Goal: Entertainment & Leisure: Browse casually

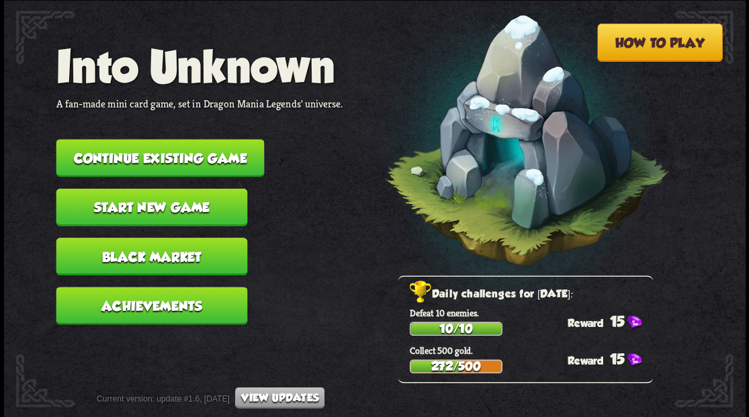
click at [142, 152] on button "Continue existing game" at bounding box center [160, 158] width 208 height 38
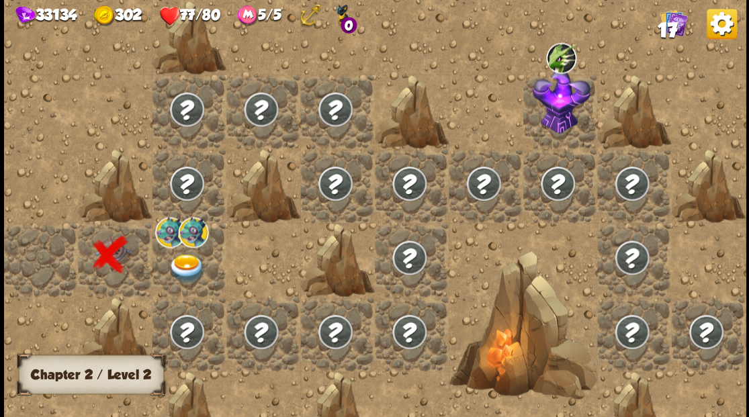
click at [182, 261] on img at bounding box center [186, 268] width 37 height 29
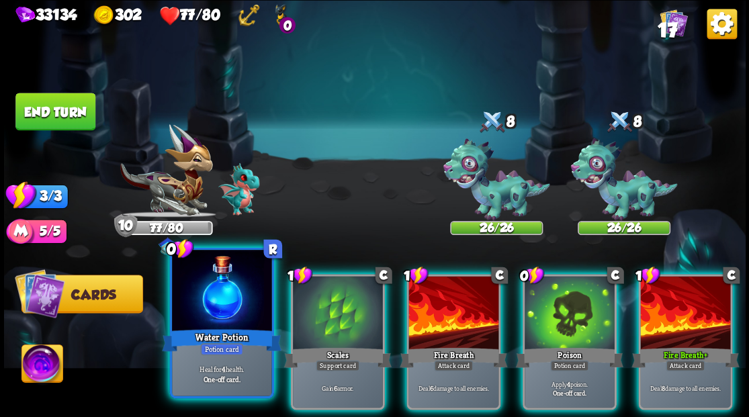
click at [236, 305] on div at bounding box center [221, 292] width 99 height 84
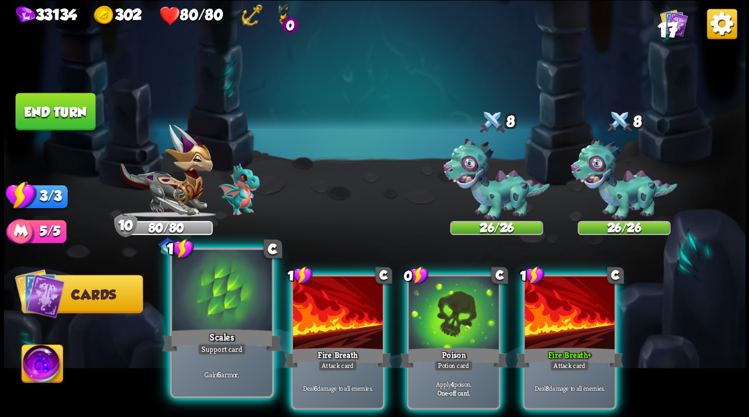
click at [219, 304] on div at bounding box center [221, 292] width 99 height 84
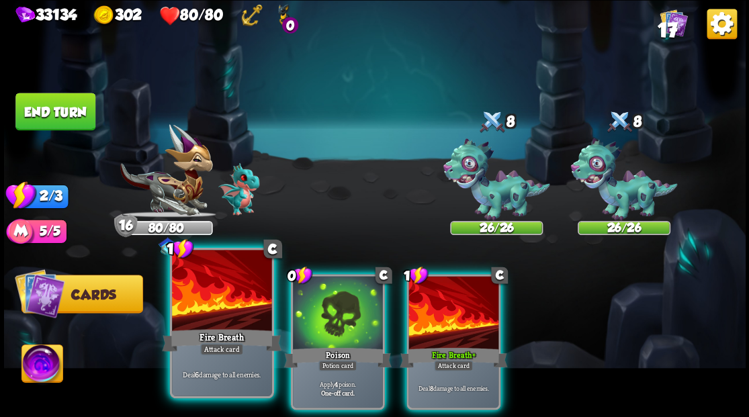
click at [220, 304] on div at bounding box center [221, 292] width 99 height 84
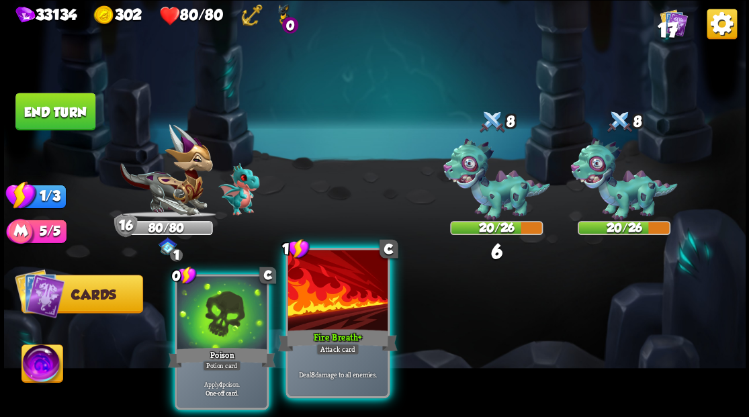
click at [322, 312] on div at bounding box center [337, 292] width 99 height 84
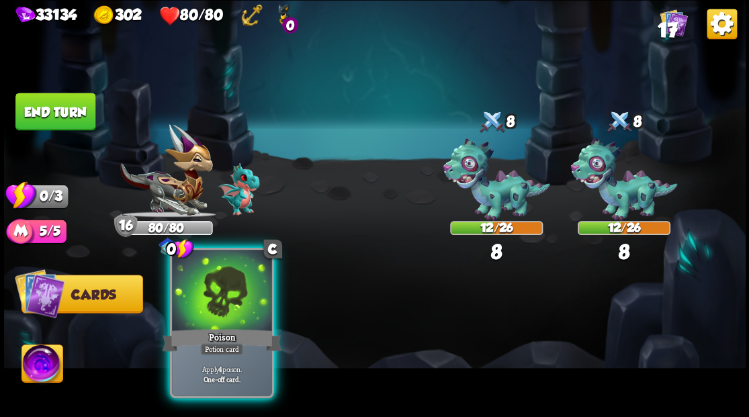
click at [208, 314] on div at bounding box center [221, 292] width 99 height 84
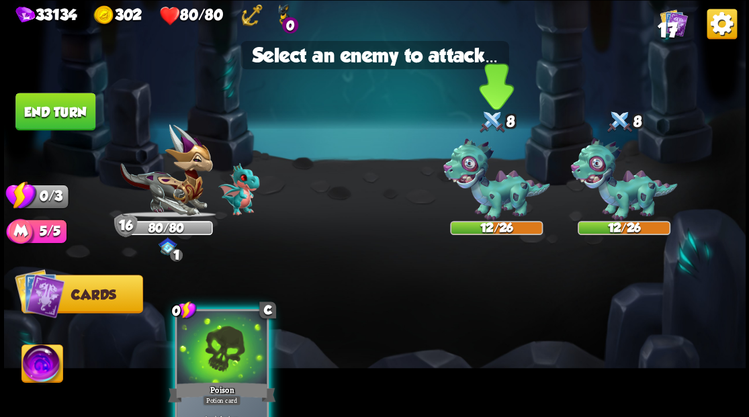
click at [493, 186] on img at bounding box center [496, 179] width 107 height 83
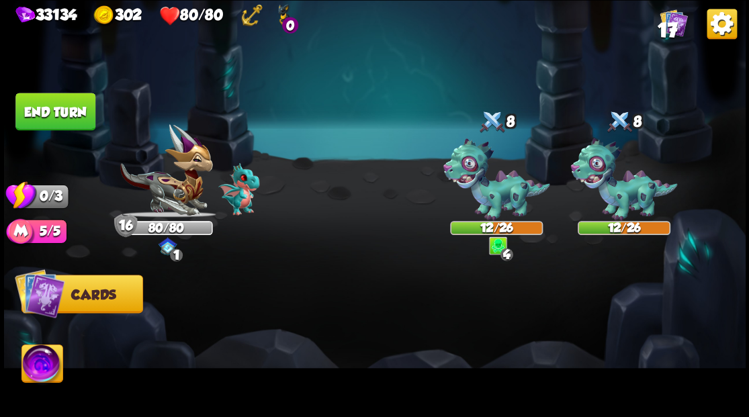
click at [20, 97] on button "End turn" at bounding box center [55, 112] width 80 height 38
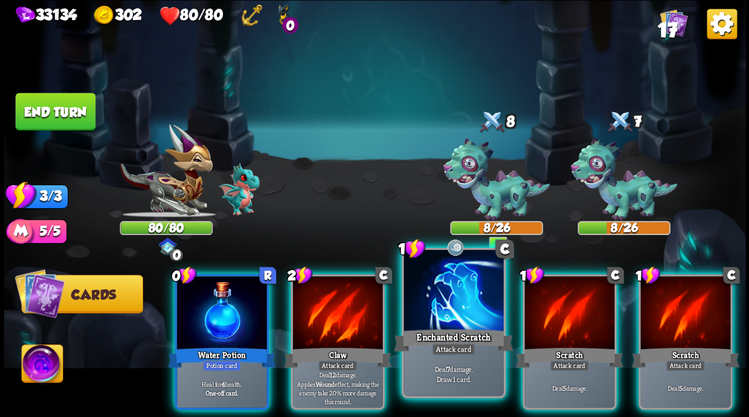
click at [434, 310] on div at bounding box center [453, 292] width 99 height 84
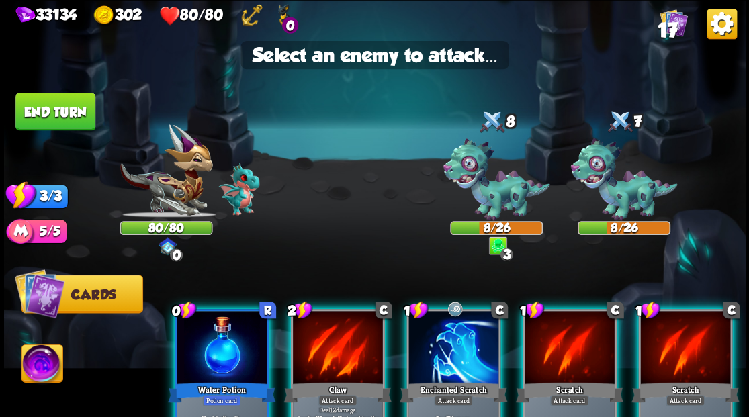
click at [442, 350] on div at bounding box center [454, 349] width 90 height 76
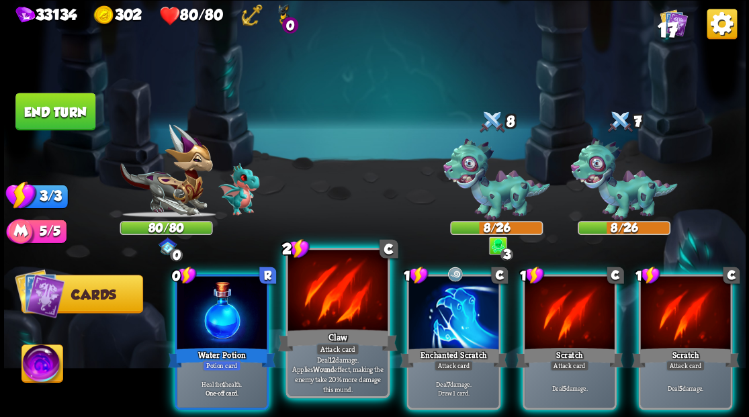
click at [344, 321] on div at bounding box center [337, 292] width 99 height 84
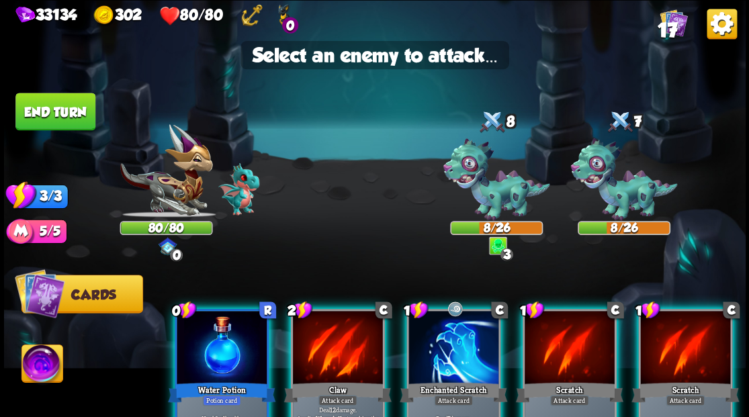
click at [344, 321] on div at bounding box center [338, 349] width 90 height 76
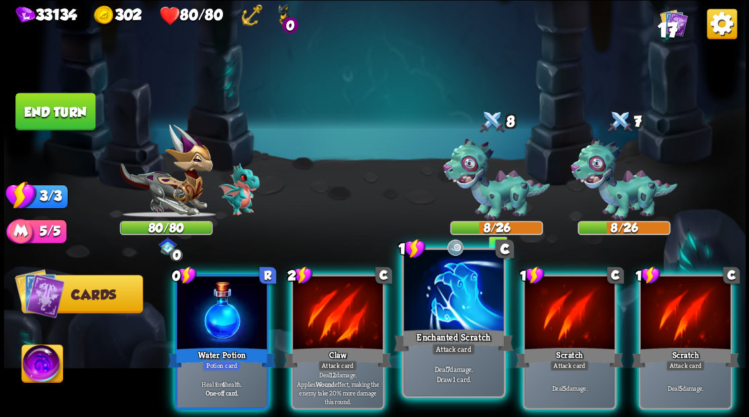
click at [444, 315] on div at bounding box center [453, 292] width 99 height 84
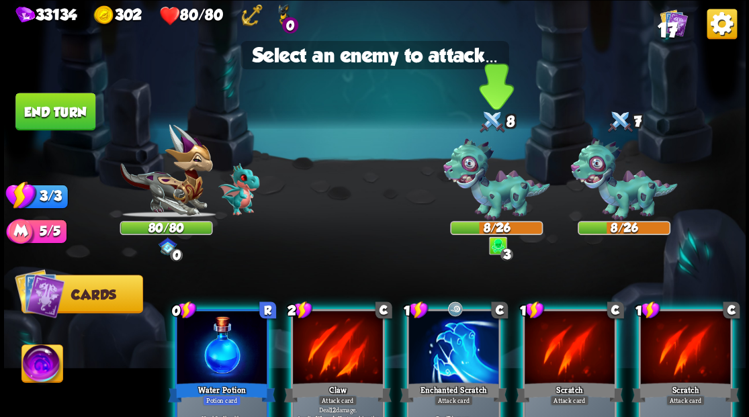
click at [493, 190] on img at bounding box center [496, 179] width 107 height 83
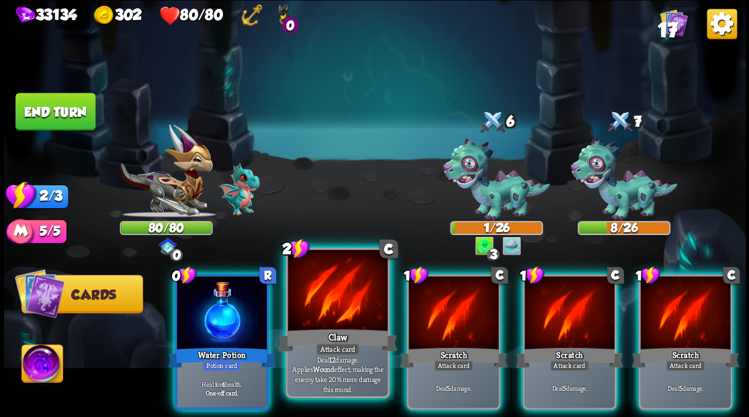
click at [339, 304] on div at bounding box center [337, 292] width 99 height 84
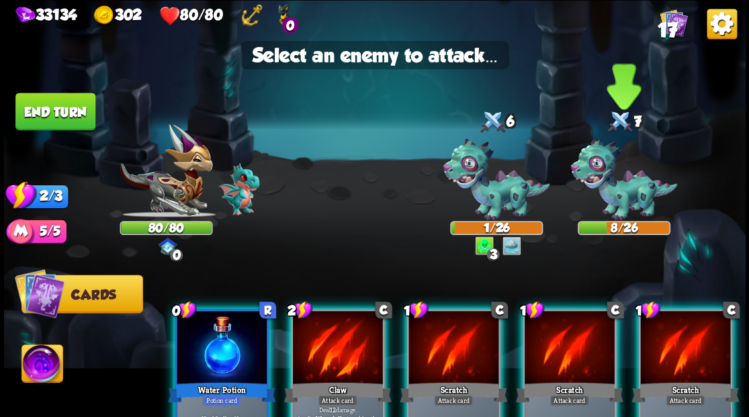
click at [602, 183] on img at bounding box center [624, 179] width 107 height 83
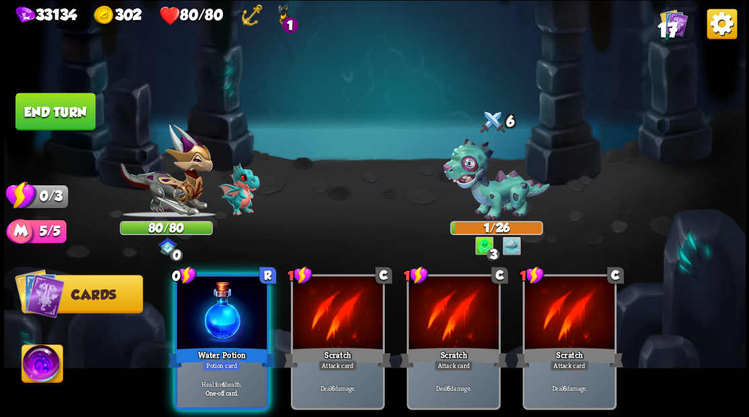
click at [79, 112] on button "End turn" at bounding box center [55, 112] width 80 height 38
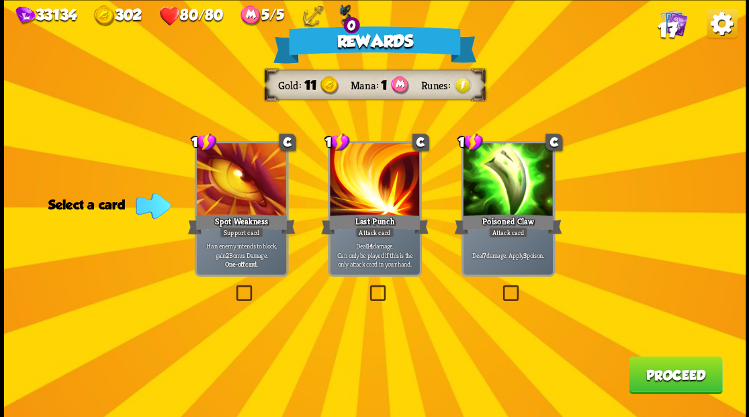
click at [500, 287] on label at bounding box center [500, 287] width 0 height 0
click at [0, 0] on input "checkbox" at bounding box center [0, 0] width 0 height 0
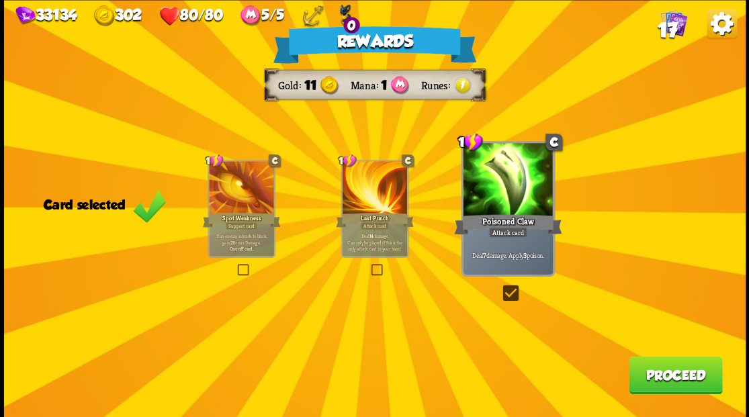
click at [657, 380] on button "Proceed" at bounding box center [675, 375] width 93 height 38
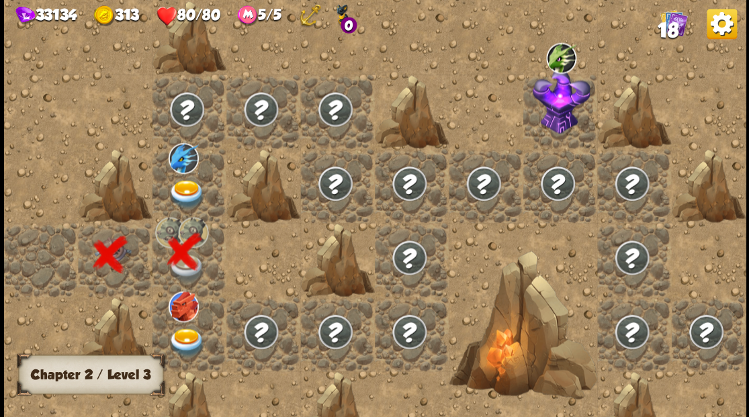
click at [179, 199] on img at bounding box center [186, 193] width 37 height 29
click at [188, 188] on img at bounding box center [186, 193] width 37 height 29
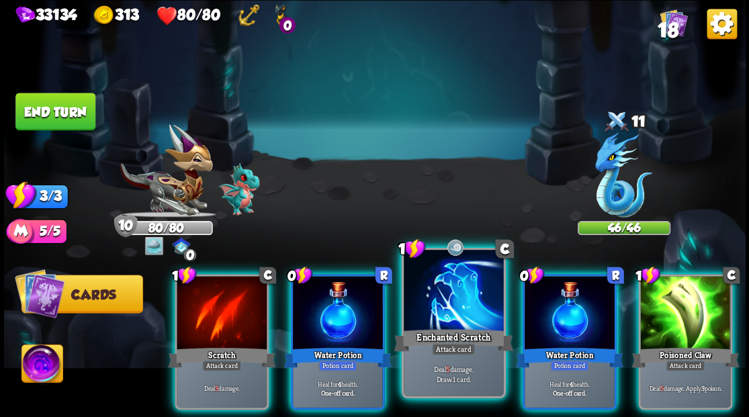
click at [449, 298] on div at bounding box center [453, 292] width 99 height 84
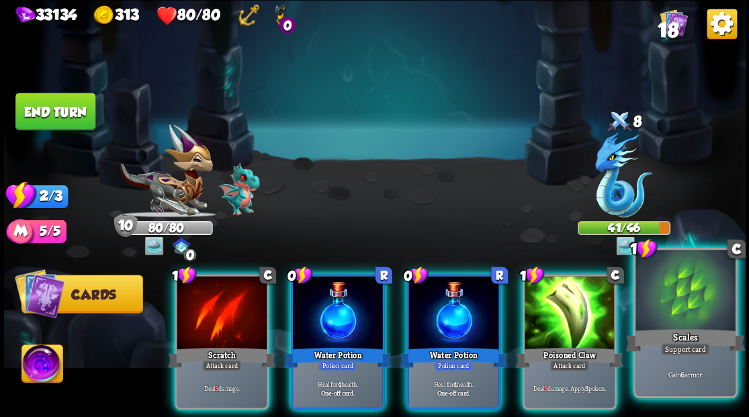
click at [685, 317] on div at bounding box center [685, 292] width 99 height 84
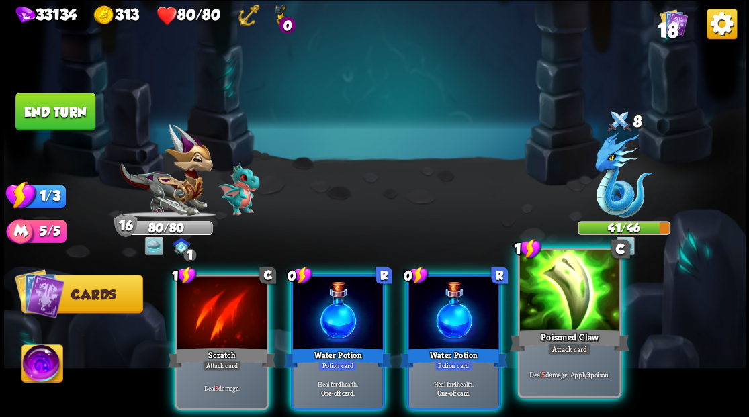
drag, startPoint x: 564, startPoint y: 315, endPoint x: 534, endPoint y: 255, distance: 67.0
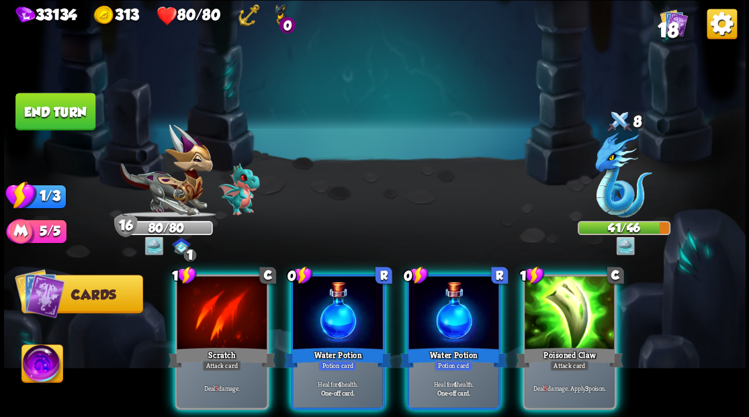
click at [566, 308] on div at bounding box center [570, 314] width 90 height 76
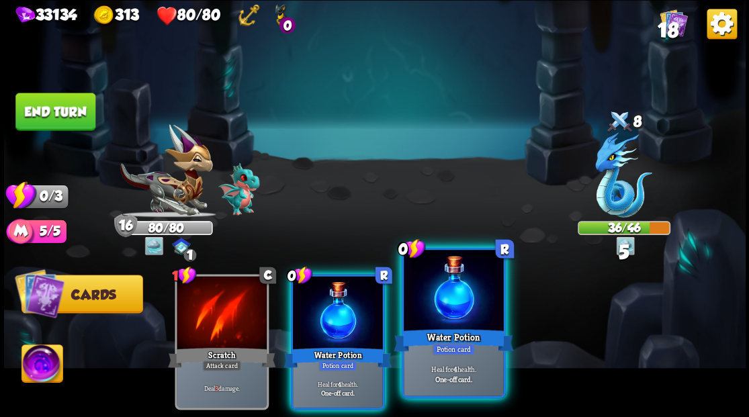
click at [449, 321] on div at bounding box center [453, 292] width 99 height 84
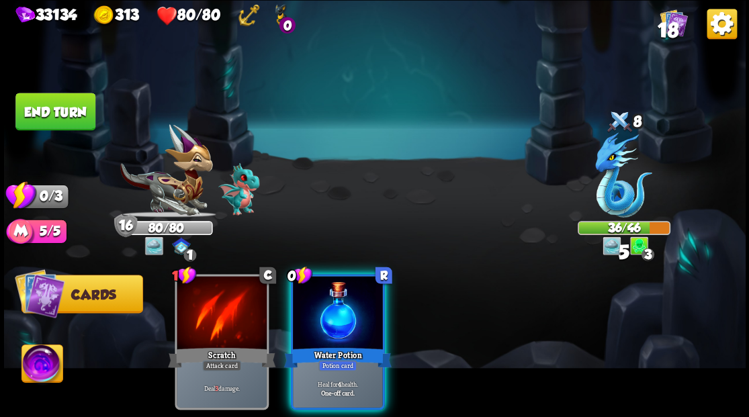
click at [320, 310] on div at bounding box center [338, 314] width 90 height 76
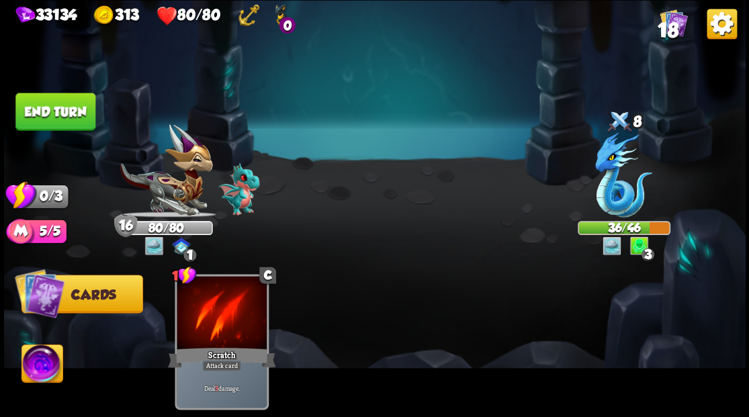
drag, startPoint x: 54, startPoint y: 117, endPoint x: 405, endPoint y: 164, distance: 353.9
click at [55, 117] on button "End turn" at bounding box center [55, 112] width 80 height 38
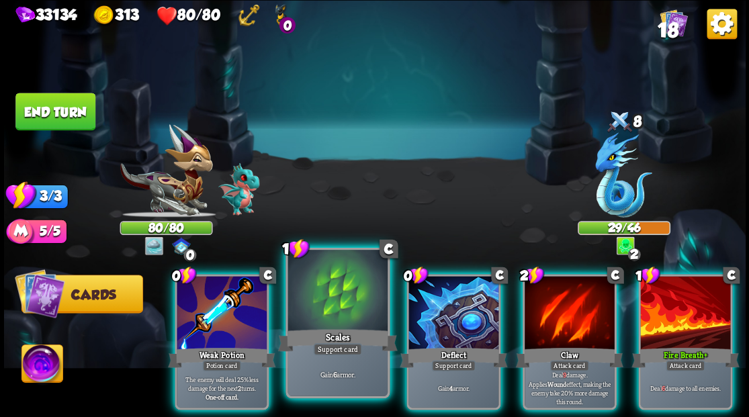
click at [332, 310] on div at bounding box center [337, 292] width 99 height 84
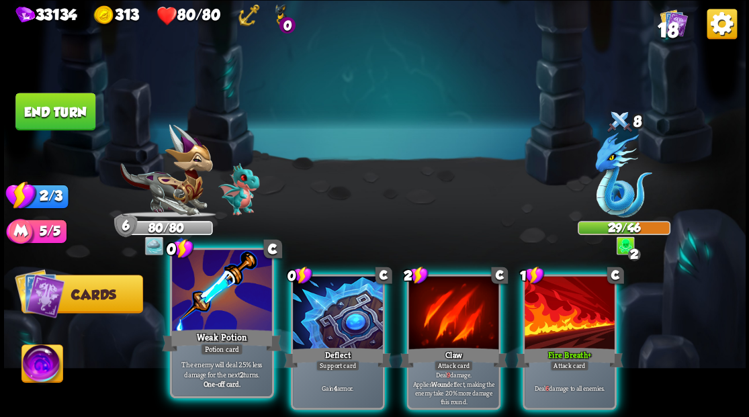
click at [239, 296] on div at bounding box center [221, 292] width 99 height 84
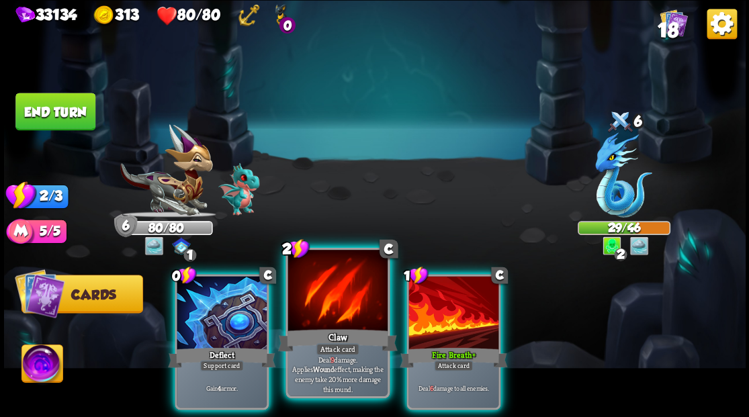
click at [336, 312] on div at bounding box center [337, 292] width 99 height 84
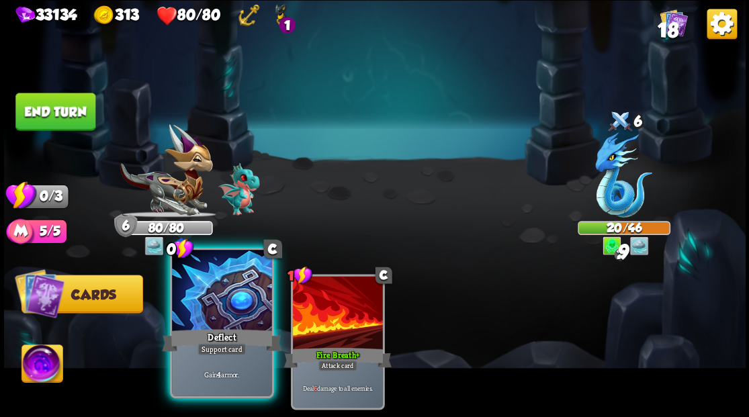
click at [220, 301] on div at bounding box center [221, 292] width 99 height 84
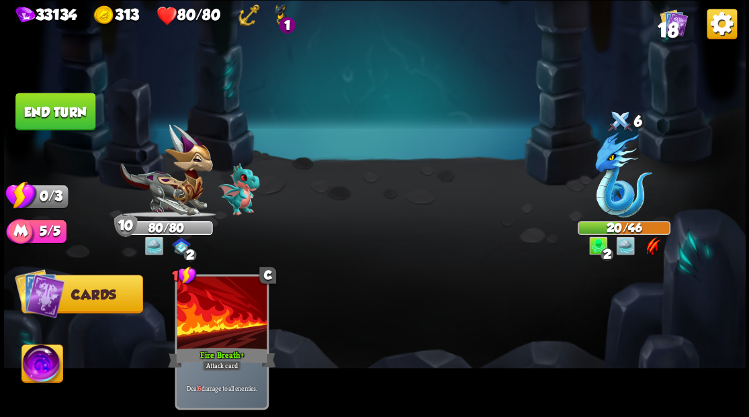
click at [79, 99] on button "End turn" at bounding box center [55, 112] width 80 height 38
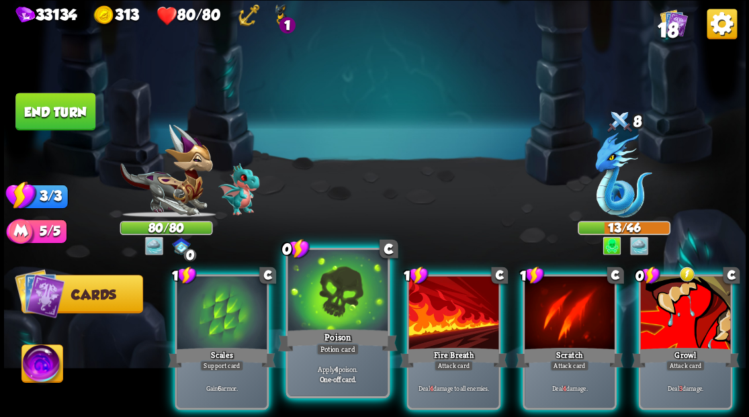
click at [323, 301] on div at bounding box center [337, 292] width 99 height 84
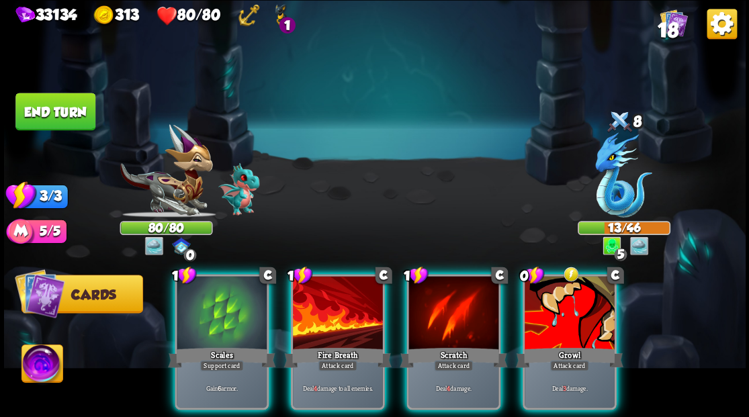
click at [562, 310] on div at bounding box center [570, 314] width 90 height 76
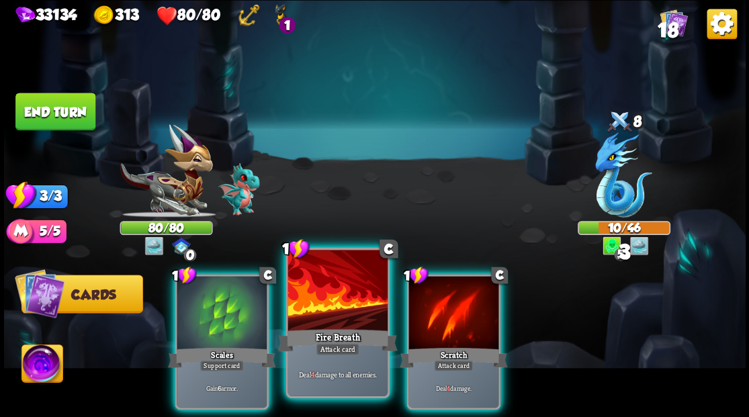
click at [340, 300] on div at bounding box center [337, 292] width 99 height 84
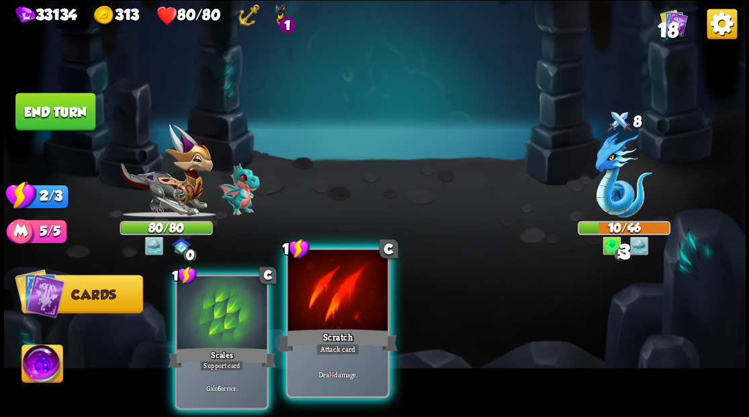
click at [345, 302] on div at bounding box center [337, 292] width 99 height 84
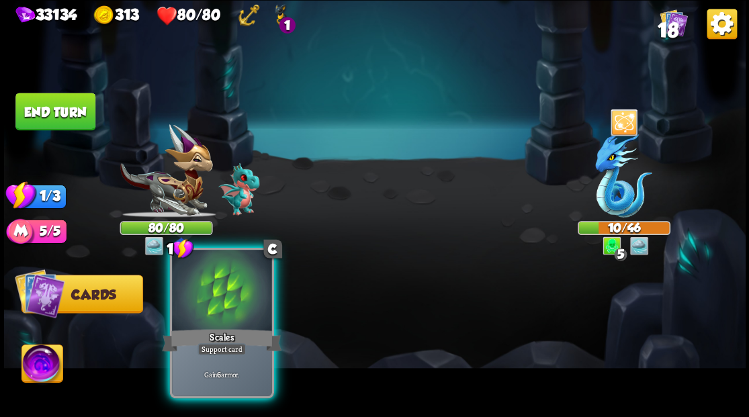
drag, startPoint x: 212, startPoint y: 312, endPoint x: 177, endPoint y: 202, distance: 115.6
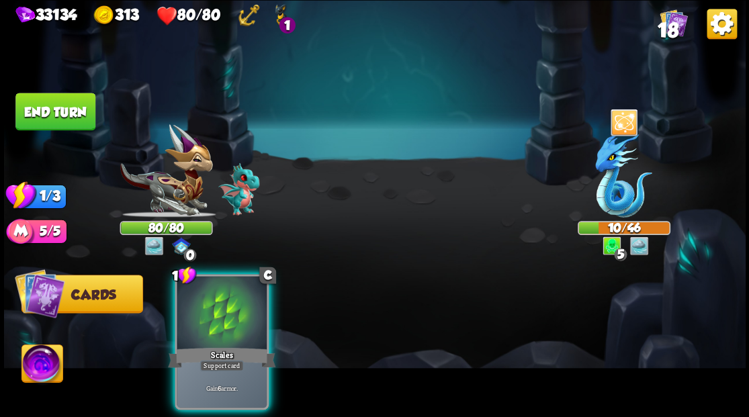
click at [212, 310] on div at bounding box center [222, 314] width 90 height 76
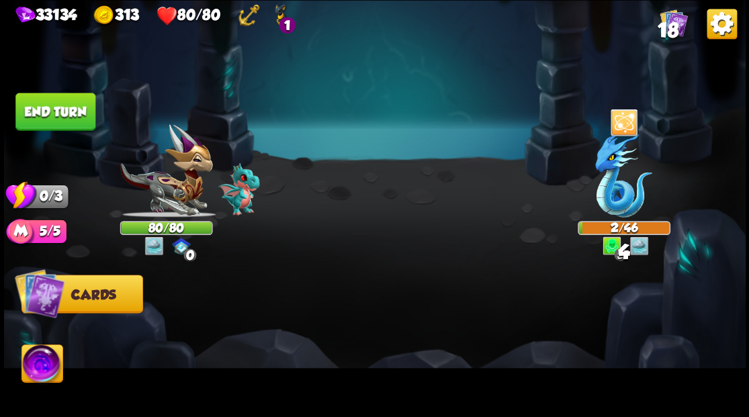
click at [60, 103] on button "End turn" at bounding box center [55, 112] width 80 height 38
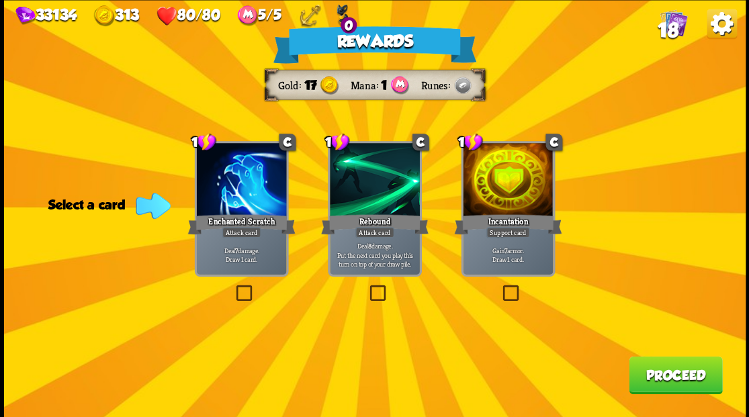
click at [667, 27] on span "18" at bounding box center [667, 30] width 21 height 23
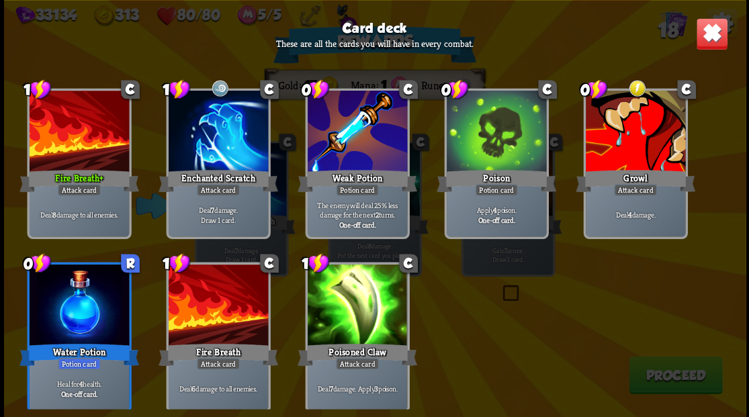
scroll to position [423, 0]
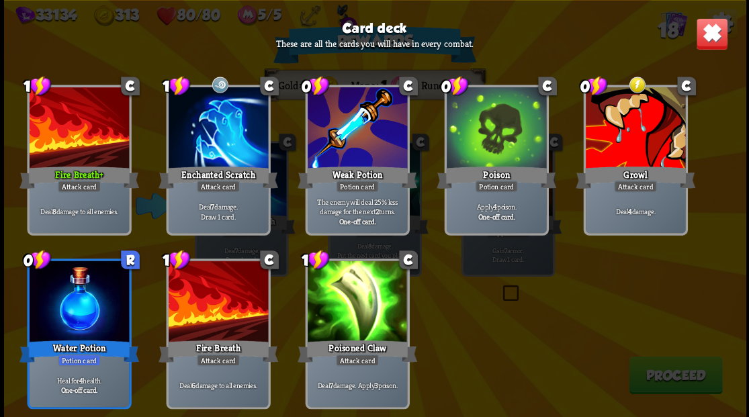
drag, startPoint x: 713, startPoint y: 34, endPoint x: 688, endPoint y: 83, distance: 55.6
click at [712, 34] on img at bounding box center [712, 33] width 32 height 32
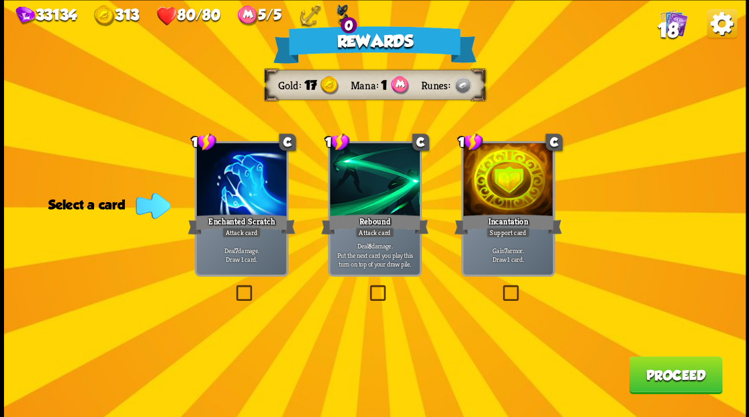
click at [500, 287] on label at bounding box center [500, 287] width 0 height 0
click at [0, 0] on input "checkbox" at bounding box center [0, 0] width 0 height 0
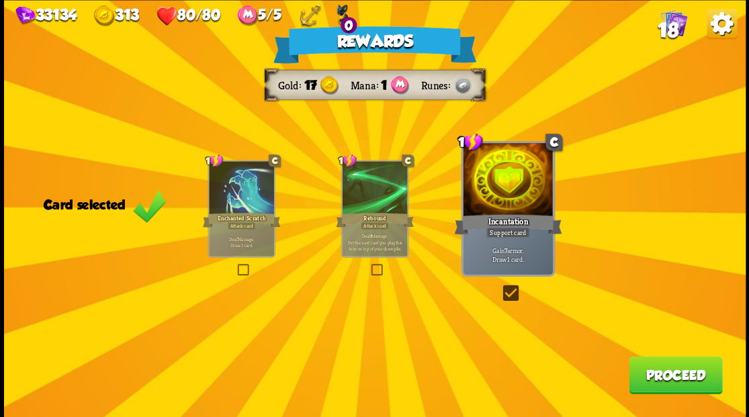
click at [651, 382] on button "Proceed" at bounding box center [675, 375] width 93 height 38
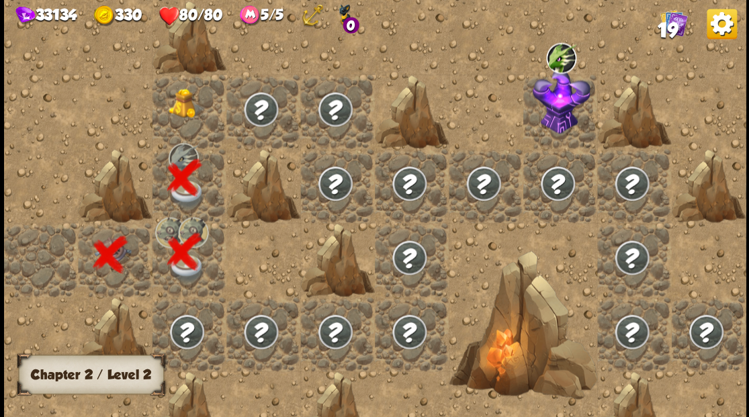
click at [183, 108] on div at bounding box center [189, 111] width 74 height 74
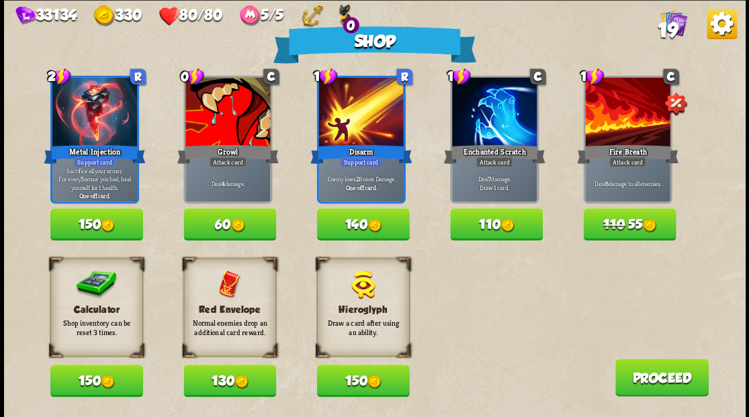
click at [81, 387] on button "150" at bounding box center [96, 381] width 93 height 32
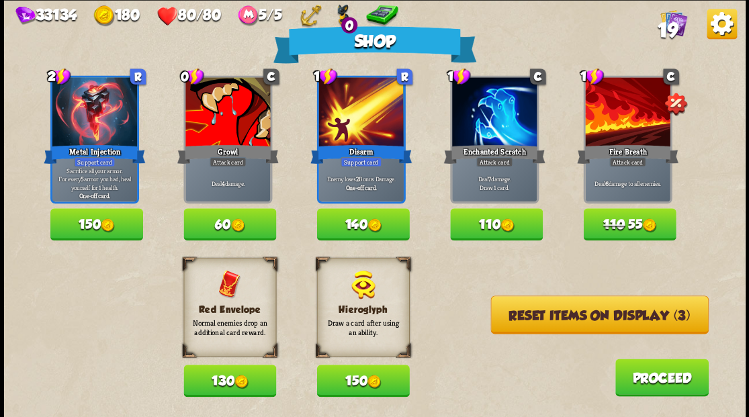
click at [562, 319] on button "Reset items on display (3)" at bounding box center [600, 315] width 218 height 38
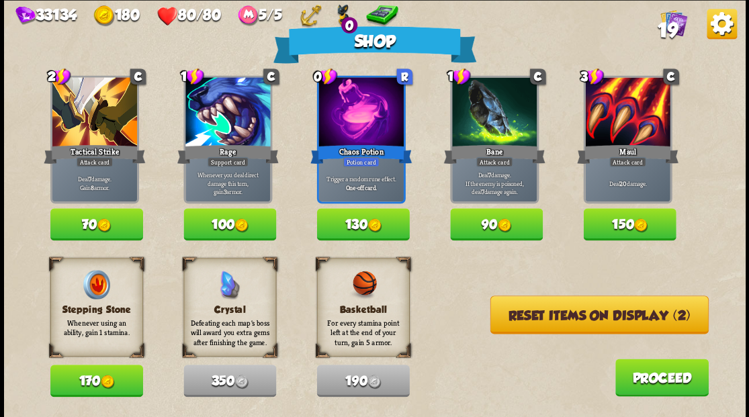
click at [562, 319] on button "Reset items on display (2)" at bounding box center [599, 315] width 218 height 38
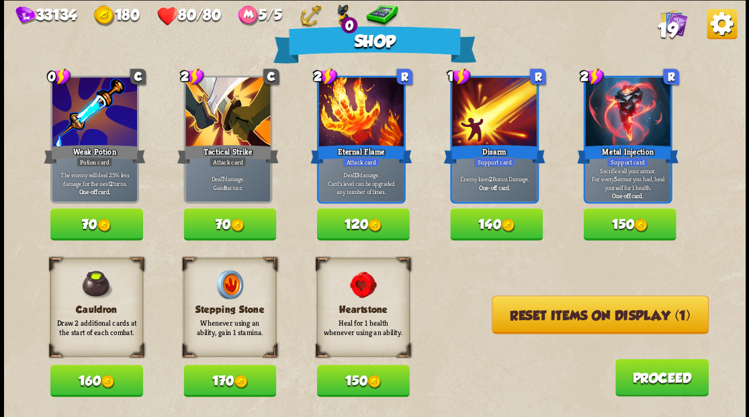
click at [562, 319] on button "Reset items on display (1)" at bounding box center [600, 315] width 217 height 38
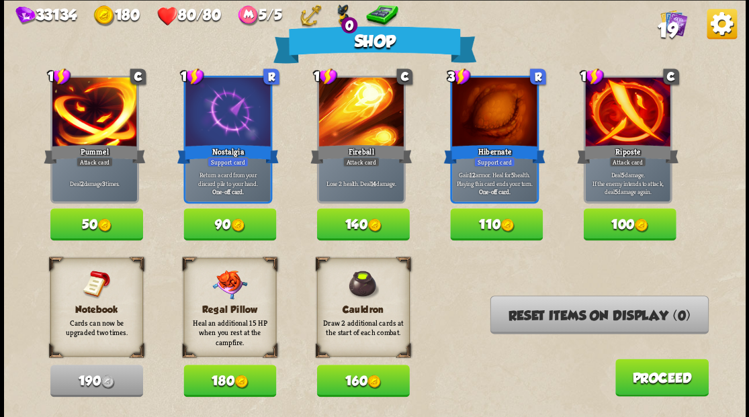
click at [674, 376] on button "Proceed" at bounding box center [661, 378] width 93 height 38
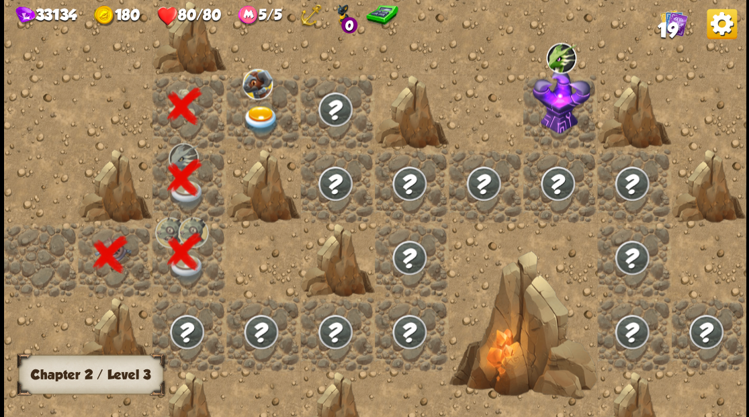
click at [258, 115] on img at bounding box center [261, 120] width 37 height 29
click at [259, 117] on img at bounding box center [261, 120] width 37 height 29
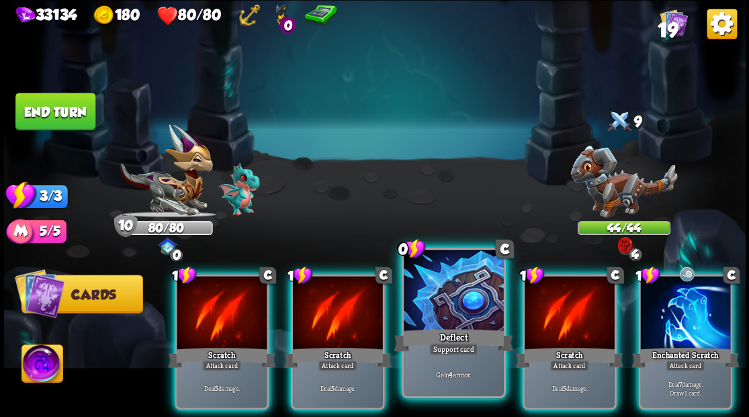
click at [445, 305] on div at bounding box center [453, 292] width 99 height 84
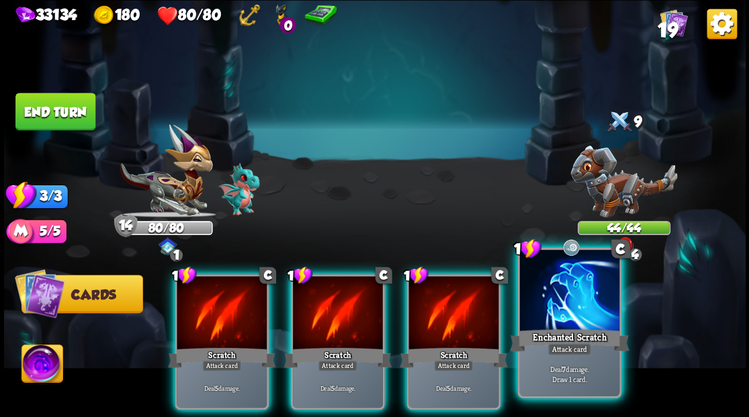
click at [556, 296] on div at bounding box center [568, 292] width 99 height 84
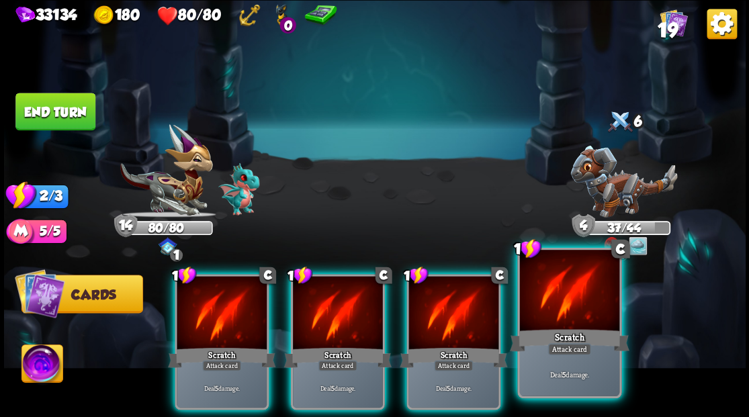
drag, startPoint x: 580, startPoint y: 307, endPoint x: 515, endPoint y: 312, distance: 65.4
click at [579, 307] on div at bounding box center [568, 292] width 99 height 84
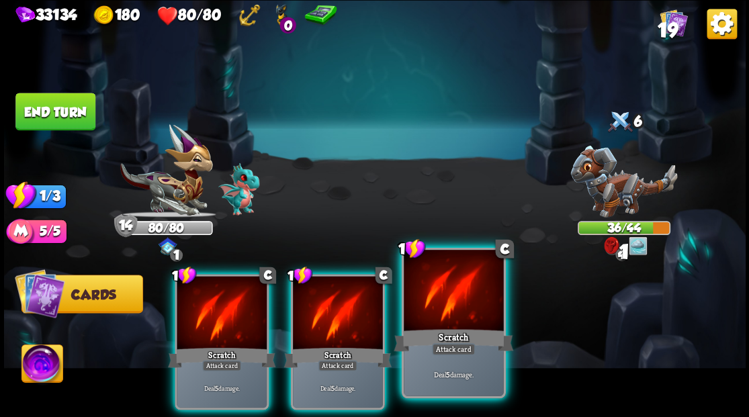
click at [468, 309] on div at bounding box center [453, 292] width 99 height 84
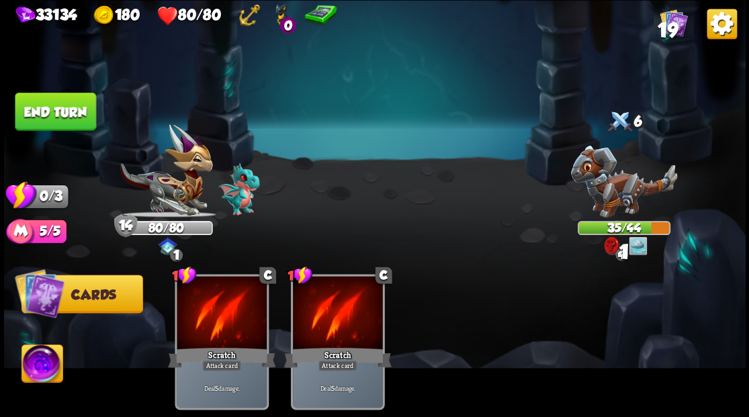
click at [62, 107] on button "End turn" at bounding box center [55, 112] width 80 height 38
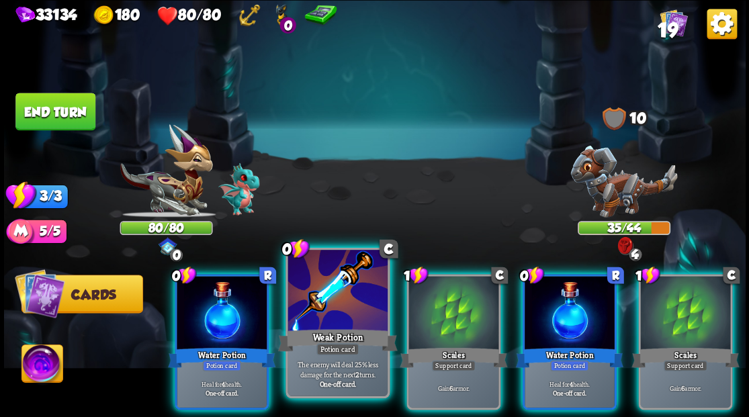
click at [328, 303] on div at bounding box center [337, 292] width 99 height 84
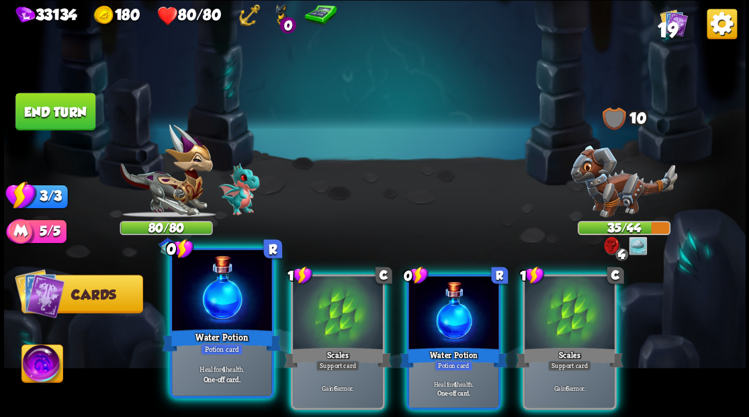
click at [246, 299] on div at bounding box center [221, 292] width 99 height 84
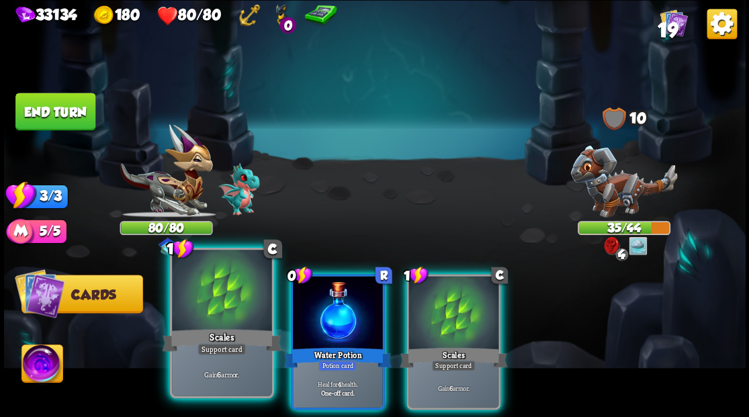
click at [251, 299] on div at bounding box center [221, 292] width 99 height 84
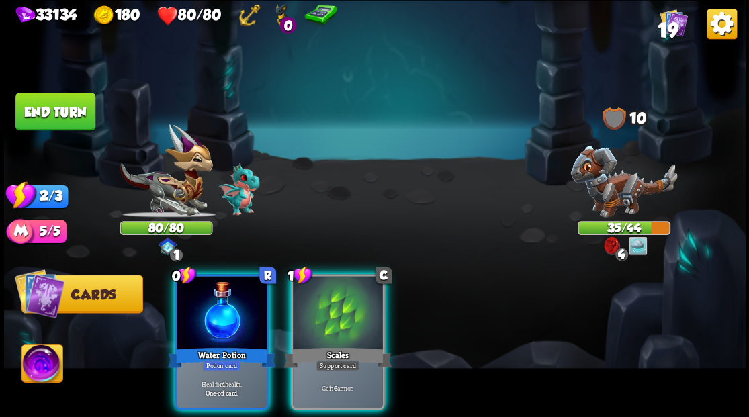
click at [251, 299] on div at bounding box center [222, 314] width 90 height 76
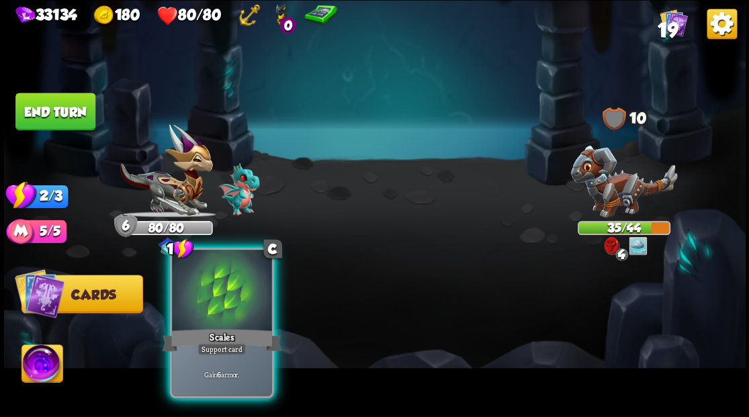
click at [252, 300] on div at bounding box center [221, 292] width 99 height 84
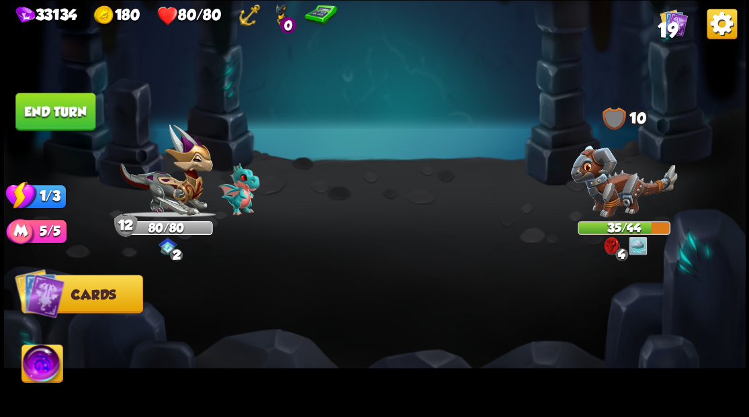
drag, startPoint x: 77, startPoint y: 115, endPoint x: 95, endPoint y: 158, distance: 46.4
click at [77, 114] on button "End turn" at bounding box center [55, 112] width 80 height 38
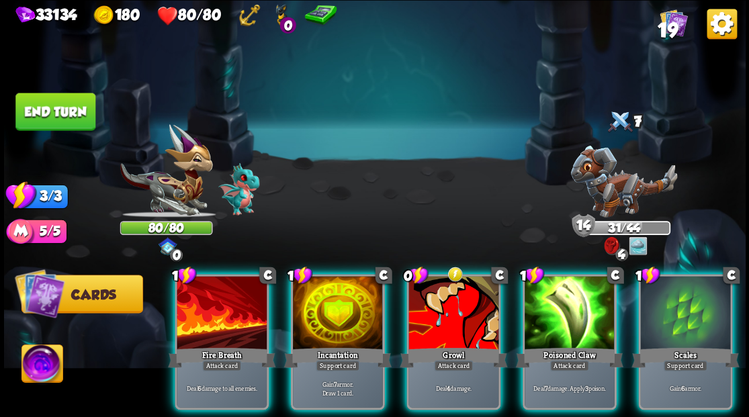
click at [343, 288] on div at bounding box center [338, 314] width 90 height 76
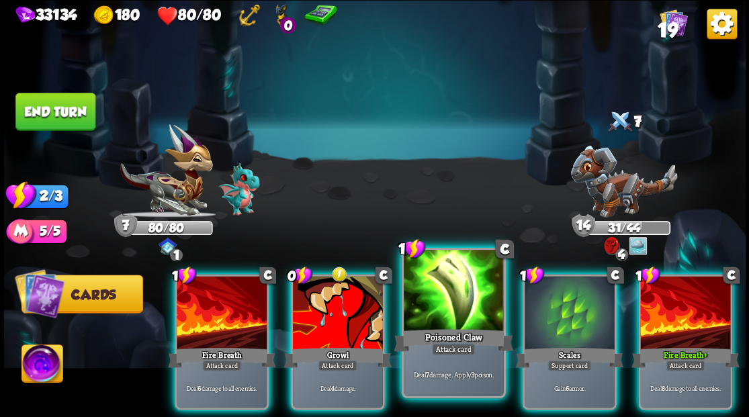
click at [445, 327] on div "Poisoned Claw" at bounding box center [454, 340] width 120 height 27
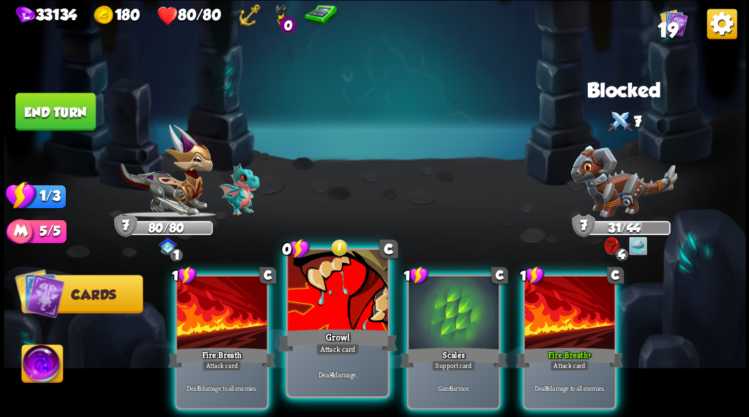
click at [333, 316] on div at bounding box center [337, 292] width 99 height 84
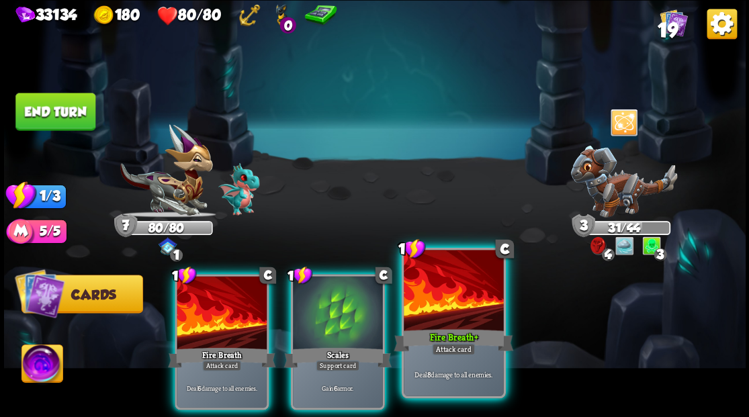
click at [440, 312] on div at bounding box center [453, 292] width 99 height 84
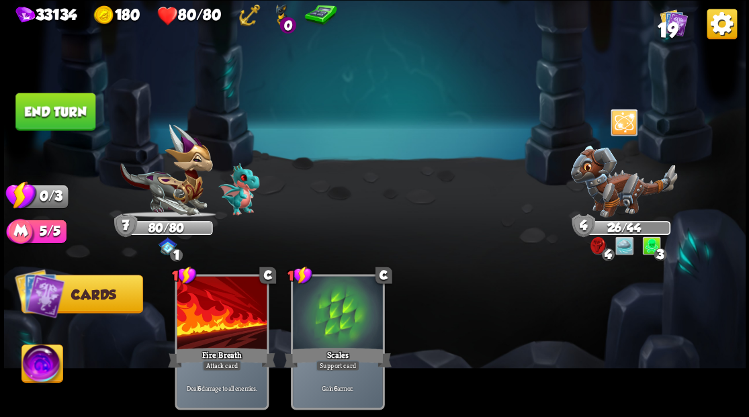
click at [71, 106] on button "End turn" at bounding box center [55, 112] width 80 height 38
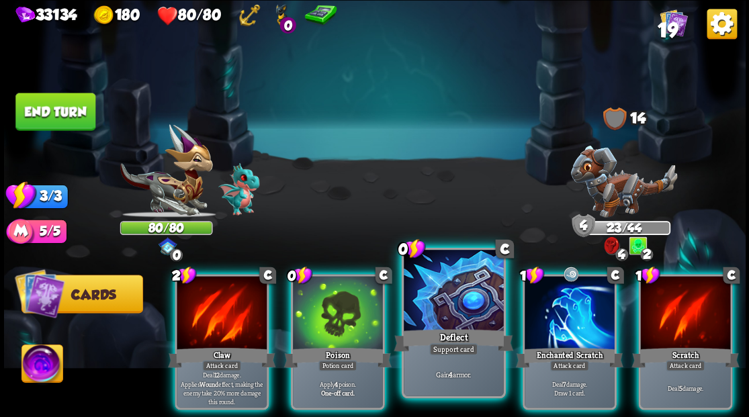
click at [425, 305] on div at bounding box center [453, 292] width 99 height 84
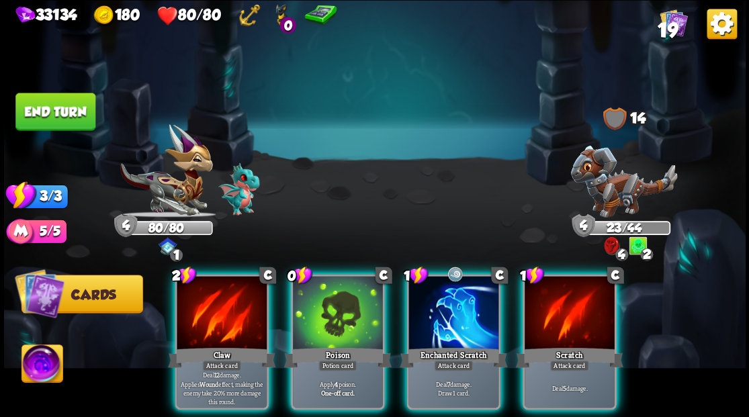
click at [606, 196] on img at bounding box center [624, 181] width 107 height 72
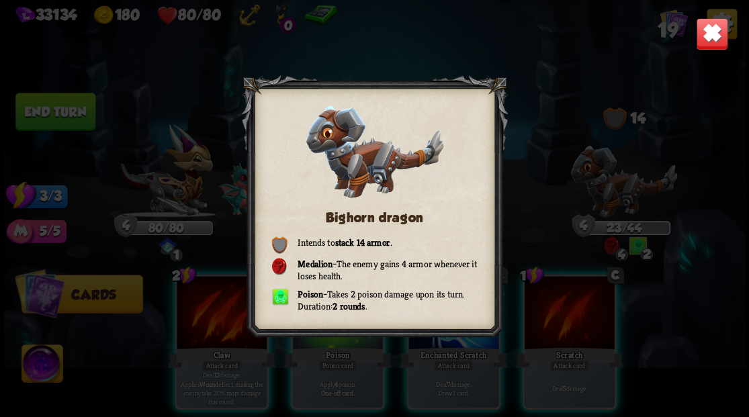
click at [715, 44] on img at bounding box center [712, 33] width 32 height 32
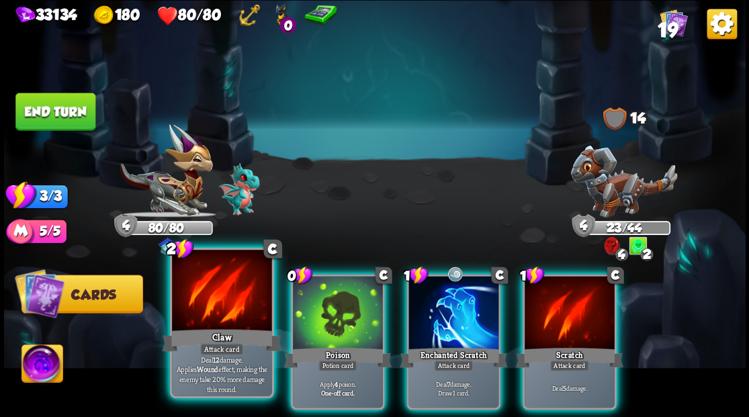
click at [216, 305] on div at bounding box center [221, 292] width 99 height 84
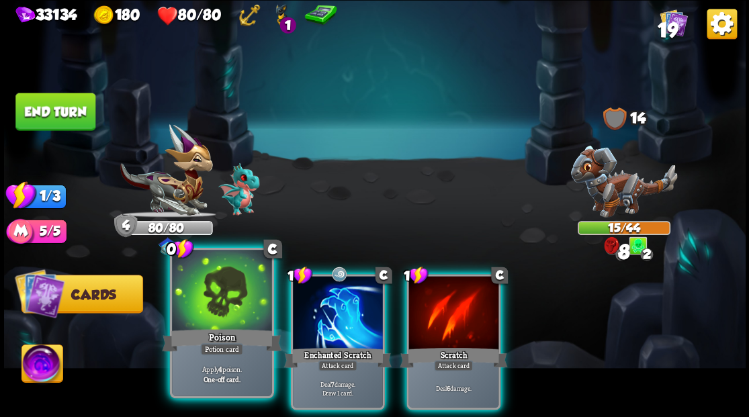
click at [216, 306] on div at bounding box center [221, 292] width 99 height 84
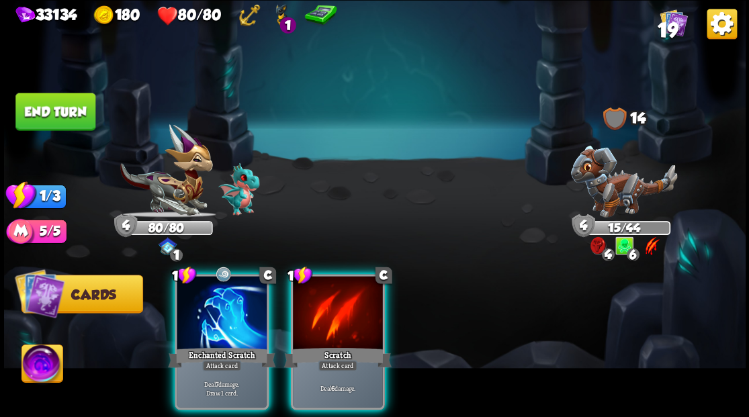
click at [216, 306] on div at bounding box center [222, 314] width 90 height 76
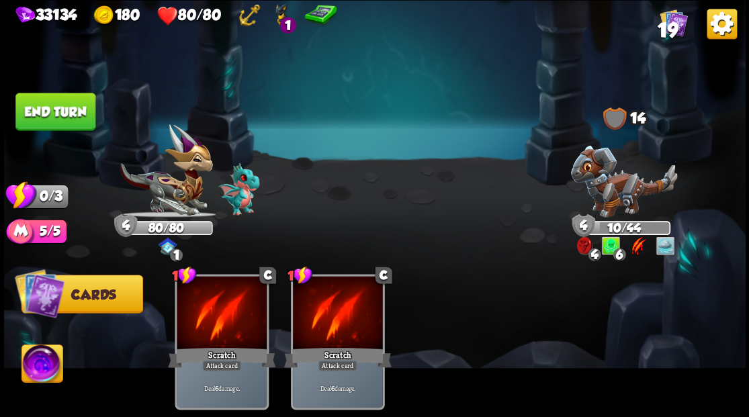
click at [74, 106] on button "End turn" at bounding box center [55, 112] width 80 height 38
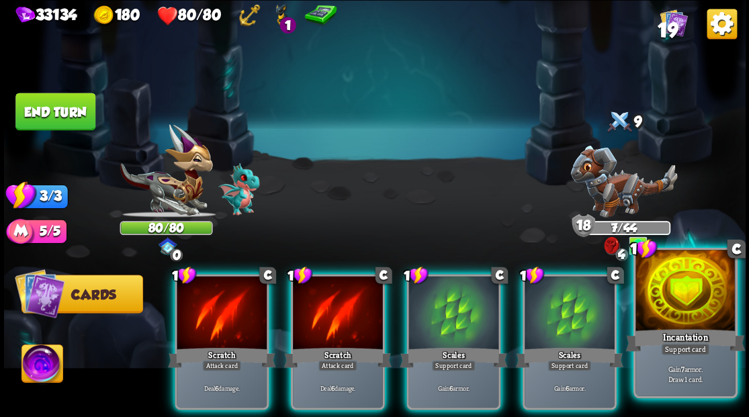
click at [689, 332] on div "Incantation" at bounding box center [686, 340] width 120 height 27
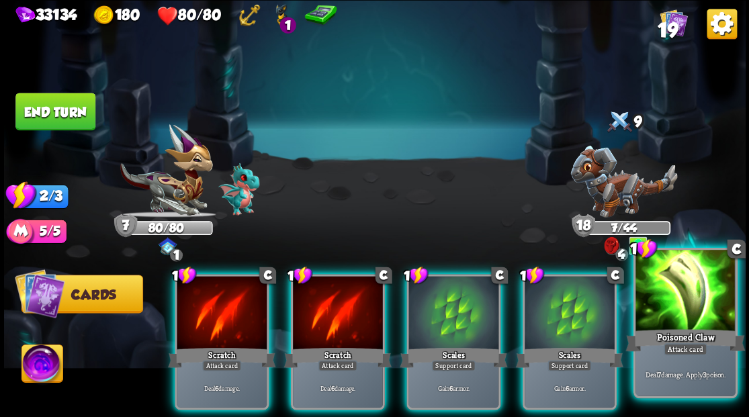
click at [698, 316] on div at bounding box center [685, 292] width 99 height 84
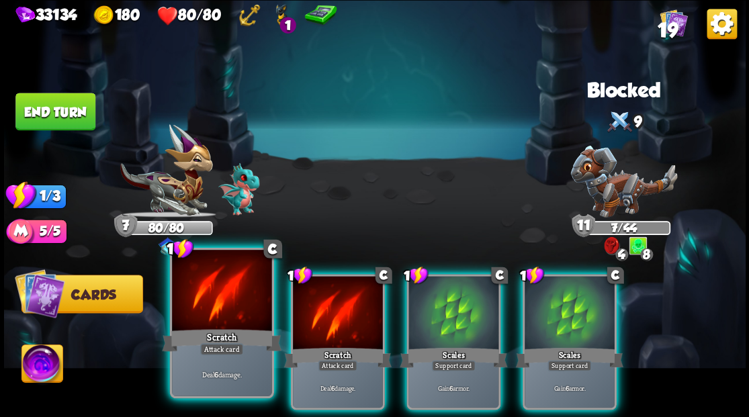
click at [200, 306] on div at bounding box center [221, 292] width 99 height 84
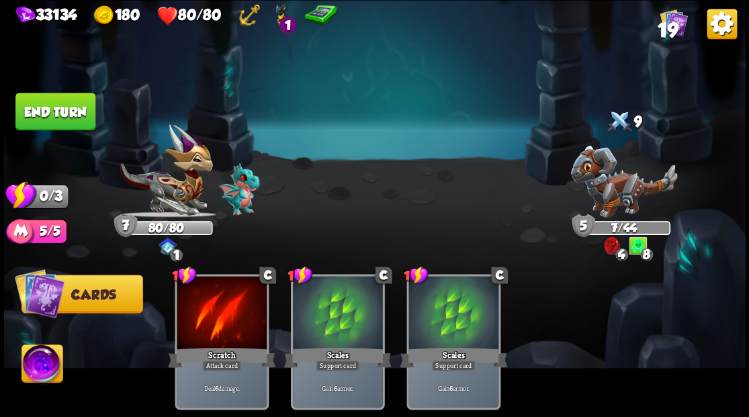
click at [75, 114] on button "End turn" at bounding box center [55, 112] width 80 height 38
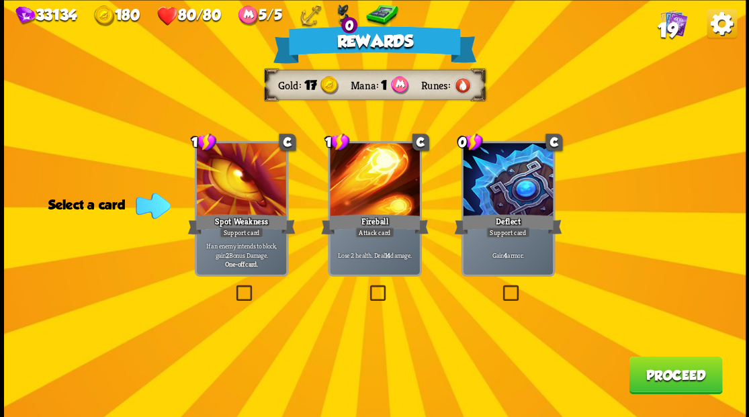
click at [500, 287] on label at bounding box center [500, 287] width 0 height 0
click at [0, 0] on input "checkbox" at bounding box center [0, 0] width 0 height 0
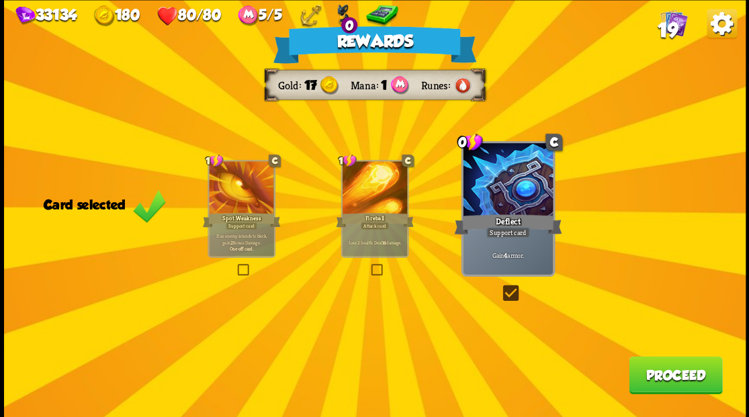
click at [647, 378] on button "Proceed" at bounding box center [675, 375] width 93 height 38
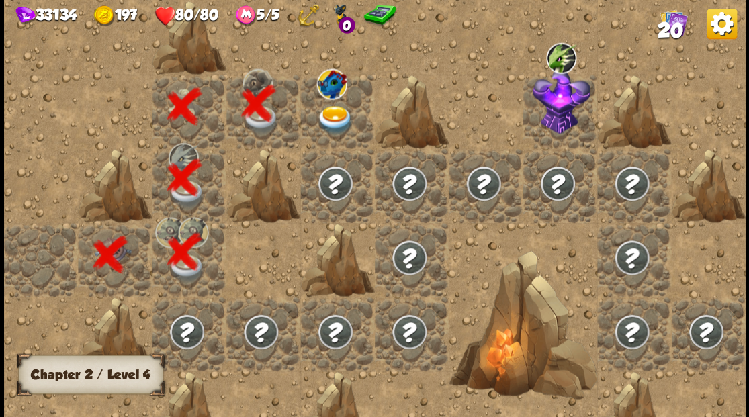
click at [335, 116] on img at bounding box center [335, 120] width 37 height 29
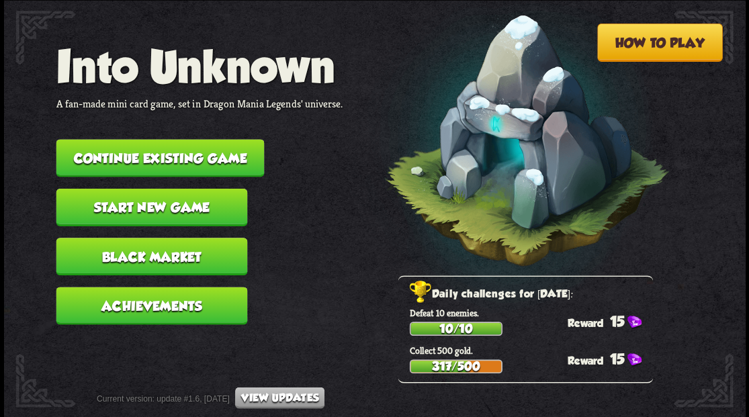
click at [183, 161] on button "Continue existing game" at bounding box center [160, 158] width 208 height 38
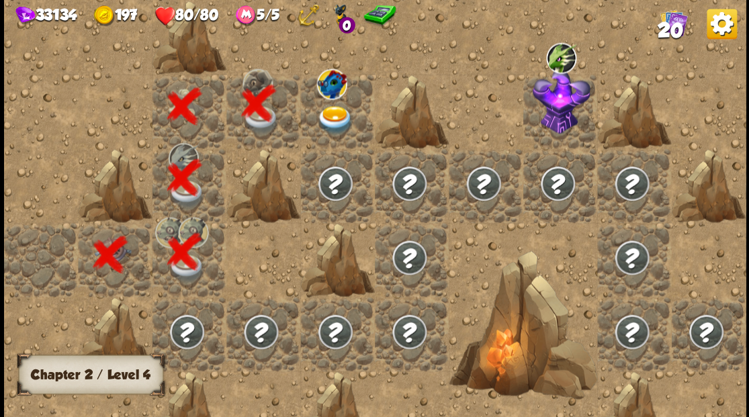
click at [332, 114] on img at bounding box center [335, 120] width 37 height 29
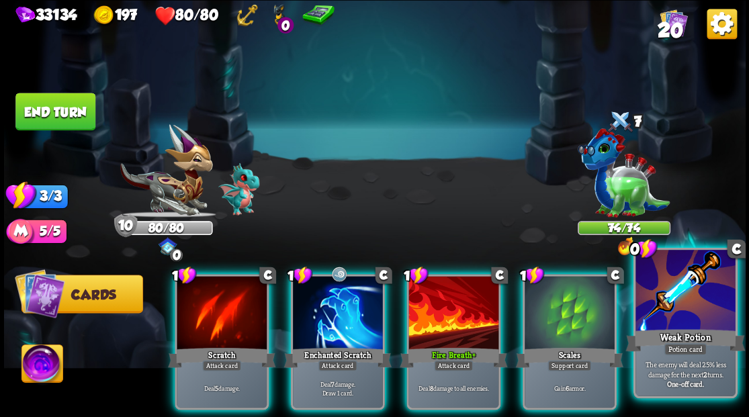
click at [669, 315] on div at bounding box center [685, 292] width 99 height 84
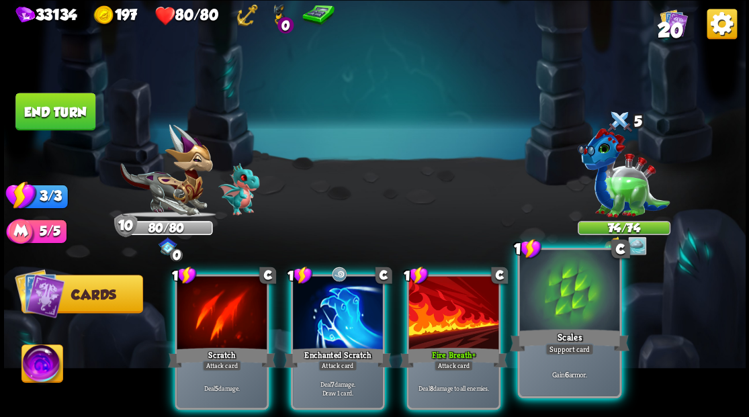
click at [586, 321] on div at bounding box center [568, 292] width 99 height 84
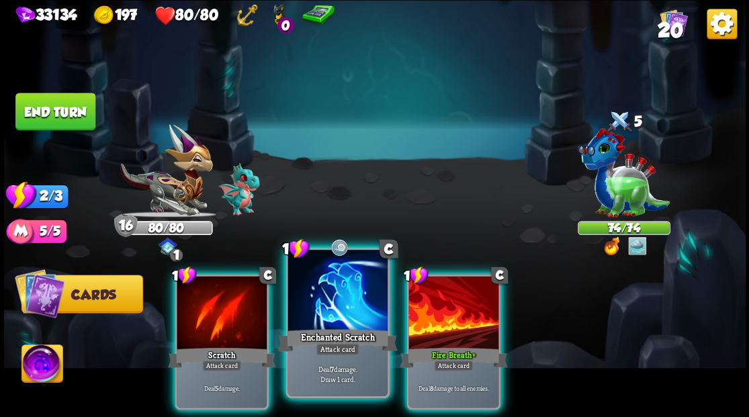
click at [343, 299] on div at bounding box center [337, 292] width 99 height 84
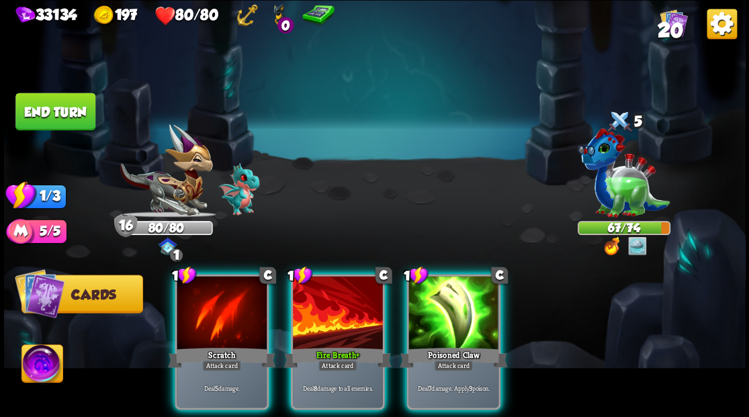
click at [411, 300] on div at bounding box center [454, 314] width 90 height 76
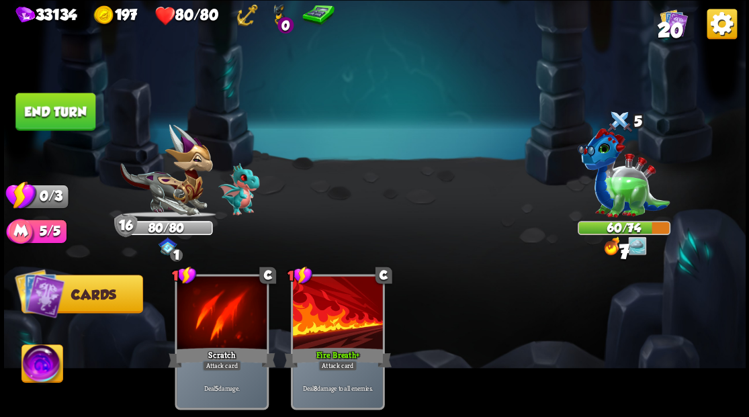
click at [51, 97] on button "End turn" at bounding box center [55, 112] width 80 height 38
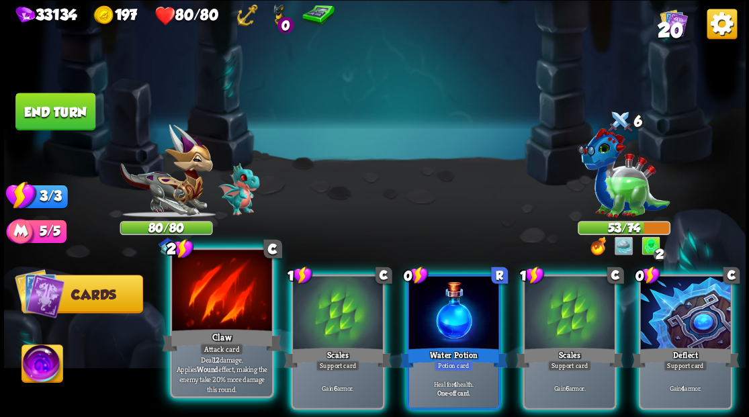
click at [206, 306] on div at bounding box center [221, 292] width 99 height 84
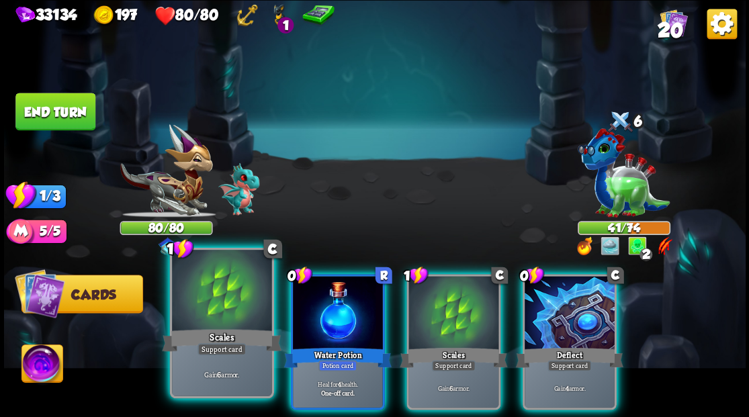
click at [206, 309] on div at bounding box center [221, 292] width 99 height 84
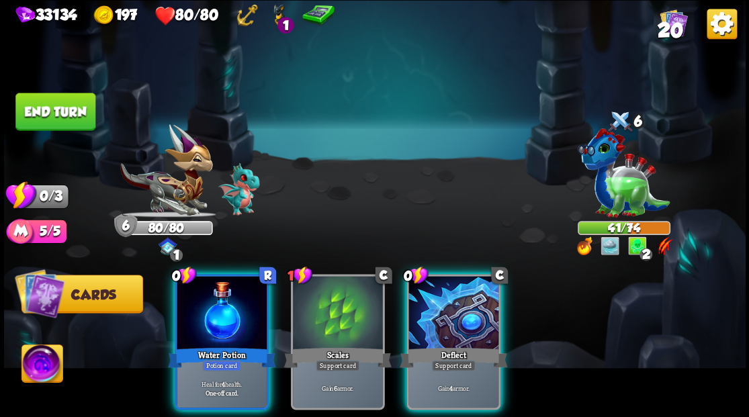
drag, startPoint x: 473, startPoint y: 319, endPoint x: 457, endPoint y: 303, distance: 22.3
click at [470, 315] on div at bounding box center [454, 314] width 90 height 76
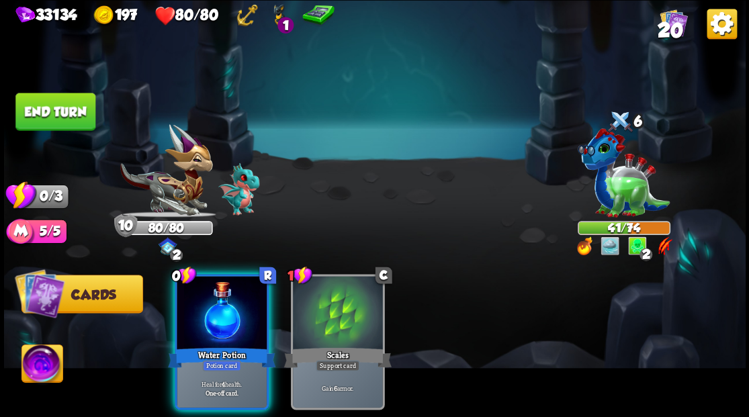
click at [81, 112] on button "End turn" at bounding box center [55, 112] width 80 height 38
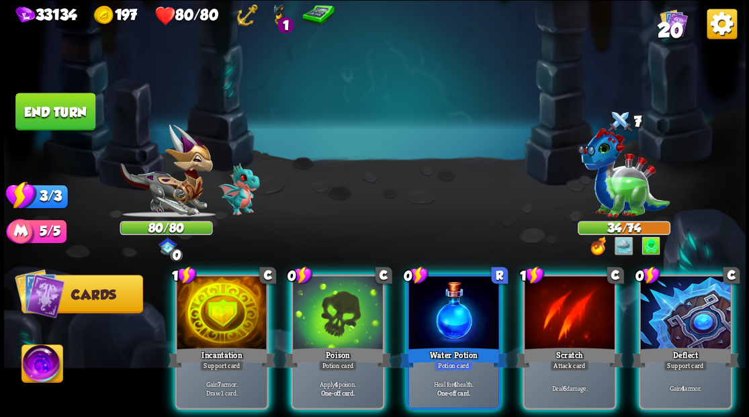
click at [686, 313] on div at bounding box center [685, 314] width 90 height 76
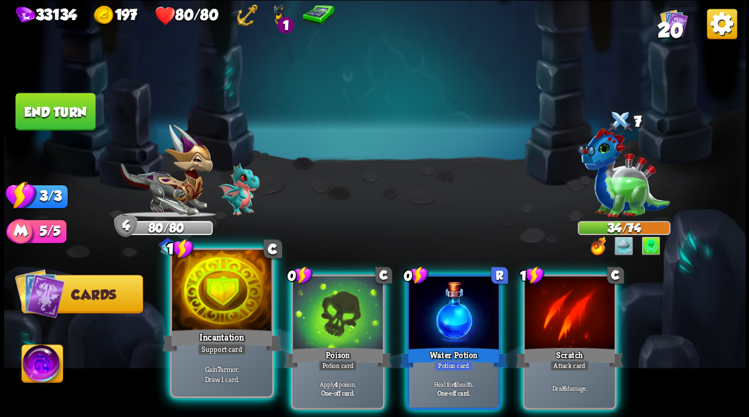
click at [231, 300] on div at bounding box center [221, 292] width 99 height 84
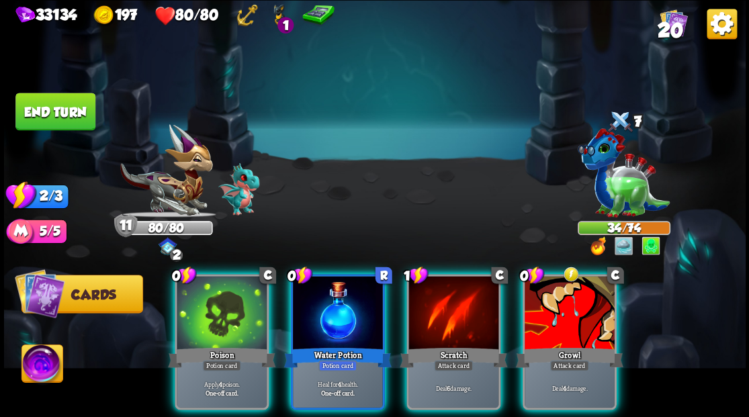
click at [231, 300] on div at bounding box center [222, 314] width 90 height 76
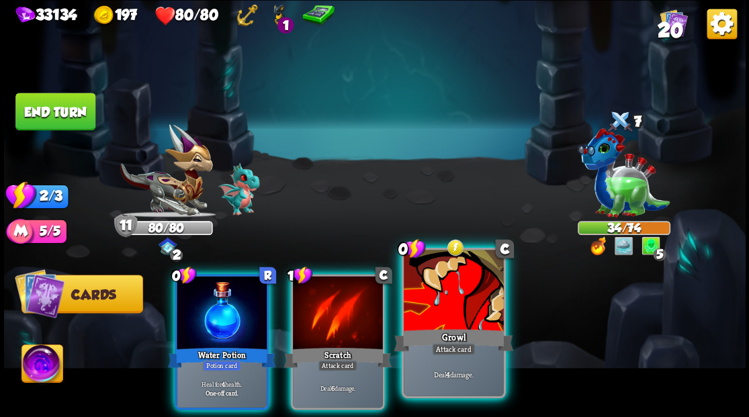
click at [448, 310] on div at bounding box center [453, 292] width 99 height 84
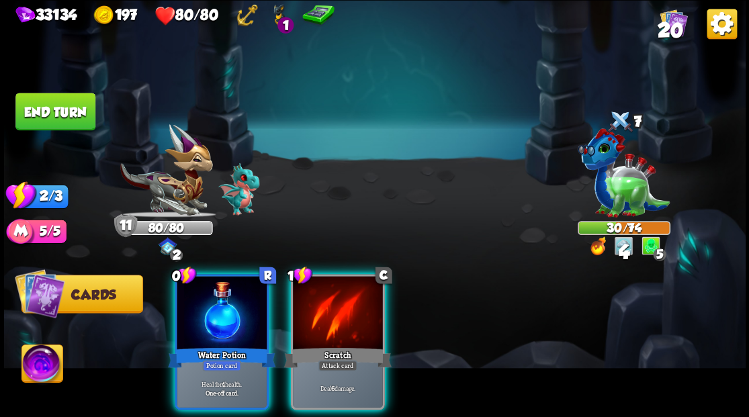
click at [333, 321] on div at bounding box center [338, 314] width 90 height 76
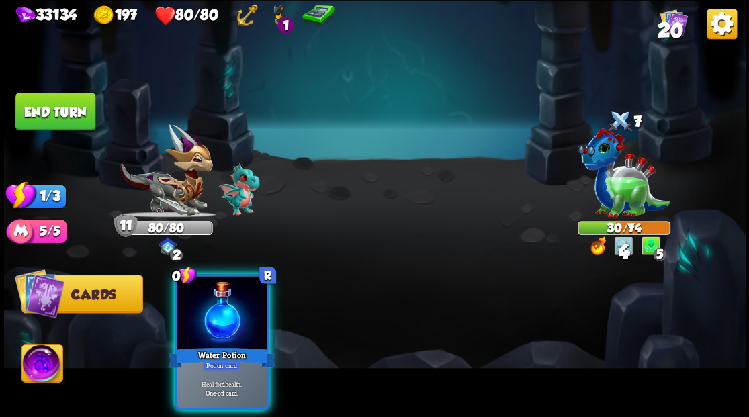
drag, startPoint x: 239, startPoint y: 301, endPoint x: 188, endPoint y: 258, distance: 66.8
click at [223, 295] on div at bounding box center [222, 314] width 90 height 76
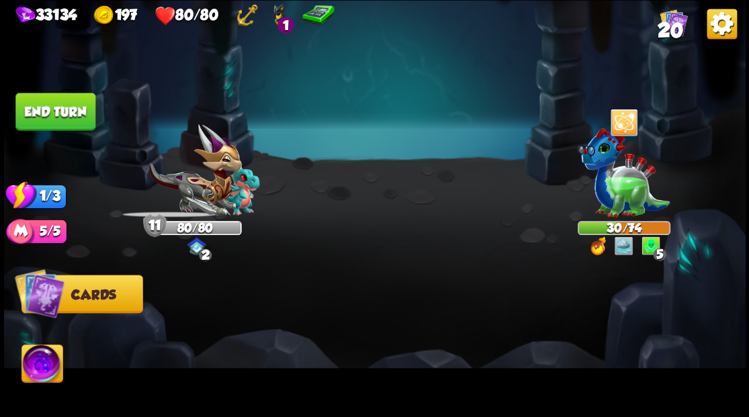
click at [62, 109] on button "End turn" at bounding box center [55, 112] width 80 height 38
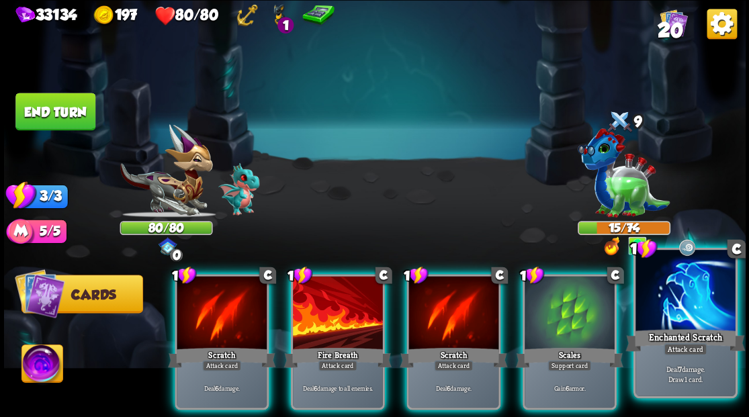
click at [679, 302] on div at bounding box center [685, 292] width 99 height 84
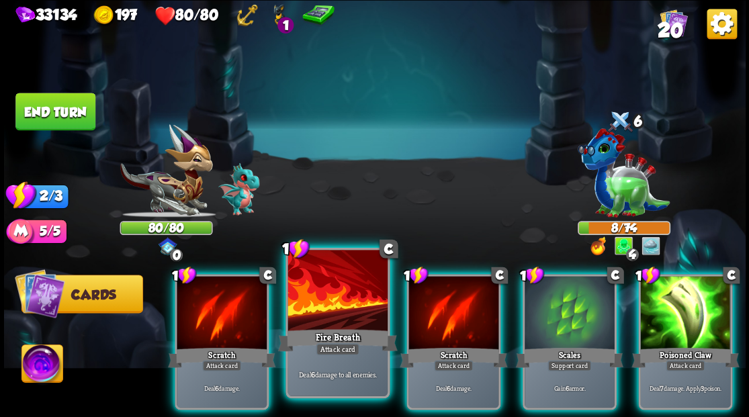
click at [319, 325] on div at bounding box center [337, 292] width 99 height 84
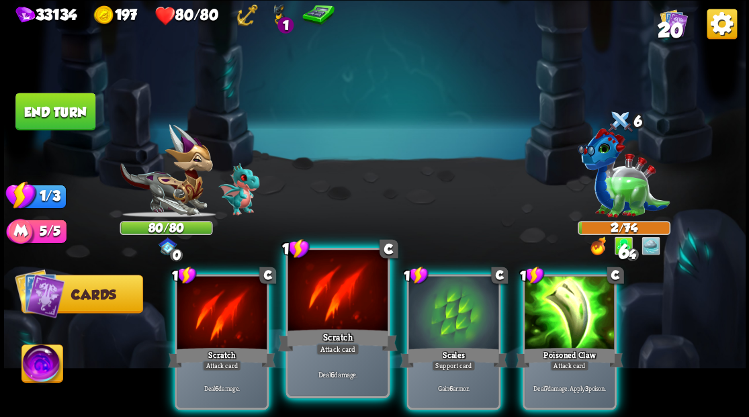
click at [317, 330] on div "Scratch" at bounding box center [338, 340] width 120 height 27
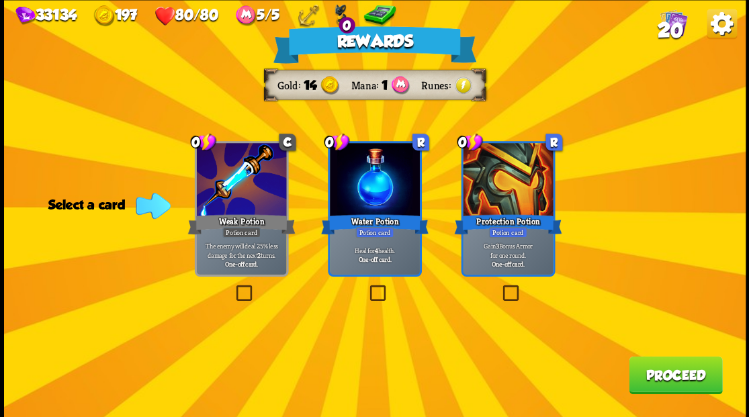
click at [689, 380] on button "Proceed" at bounding box center [675, 375] width 93 height 38
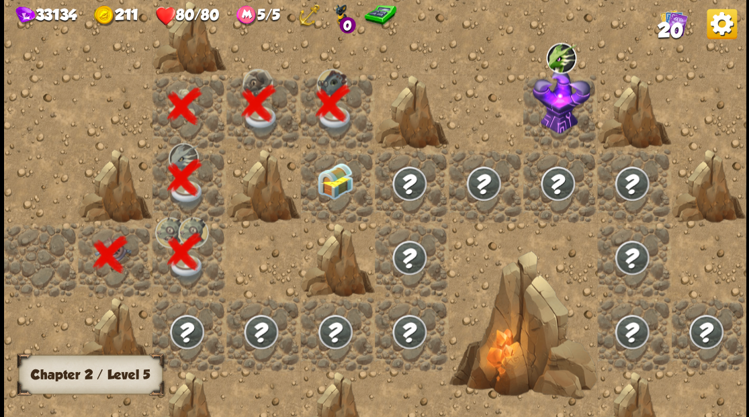
click at [341, 176] on div at bounding box center [337, 186] width 74 height 74
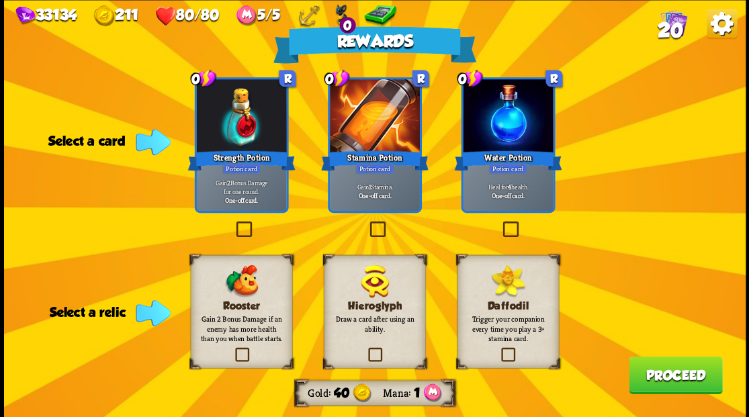
click at [233, 349] on label at bounding box center [233, 349] width 0 height 0
click at [0, 0] on input "checkbox" at bounding box center [0, 0] width 0 height 0
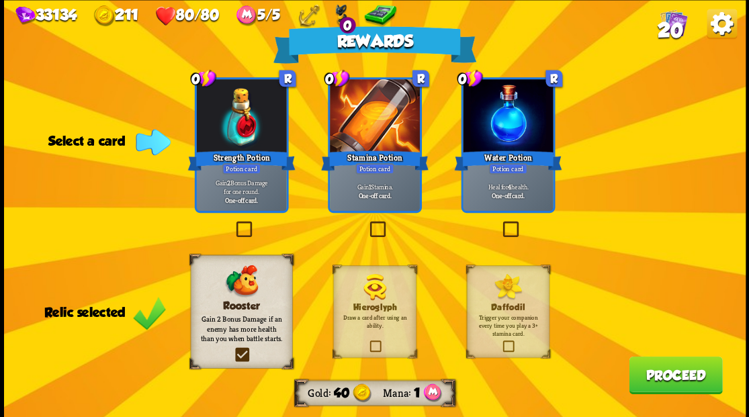
click at [233, 223] on label at bounding box center [233, 223] width 0 height 0
click at [0, 0] on input "checkbox" at bounding box center [0, 0] width 0 height 0
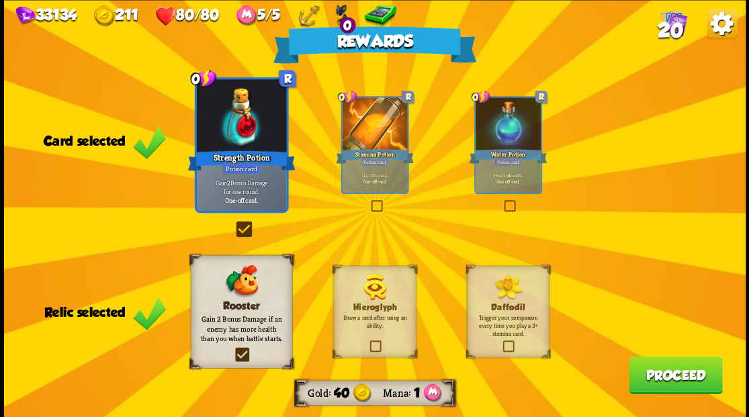
click at [681, 371] on button "Proceed" at bounding box center [675, 375] width 93 height 38
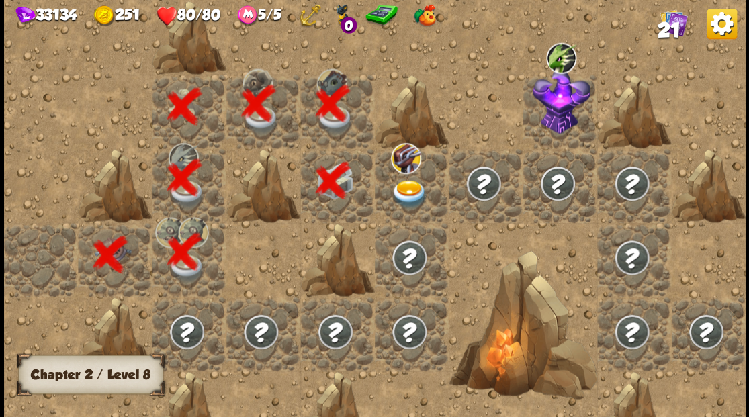
click at [409, 188] on img at bounding box center [409, 193] width 37 height 29
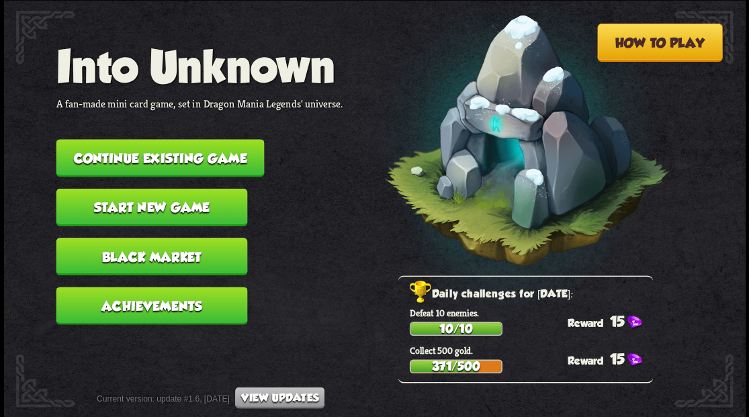
click at [193, 156] on button "Continue existing game" at bounding box center [160, 158] width 208 height 38
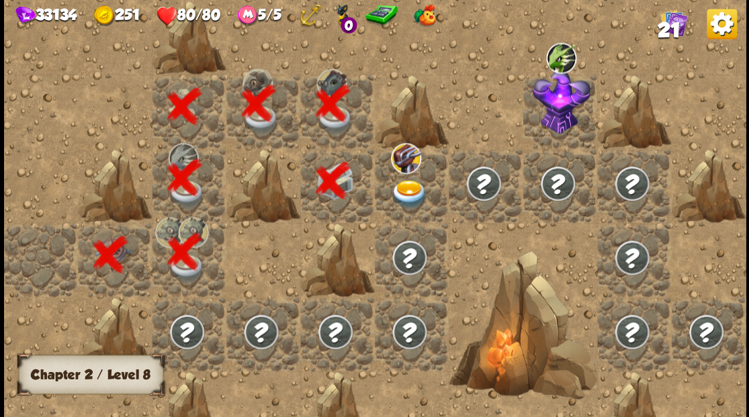
click at [407, 194] on img at bounding box center [409, 193] width 37 height 29
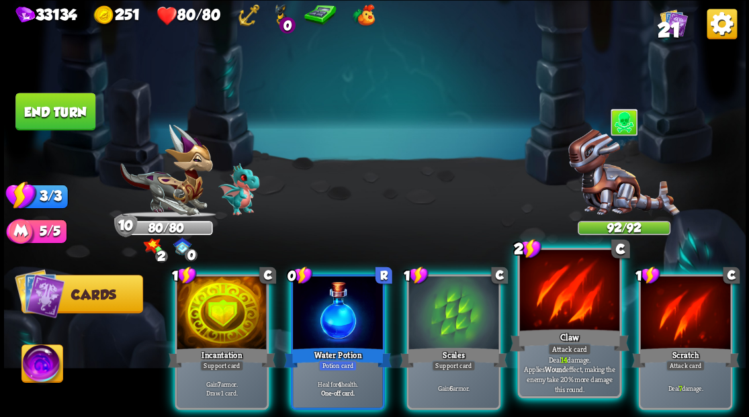
click at [562, 301] on div at bounding box center [568, 292] width 99 height 84
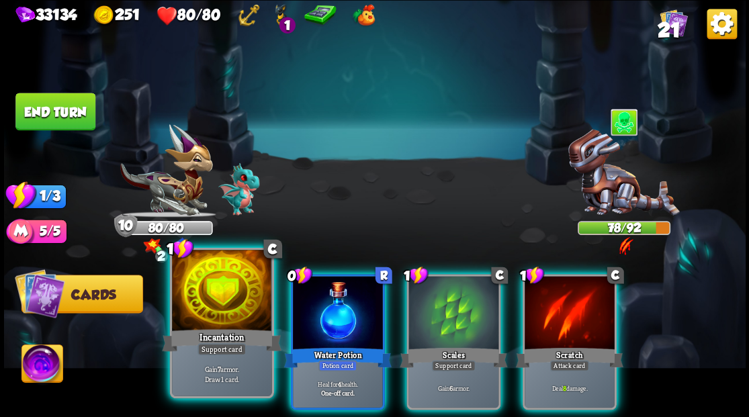
click at [220, 300] on div at bounding box center [221, 292] width 99 height 84
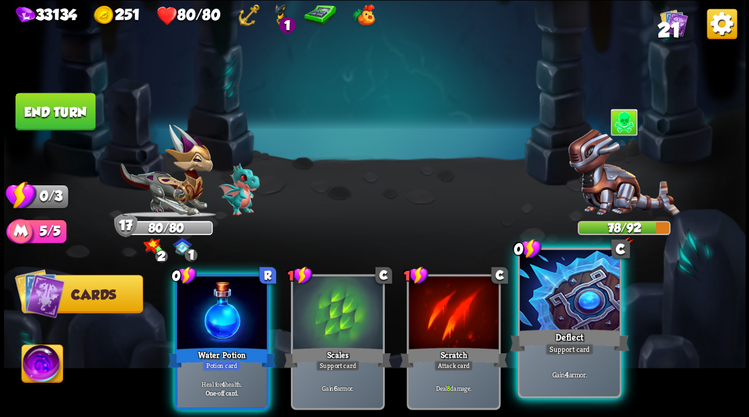
click at [573, 310] on div at bounding box center [568, 292] width 99 height 84
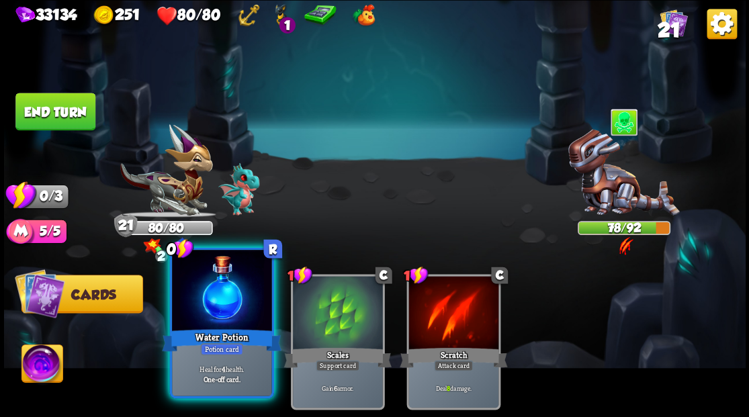
click at [237, 317] on div at bounding box center [221, 292] width 99 height 84
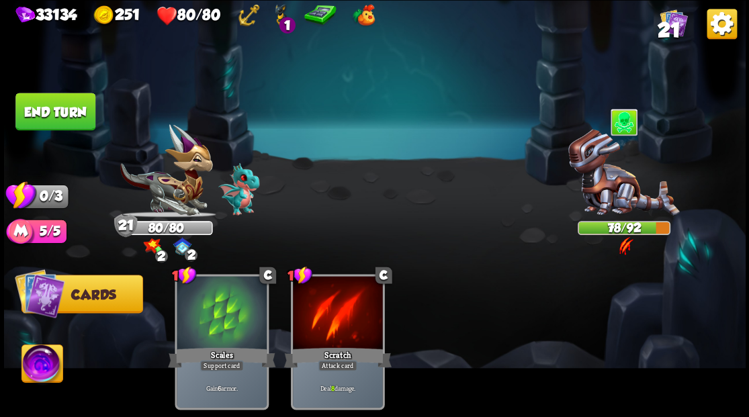
click at [59, 107] on button "End turn" at bounding box center [55, 112] width 80 height 38
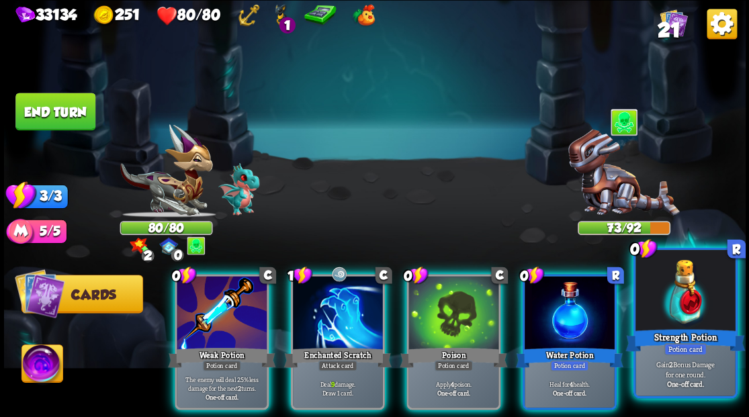
click at [669, 312] on div at bounding box center [685, 292] width 99 height 84
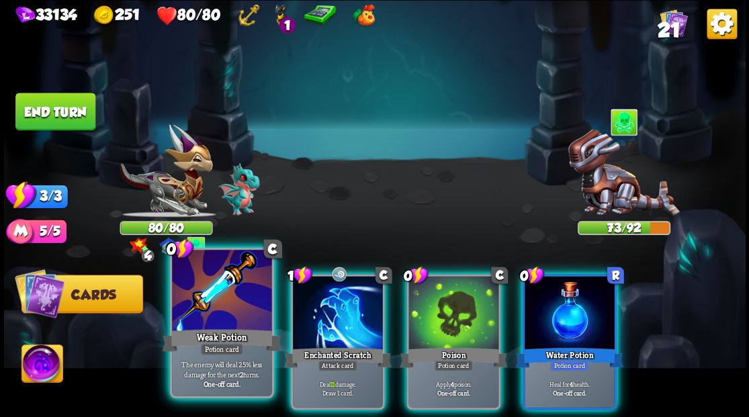
click at [218, 315] on div at bounding box center [221, 292] width 99 height 84
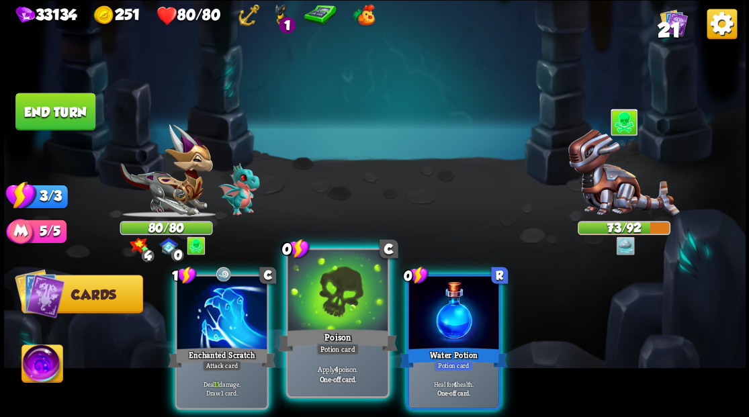
click at [324, 321] on div at bounding box center [337, 292] width 99 height 84
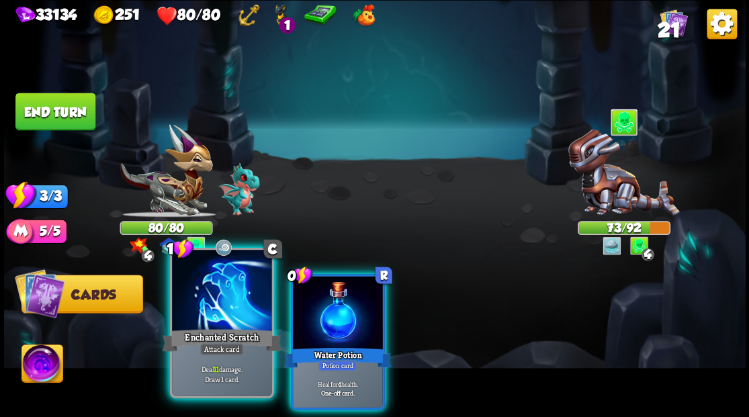
click at [196, 298] on div at bounding box center [221, 292] width 99 height 84
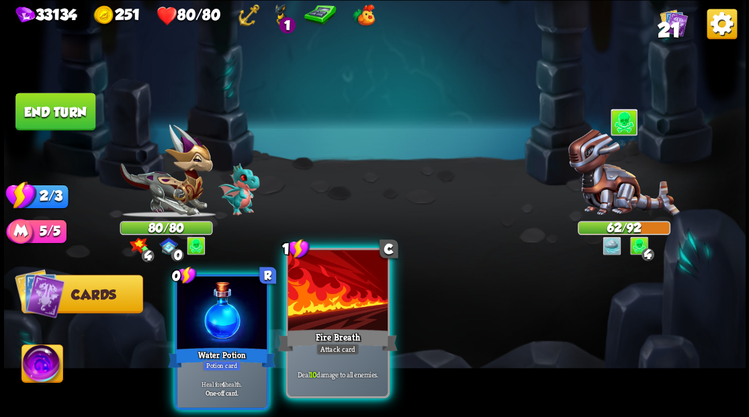
click at [351, 312] on div at bounding box center [337, 292] width 99 height 84
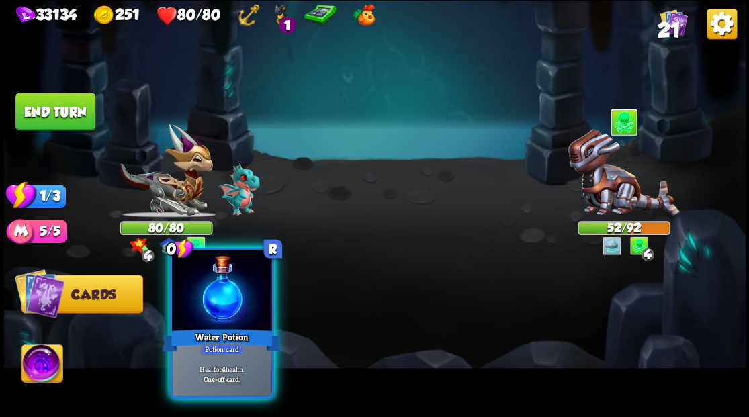
drag, startPoint x: 214, startPoint y: 309, endPoint x: 169, endPoint y: 260, distance: 67.0
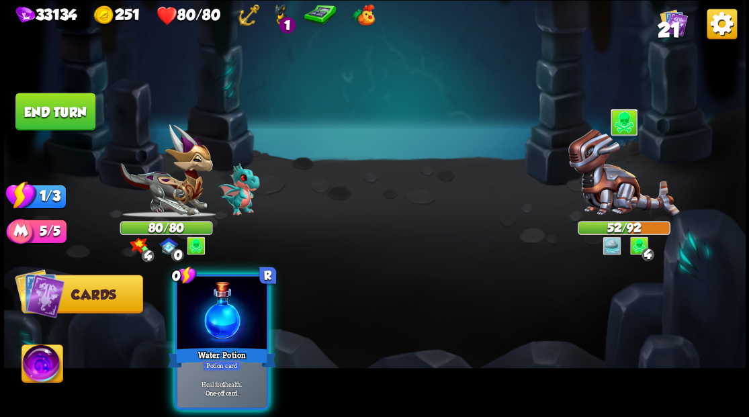
click at [214, 308] on div at bounding box center [222, 314] width 90 height 76
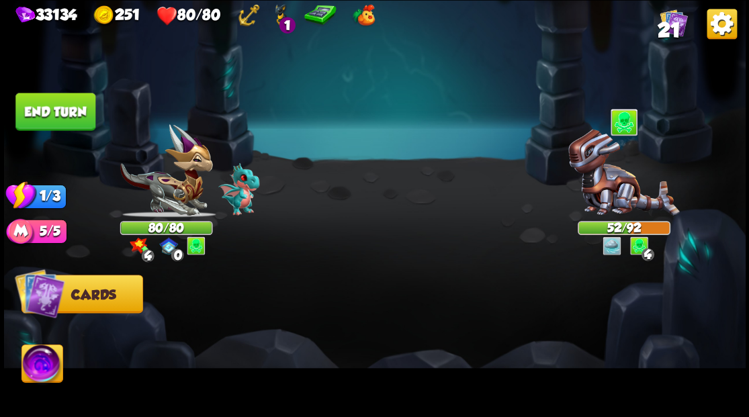
drag, startPoint x: 43, startPoint y: 116, endPoint x: 387, endPoint y: 173, distance: 348.9
click at [44, 116] on button "End turn" at bounding box center [55, 112] width 80 height 38
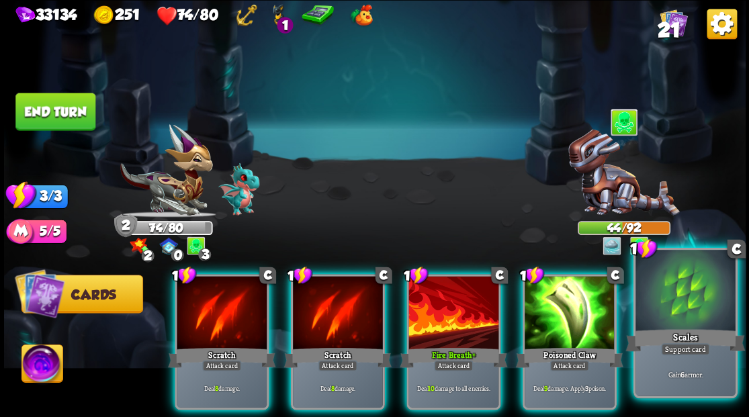
click at [667, 314] on div at bounding box center [685, 292] width 99 height 84
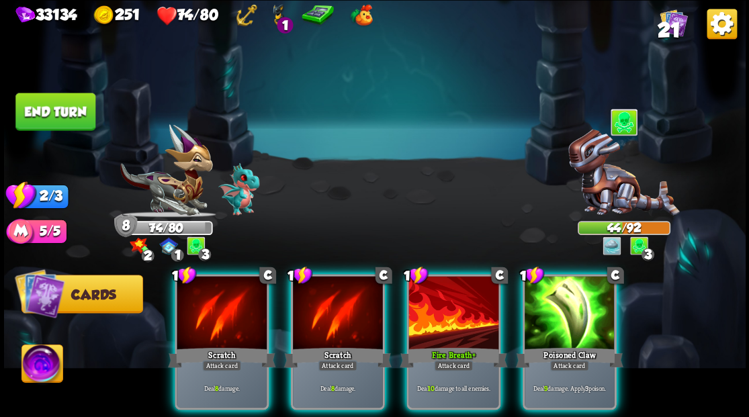
click at [563, 309] on div at bounding box center [570, 314] width 90 height 76
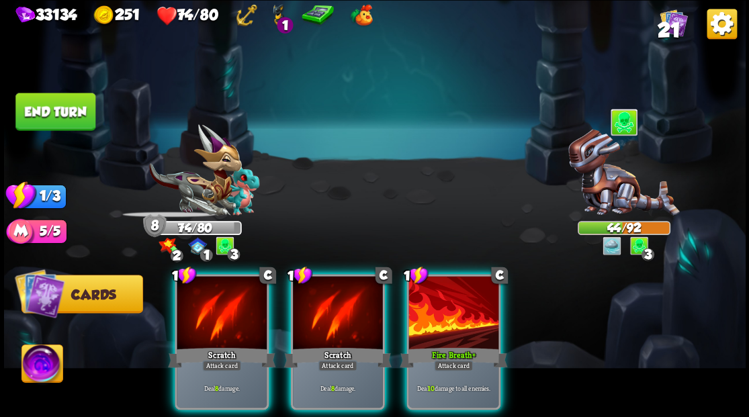
drag, startPoint x: 456, startPoint y: 311, endPoint x: 402, endPoint y: 308, distance: 53.8
click at [455, 311] on div at bounding box center [454, 314] width 90 height 76
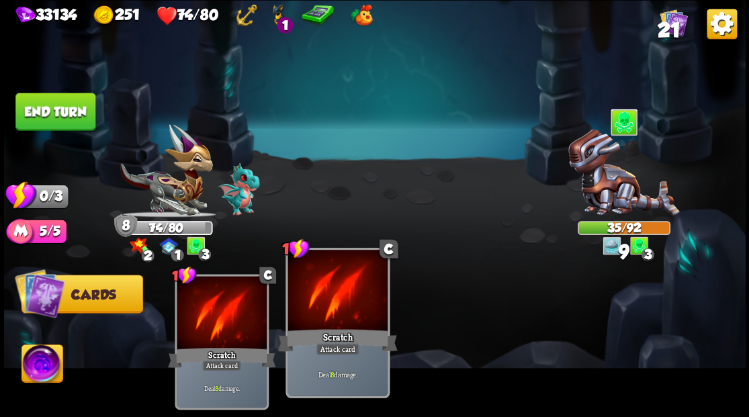
drag, startPoint x: 347, startPoint y: 310, endPoint x: 325, endPoint y: 306, distance: 22.4
click at [341, 310] on div at bounding box center [337, 292] width 99 height 84
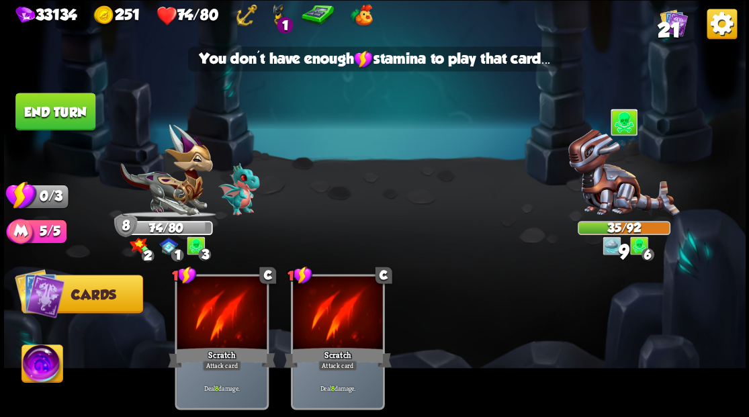
click at [44, 118] on button "End turn" at bounding box center [55, 112] width 80 height 38
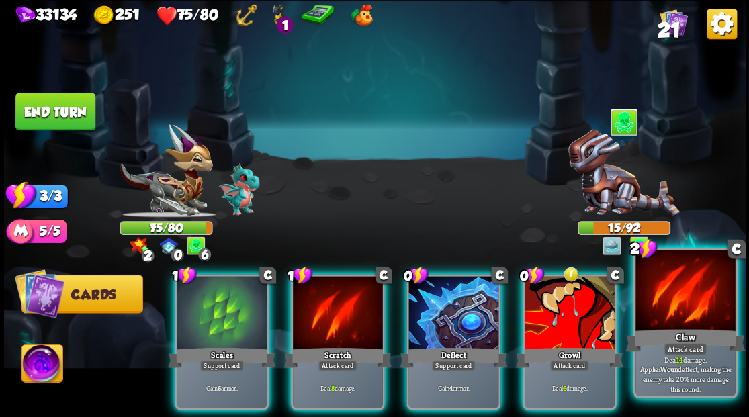
click at [669, 314] on div at bounding box center [685, 292] width 99 height 84
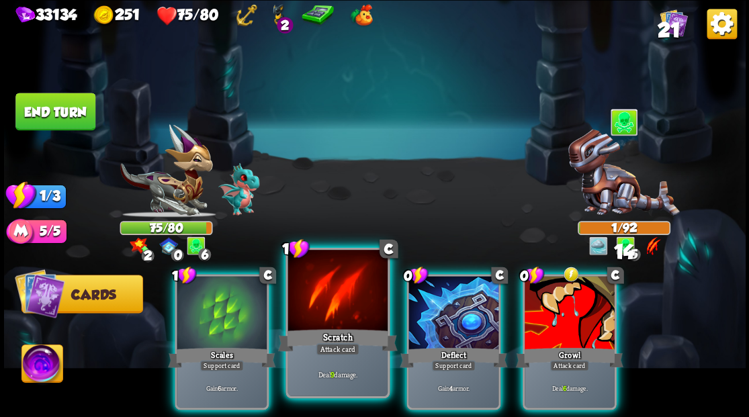
click at [322, 306] on div at bounding box center [337, 292] width 99 height 84
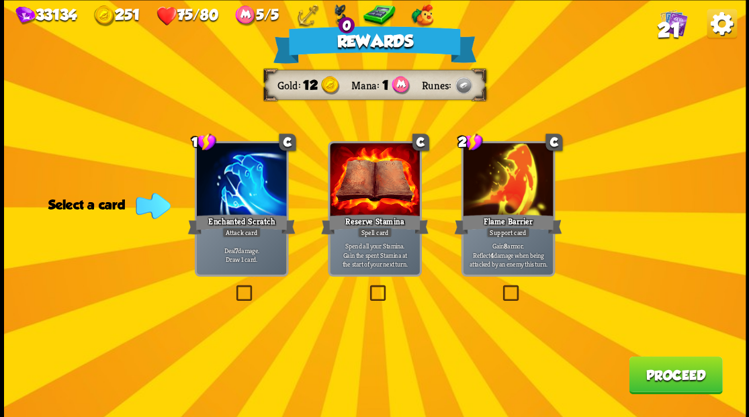
click at [653, 379] on button "Proceed" at bounding box center [675, 375] width 93 height 38
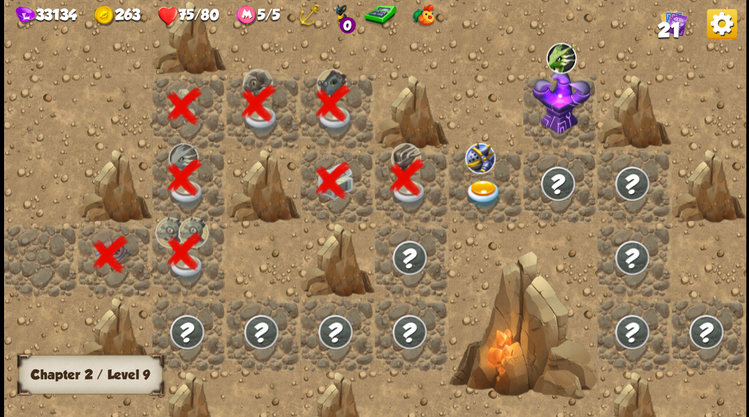
click at [473, 192] on img at bounding box center [483, 193] width 37 height 29
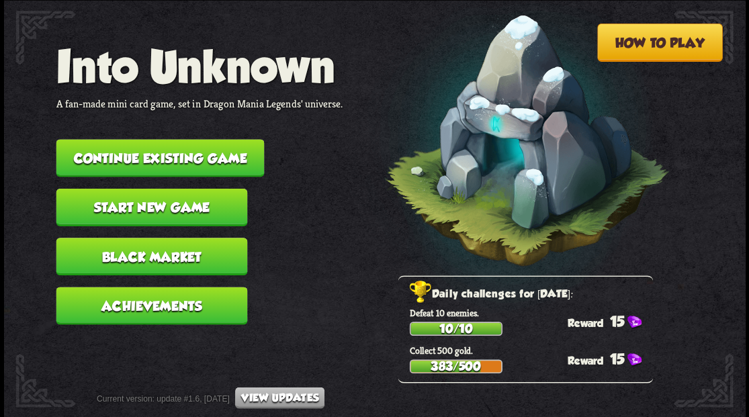
click at [216, 157] on button "Continue existing game" at bounding box center [160, 158] width 208 height 38
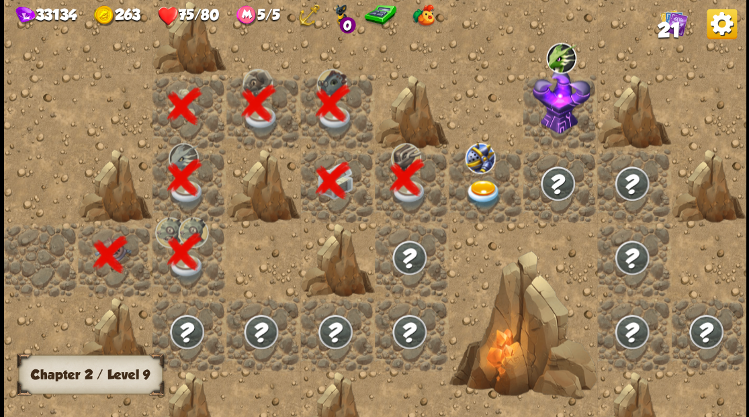
click at [480, 190] on img at bounding box center [483, 193] width 37 height 29
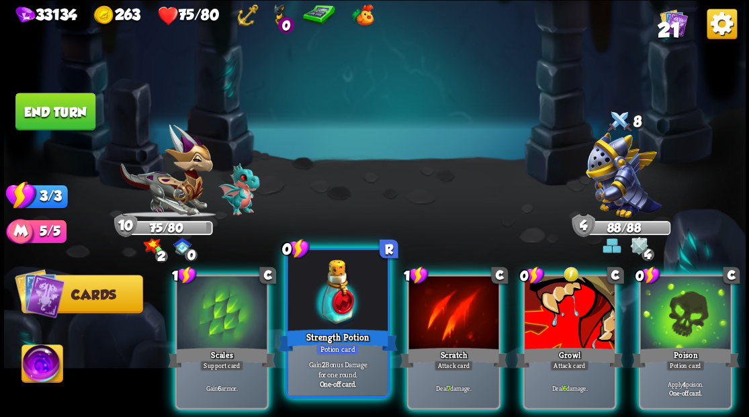
click at [333, 300] on div at bounding box center [337, 292] width 99 height 84
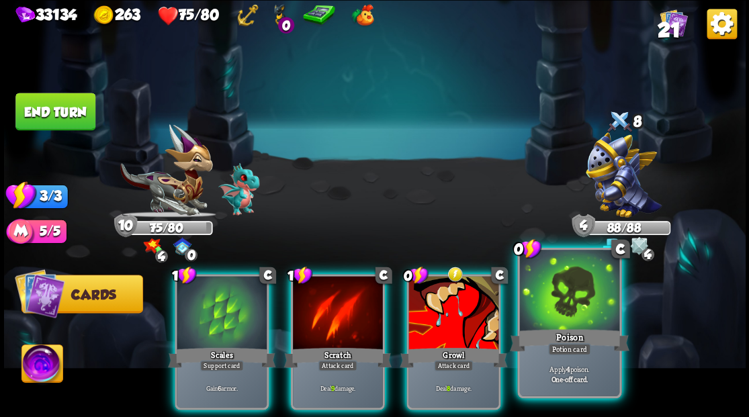
click at [565, 328] on div "0 C Poison Potion card Apply 4 poison. One-off card." at bounding box center [569, 322] width 104 height 151
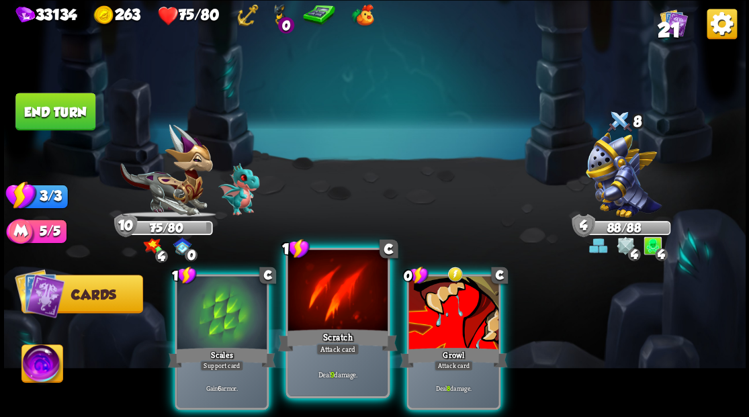
click at [325, 306] on div at bounding box center [337, 292] width 99 height 84
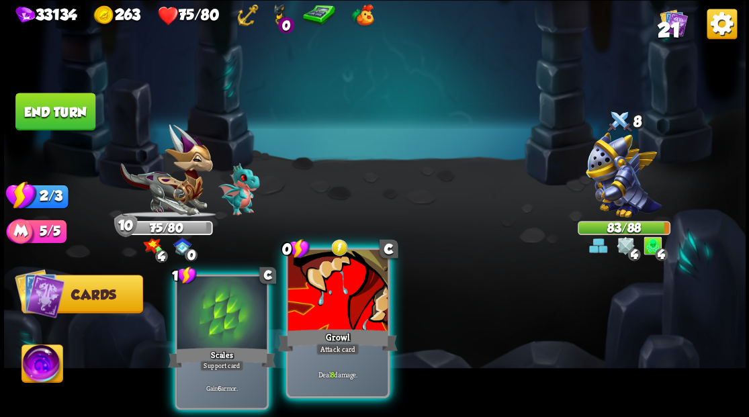
click at [326, 306] on div at bounding box center [337, 292] width 99 height 84
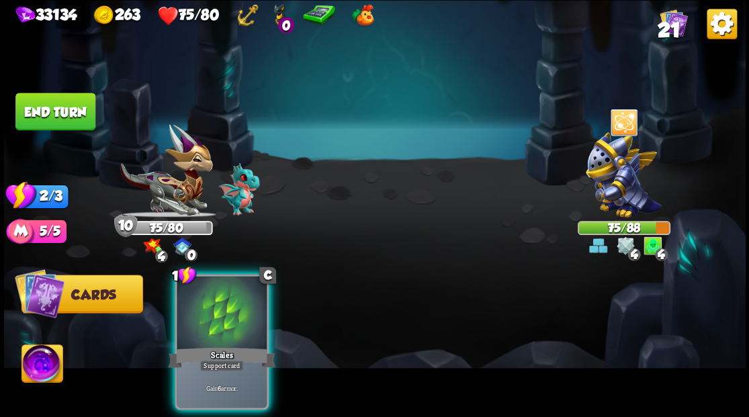
click at [47, 102] on button "End turn" at bounding box center [55, 112] width 80 height 38
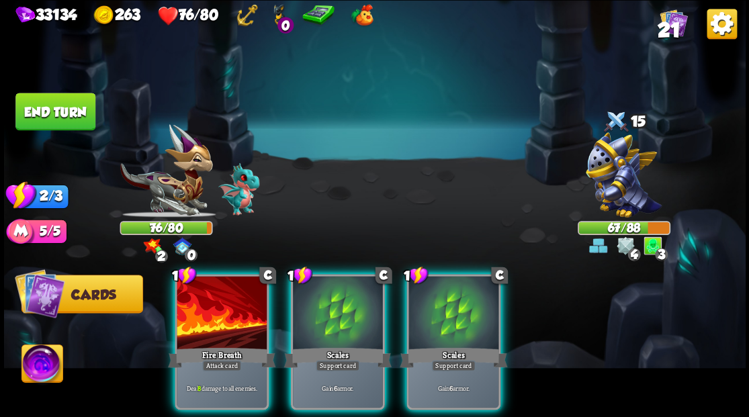
click at [671, 26] on span "21" at bounding box center [668, 30] width 23 height 23
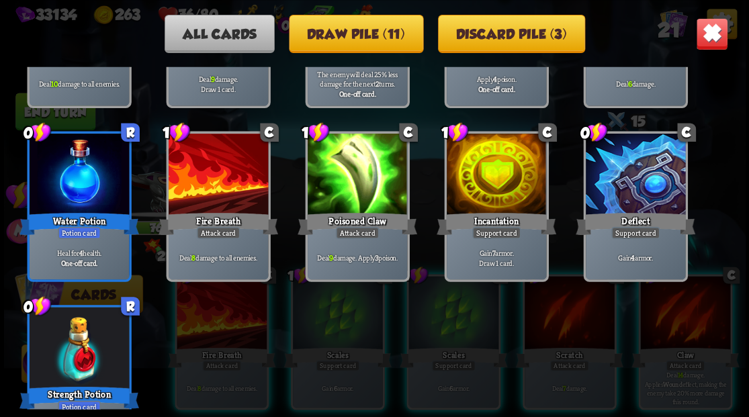
scroll to position [624, 0]
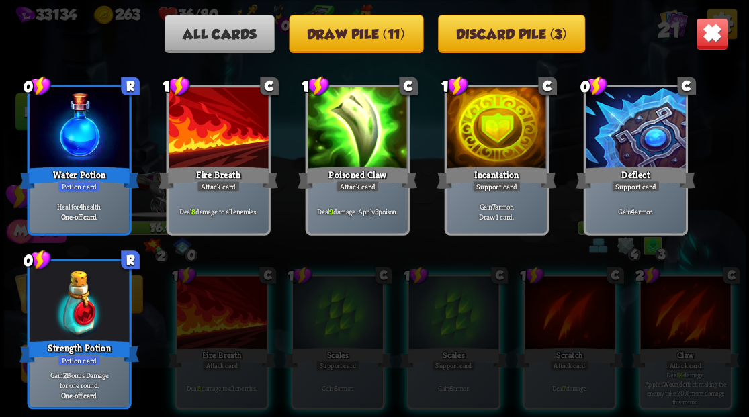
click at [702, 38] on img at bounding box center [712, 33] width 32 height 32
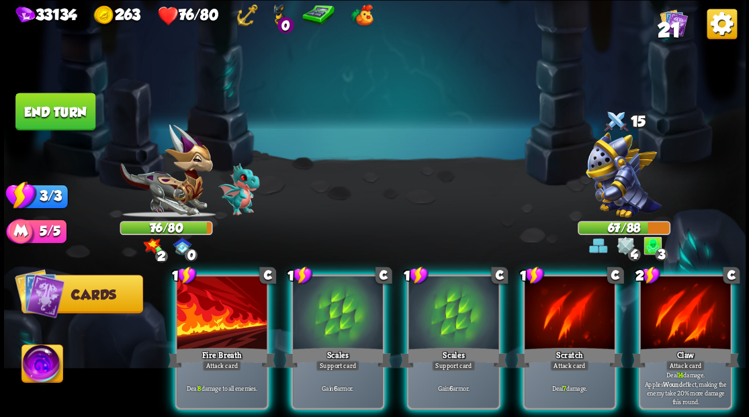
click at [688, 304] on div at bounding box center [685, 314] width 90 height 76
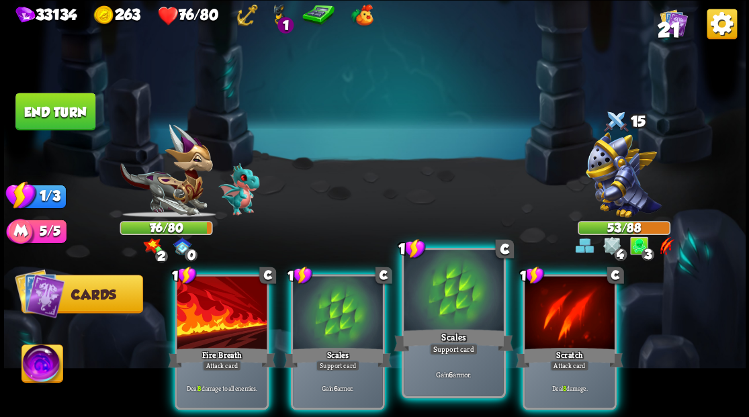
click at [442, 301] on div at bounding box center [453, 292] width 99 height 84
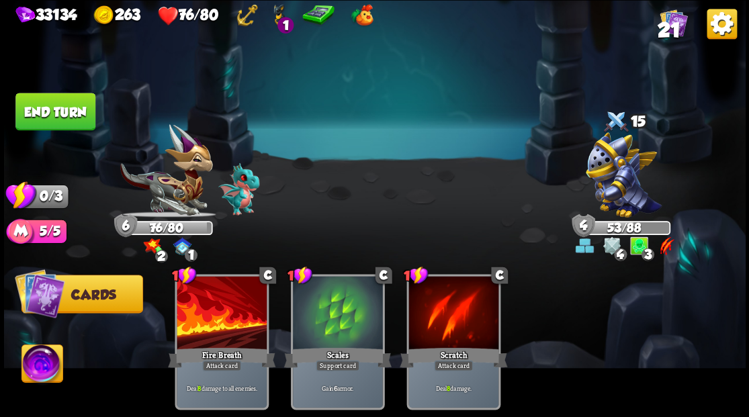
click at [67, 118] on button "End turn" at bounding box center [55, 112] width 80 height 38
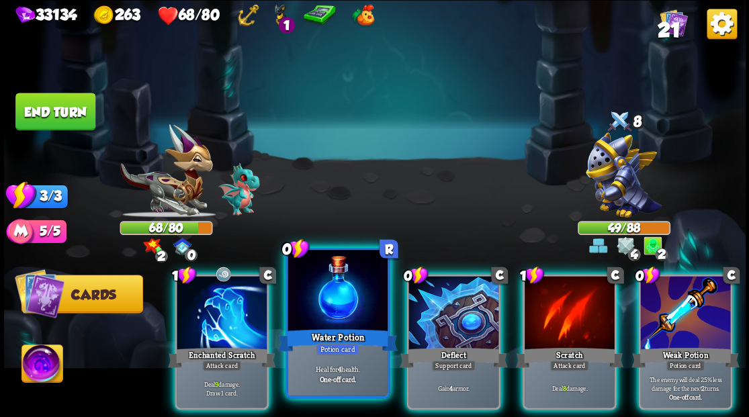
click at [321, 304] on div at bounding box center [337, 292] width 99 height 84
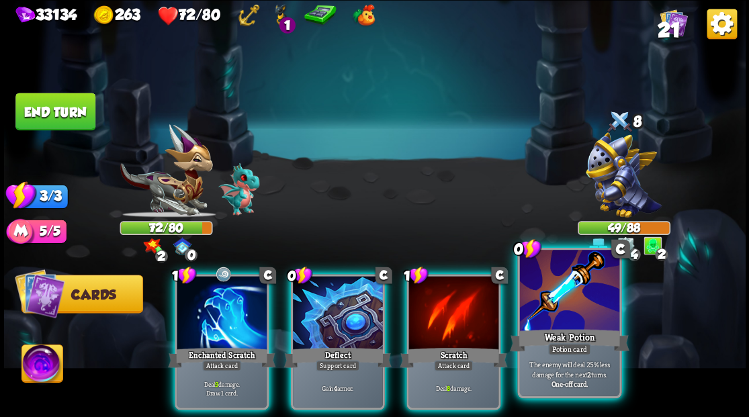
click at [567, 323] on div at bounding box center [568, 292] width 99 height 84
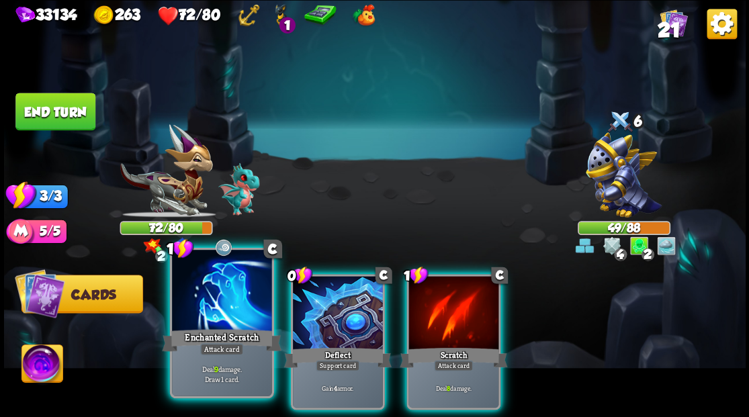
click at [202, 317] on div at bounding box center [221, 292] width 99 height 84
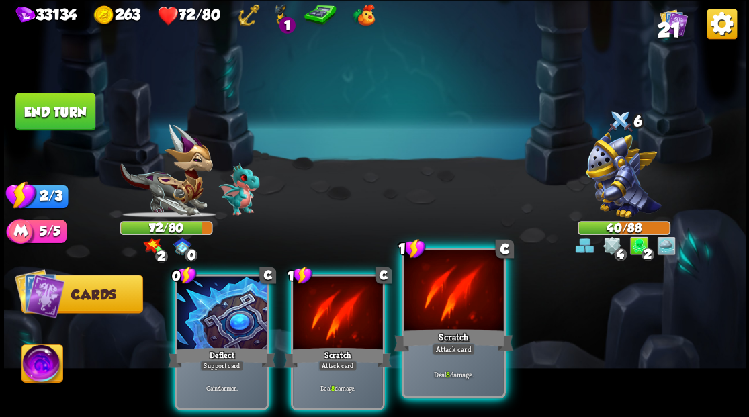
click at [431, 305] on div at bounding box center [453, 292] width 99 height 84
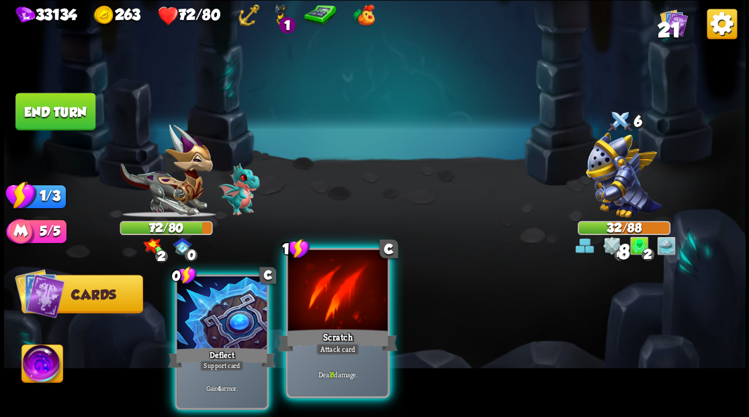
click at [329, 313] on div at bounding box center [337, 292] width 99 height 84
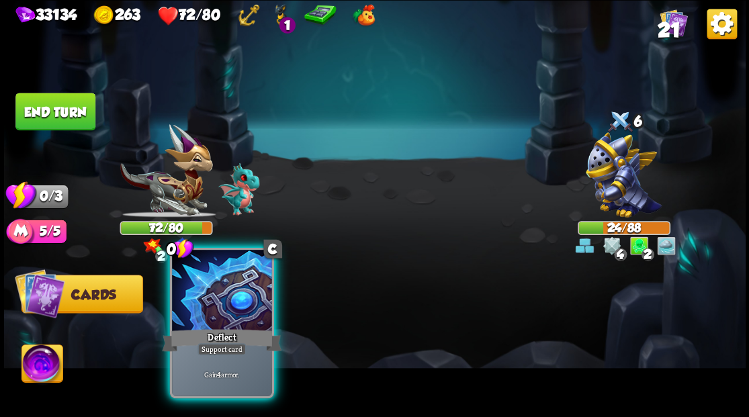
click at [213, 323] on div at bounding box center [221, 292] width 99 height 84
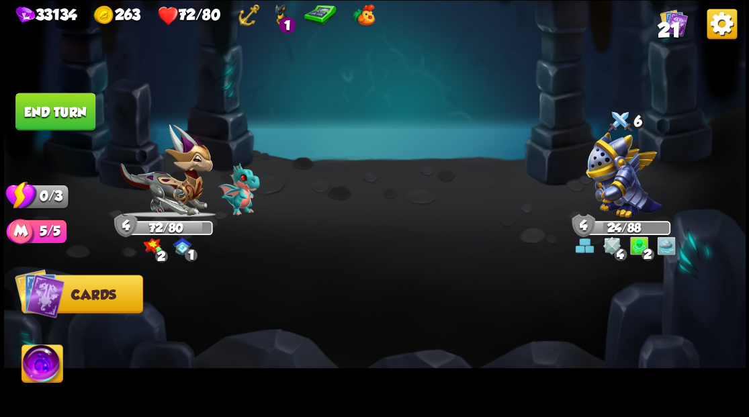
click at [85, 117] on button "End turn" at bounding box center [55, 112] width 80 height 38
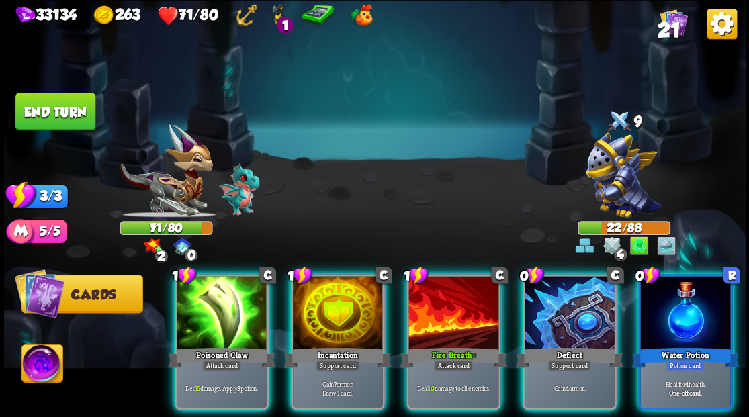
click at [685, 320] on div at bounding box center [685, 314] width 90 height 76
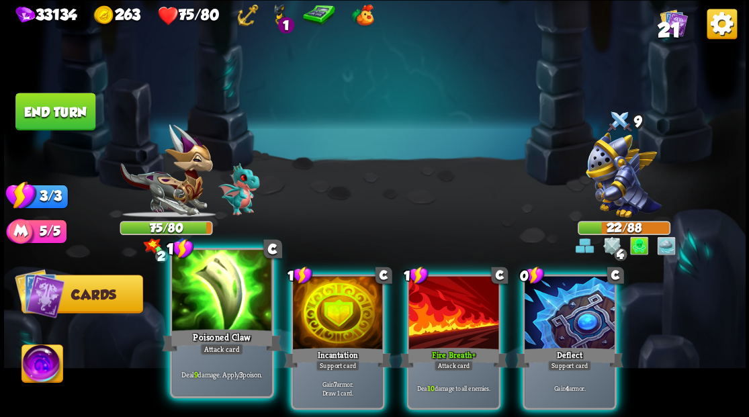
click at [206, 321] on div at bounding box center [221, 292] width 99 height 84
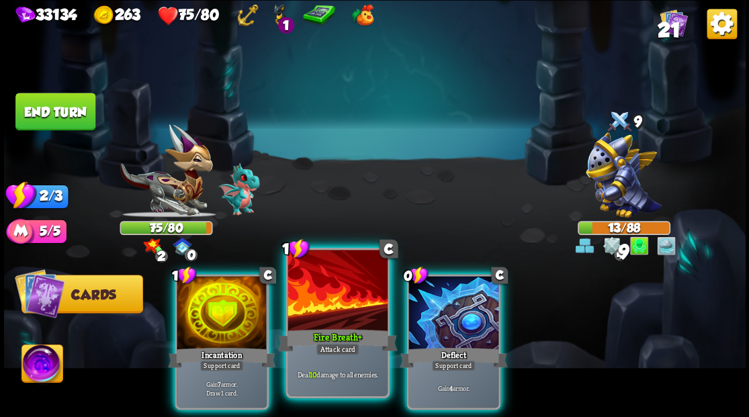
click at [333, 294] on div at bounding box center [337, 292] width 99 height 84
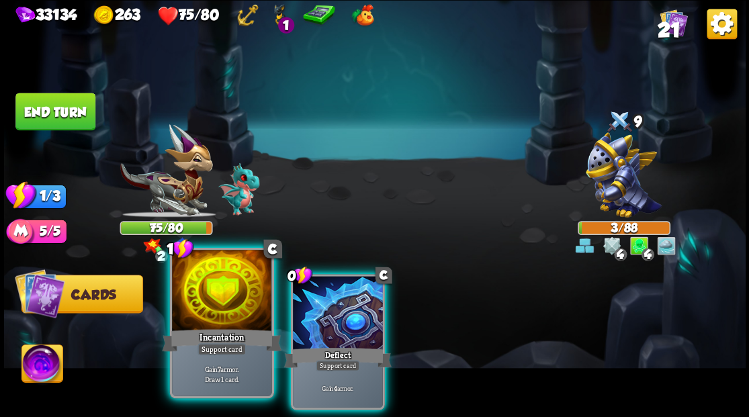
click at [212, 323] on div at bounding box center [221, 292] width 99 height 84
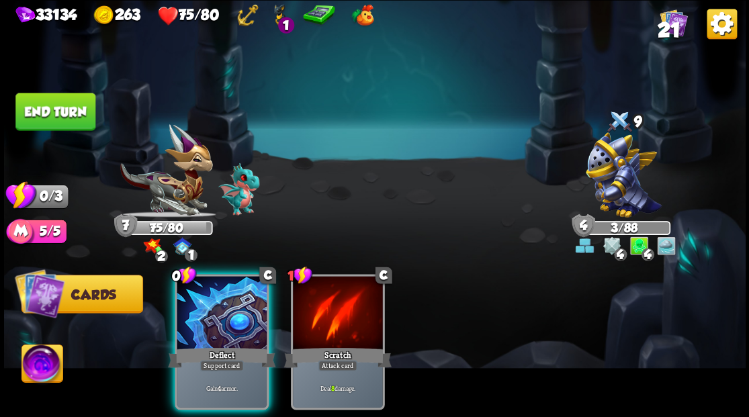
click at [62, 108] on button "End turn" at bounding box center [55, 112] width 80 height 38
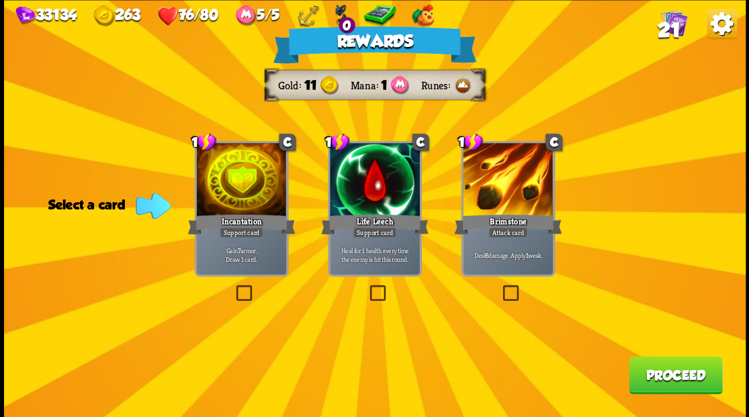
click at [500, 287] on label at bounding box center [500, 287] width 0 height 0
click at [0, 0] on input "checkbox" at bounding box center [0, 0] width 0 height 0
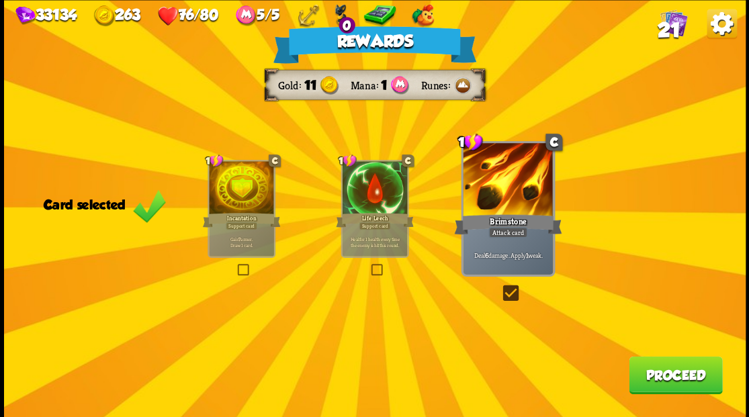
click at [663, 377] on button "Proceed" at bounding box center [675, 375] width 93 height 38
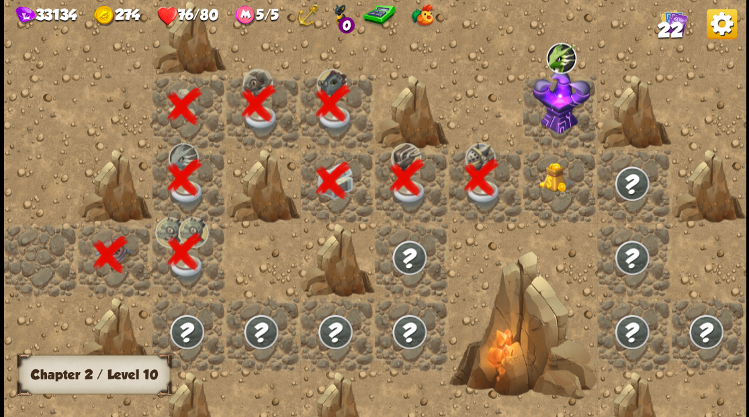
click at [554, 184] on img at bounding box center [557, 178] width 37 height 30
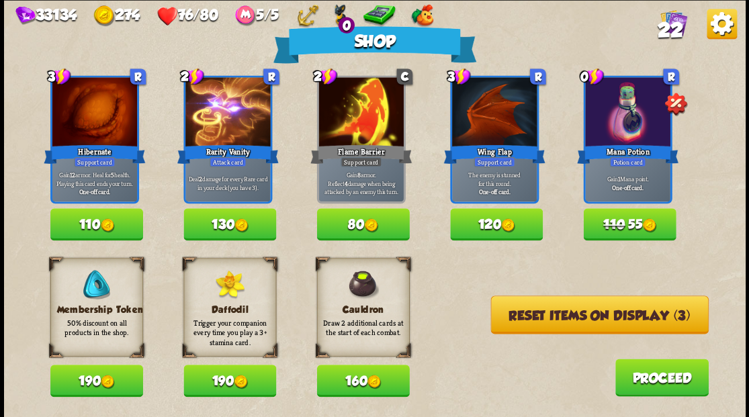
click at [623, 220] on button "110 55" at bounding box center [629, 224] width 93 height 32
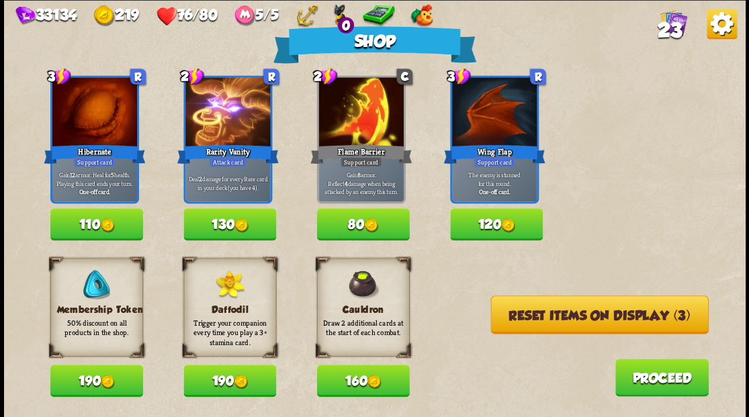
click at [536, 319] on button "Reset items on display (3)" at bounding box center [600, 315] width 218 height 38
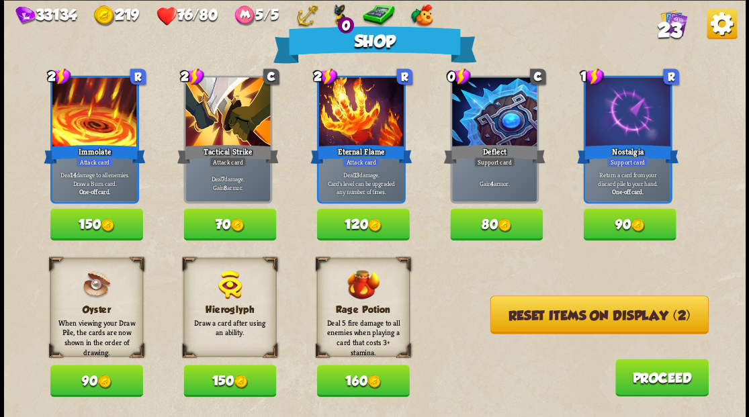
click at [535, 319] on button "Reset items on display (2)" at bounding box center [599, 315] width 218 height 38
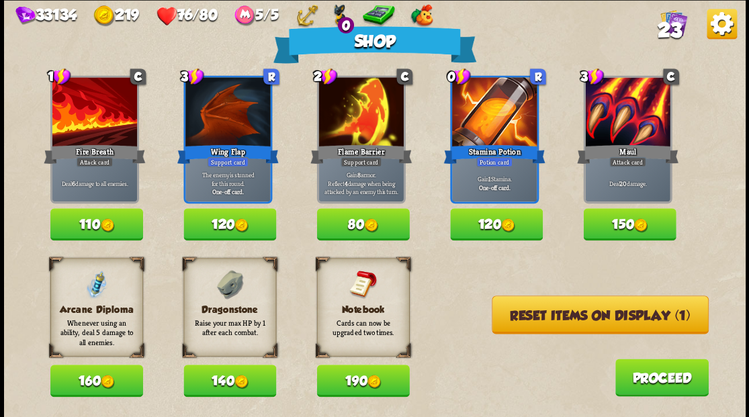
click at [535, 319] on button "Reset items on display (1)" at bounding box center [600, 315] width 217 height 38
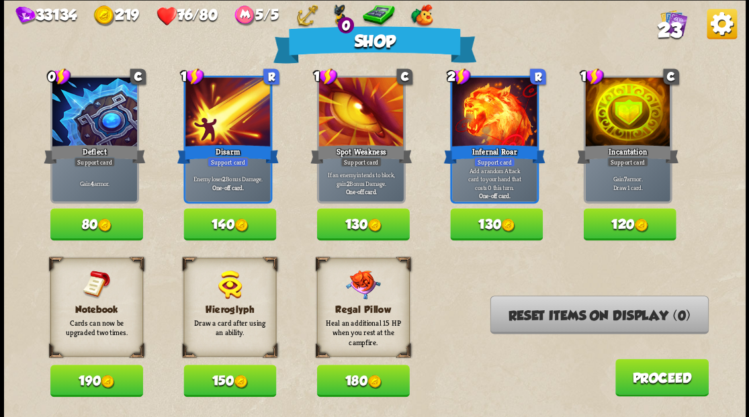
click at [659, 387] on button "Proceed" at bounding box center [661, 378] width 93 height 38
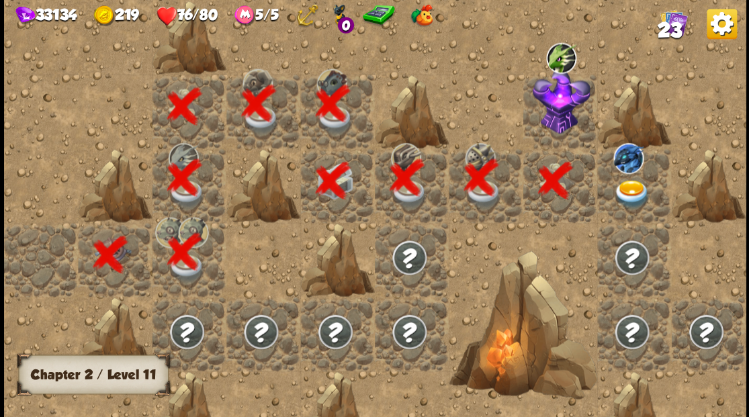
scroll to position [0, 258]
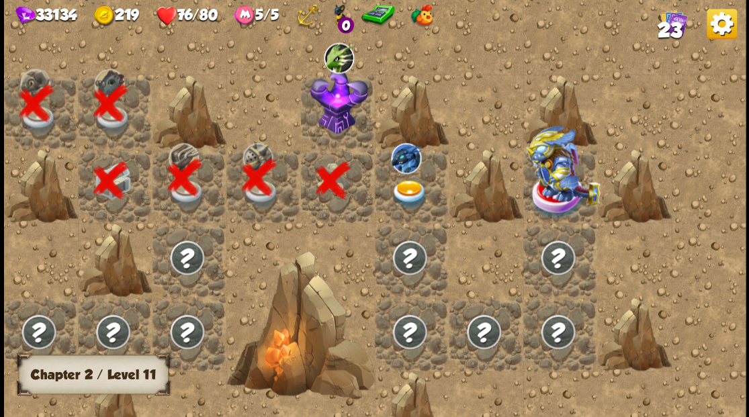
click at [323, 107] on div at bounding box center [337, 111] width 74 height 74
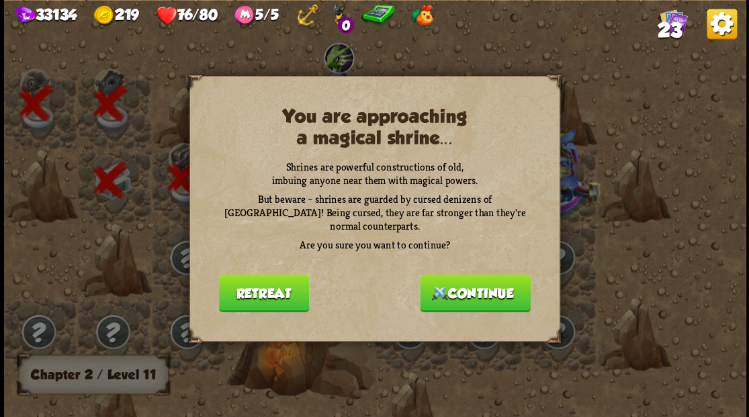
click at [474, 288] on button "Continue" at bounding box center [475, 293] width 111 height 38
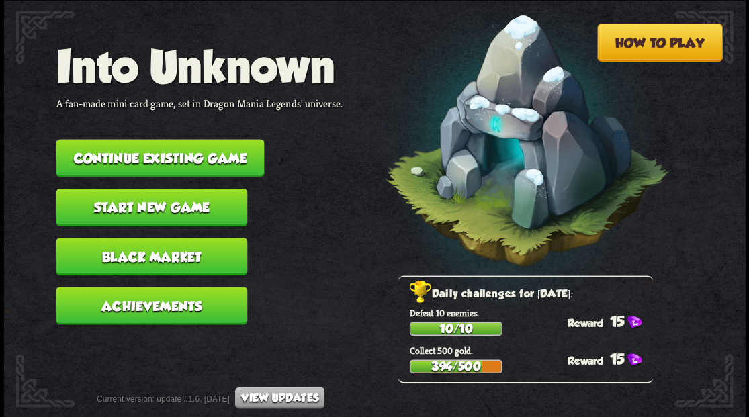
click at [207, 159] on button "Continue existing game" at bounding box center [160, 158] width 208 height 38
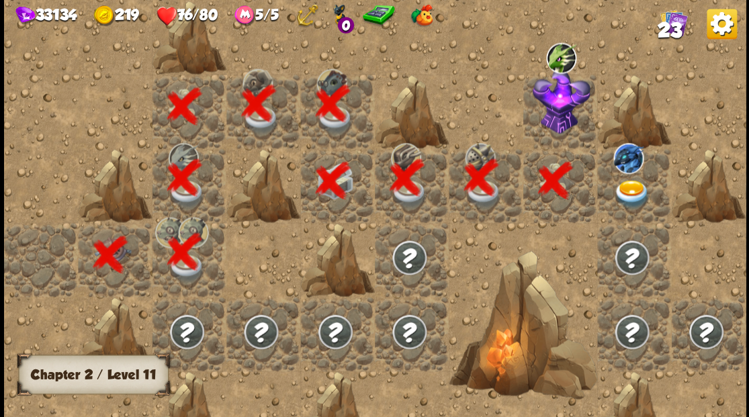
scroll to position [0, 258]
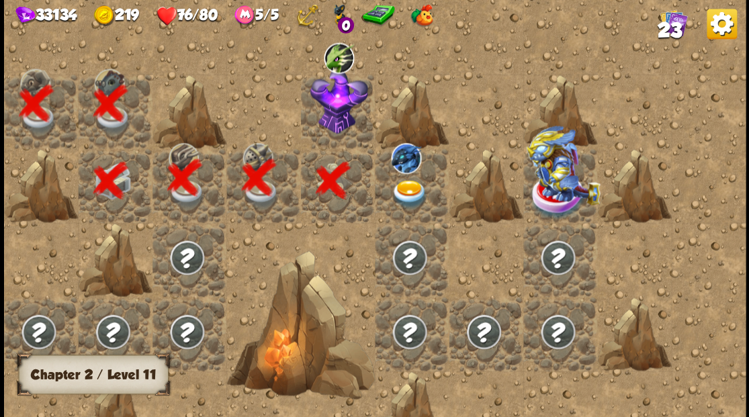
click at [328, 109] on img at bounding box center [339, 101] width 58 height 65
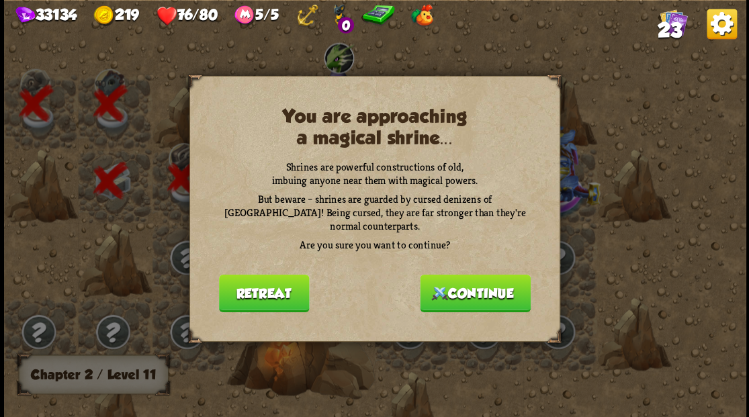
click at [462, 290] on button "Continue" at bounding box center [475, 293] width 111 height 38
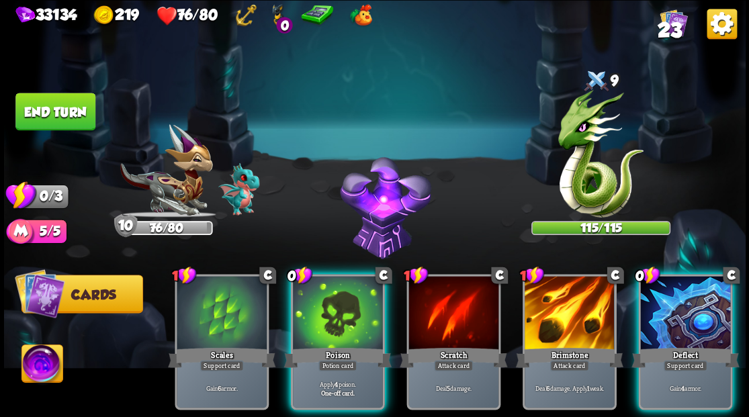
drag, startPoint x: 41, startPoint y: 362, endPoint x: 59, endPoint y: 360, distance: 18.3
click at [42, 362] on img at bounding box center [42, 366] width 41 height 42
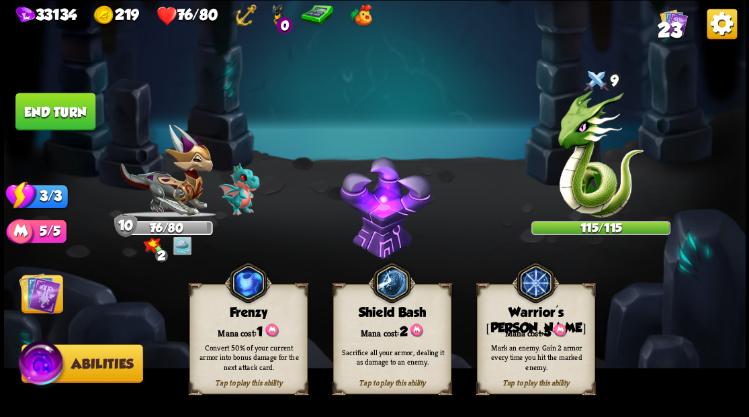
click at [517, 335] on div "Tap to play this ability Warrior's [PERSON_NAME] cost: 3 Mark an enemy. Gain 2 …" at bounding box center [535, 339] width 118 height 110
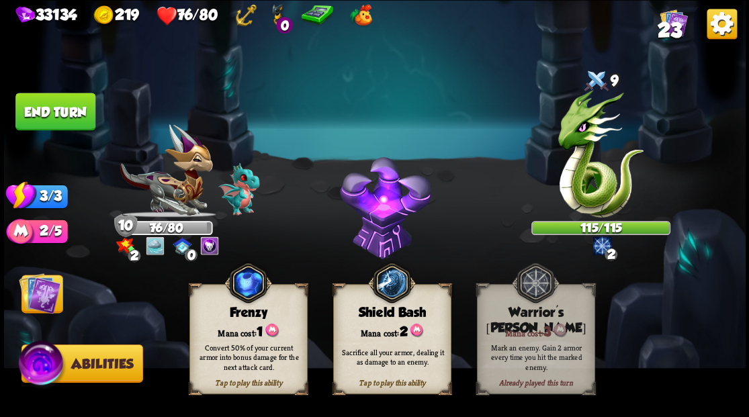
click at [40, 289] on img at bounding box center [40, 293] width 42 height 42
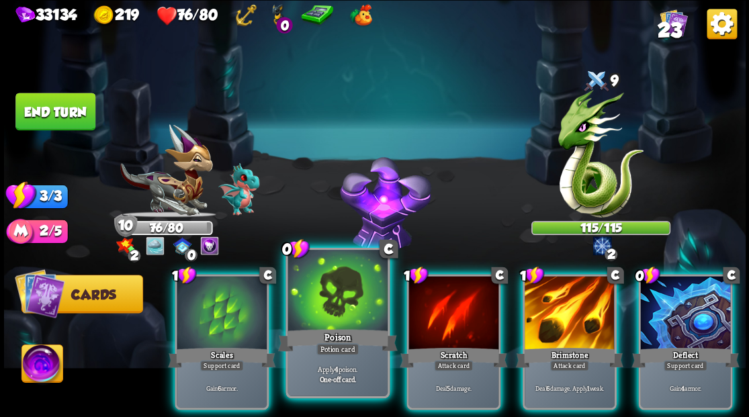
click at [355, 293] on div at bounding box center [337, 292] width 99 height 84
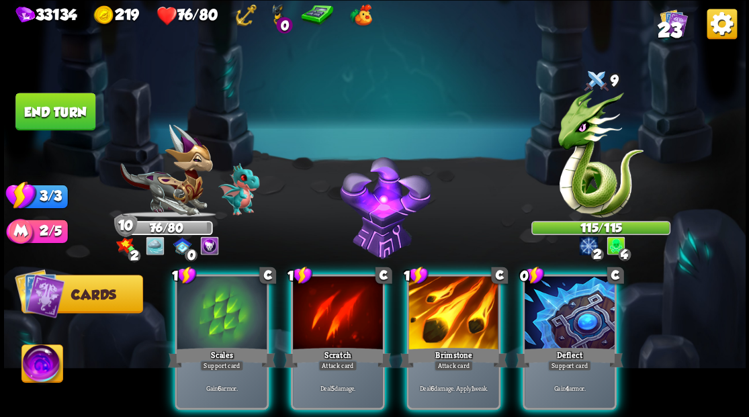
click at [355, 293] on div at bounding box center [338, 314] width 90 height 76
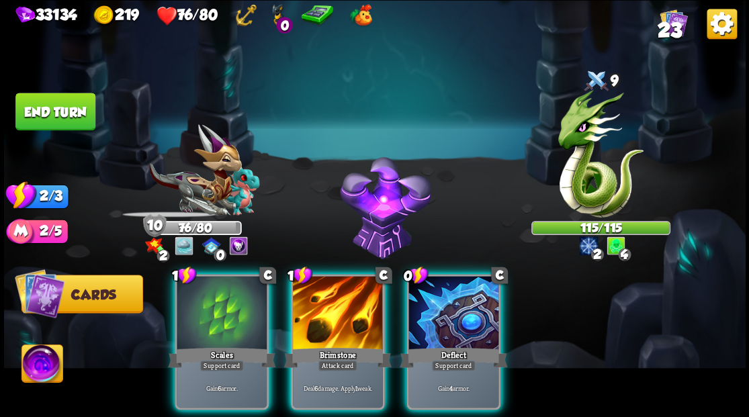
click at [355, 293] on div at bounding box center [338, 314] width 90 height 76
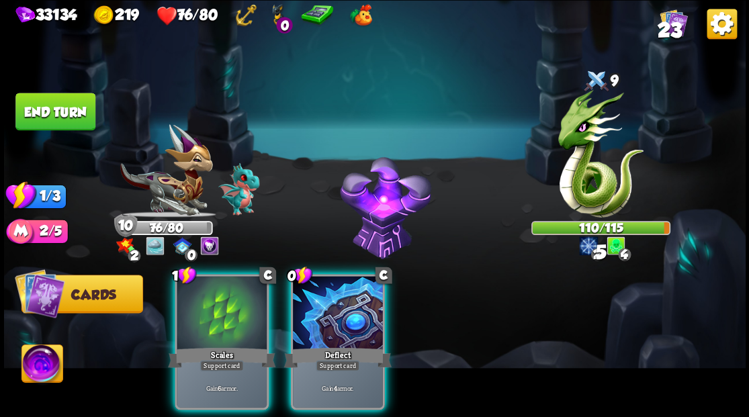
click at [355, 293] on div at bounding box center [338, 314] width 90 height 76
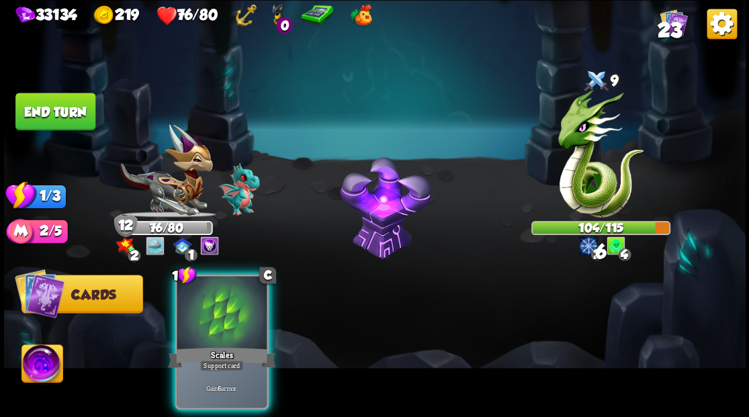
drag, startPoint x: 190, startPoint y: 319, endPoint x: 183, endPoint y: 304, distance: 16.5
click at [190, 316] on div at bounding box center [222, 314] width 90 height 76
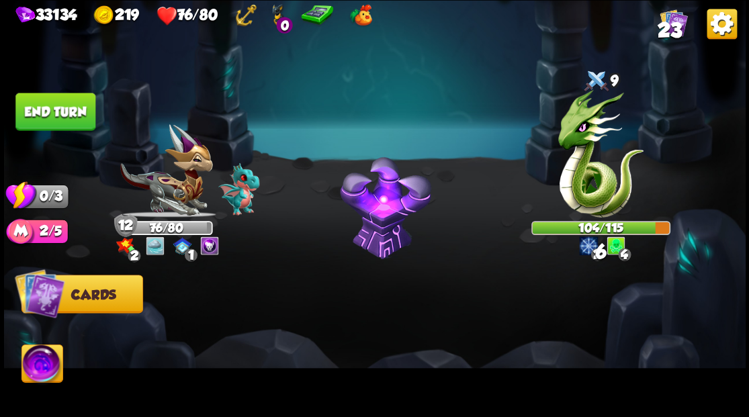
click at [63, 93] on button "End turn" at bounding box center [55, 112] width 80 height 38
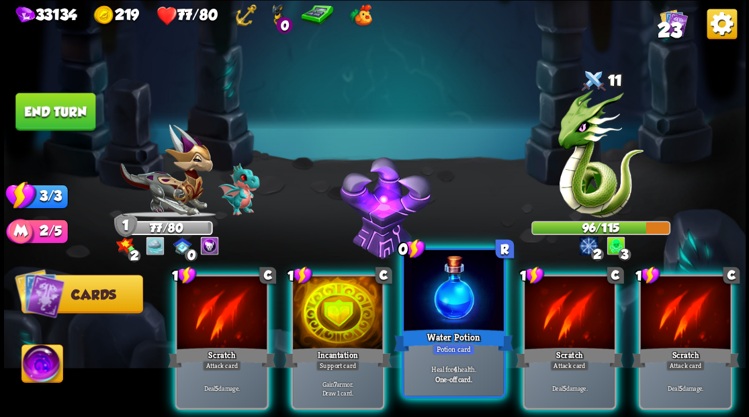
click at [419, 302] on div at bounding box center [453, 292] width 99 height 84
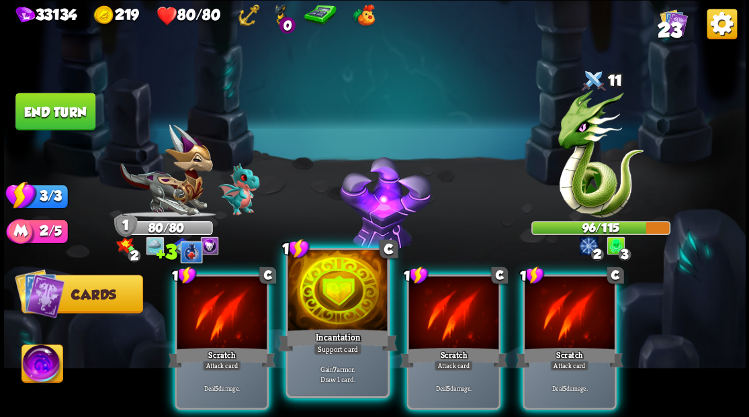
click at [353, 315] on div at bounding box center [337, 292] width 99 height 84
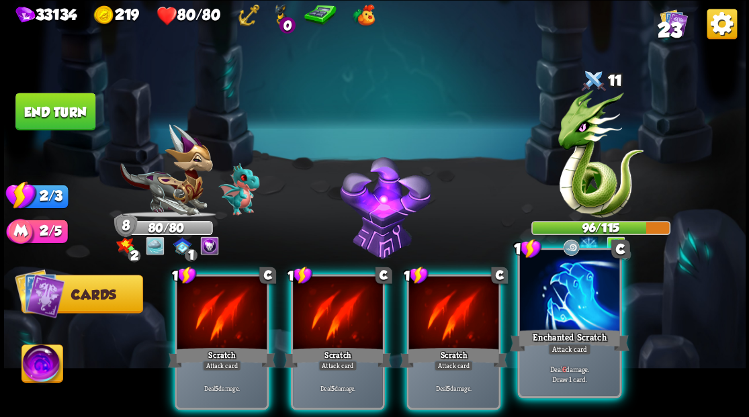
click at [565, 317] on div at bounding box center [568, 292] width 99 height 84
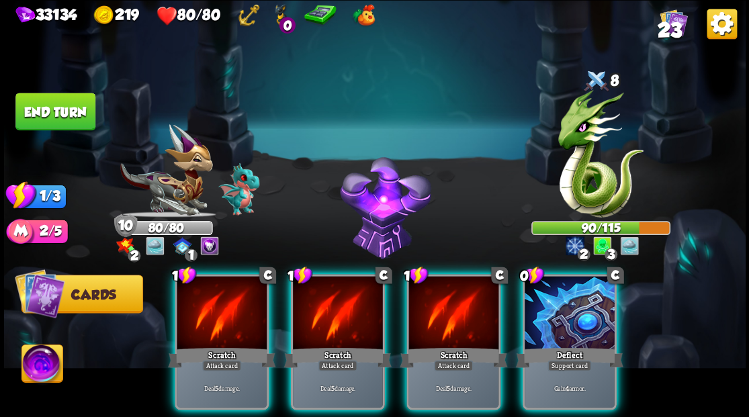
drag, startPoint x: 455, startPoint y: 318, endPoint x: 390, endPoint y: 303, distance: 66.2
click at [454, 317] on div at bounding box center [454, 314] width 90 height 76
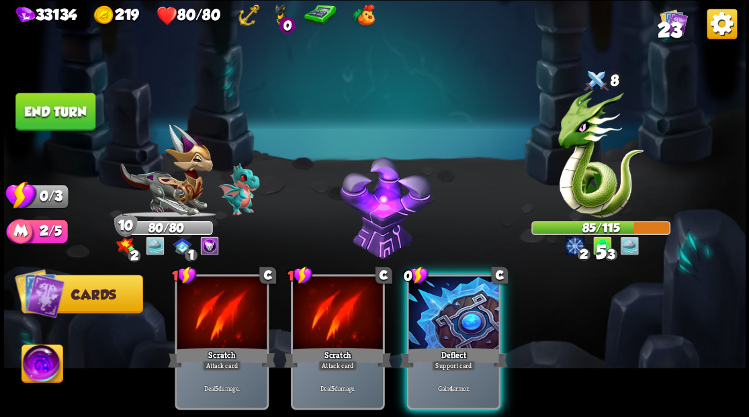
click at [445, 312] on div at bounding box center [454, 314] width 90 height 76
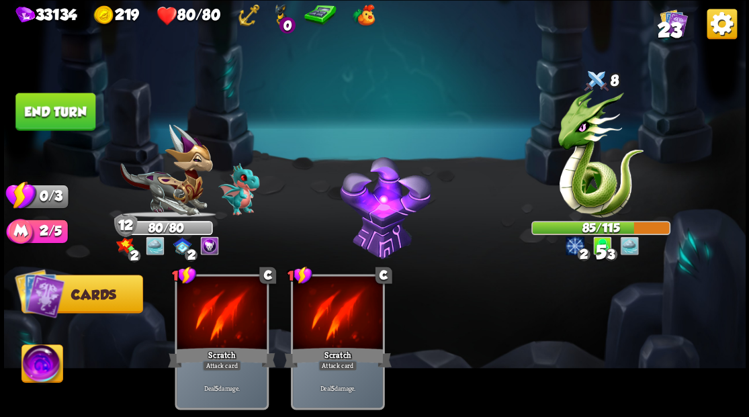
click at [65, 109] on button "End turn" at bounding box center [55, 112] width 80 height 38
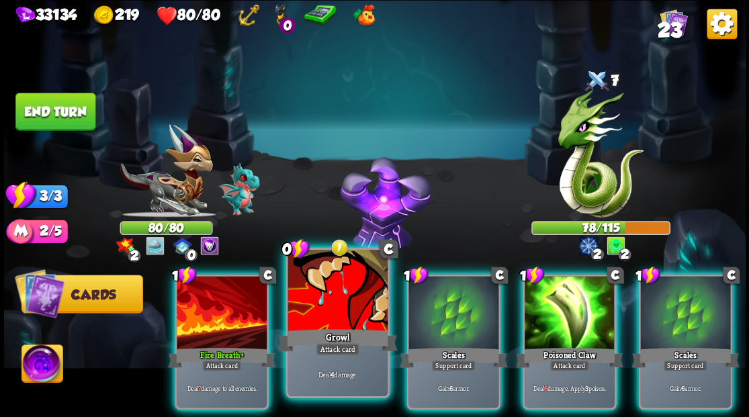
click at [339, 316] on div at bounding box center [337, 292] width 99 height 84
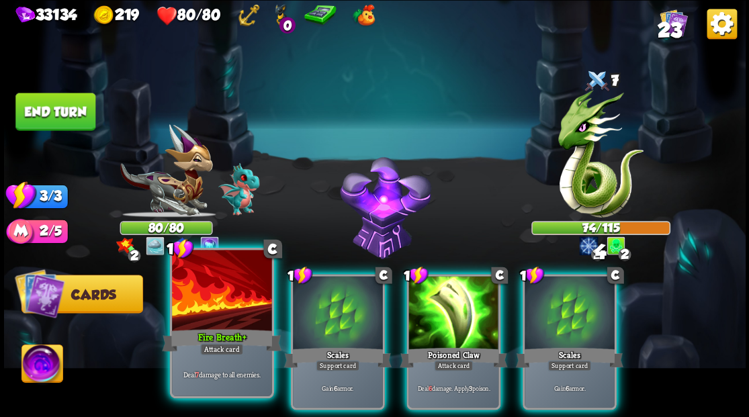
click at [208, 294] on div at bounding box center [221, 292] width 99 height 84
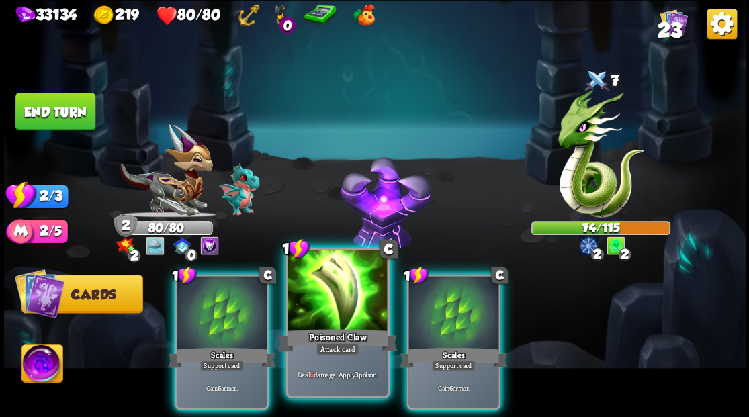
click at [336, 301] on div at bounding box center [337, 292] width 99 height 84
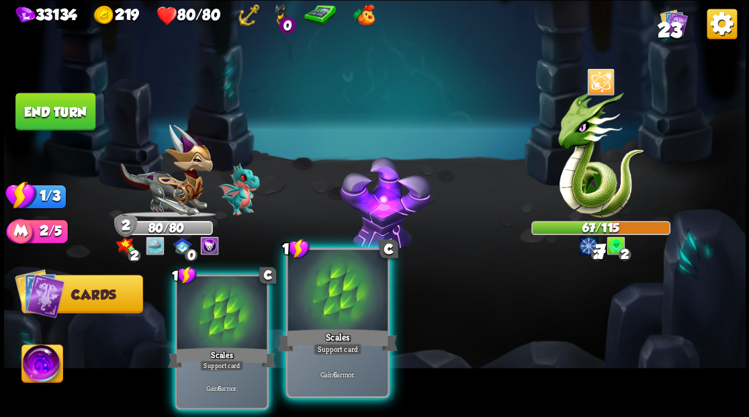
click at [339, 306] on div at bounding box center [337, 292] width 99 height 84
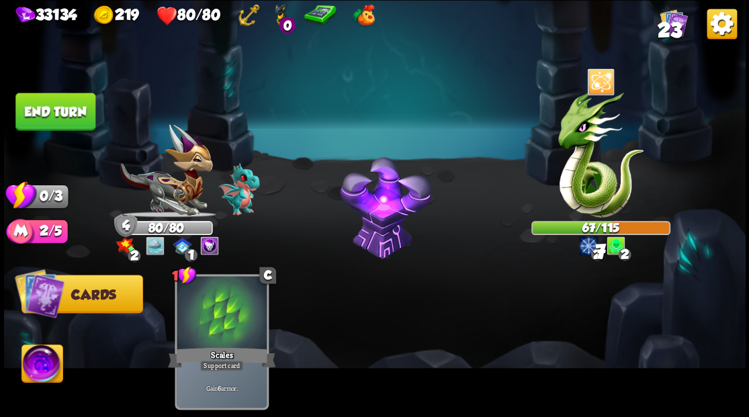
click at [38, 105] on button "End turn" at bounding box center [55, 112] width 80 height 38
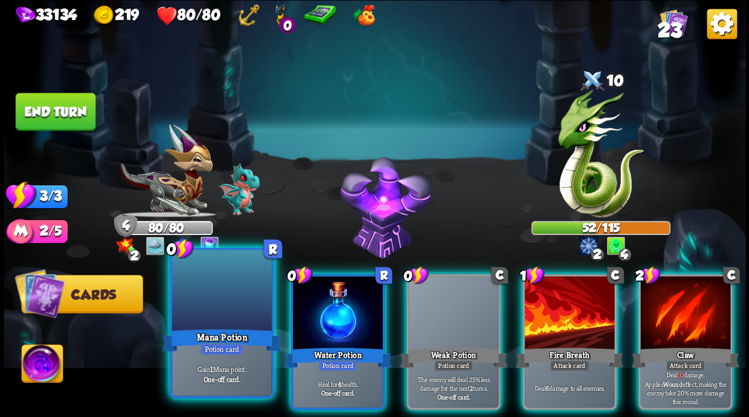
click at [214, 306] on div at bounding box center [221, 292] width 99 height 84
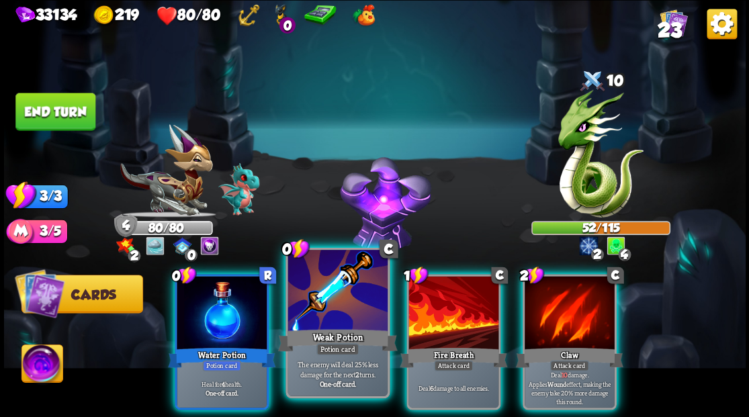
click at [318, 313] on div at bounding box center [337, 292] width 99 height 84
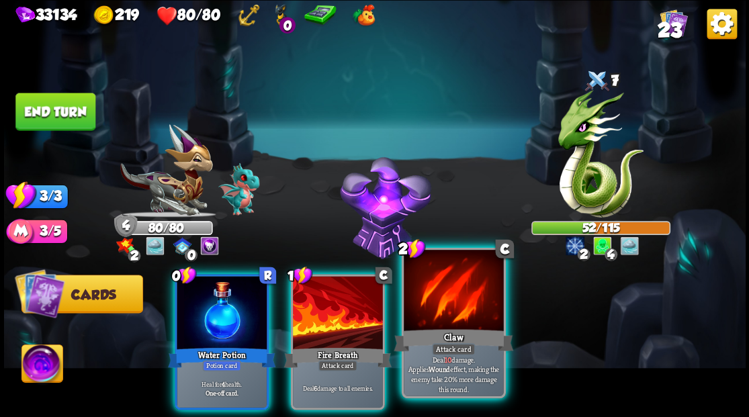
click at [441, 322] on div at bounding box center [453, 292] width 99 height 84
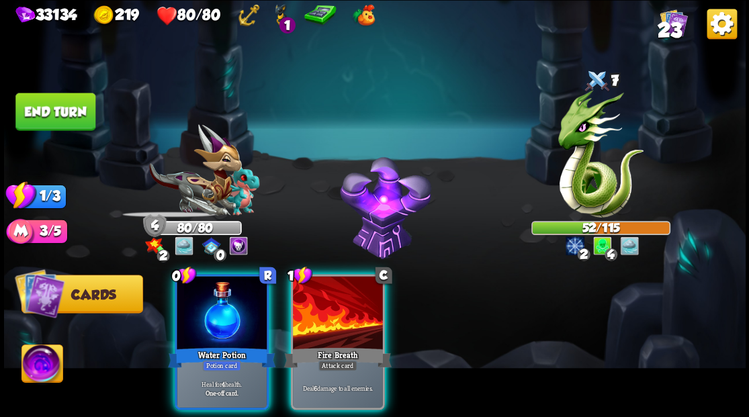
click at [343, 314] on div at bounding box center [338, 314] width 90 height 76
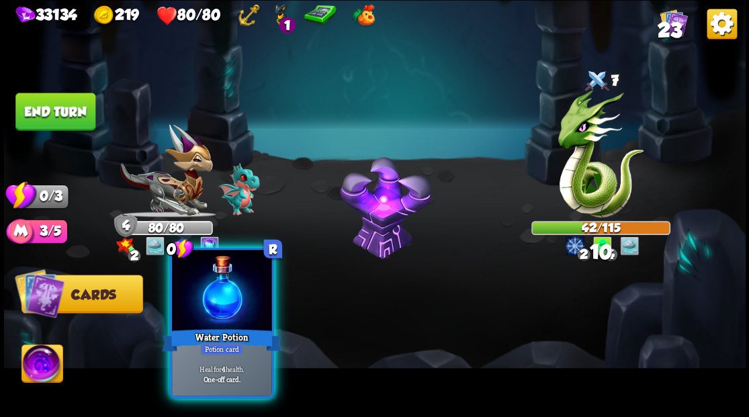
drag, startPoint x: 233, startPoint y: 305, endPoint x: 203, endPoint y: 281, distance: 38.2
click at [226, 299] on div at bounding box center [221, 292] width 99 height 84
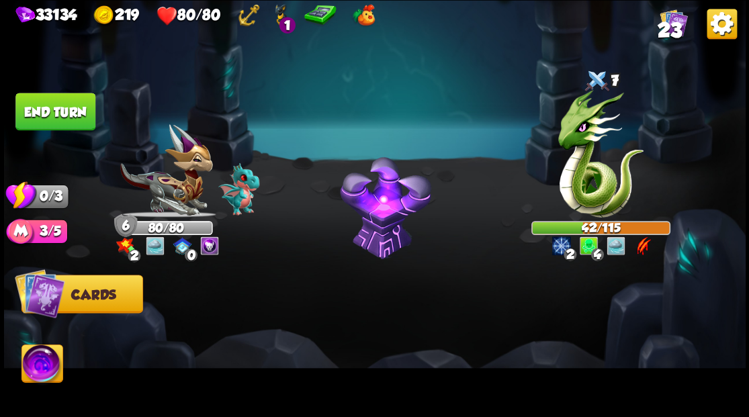
click at [44, 121] on button "End turn" at bounding box center [55, 112] width 80 height 38
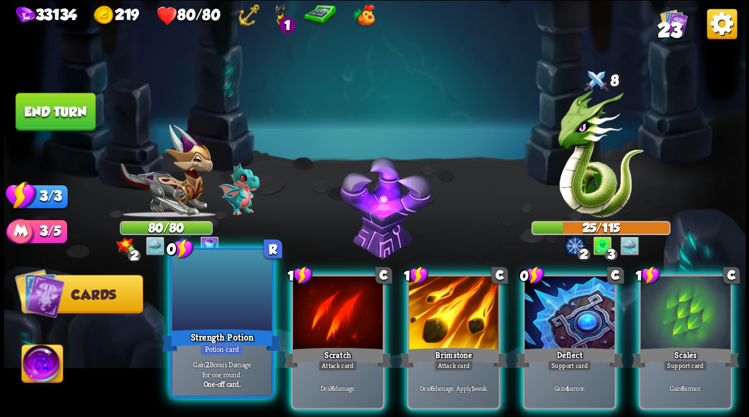
click at [192, 319] on div at bounding box center [221, 292] width 99 height 84
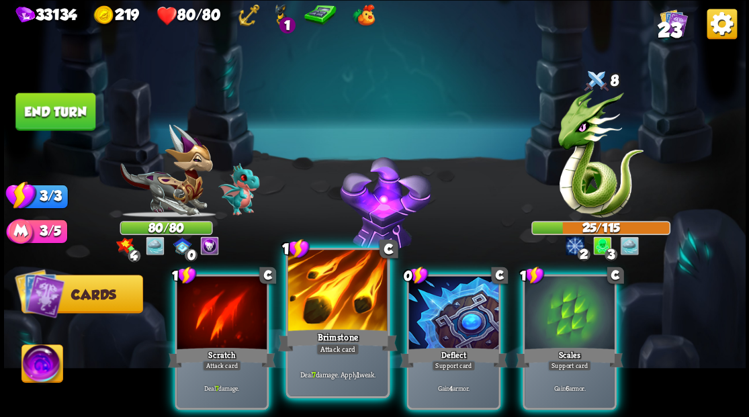
click at [324, 315] on div at bounding box center [337, 292] width 99 height 84
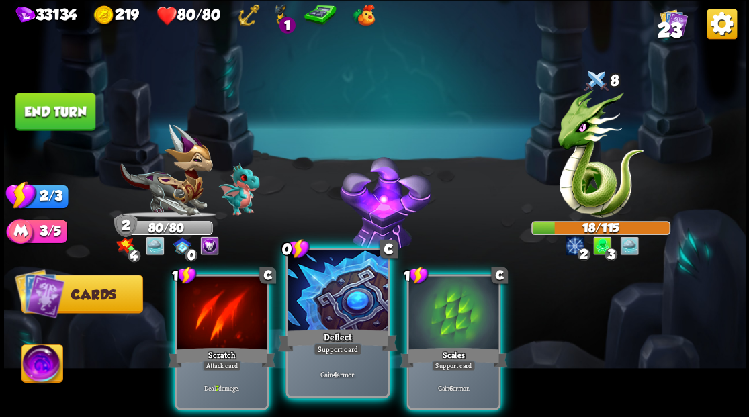
click at [324, 315] on div at bounding box center [337, 292] width 99 height 84
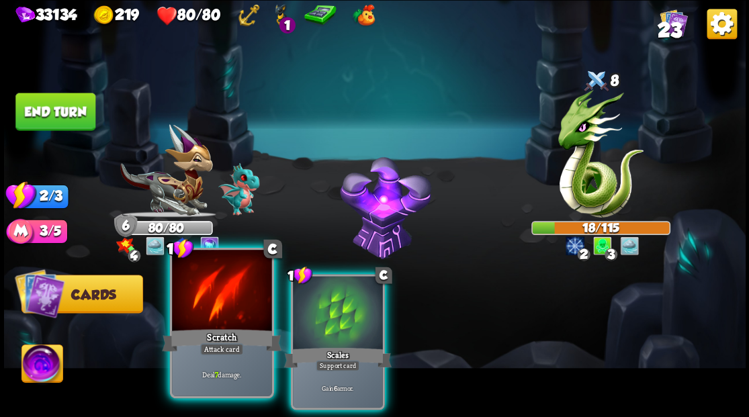
click at [178, 334] on div "Scratch" at bounding box center [222, 340] width 120 height 27
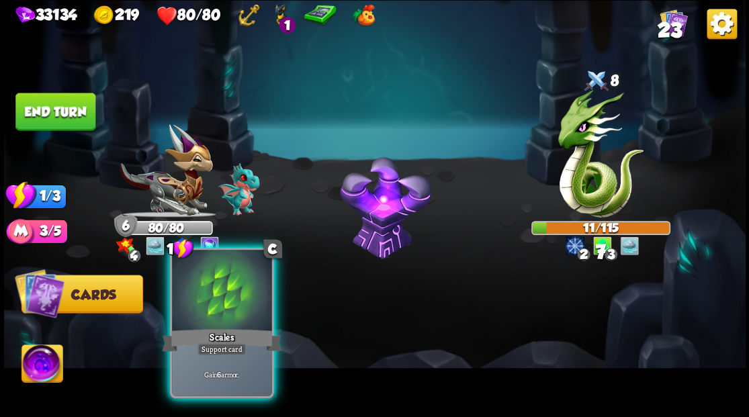
click at [211, 335] on div "Scales" at bounding box center [222, 340] width 120 height 27
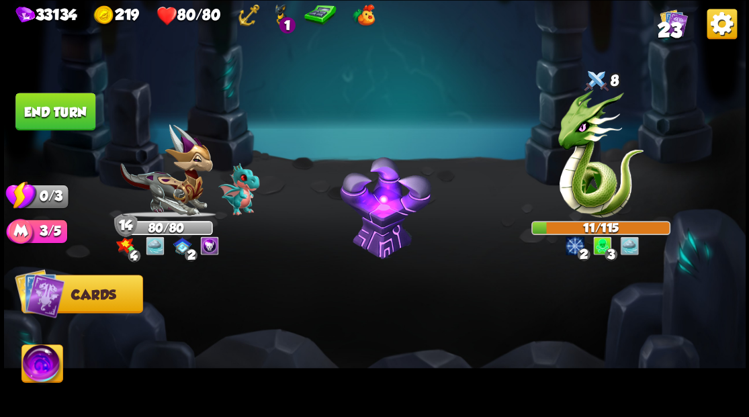
click at [66, 110] on button "End turn" at bounding box center [55, 112] width 80 height 38
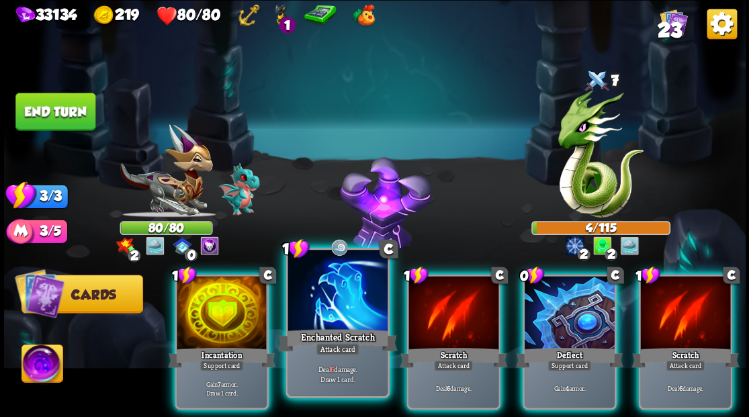
click at [347, 322] on div at bounding box center [337, 292] width 99 height 84
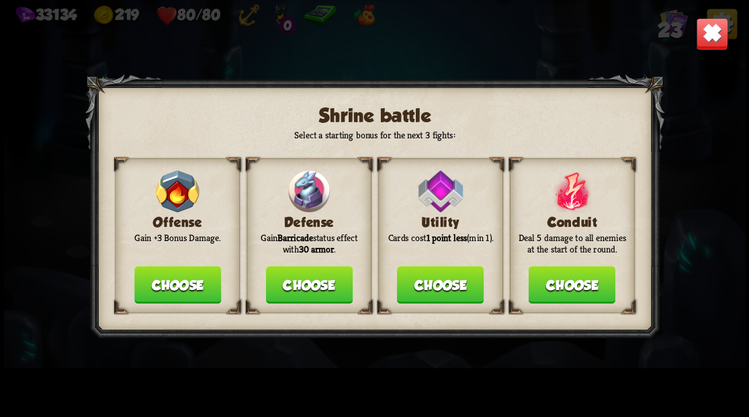
click at [302, 277] on button "Choose" at bounding box center [308, 285] width 87 height 38
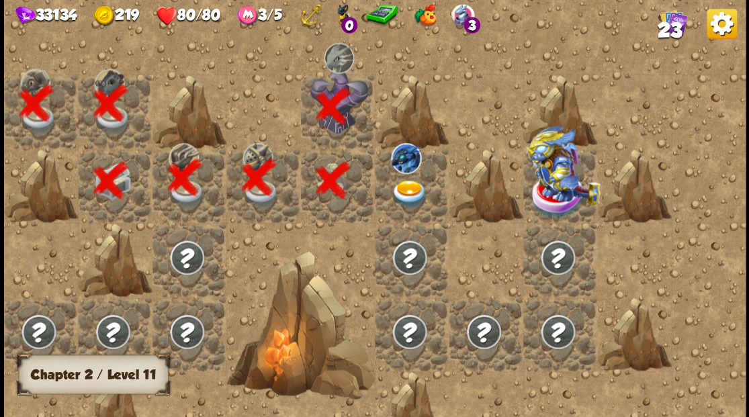
click at [405, 192] on img at bounding box center [409, 193] width 37 height 29
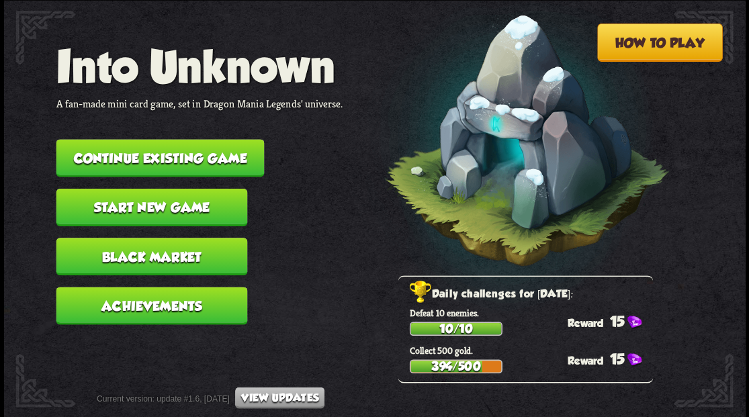
click at [206, 159] on button "Continue existing game" at bounding box center [160, 158] width 208 height 38
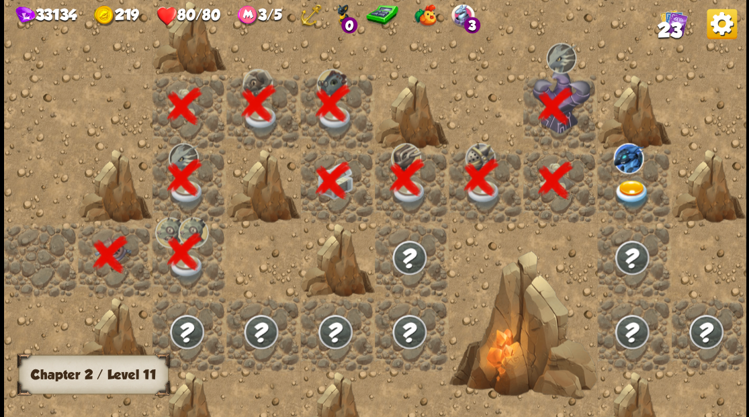
scroll to position [0, 258]
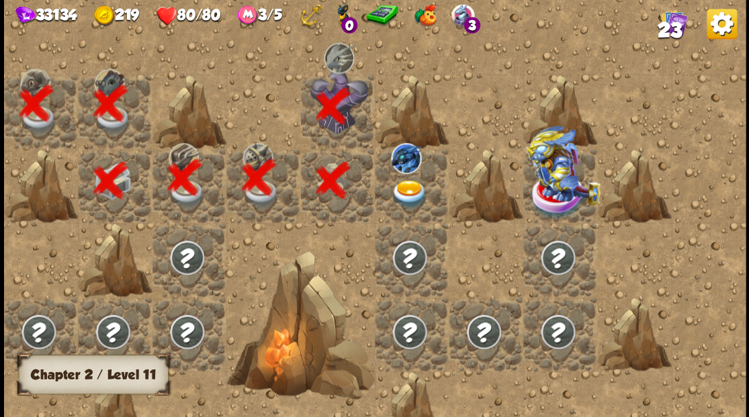
click at [407, 187] on img at bounding box center [409, 193] width 37 height 29
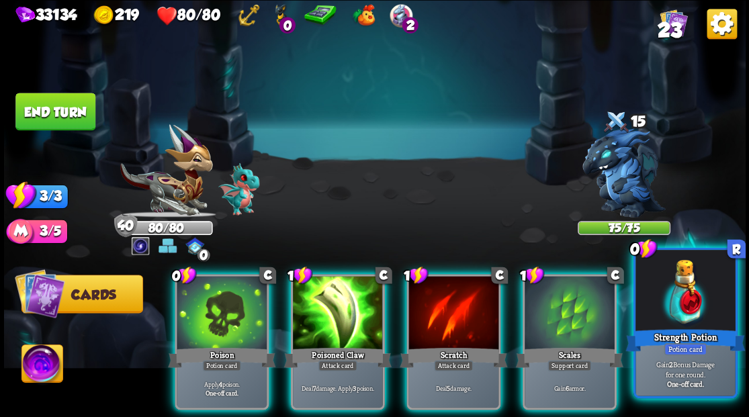
click at [690, 320] on div at bounding box center [685, 292] width 99 height 84
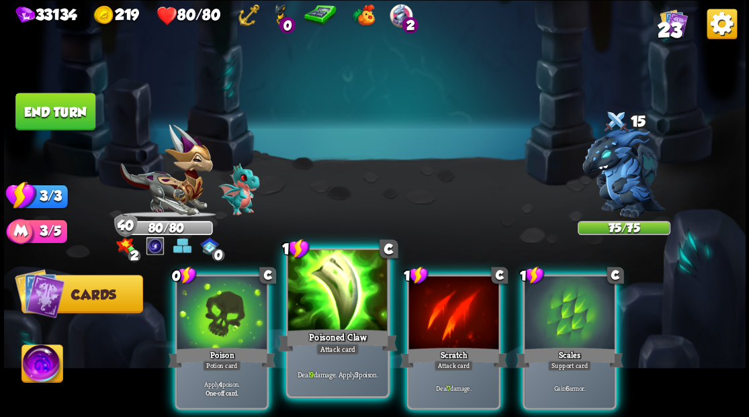
click at [302, 317] on div at bounding box center [337, 292] width 99 height 84
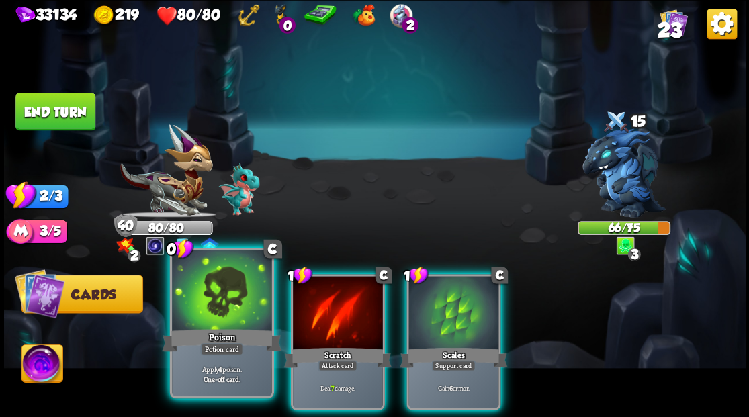
click at [207, 313] on div at bounding box center [221, 292] width 99 height 84
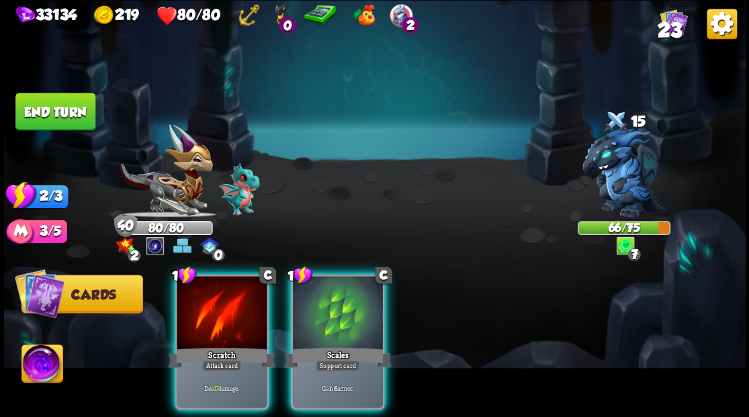
click at [207, 313] on div at bounding box center [222, 314] width 90 height 76
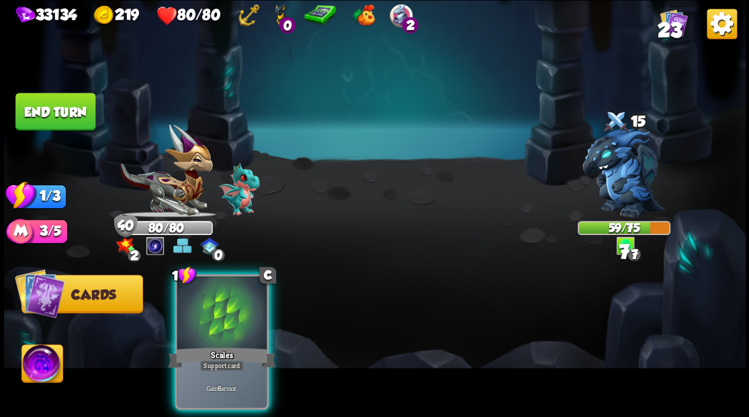
drag, startPoint x: 207, startPoint y: 313, endPoint x: 208, endPoint y: 303, distance: 10.1
click at [208, 313] on div at bounding box center [222, 314] width 90 height 76
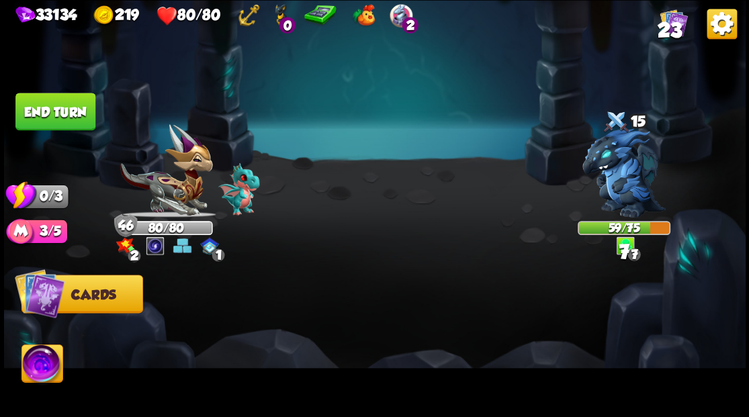
click at [60, 99] on button "End turn" at bounding box center [55, 112] width 80 height 38
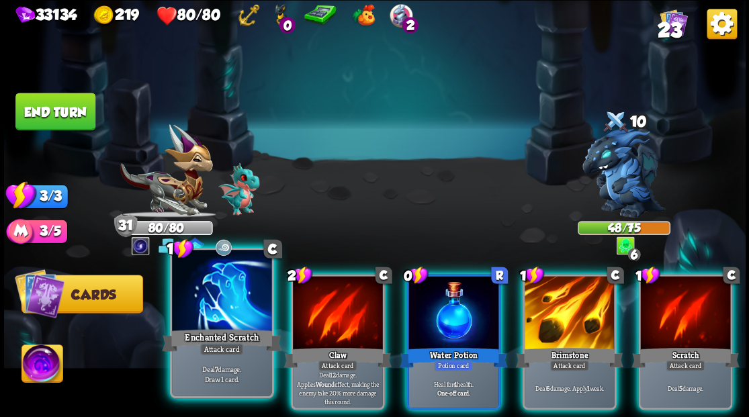
click at [241, 320] on div at bounding box center [221, 292] width 99 height 84
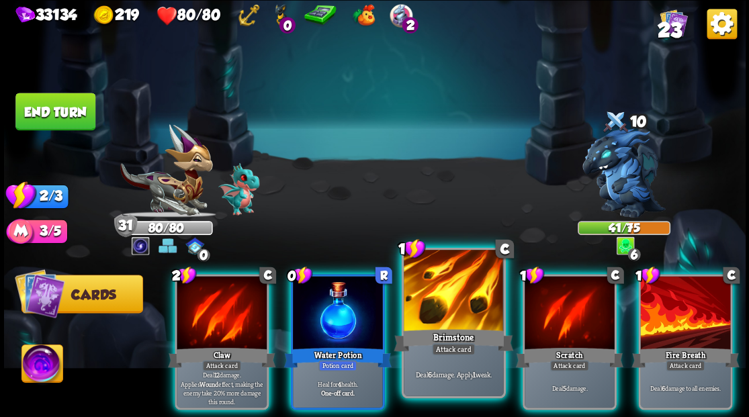
click at [441, 306] on div at bounding box center [453, 292] width 99 height 84
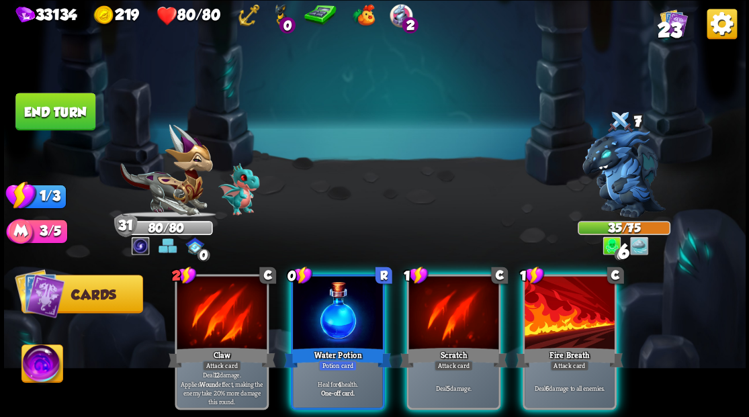
click at [546, 301] on div at bounding box center [570, 314] width 90 height 76
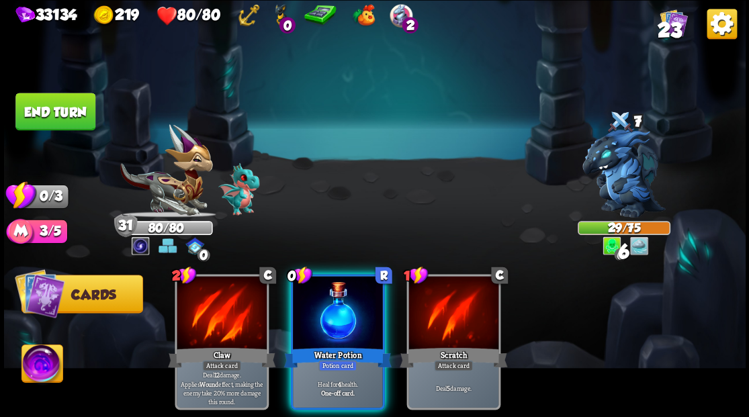
drag, startPoint x: 321, startPoint y: 312, endPoint x: 241, endPoint y: 175, distance: 159.6
click at [310, 290] on div at bounding box center [338, 314] width 90 height 76
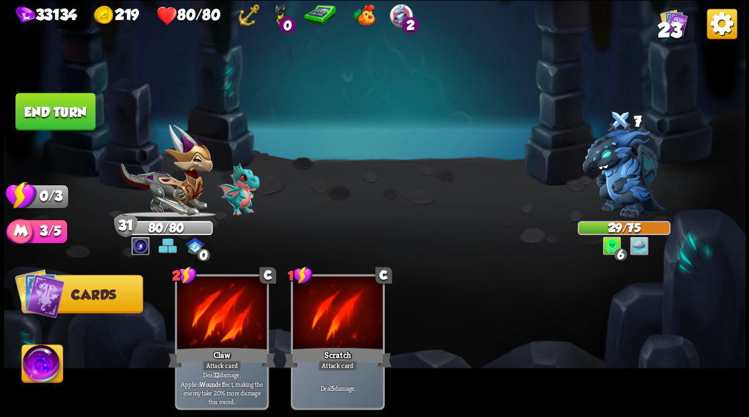
click at [44, 112] on button "End turn" at bounding box center [56, 111] width 82 height 38
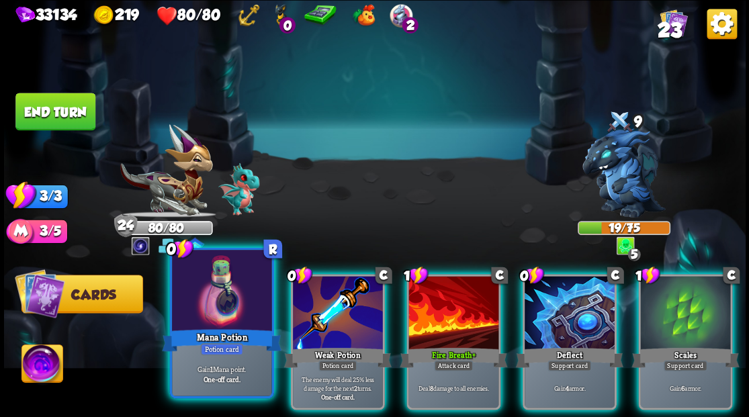
click at [224, 310] on div at bounding box center [221, 292] width 99 height 84
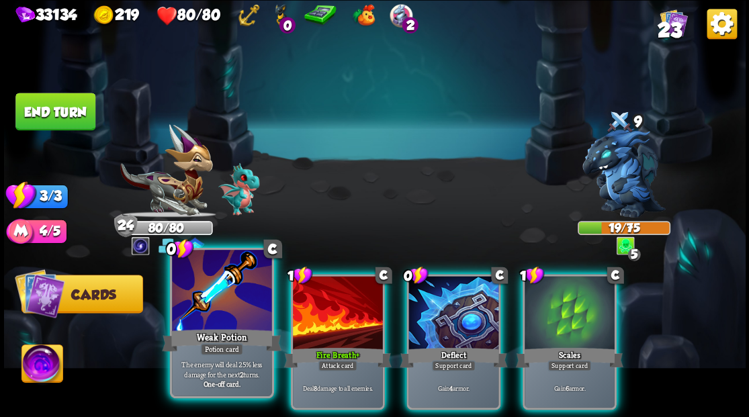
click at [224, 310] on div at bounding box center [221, 292] width 99 height 84
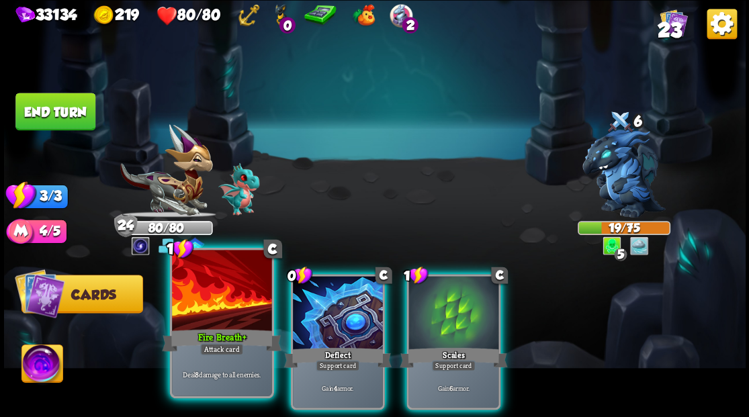
click at [228, 305] on div at bounding box center [221, 292] width 99 height 84
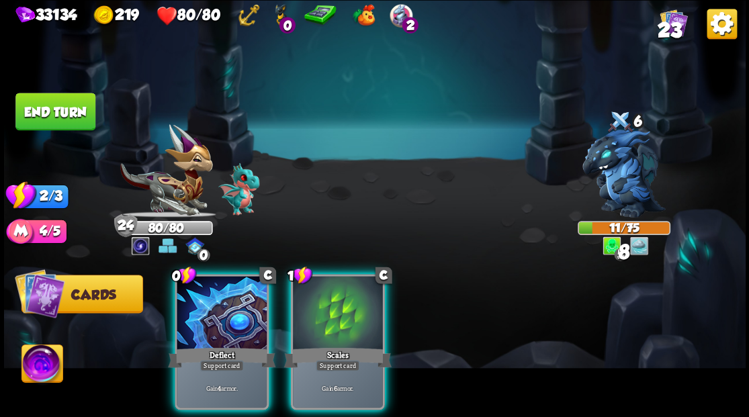
click at [228, 305] on div at bounding box center [222, 314] width 90 height 76
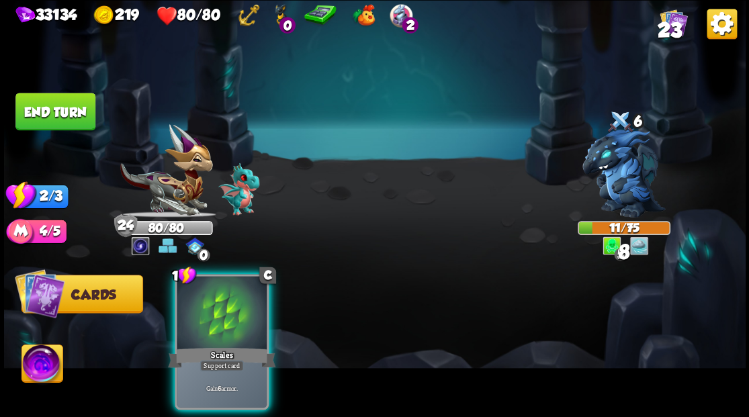
click at [228, 306] on div at bounding box center [222, 314] width 90 height 76
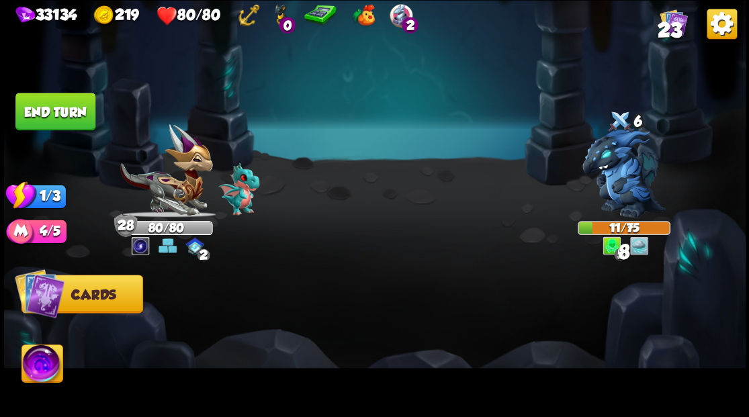
click at [60, 104] on button "End turn" at bounding box center [55, 112] width 80 height 38
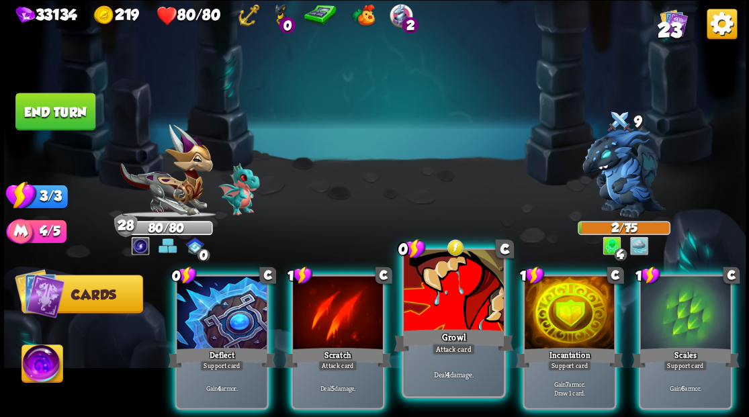
click at [448, 300] on div at bounding box center [453, 292] width 99 height 84
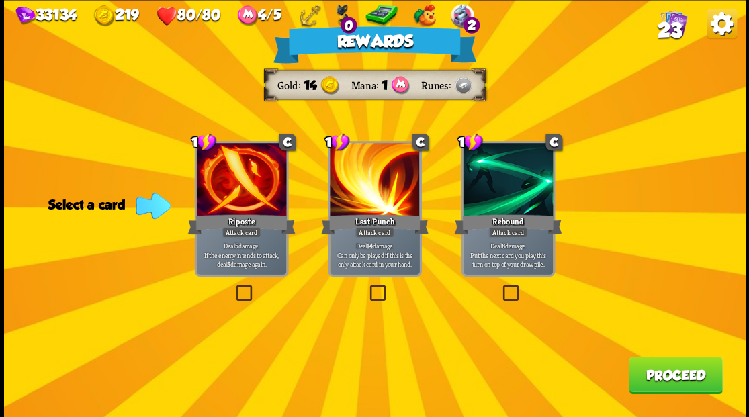
click at [233, 287] on label at bounding box center [233, 287] width 0 height 0
click at [0, 0] on input "checkbox" at bounding box center [0, 0] width 0 height 0
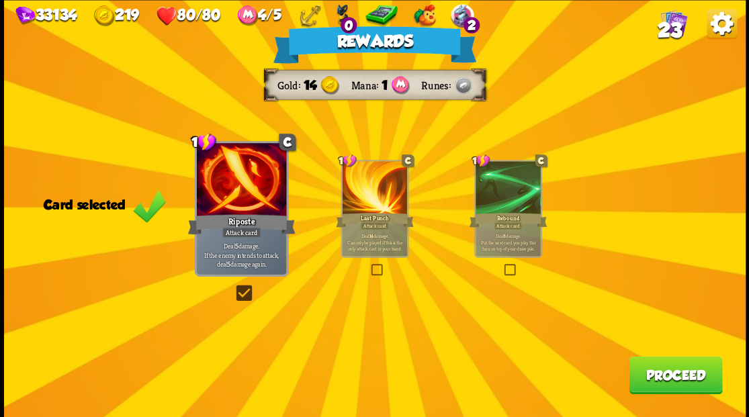
click at [669, 379] on button "Proceed" at bounding box center [675, 375] width 93 height 38
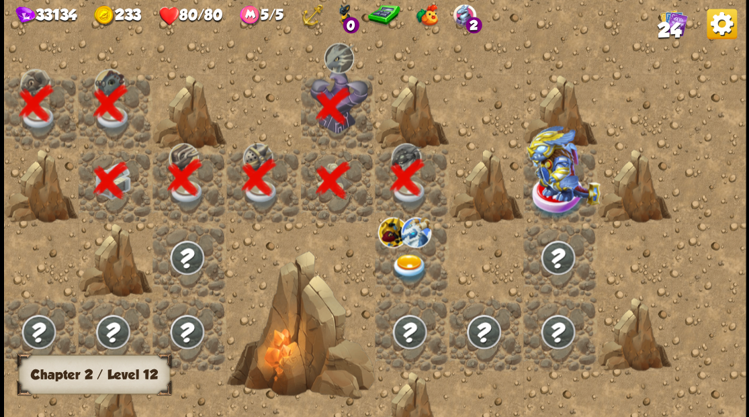
click at [406, 274] on img at bounding box center [409, 268] width 37 height 29
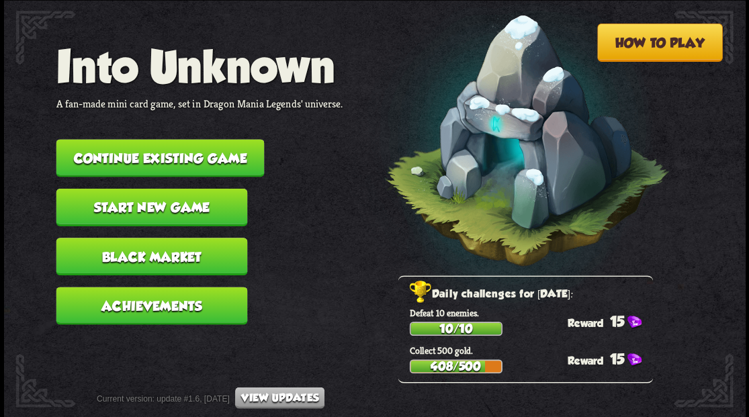
click at [165, 157] on button "Continue existing game" at bounding box center [160, 158] width 208 height 38
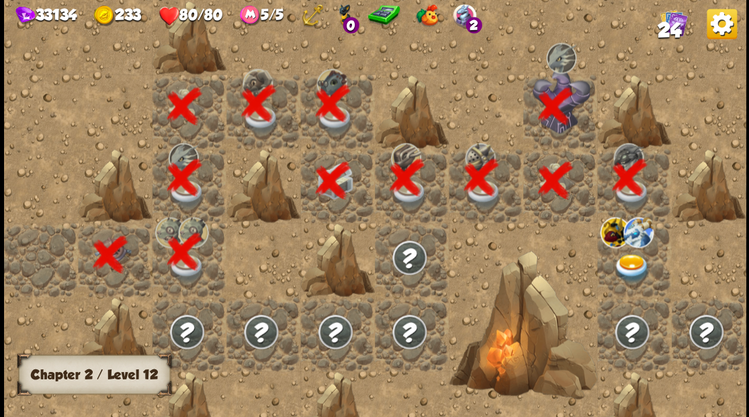
scroll to position [0, 258]
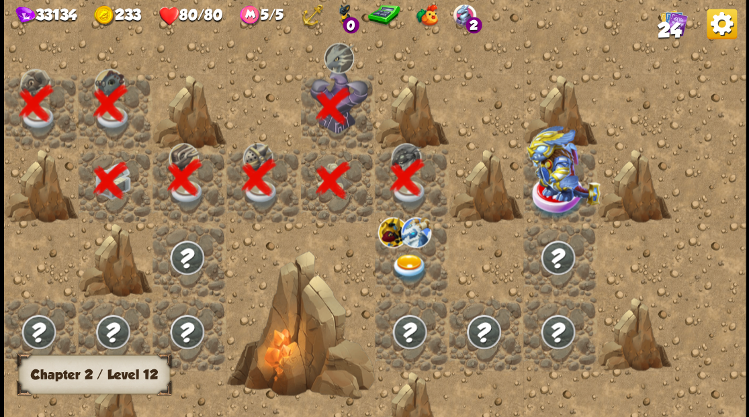
click at [405, 276] on img at bounding box center [409, 268] width 37 height 29
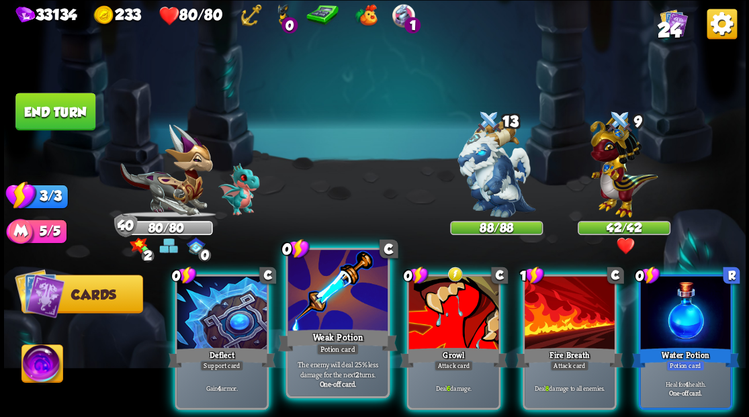
drag, startPoint x: 323, startPoint y: 323, endPoint x: 342, endPoint y: 286, distance: 40.9
click at [323, 322] on div at bounding box center [337, 292] width 99 height 84
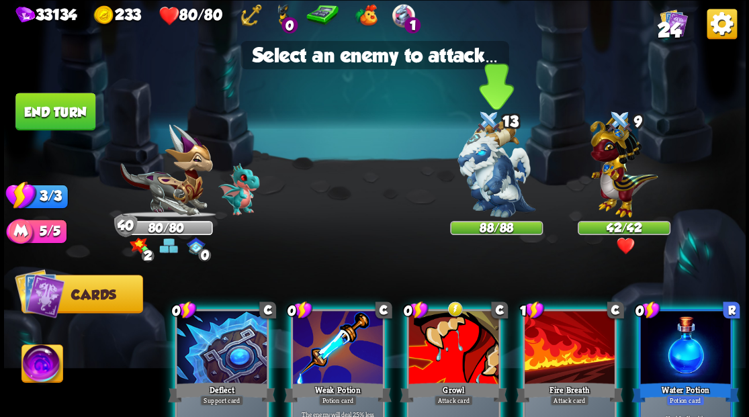
click at [478, 159] on img at bounding box center [497, 168] width 78 height 97
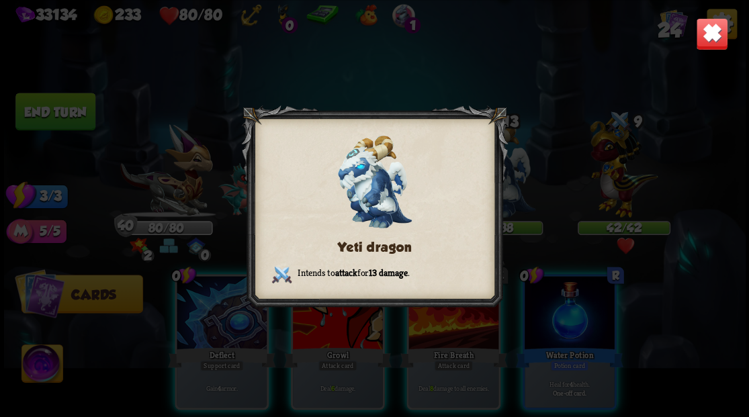
click at [478, 159] on div at bounding box center [374, 209] width 267 height 207
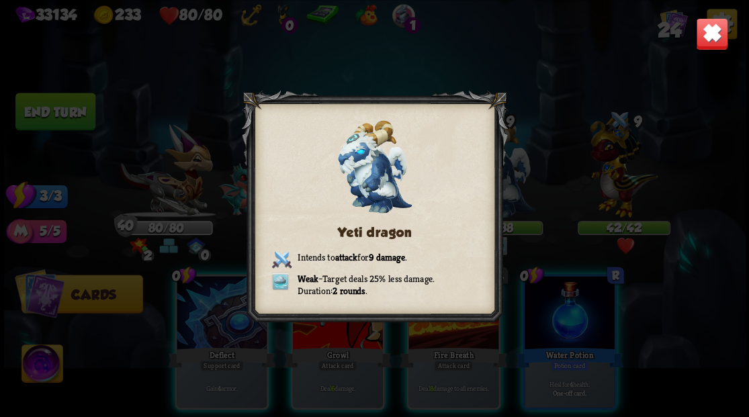
click at [720, 38] on img at bounding box center [712, 33] width 32 height 32
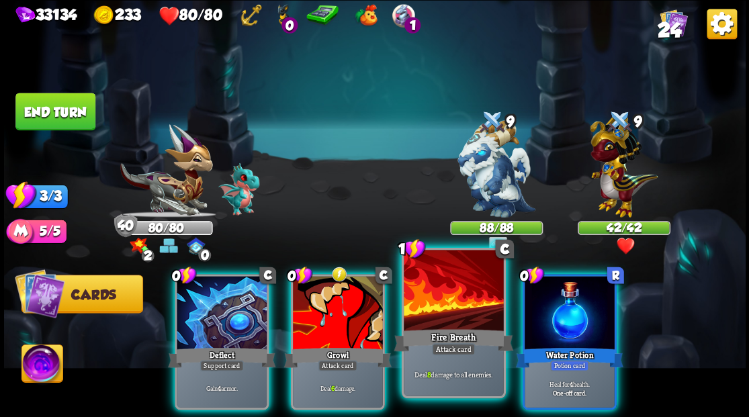
click at [450, 316] on div at bounding box center [453, 292] width 99 height 84
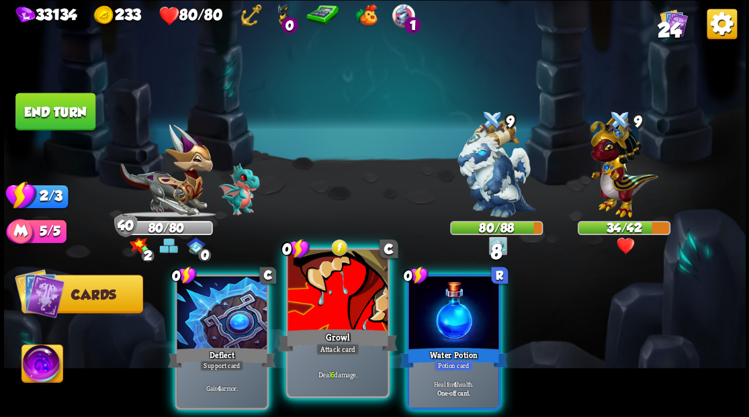
click at [317, 308] on div at bounding box center [337, 292] width 99 height 84
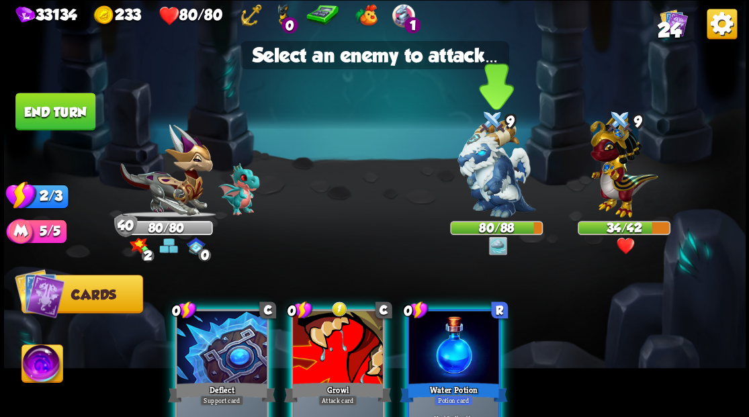
click at [477, 179] on img at bounding box center [497, 168] width 78 height 97
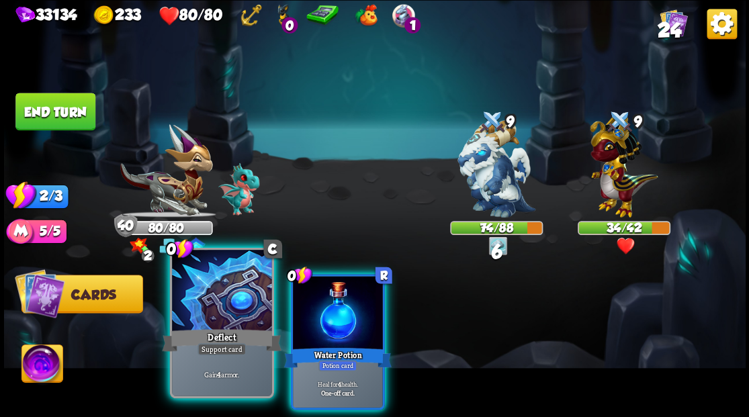
click at [228, 306] on div at bounding box center [221, 292] width 99 height 84
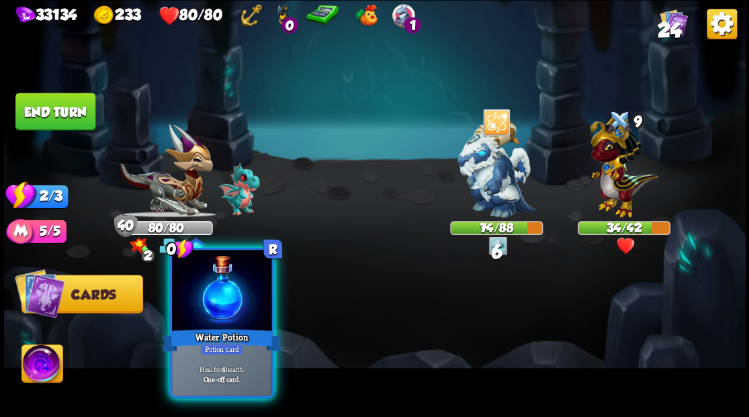
click at [230, 308] on div at bounding box center [221, 292] width 99 height 84
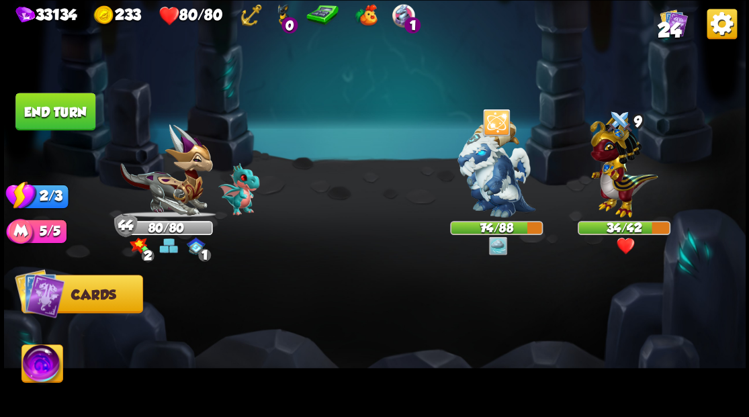
click at [71, 109] on button "End turn" at bounding box center [55, 112] width 80 height 38
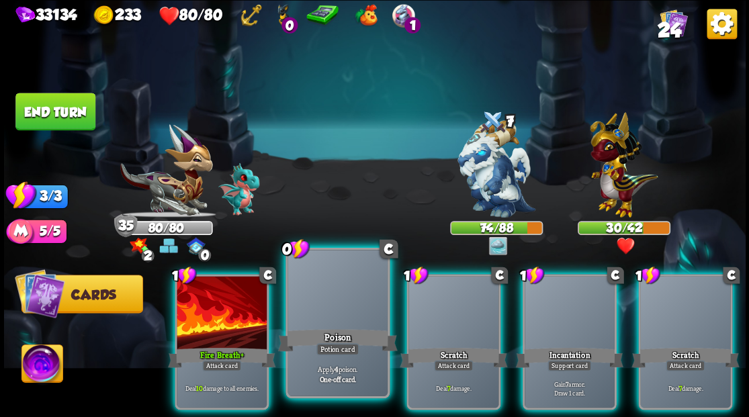
click at [337, 295] on div at bounding box center [337, 292] width 99 height 84
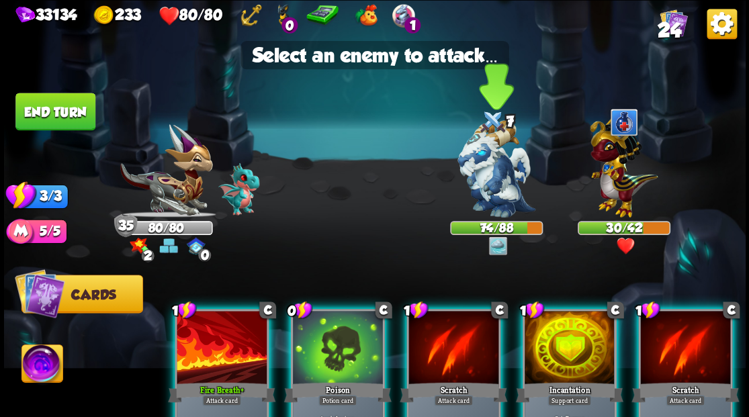
click at [485, 177] on img at bounding box center [497, 168] width 78 height 97
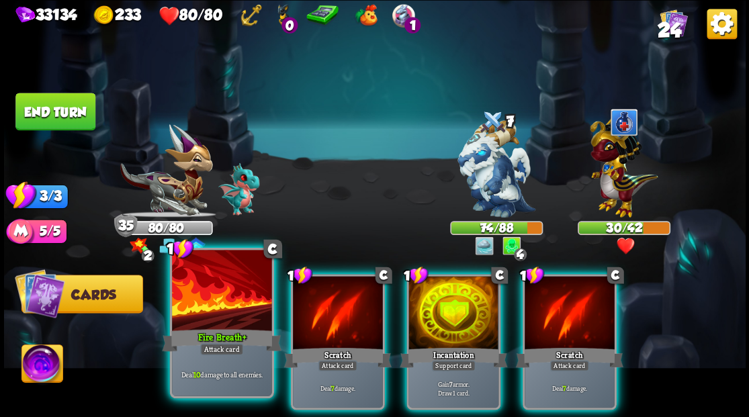
click at [213, 325] on div at bounding box center [221, 292] width 99 height 84
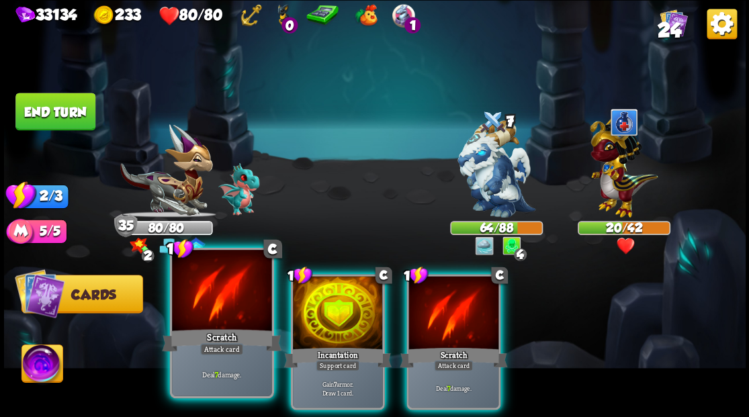
click at [224, 317] on div at bounding box center [221, 292] width 99 height 84
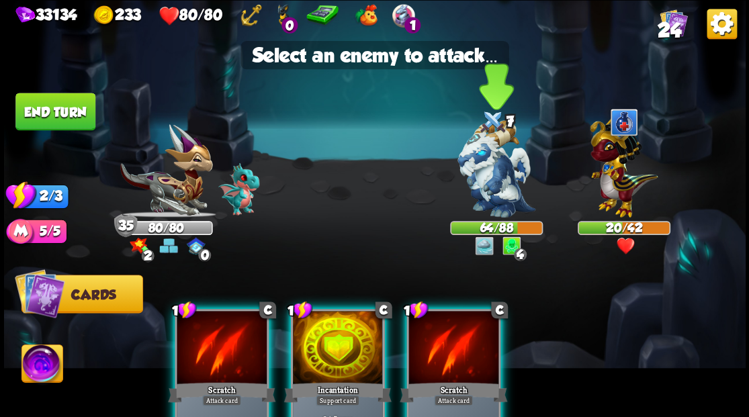
click at [495, 181] on img at bounding box center [497, 168] width 78 height 97
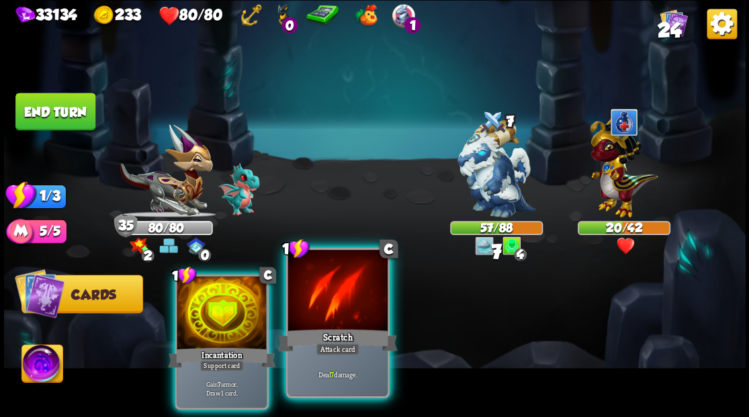
click at [349, 327] on div "Scratch" at bounding box center [338, 340] width 120 height 27
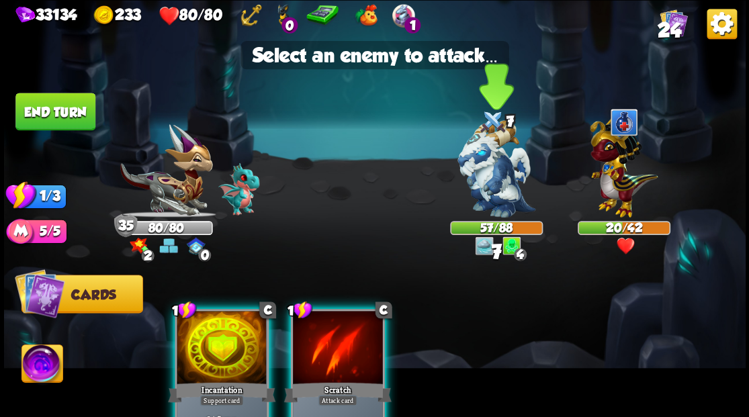
click at [501, 171] on img at bounding box center [497, 168] width 78 height 97
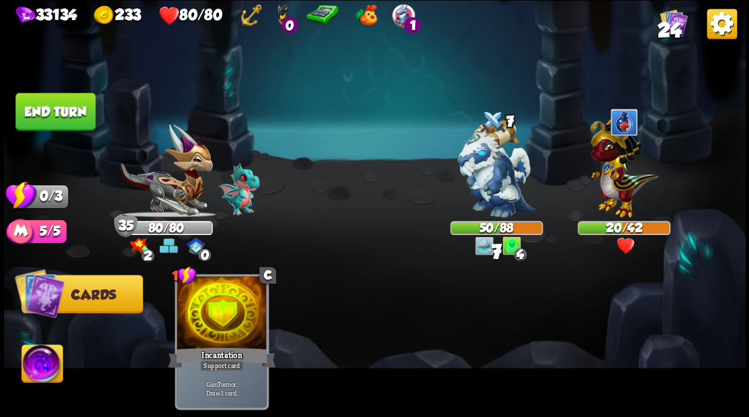
click at [77, 114] on button "End turn" at bounding box center [55, 112] width 80 height 38
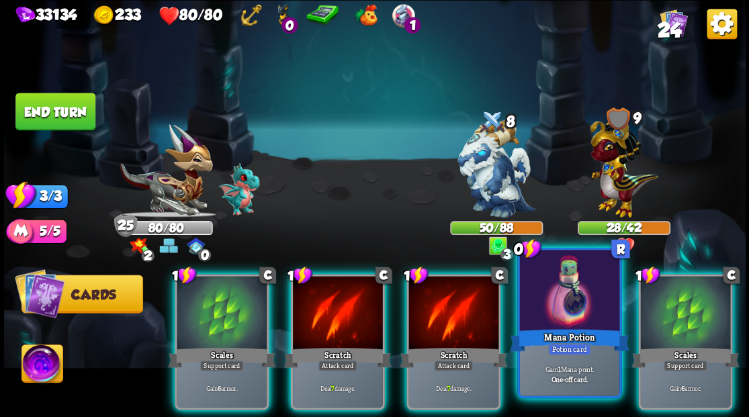
click at [565, 299] on div at bounding box center [568, 292] width 99 height 84
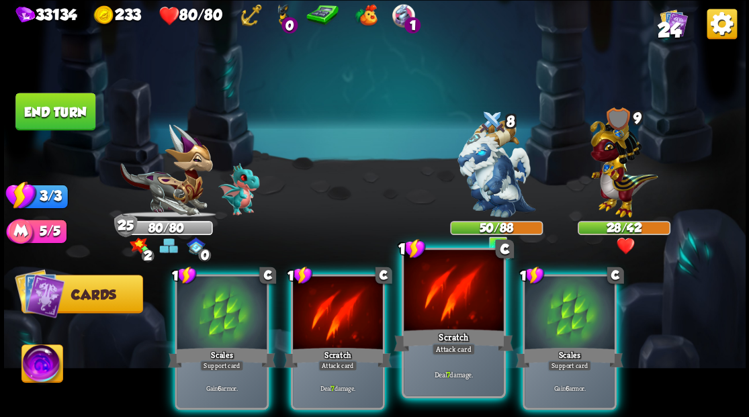
click at [454, 310] on div at bounding box center [453, 292] width 99 height 84
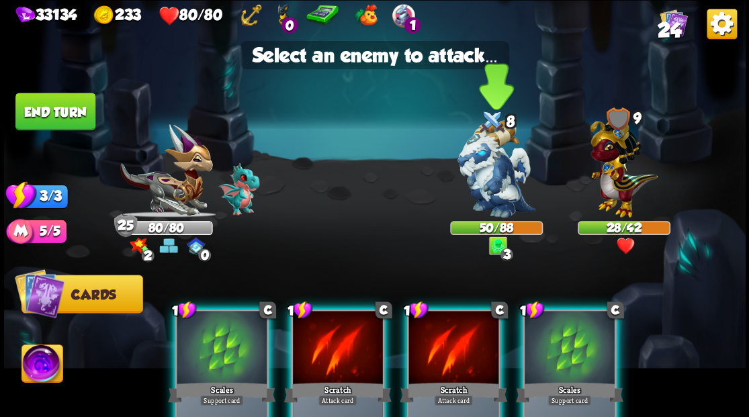
click at [488, 191] on img at bounding box center [497, 168] width 78 height 97
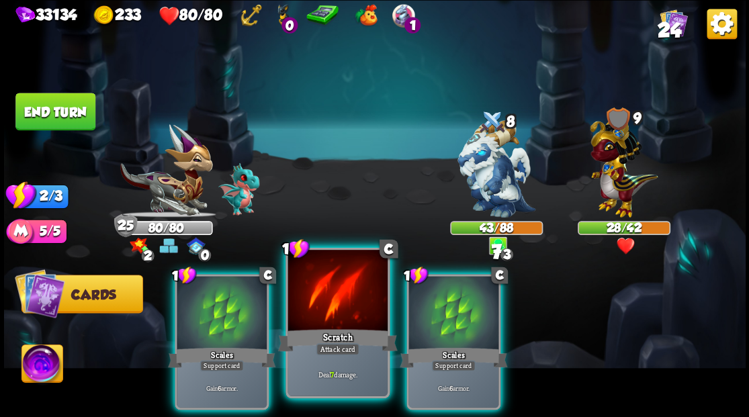
click at [344, 298] on div at bounding box center [337, 292] width 99 height 84
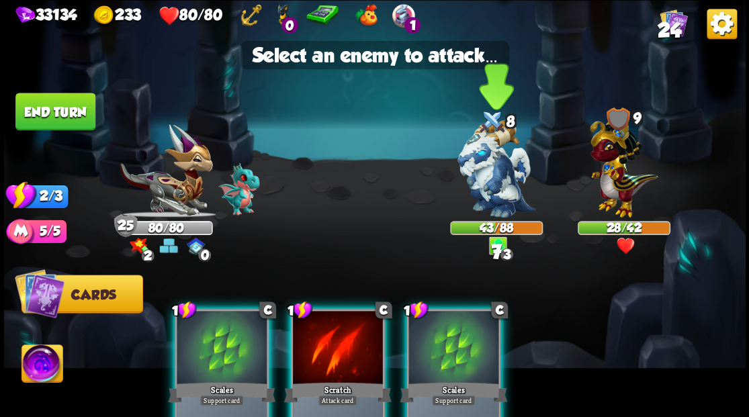
click at [489, 171] on img at bounding box center [497, 168] width 78 height 97
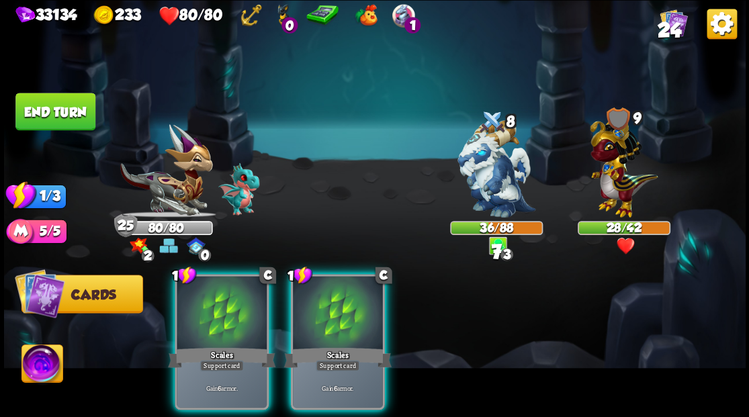
click at [337, 304] on div at bounding box center [338, 314] width 90 height 76
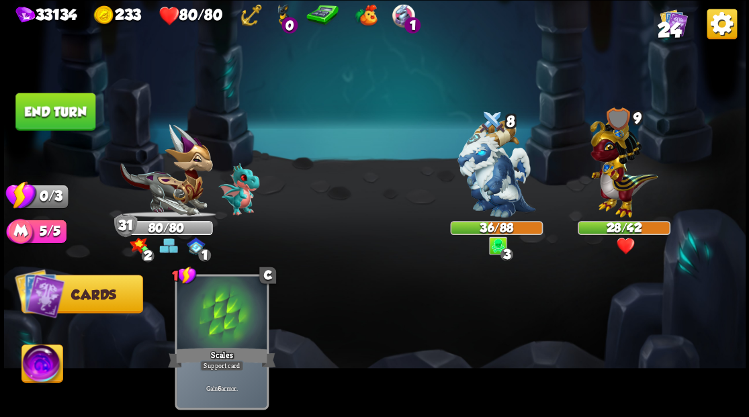
drag, startPoint x: 66, startPoint y: 109, endPoint x: 473, endPoint y: 302, distance: 450.6
click at [65, 109] on button "End turn" at bounding box center [55, 112] width 80 height 38
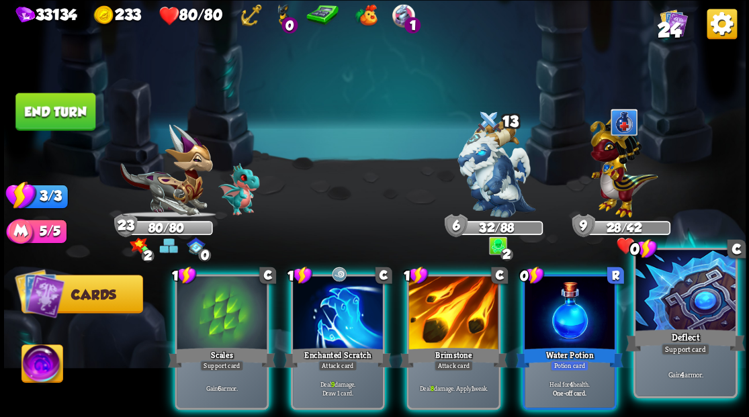
click at [694, 320] on div at bounding box center [685, 292] width 99 height 84
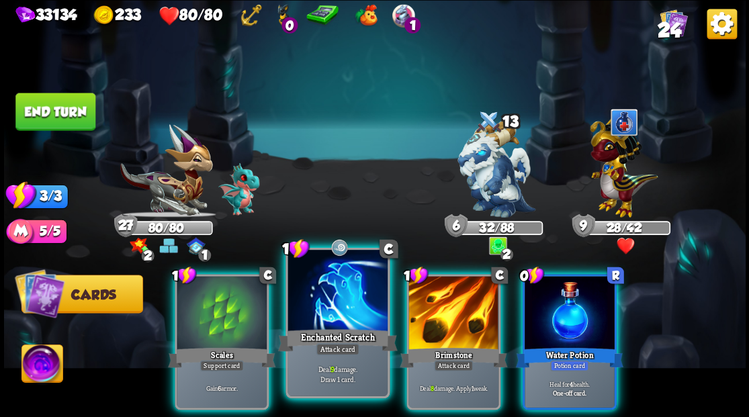
click at [310, 329] on div "Enchanted Scratch" at bounding box center [338, 340] width 120 height 27
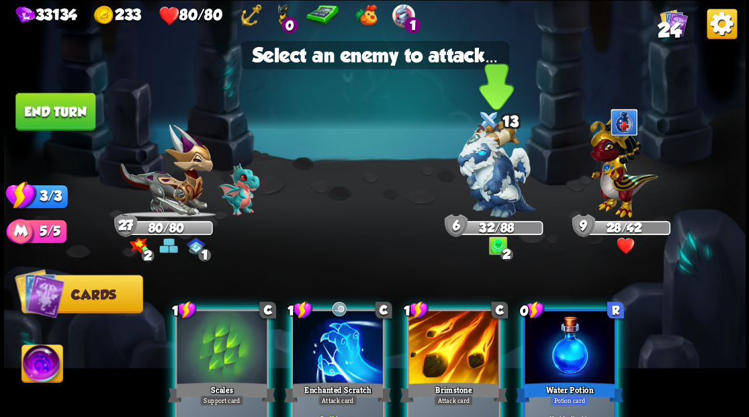
click at [508, 168] on img at bounding box center [497, 168] width 78 height 97
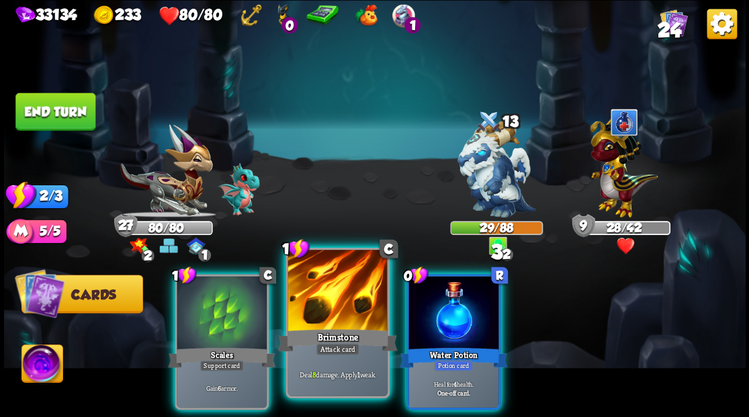
click at [341, 306] on div at bounding box center [337, 292] width 99 height 84
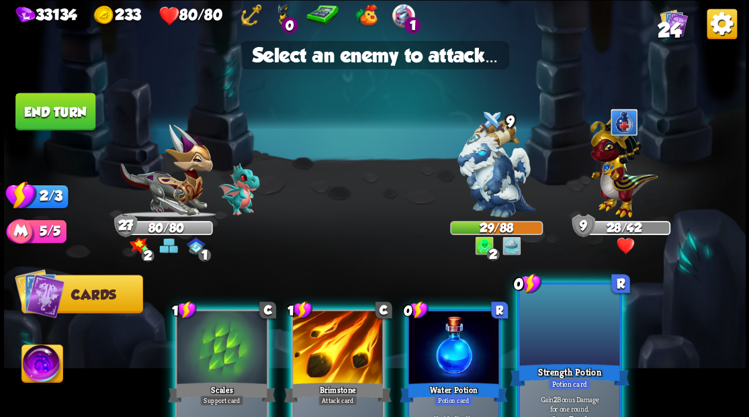
click at [556, 347] on div at bounding box center [568, 326] width 99 height 84
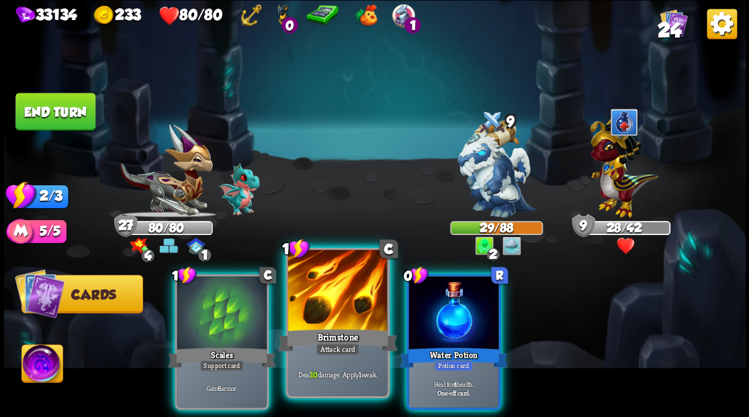
click at [353, 310] on div at bounding box center [337, 292] width 99 height 84
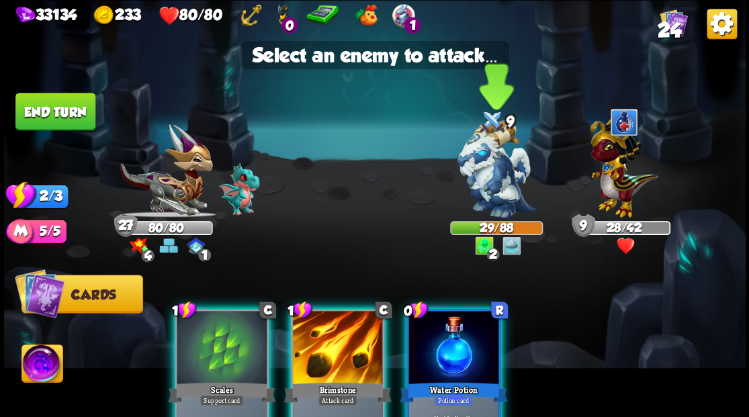
click at [493, 187] on img at bounding box center [497, 168] width 78 height 97
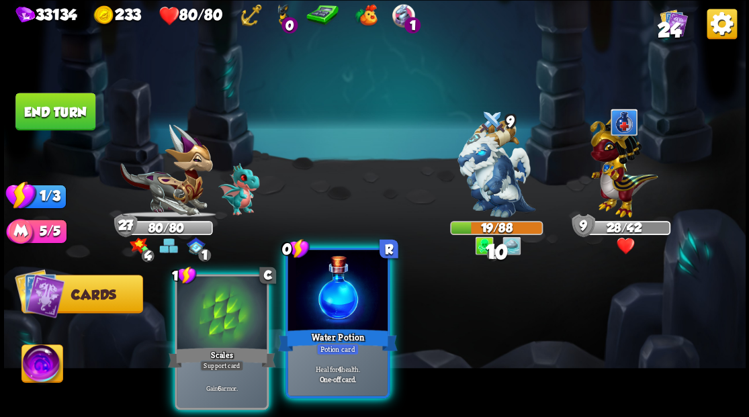
click at [337, 314] on div at bounding box center [337, 292] width 99 height 84
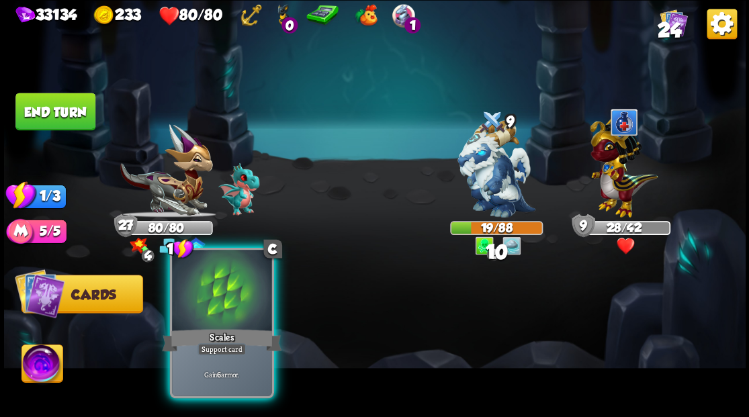
click at [226, 315] on div at bounding box center [221, 292] width 99 height 84
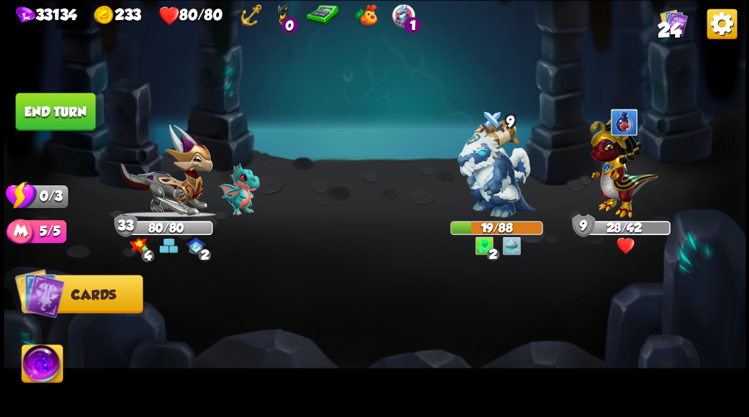
drag, startPoint x: 51, startPoint y: 114, endPoint x: 366, endPoint y: 370, distance: 405.6
click at [51, 114] on button "End turn" at bounding box center [55, 112] width 80 height 38
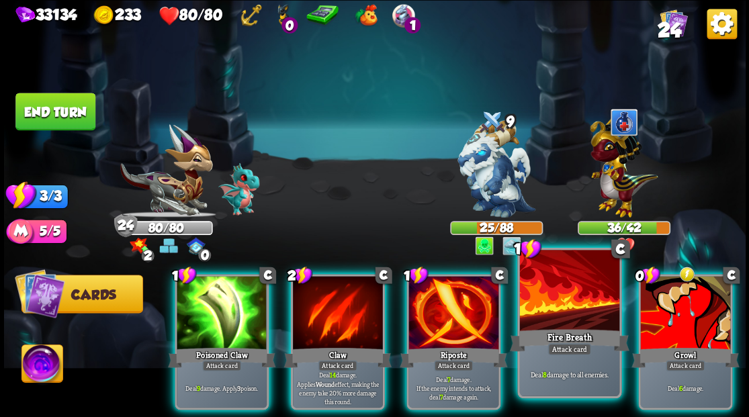
drag, startPoint x: 549, startPoint y: 312, endPoint x: 513, endPoint y: 317, distance: 36.7
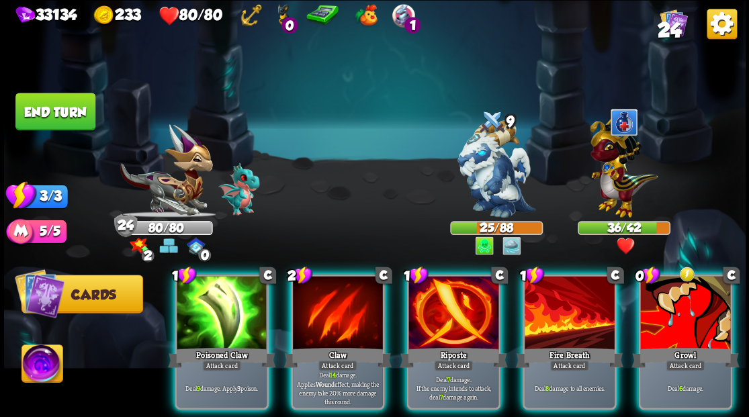
click at [548, 312] on div at bounding box center [570, 314] width 90 height 76
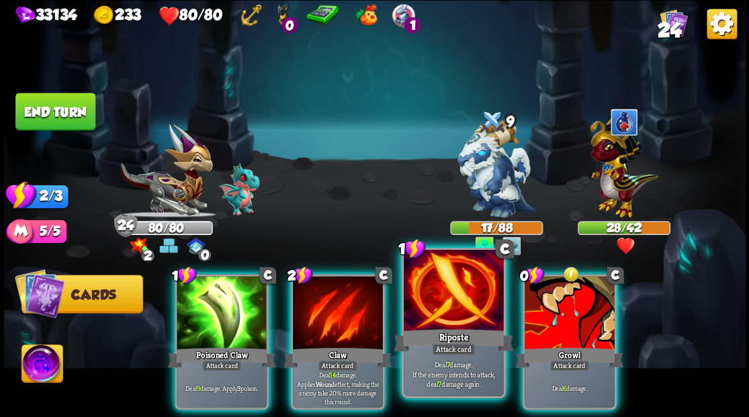
click at [444, 319] on div at bounding box center [453, 292] width 99 height 84
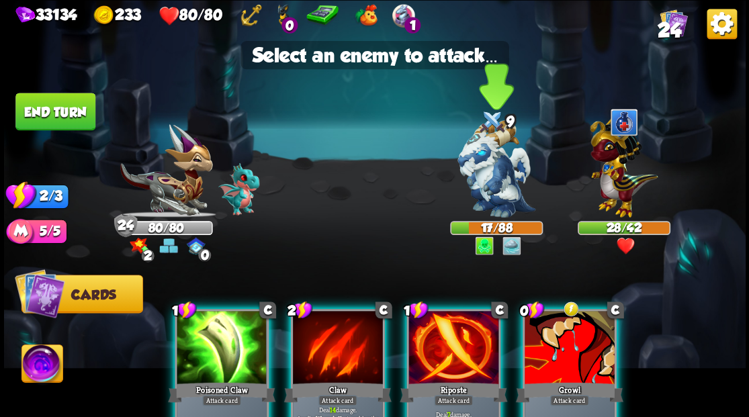
drag, startPoint x: 485, startPoint y: 185, endPoint x: 476, endPoint y: 195, distance: 12.4
click at [485, 185] on img at bounding box center [497, 168] width 78 height 97
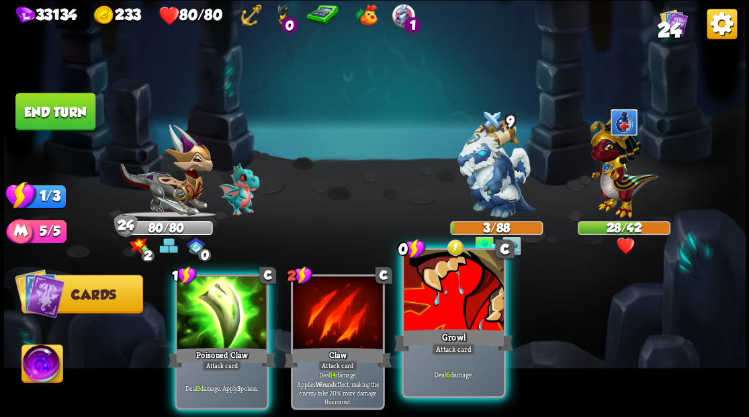
click at [441, 313] on div at bounding box center [453, 292] width 99 height 84
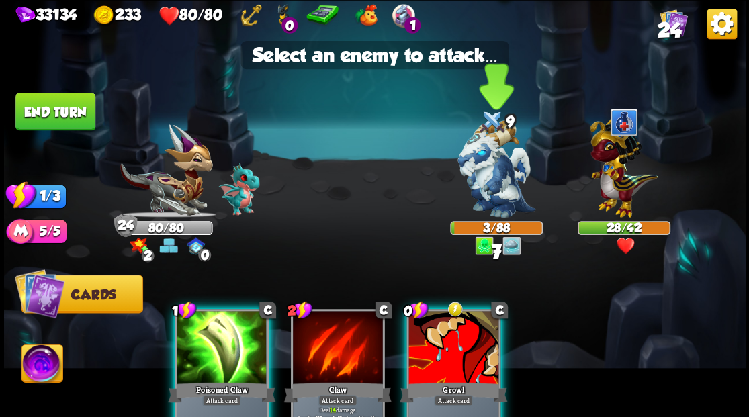
click at [483, 179] on img at bounding box center [497, 168] width 78 height 97
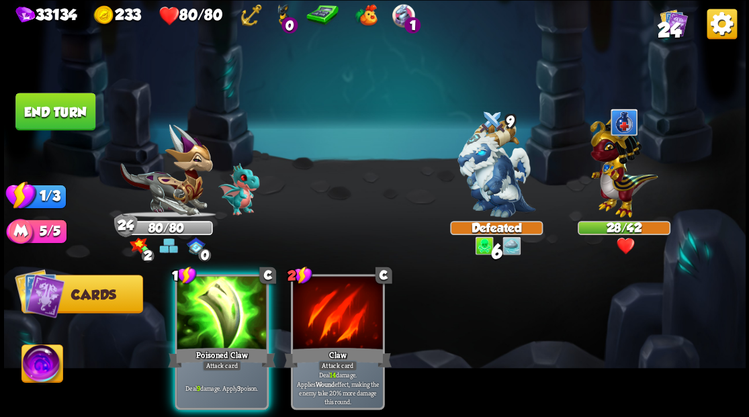
drag, startPoint x: 62, startPoint y: 113, endPoint x: 226, endPoint y: 128, distance: 164.6
click at [61, 113] on button "End turn" at bounding box center [55, 112] width 80 height 38
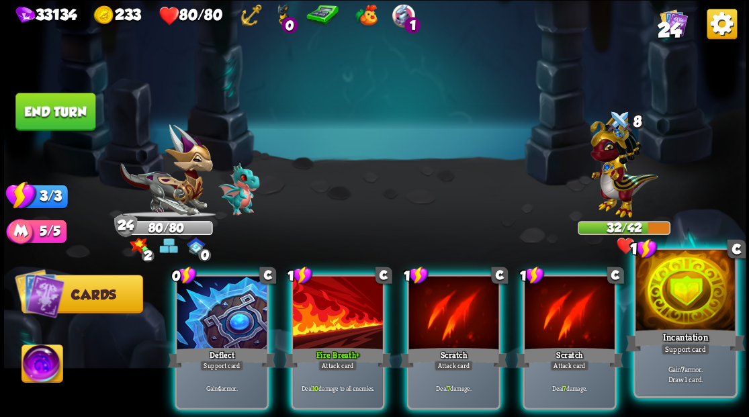
click at [680, 312] on div at bounding box center [685, 292] width 99 height 84
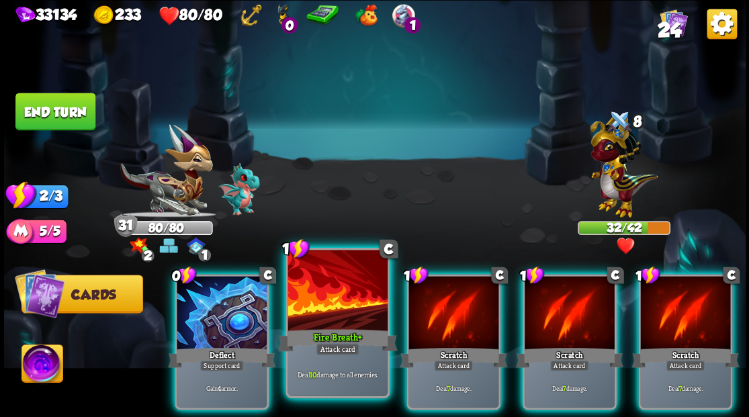
click at [335, 309] on div at bounding box center [337, 292] width 99 height 84
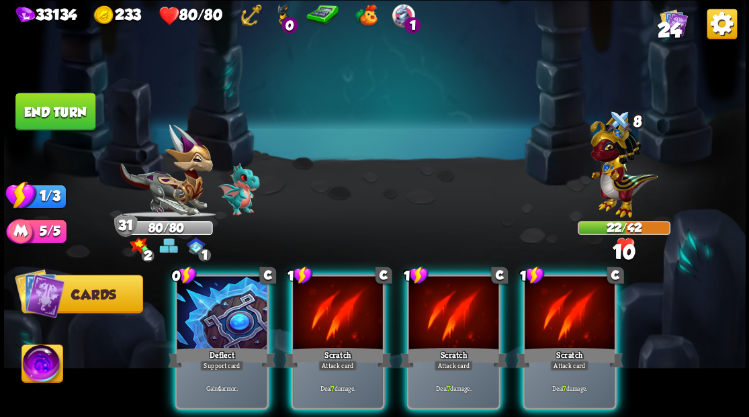
click at [335, 309] on div at bounding box center [338, 314] width 90 height 76
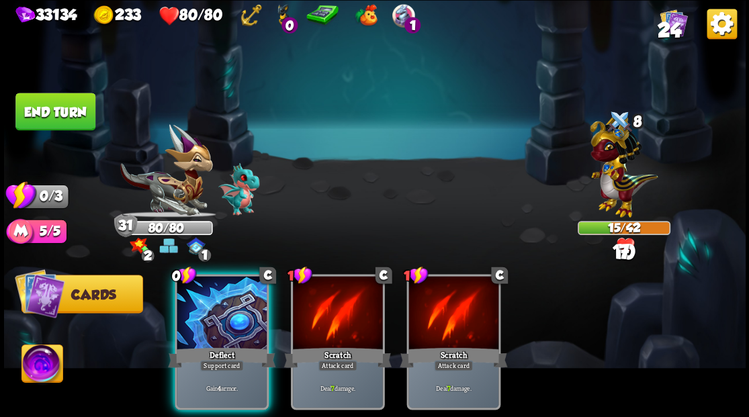
drag, startPoint x: 239, startPoint y: 313, endPoint x: 144, endPoint y: 250, distance: 113.9
click at [228, 304] on div at bounding box center [222, 314] width 90 height 76
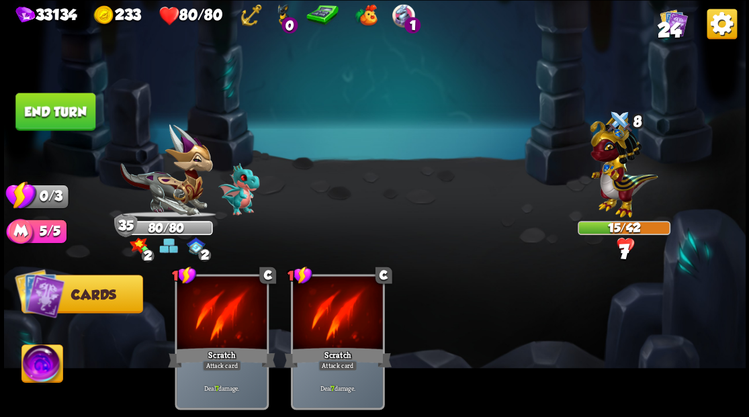
click at [55, 120] on button "End turn" at bounding box center [55, 112] width 80 height 38
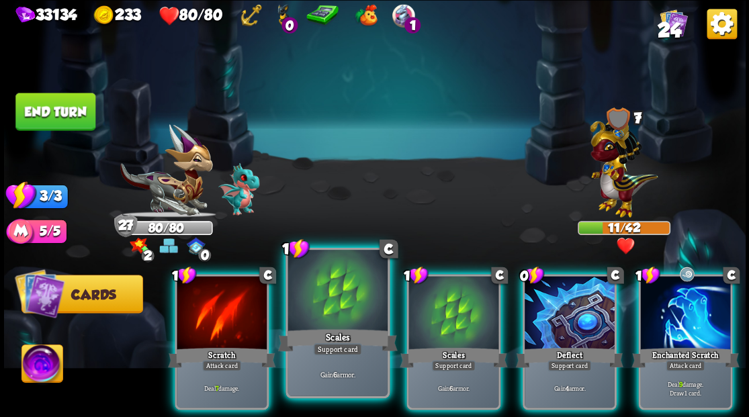
click at [336, 309] on div at bounding box center [337, 292] width 99 height 84
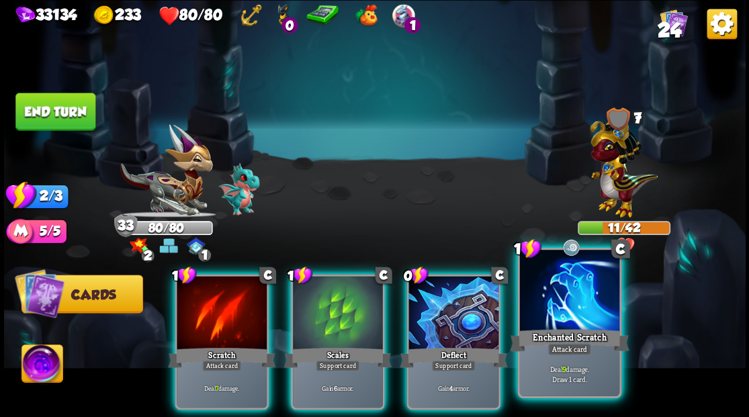
click at [582, 308] on div at bounding box center [568, 292] width 99 height 84
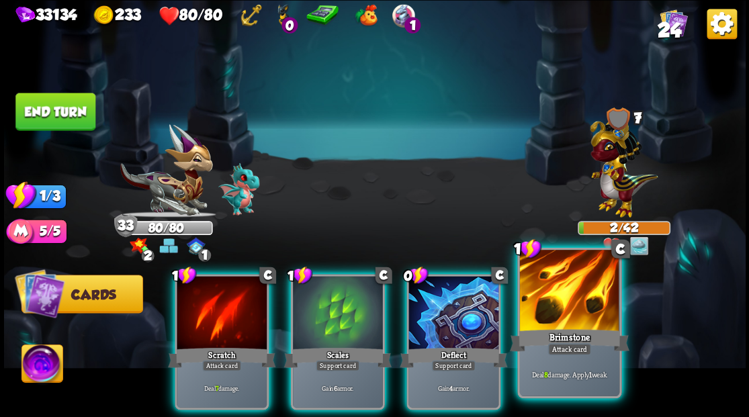
click at [560, 320] on div at bounding box center [568, 292] width 99 height 84
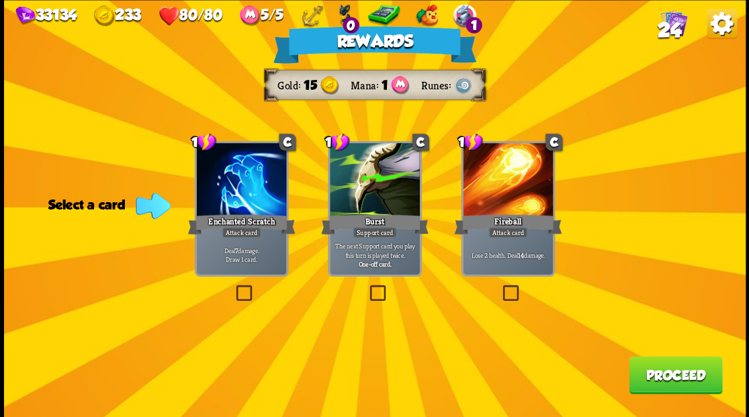
click at [681, 377] on button "Proceed" at bounding box center [675, 375] width 93 height 38
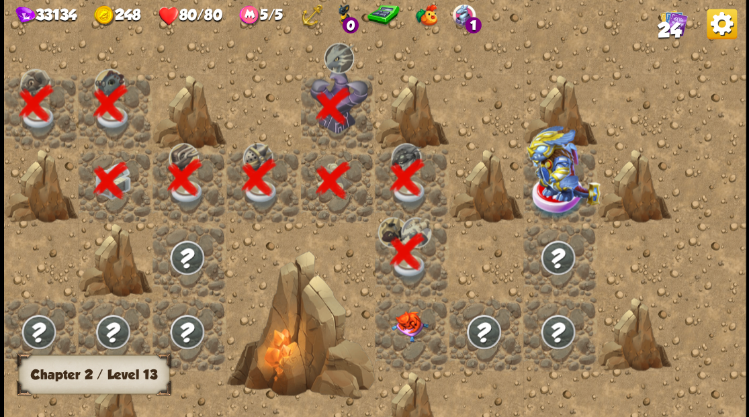
click at [413, 332] on div at bounding box center [412, 334] width 74 height 74
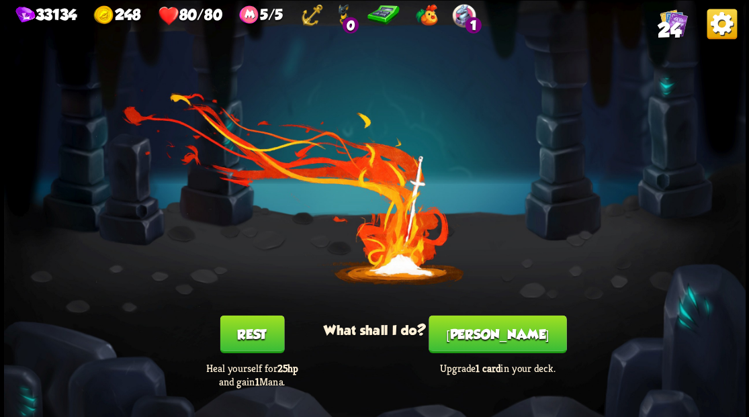
click at [490, 335] on button "[PERSON_NAME]" at bounding box center [498, 334] width 138 height 38
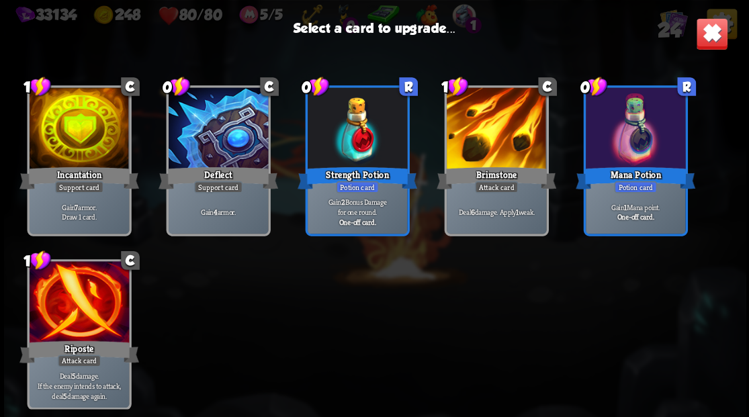
scroll to position [624, 0]
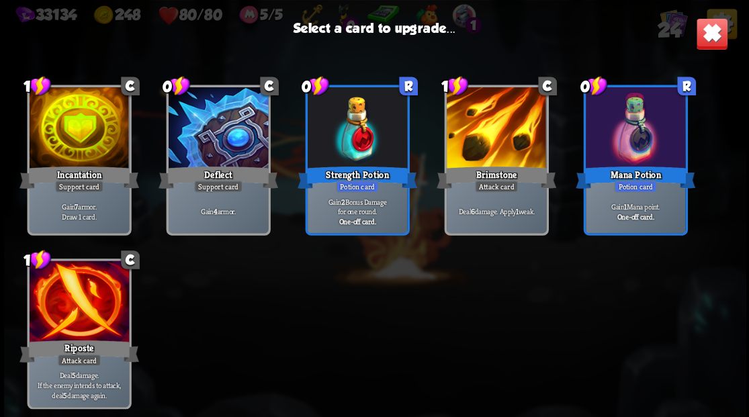
click at [492, 134] on div at bounding box center [495, 129] width 99 height 84
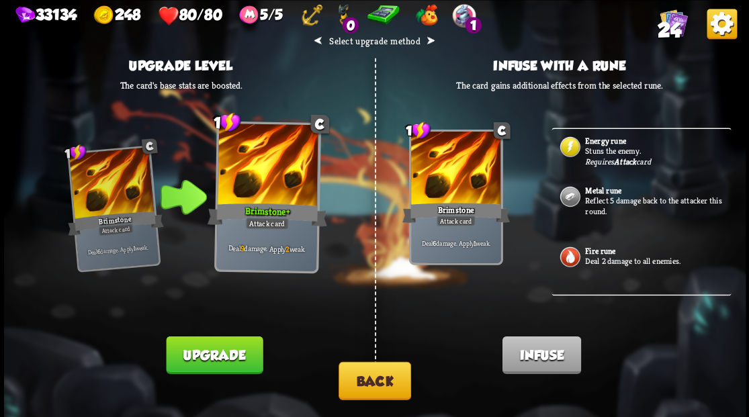
scroll to position [358, 0]
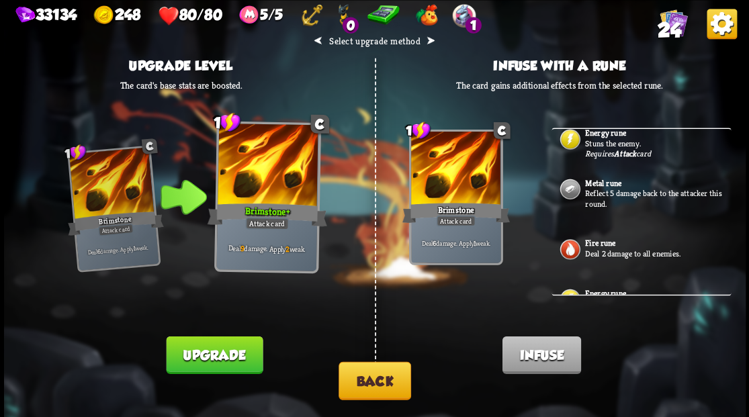
click at [623, 202] on p "Reflect 5 damage back to the attacker this round." at bounding box center [656, 197] width 143 height 21
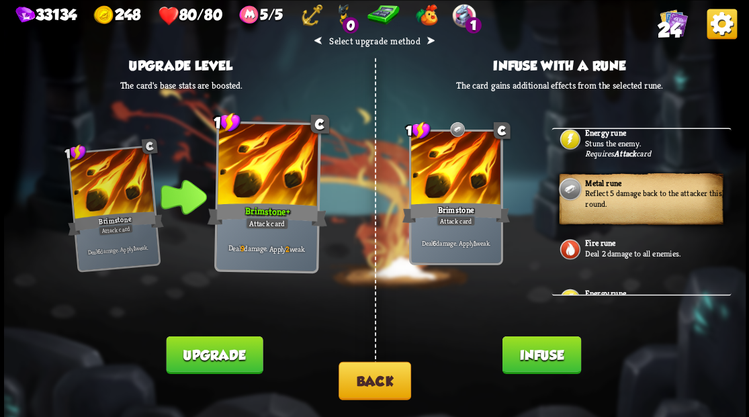
drag, startPoint x: 550, startPoint y: 356, endPoint x: 528, endPoint y: 312, distance: 49.3
click at [548, 354] on button "Infuse" at bounding box center [541, 355] width 79 height 38
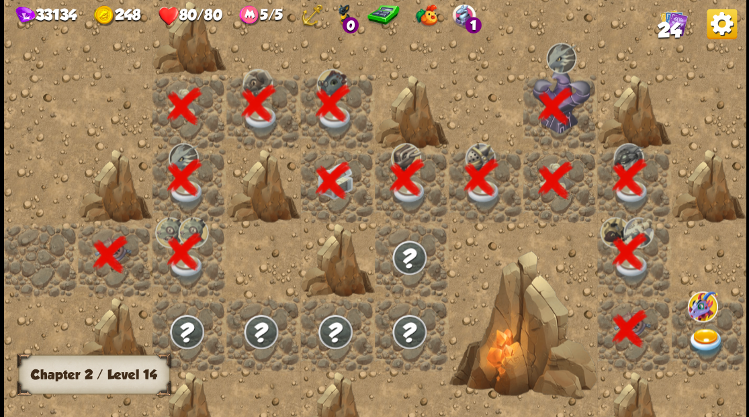
scroll to position [0, 258]
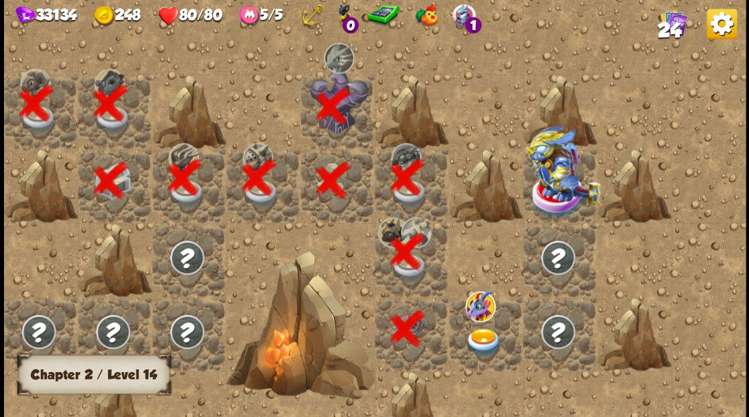
click at [474, 340] on img at bounding box center [483, 342] width 37 height 29
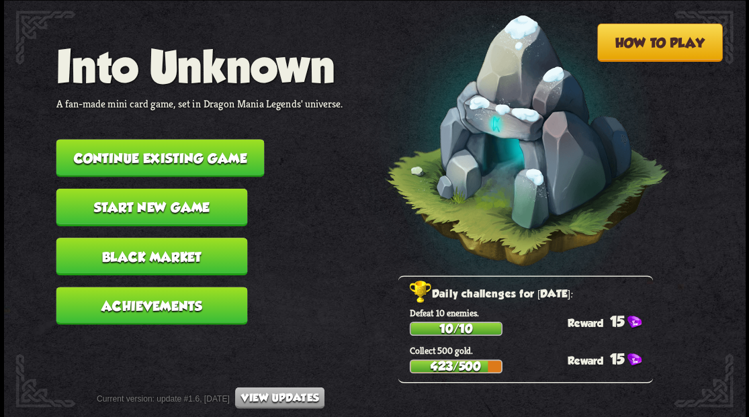
click at [203, 166] on button "Continue existing game" at bounding box center [160, 158] width 208 height 38
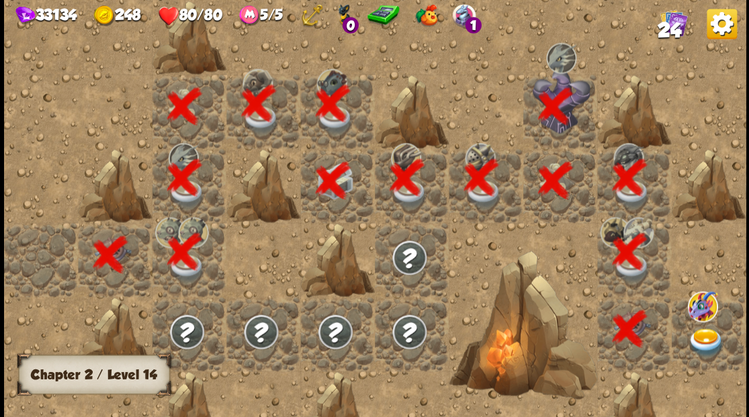
scroll to position [0, 258]
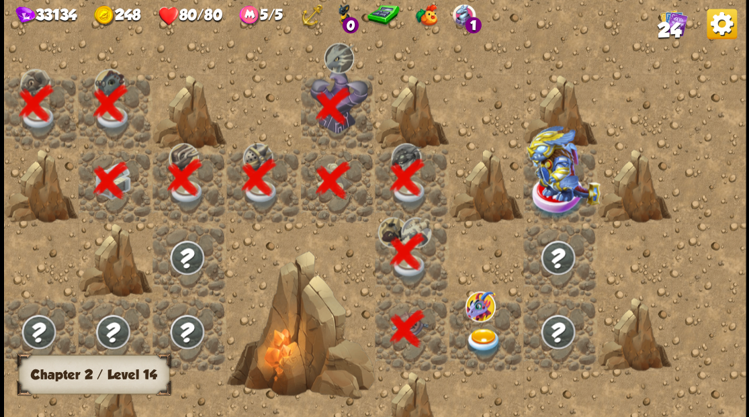
click at [484, 342] on img at bounding box center [483, 342] width 37 height 29
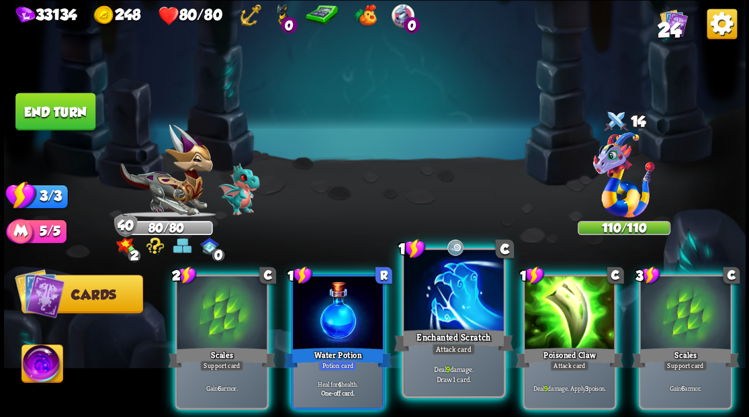
click at [462, 300] on div at bounding box center [453, 292] width 99 height 84
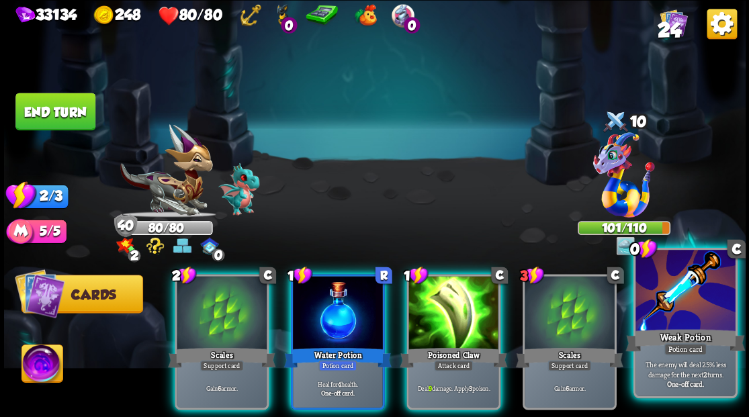
click at [691, 336] on div "Weak Potion" at bounding box center [686, 340] width 120 height 27
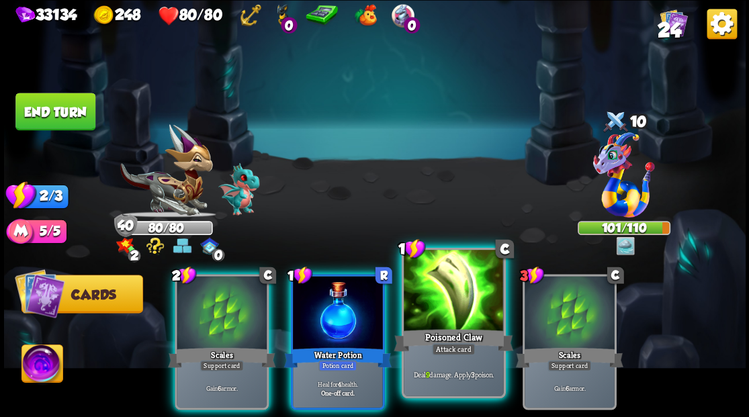
click at [450, 307] on div at bounding box center [453, 292] width 99 height 84
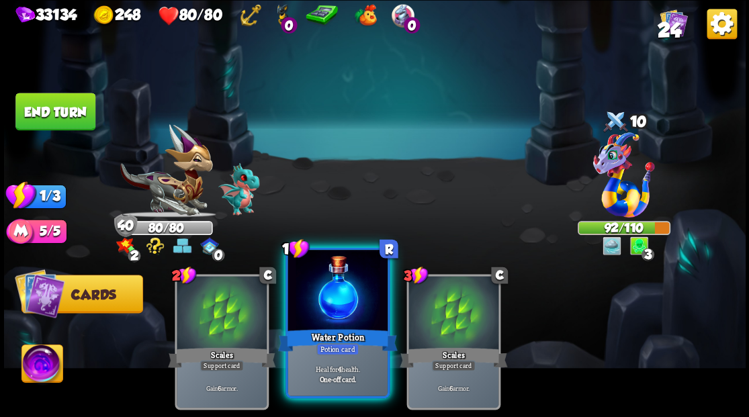
click at [343, 339] on div "Water Potion" at bounding box center [338, 340] width 120 height 27
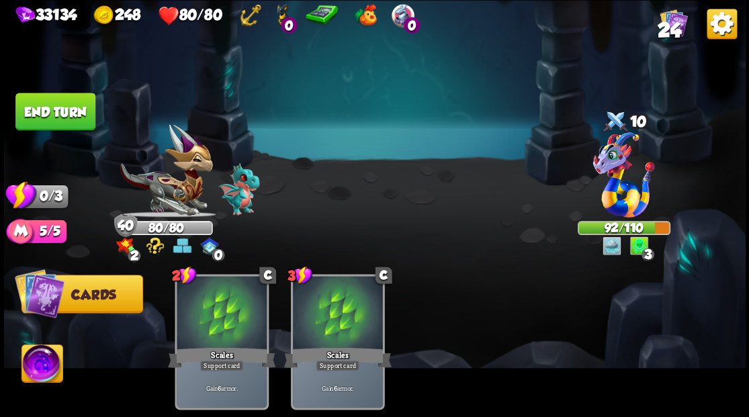
click at [40, 118] on button "End turn" at bounding box center [55, 112] width 80 height 38
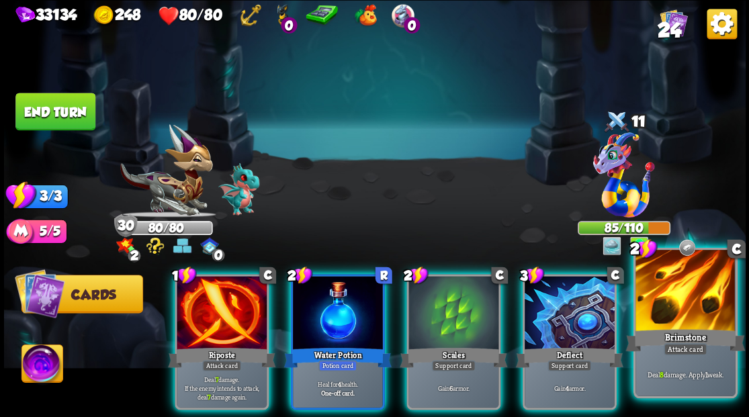
click at [671, 309] on div at bounding box center [685, 292] width 99 height 84
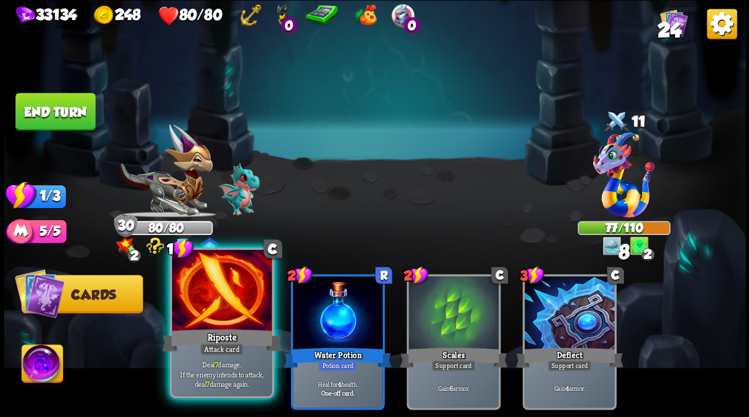
click at [239, 308] on div at bounding box center [221, 292] width 99 height 84
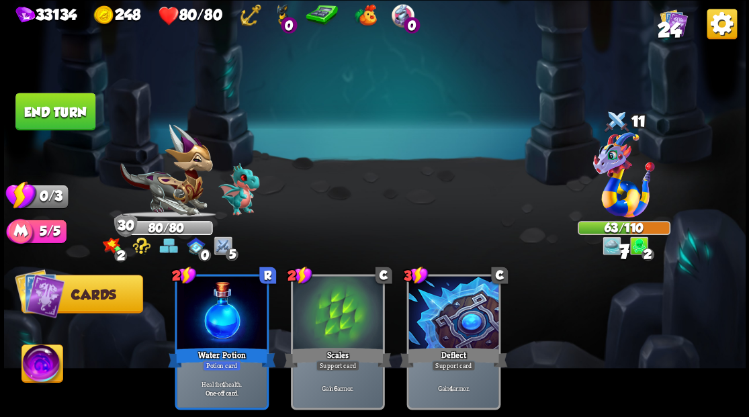
drag, startPoint x: 44, startPoint y: 116, endPoint x: 298, endPoint y: 108, distance: 253.5
click at [46, 116] on button "End turn" at bounding box center [55, 112] width 80 height 38
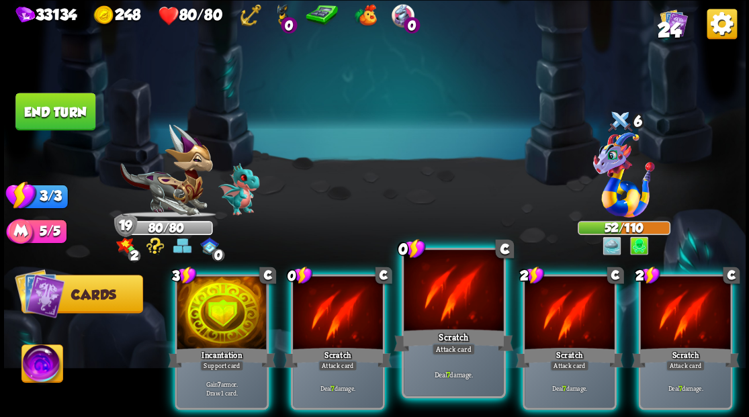
drag, startPoint x: 460, startPoint y: 309, endPoint x: 460, endPoint y: 299, distance: 10.1
click at [460, 306] on div at bounding box center [453, 292] width 99 height 84
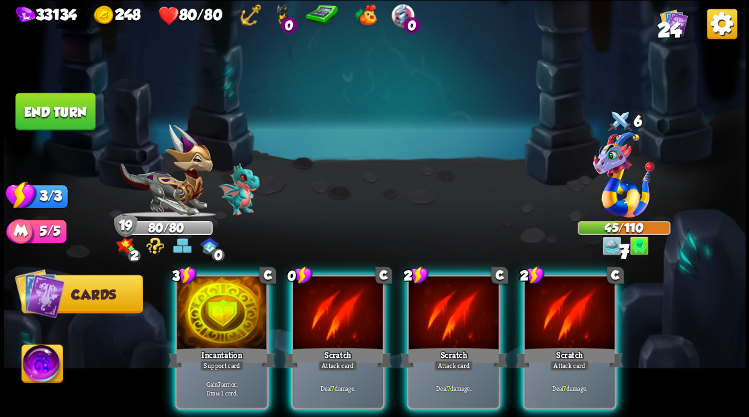
drag, startPoint x: 345, startPoint y: 310, endPoint x: 364, endPoint y: 223, distance: 89.5
click at [344, 306] on div at bounding box center [338, 314] width 90 height 76
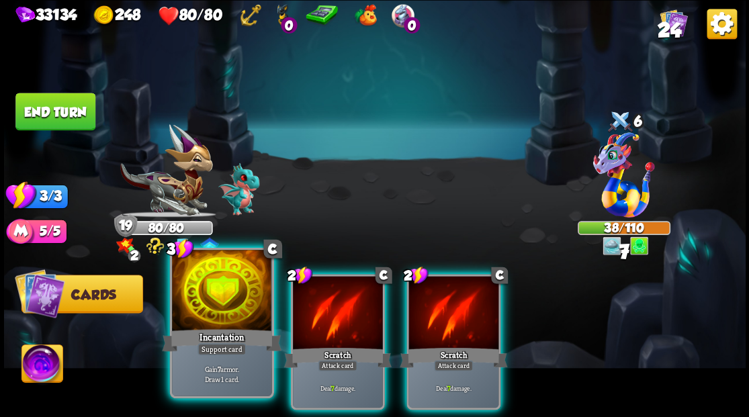
click at [207, 309] on div at bounding box center [221, 292] width 99 height 84
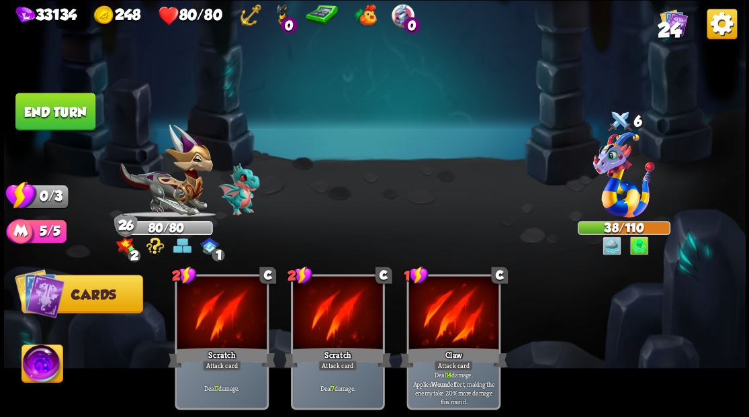
click at [62, 97] on button "End turn" at bounding box center [55, 112] width 80 height 38
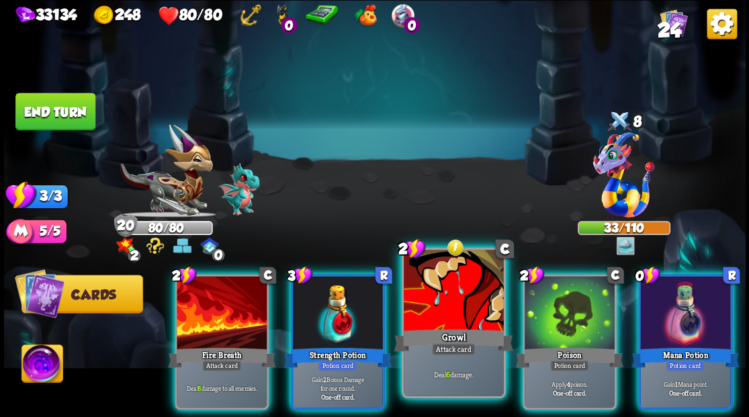
click at [454, 321] on div at bounding box center [453, 292] width 99 height 84
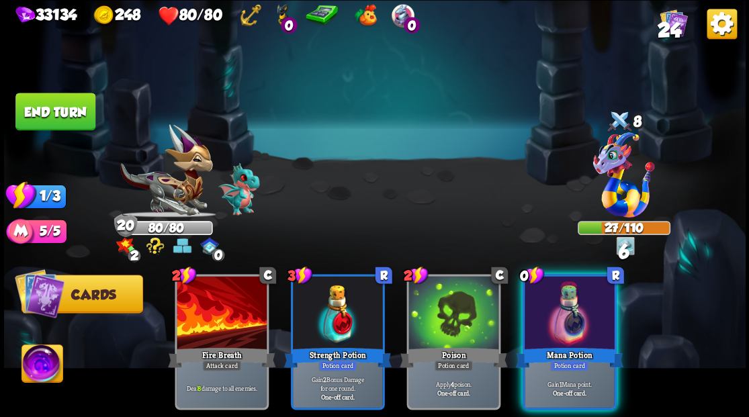
drag, startPoint x: 548, startPoint y: 313, endPoint x: 504, endPoint y: 308, distance: 44.0
click at [548, 314] on div at bounding box center [570, 314] width 90 height 76
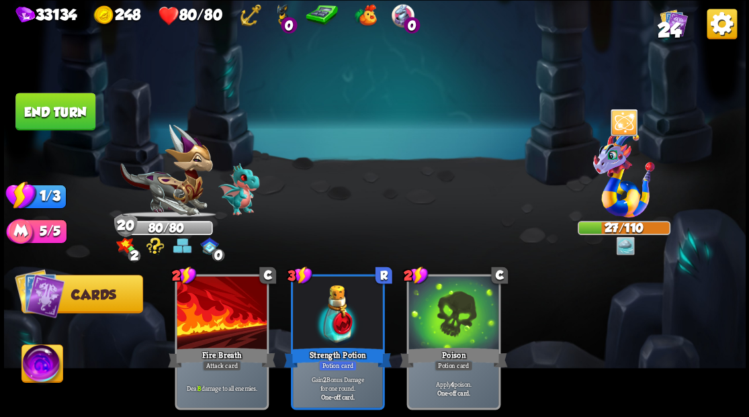
click at [85, 118] on button "End turn" at bounding box center [55, 112] width 80 height 38
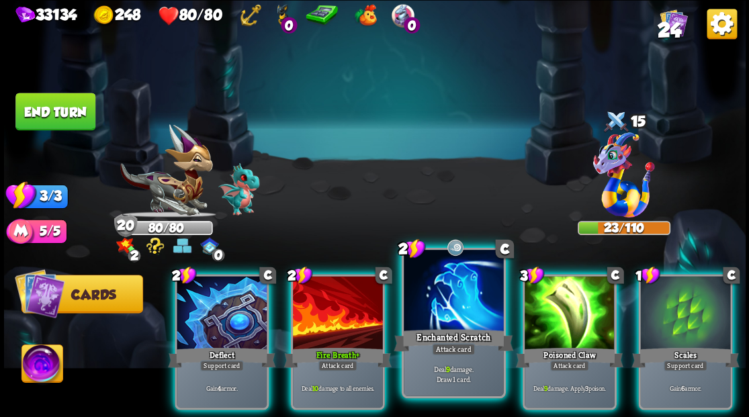
click at [447, 314] on div at bounding box center [453, 292] width 99 height 84
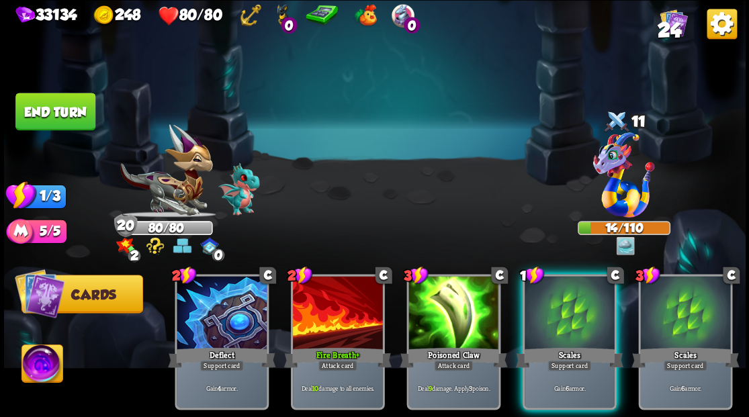
click at [35, 113] on button "End turn" at bounding box center [55, 112] width 80 height 38
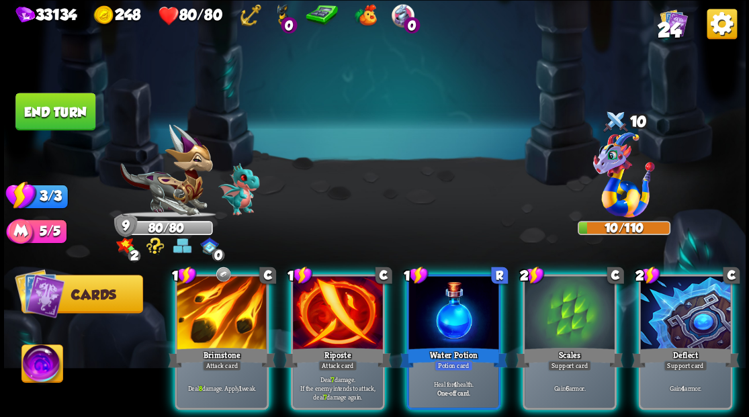
drag, startPoint x: 340, startPoint y: 306, endPoint x: 336, endPoint y: 212, distance: 94.2
click at [340, 305] on div at bounding box center [338, 314] width 90 height 76
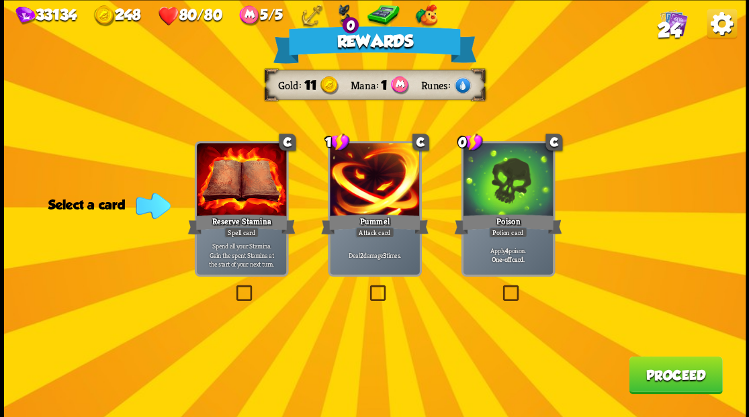
click at [665, 380] on button "Proceed" at bounding box center [675, 375] width 93 height 38
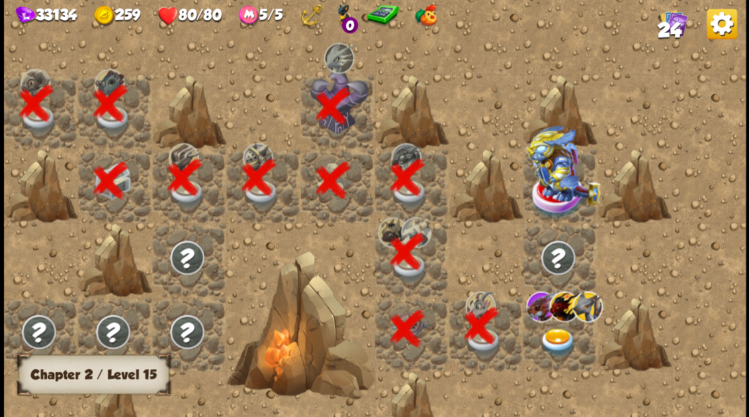
click at [554, 343] on img at bounding box center [557, 342] width 37 height 29
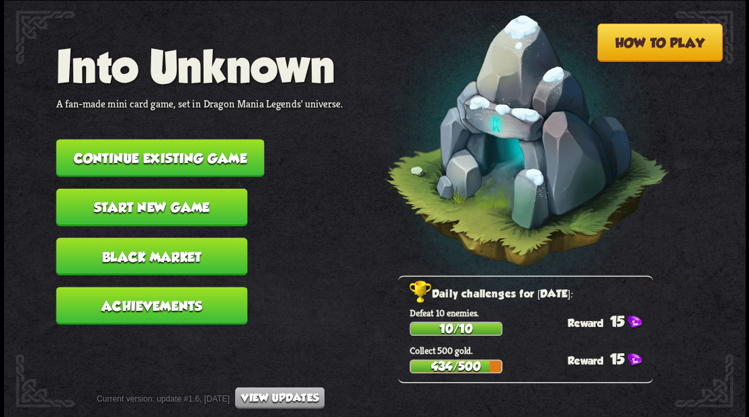
click at [167, 172] on button "Continue existing game" at bounding box center [160, 158] width 208 height 38
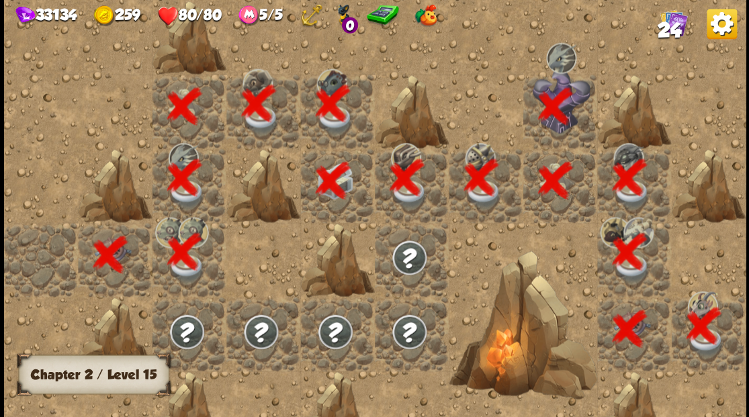
scroll to position [0, 258]
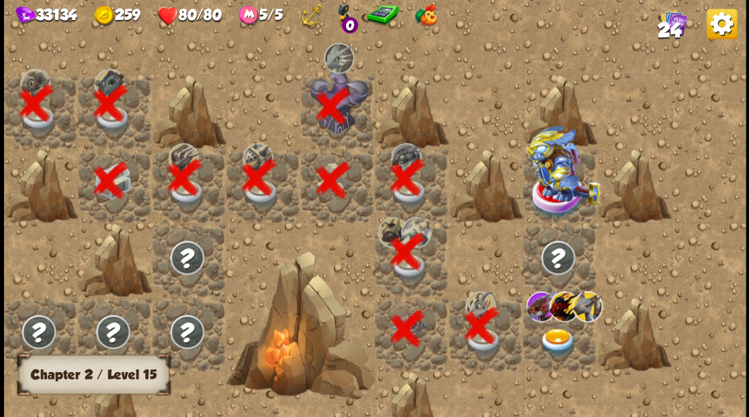
click at [544, 337] on img at bounding box center [557, 342] width 37 height 29
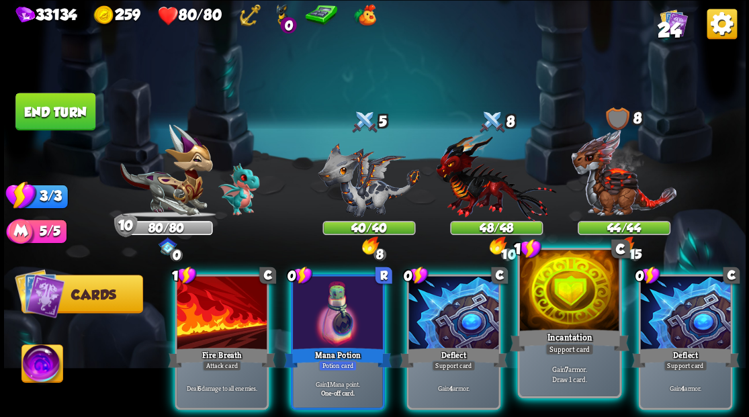
click at [551, 301] on div at bounding box center [568, 292] width 99 height 84
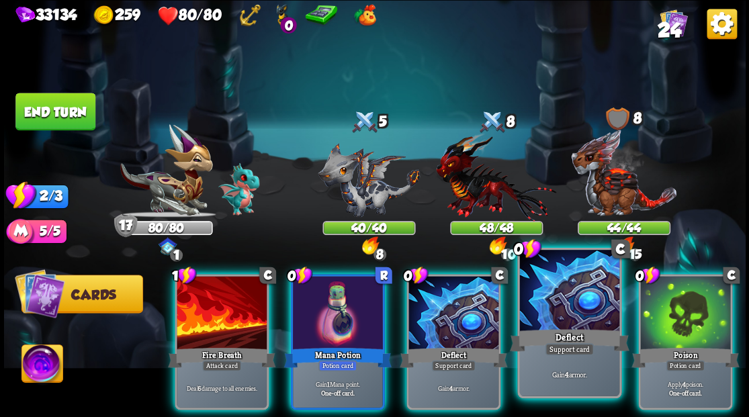
click at [552, 301] on div at bounding box center [568, 292] width 99 height 84
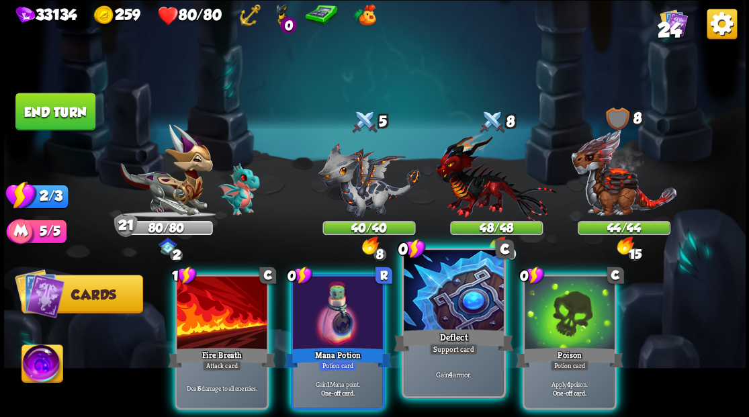
click at [469, 310] on div at bounding box center [453, 292] width 99 height 84
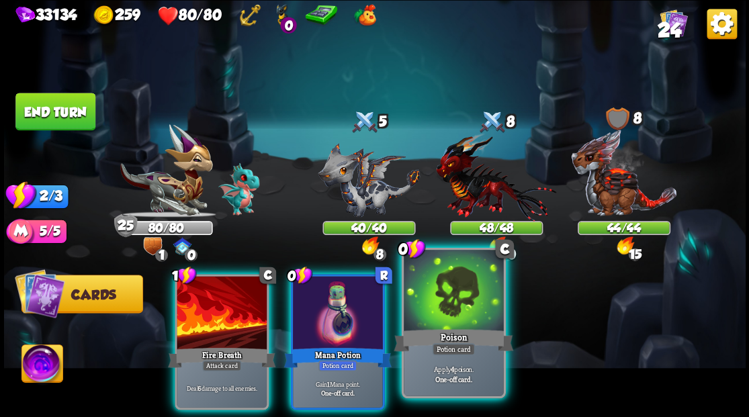
click at [470, 309] on div at bounding box center [453, 292] width 99 height 84
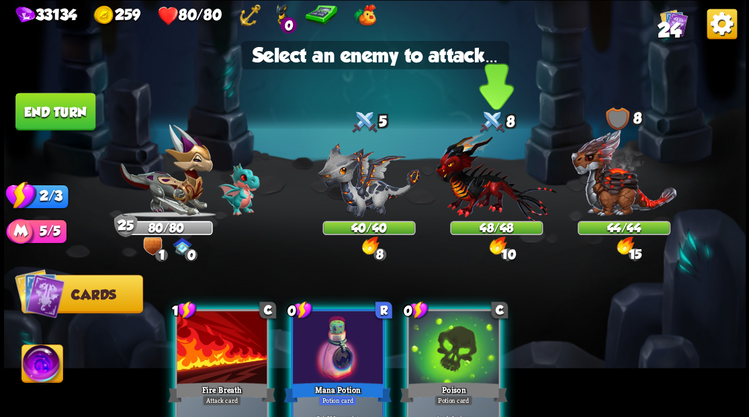
click at [472, 196] on img at bounding box center [496, 176] width 120 height 89
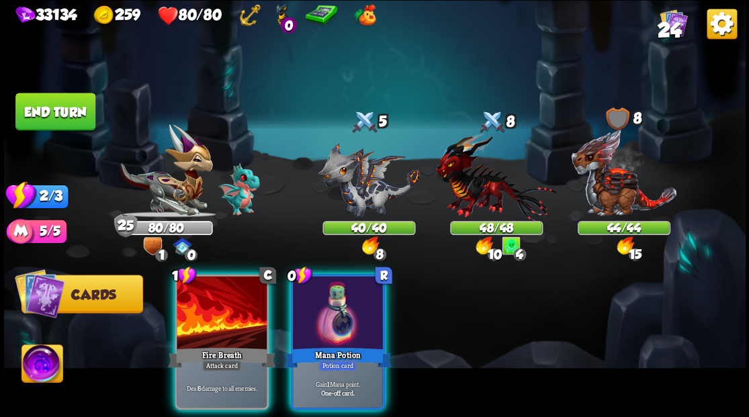
click at [330, 345] on div "Mana Potion" at bounding box center [338, 357] width 108 height 24
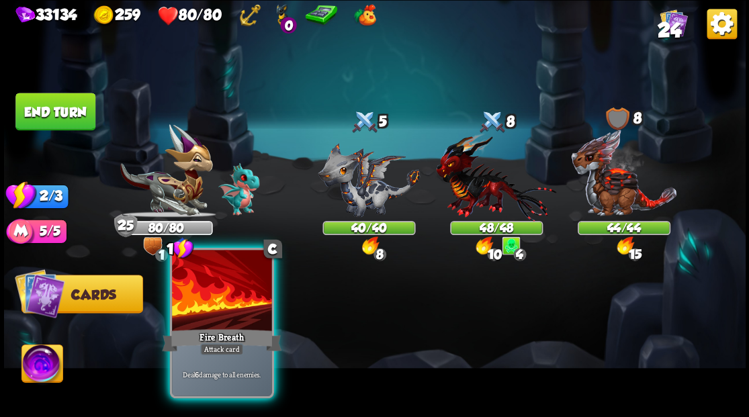
click at [220, 317] on div at bounding box center [221, 292] width 99 height 84
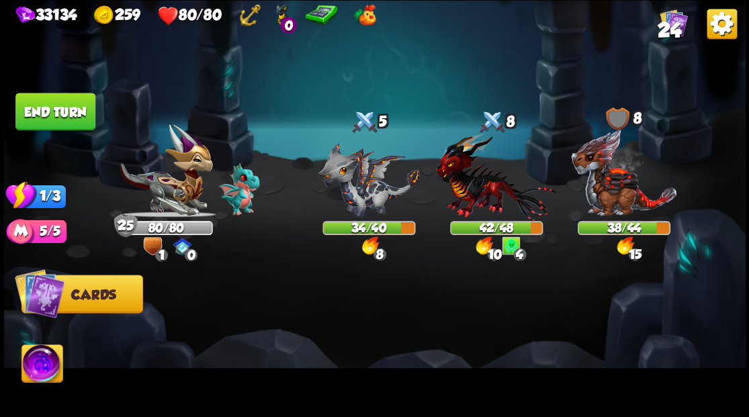
click at [38, 120] on button "End turn" at bounding box center [55, 112] width 80 height 38
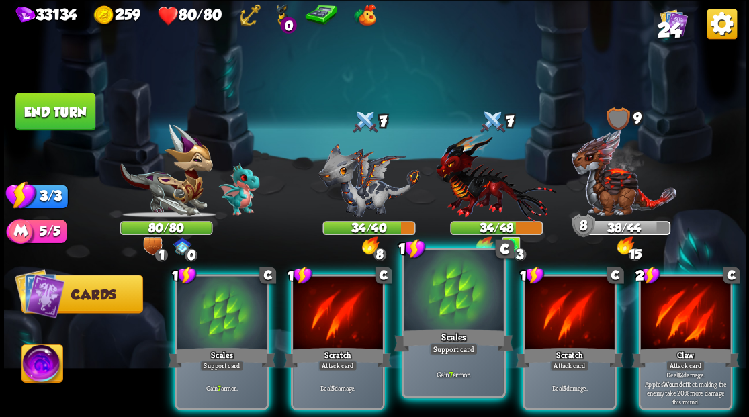
click at [437, 295] on div at bounding box center [453, 292] width 99 height 84
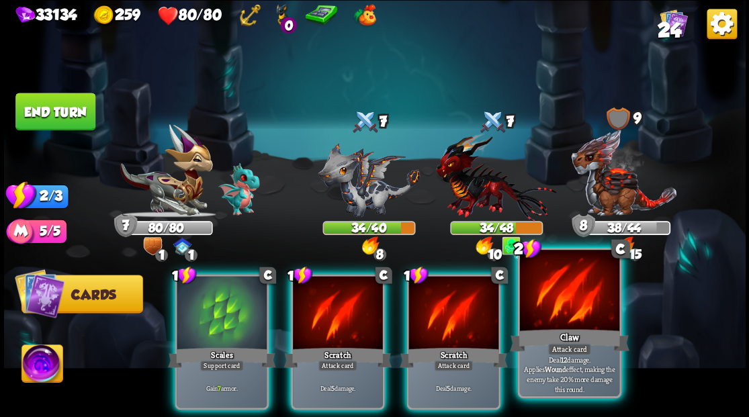
click at [567, 315] on div at bounding box center [568, 292] width 99 height 84
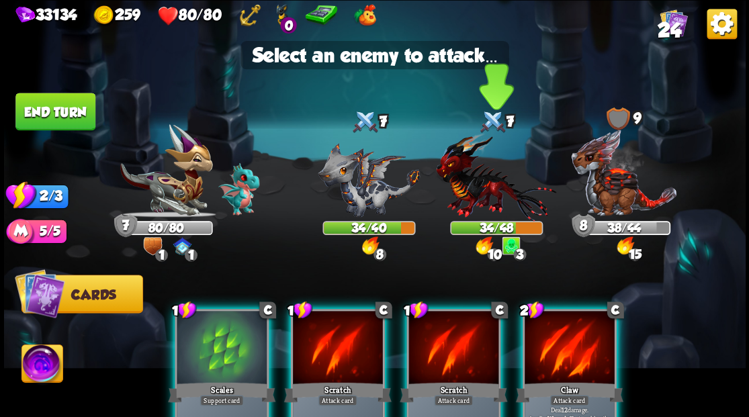
click at [472, 200] on img at bounding box center [496, 176] width 120 height 89
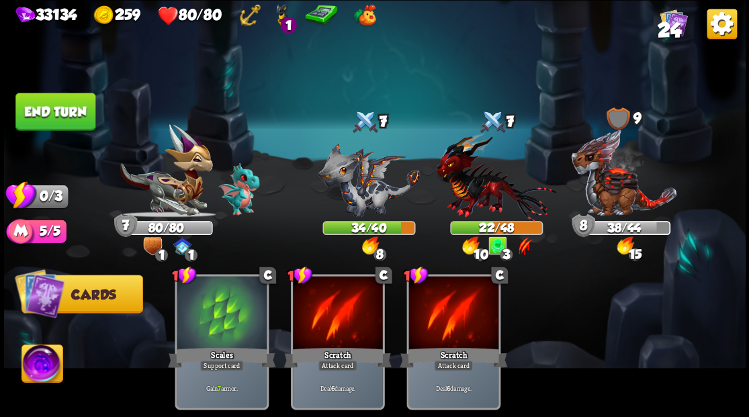
click at [62, 103] on button "End turn" at bounding box center [55, 112] width 80 height 38
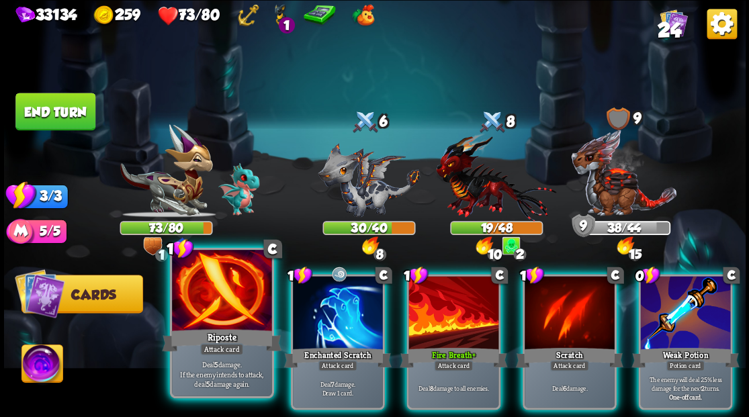
click at [224, 320] on div at bounding box center [221, 292] width 99 height 84
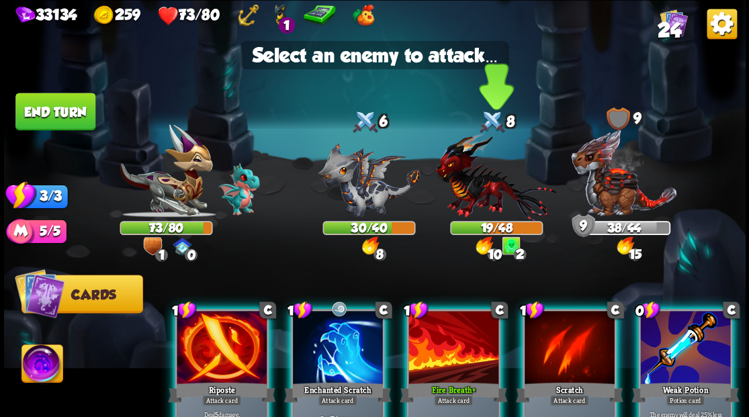
click at [470, 198] on img at bounding box center [496, 176] width 120 height 89
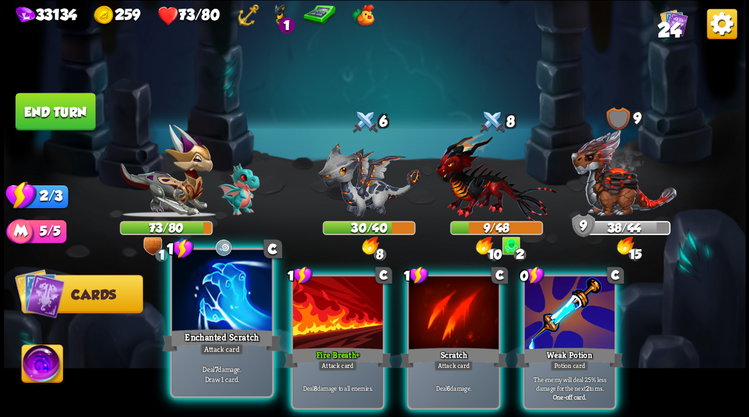
click at [214, 319] on div at bounding box center [221, 292] width 99 height 84
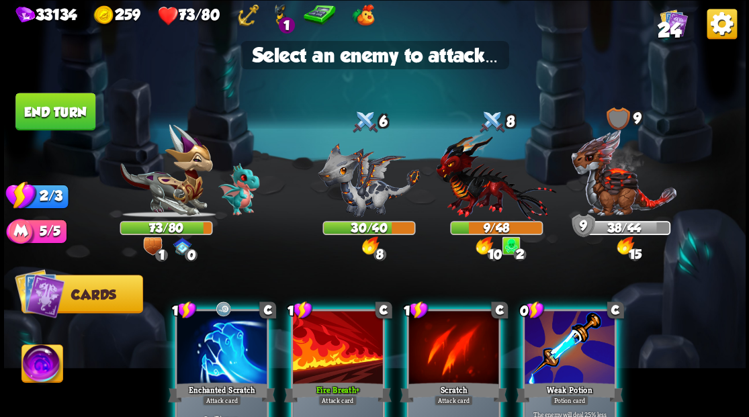
click at [195, 356] on div at bounding box center [222, 349] width 90 height 76
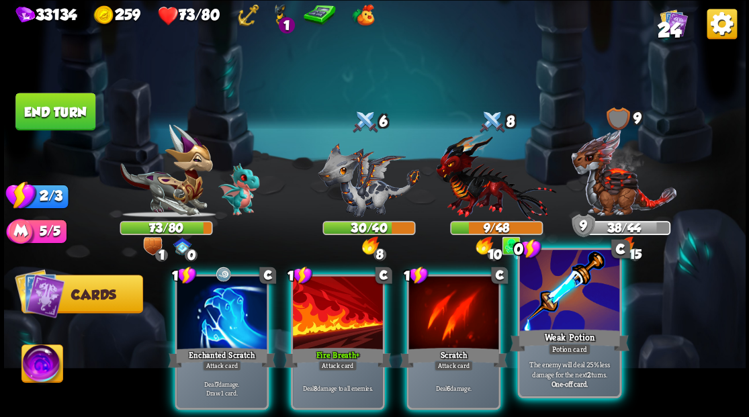
click at [587, 308] on div at bounding box center [568, 292] width 99 height 84
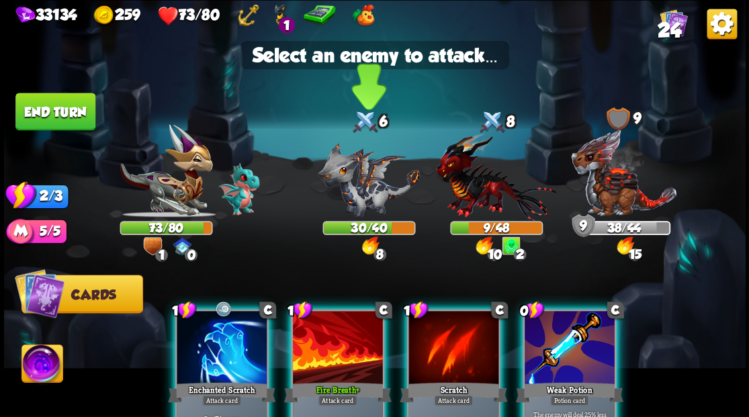
click at [358, 184] on img at bounding box center [369, 179] width 102 height 75
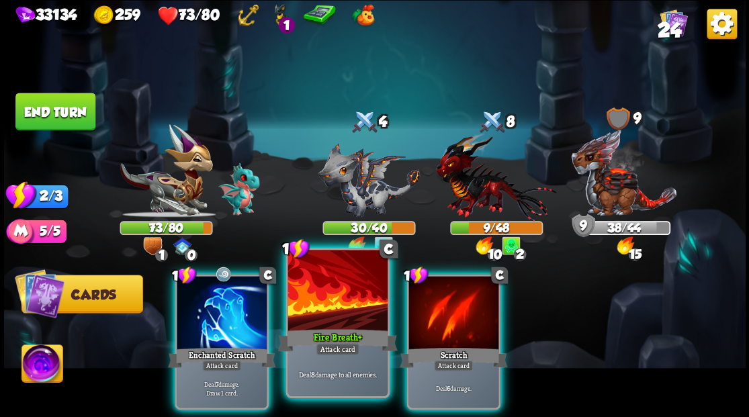
click at [329, 317] on div at bounding box center [337, 292] width 99 height 84
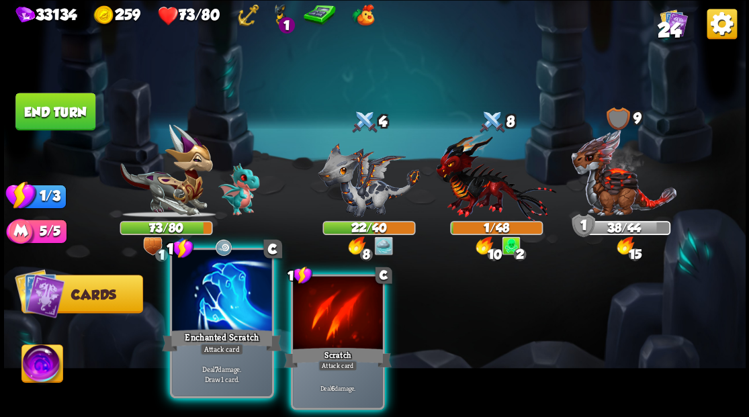
click at [208, 320] on div at bounding box center [221, 292] width 99 height 84
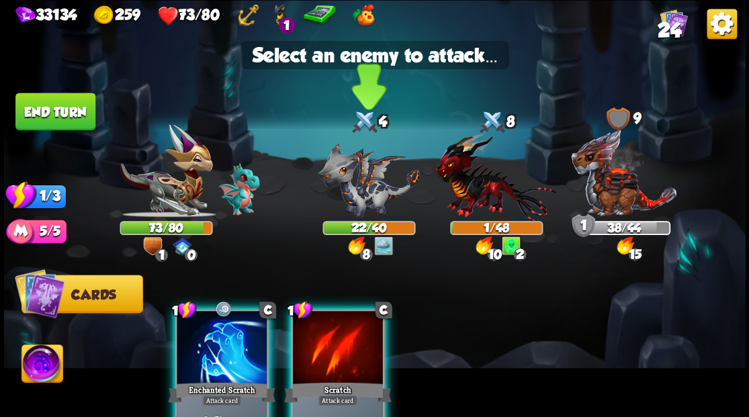
click at [367, 195] on img at bounding box center [369, 179] width 102 height 75
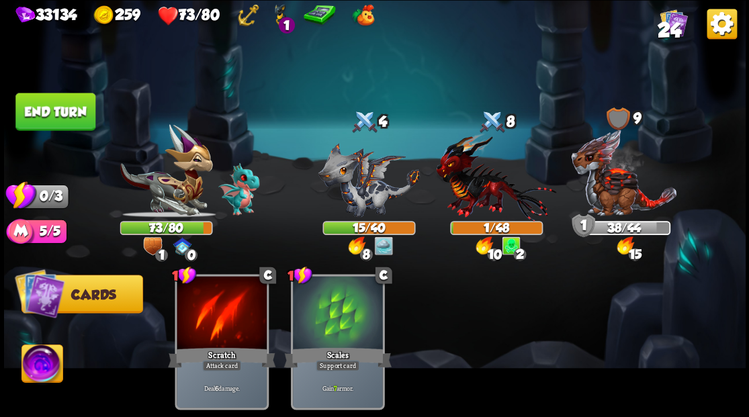
click at [67, 111] on button "End turn" at bounding box center [55, 112] width 80 height 38
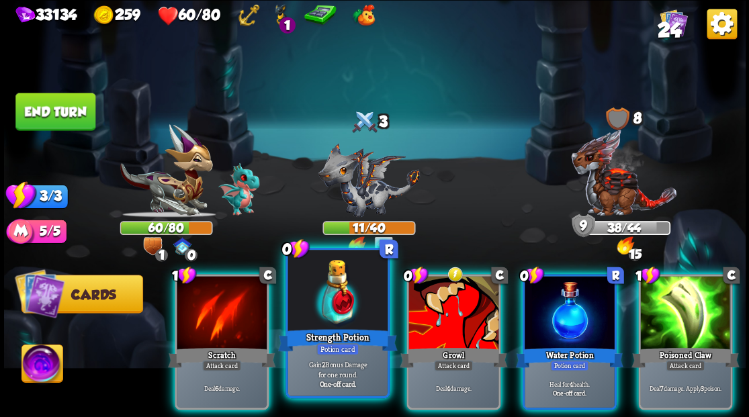
click at [337, 302] on div at bounding box center [337, 292] width 99 height 84
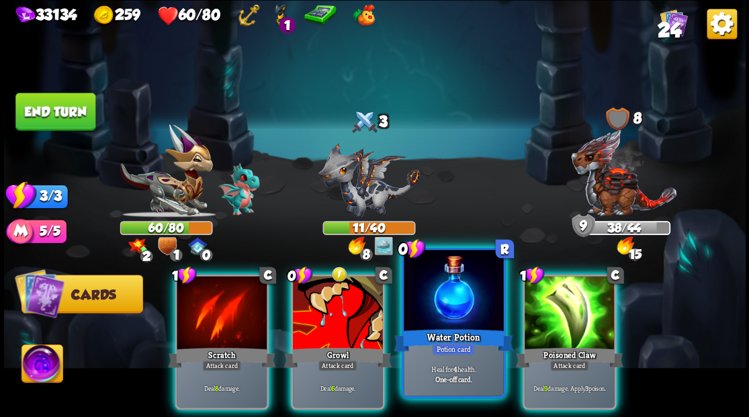
click at [450, 325] on div at bounding box center [453, 292] width 99 height 84
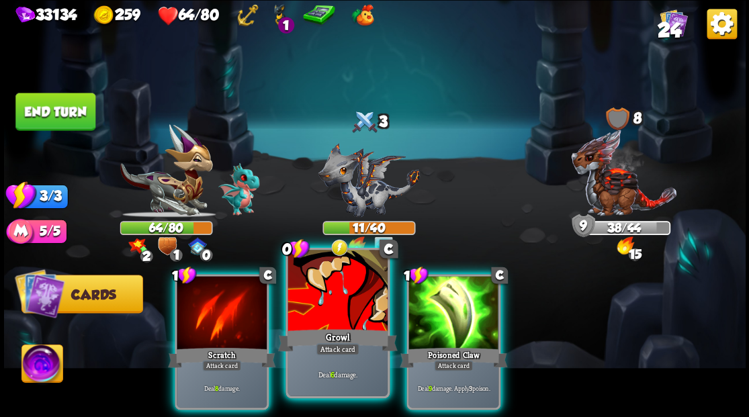
click at [347, 302] on div at bounding box center [337, 292] width 99 height 84
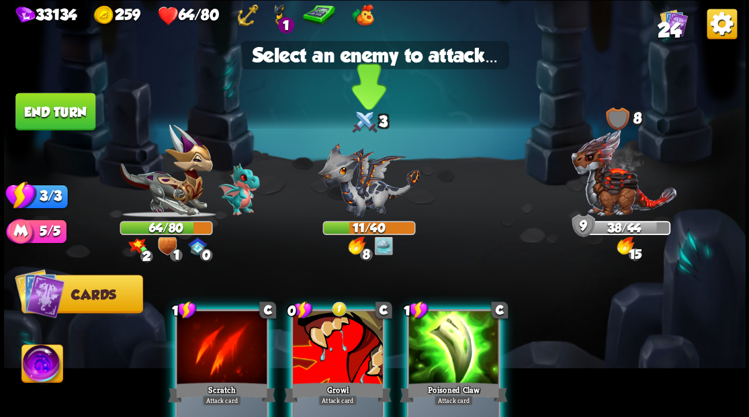
click at [363, 190] on img at bounding box center [369, 179] width 102 height 75
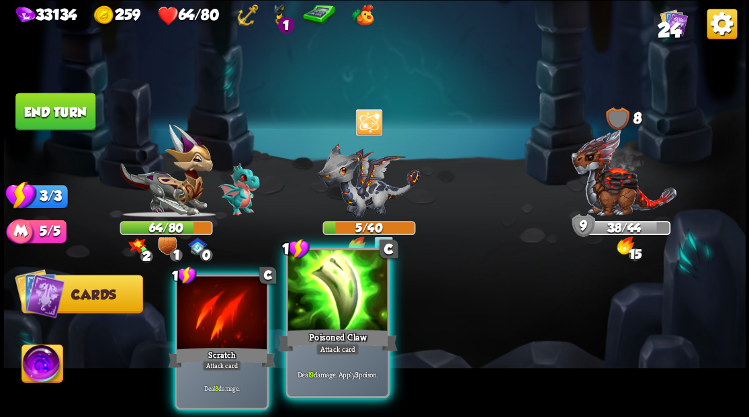
click at [340, 319] on div at bounding box center [337, 292] width 99 height 84
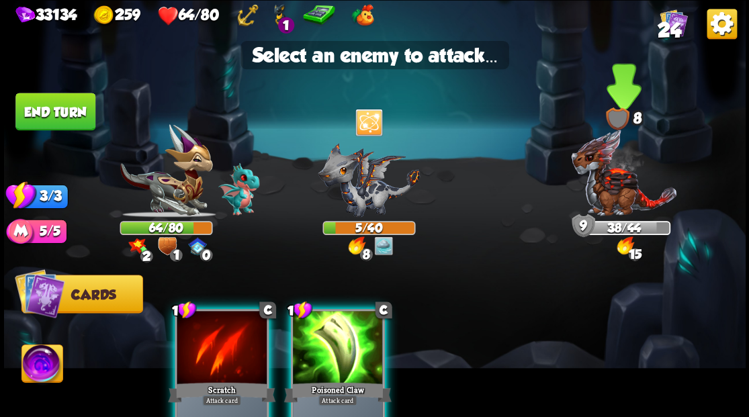
click at [613, 183] on img at bounding box center [624, 172] width 107 height 89
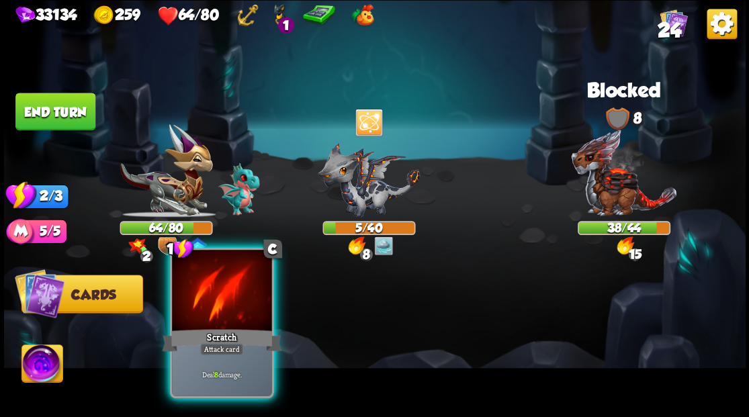
click at [212, 313] on div at bounding box center [221, 292] width 99 height 84
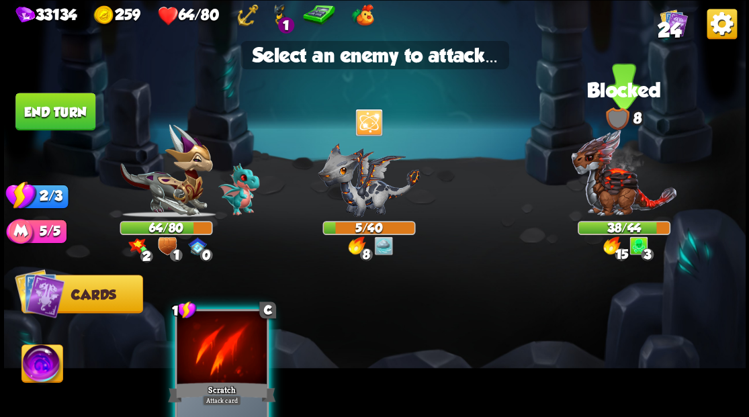
click at [599, 180] on img at bounding box center [624, 172] width 107 height 89
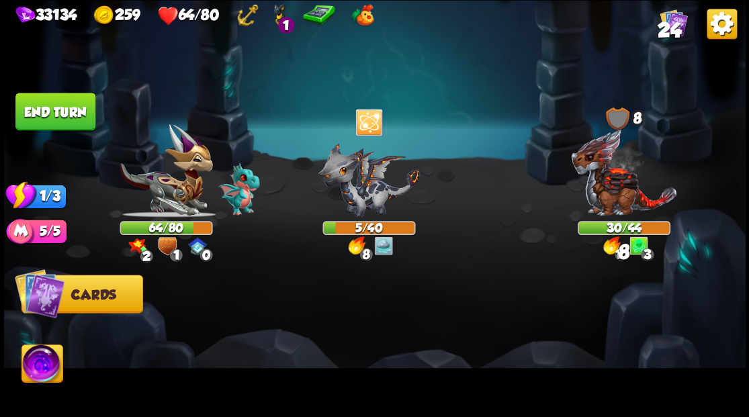
click at [55, 106] on button "End turn" at bounding box center [55, 112] width 80 height 38
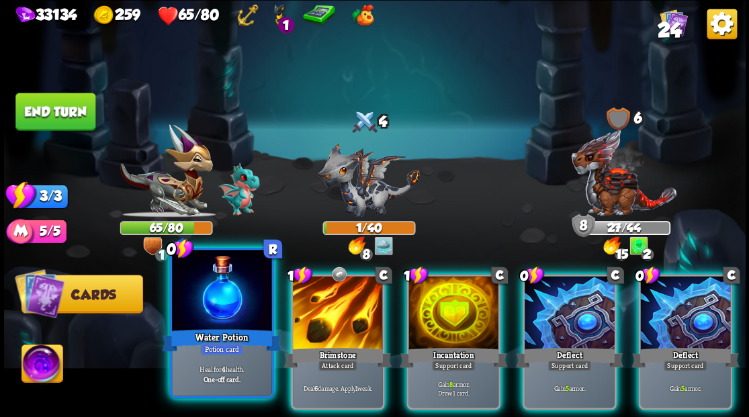
click at [204, 316] on div at bounding box center [221, 292] width 99 height 84
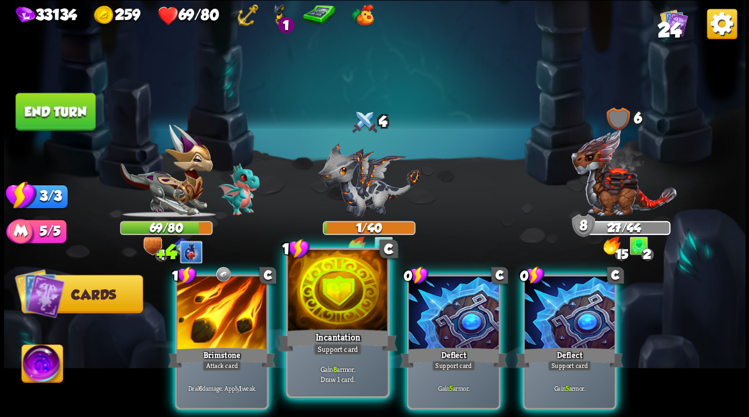
click at [335, 321] on div at bounding box center [337, 292] width 99 height 84
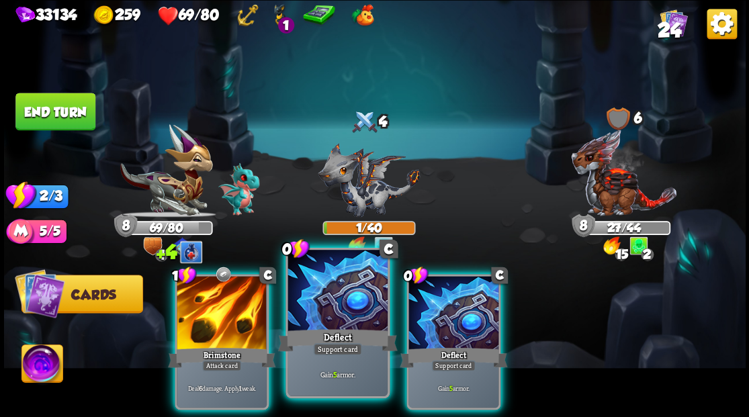
click at [345, 325] on div at bounding box center [337, 292] width 99 height 84
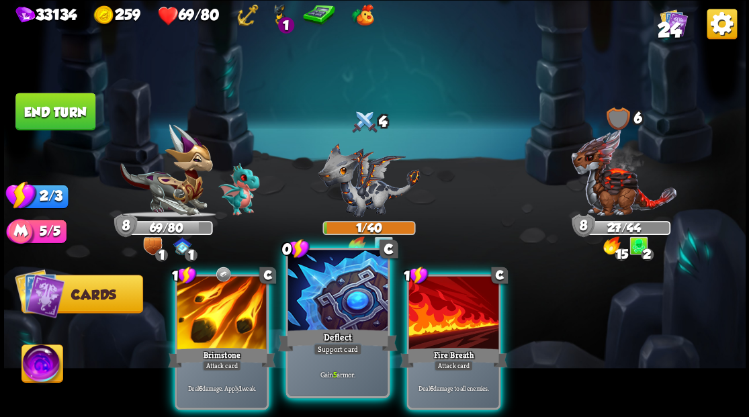
click at [373, 335] on div "Deflect" at bounding box center [338, 340] width 120 height 27
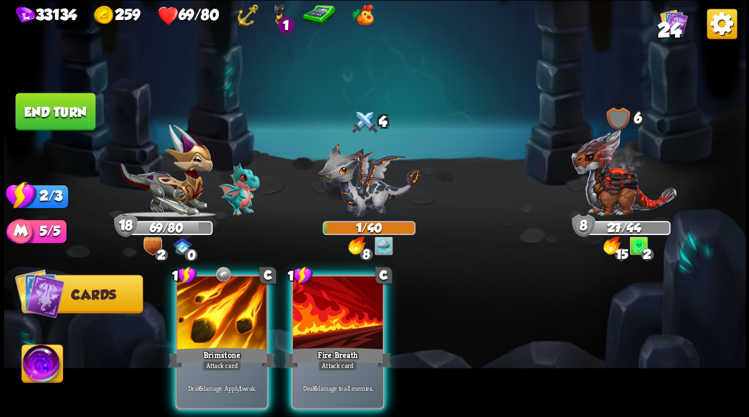
click at [352, 315] on div at bounding box center [338, 314] width 90 height 76
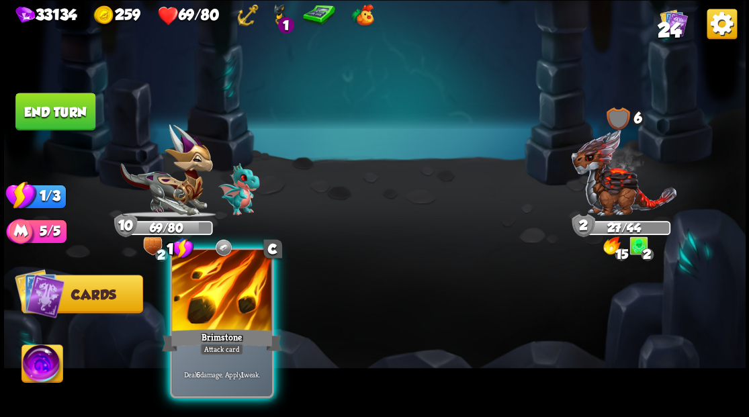
click at [216, 316] on div at bounding box center [221, 292] width 99 height 84
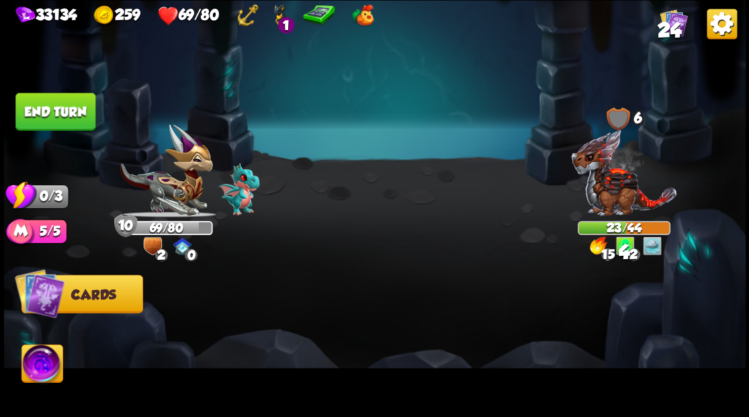
click at [67, 106] on button "End turn" at bounding box center [55, 112] width 80 height 38
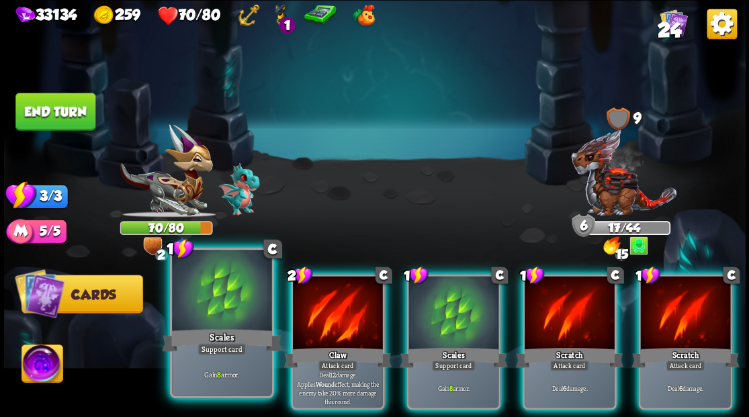
click at [235, 308] on div at bounding box center [221, 292] width 99 height 84
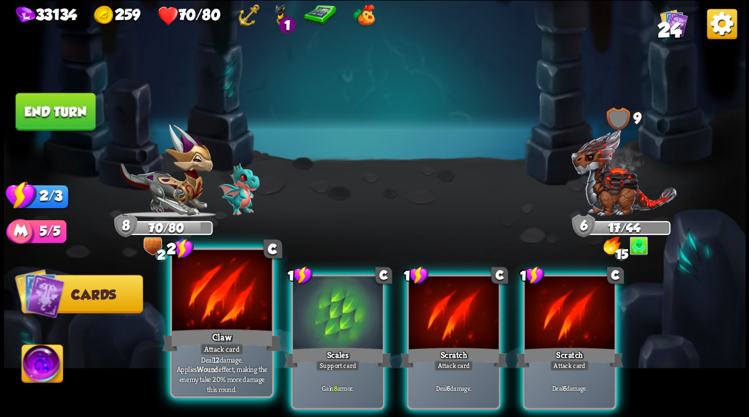
click at [237, 309] on div at bounding box center [221, 292] width 99 height 84
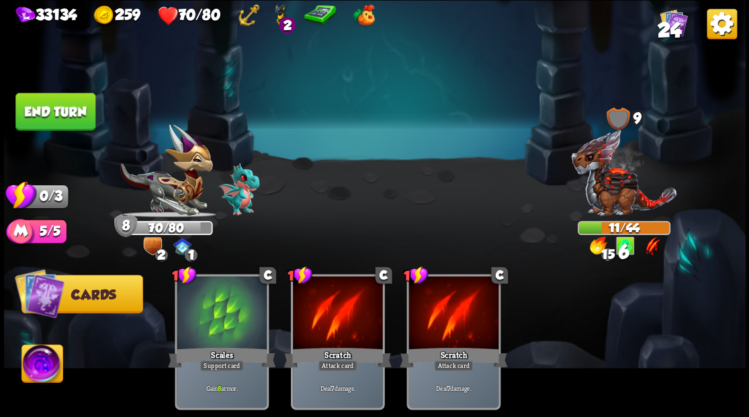
click at [67, 102] on button "End turn" at bounding box center [55, 112] width 80 height 38
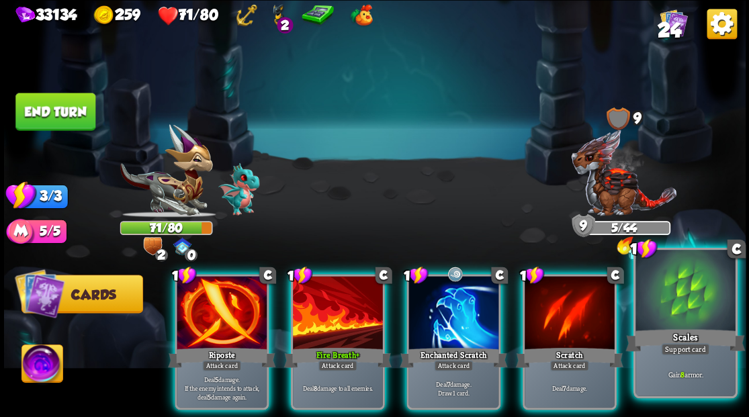
click at [695, 305] on div at bounding box center [685, 292] width 99 height 84
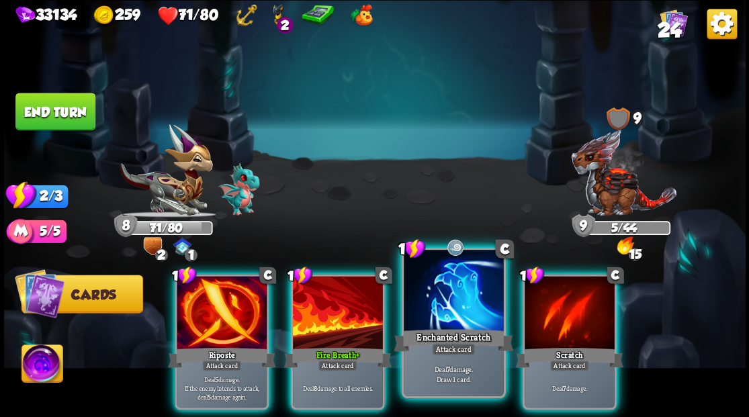
click at [427, 313] on div at bounding box center [453, 292] width 99 height 84
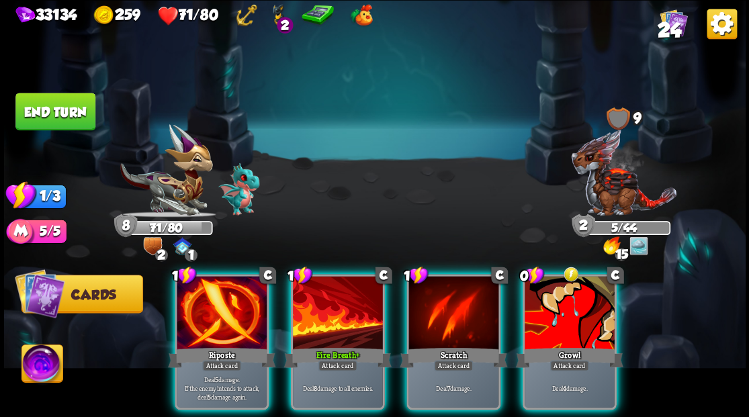
click at [551, 300] on div at bounding box center [570, 314] width 90 height 76
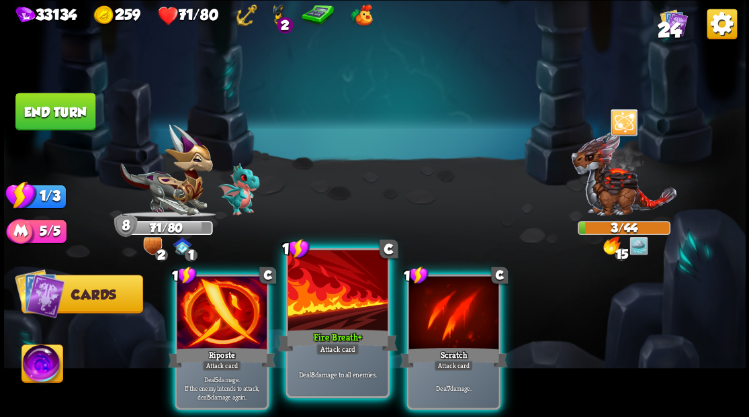
click at [314, 331] on div "Fire Breath +" at bounding box center [338, 340] width 120 height 27
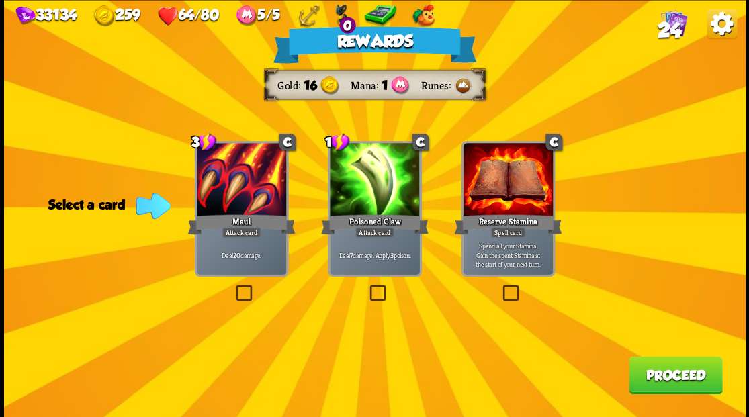
click at [652, 379] on button "Proceed" at bounding box center [675, 375] width 93 height 38
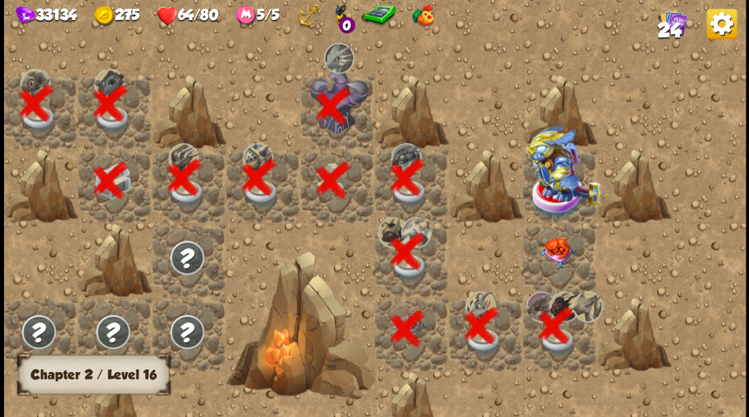
click at [546, 265] on div at bounding box center [560, 259] width 74 height 74
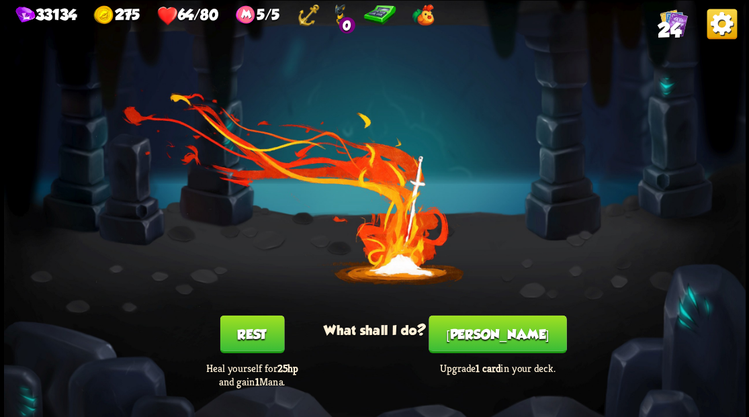
click at [483, 333] on button "[PERSON_NAME]" at bounding box center [498, 334] width 138 height 38
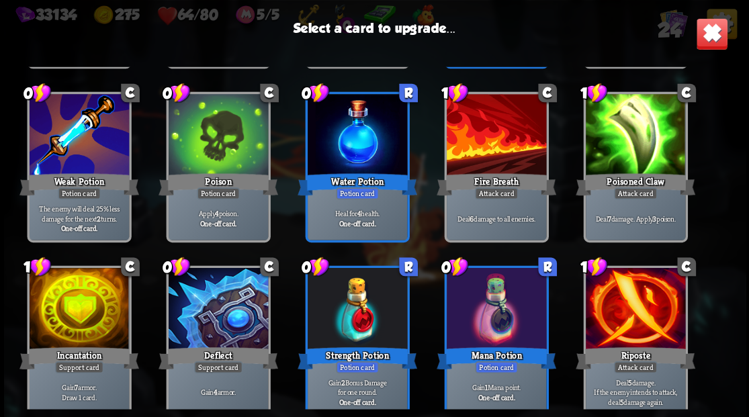
scroll to position [423, 0]
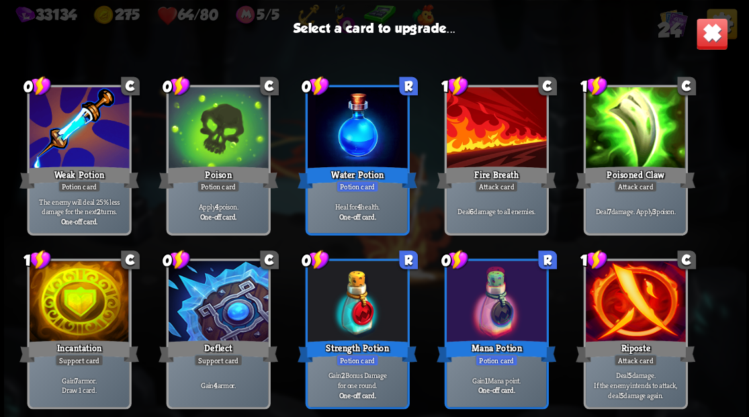
click at [70, 310] on div at bounding box center [78, 303] width 99 height 84
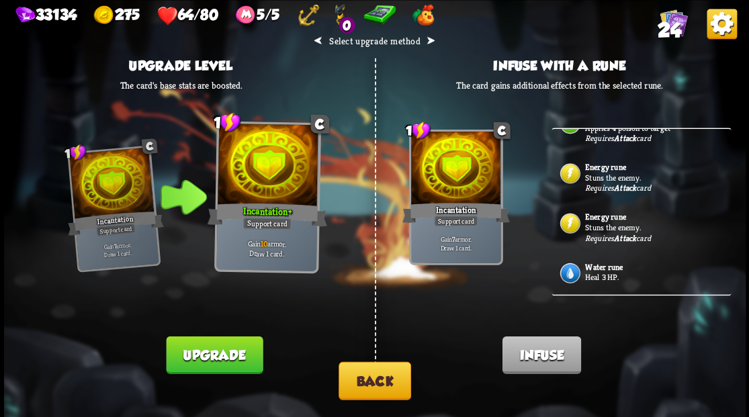
scroll to position [179, 0]
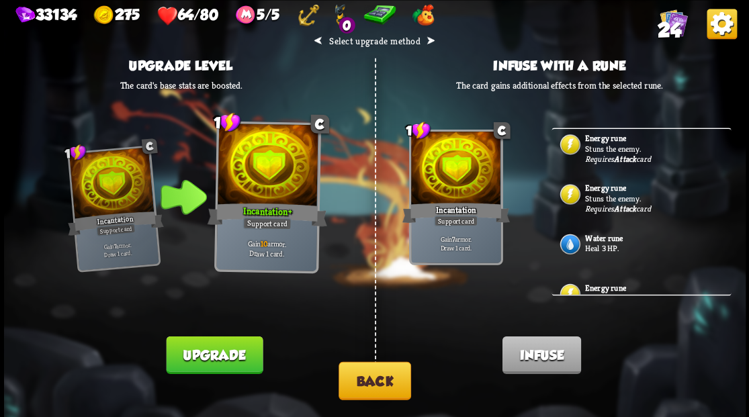
click at [608, 253] on p "Heal 3 HP." at bounding box center [656, 248] width 143 height 11
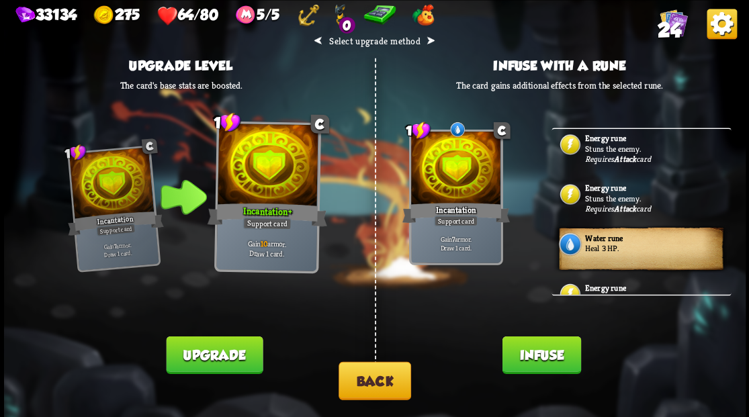
click at [534, 354] on button "Infuse" at bounding box center [541, 355] width 79 height 38
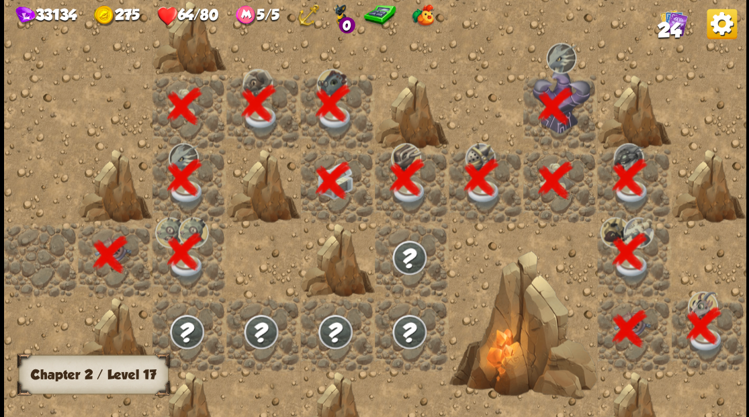
scroll to position [0, 258]
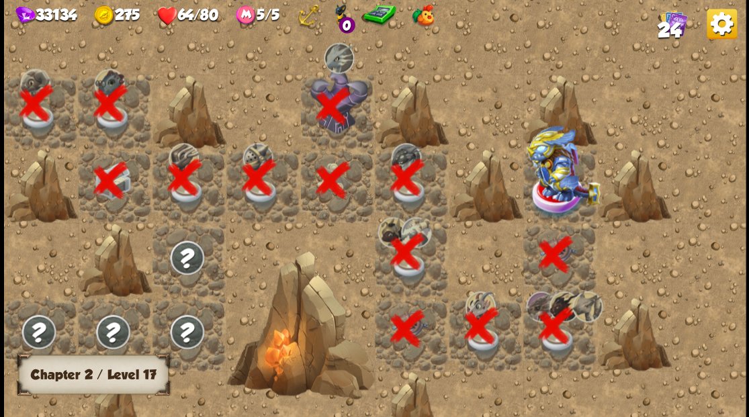
click at [543, 178] on div at bounding box center [560, 186] width 74 height 74
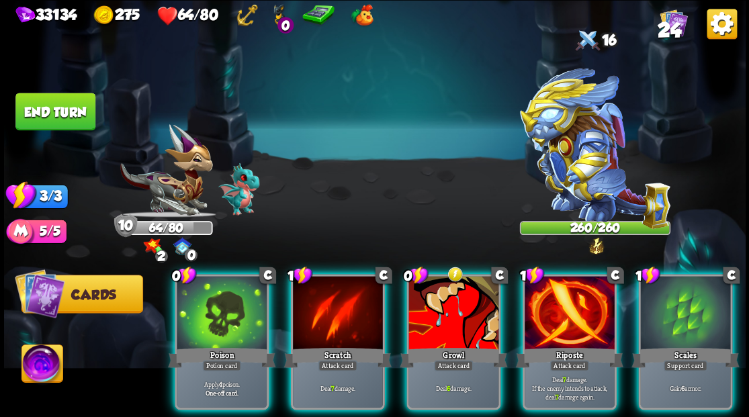
click at [38, 368] on img at bounding box center [42, 366] width 41 height 42
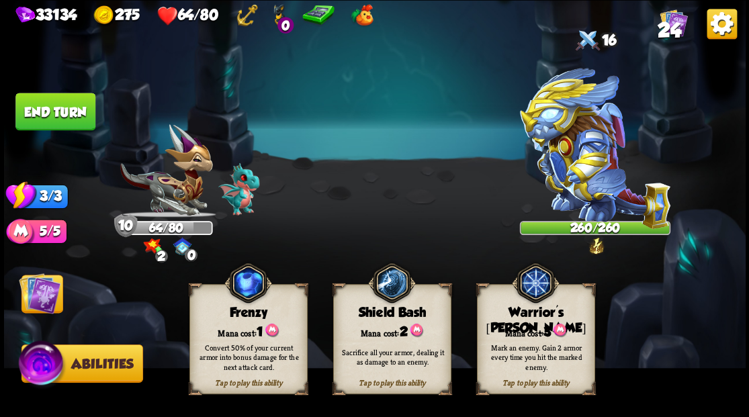
click at [542, 321] on div "Tap to play this ability Warrior's [PERSON_NAME] cost: 3 Mark an enemy. Gain 2 …" at bounding box center [535, 339] width 118 height 110
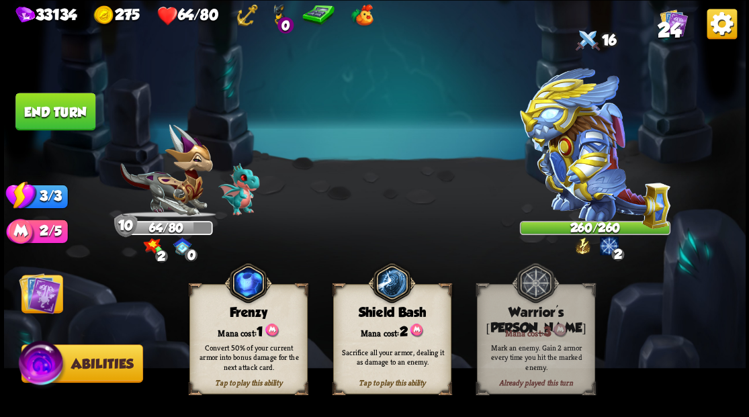
click at [30, 289] on img at bounding box center [40, 293] width 42 height 42
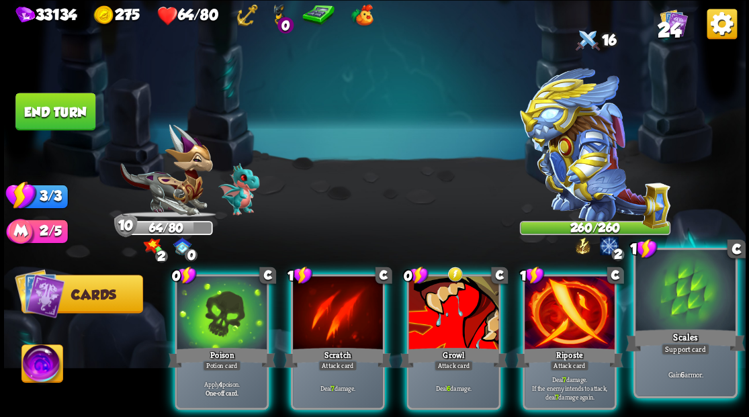
click at [685, 287] on div at bounding box center [685, 292] width 99 height 84
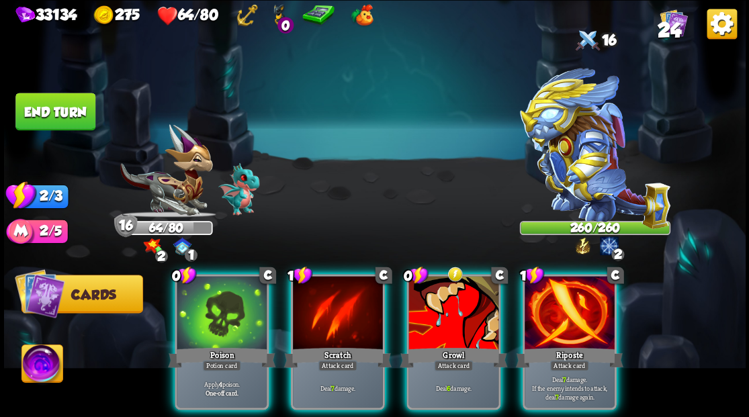
click at [550, 317] on div at bounding box center [570, 314] width 90 height 76
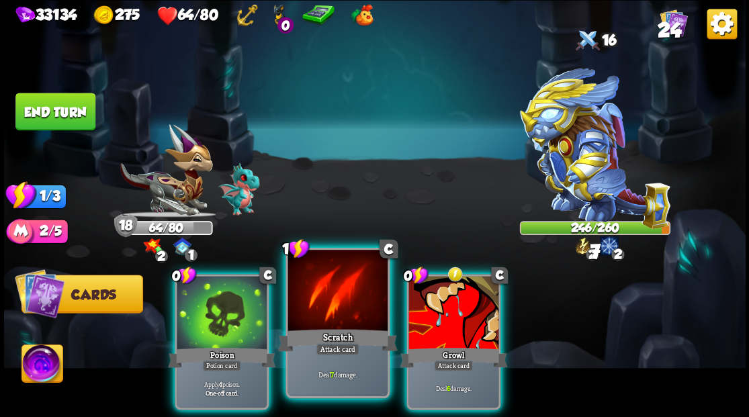
click at [317, 315] on div at bounding box center [337, 292] width 99 height 84
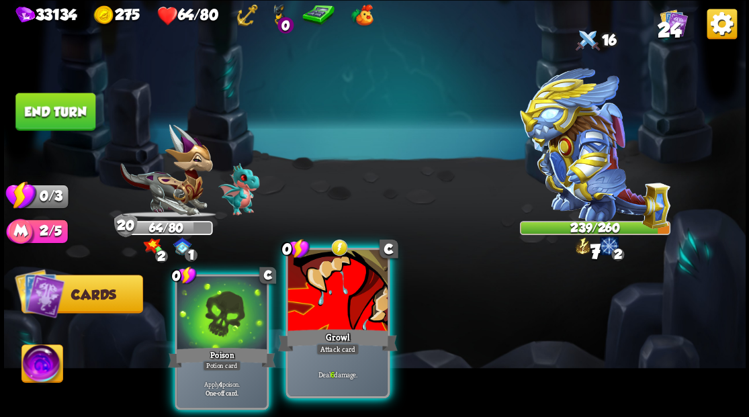
click at [316, 315] on div at bounding box center [337, 292] width 99 height 84
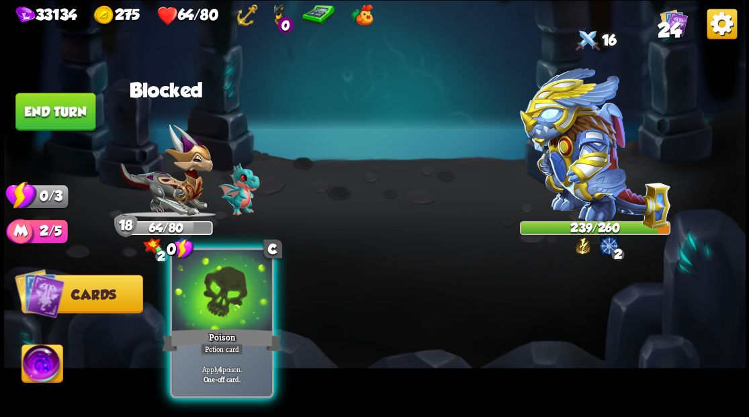
click at [205, 317] on div at bounding box center [221, 292] width 99 height 84
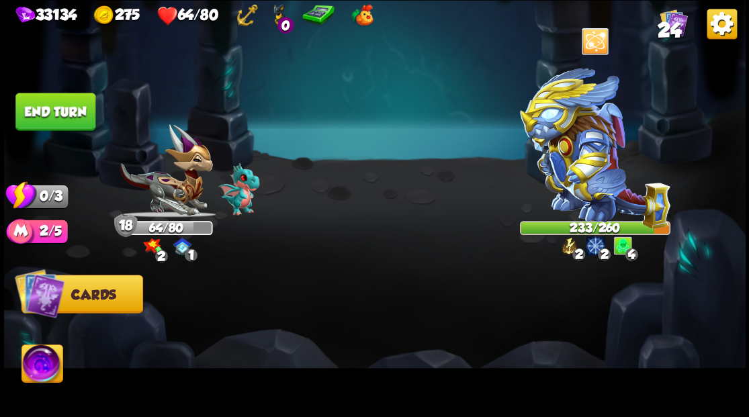
click at [50, 118] on button "End turn" at bounding box center [55, 112] width 80 height 38
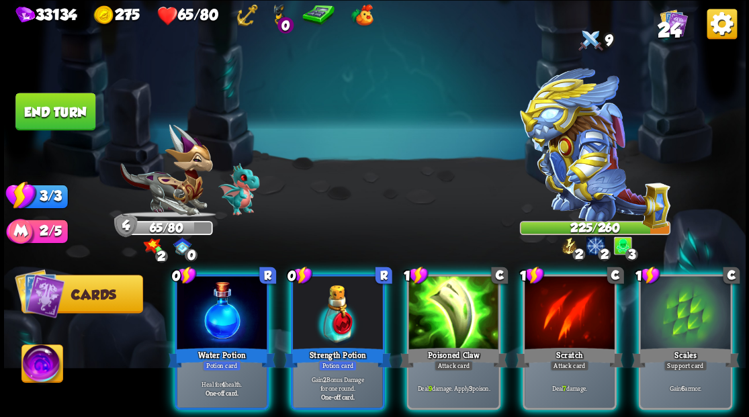
click at [573, 150] on img at bounding box center [594, 148] width 151 height 161
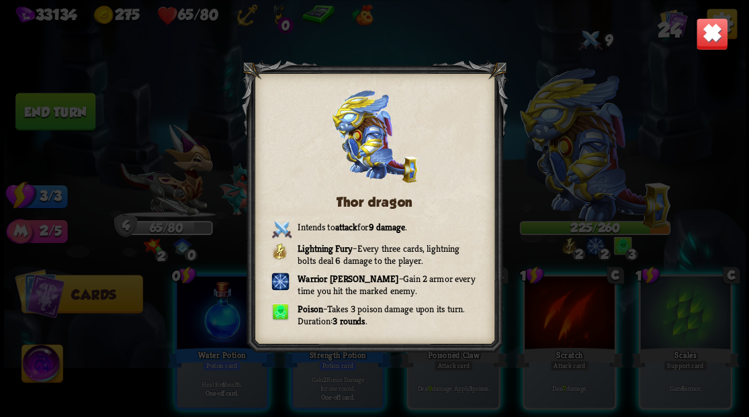
click at [708, 38] on img at bounding box center [712, 33] width 32 height 32
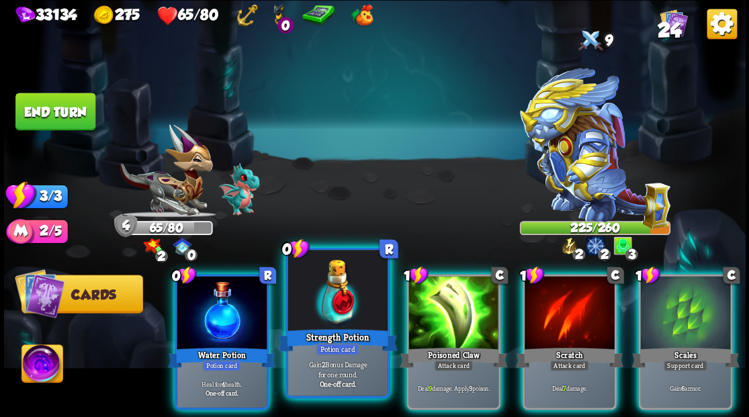
click at [330, 317] on div at bounding box center [337, 292] width 99 height 84
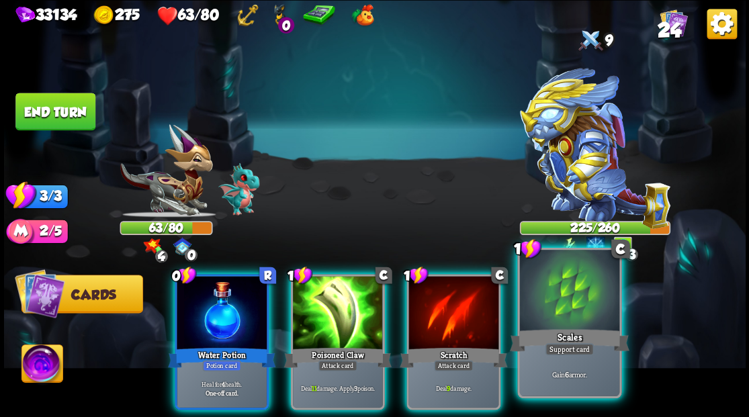
click at [557, 319] on div at bounding box center [568, 292] width 99 height 84
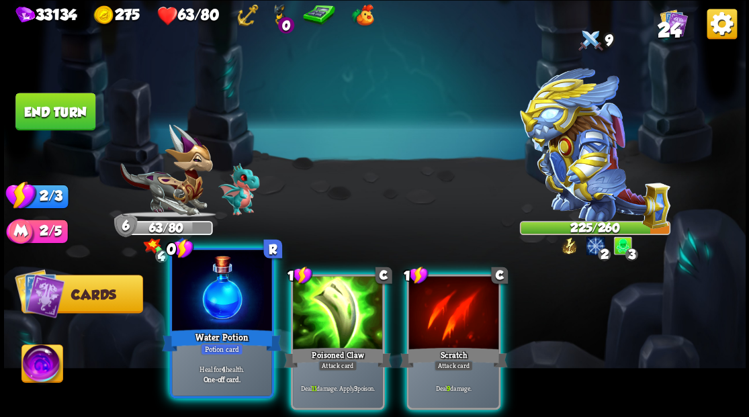
click at [210, 298] on div at bounding box center [221, 292] width 99 height 84
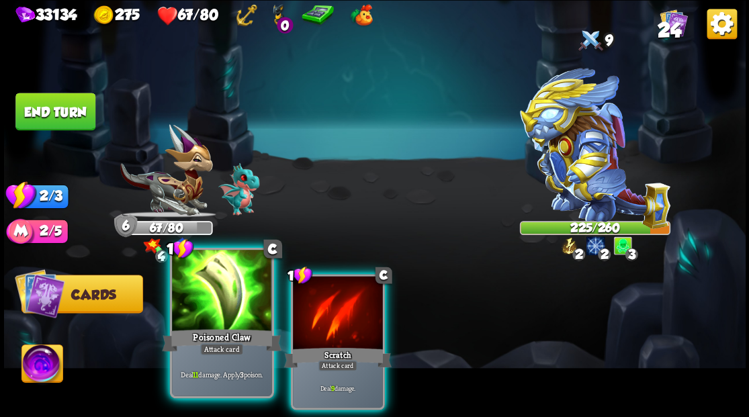
click at [213, 302] on div at bounding box center [221, 292] width 99 height 84
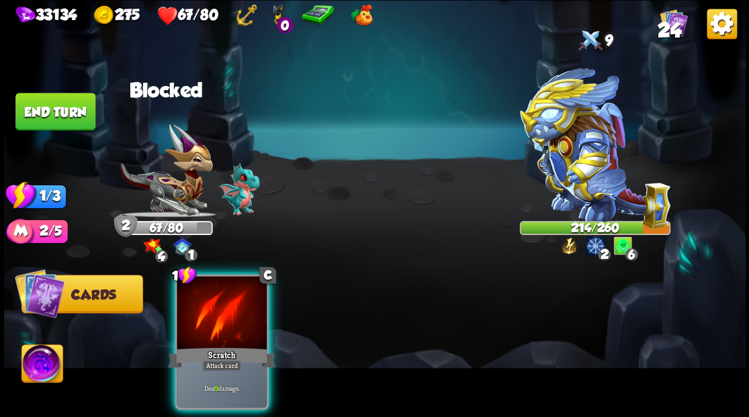
click at [213, 302] on div at bounding box center [222, 314] width 90 height 76
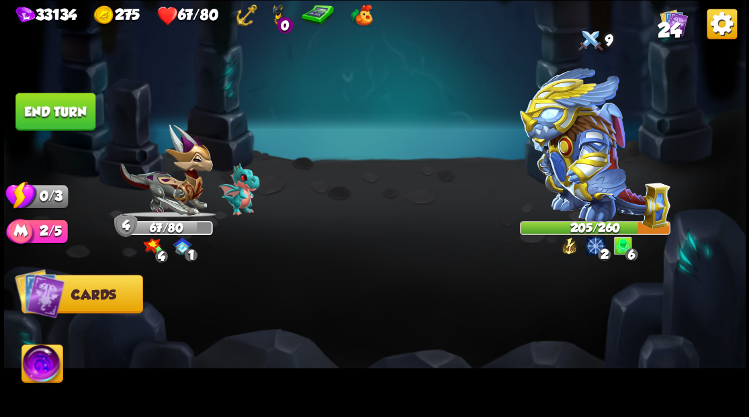
click at [80, 118] on button "End turn" at bounding box center [55, 112] width 80 height 38
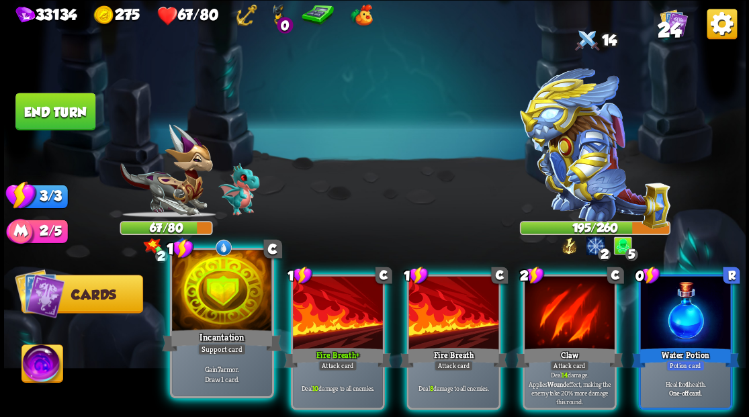
click at [215, 321] on div at bounding box center [221, 292] width 99 height 84
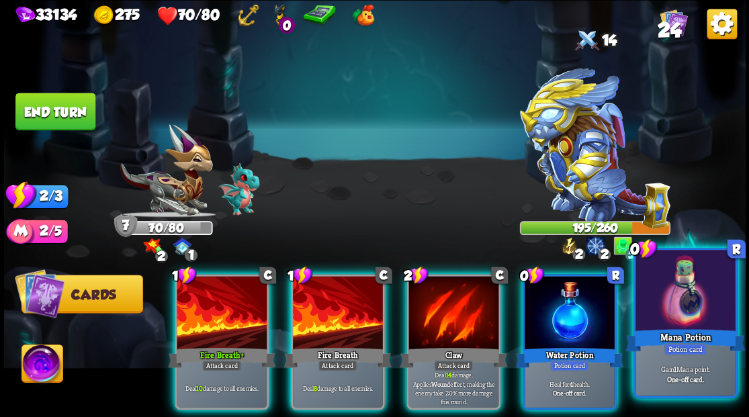
click at [690, 309] on div at bounding box center [685, 292] width 99 height 84
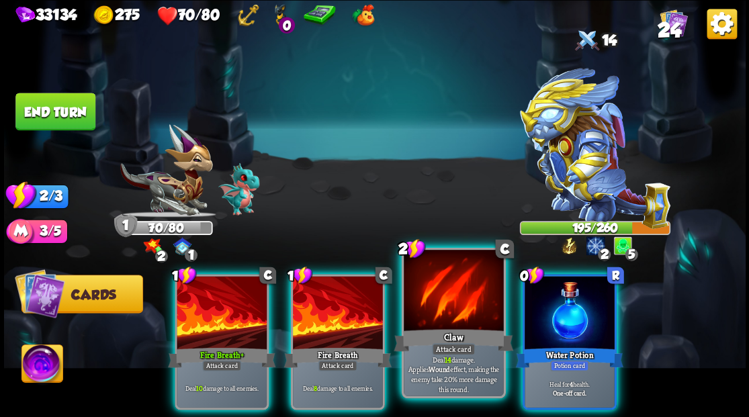
click at [438, 317] on div at bounding box center [453, 292] width 99 height 84
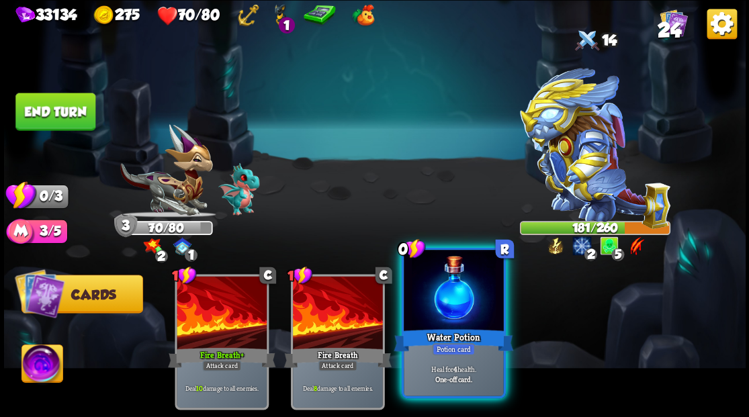
click at [446, 329] on div "Water Potion" at bounding box center [454, 340] width 120 height 27
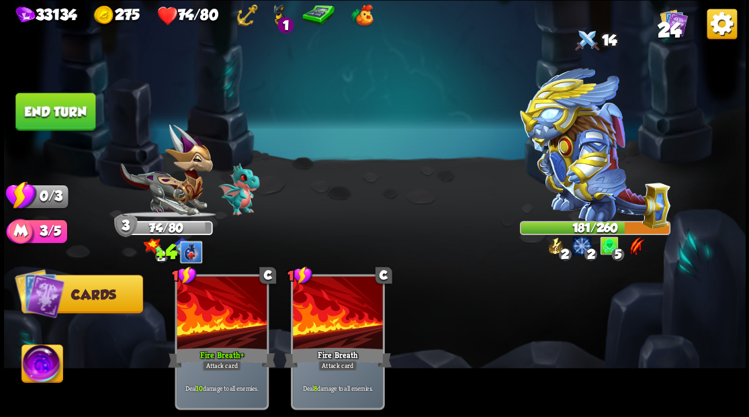
click at [47, 106] on button "End turn" at bounding box center [55, 112] width 80 height 38
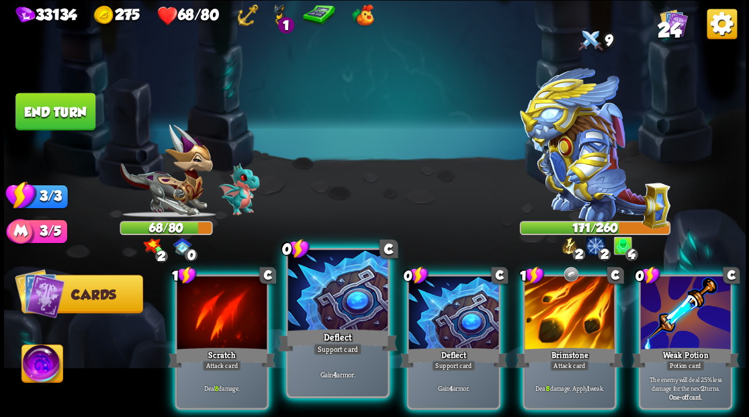
drag, startPoint x: 435, startPoint y: 328, endPoint x: 345, endPoint y: 328, distance: 90.7
click at [435, 345] on div "Deflect" at bounding box center [454, 357] width 108 height 24
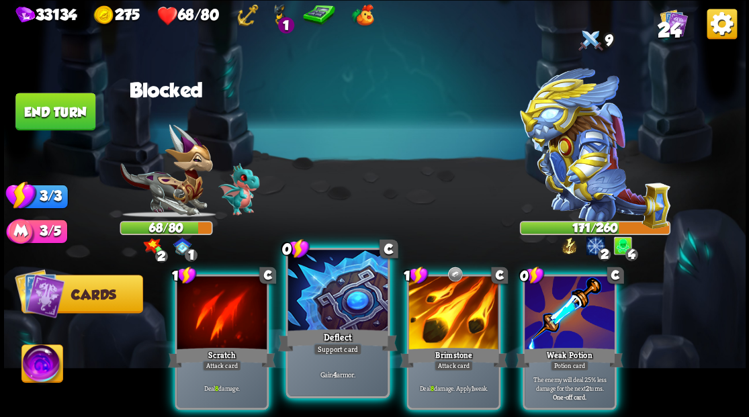
click at [328, 317] on div at bounding box center [337, 292] width 99 height 84
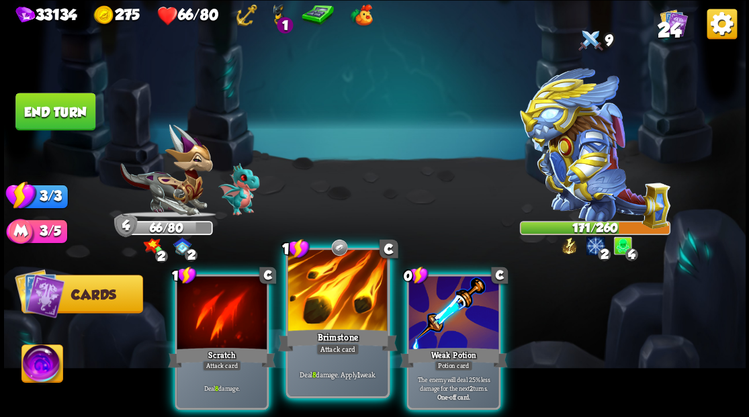
click at [330, 316] on div at bounding box center [337, 292] width 99 height 84
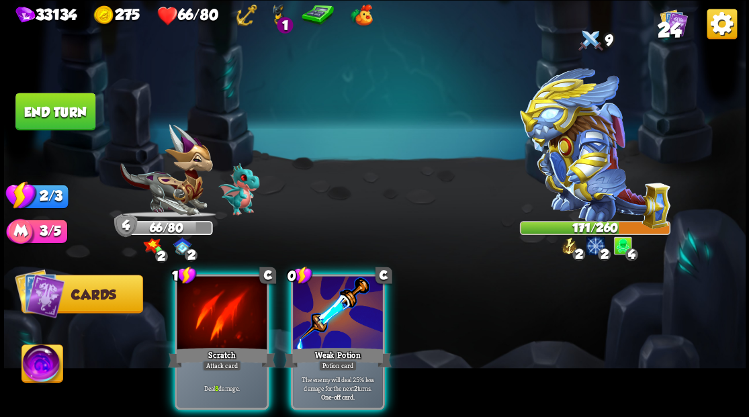
click at [330, 316] on div at bounding box center [338, 314] width 90 height 76
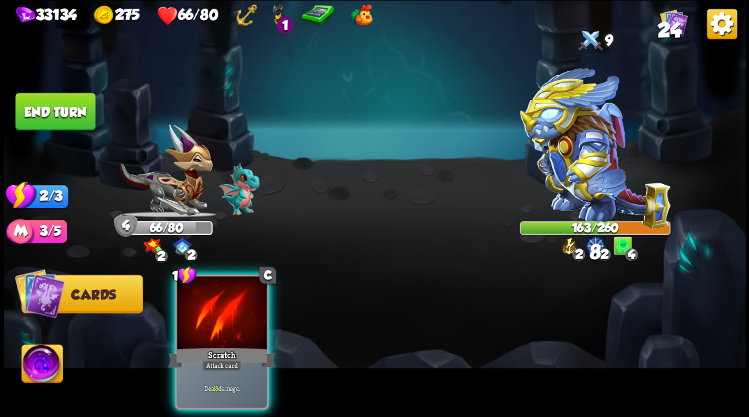
drag, startPoint x: 251, startPoint y: 312, endPoint x: 232, endPoint y: 304, distance: 20.8
click at [245, 310] on div at bounding box center [222, 314] width 90 height 76
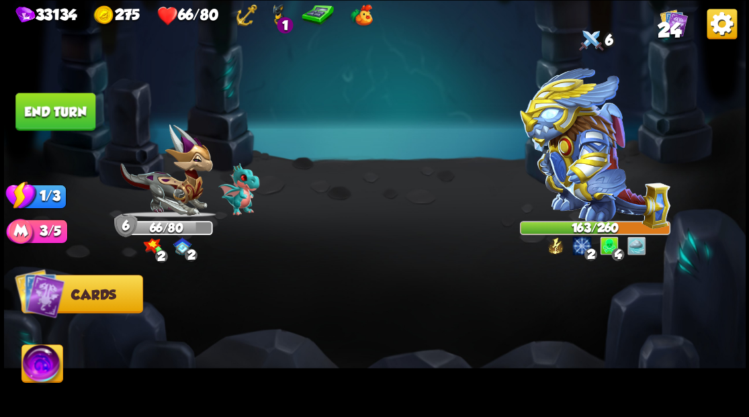
click at [68, 109] on button "End turn" at bounding box center [55, 112] width 80 height 38
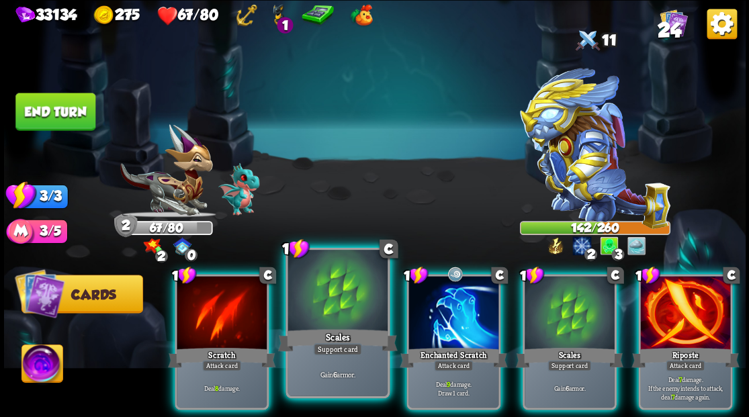
click at [319, 301] on div at bounding box center [337, 292] width 99 height 84
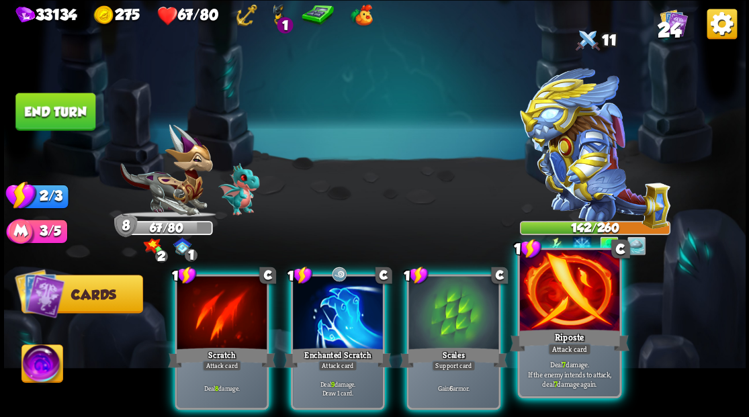
click at [573, 308] on div at bounding box center [568, 292] width 99 height 84
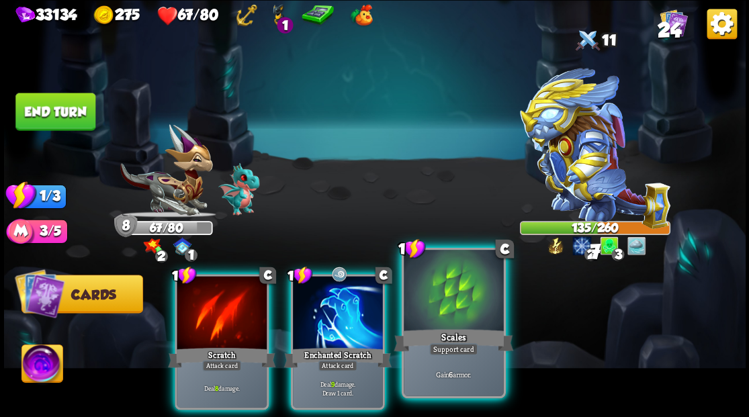
click at [461, 304] on div at bounding box center [453, 292] width 99 height 84
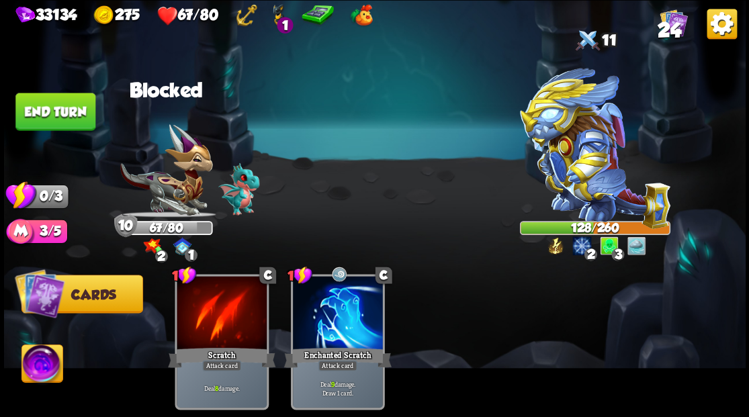
click at [34, 116] on button "End turn" at bounding box center [55, 112] width 80 height 38
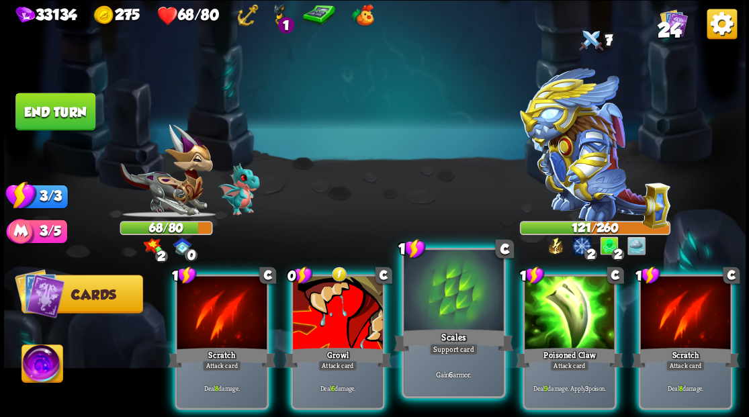
click at [450, 298] on div at bounding box center [453, 292] width 99 height 84
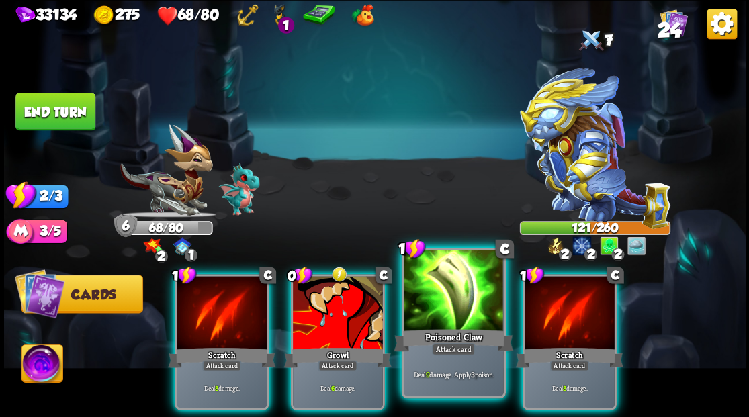
click at [435, 308] on div at bounding box center [453, 292] width 99 height 84
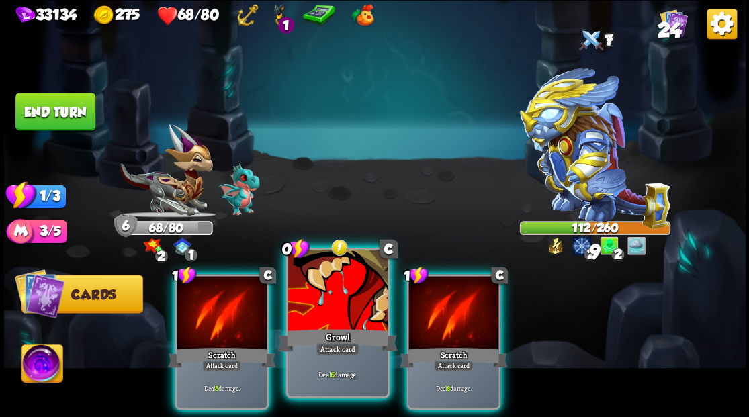
click at [339, 298] on div at bounding box center [337, 292] width 99 height 84
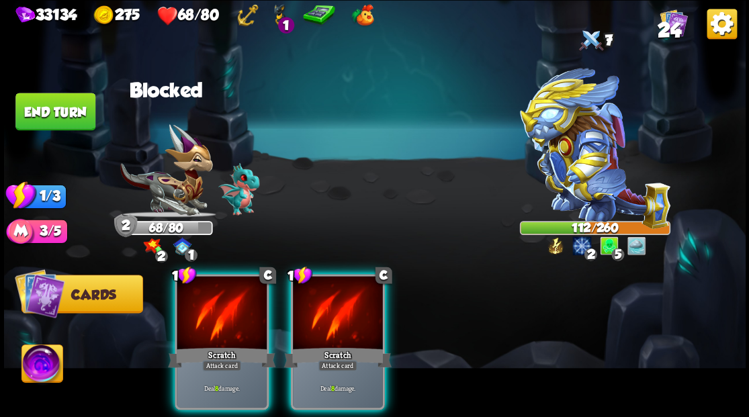
click at [333, 307] on div at bounding box center [338, 314] width 90 height 76
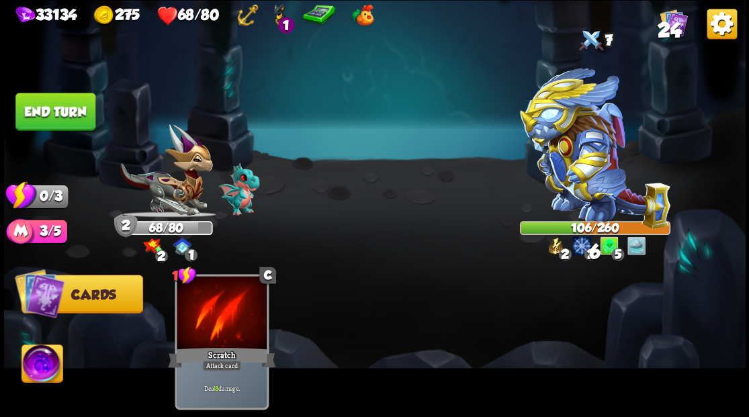
drag, startPoint x: 35, startPoint y: 117, endPoint x: 205, endPoint y: 150, distance: 173.2
click at [35, 117] on button "End turn" at bounding box center [55, 112] width 80 height 38
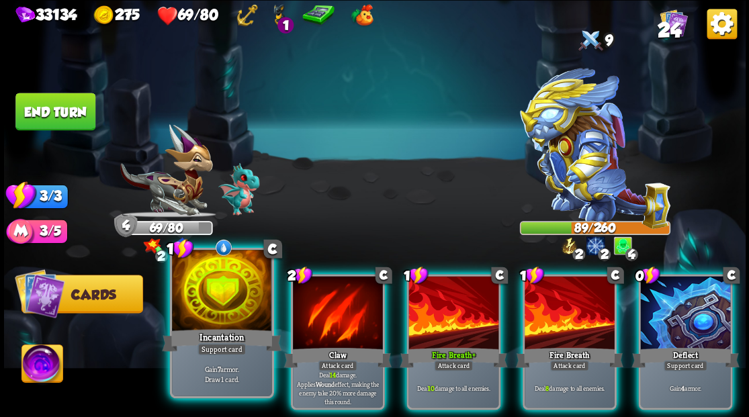
click at [203, 293] on div at bounding box center [221, 292] width 99 height 84
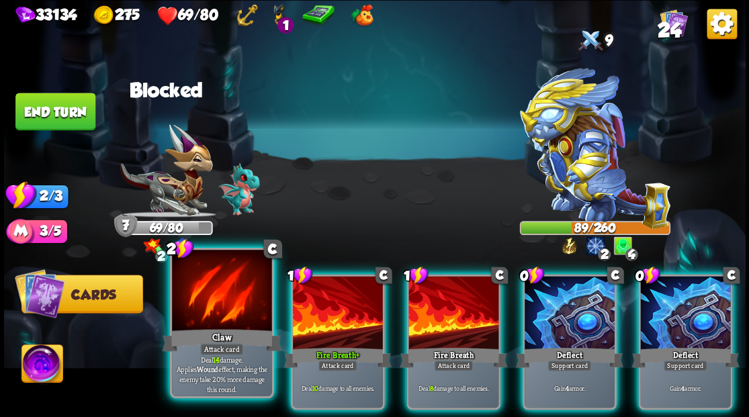
click at [199, 309] on div at bounding box center [221, 292] width 99 height 84
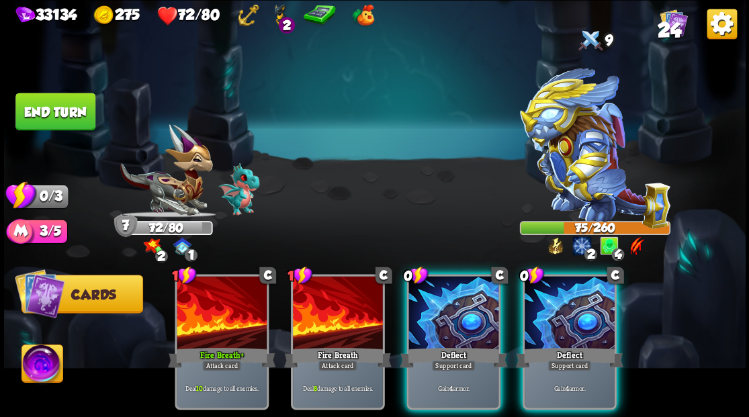
click at [66, 115] on button "End turn" at bounding box center [55, 112] width 80 height 38
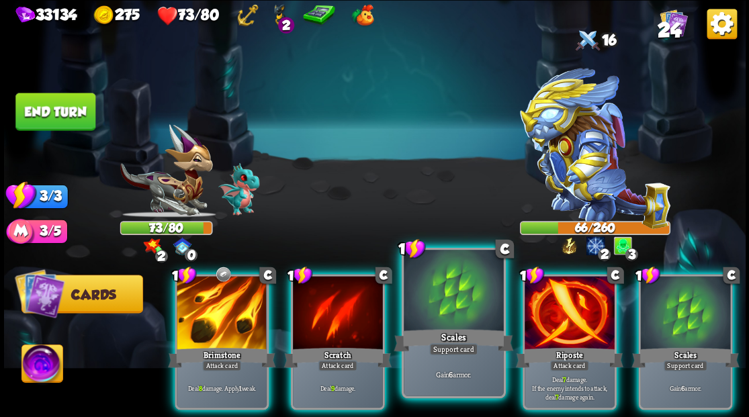
click at [433, 285] on div at bounding box center [453, 292] width 99 height 84
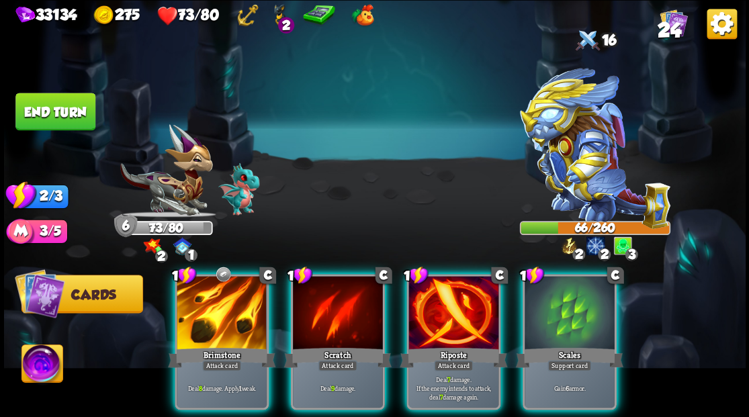
drag, startPoint x: 572, startPoint y: 318, endPoint x: 505, endPoint y: 250, distance: 95.0
click at [572, 317] on div at bounding box center [570, 314] width 90 height 76
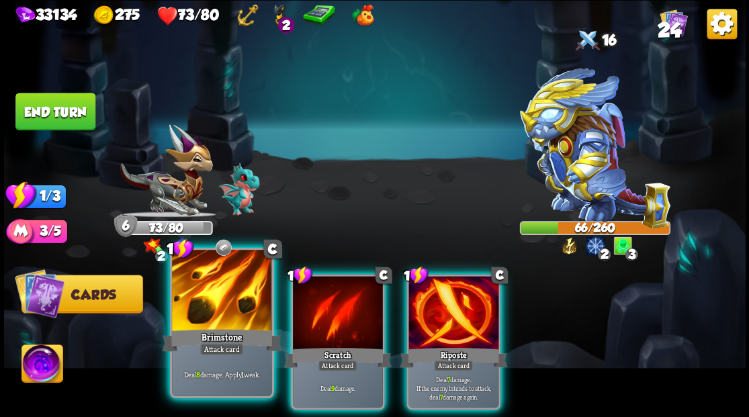
click at [206, 308] on div at bounding box center [221, 292] width 99 height 84
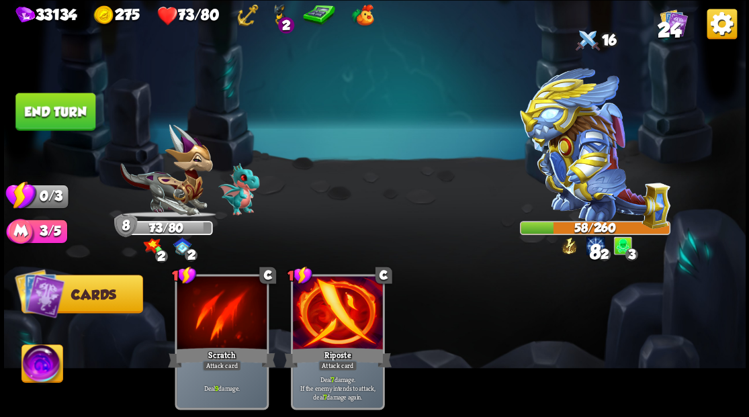
click at [59, 114] on button "End turn" at bounding box center [55, 112] width 80 height 38
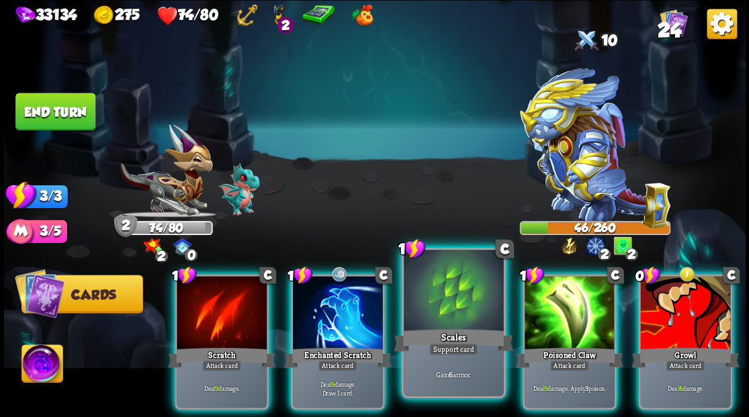
click at [439, 312] on div at bounding box center [453, 292] width 99 height 84
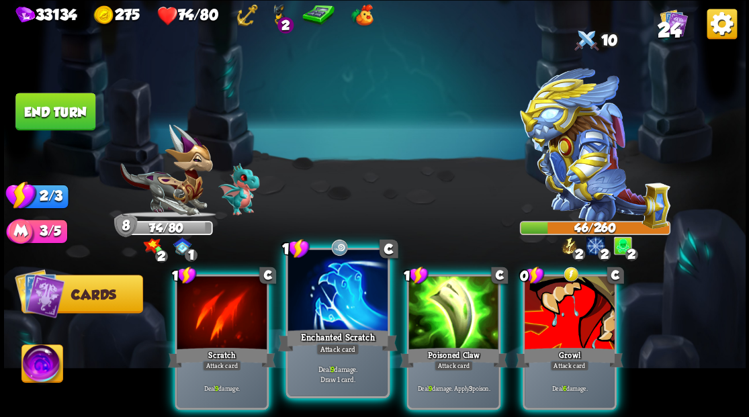
click at [335, 304] on div at bounding box center [337, 292] width 99 height 84
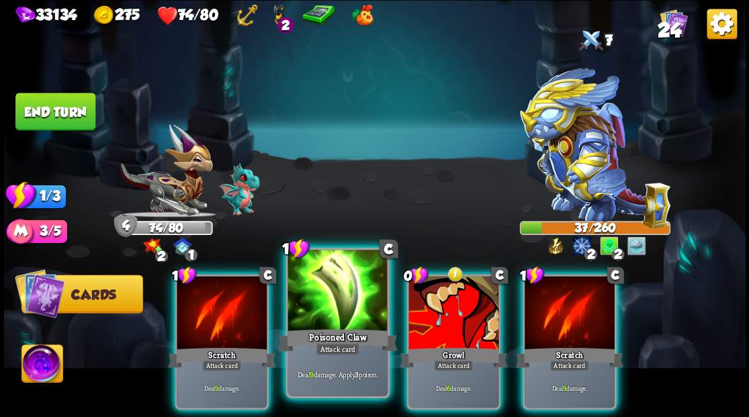
click at [322, 318] on div at bounding box center [337, 292] width 99 height 84
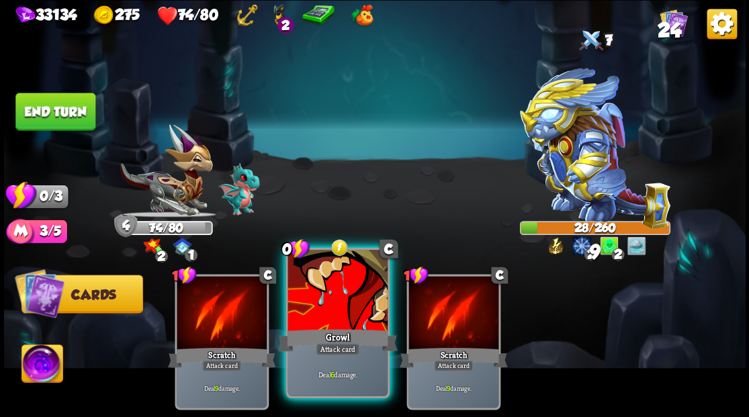
click at [325, 309] on div at bounding box center [337, 292] width 99 height 84
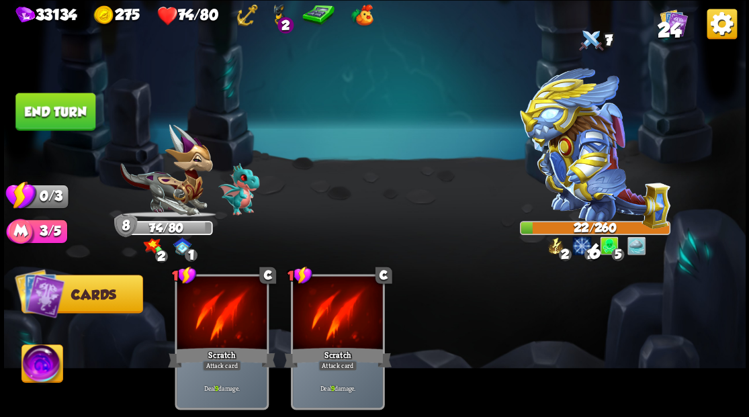
click at [61, 111] on button "End turn" at bounding box center [55, 112] width 80 height 38
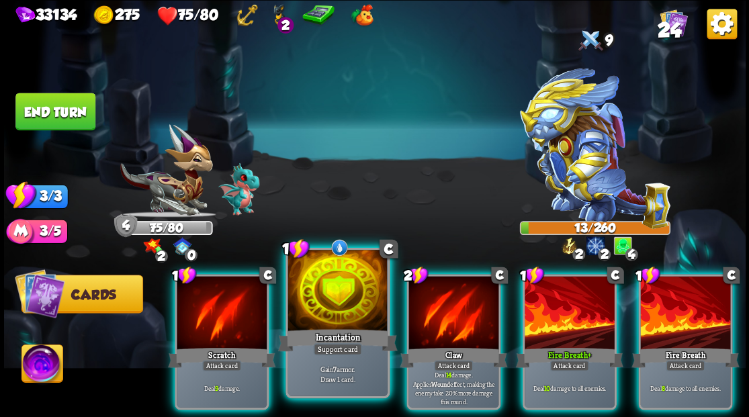
click at [317, 305] on div at bounding box center [337, 292] width 99 height 84
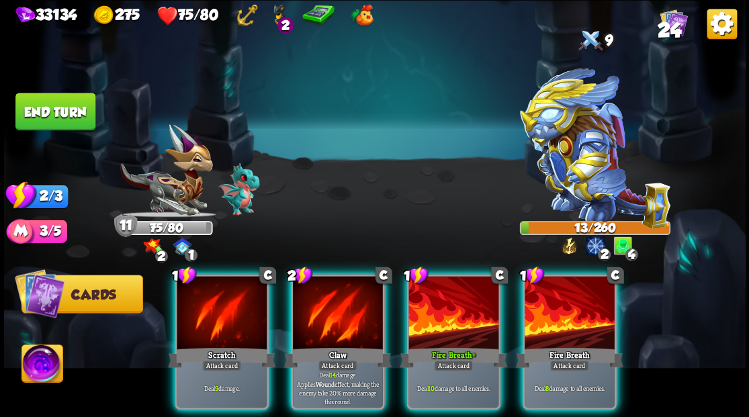
click at [317, 305] on div at bounding box center [338, 314] width 90 height 76
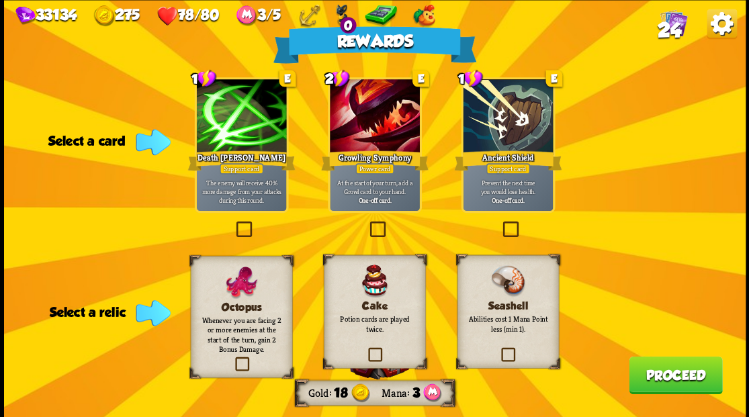
click at [676, 22] on span "24" at bounding box center [669, 30] width 24 height 23
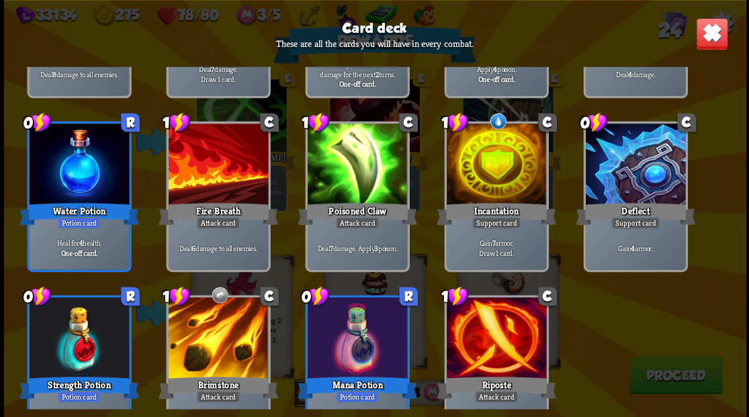
scroll to position [624, 0]
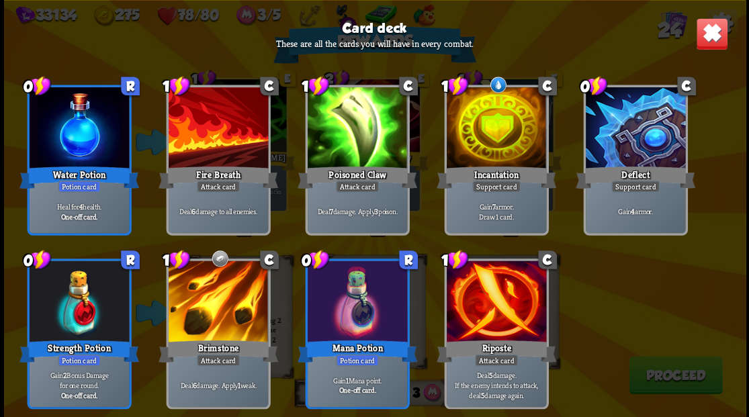
click at [715, 35] on img at bounding box center [712, 33] width 32 height 32
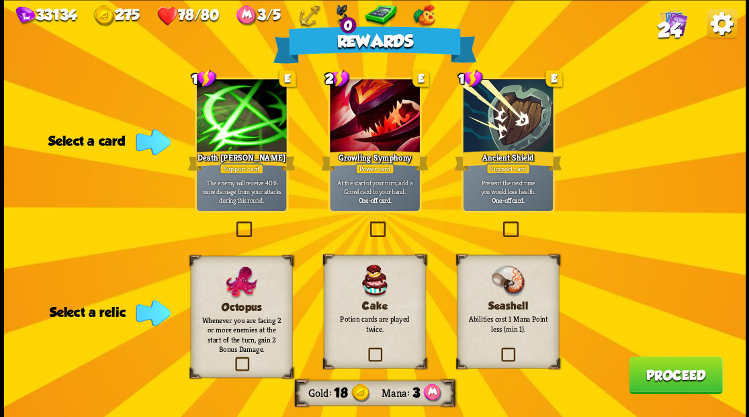
click at [667, 30] on span "24" at bounding box center [669, 30] width 24 height 23
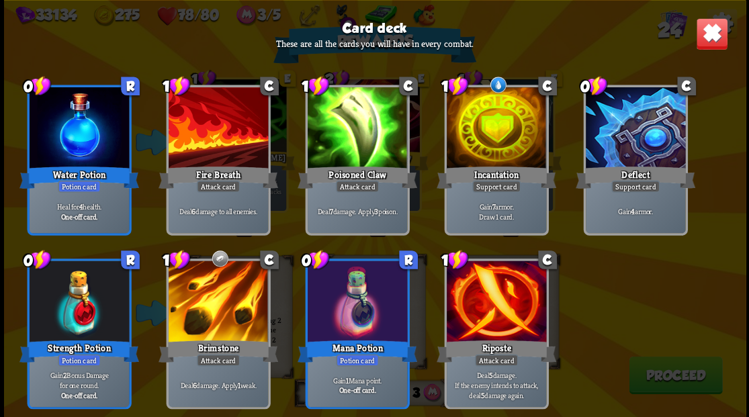
click at [714, 31] on img at bounding box center [712, 33] width 32 height 32
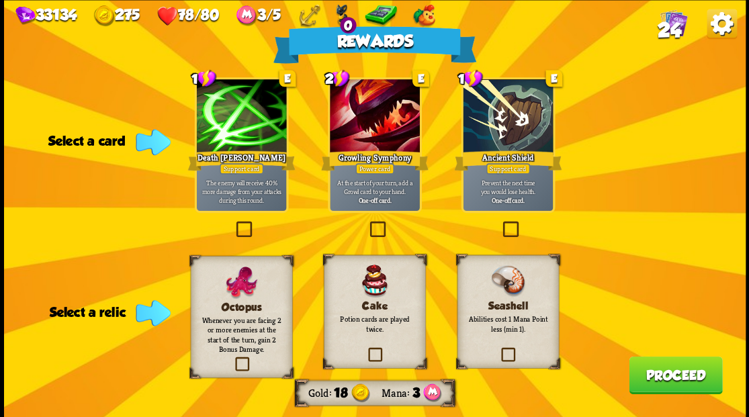
click at [233, 359] on label at bounding box center [233, 359] width 0 height 0
click at [0, 0] on input "checkbox" at bounding box center [0, 0] width 0 height 0
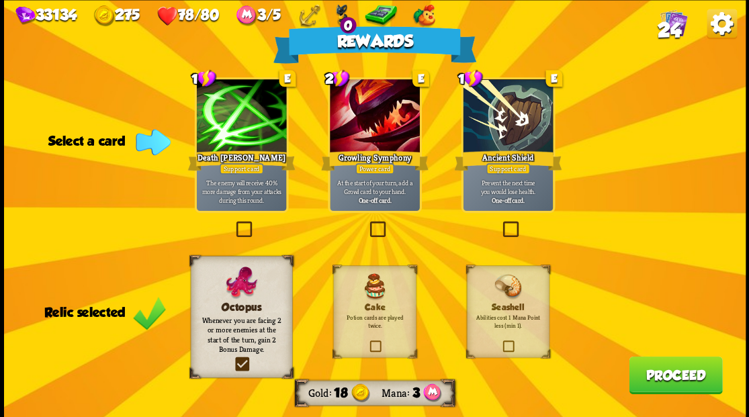
click at [688, 382] on button "Proceed" at bounding box center [675, 375] width 93 height 38
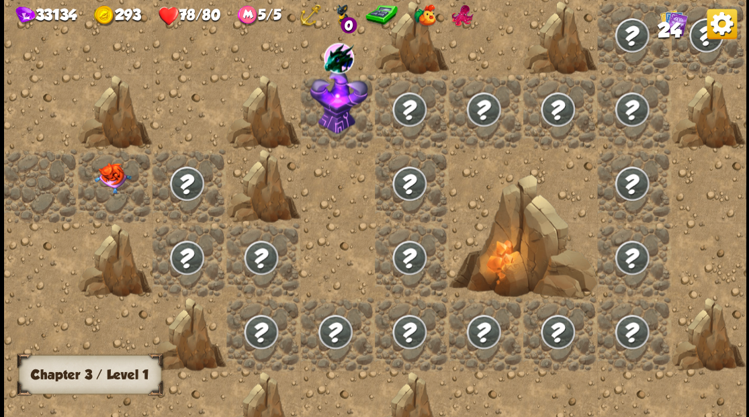
click at [179, 183] on img at bounding box center [186, 183] width 37 height 37
click at [99, 183] on img at bounding box center [112, 178] width 37 height 31
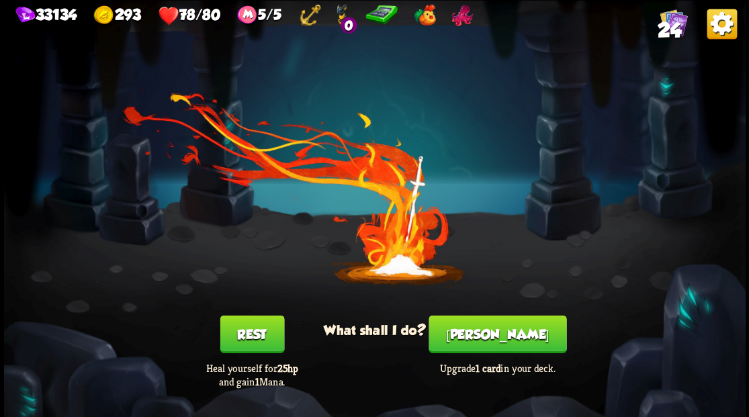
click at [493, 341] on button "Smith" at bounding box center [498, 334] width 138 height 38
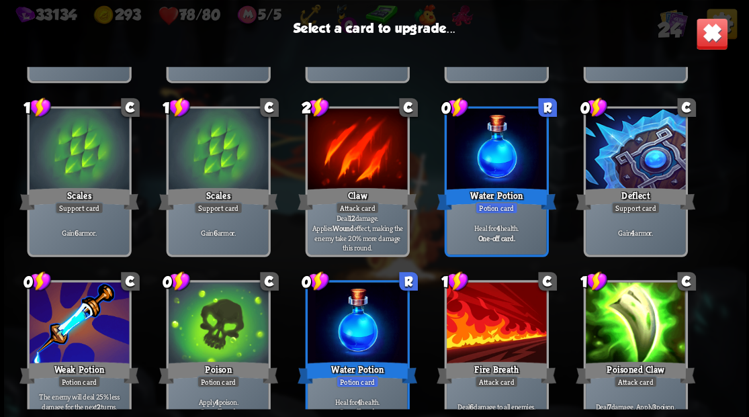
scroll to position [179, 0]
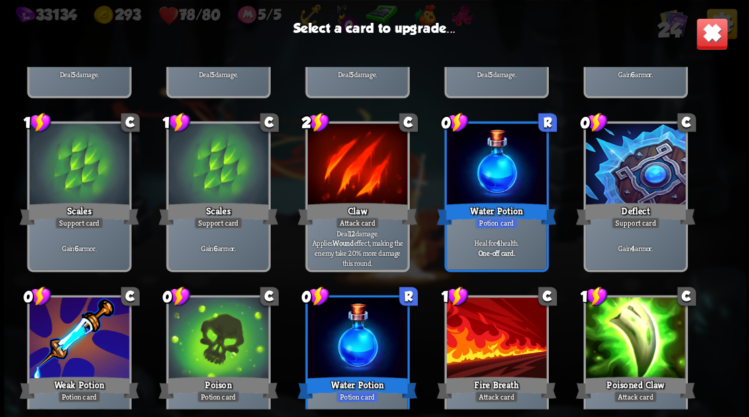
click at [638, 153] on div at bounding box center [634, 166] width 99 height 84
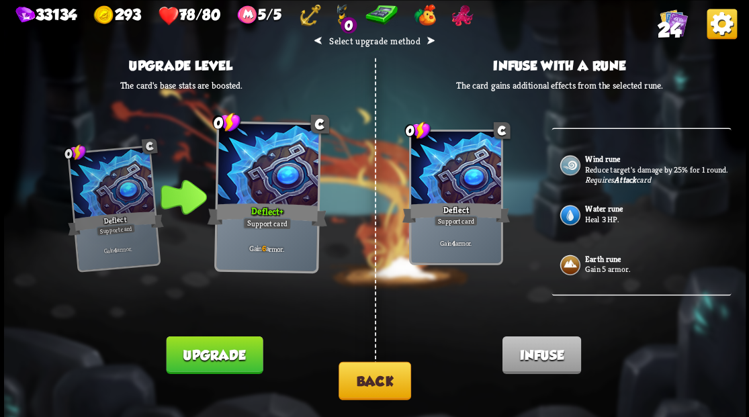
scroll to position [663, 0]
click at [365, 380] on button "Back" at bounding box center [375, 381] width 73 height 38
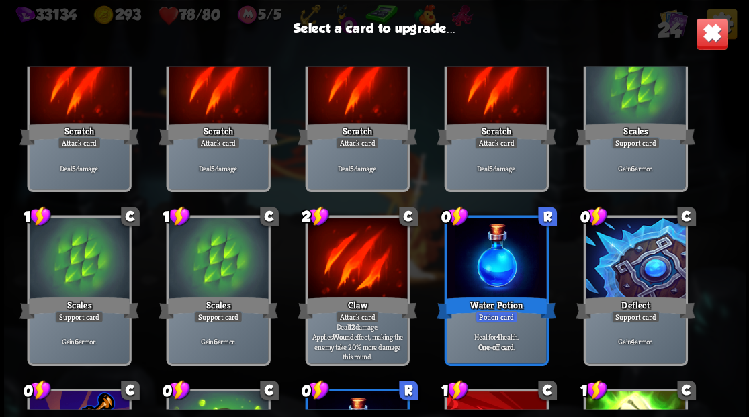
scroll to position [134, 0]
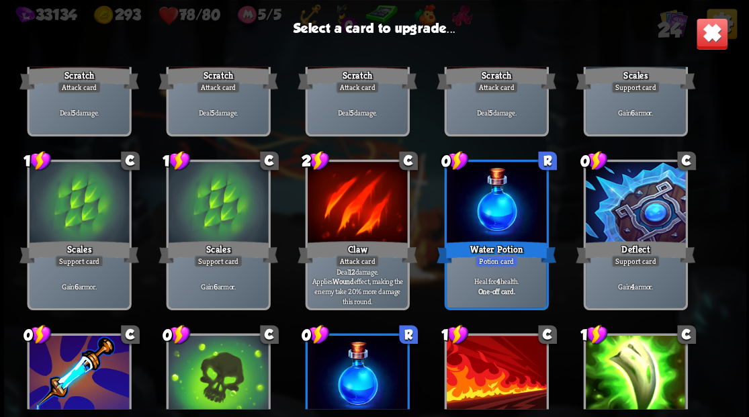
click at [359, 219] on div at bounding box center [356, 204] width 99 height 84
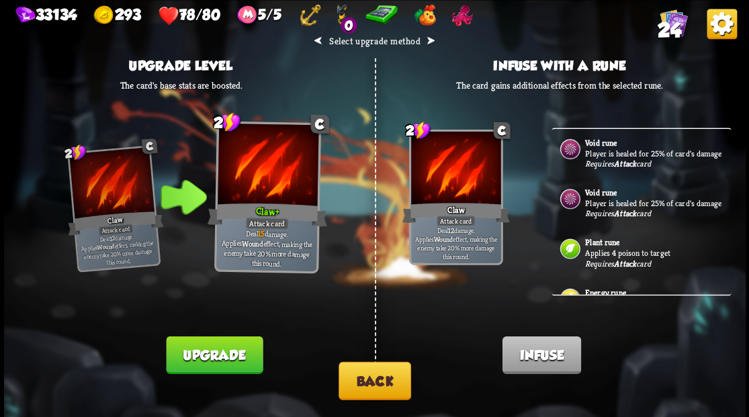
click at [364, 395] on button "Back" at bounding box center [375, 381] width 73 height 38
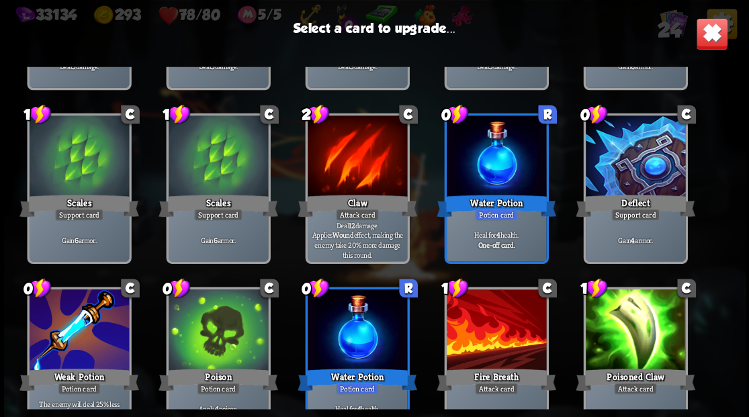
scroll to position [224, 0]
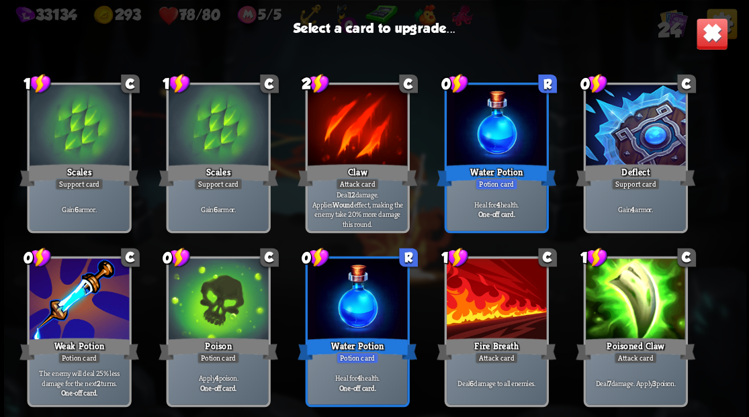
click at [493, 315] on div at bounding box center [495, 301] width 99 height 84
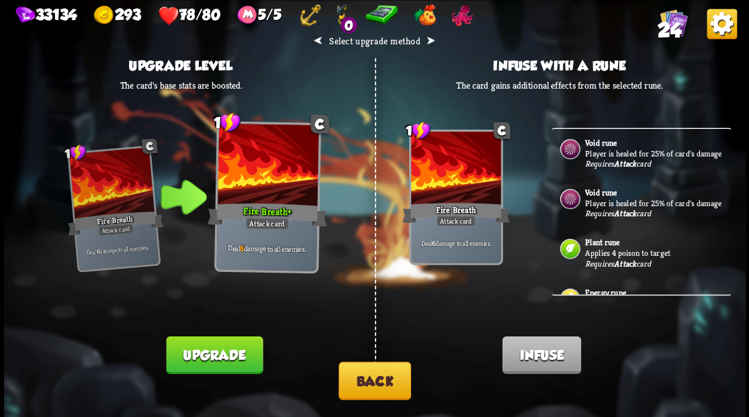
click at [368, 382] on button "Back" at bounding box center [375, 381] width 73 height 38
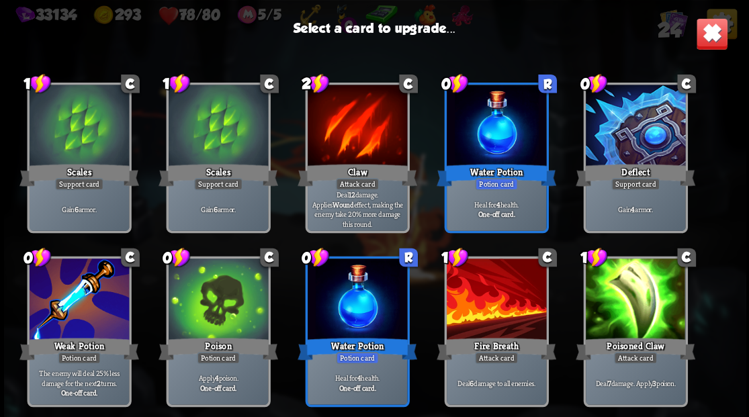
click at [349, 144] on div at bounding box center [356, 127] width 99 height 84
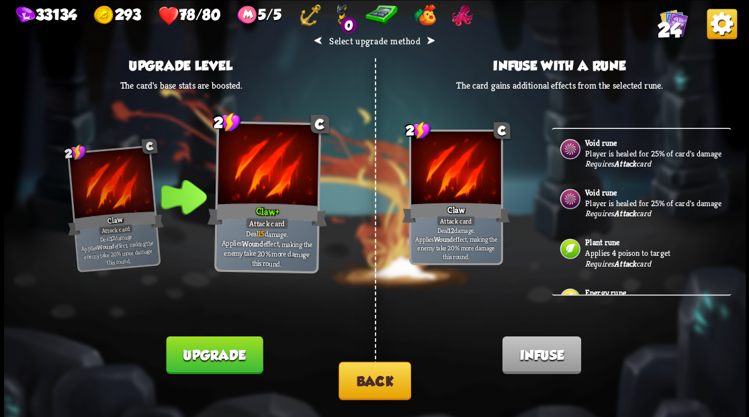
click at [233, 356] on button "Upgrade" at bounding box center [214, 355] width 97 height 38
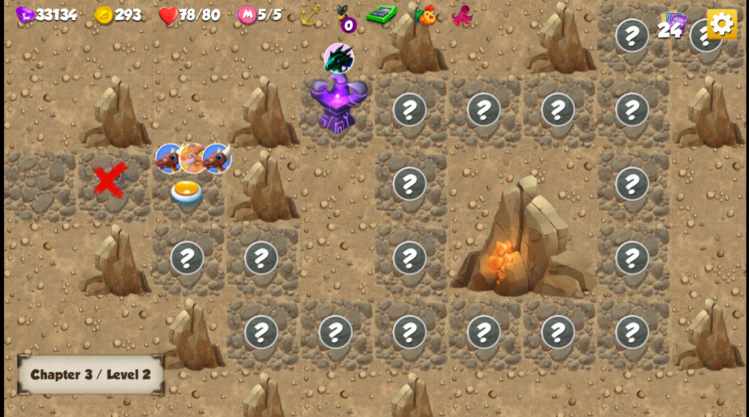
click at [181, 192] on img at bounding box center [186, 193] width 37 height 29
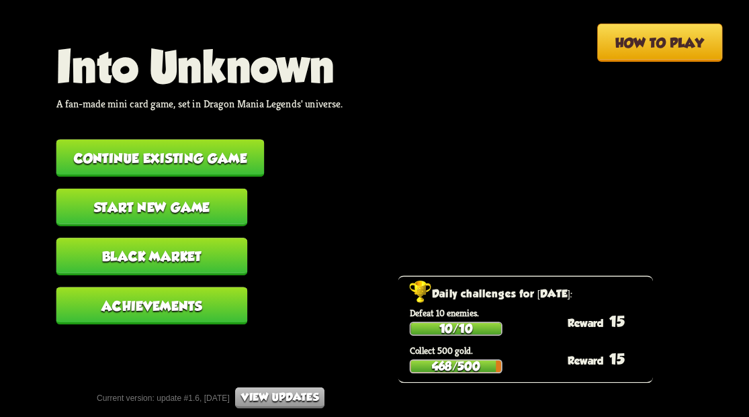
drag, startPoint x: 0, startPoint y: 0, endPoint x: 242, endPoint y: 147, distance: 282.8
click at [242, 147] on button "Continue existing game" at bounding box center [160, 158] width 208 height 38
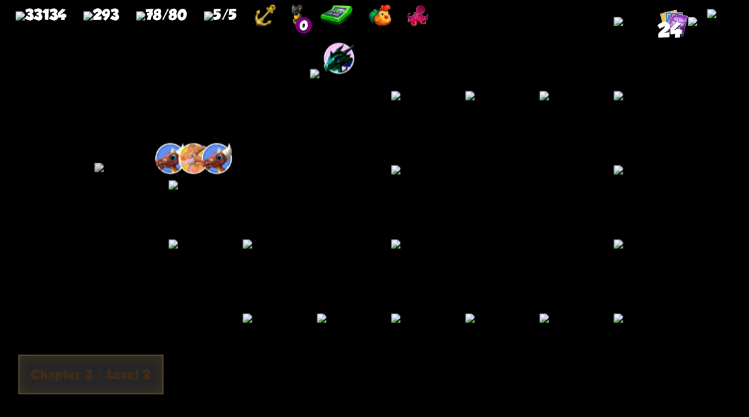
click at [174, 189] on img at bounding box center [186, 183] width 37 height 9
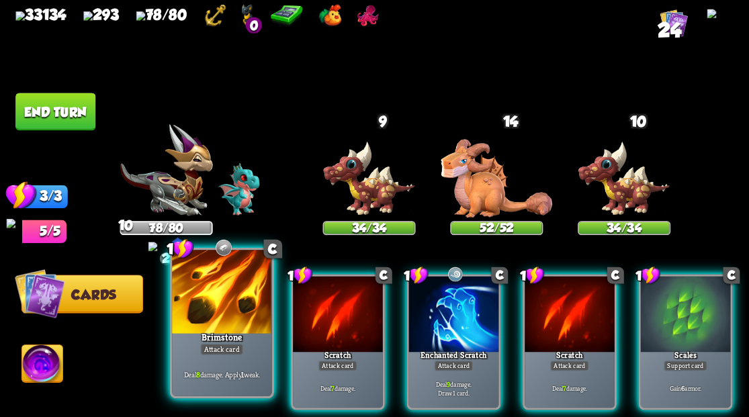
click at [222, 311] on div at bounding box center [221, 292] width 99 height 84
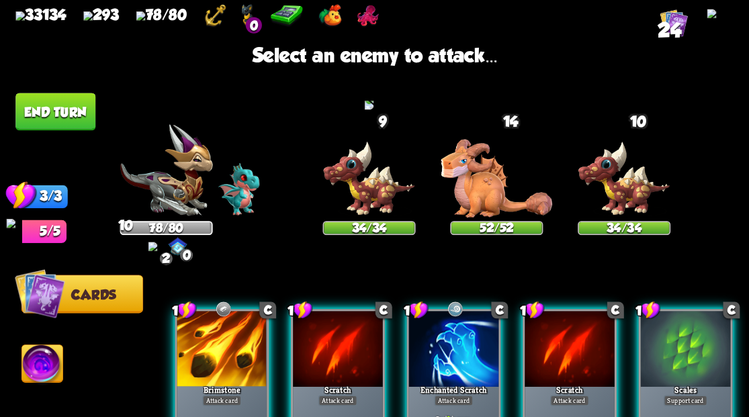
click at [362, 193] on img at bounding box center [369, 178] width 93 height 77
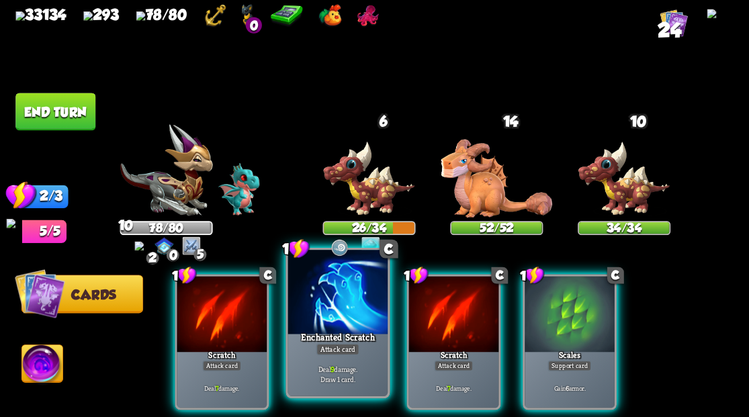
click at [333, 310] on div at bounding box center [337, 292] width 99 height 84
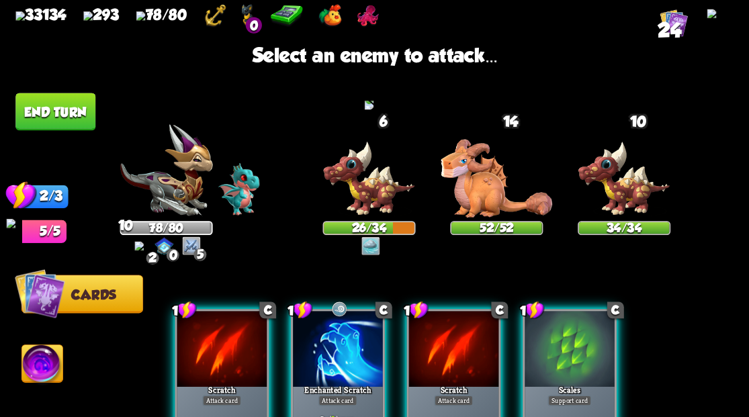
click at [377, 187] on img at bounding box center [369, 178] width 93 height 77
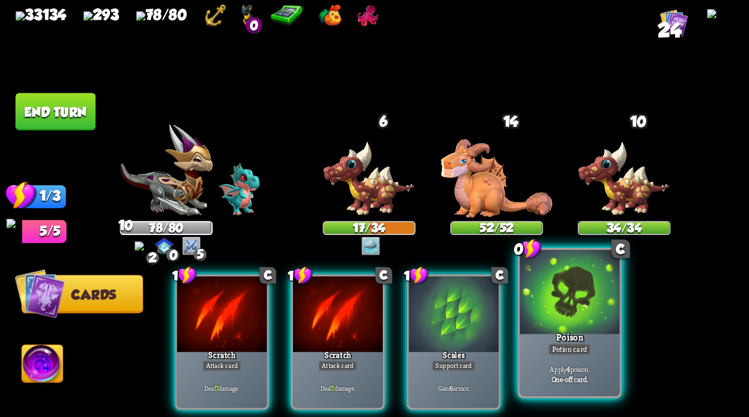
click at [585, 303] on div at bounding box center [568, 292] width 99 height 84
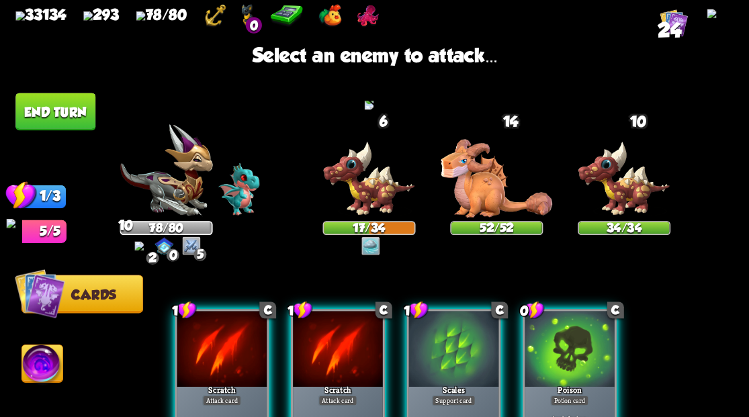
click at [378, 192] on img at bounding box center [369, 178] width 93 height 77
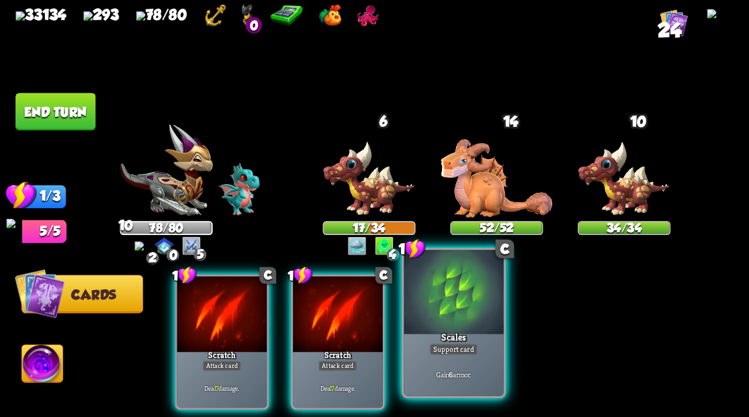
click at [446, 296] on div at bounding box center [453, 292] width 99 height 84
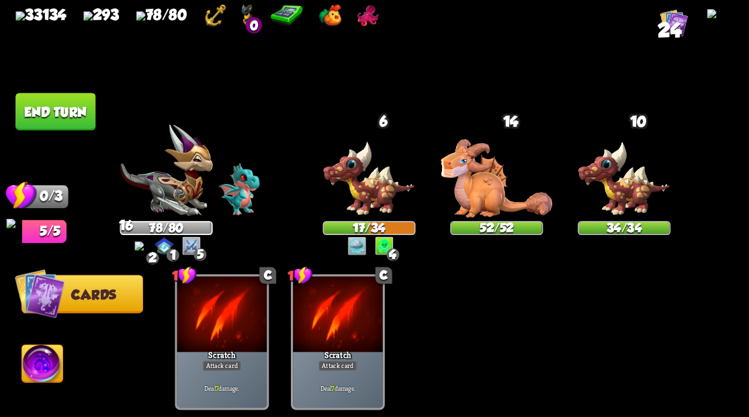
click at [74, 118] on button "End turn" at bounding box center [55, 112] width 80 height 38
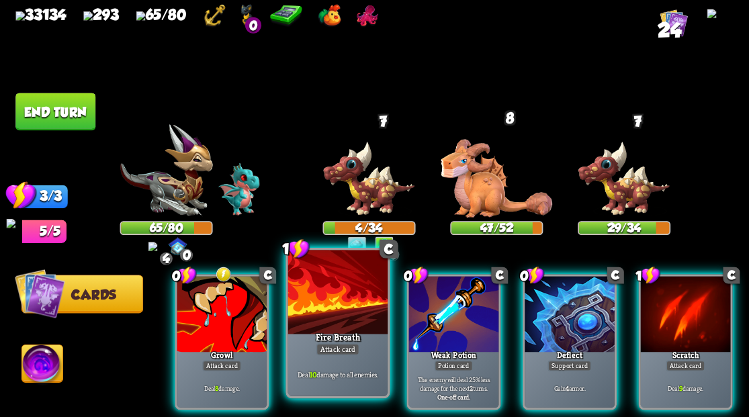
click at [327, 305] on div at bounding box center [337, 292] width 99 height 84
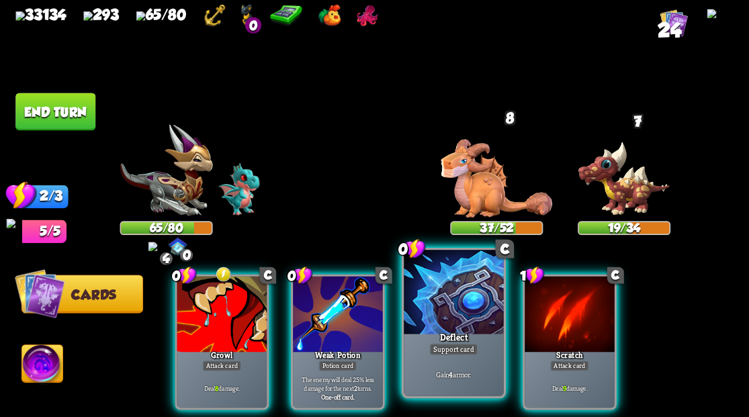
click at [427, 317] on div at bounding box center [453, 292] width 99 height 84
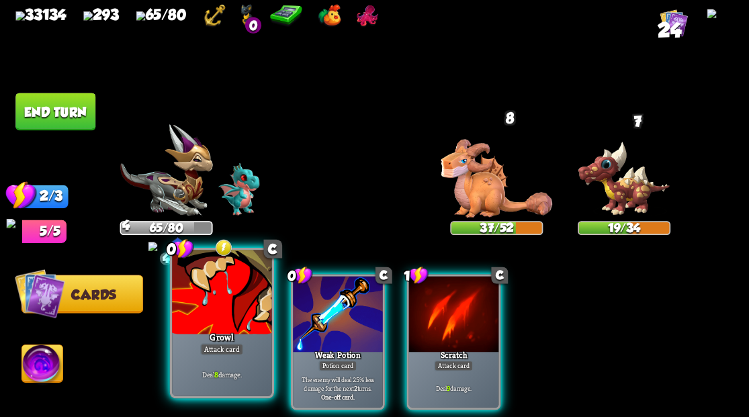
click at [235, 313] on div at bounding box center [221, 292] width 99 height 84
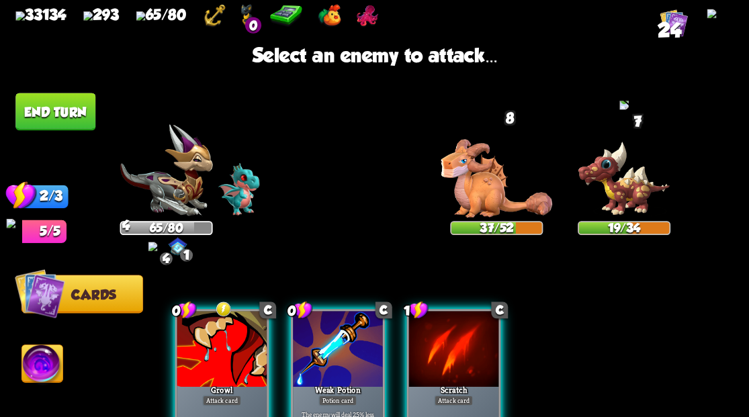
click at [635, 188] on img at bounding box center [623, 178] width 93 height 77
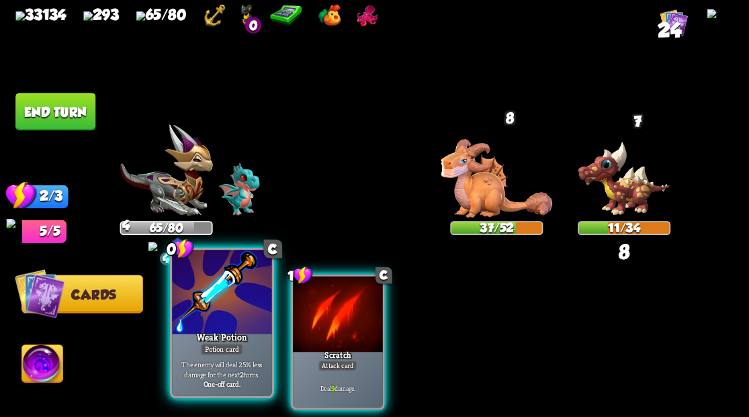
click at [206, 304] on div at bounding box center [221, 292] width 99 height 84
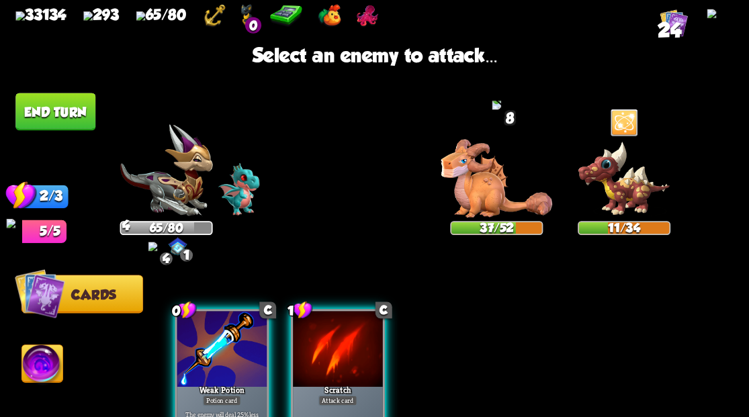
click at [468, 194] on img at bounding box center [497, 178] width 112 height 79
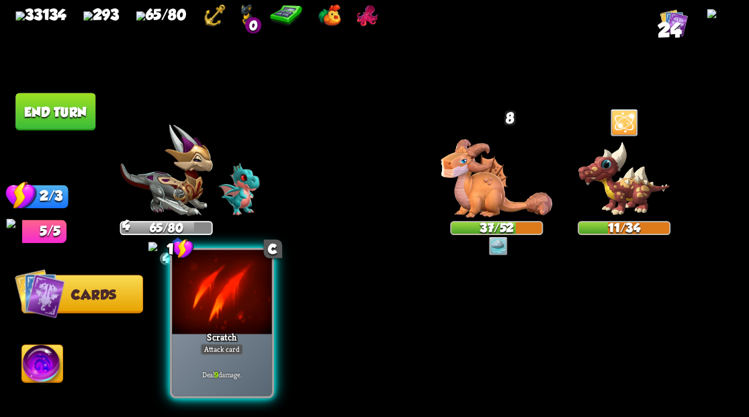
click at [231, 311] on div at bounding box center [221, 292] width 99 height 84
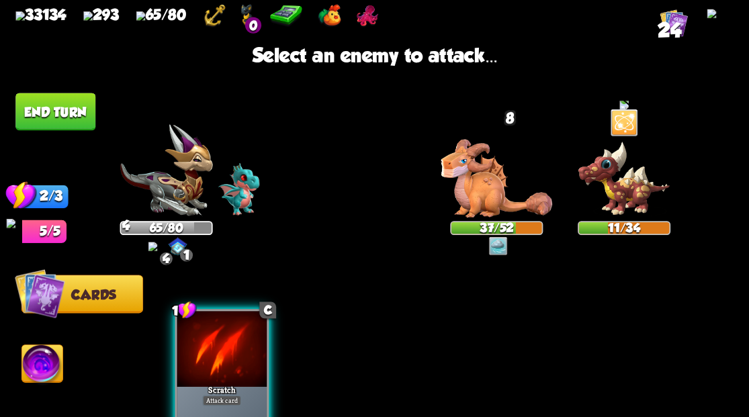
click at [610, 190] on img at bounding box center [623, 178] width 93 height 77
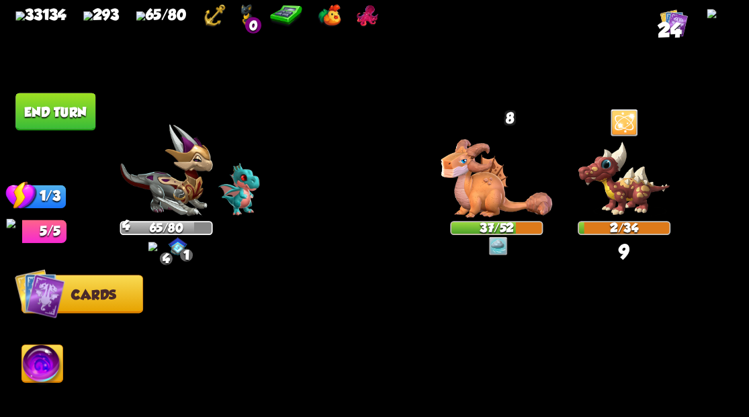
click at [60, 101] on button "End turn" at bounding box center [55, 112] width 80 height 38
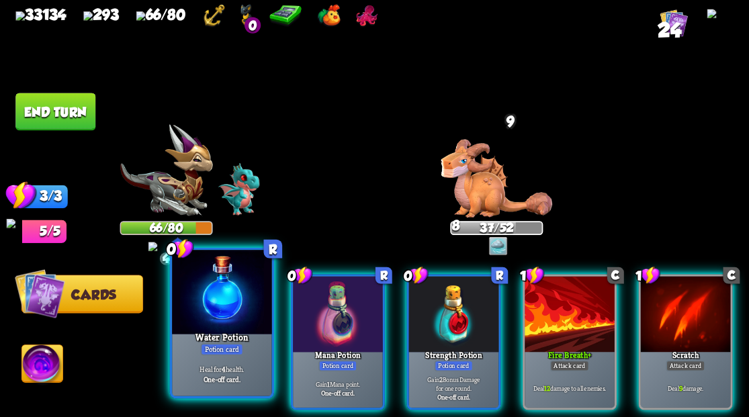
click at [218, 302] on div at bounding box center [221, 292] width 99 height 84
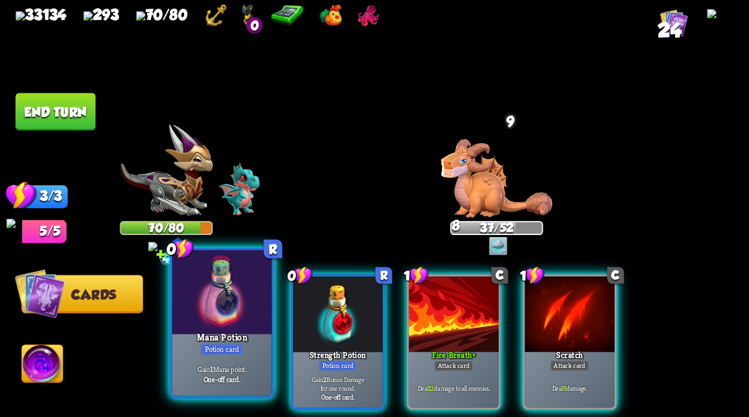
click at [218, 303] on div at bounding box center [221, 292] width 99 height 84
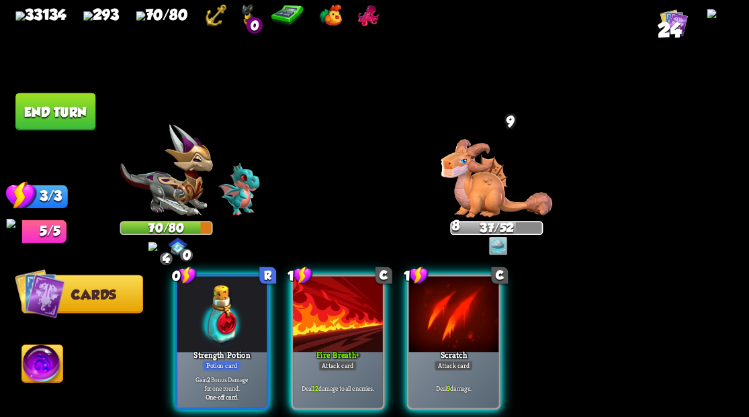
click at [218, 303] on div at bounding box center [222, 314] width 90 height 76
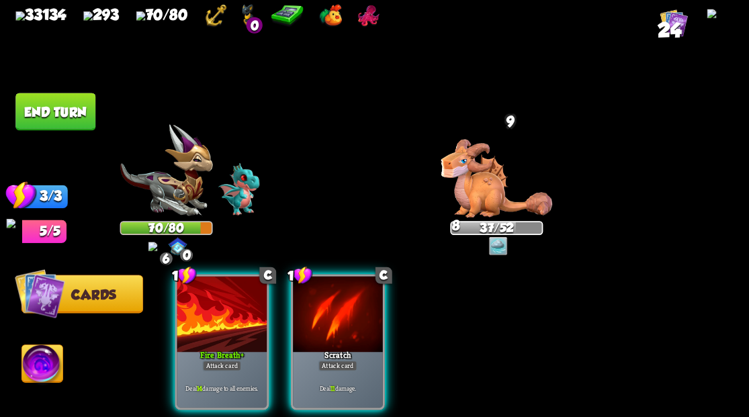
click at [218, 303] on div at bounding box center [222, 314] width 90 height 76
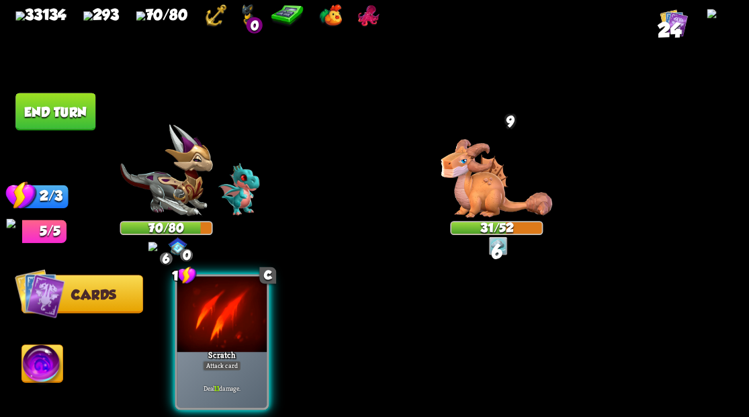
click at [218, 303] on div at bounding box center [222, 314] width 90 height 76
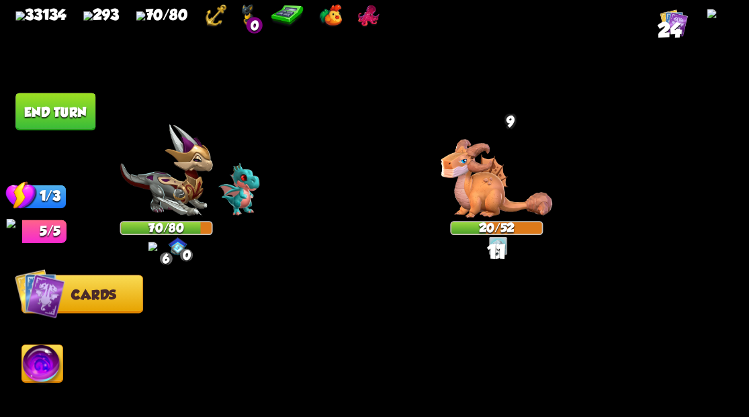
click at [95, 118] on img at bounding box center [375, 208] width 742 height 417
click at [50, 109] on button "End turn" at bounding box center [55, 112] width 80 height 38
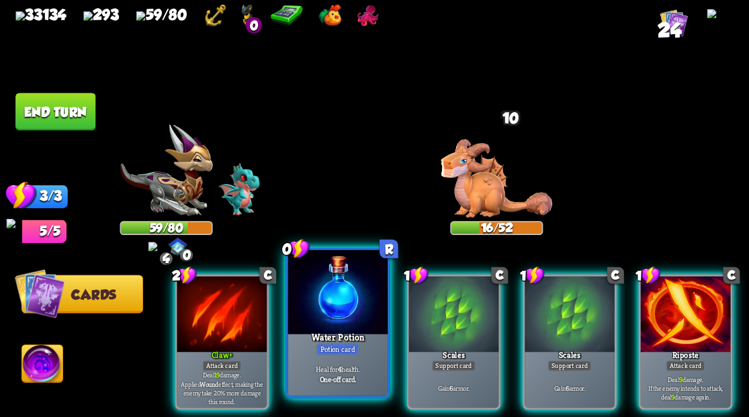
click at [344, 310] on div at bounding box center [337, 292] width 99 height 84
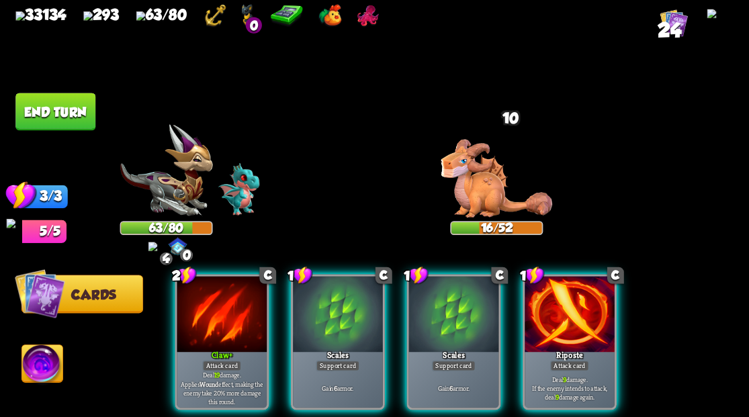
click at [486, 183] on img at bounding box center [497, 178] width 112 height 79
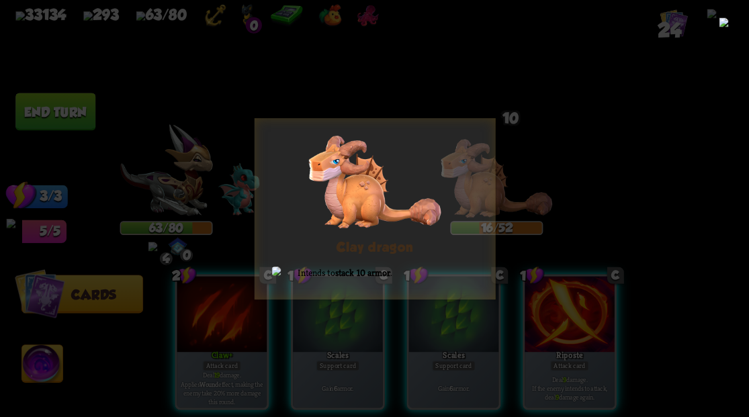
click at [719, 34] on img at bounding box center [723, 33] width 9 height 32
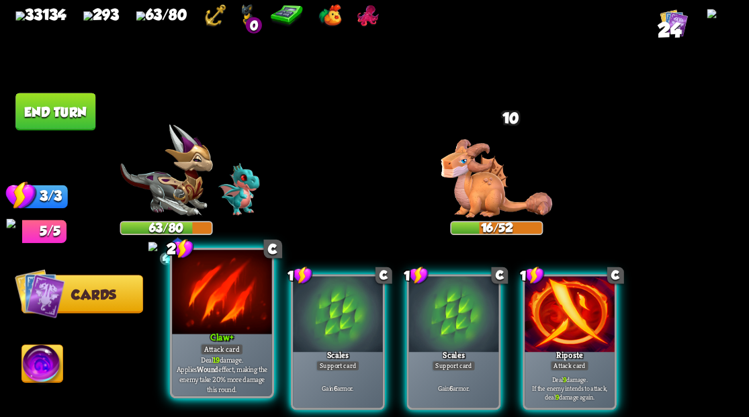
click at [196, 321] on div at bounding box center [221, 292] width 99 height 84
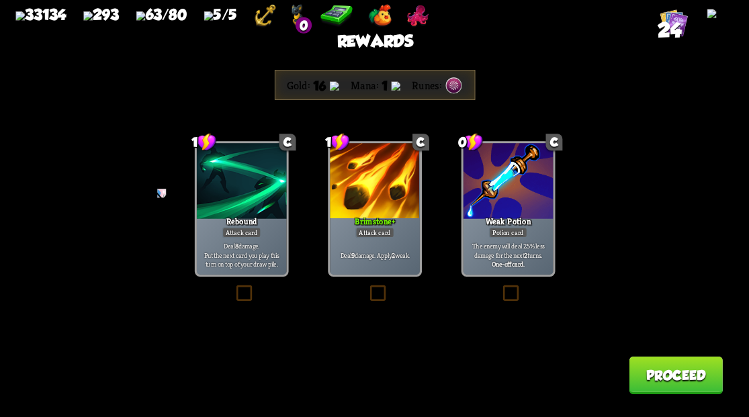
click at [669, 374] on button "Proceed" at bounding box center [675, 375] width 93 height 38
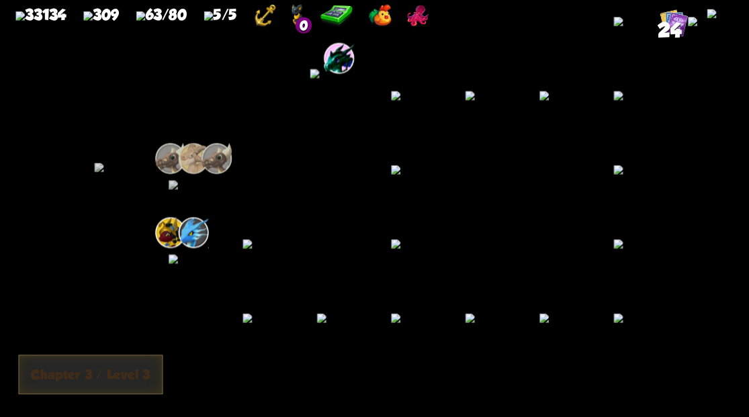
click at [191, 258] on img at bounding box center [186, 258] width 37 height 9
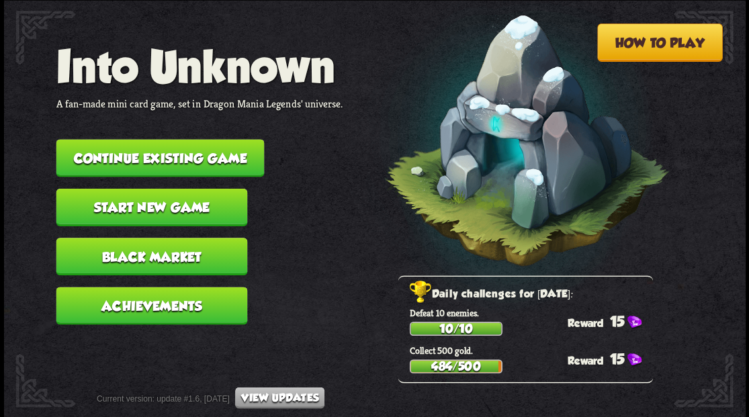
click at [142, 159] on button "Continue existing game" at bounding box center [160, 158] width 208 height 38
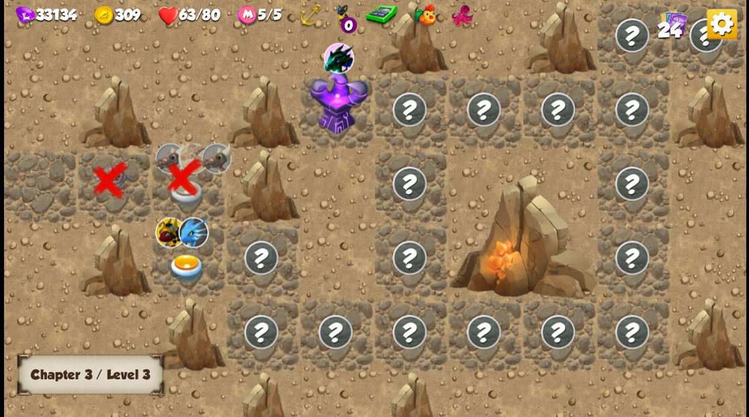
click at [185, 265] on img at bounding box center [186, 268] width 37 height 29
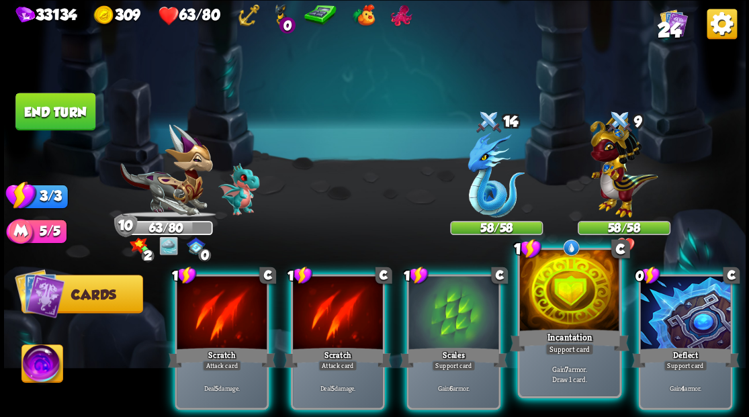
click at [547, 303] on div at bounding box center [568, 292] width 99 height 84
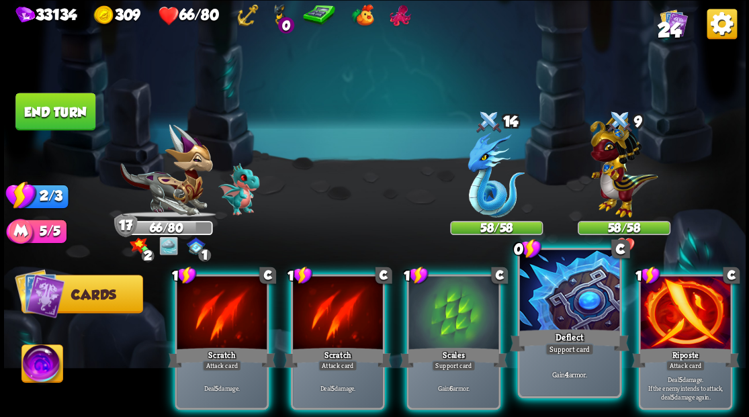
click at [542, 300] on div at bounding box center [568, 292] width 99 height 84
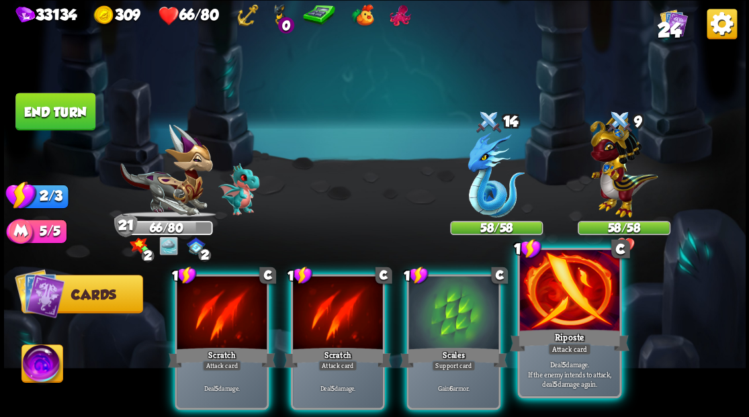
click at [558, 305] on div at bounding box center [568, 292] width 99 height 84
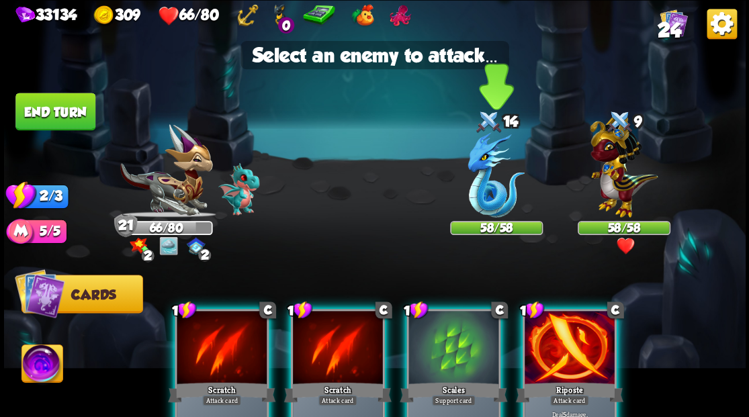
click at [473, 194] on img at bounding box center [496, 174] width 57 height 85
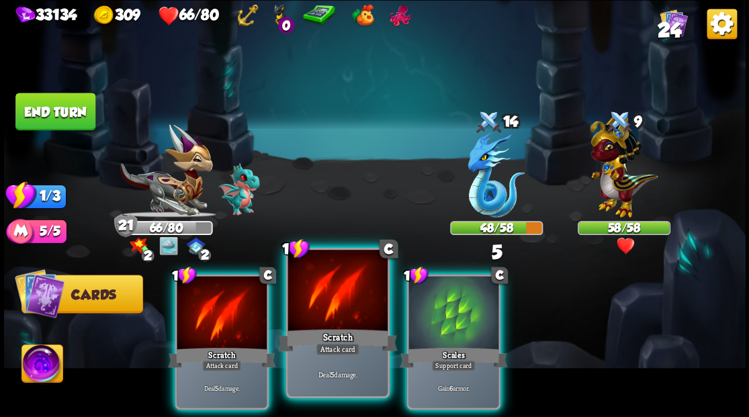
click at [327, 300] on div at bounding box center [337, 292] width 99 height 84
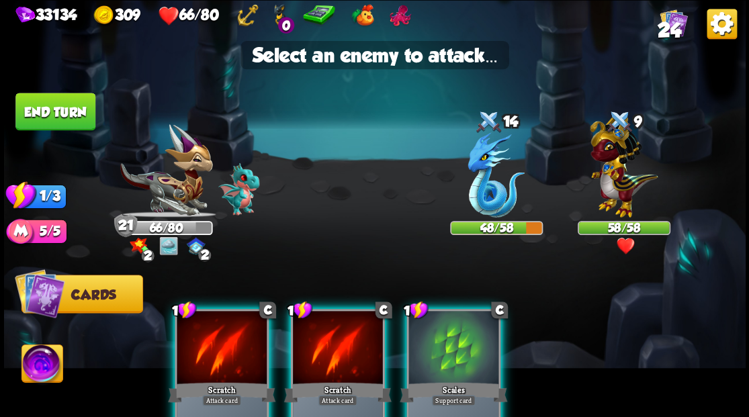
drag, startPoint x: 341, startPoint y: 344, endPoint x: 347, endPoint y: 338, distance: 8.1
click at [341, 344] on div at bounding box center [338, 349] width 90 height 76
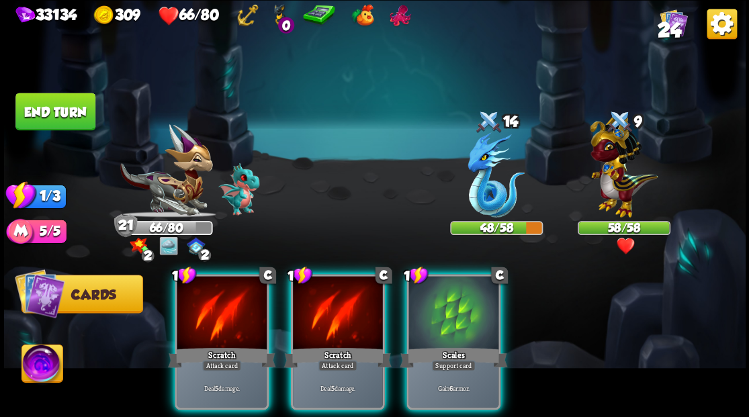
click at [434, 319] on div at bounding box center [454, 314] width 90 height 76
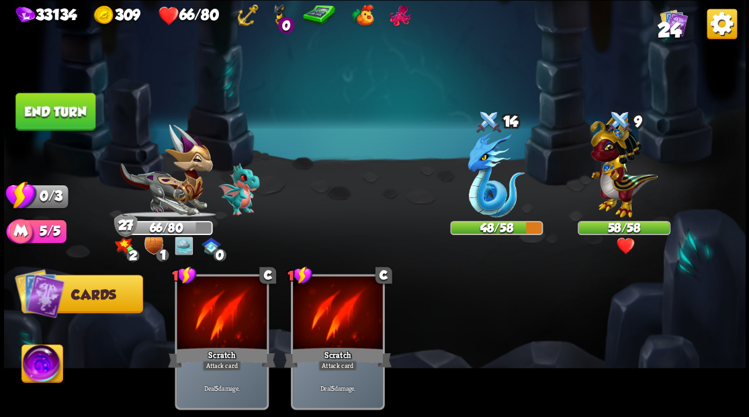
drag, startPoint x: 26, startPoint y: 99, endPoint x: 29, endPoint y: 111, distance: 11.9
click at [26, 104] on button "End turn" at bounding box center [55, 112] width 80 height 38
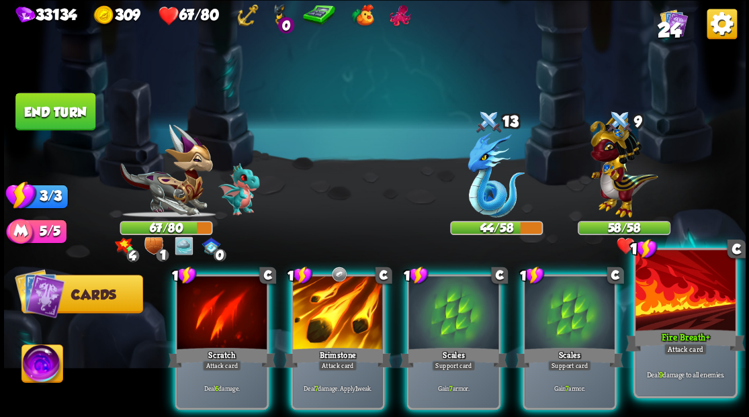
click at [683, 323] on div at bounding box center [685, 292] width 99 height 84
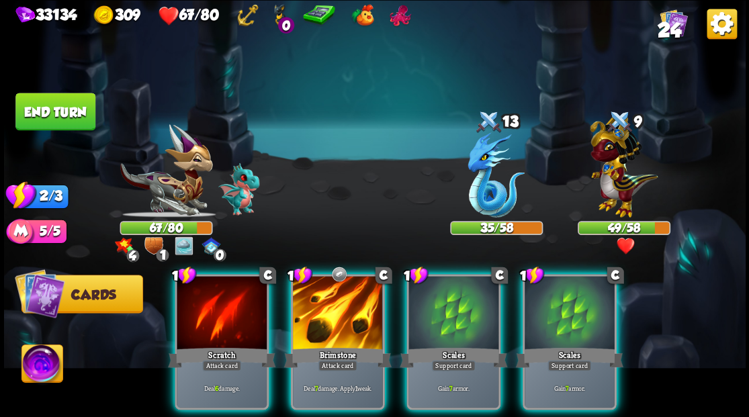
click at [42, 371] on img at bounding box center [42, 366] width 41 height 42
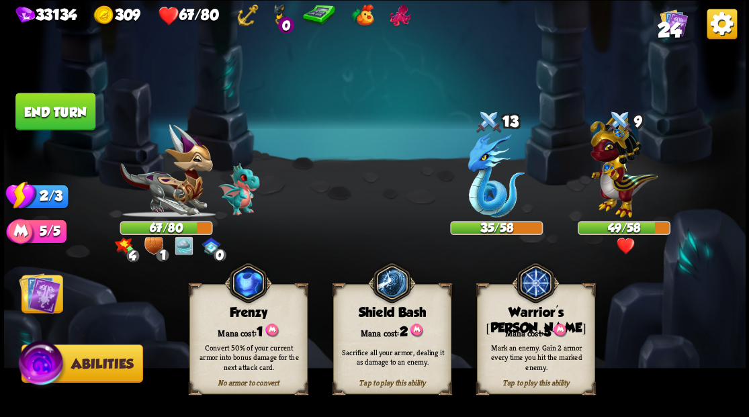
drag, startPoint x: 537, startPoint y: 325, endPoint x: 495, endPoint y: 245, distance: 91.1
click at [532, 315] on div "Tap to play this ability Warrior's [PERSON_NAME] cost: 3 Mark an enemy. Gain 2 …" at bounding box center [535, 339] width 118 height 110
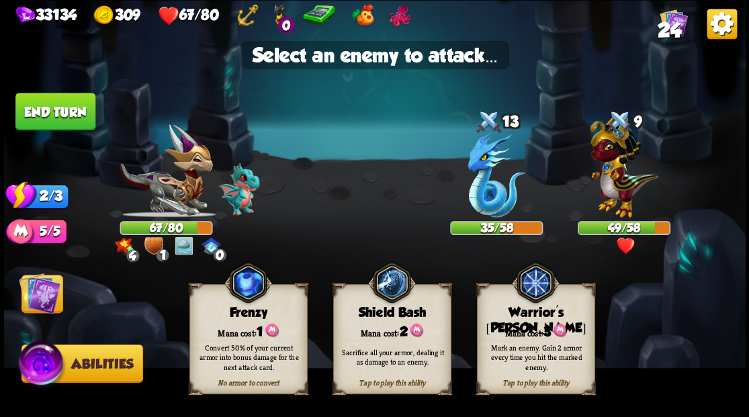
click at [32, 298] on img at bounding box center [40, 293] width 42 height 42
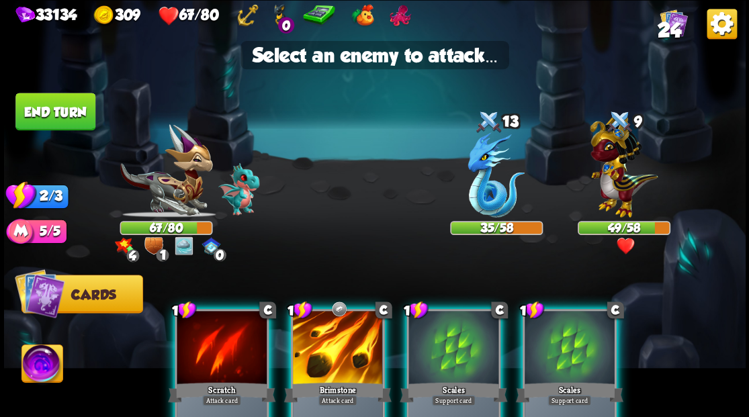
click at [55, 358] on img at bounding box center [42, 366] width 41 height 42
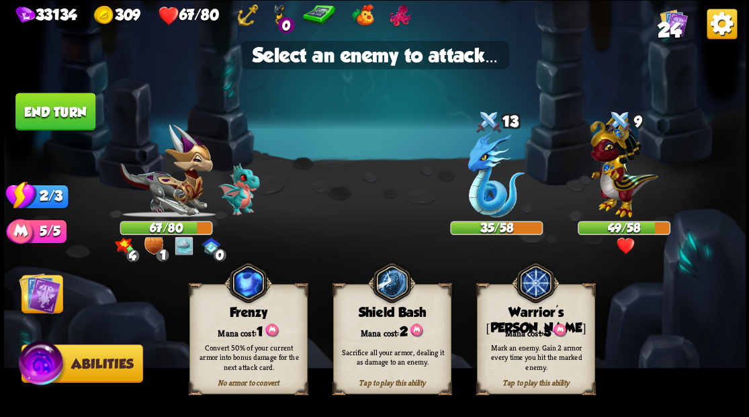
drag, startPoint x: 521, startPoint y: 331, endPoint x: 512, endPoint y: 321, distance: 13.3
click at [515, 326] on div "Tap to play this ability Warrior's [PERSON_NAME] cost: 3 Mark an enemy. Gain 2 …" at bounding box center [535, 339] width 118 height 110
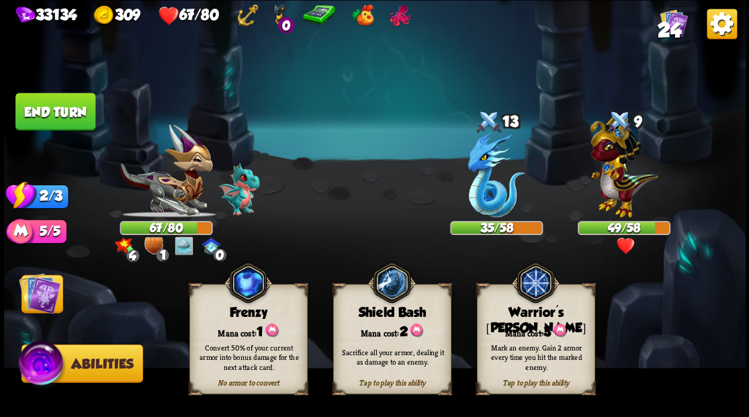
drag, startPoint x: 538, startPoint y: 347, endPoint x: 531, endPoint y: 341, distance: 9.5
click at [532, 342] on div "Mark an enemy. Gain 2 armor every time you hit the marked enemy." at bounding box center [536, 357] width 118 height 46
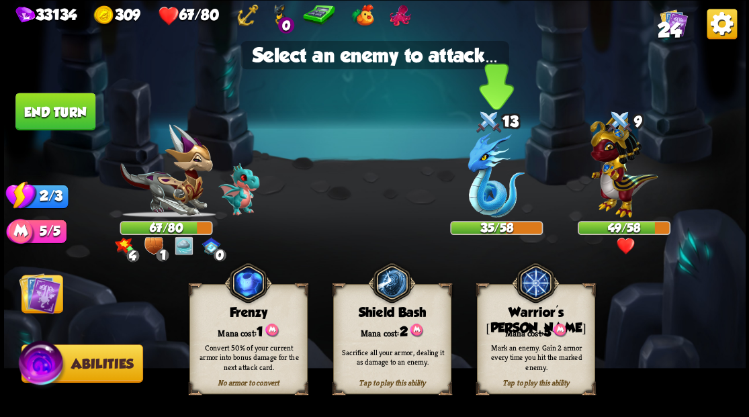
click at [479, 199] on img at bounding box center [496, 174] width 57 height 85
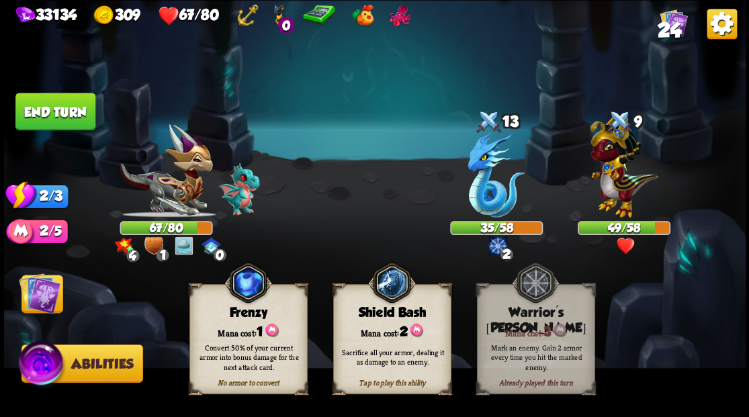
click at [479, 199] on img at bounding box center [496, 174] width 57 height 85
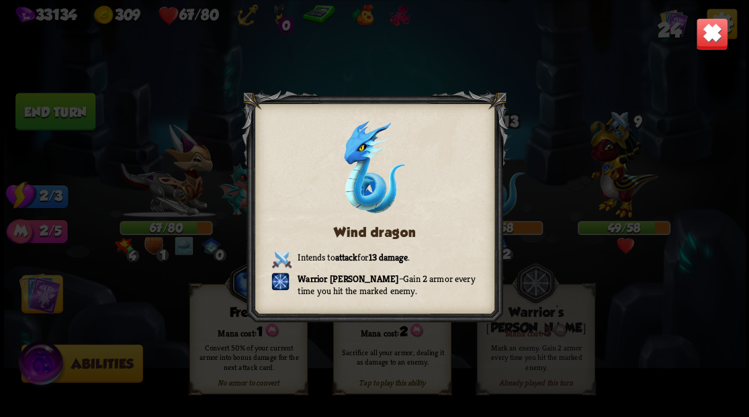
click at [706, 38] on img at bounding box center [712, 33] width 32 height 32
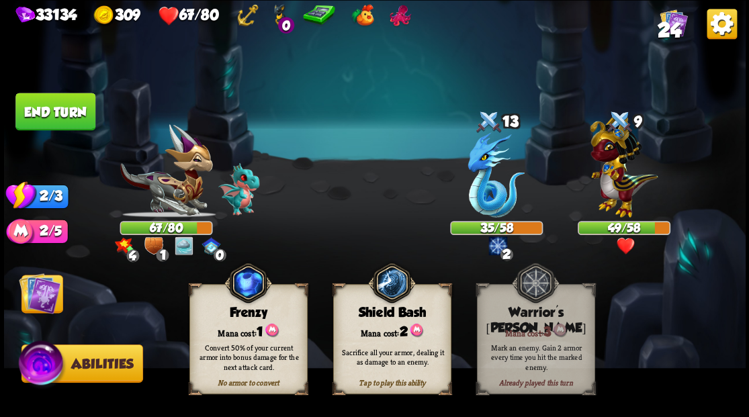
click at [36, 308] on img at bounding box center [40, 293] width 42 height 42
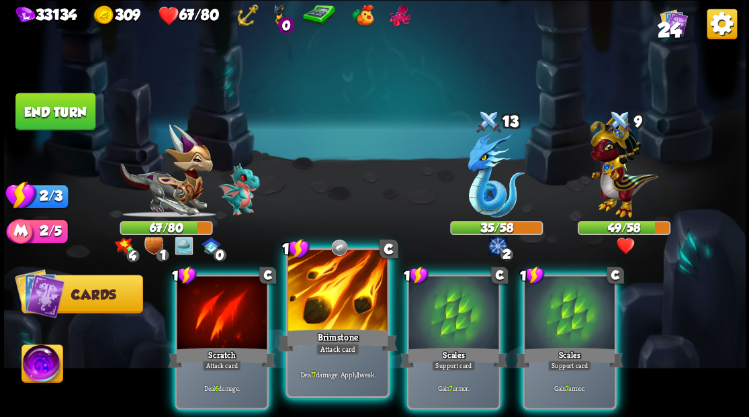
click at [331, 296] on div at bounding box center [337, 292] width 99 height 84
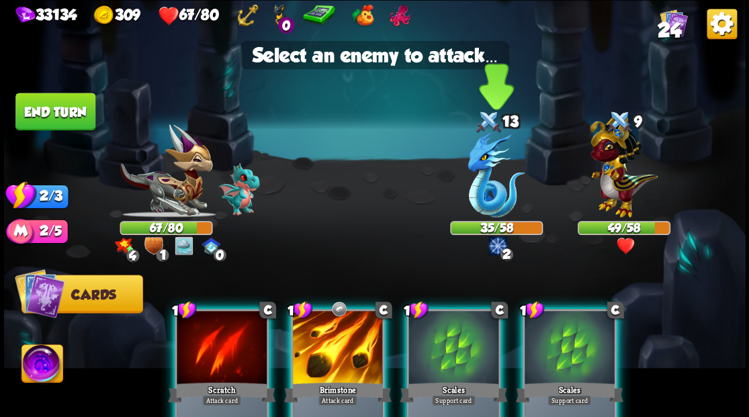
click at [481, 195] on img at bounding box center [496, 174] width 57 height 85
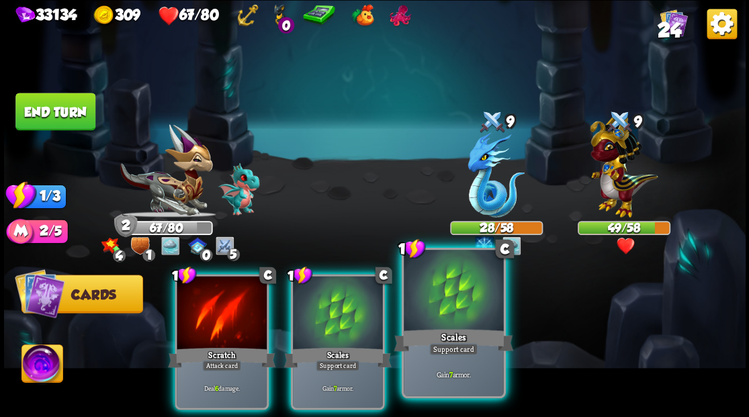
click at [460, 306] on div at bounding box center [453, 292] width 99 height 84
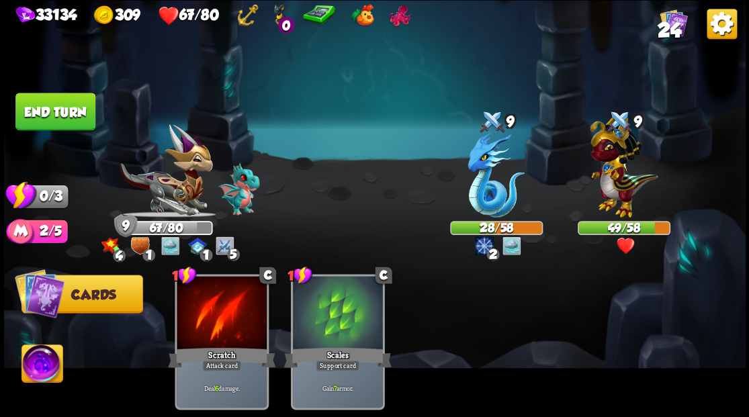
click at [76, 112] on button "End turn" at bounding box center [55, 112] width 80 height 38
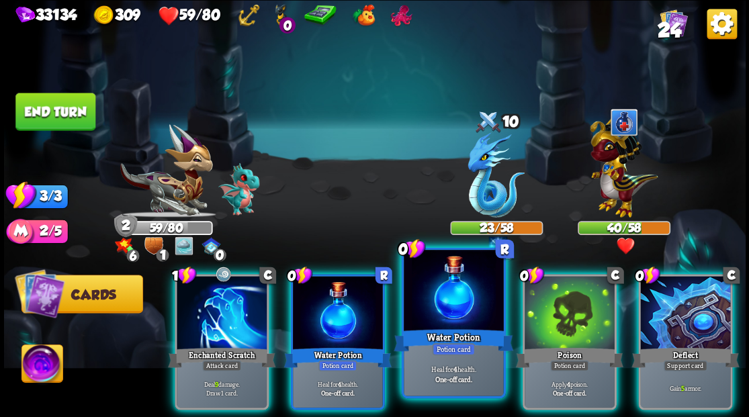
click at [434, 297] on div at bounding box center [453, 292] width 99 height 84
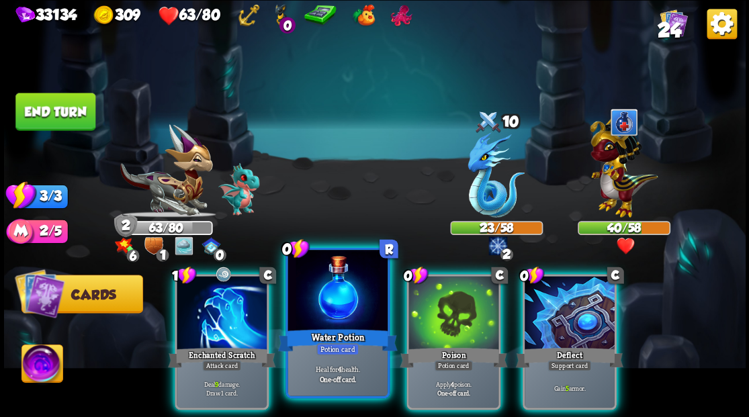
click at [339, 304] on div at bounding box center [337, 292] width 99 height 84
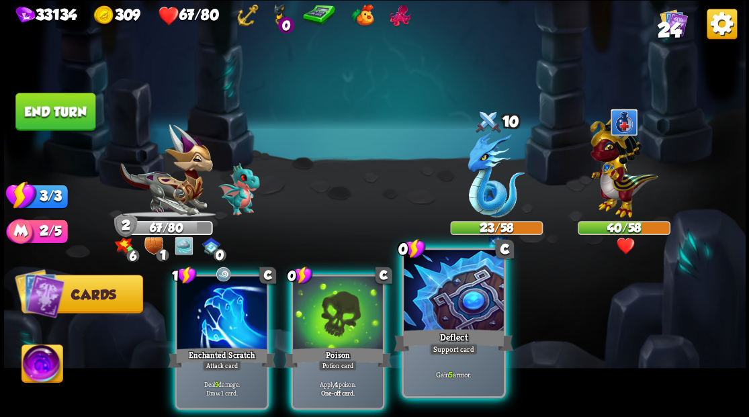
click at [456, 304] on div at bounding box center [453, 292] width 99 height 84
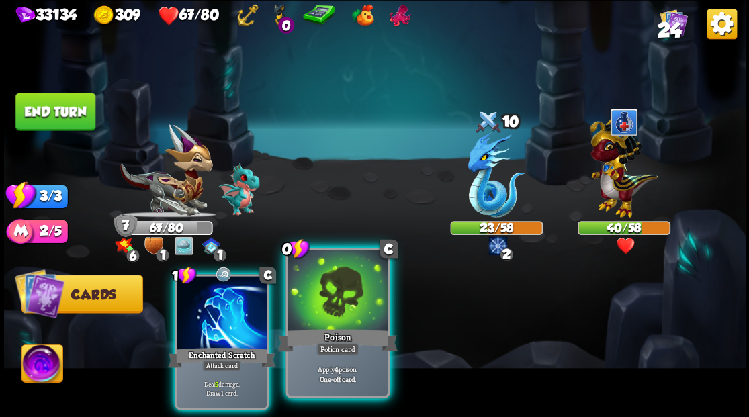
click at [349, 302] on div at bounding box center [337, 292] width 99 height 84
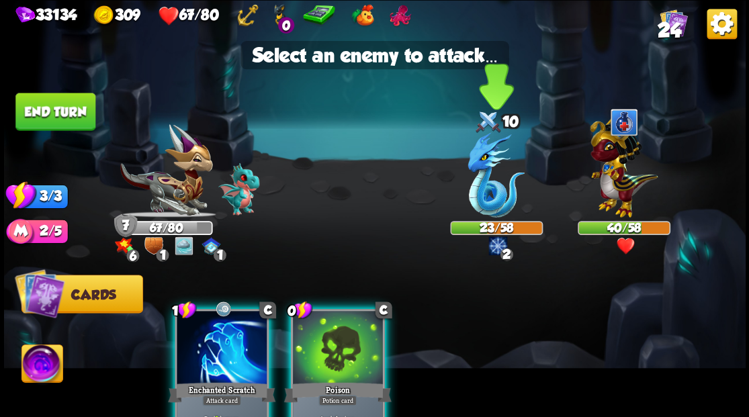
click at [483, 193] on img at bounding box center [496, 174] width 57 height 85
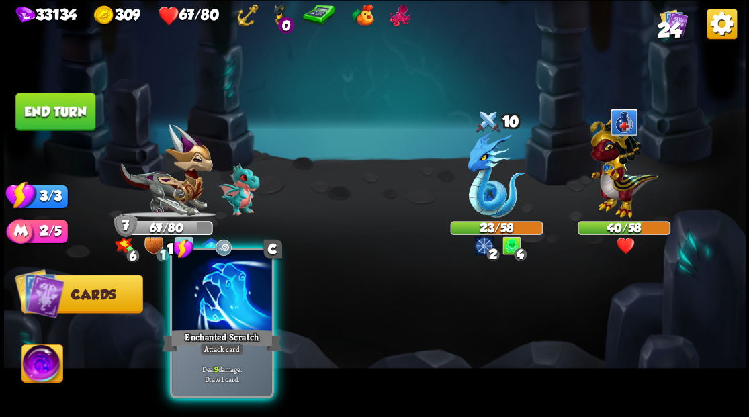
click at [231, 313] on div at bounding box center [221, 292] width 99 height 84
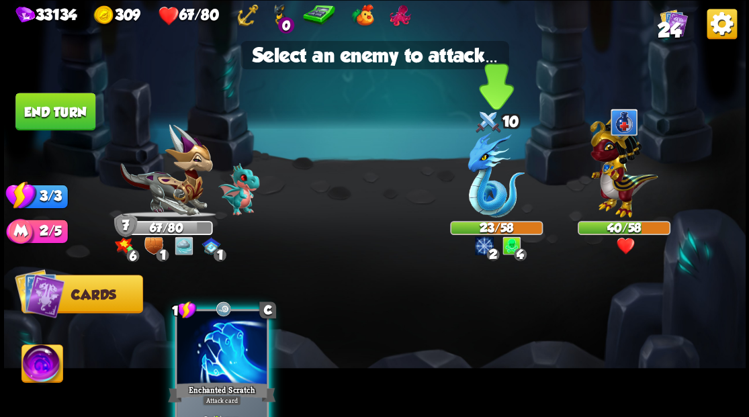
click at [487, 190] on img at bounding box center [496, 174] width 57 height 85
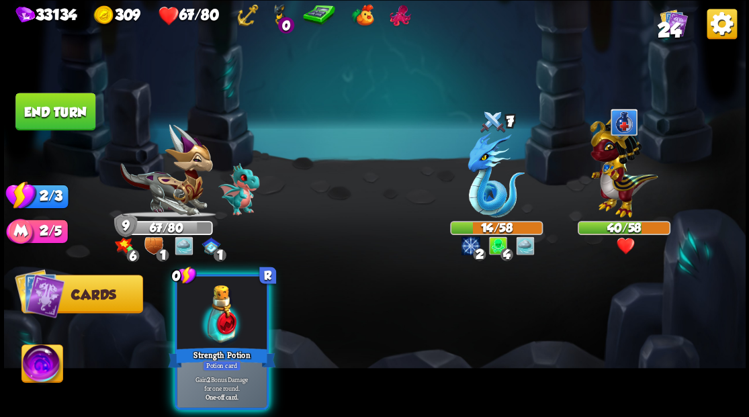
drag, startPoint x: 226, startPoint y: 331, endPoint x: 230, endPoint y: 282, distance: 49.2
click at [226, 345] on div "Strength Potion" at bounding box center [222, 357] width 108 height 24
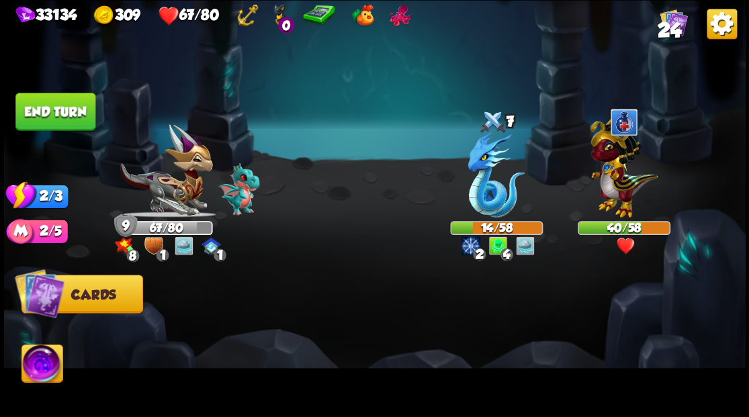
click at [75, 111] on button "End turn" at bounding box center [55, 112] width 80 height 38
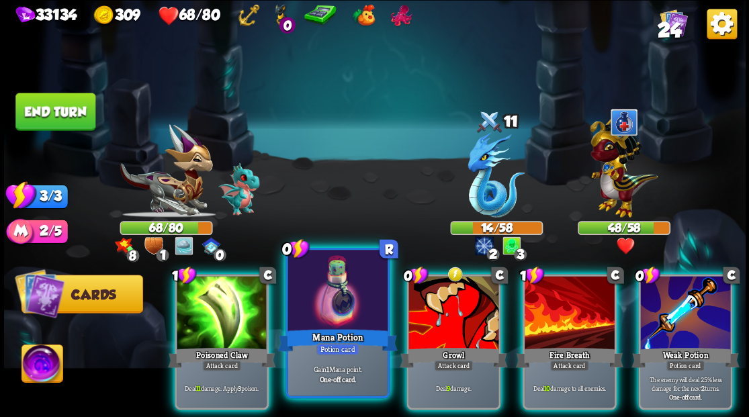
click at [316, 306] on div at bounding box center [337, 292] width 99 height 84
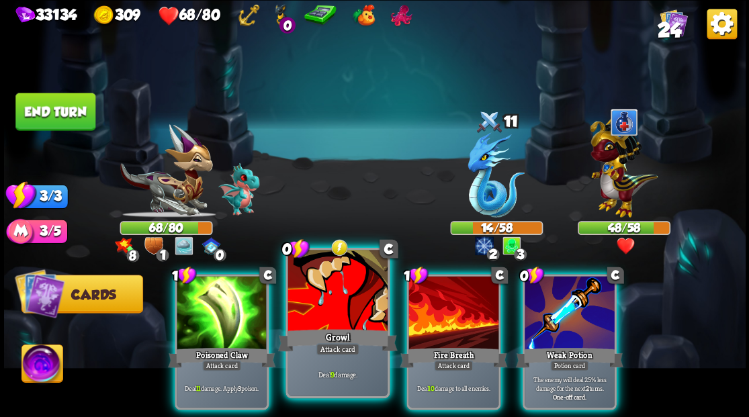
click at [326, 309] on div at bounding box center [337, 292] width 99 height 84
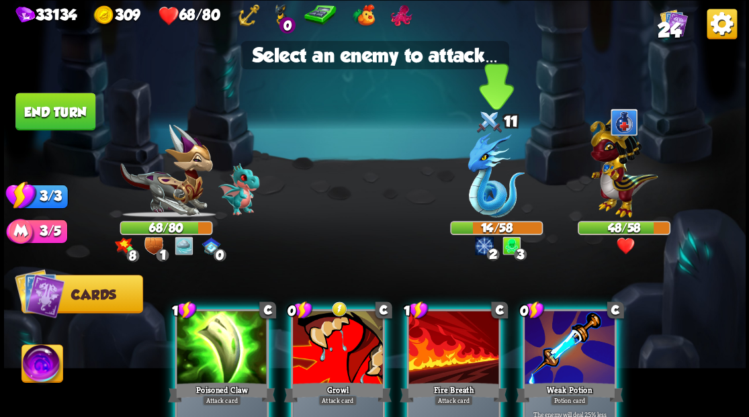
click at [483, 185] on img at bounding box center [496, 174] width 57 height 85
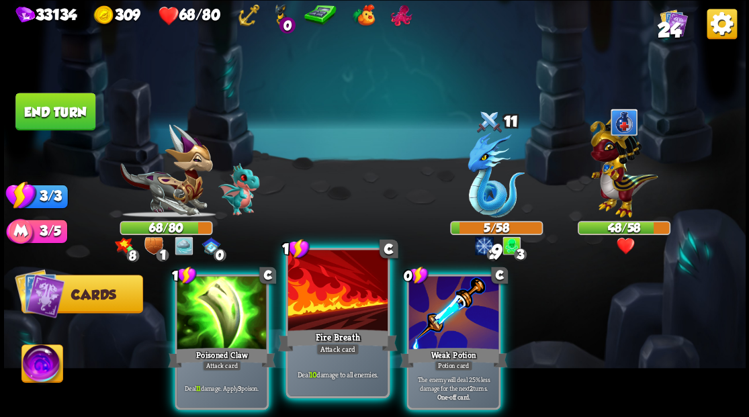
click at [343, 303] on div at bounding box center [337, 292] width 99 height 84
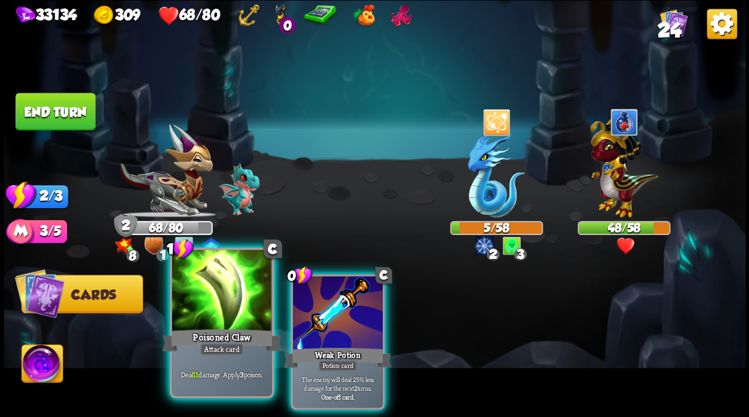
click at [206, 310] on div at bounding box center [221, 292] width 99 height 84
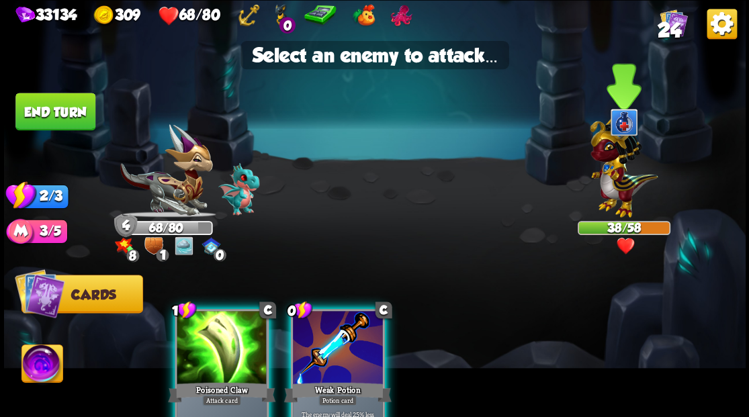
click at [606, 180] on img at bounding box center [624, 165] width 68 height 106
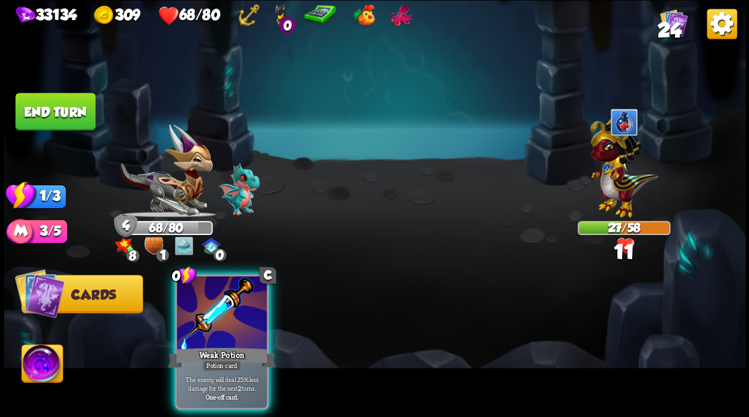
drag, startPoint x: 223, startPoint y: 321, endPoint x: 212, endPoint y: 315, distance: 12.7
click at [220, 321] on div at bounding box center [222, 314] width 90 height 76
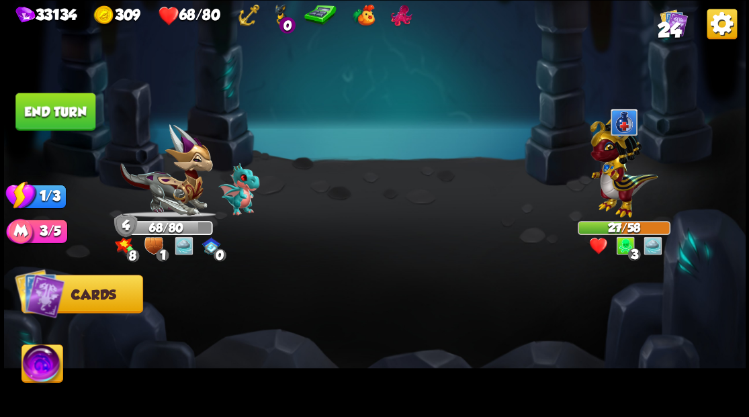
click at [47, 114] on button "End turn" at bounding box center [55, 112] width 80 height 38
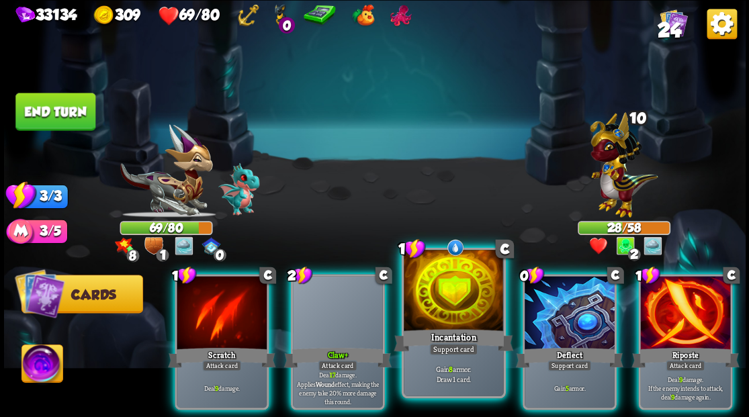
click at [454, 296] on div at bounding box center [453, 292] width 99 height 84
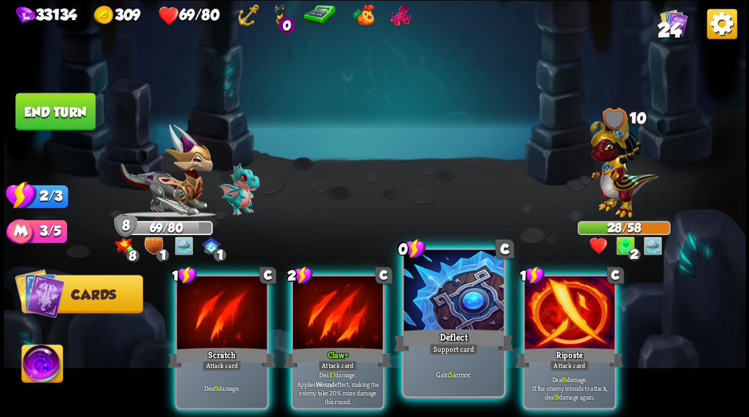
click at [452, 296] on div at bounding box center [453, 292] width 99 height 84
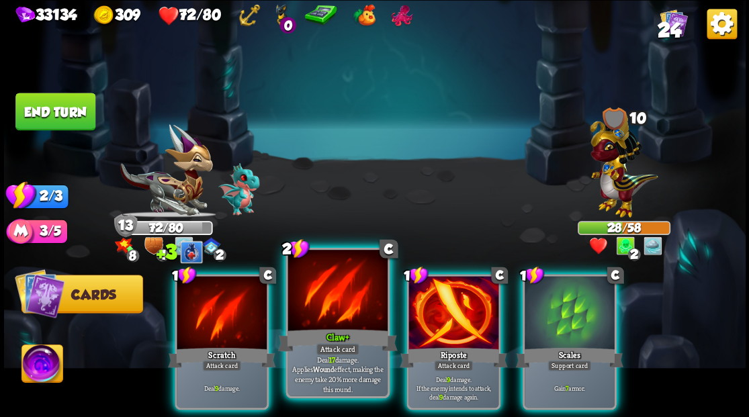
click at [309, 324] on div at bounding box center [337, 292] width 99 height 84
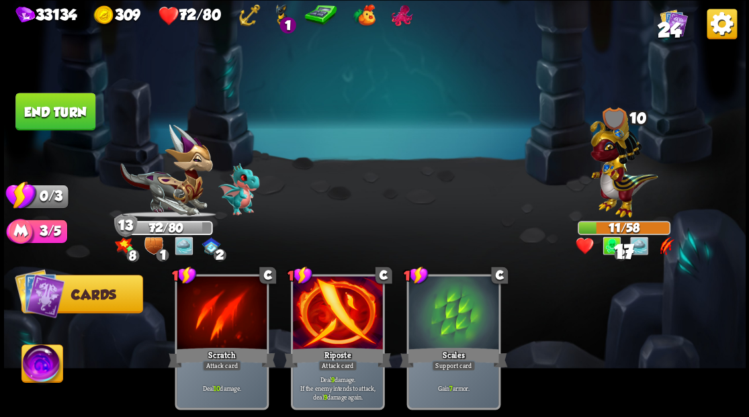
click at [57, 113] on button "End turn" at bounding box center [55, 112] width 80 height 38
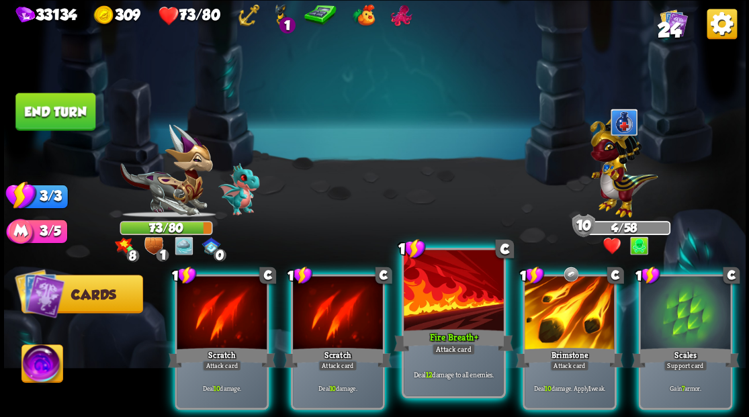
click at [429, 304] on div at bounding box center [453, 292] width 99 height 84
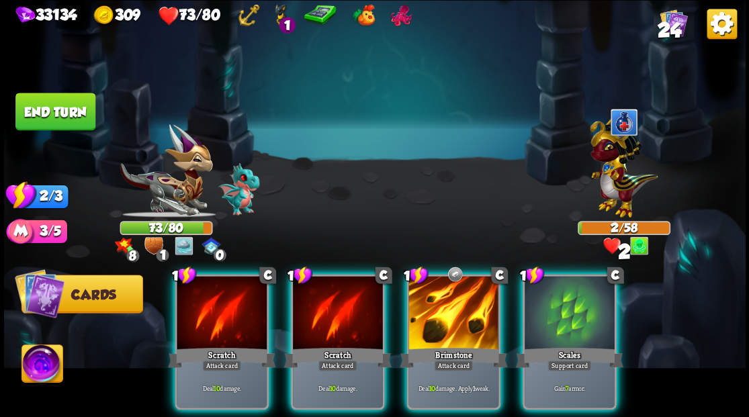
click at [429, 304] on div at bounding box center [454, 314] width 90 height 76
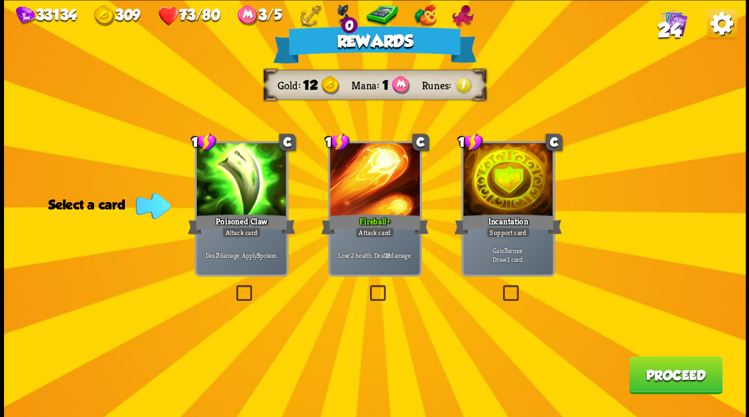
click at [664, 374] on button "Proceed" at bounding box center [675, 375] width 93 height 38
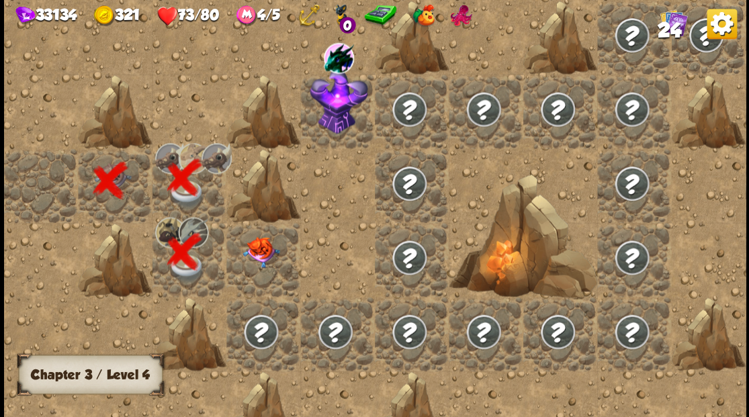
click at [265, 243] on img at bounding box center [261, 252] width 37 height 31
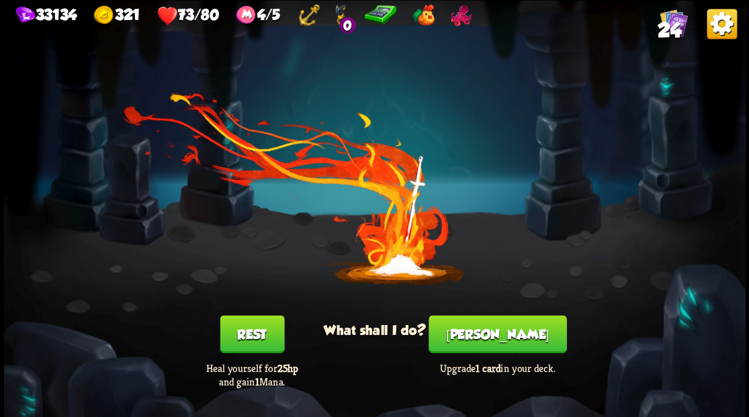
click at [497, 337] on button "Smith" at bounding box center [498, 334] width 138 height 38
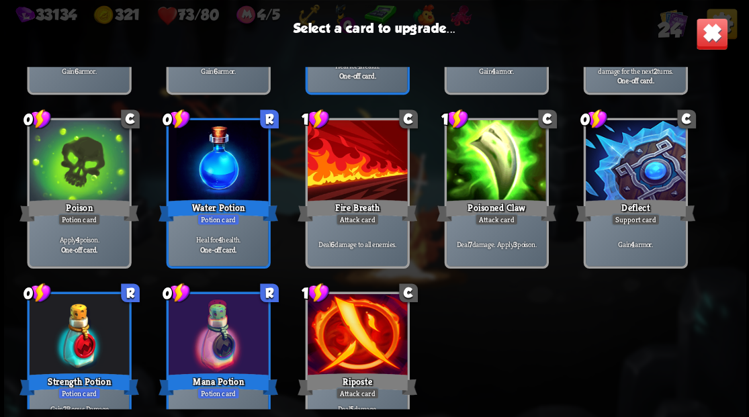
scroll to position [423, 0]
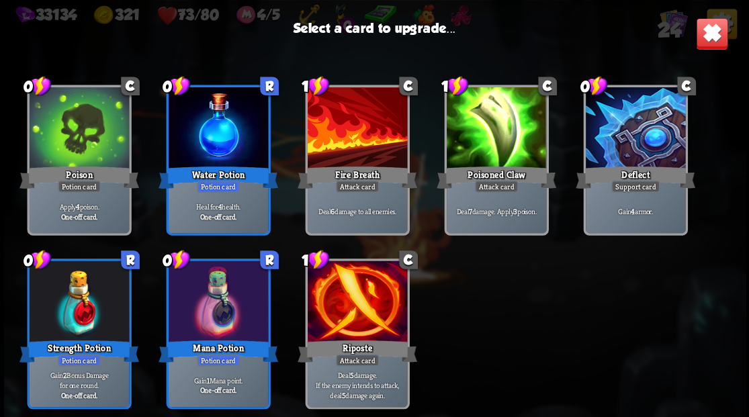
click at [356, 319] on div at bounding box center [356, 303] width 99 height 84
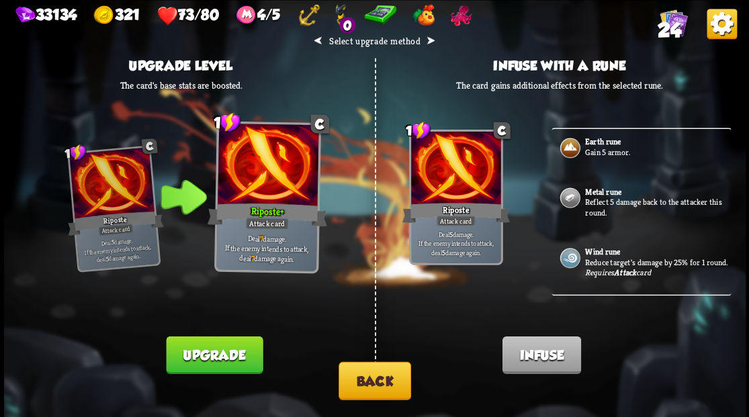
scroll to position [538, 0]
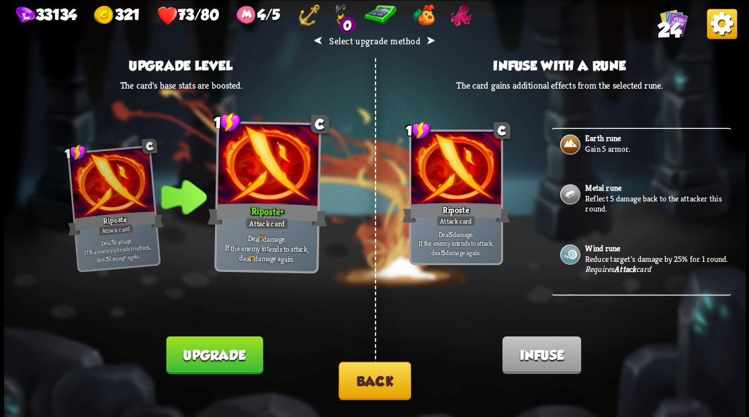
click at [367, 387] on button "Back" at bounding box center [375, 381] width 73 height 38
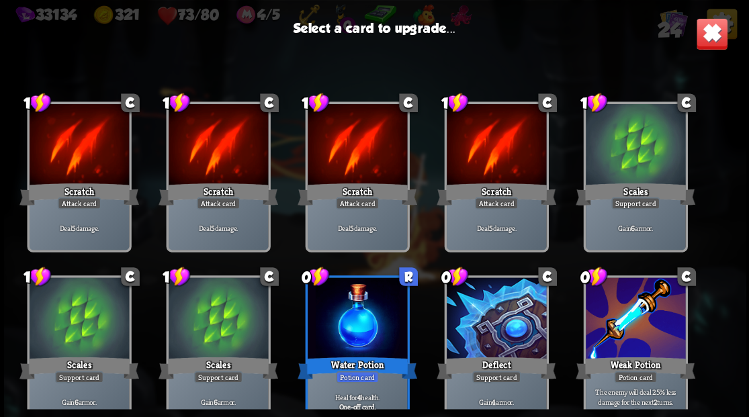
scroll to position [423, 0]
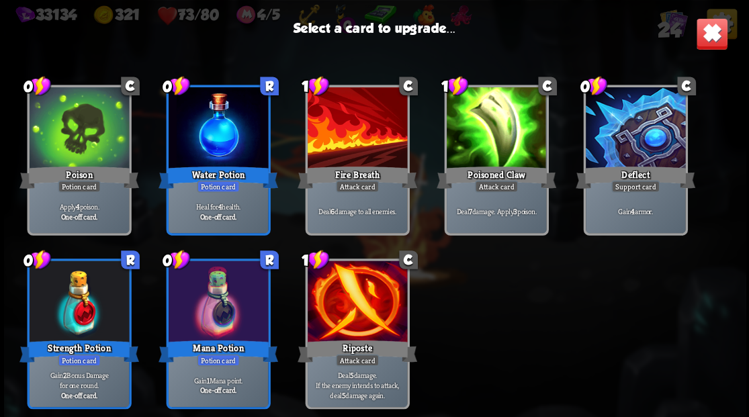
click at [634, 129] on div at bounding box center [634, 129] width 99 height 84
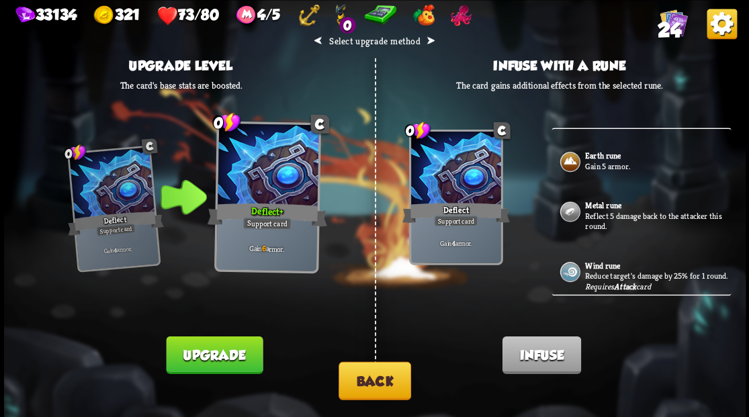
scroll to position [538, 0]
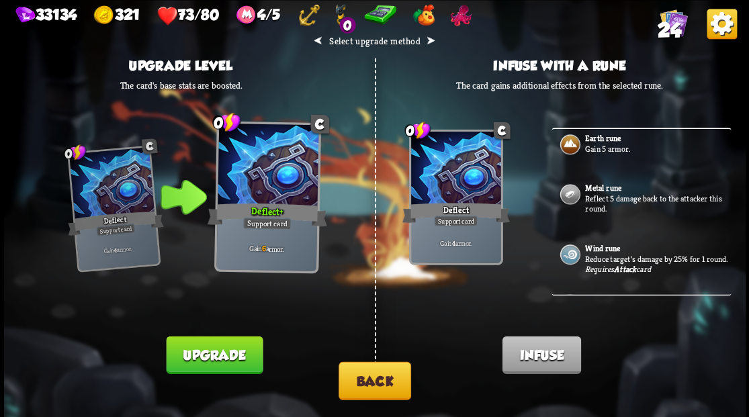
click at [603, 154] on p "Gain 5 armor." at bounding box center [656, 148] width 143 height 11
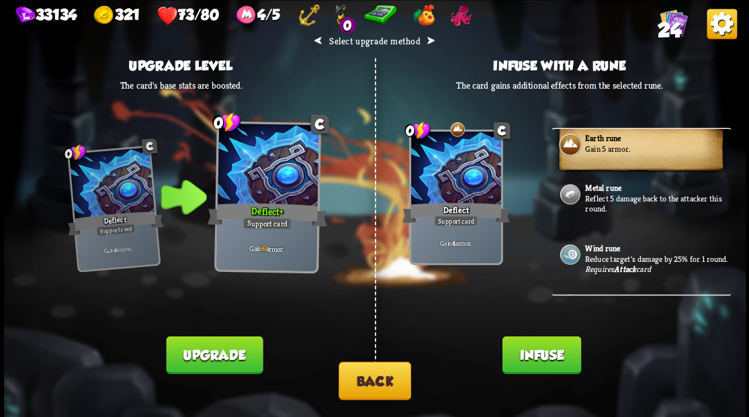
click at [528, 368] on button "Infuse" at bounding box center [541, 355] width 79 height 38
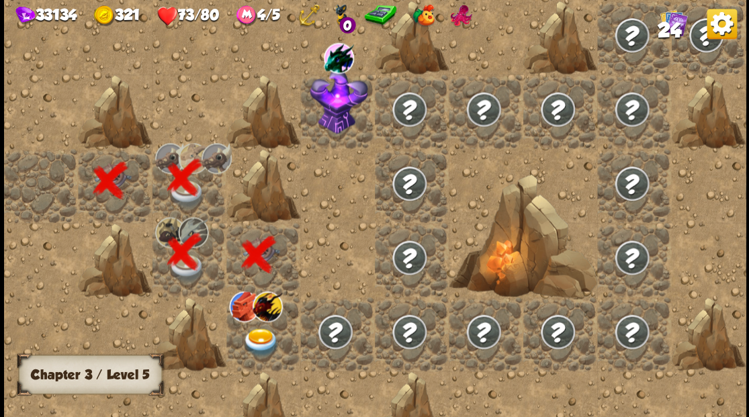
click at [250, 346] on img at bounding box center [261, 342] width 37 height 29
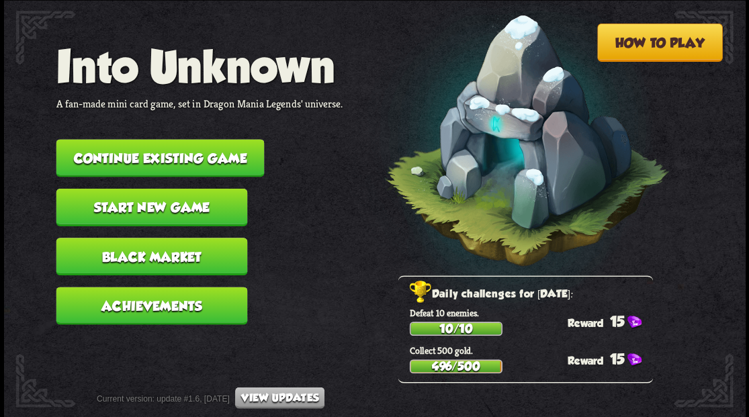
click at [216, 155] on button "Continue existing game" at bounding box center [160, 158] width 208 height 38
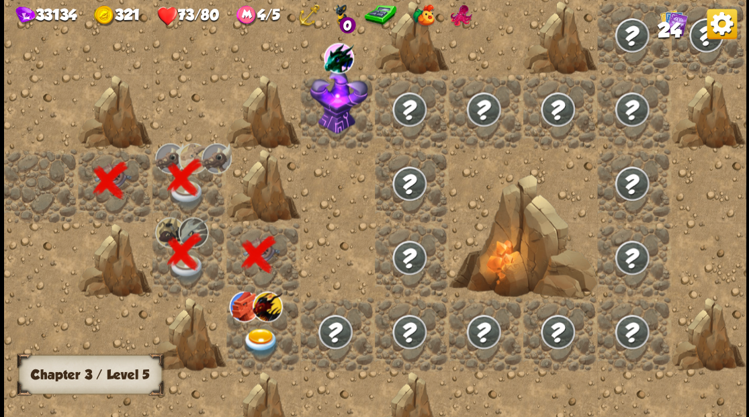
click at [261, 337] on img at bounding box center [261, 342] width 37 height 29
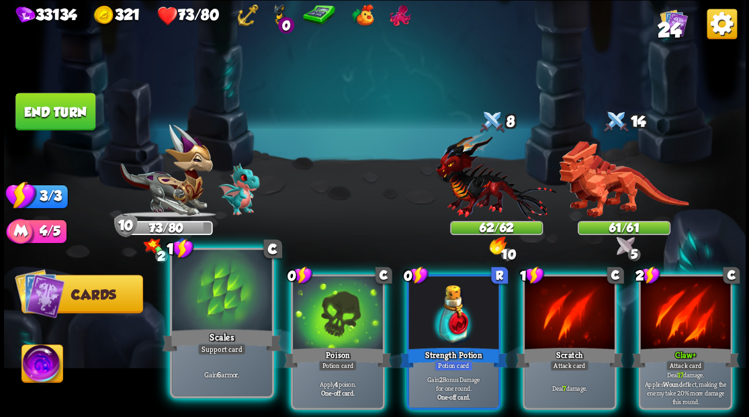
click at [190, 317] on div at bounding box center [221, 292] width 99 height 84
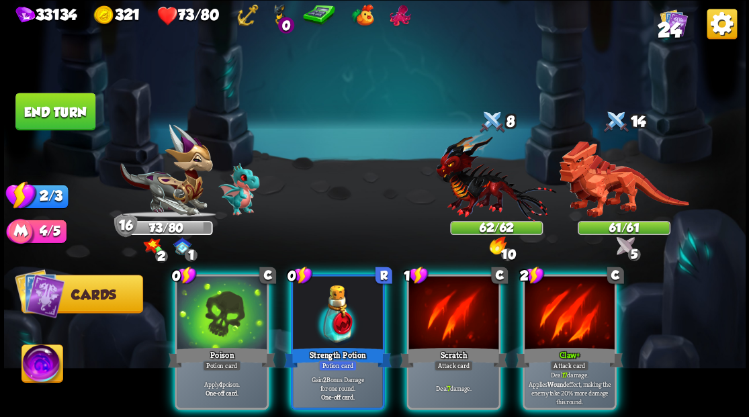
drag, startPoint x: 322, startPoint y: 306, endPoint x: 352, endPoint y: 231, distance: 81.1
click at [322, 303] on div at bounding box center [338, 314] width 90 height 76
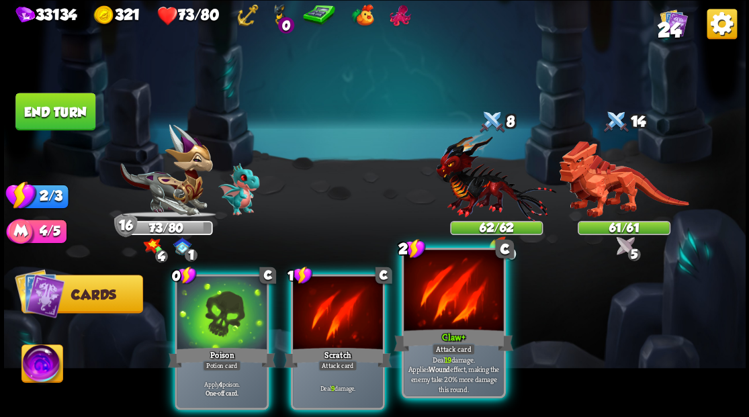
click at [452, 326] on div at bounding box center [453, 292] width 99 height 84
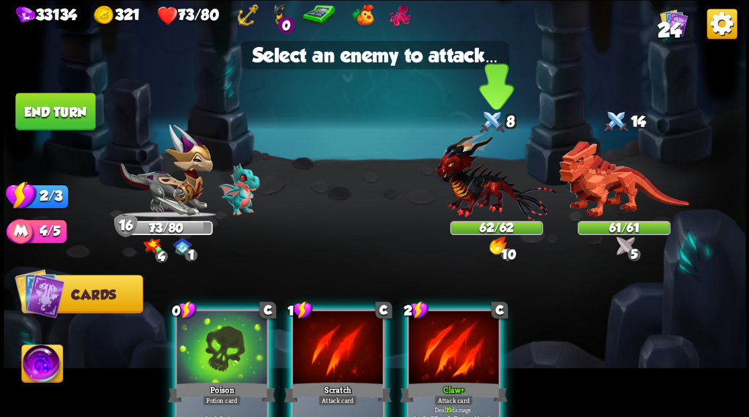
click at [477, 211] on img at bounding box center [496, 176] width 120 height 89
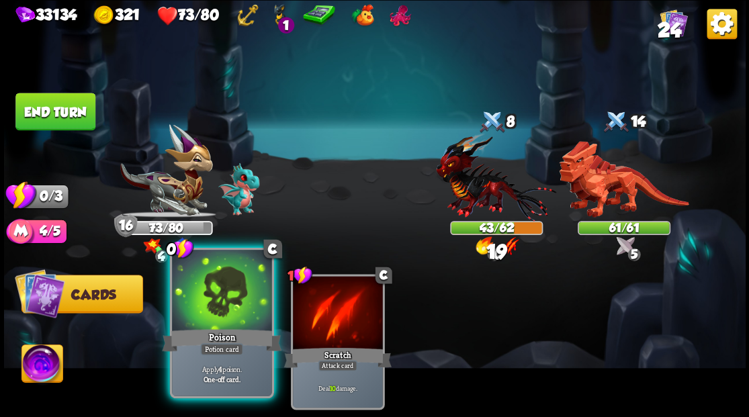
click at [215, 317] on div at bounding box center [221, 292] width 99 height 84
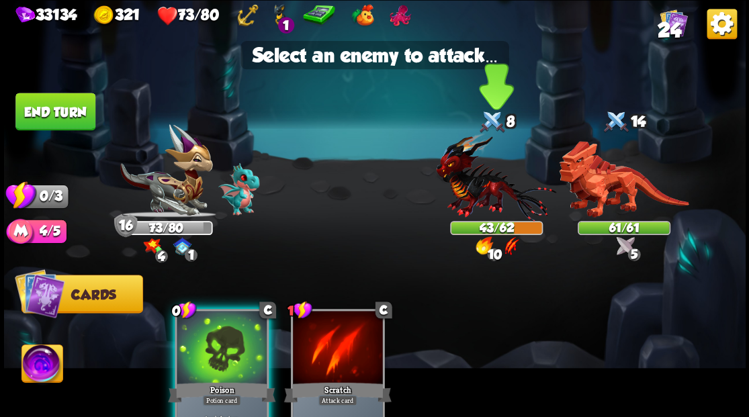
click at [472, 188] on img at bounding box center [496, 176] width 120 height 89
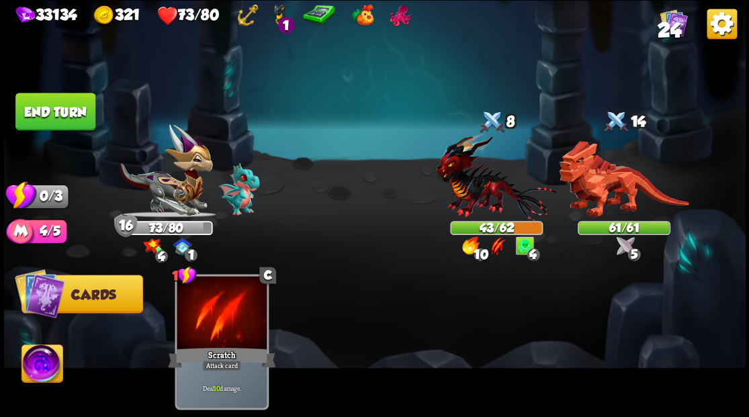
click at [73, 108] on button "End turn" at bounding box center [55, 112] width 80 height 38
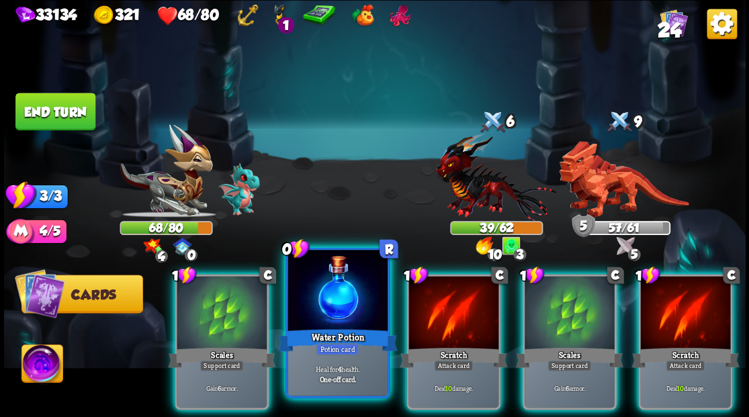
click at [349, 292] on div at bounding box center [337, 292] width 99 height 84
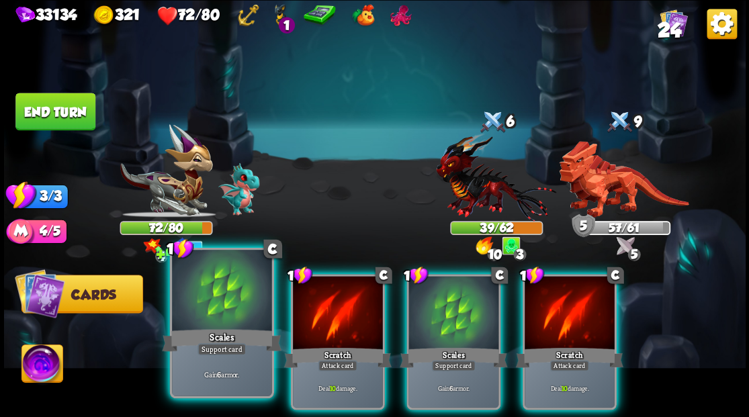
click at [204, 319] on div at bounding box center [221, 292] width 99 height 84
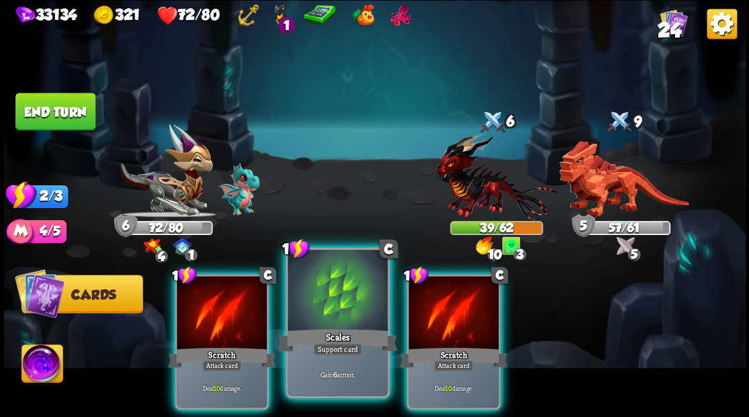
click at [331, 316] on div at bounding box center [337, 292] width 99 height 84
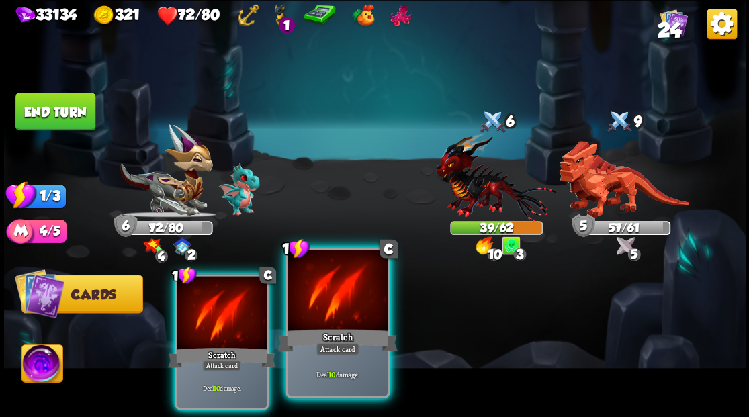
click at [333, 317] on div at bounding box center [337, 292] width 99 height 84
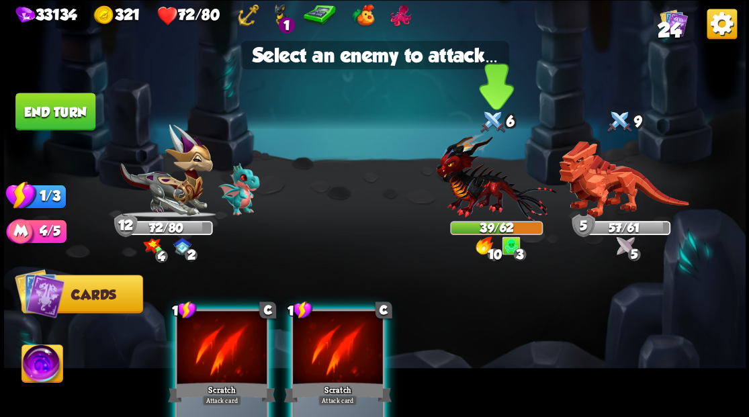
click at [471, 208] on img at bounding box center [496, 176] width 120 height 89
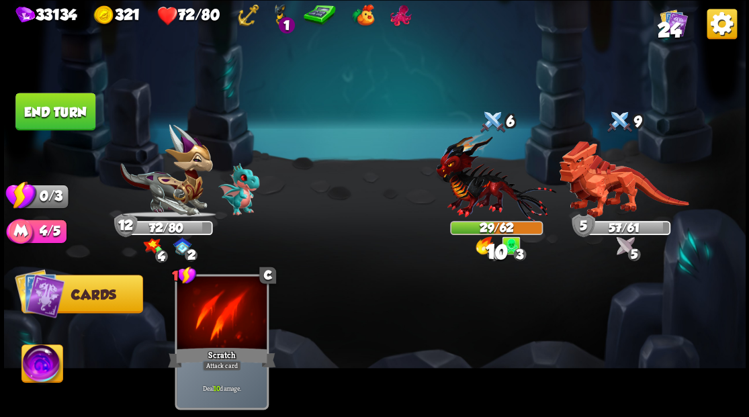
drag, startPoint x: 57, startPoint y: 102, endPoint x: 309, endPoint y: 141, distance: 255.0
click at [60, 104] on button "End turn" at bounding box center [55, 112] width 80 height 38
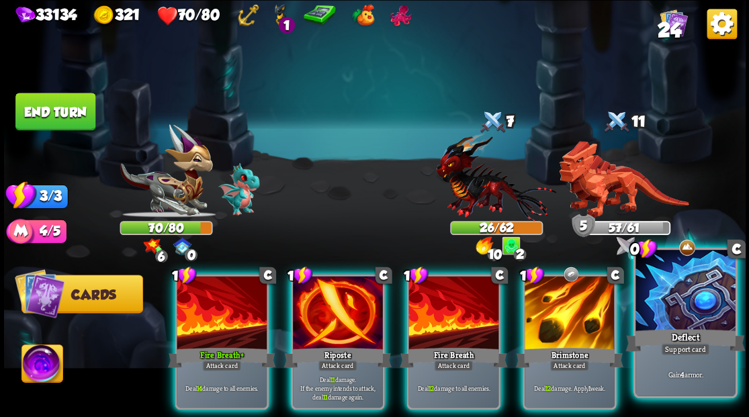
click at [692, 314] on div at bounding box center [685, 292] width 99 height 84
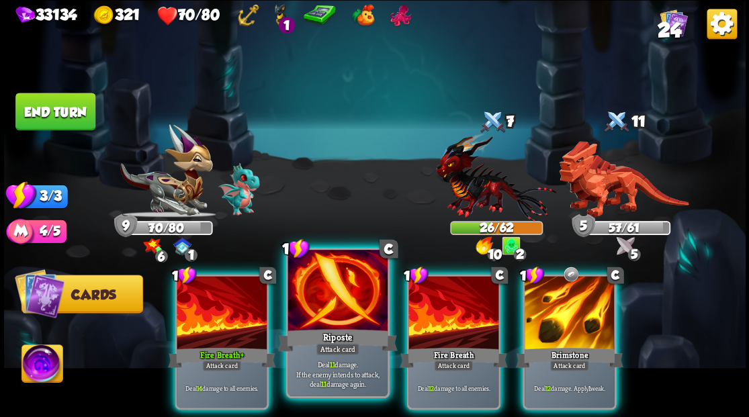
click at [320, 335] on div "Riposte" at bounding box center [338, 340] width 120 height 27
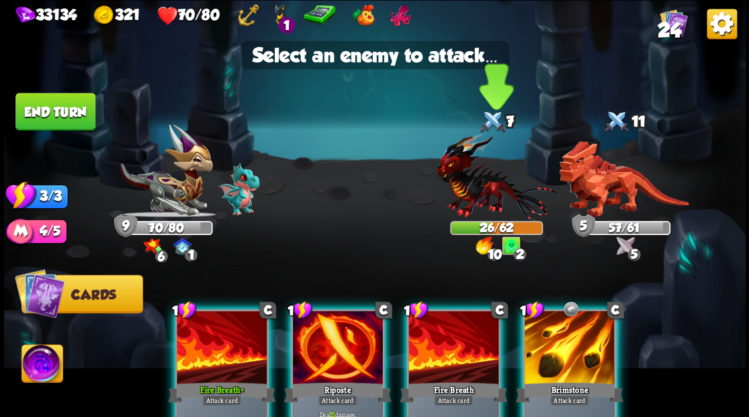
click at [466, 194] on img at bounding box center [496, 176] width 120 height 89
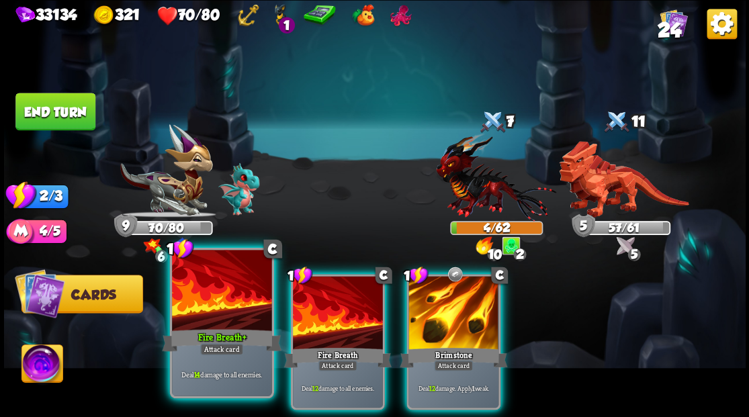
click at [238, 319] on div at bounding box center [221, 292] width 99 height 84
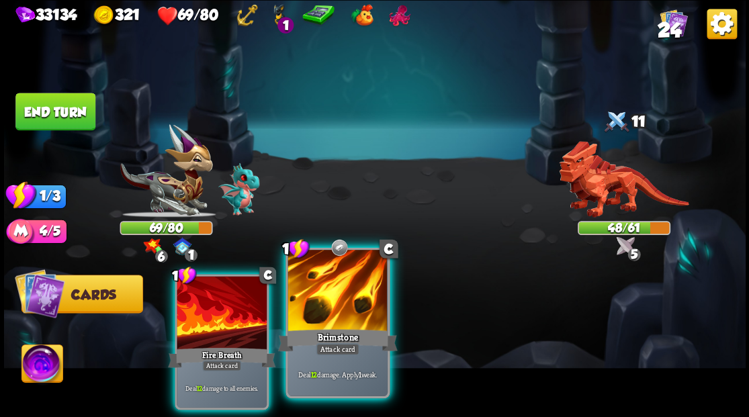
click at [343, 305] on div at bounding box center [337, 292] width 99 height 84
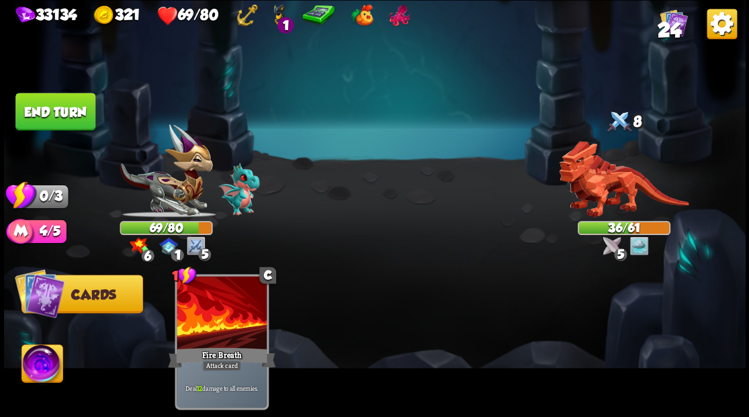
click at [54, 121] on button "End turn" at bounding box center [55, 112] width 80 height 38
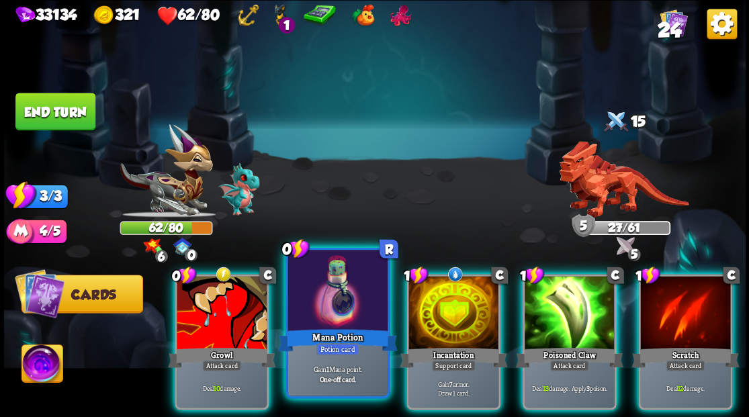
click at [327, 278] on div at bounding box center [337, 292] width 99 height 84
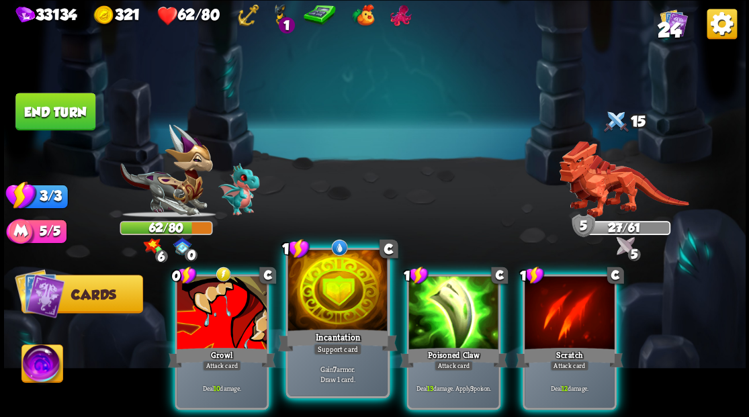
click at [326, 278] on div at bounding box center [337, 292] width 99 height 84
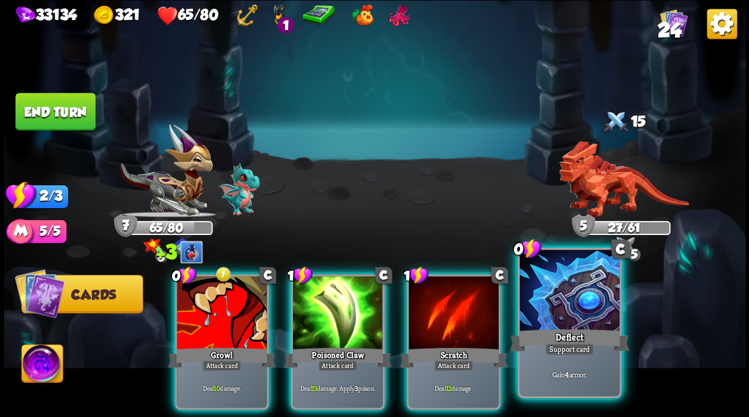
click at [554, 299] on div at bounding box center [568, 292] width 99 height 84
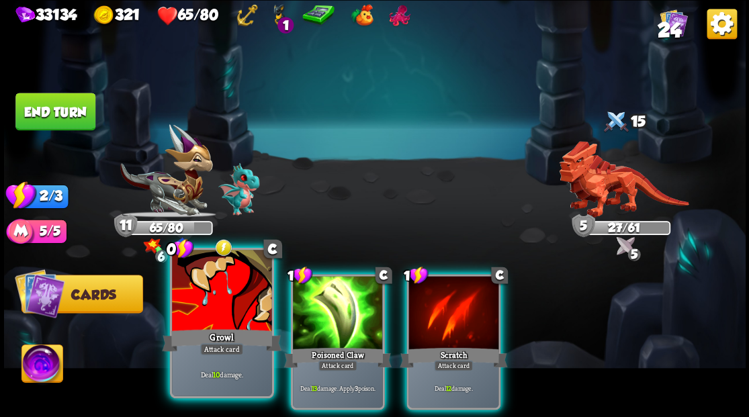
click at [220, 313] on div at bounding box center [221, 292] width 99 height 84
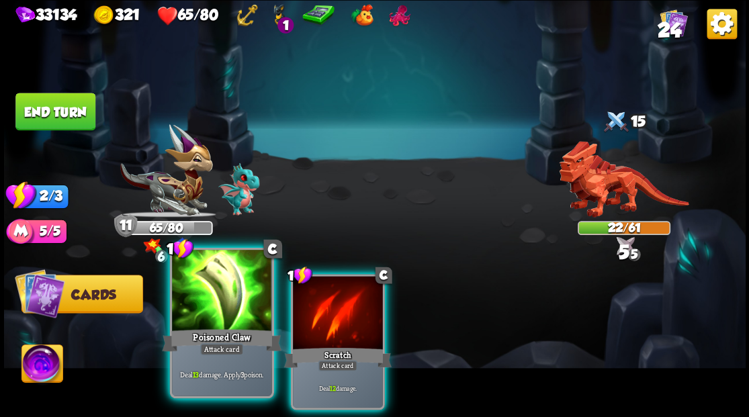
click at [208, 324] on div at bounding box center [221, 292] width 99 height 84
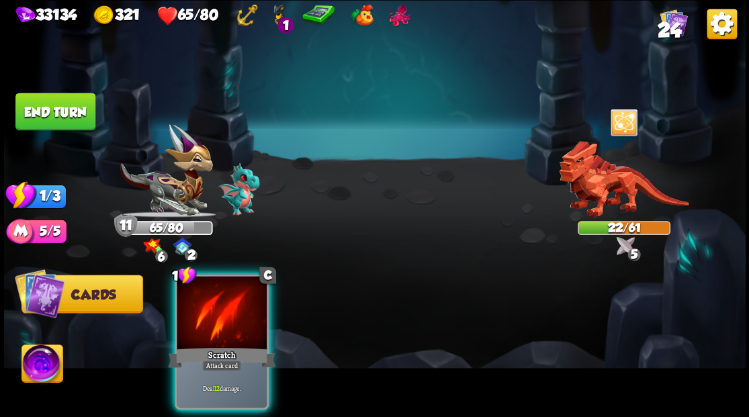
click at [220, 345] on div "Scratch" at bounding box center [222, 357] width 108 height 24
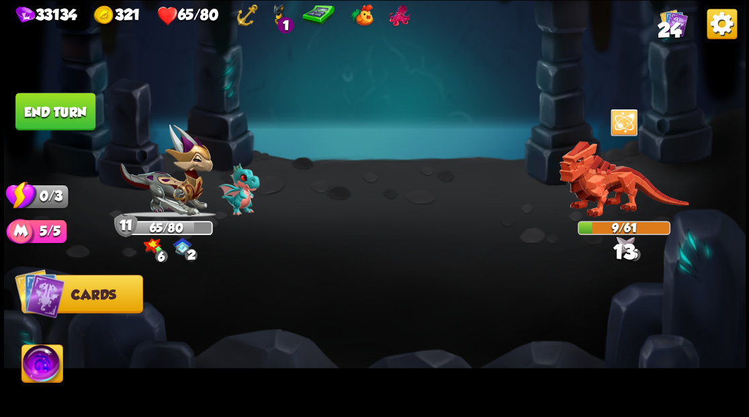
click at [77, 128] on button "End turn" at bounding box center [55, 112] width 80 height 38
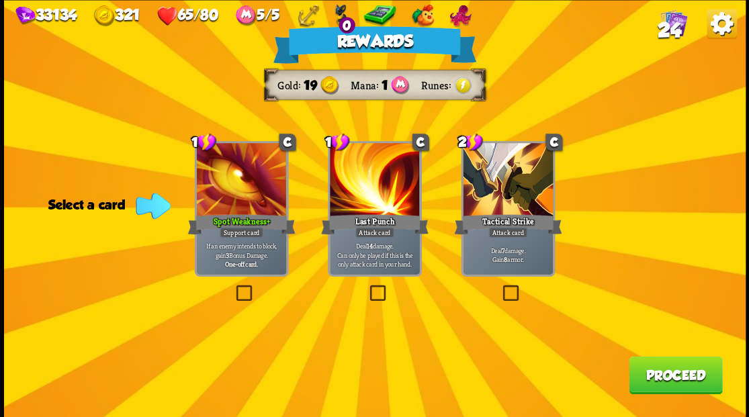
click at [688, 380] on button "Proceed" at bounding box center [675, 375] width 93 height 38
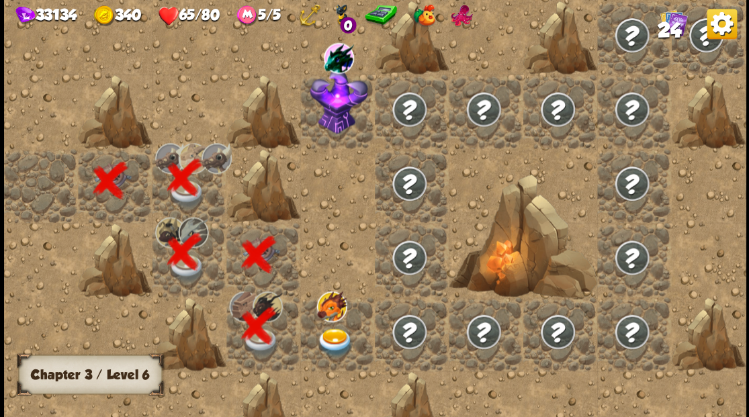
click at [339, 339] on img at bounding box center [335, 342] width 37 height 29
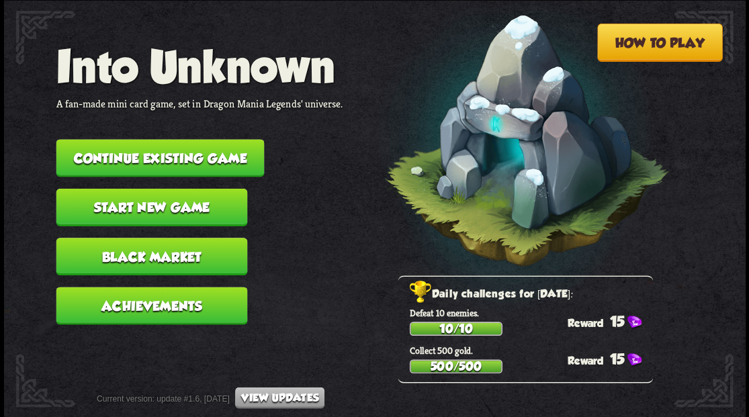
click at [169, 147] on button "Continue existing game" at bounding box center [160, 158] width 208 height 38
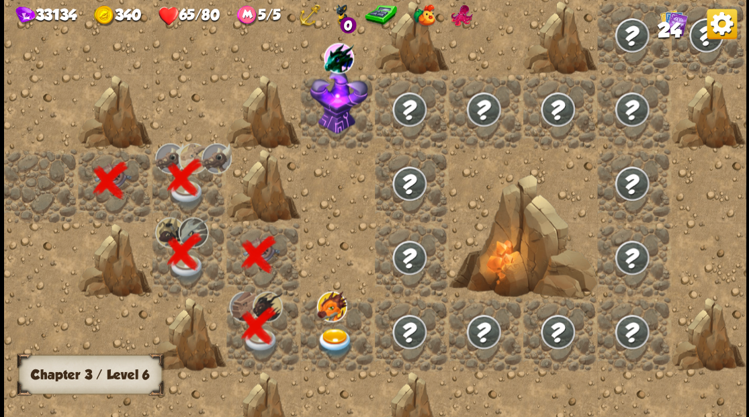
click at [335, 335] on img at bounding box center [335, 342] width 37 height 29
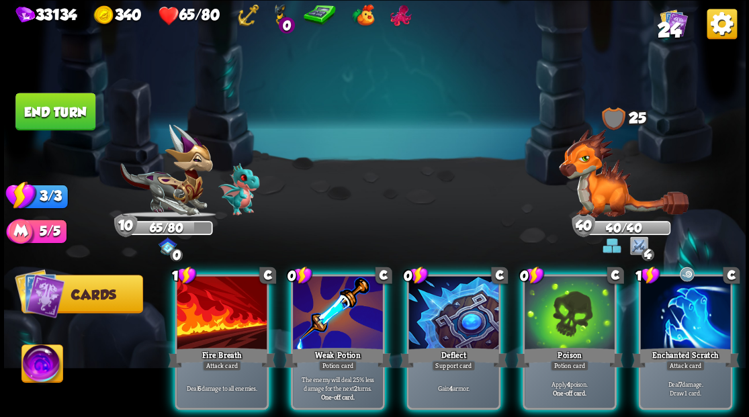
click at [607, 196] on img at bounding box center [624, 172] width 130 height 89
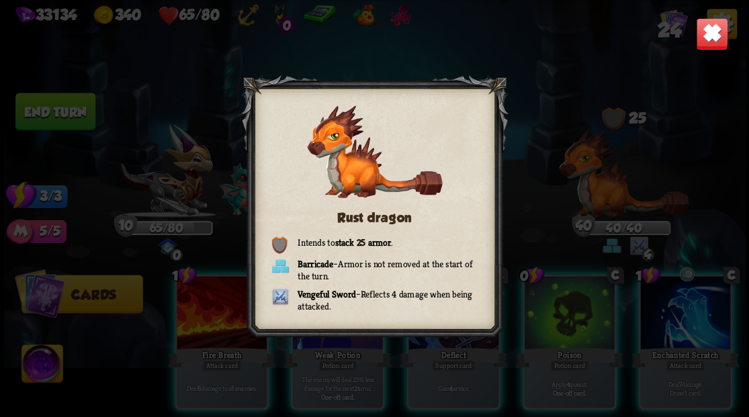
click at [702, 42] on img at bounding box center [712, 33] width 32 height 32
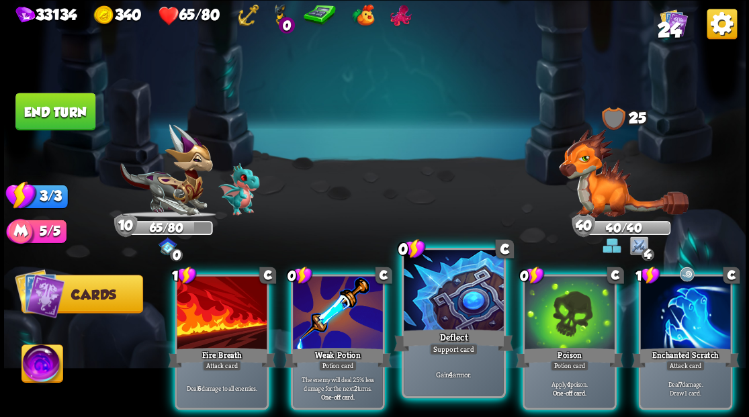
click at [441, 318] on div at bounding box center [453, 292] width 99 height 84
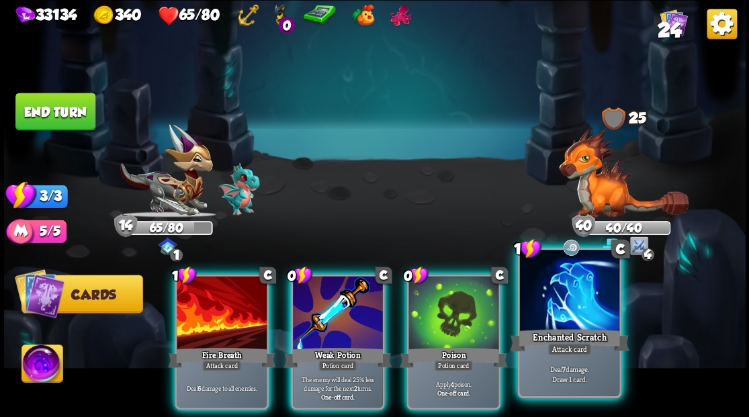
click at [544, 302] on div at bounding box center [568, 292] width 99 height 84
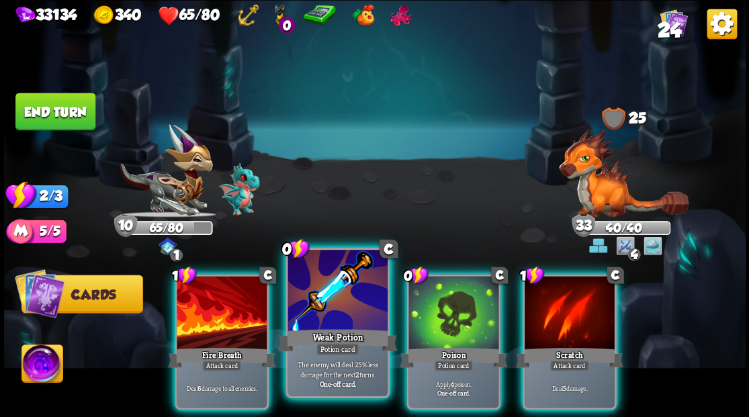
click at [338, 302] on div at bounding box center [337, 292] width 99 height 84
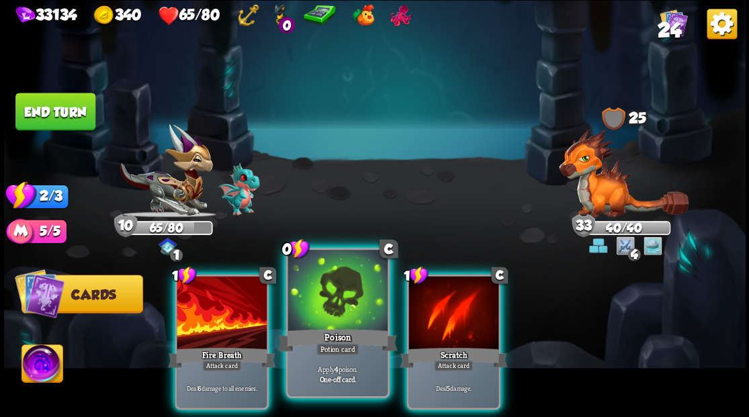
click at [333, 304] on div at bounding box center [337, 292] width 99 height 84
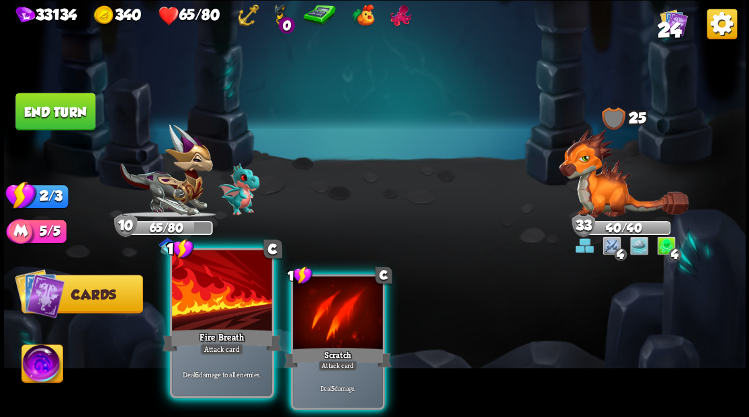
click at [239, 311] on div at bounding box center [221, 292] width 99 height 84
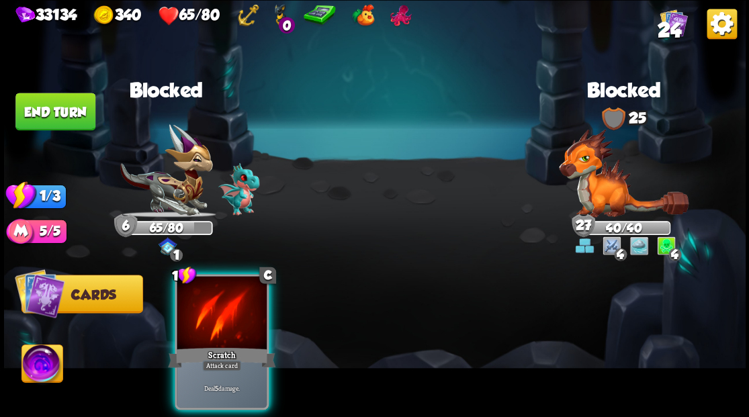
click at [238, 311] on div at bounding box center [222, 314] width 90 height 76
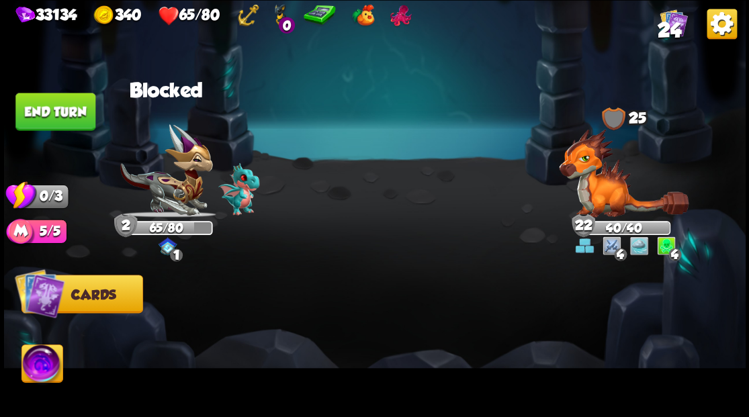
click at [52, 114] on button "End turn" at bounding box center [55, 112] width 80 height 38
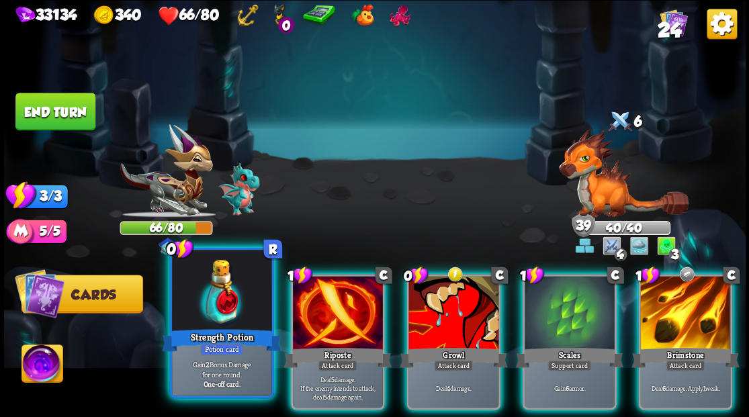
click at [213, 302] on div at bounding box center [221, 292] width 99 height 84
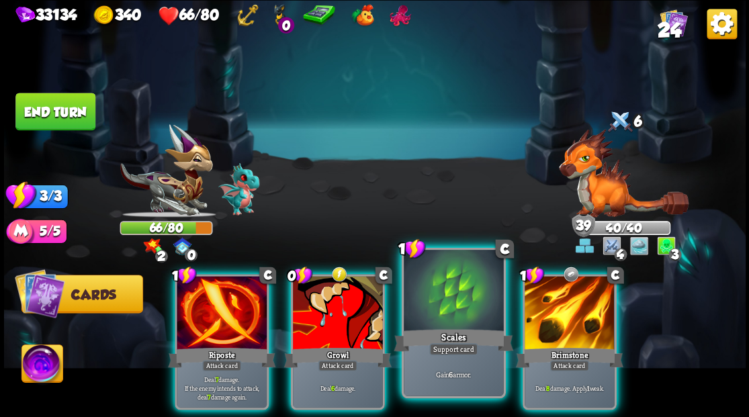
click at [449, 301] on div at bounding box center [453, 292] width 99 height 84
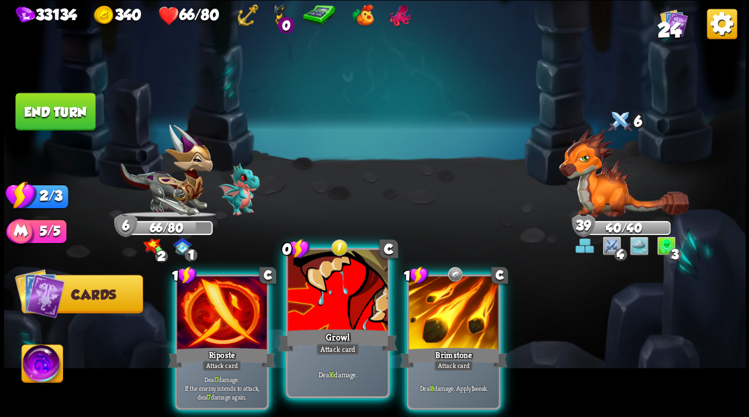
click at [329, 301] on div at bounding box center [337, 292] width 99 height 84
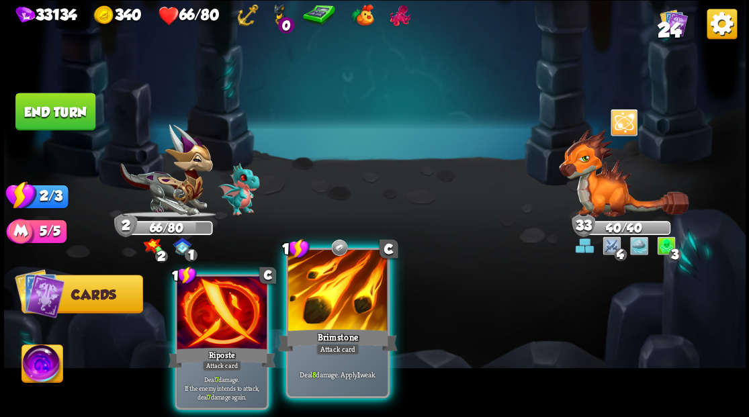
click at [309, 329] on div "Brimstone" at bounding box center [338, 340] width 120 height 27
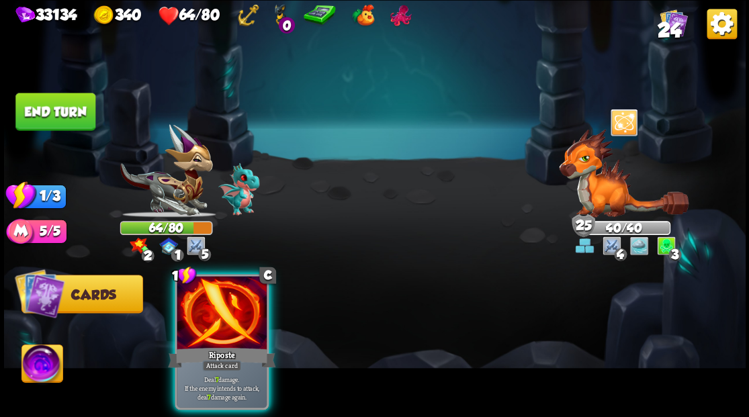
click at [59, 110] on button "End turn" at bounding box center [55, 112] width 80 height 38
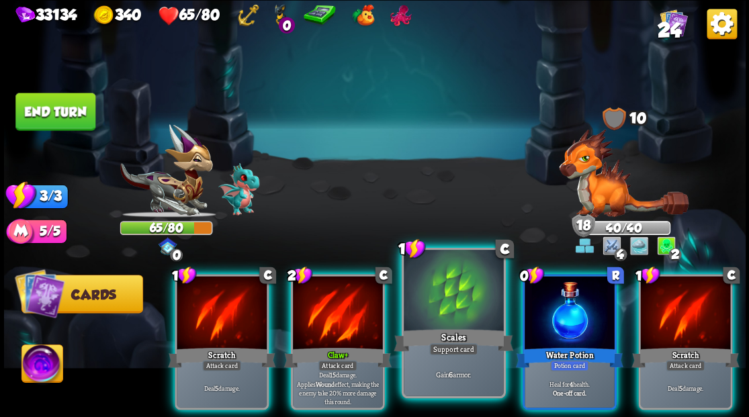
click at [447, 329] on div "Scales" at bounding box center [454, 340] width 120 height 27
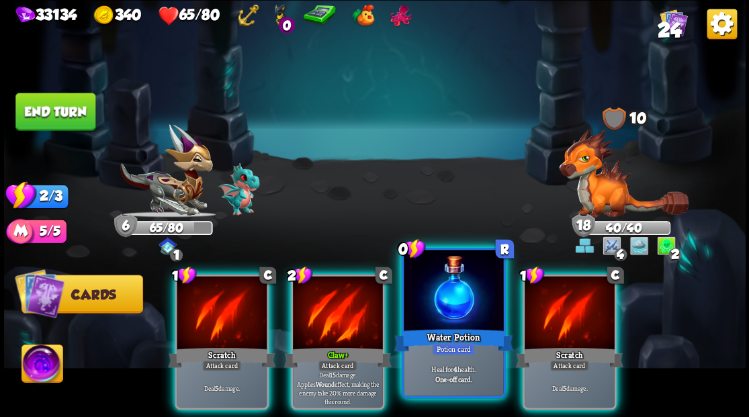
click at [442, 328] on div "Water Potion" at bounding box center [454, 340] width 120 height 27
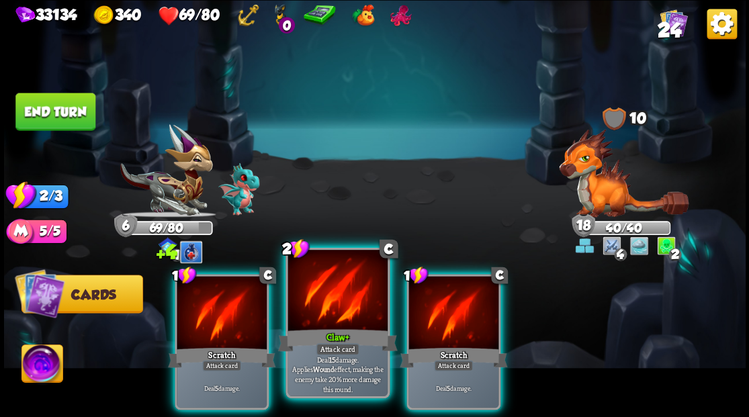
click at [337, 302] on div at bounding box center [337, 292] width 99 height 84
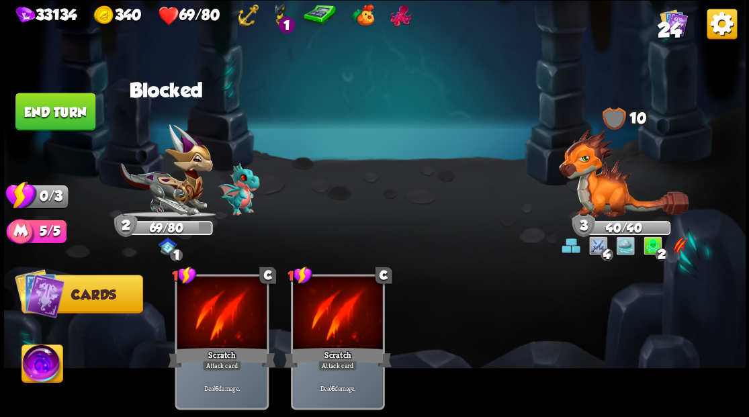
click at [39, 107] on button "End turn" at bounding box center [55, 112] width 80 height 38
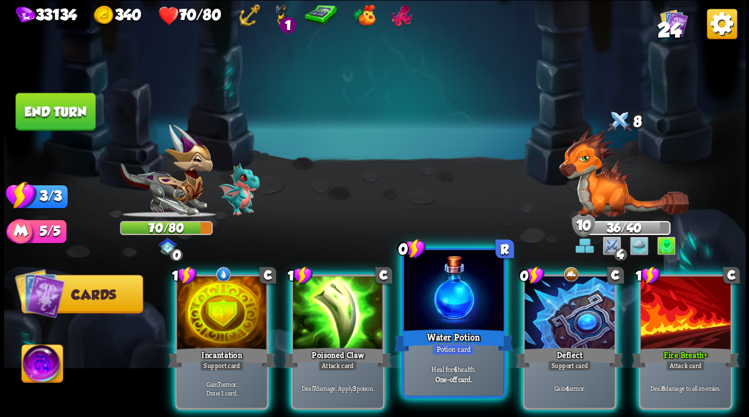
click at [450, 292] on div at bounding box center [453, 292] width 99 height 84
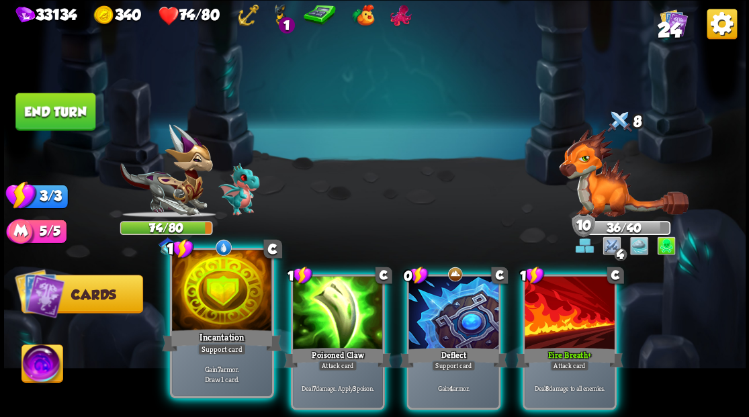
click at [212, 305] on div at bounding box center [221, 292] width 99 height 84
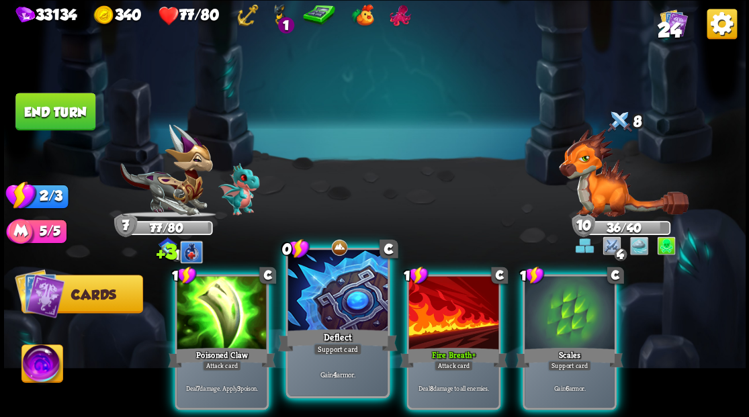
click at [335, 304] on div at bounding box center [337, 292] width 99 height 84
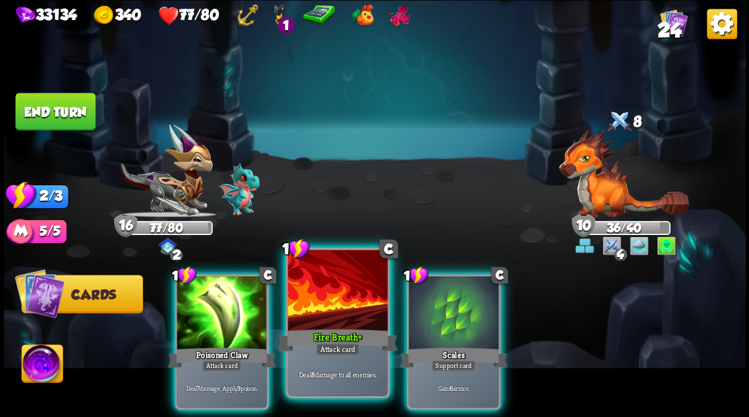
click at [331, 296] on div at bounding box center [337, 292] width 99 height 84
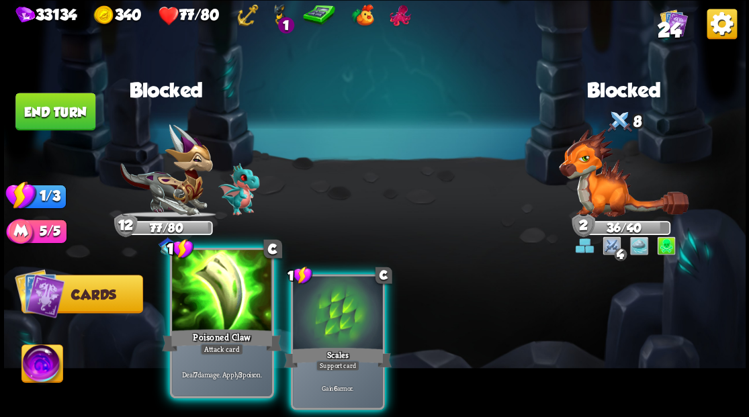
click at [208, 312] on div at bounding box center [221, 292] width 99 height 84
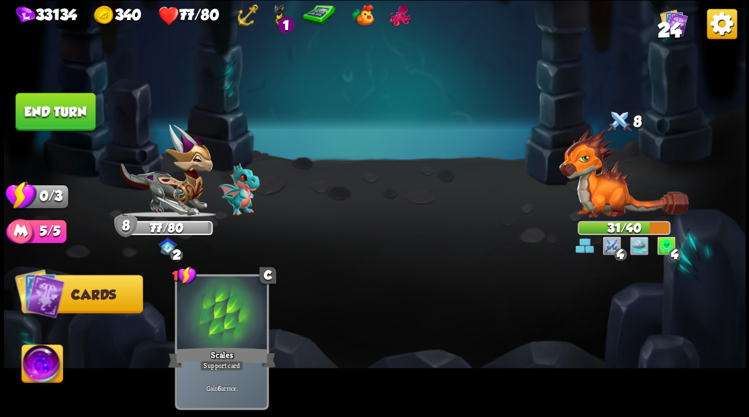
click at [36, 113] on button "End turn" at bounding box center [55, 112] width 80 height 38
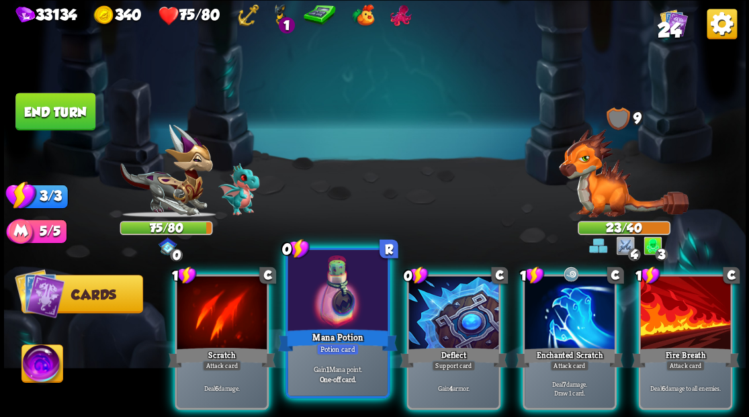
click at [318, 300] on div at bounding box center [337, 292] width 99 height 84
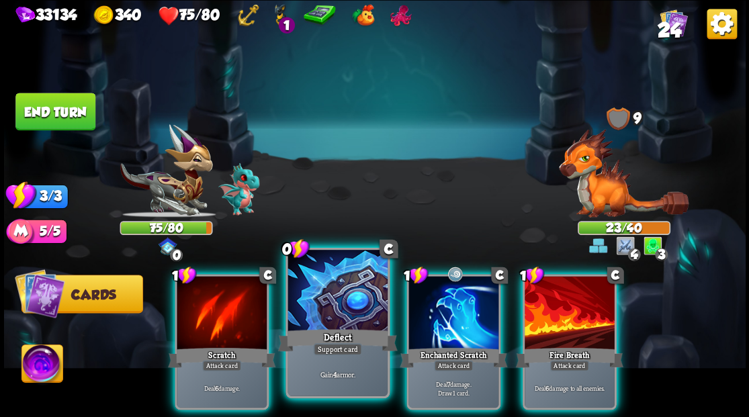
click at [321, 296] on div at bounding box center [337, 292] width 99 height 84
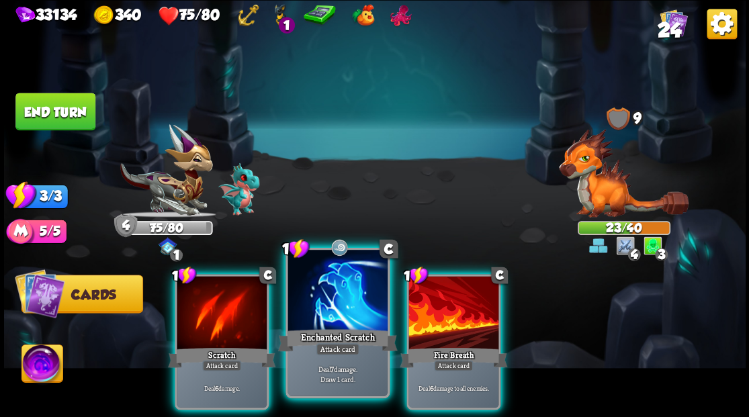
click at [333, 294] on div at bounding box center [337, 292] width 99 height 84
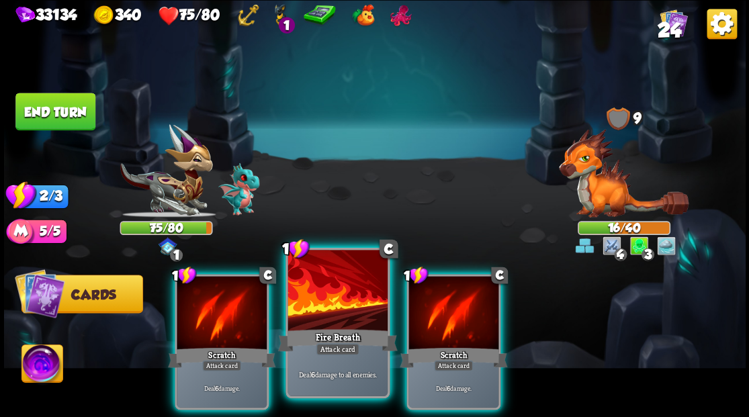
click at [333, 302] on div at bounding box center [337, 292] width 99 height 84
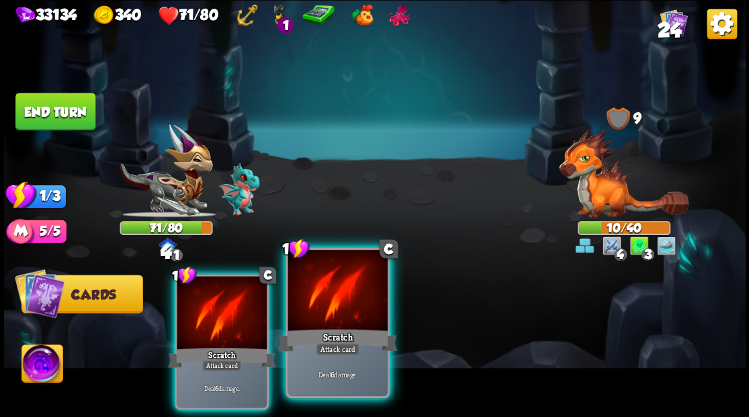
click at [329, 331] on div "Scratch" at bounding box center [338, 340] width 120 height 27
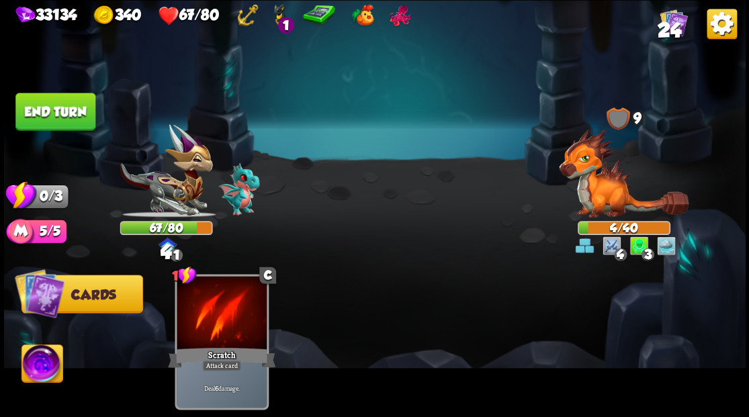
click at [63, 109] on button "End turn" at bounding box center [55, 112] width 80 height 38
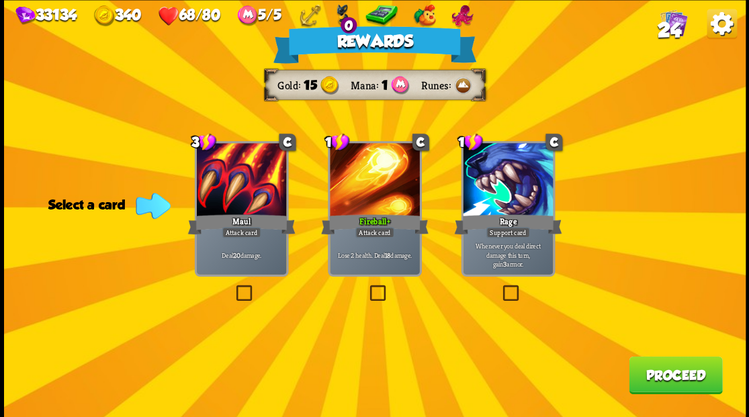
click at [679, 375] on button "Proceed" at bounding box center [675, 375] width 93 height 38
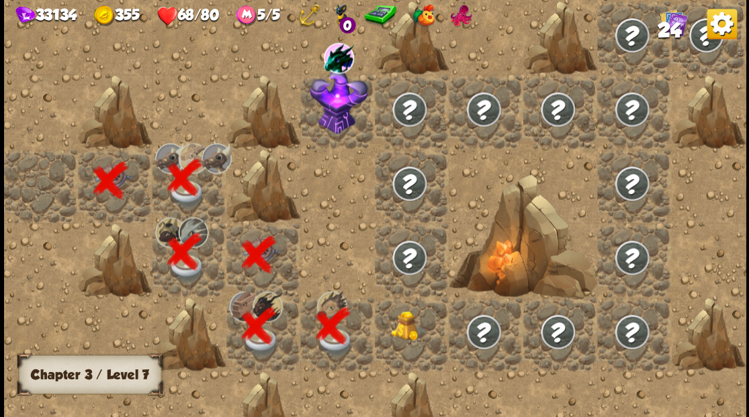
click at [394, 325] on img at bounding box center [409, 325] width 37 height 30
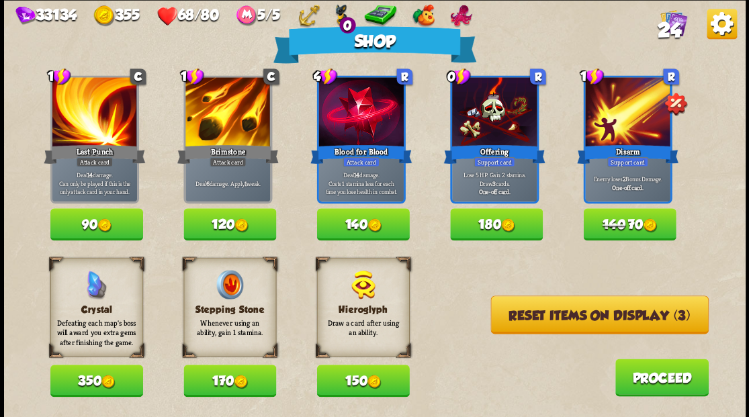
click at [532, 325] on button "Reset items on display (3)" at bounding box center [600, 315] width 218 height 38
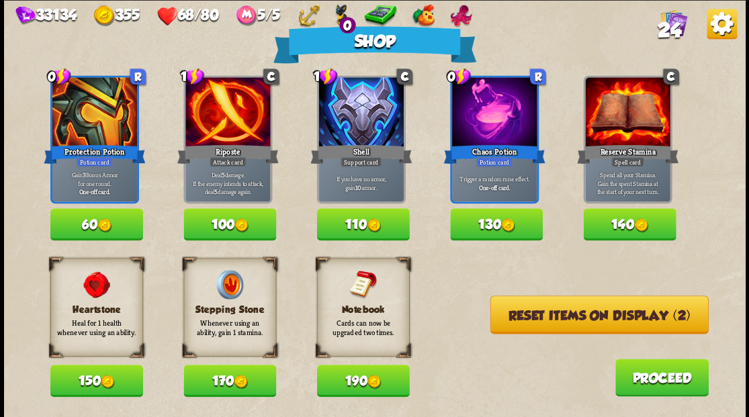
click at [524, 313] on button "Reset items on display (2)" at bounding box center [599, 315] width 218 height 38
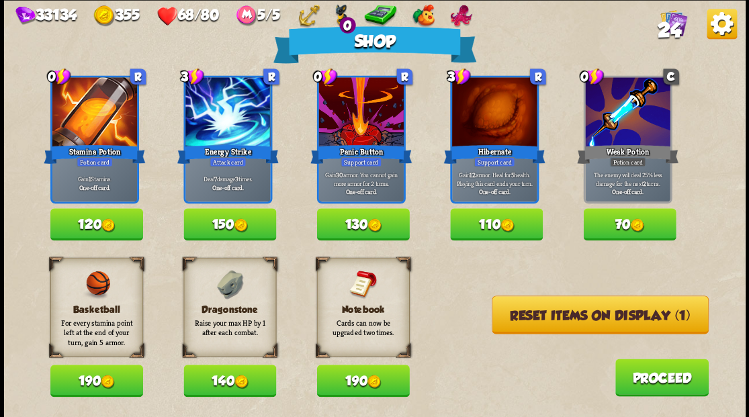
click at [223, 382] on button "140" at bounding box center [229, 381] width 93 height 32
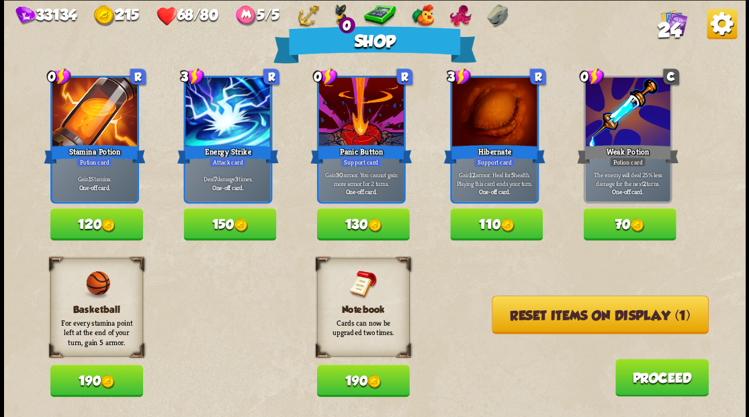
click at [558, 315] on button "Reset items on display (1)" at bounding box center [600, 315] width 217 height 38
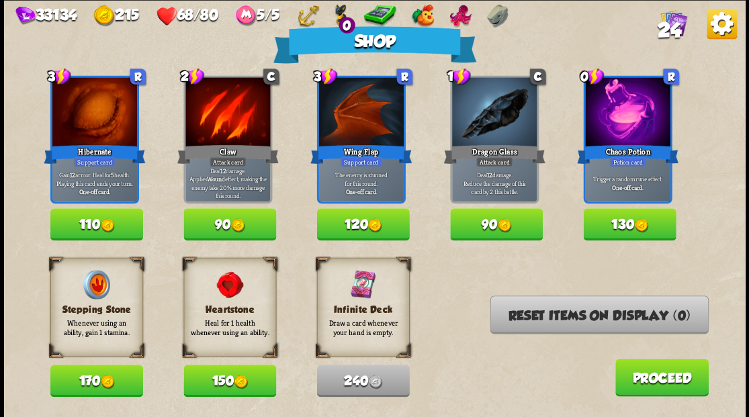
click at [482, 229] on button "90" at bounding box center [496, 224] width 93 height 32
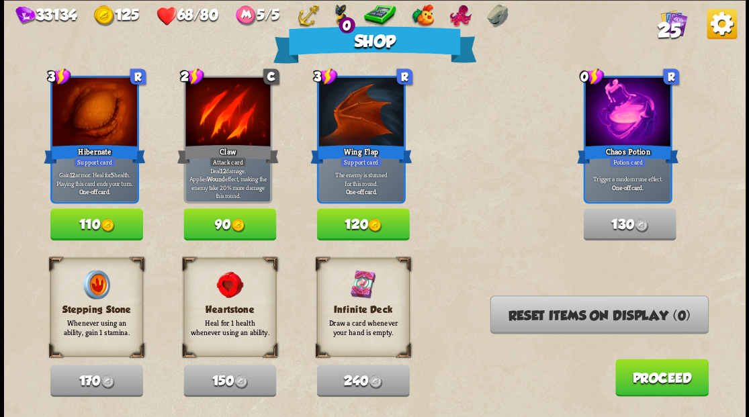
click at [651, 384] on button "Proceed" at bounding box center [661, 378] width 93 height 38
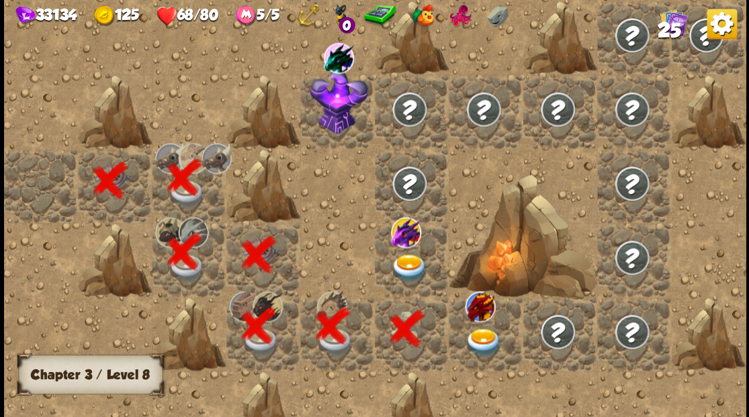
click at [399, 263] on img at bounding box center [409, 268] width 37 height 29
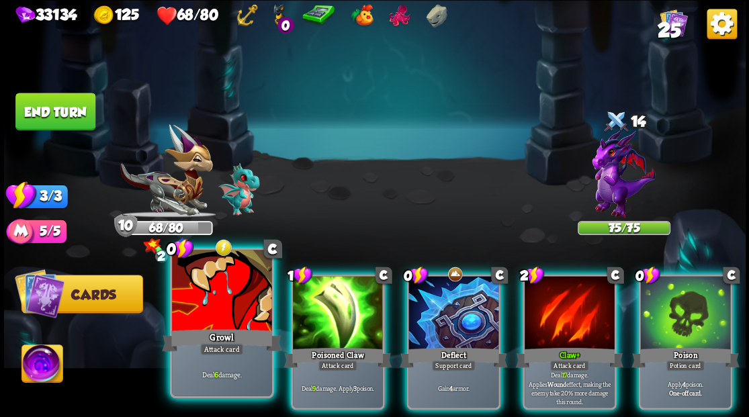
click at [216, 323] on div at bounding box center [221, 292] width 99 height 84
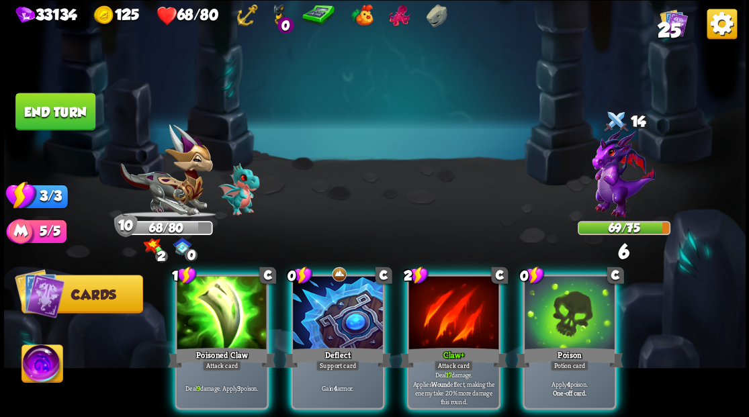
click at [559, 305] on div at bounding box center [570, 314] width 90 height 76
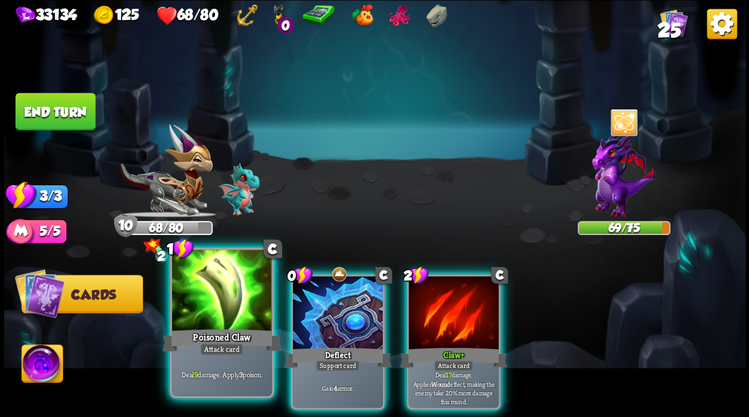
click at [215, 309] on div at bounding box center [221, 292] width 99 height 84
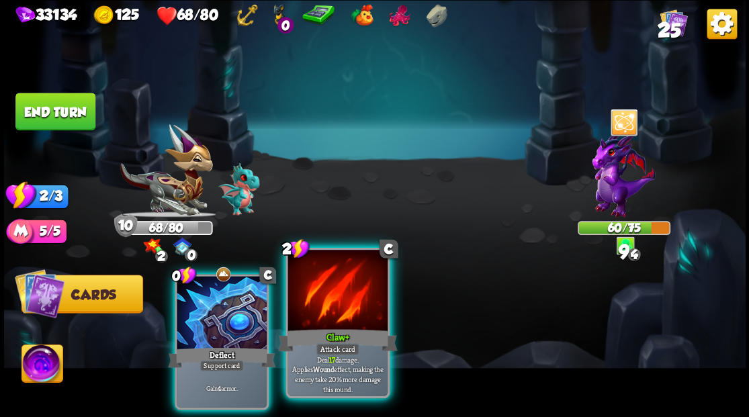
click at [341, 330] on div "Claw +" at bounding box center [338, 340] width 120 height 27
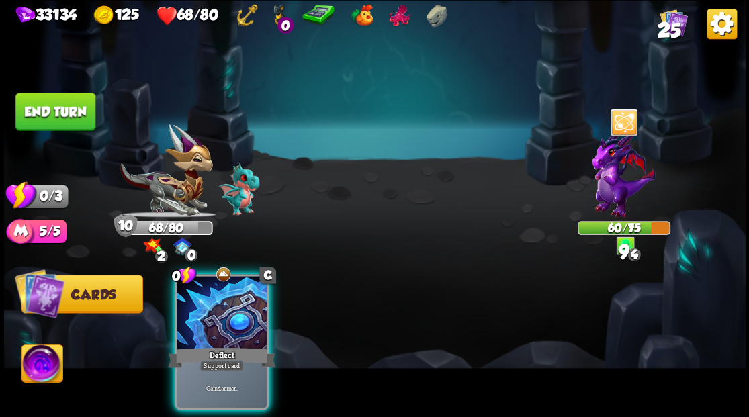
drag, startPoint x: 234, startPoint y: 325, endPoint x: 216, endPoint y: 273, distance: 54.8
click at [231, 322] on div at bounding box center [222, 314] width 90 height 76
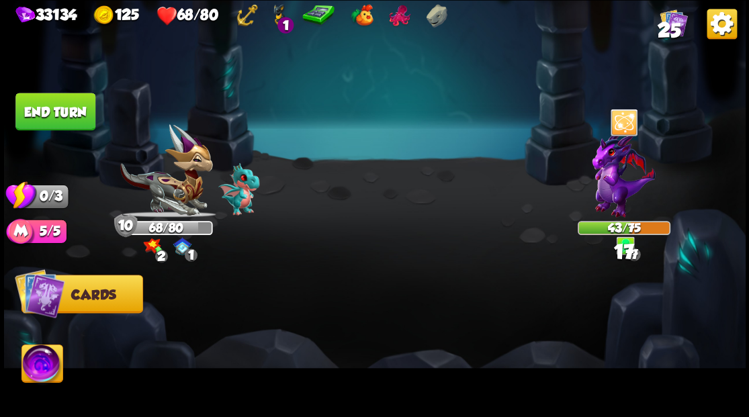
click at [54, 118] on button "End turn" at bounding box center [55, 112] width 80 height 38
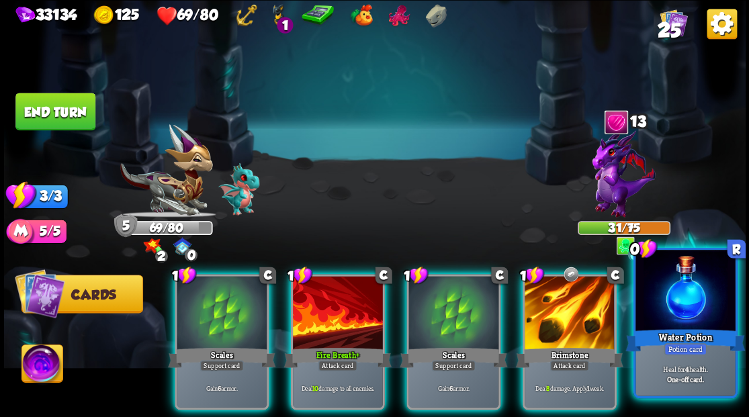
click at [673, 306] on div at bounding box center [685, 292] width 99 height 84
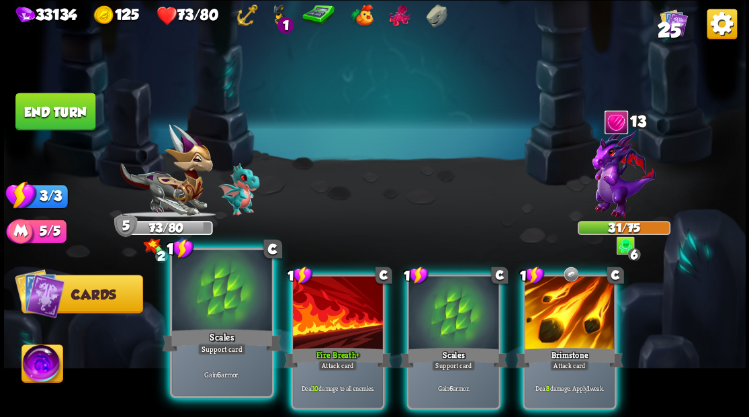
click at [211, 325] on div at bounding box center [221, 292] width 99 height 84
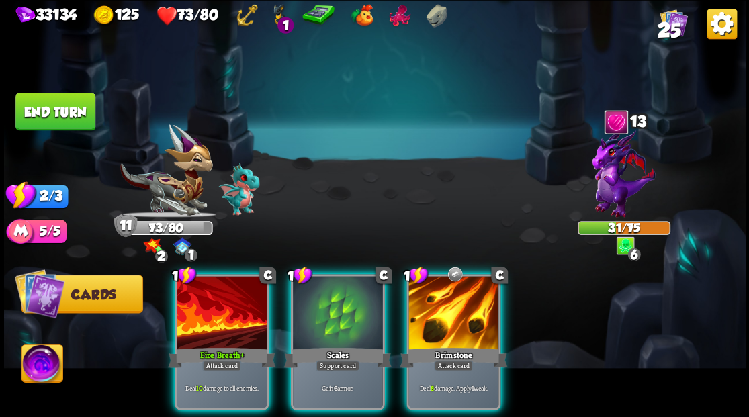
drag, startPoint x: 452, startPoint y: 301, endPoint x: 456, endPoint y: 290, distance: 12.1
click at [453, 299] on div at bounding box center [454, 314] width 90 height 76
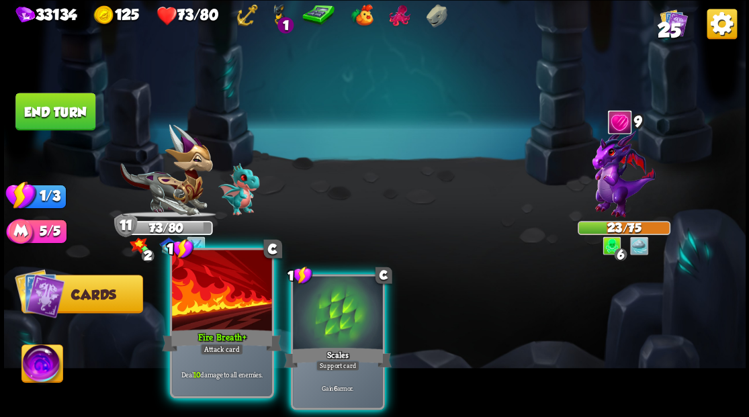
click at [220, 310] on div at bounding box center [221, 292] width 99 height 84
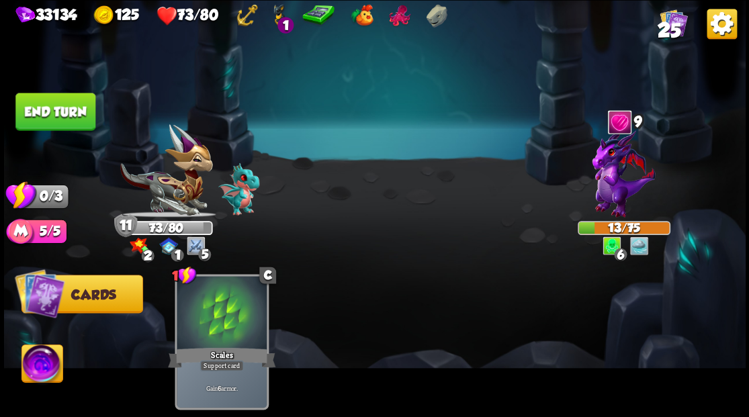
drag, startPoint x: 62, startPoint y: 110, endPoint x: 477, endPoint y: 120, distance: 415.4
click at [63, 110] on button "End turn" at bounding box center [55, 112] width 80 height 38
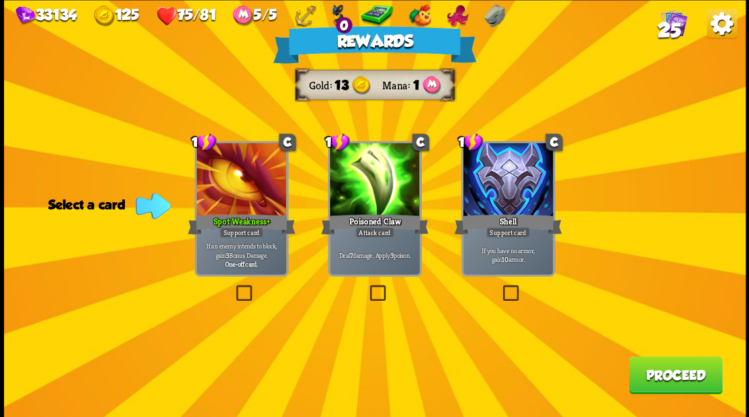
click at [673, 382] on button "Proceed" at bounding box center [675, 375] width 93 height 38
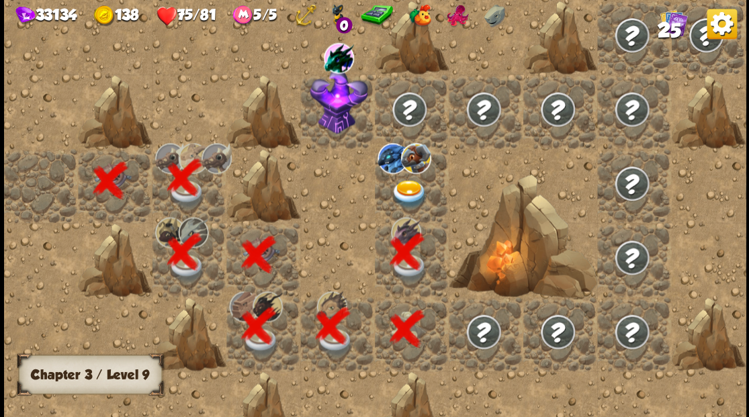
click at [405, 187] on img at bounding box center [409, 193] width 37 height 29
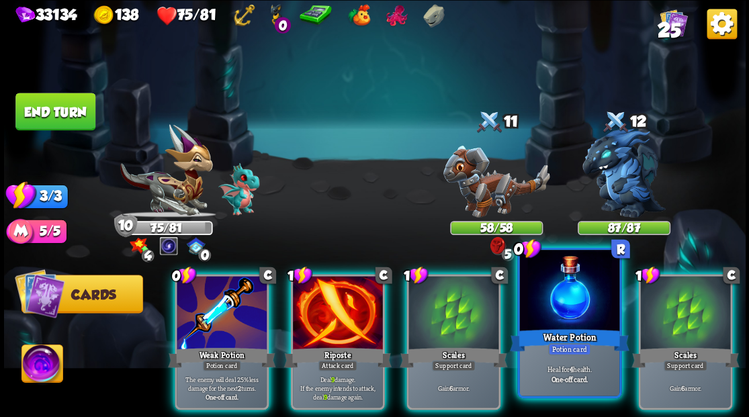
click at [559, 304] on div at bounding box center [568, 292] width 99 height 84
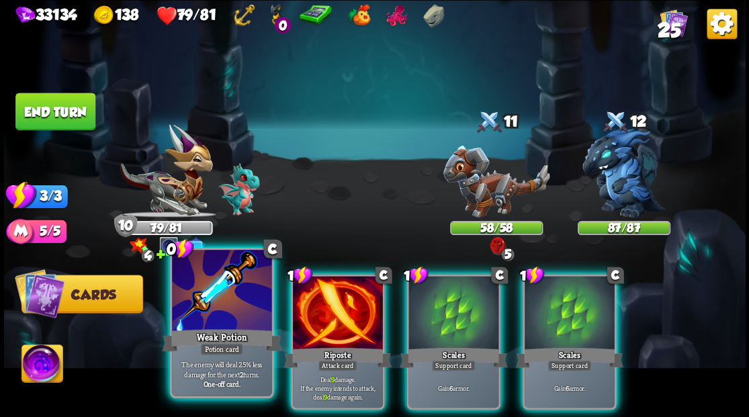
click at [223, 310] on div at bounding box center [221, 292] width 99 height 84
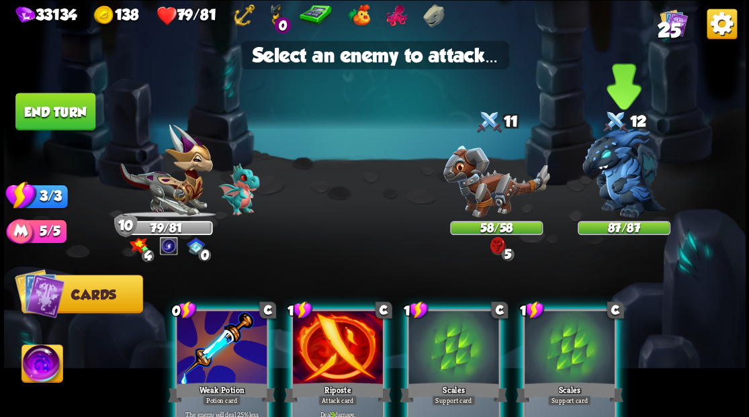
click at [628, 178] on img at bounding box center [624, 172] width 83 height 89
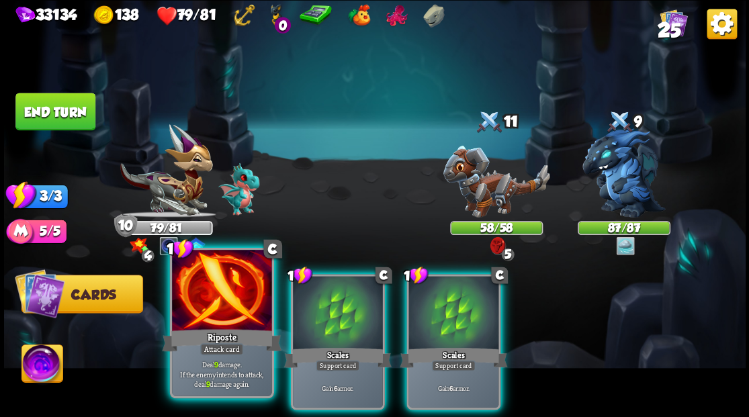
click at [237, 296] on div at bounding box center [221, 292] width 99 height 84
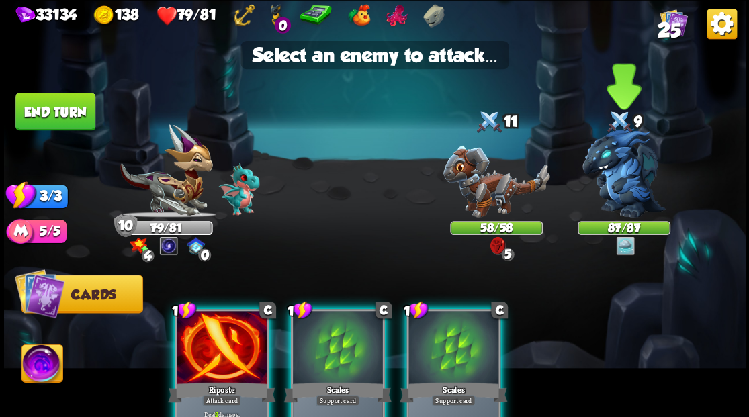
click at [612, 171] on img at bounding box center [624, 172] width 83 height 89
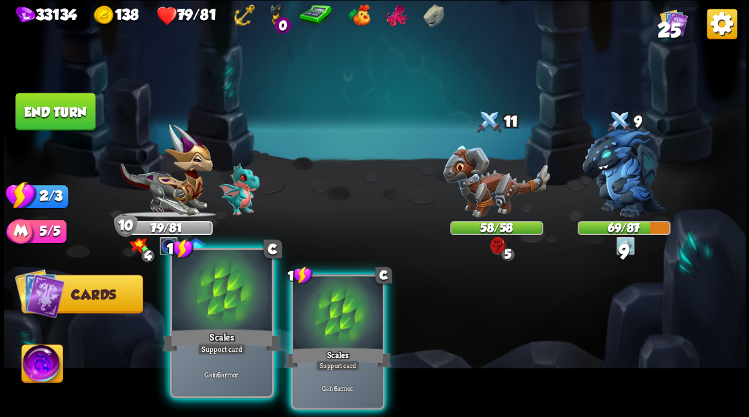
click at [218, 298] on div at bounding box center [221, 292] width 99 height 84
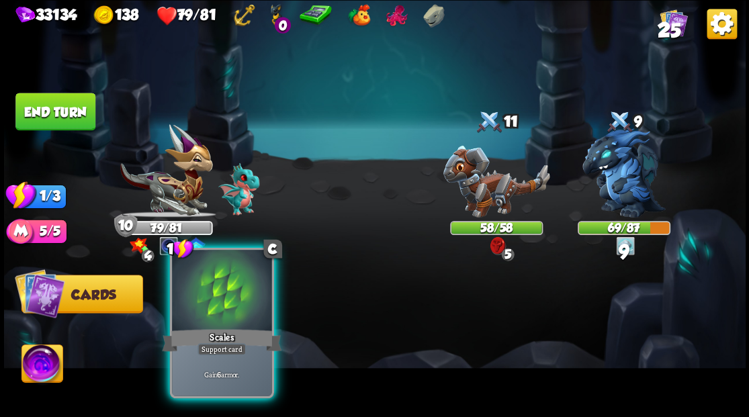
click at [218, 298] on div at bounding box center [221, 292] width 99 height 84
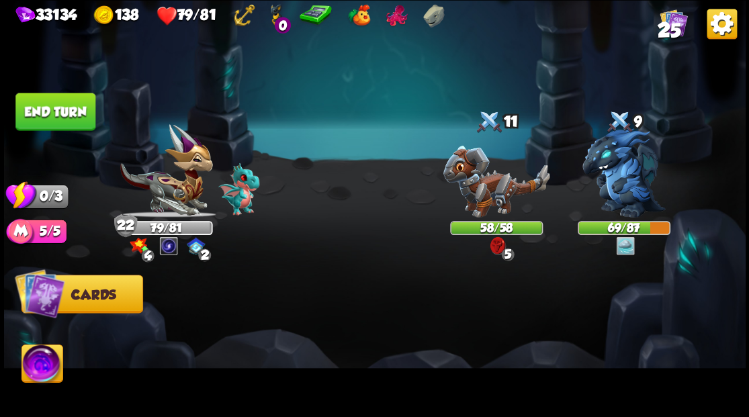
click at [62, 109] on button "End turn" at bounding box center [55, 112] width 80 height 38
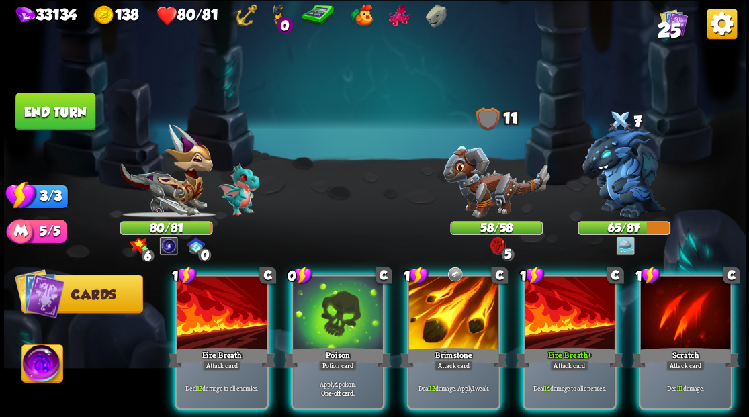
click at [485, 196] on img at bounding box center [496, 181] width 107 height 72
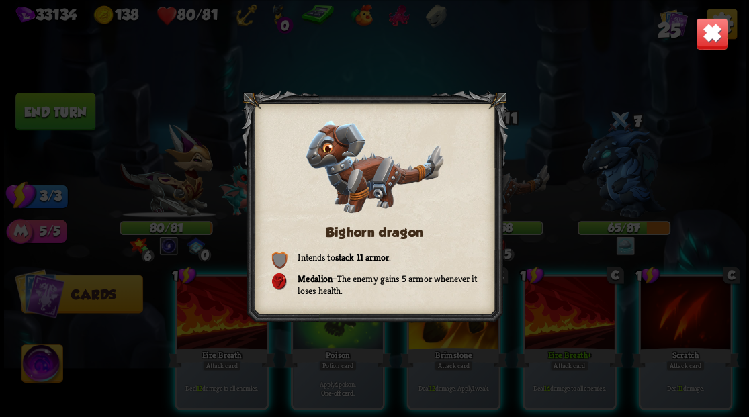
click at [714, 37] on img at bounding box center [712, 33] width 32 height 32
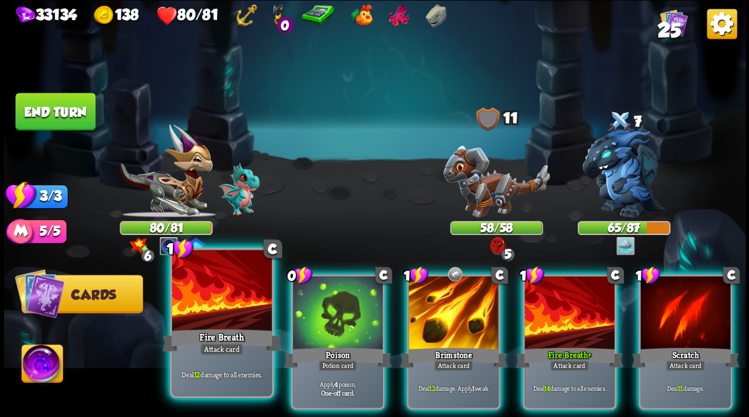
click at [240, 322] on div at bounding box center [221, 292] width 99 height 84
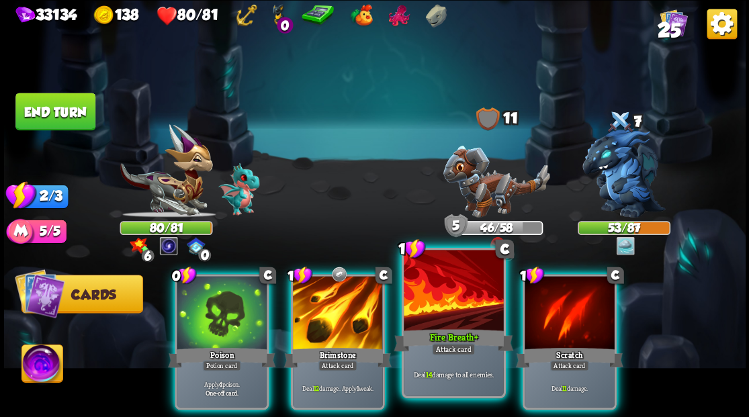
click at [444, 317] on div at bounding box center [453, 292] width 99 height 84
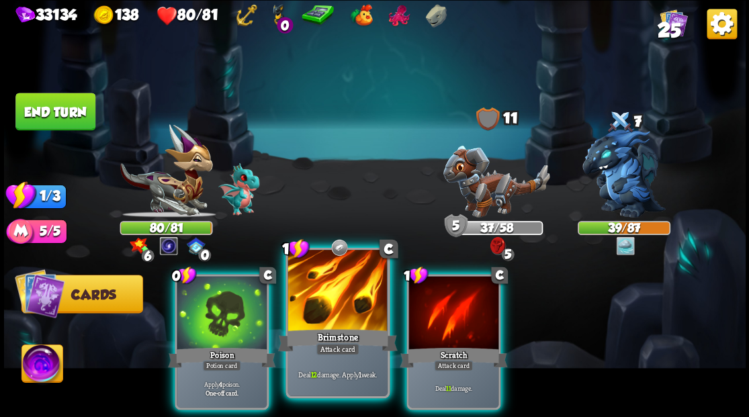
click at [333, 320] on div at bounding box center [337, 292] width 99 height 84
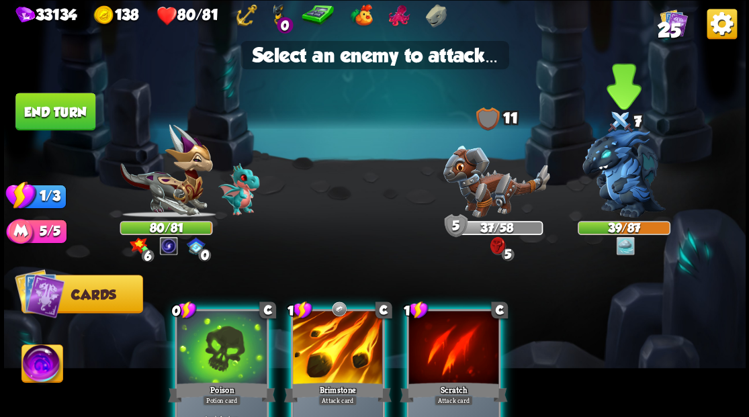
click at [620, 177] on img at bounding box center [624, 172] width 83 height 89
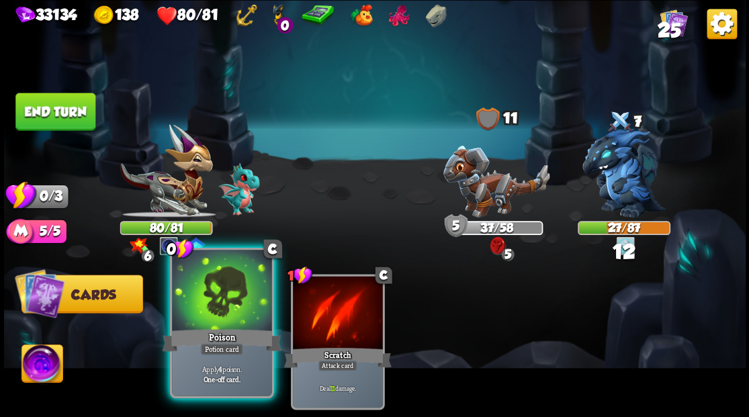
drag, startPoint x: 207, startPoint y: 306, endPoint x: 325, endPoint y: 264, distance: 125.6
click at [207, 306] on div at bounding box center [221, 292] width 99 height 84
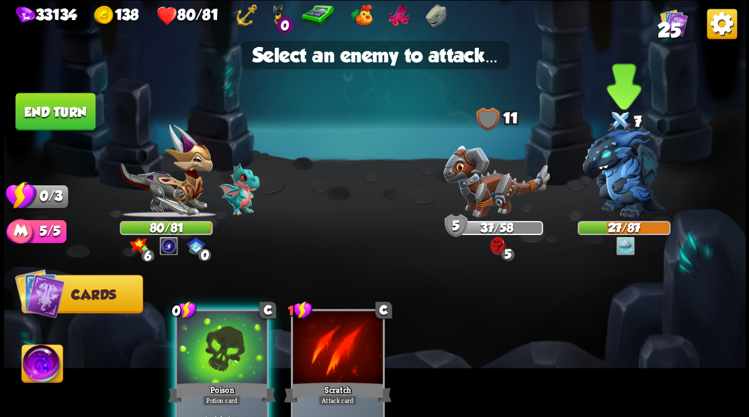
click at [616, 171] on img at bounding box center [624, 172] width 83 height 89
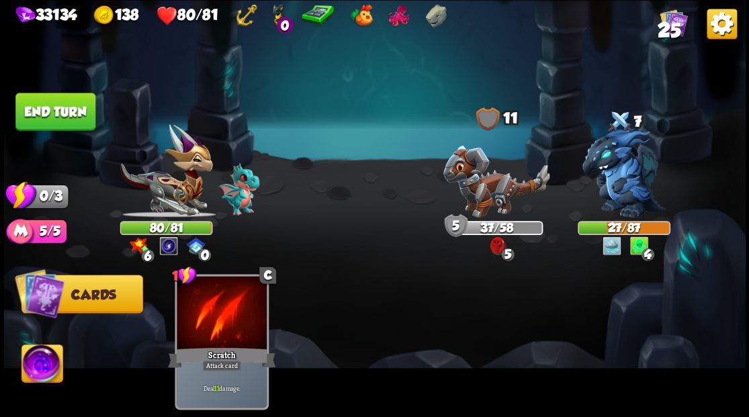
click at [60, 108] on button "End turn" at bounding box center [55, 112] width 80 height 38
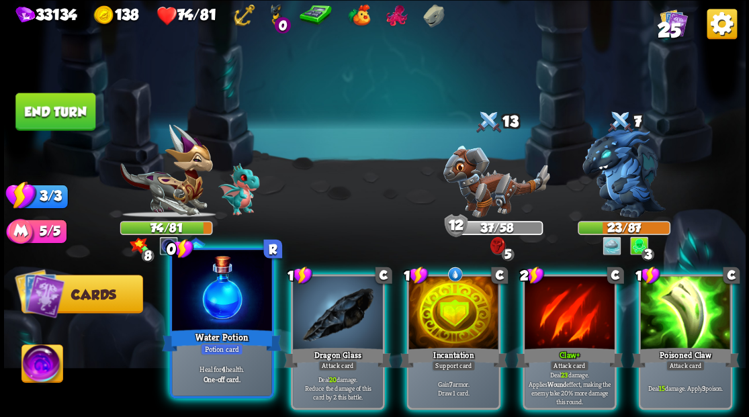
click at [218, 310] on div at bounding box center [221, 292] width 99 height 84
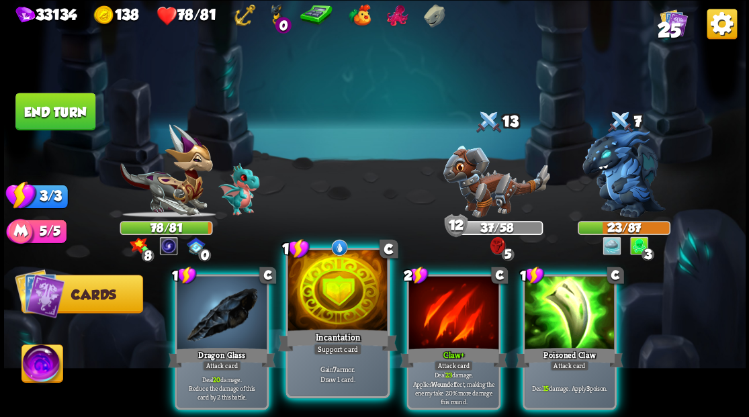
click at [326, 320] on div at bounding box center [337, 292] width 99 height 84
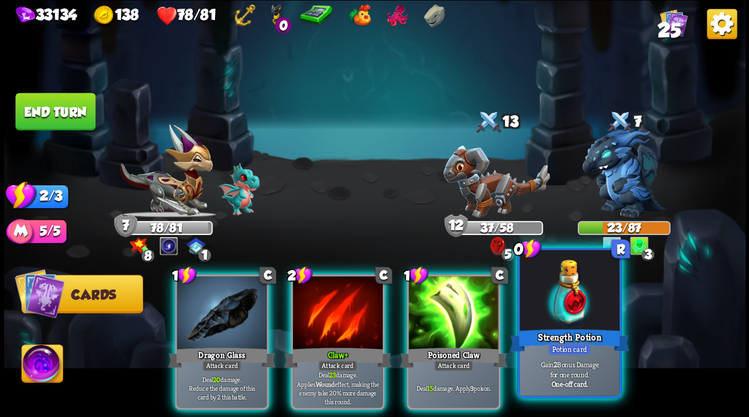
click at [577, 308] on div at bounding box center [568, 292] width 99 height 84
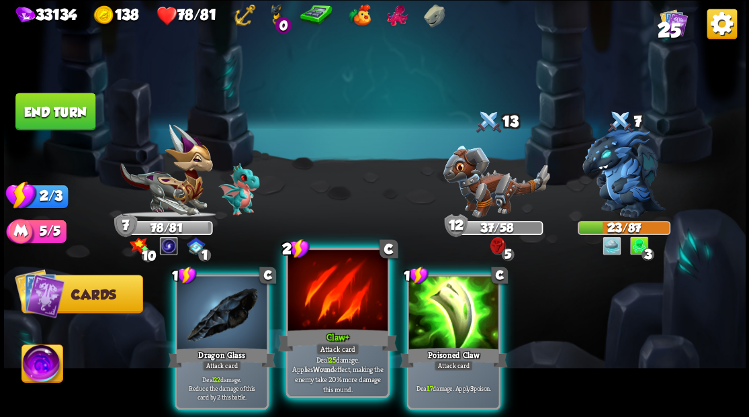
click at [316, 322] on div at bounding box center [337, 292] width 99 height 84
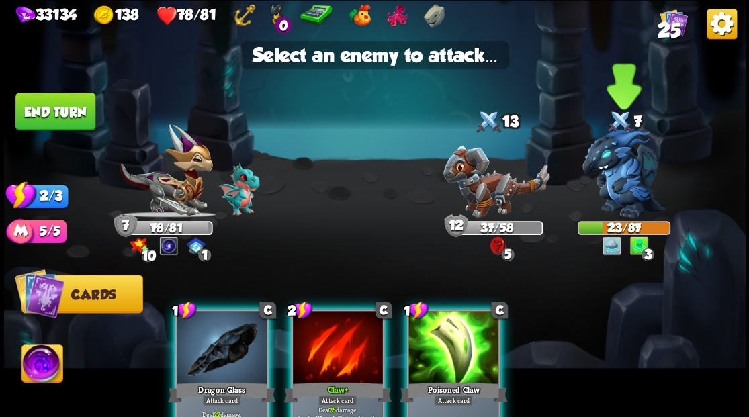
click at [608, 188] on img at bounding box center [624, 172] width 83 height 89
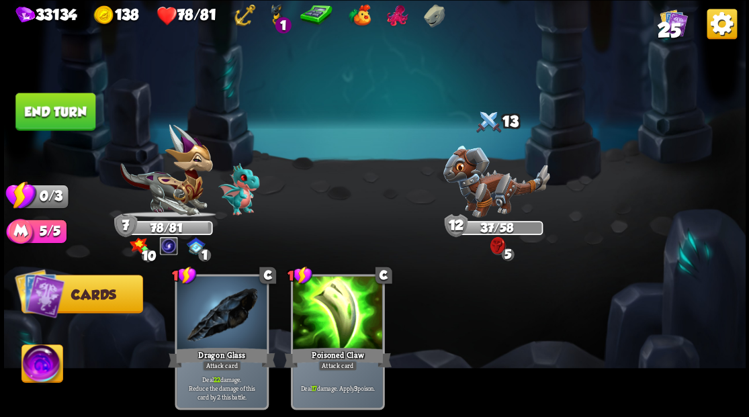
drag, startPoint x: 67, startPoint y: 118, endPoint x: 453, endPoint y: 106, distance: 386.6
click at [66, 118] on button "End turn" at bounding box center [55, 112] width 80 height 38
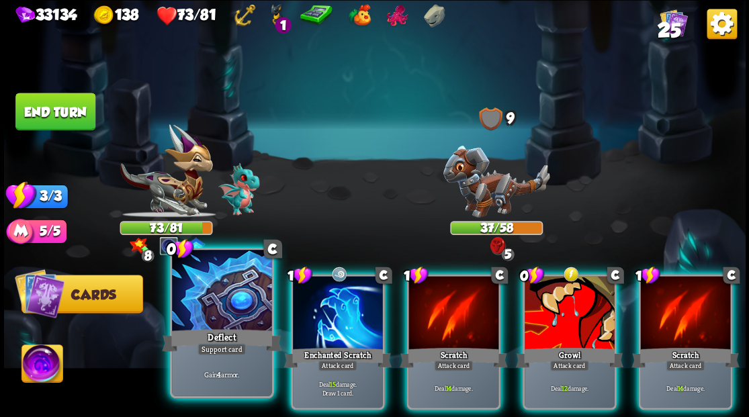
click at [208, 310] on div at bounding box center [221, 292] width 99 height 84
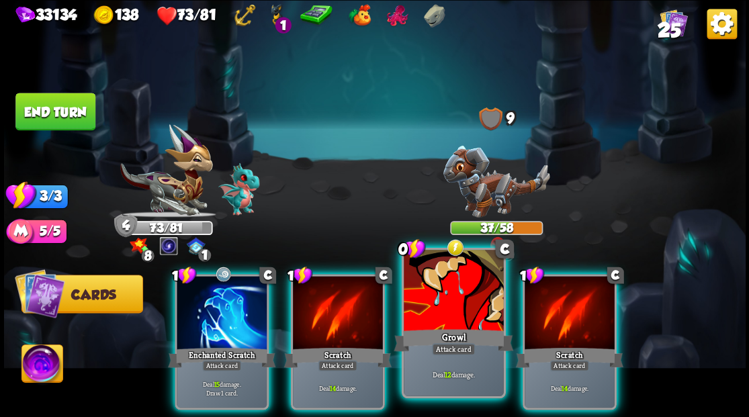
click at [454, 309] on div at bounding box center [453, 292] width 99 height 84
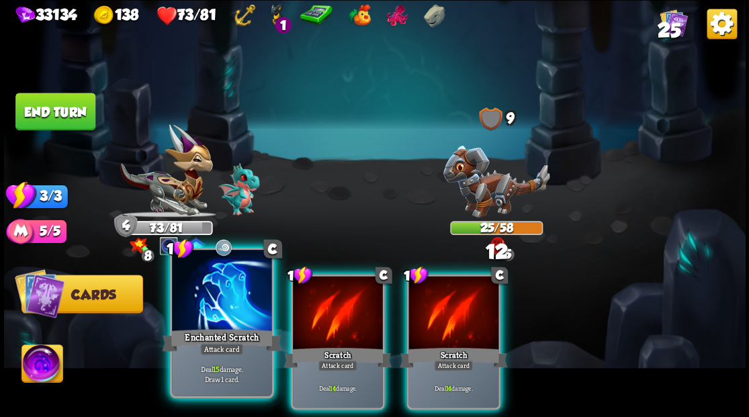
click at [199, 312] on div at bounding box center [221, 292] width 99 height 84
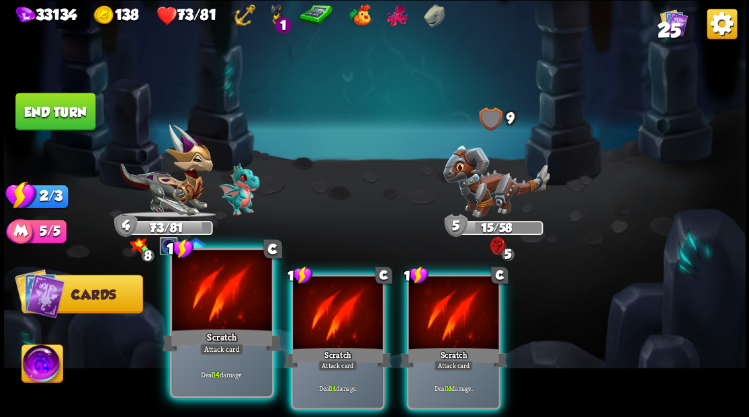
click at [199, 319] on div at bounding box center [221, 292] width 99 height 84
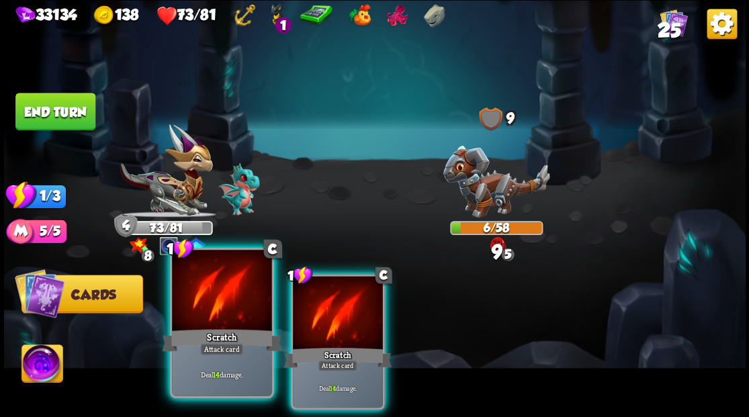
click at [200, 321] on div at bounding box center [221, 292] width 99 height 84
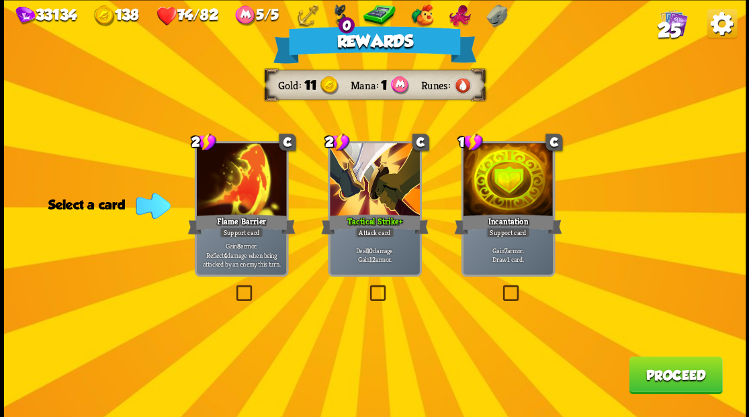
drag, startPoint x: 687, startPoint y: 378, endPoint x: 679, endPoint y: 370, distance: 11.4
click at [679, 370] on button "Proceed" at bounding box center [675, 375] width 93 height 38
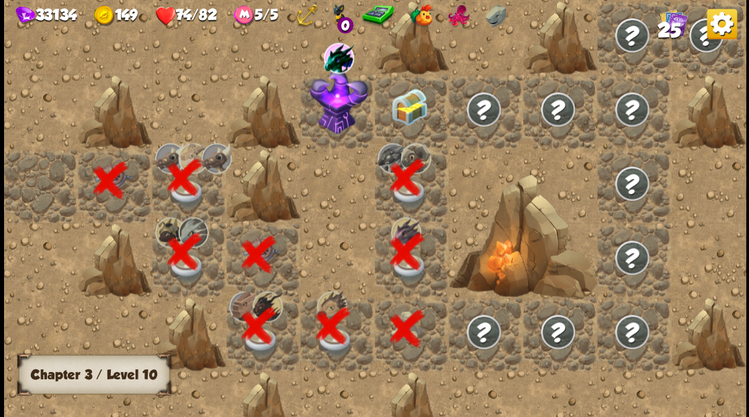
click at [398, 116] on img at bounding box center [409, 106] width 37 height 37
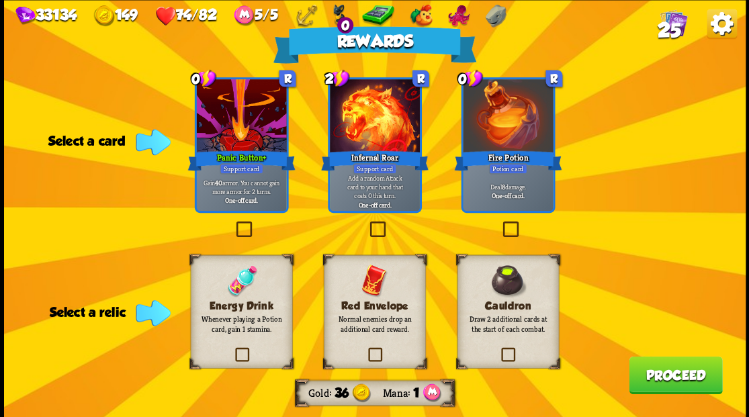
click at [233, 349] on label at bounding box center [233, 349] width 0 height 0
click at [0, 0] on input "checkbox" at bounding box center [0, 0] width 0 height 0
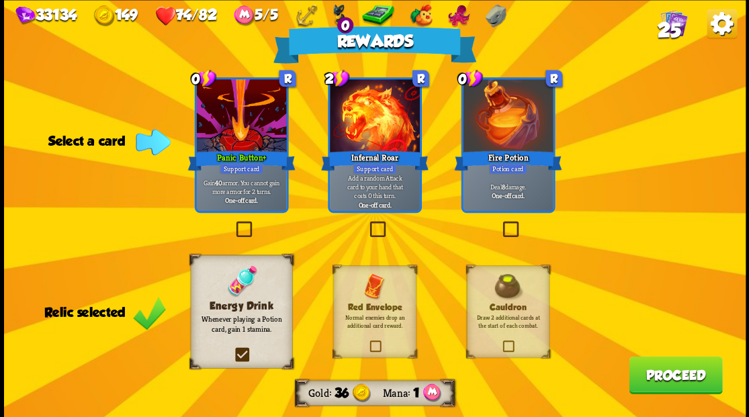
click at [500, 223] on label at bounding box center [500, 223] width 0 height 0
click at [0, 0] on input "checkbox" at bounding box center [0, 0] width 0 height 0
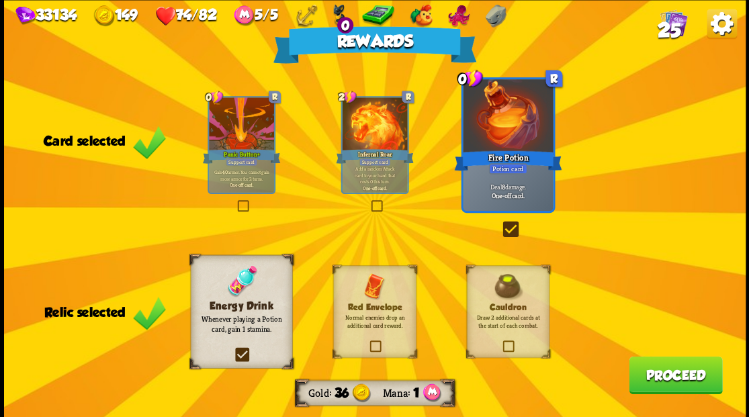
click at [659, 380] on button "Proceed" at bounding box center [675, 375] width 93 height 38
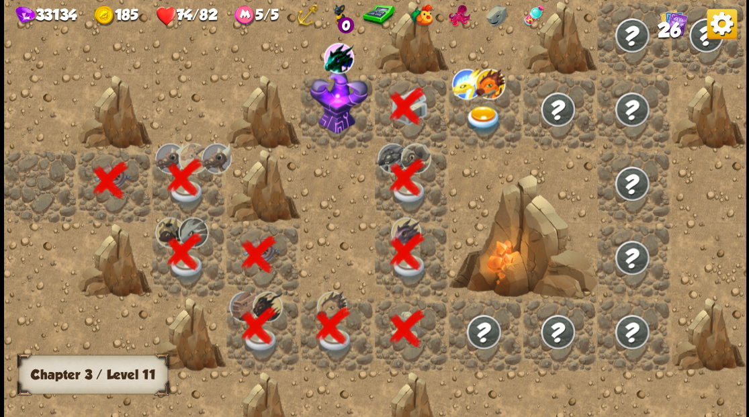
scroll to position [0, 258]
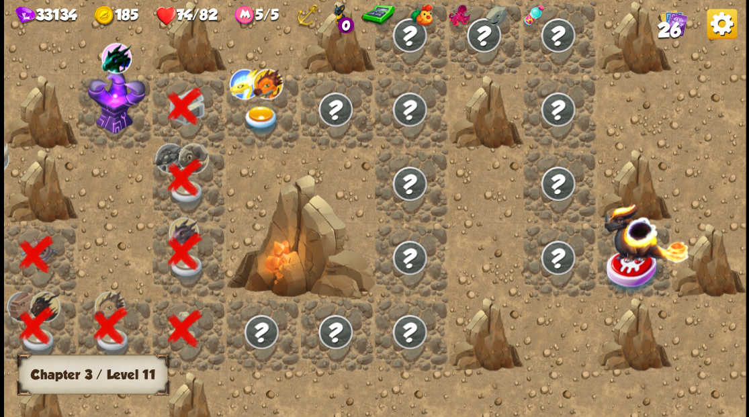
click at [110, 126] on img at bounding box center [116, 101] width 58 height 65
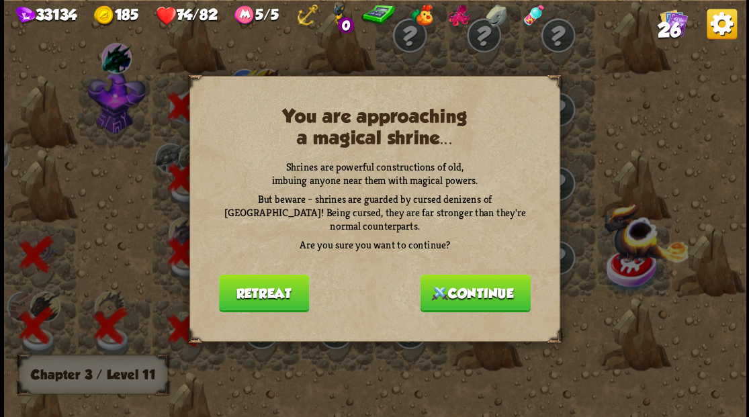
click at [488, 289] on button "Continue" at bounding box center [475, 293] width 111 height 38
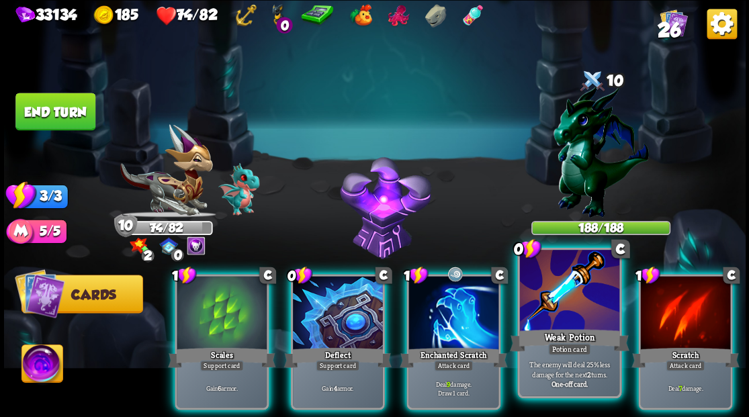
click at [550, 310] on div at bounding box center [568, 292] width 99 height 84
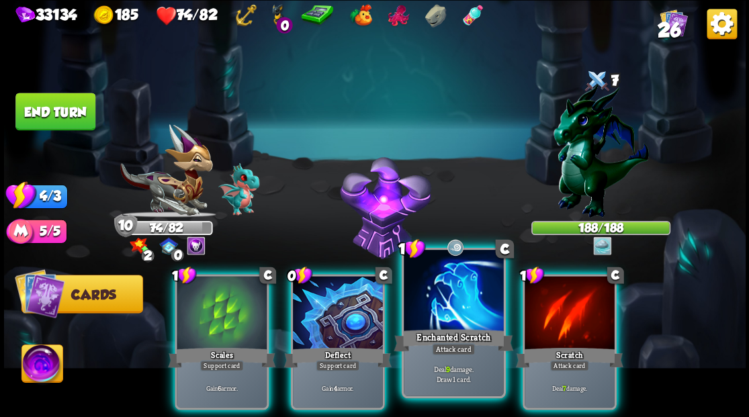
click at [451, 294] on div at bounding box center [453, 292] width 99 height 84
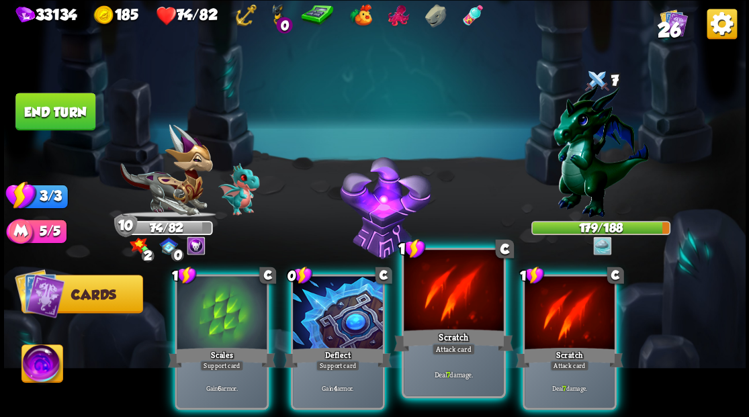
click at [446, 304] on div at bounding box center [453, 292] width 99 height 84
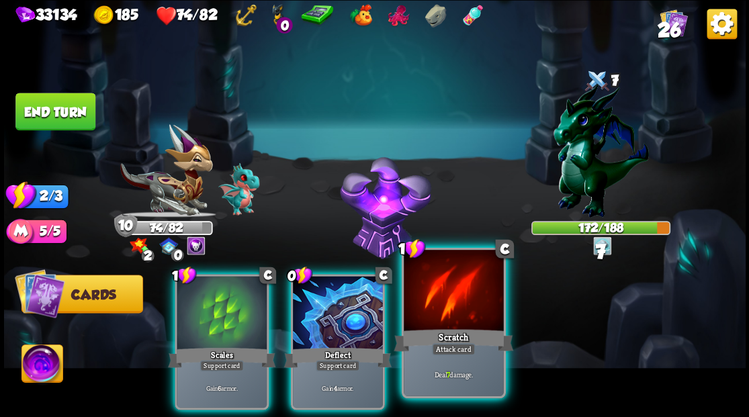
click at [446, 304] on div at bounding box center [453, 292] width 99 height 84
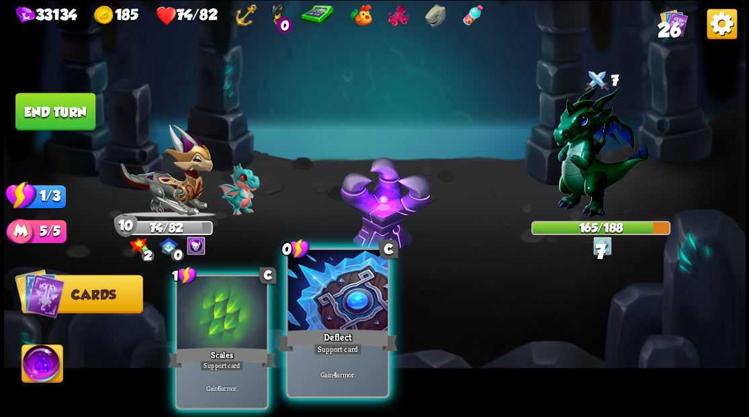
drag, startPoint x: 329, startPoint y: 304, endPoint x: 320, endPoint y: 292, distance: 14.8
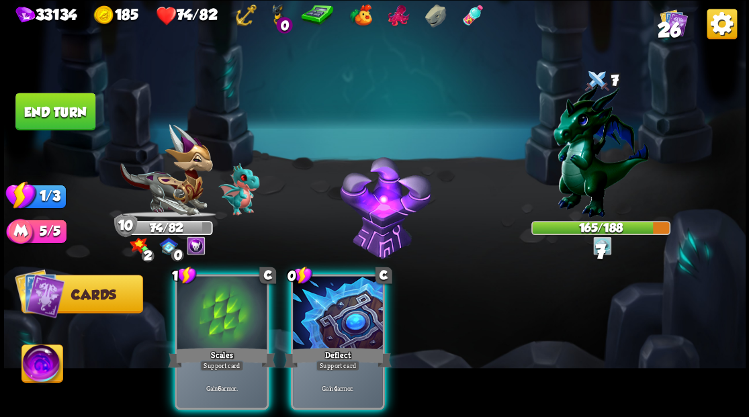
click at [329, 304] on div at bounding box center [338, 314] width 90 height 76
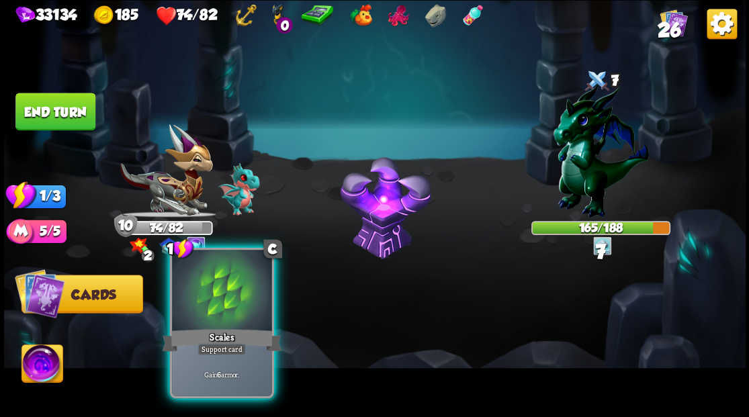
click at [212, 312] on div at bounding box center [221, 292] width 99 height 84
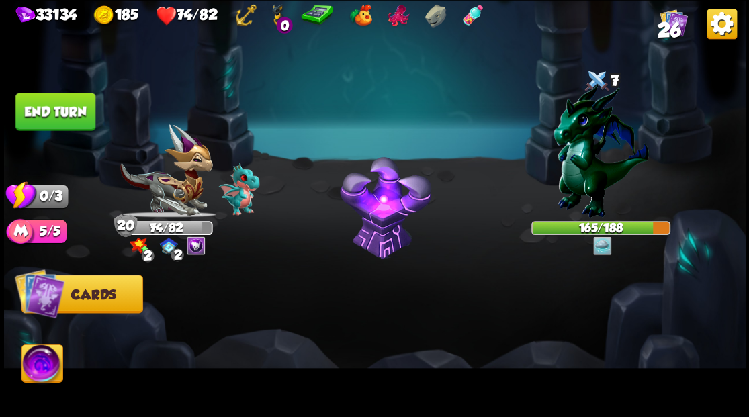
click at [56, 116] on button "End turn" at bounding box center [55, 112] width 80 height 38
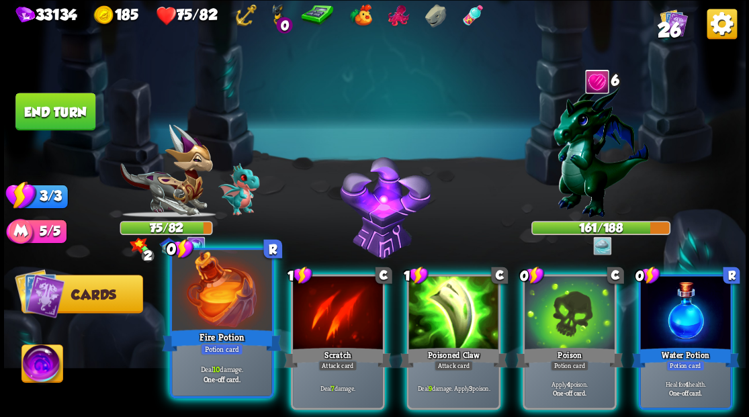
click at [208, 312] on div at bounding box center [221, 292] width 99 height 84
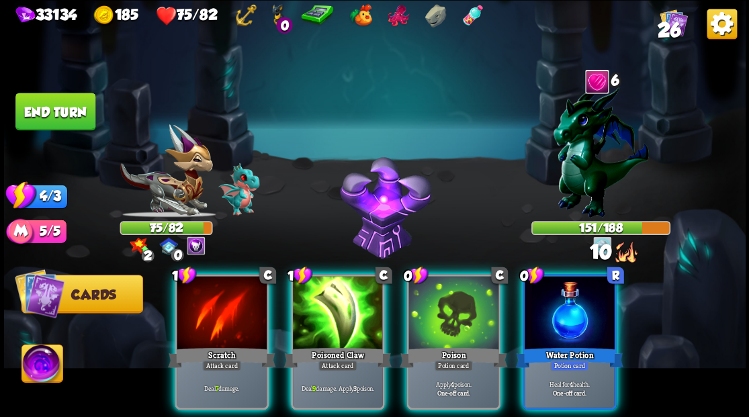
click at [578, 308] on div at bounding box center [570, 314] width 90 height 76
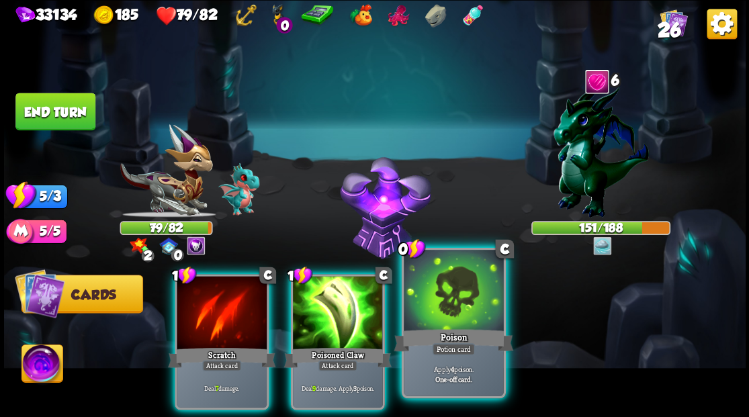
click at [444, 303] on div at bounding box center [453, 292] width 99 height 84
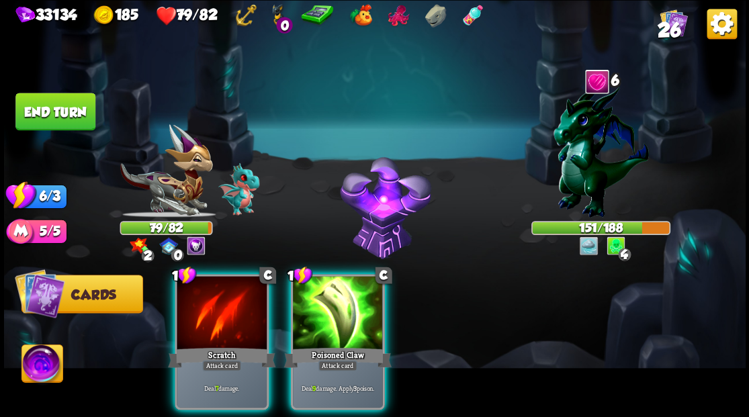
click at [40, 366] on img at bounding box center [42, 366] width 41 height 42
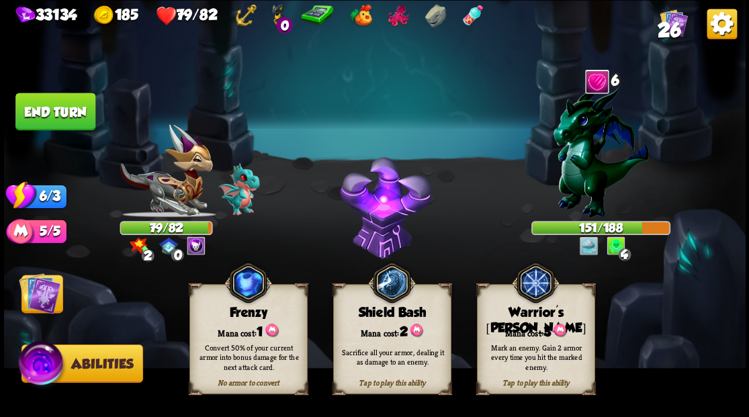
click at [522, 323] on div "Mana cost: 3" at bounding box center [535, 331] width 117 height 17
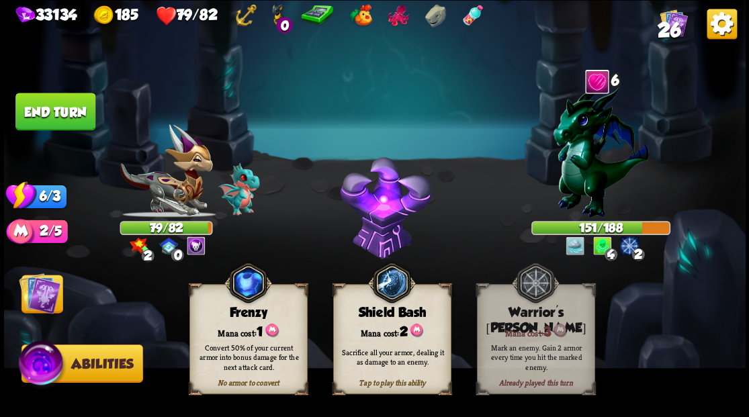
click at [45, 293] on img at bounding box center [40, 293] width 42 height 42
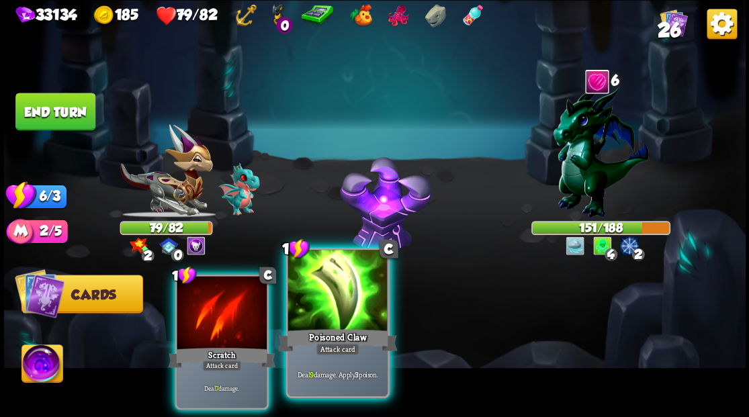
click at [334, 312] on div at bounding box center [337, 292] width 99 height 84
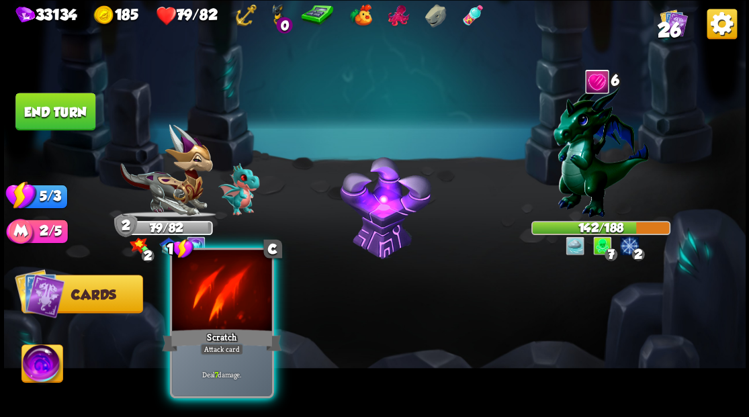
click at [229, 306] on div at bounding box center [221, 292] width 99 height 84
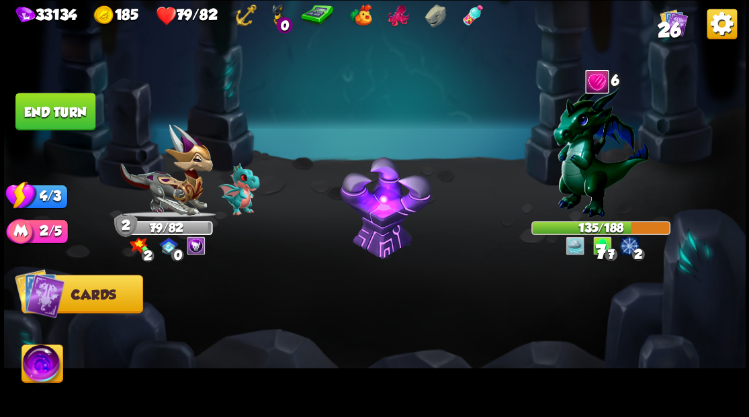
click at [585, 122] on img at bounding box center [600, 150] width 95 height 134
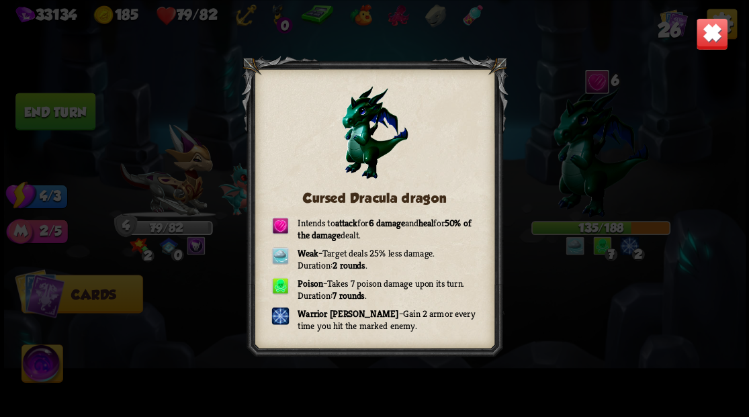
click at [709, 42] on img at bounding box center [712, 33] width 32 height 32
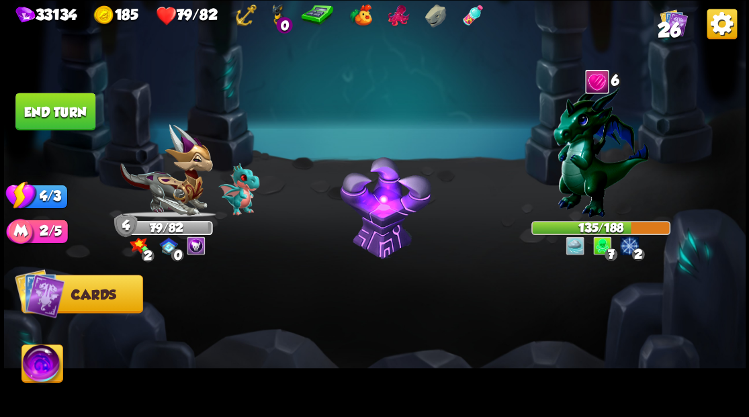
click at [66, 117] on button "End turn" at bounding box center [55, 112] width 80 height 38
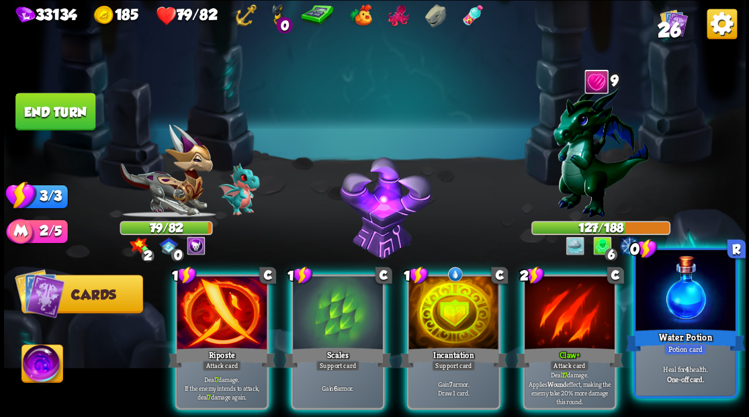
click at [695, 306] on div at bounding box center [685, 292] width 99 height 84
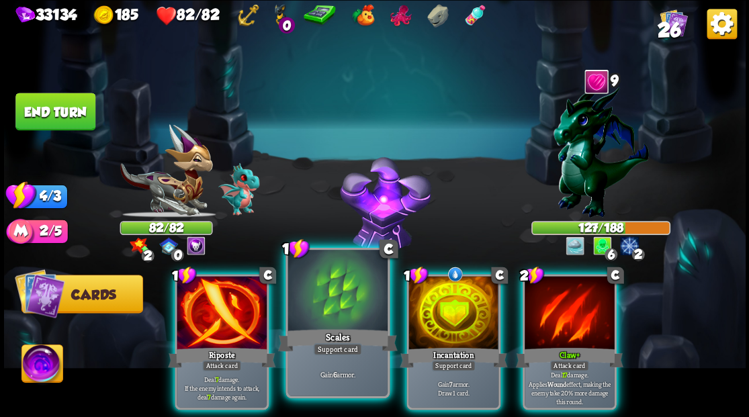
click at [318, 328] on div "Scales" at bounding box center [338, 340] width 120 height 27
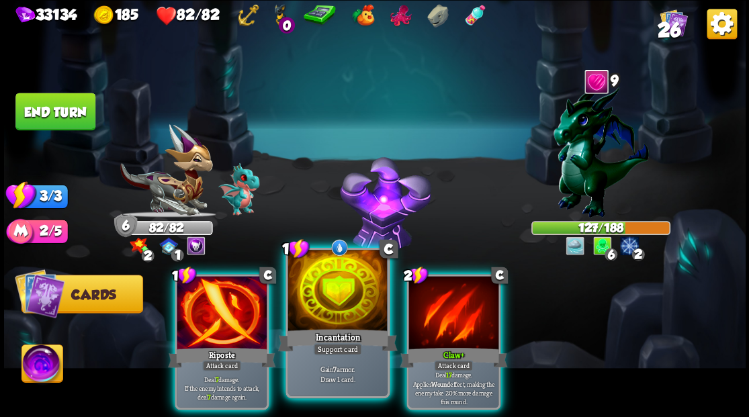
click at [330, 329] on div "Incantation" at bounding box center [338, 340] width 120 height 27
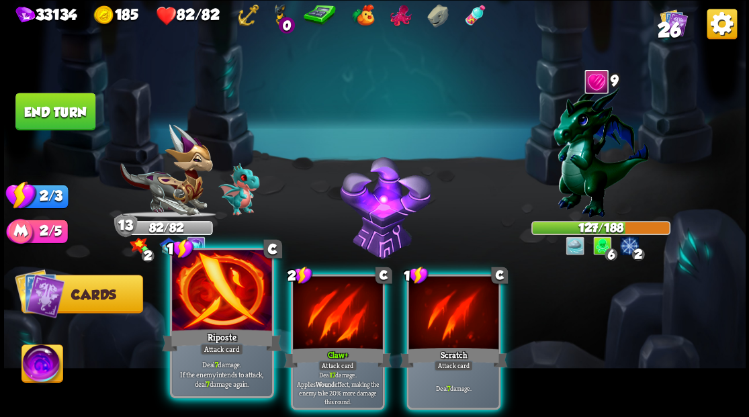
click at [213, 312] on div at bounding box center [221, 292] width 99 height 84
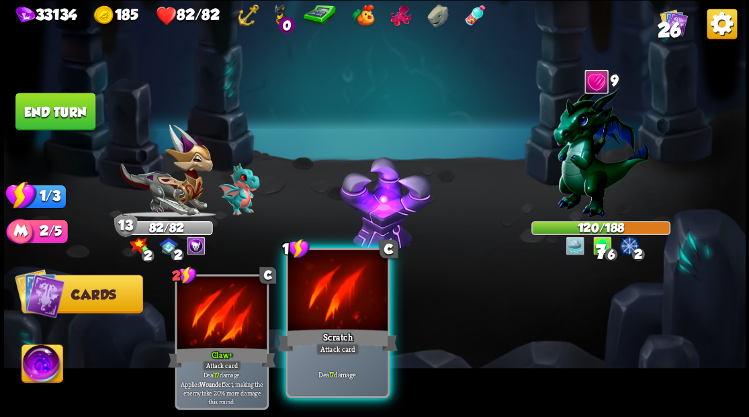
click at [349, 321] on div at bounding box center [337, 292] width 99 height 84
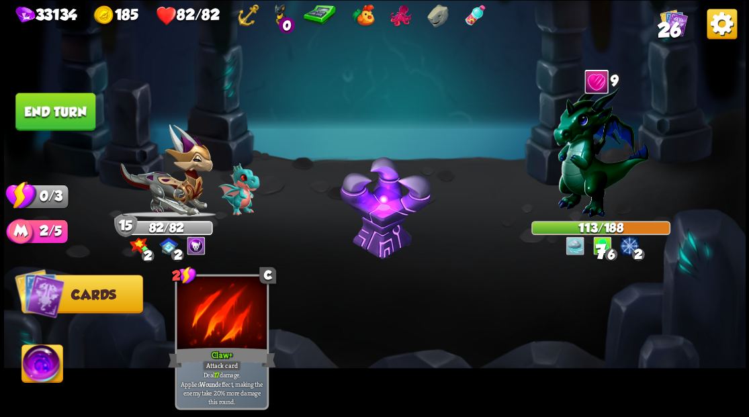
click at [61, 109] on button "End turn" at bounding box center [55, 112] width 80 height 38
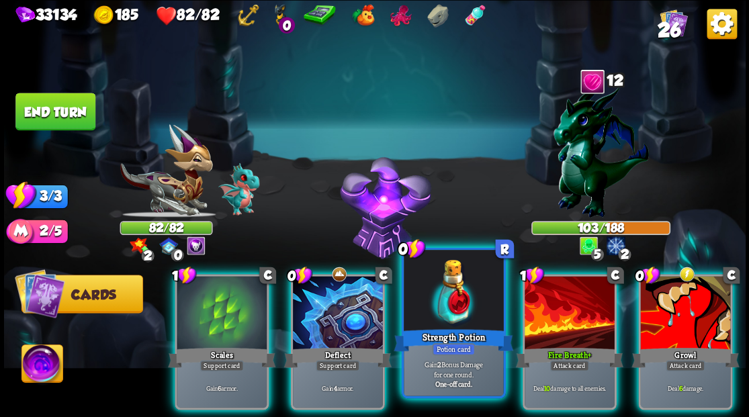
click at [442, 300] on div at bounding box center [453, 292] width 99 height 84
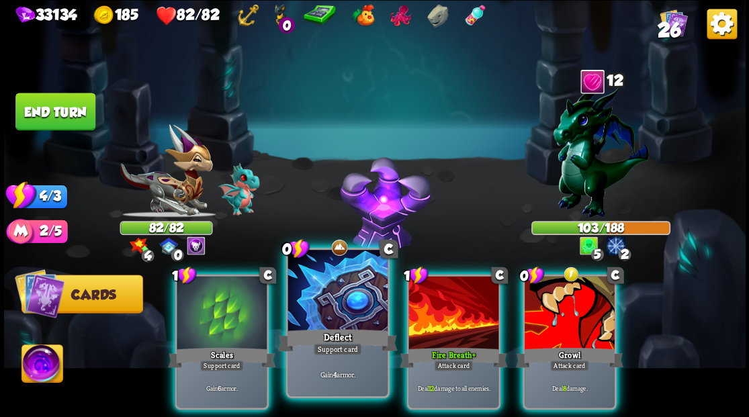
click at [324, 323] on div at bounding box center [337, 292] width 99 height 84
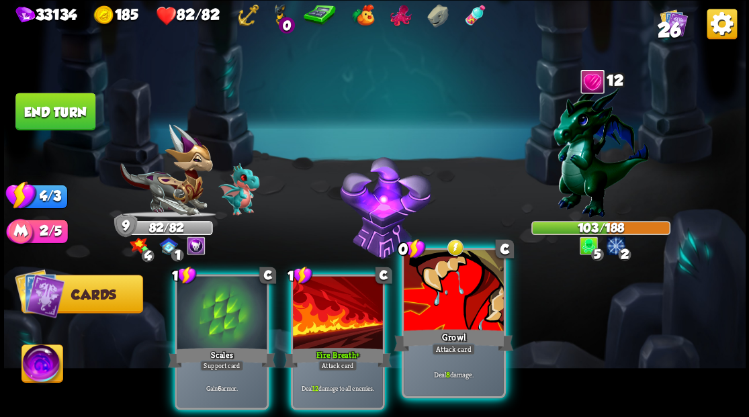
click at [459, 319] on div at bounding box center [453, 292] width 99 height 84
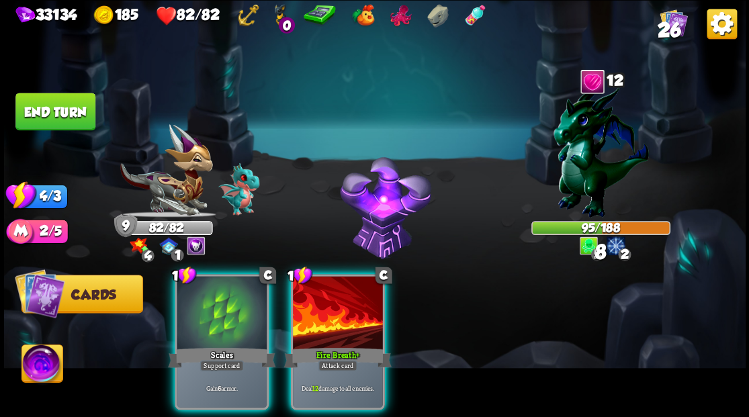
click at [349, 308] on div at bounding box center [338, 314] width 90 height 76
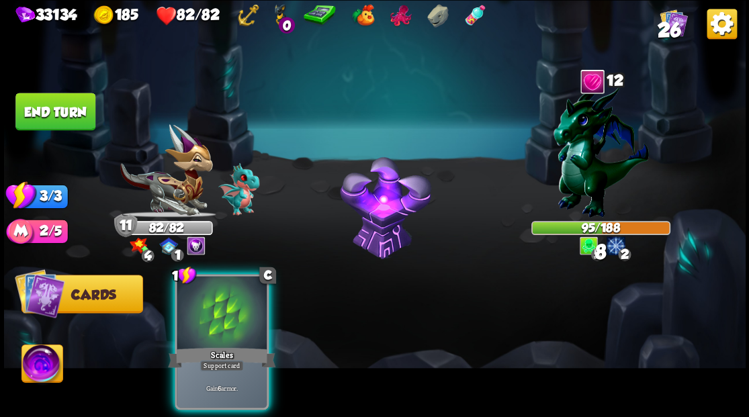
drag, startPoint x: 212, startPoint y: 307, endPoint x: 169, endPoint y: 265, distance: 59.9
click at [199, 293] on div at bounding box center [222, 314] width 90 height 76
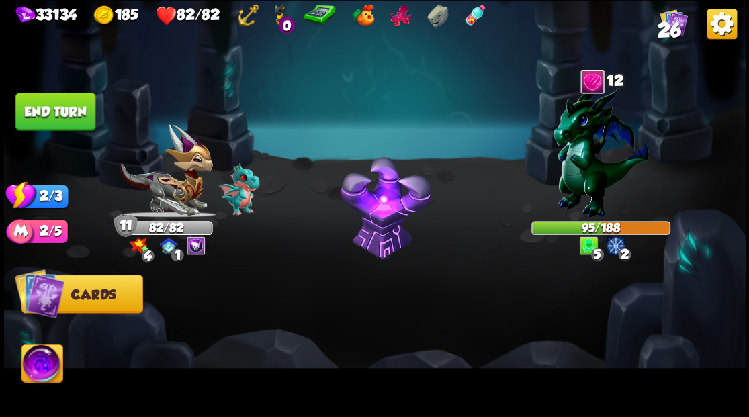
click at [54, 116] on button "End turn" at bounding box center [55, 112] width 80 height 38
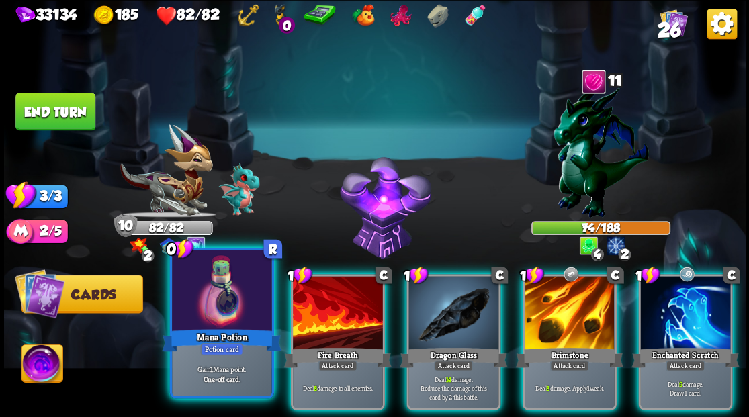
click at [202, 345] on div "Potion card" at bounding box center [221, 349] width 43 height 12
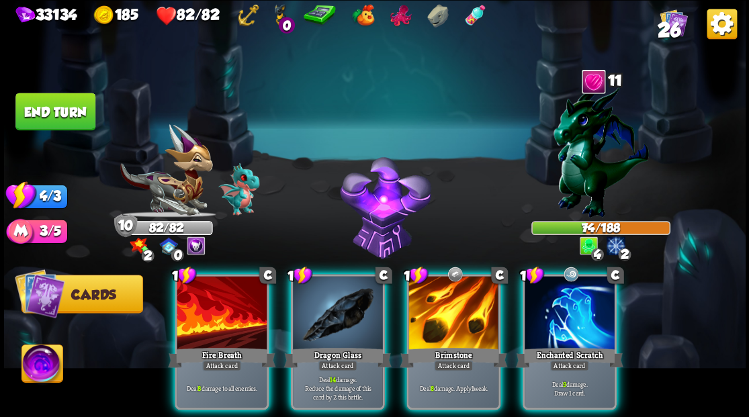
click at [573, 161] on img at bounding box center [600, 150] width 95 height 134
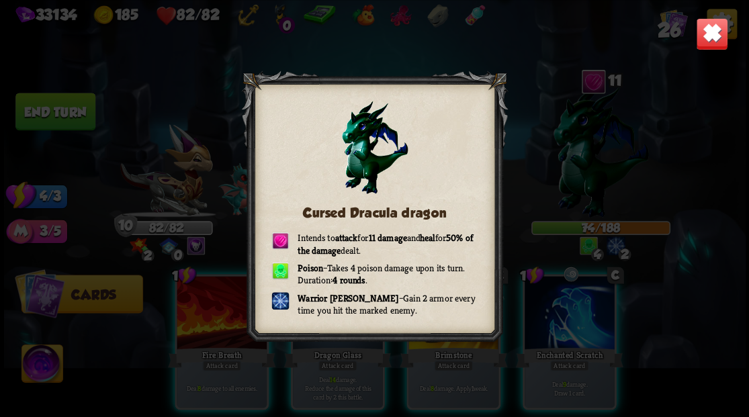
click at [704, 39] on img at bounding box center [712, 33] width 32 height 32
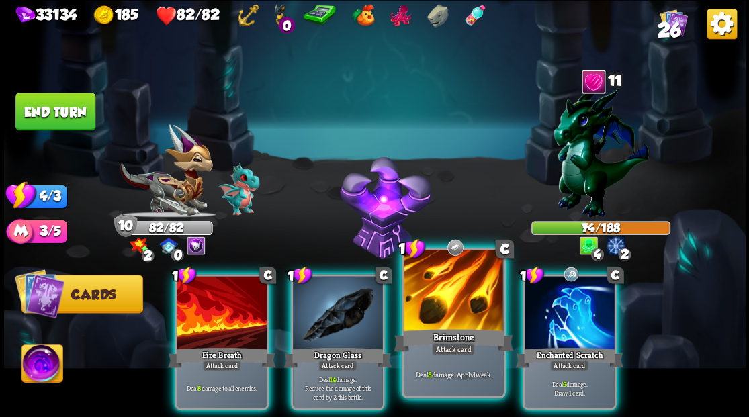
click at [458, 299] on div at bounding box center [453, 292] width 99 height 84
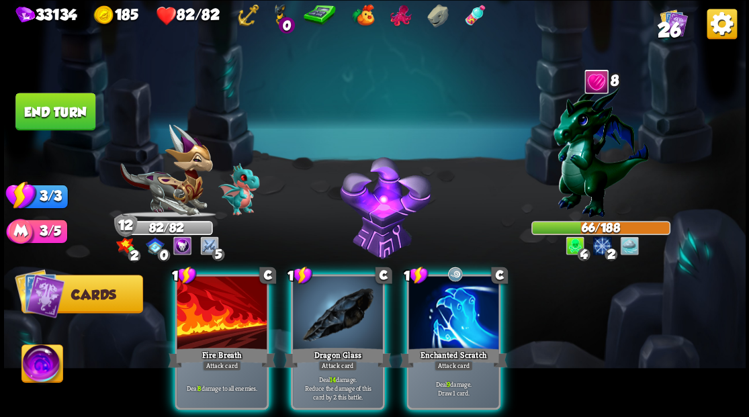
click at [566, 153] on img at bounding box center [600, 150] width 95 height 134
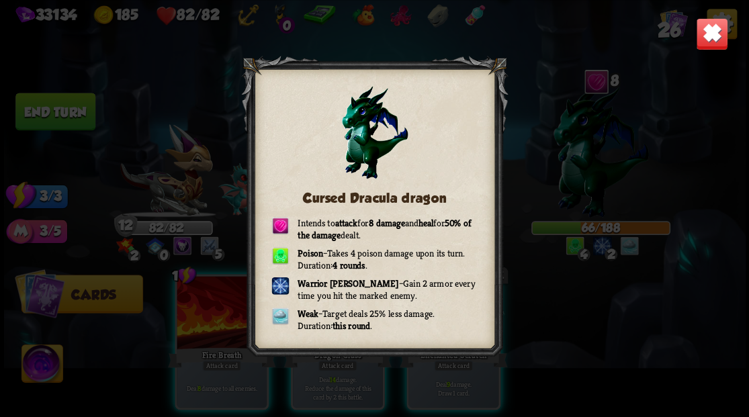
click at [710, 34] on img at bounding box center [712, 33] width 32 height 32
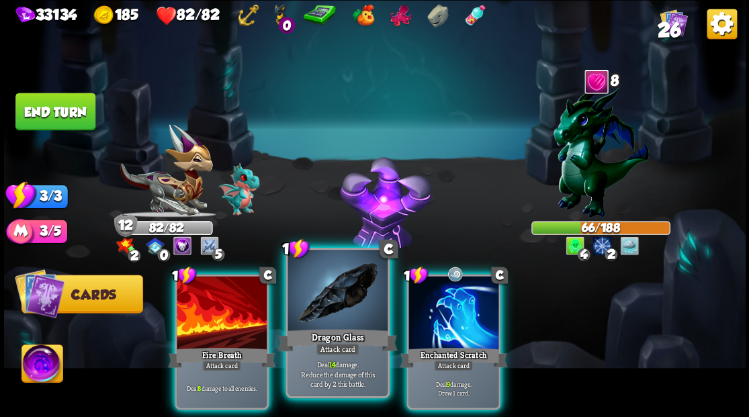
click at [343, 333] on div "Dragon Glass" at bounding box center [338, 340] width 120 height 27
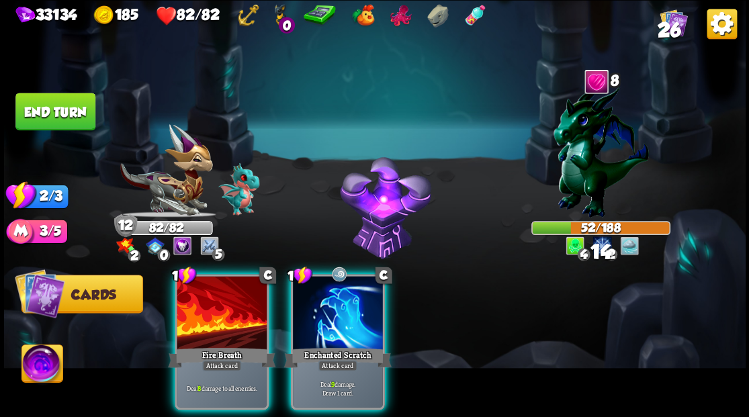
click at [343, 345] on div "Enchanted Scratch" at bounding box center [338, 357] width 108 height 24
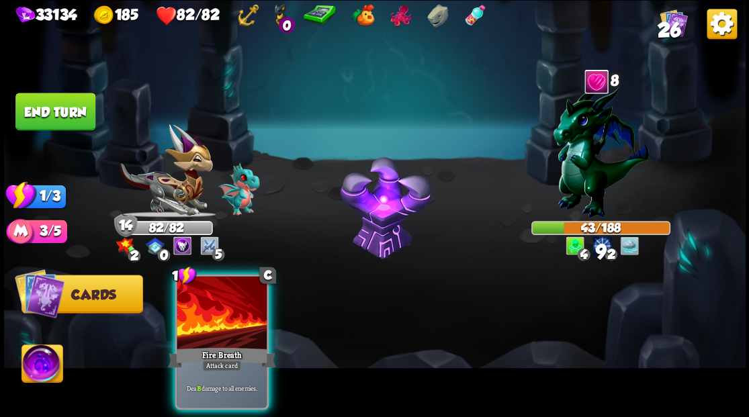
drag, startPoint x: 214, startPoint y: 328, endPoint x: 176, endPoint y: 278, distance: 62.4
click at [207, 318] on div "1 C Fire Breath Attack card Deal 8 damage to all enemies." at bounding box center [222, 342] width 94 height 136
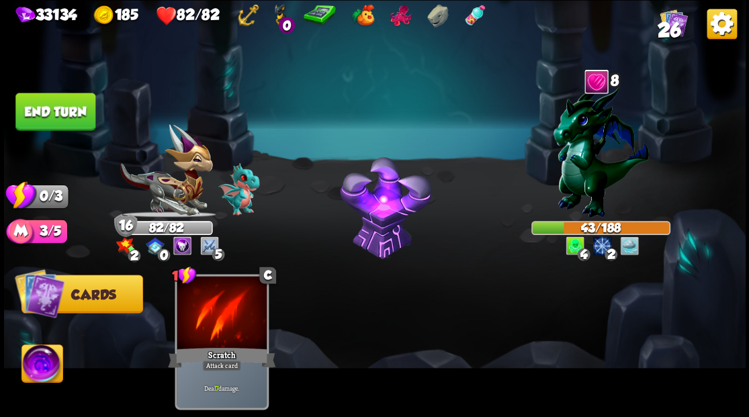
click at [59, 103] on button "End turn" at bounding box center [55, 112] width 80 height 38
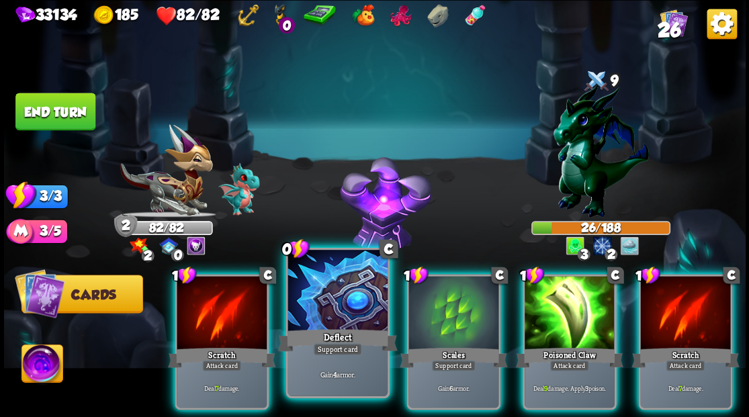
click at [341, 313] on div at bounding box center [337, 292] width 99 height 84
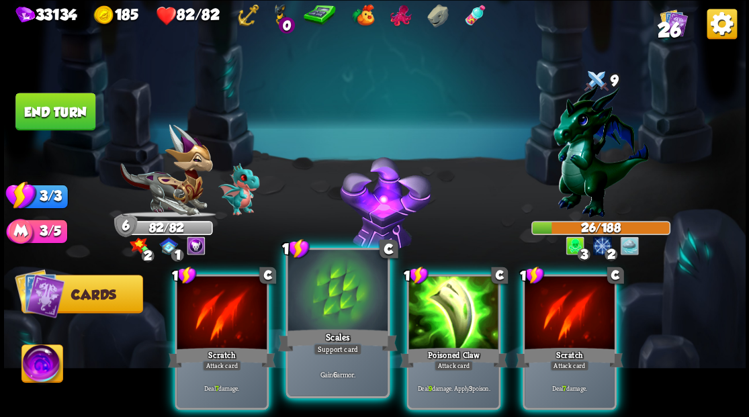
click at [326, 304] on div at bounding box center [337, 292] width 99 height 84
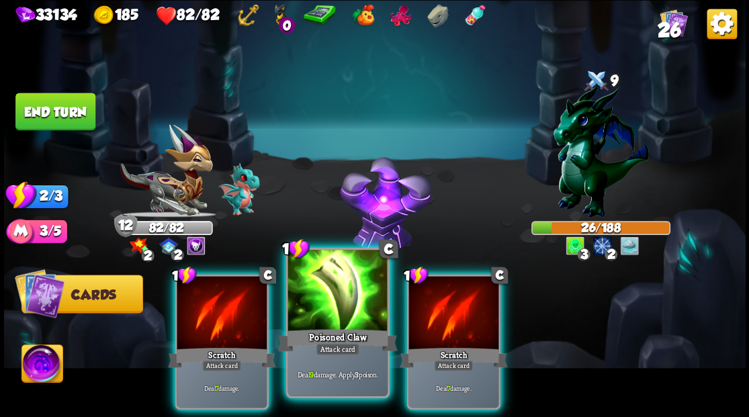
click at [331, 306] on div at bounding box center [337, 292] width 99 height 84
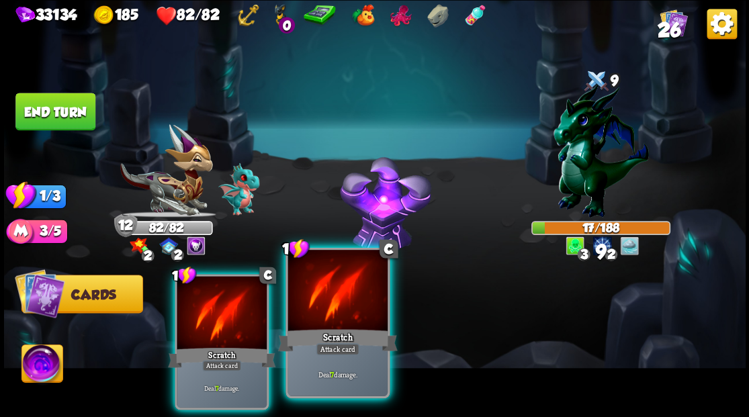
click at [340, 309] on div at bounding box center [337, 292] width 99 height 84
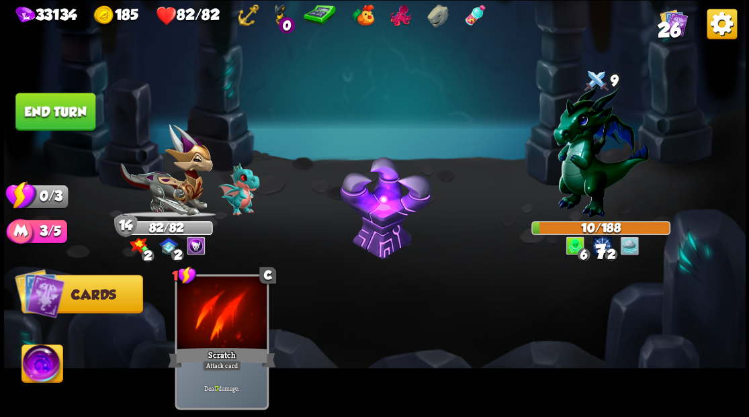
click at [86, 122] on button "End turn" at bounding box center [55, 112] width 80 height 38
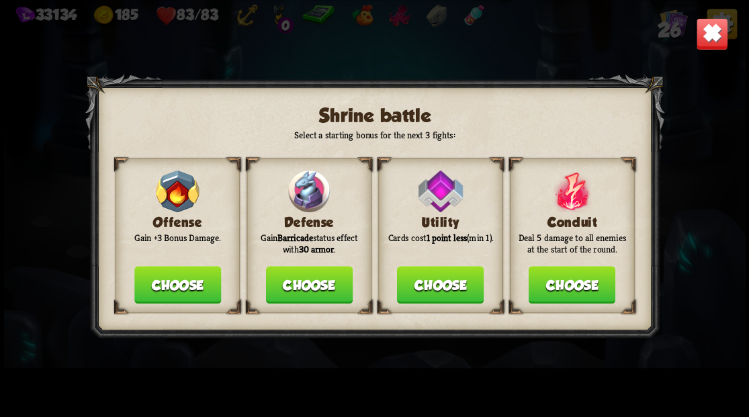
click at [316, 290] on button "Choose" at bounding box center [308, 285] width 87 height 38
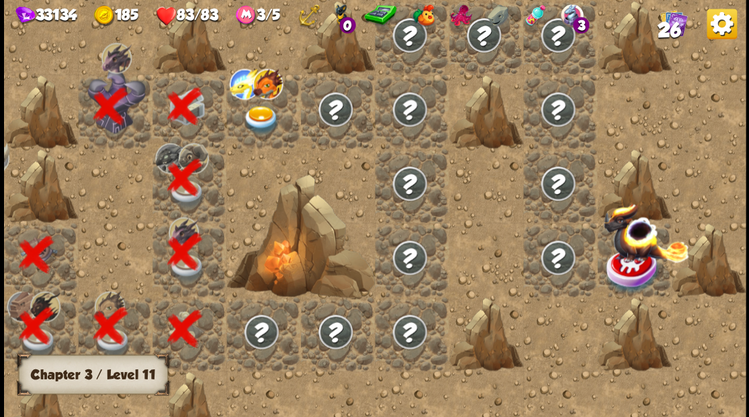
click at [261, 112] on img at bounding box center [261, 120] width 37 height 29
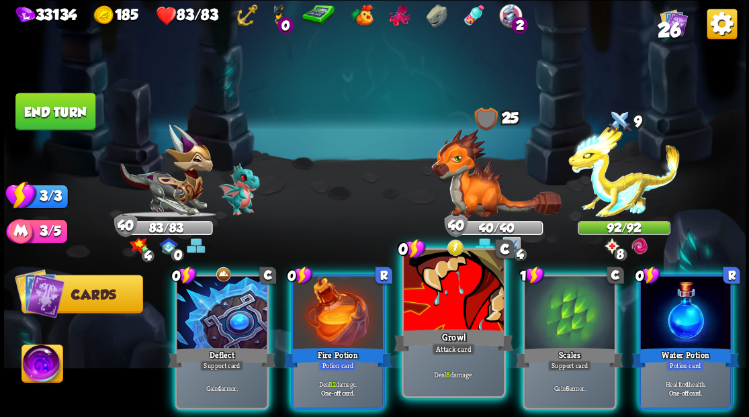
click at [457, 317] on div at bounding box center [453, 292] width 99 height 84
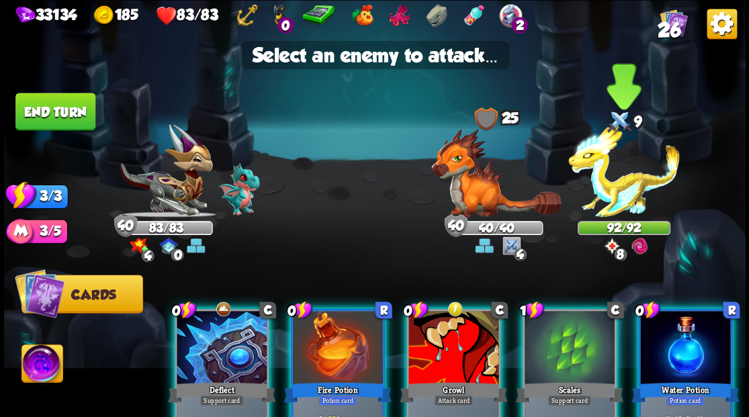
click at [631, 191] on img at bounding box center [625, 170] width 112 height 93
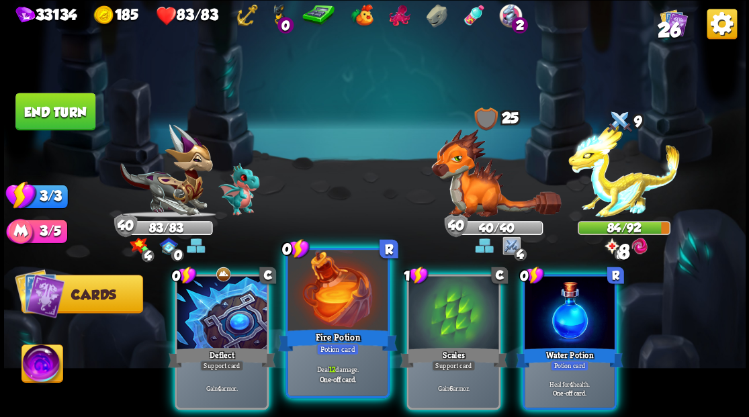
click at [329, 309] on div at bounding box center [337, 292] width 99 height 84
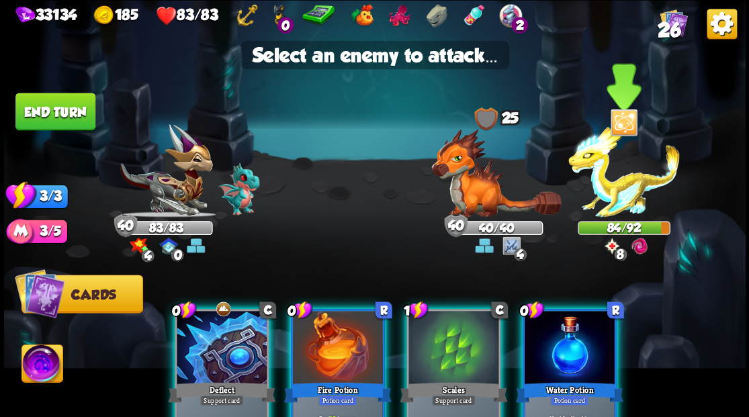
click at [616, 189] on img at bounding box center [625, 170] width 112 height 93
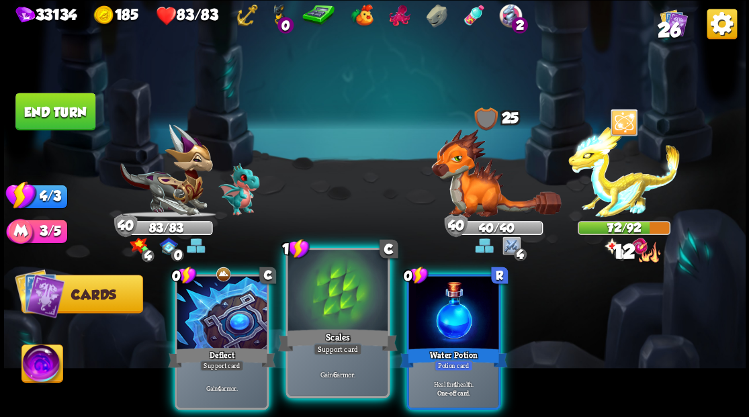
drag, startPoint x: 336, startPoint y: 310, endPoint x: 316, endPoint y: 310, distance: 20.2
click at [316, 310] on div at bounding box center [337, 292] width 99 height 84
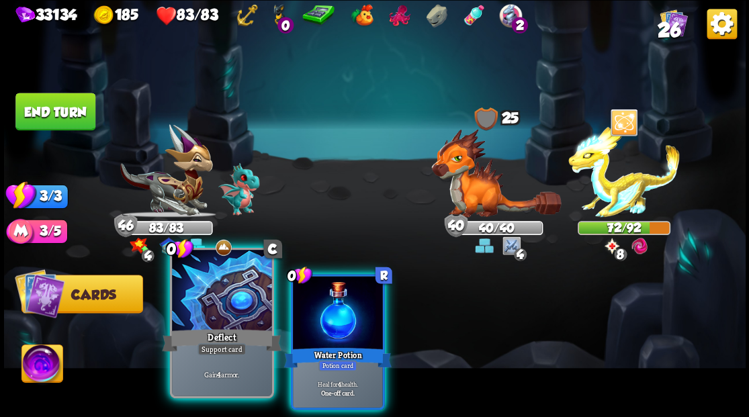
drag, startPoint x: 214, startPoint y: 314, endPoint x: 207, endPoint y: 317, distance: 7.9
click at [207, 317] on div at bounding box center [221, 292] width 99 height 84
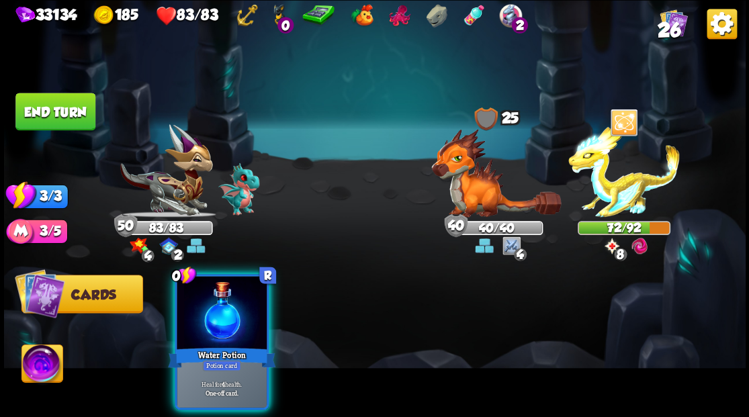
click at [256, 318] on div at bounding box center [222, 314] width 90 height 76
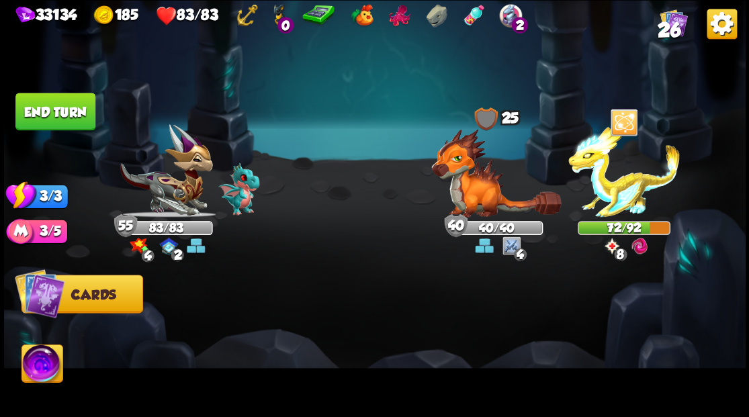
click at [47, 124] on button "End turn" at bounding box center [55, 112] width 80 height 38
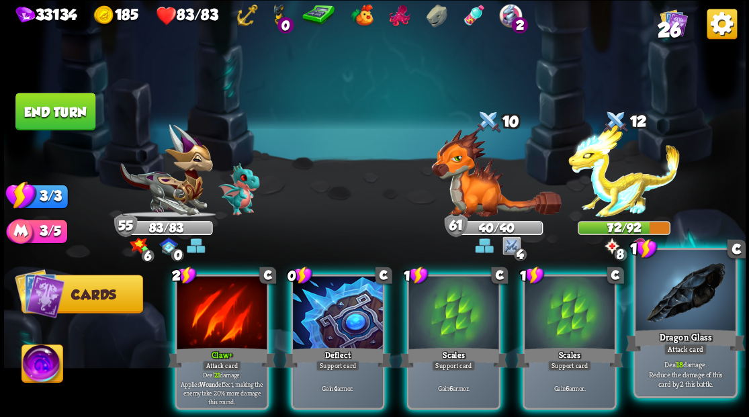
click at [677, 310] on div at bounding box center [685, 292] width 99 height 84
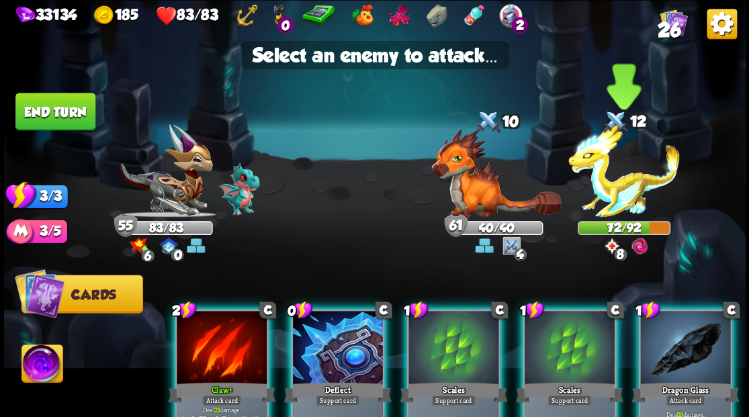
drag, startPoint x: 623, startPoint y: 195, endPoint x: 605, endPoint y: 198, distance: 18.3
click at [623, 195] on img at bounding box center [625, 170] width 112 height 93
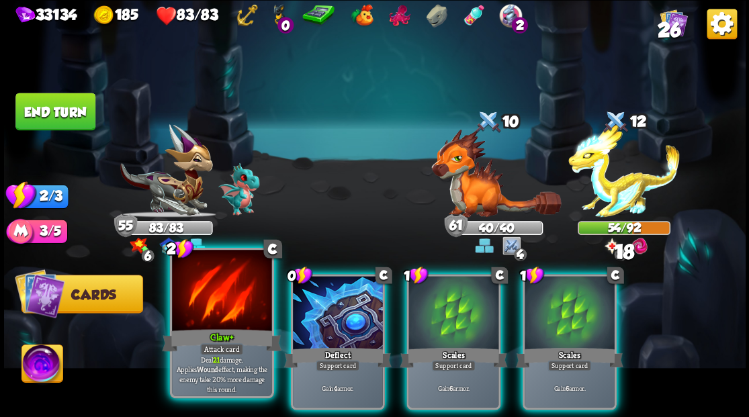
click at [210, 326] on div at bounding box center [221, 292] width 99 height 84
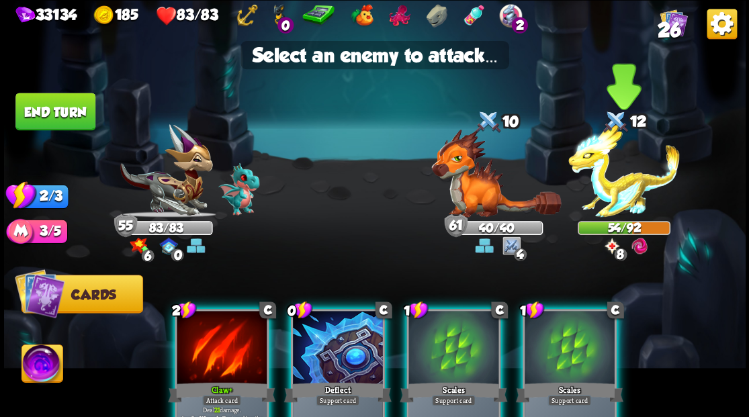
click at [602, 185] on img at bounding box center [625, 170] width 112 height 93
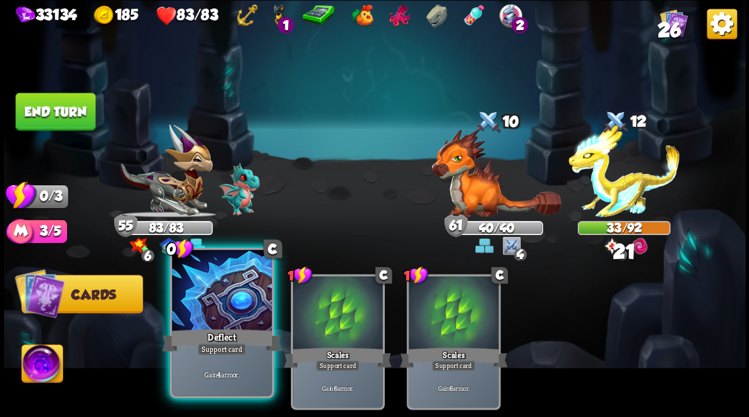
click at [224, 296] on div at bounding box center [221, 292] width 99 height 84
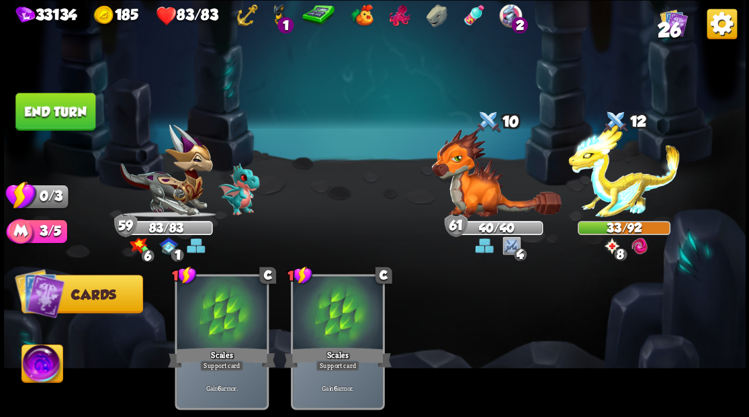
click at [46, 106] on button "End turn" at bounding box center [55, 112] width 80 height 38
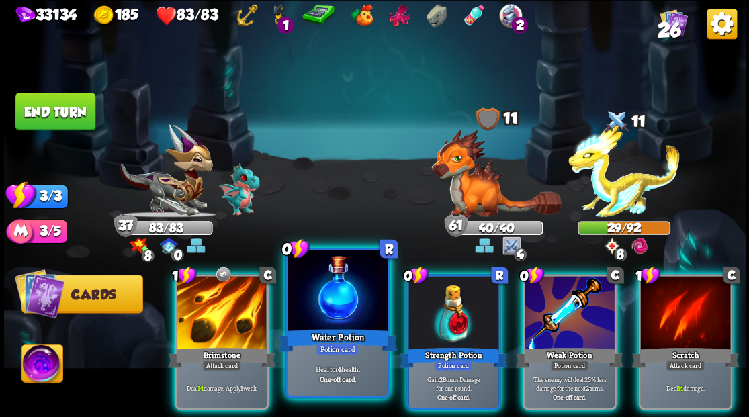
click at [339, 288] on div at bounding box center [337, 292] width 99 height 84
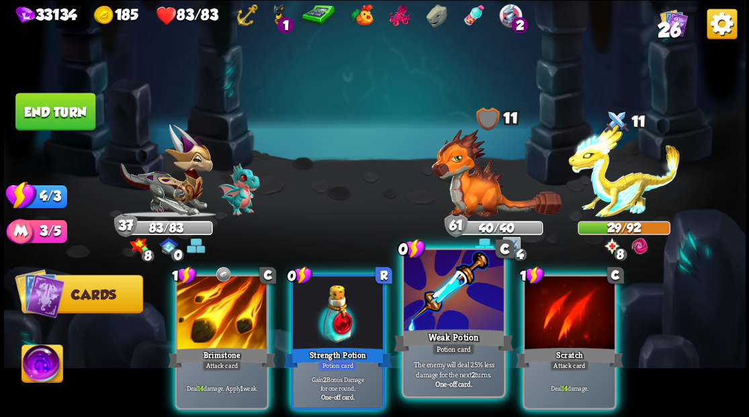
click at [441, 311] on div at bounding box center [453, 292] width 99 height 84
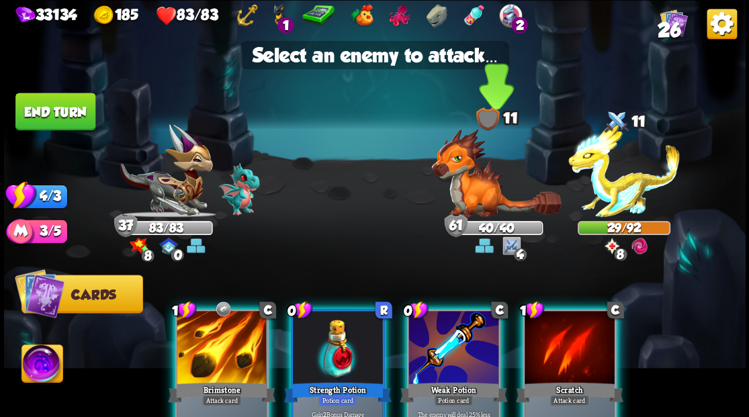
click at [462, 200] on img at bounding box center [496, 172] width 130 height 89
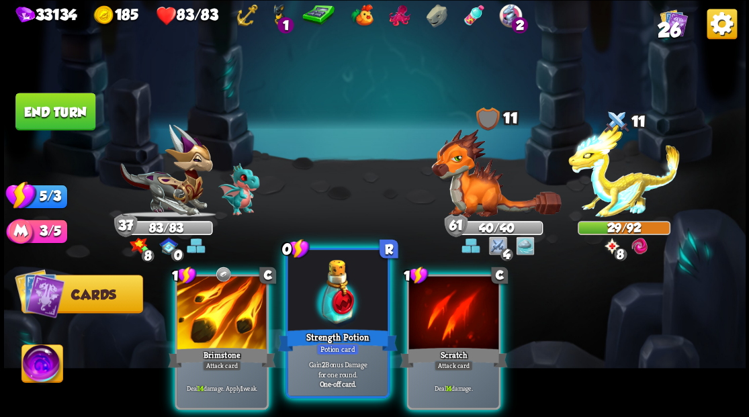
click at [324, 305] on div at bounding box center [337, 292] width 99 height 84
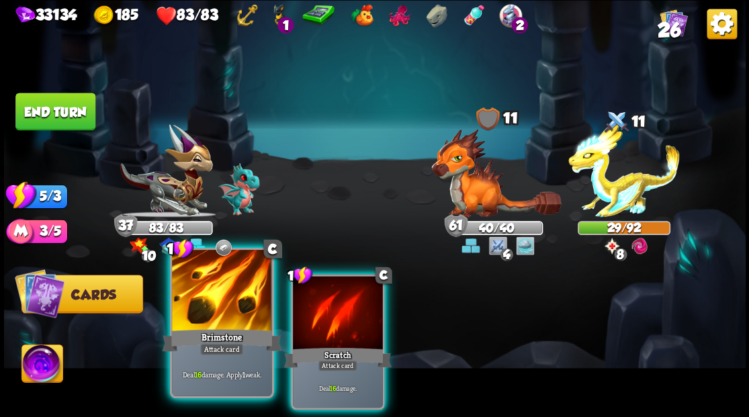
click at [215, 302] on div at bounding box center [221, 292] width 99 height 84
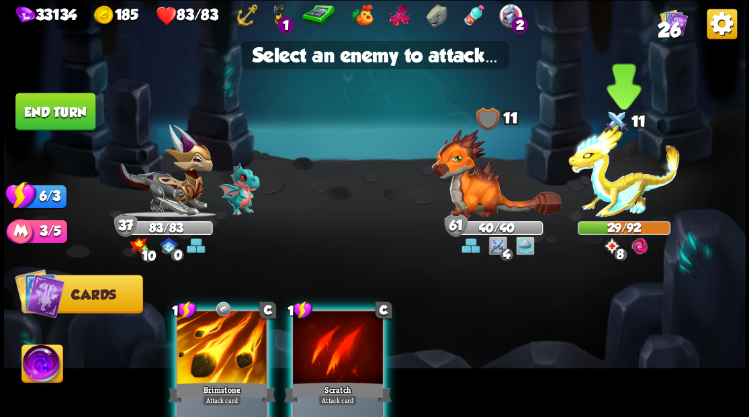
click at [616, 192] on img at bounding box center [625, 170] width 112 height 93
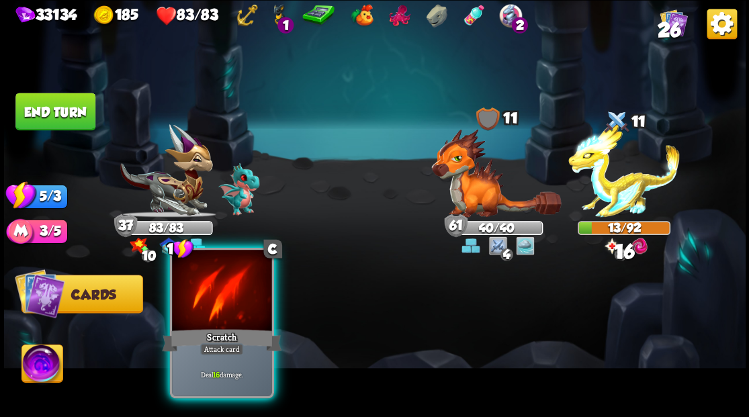
click at [207, 300] on div at bounding box center [221, 292] width 99 height 84
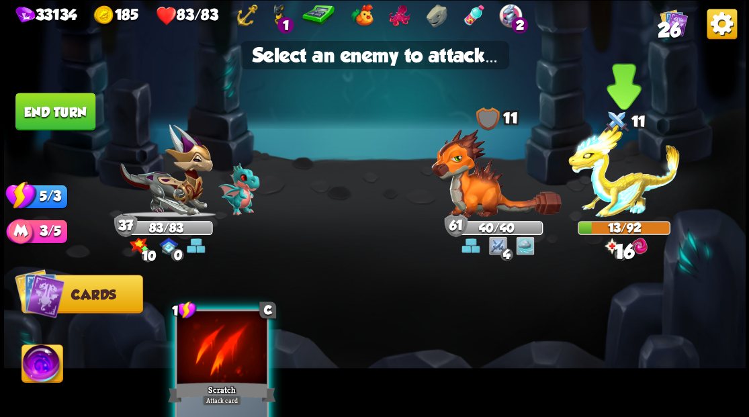
click at [623, 178] on img at bounding box center [625, 170] width 112 height 93
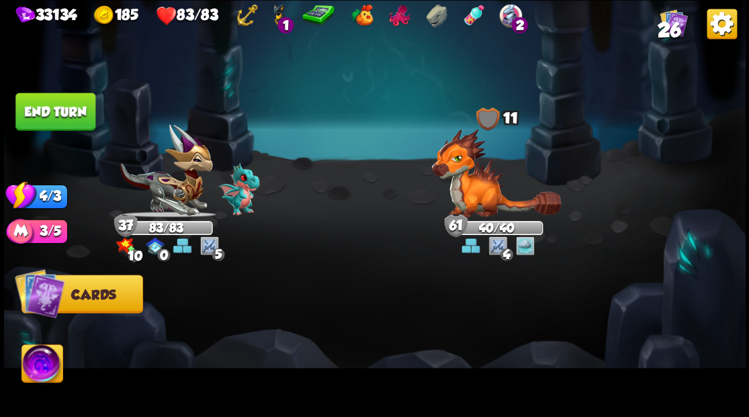
click at [58, 113] on button "End turn" at bounding box center [55, 112] width 80 height 38
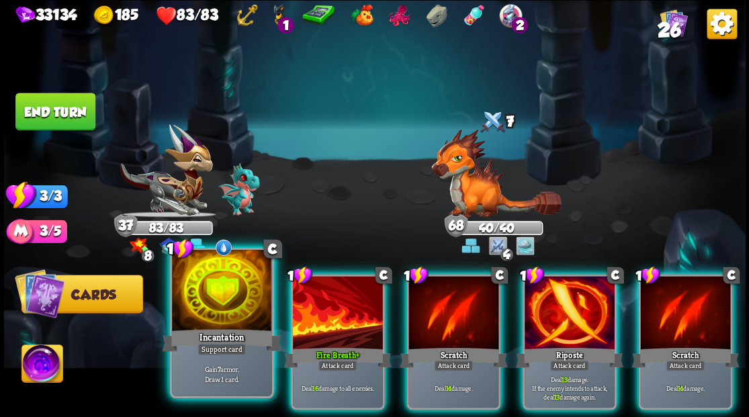
click at [200, 323] on div at bounding box center [221, 292] width 99 height 84
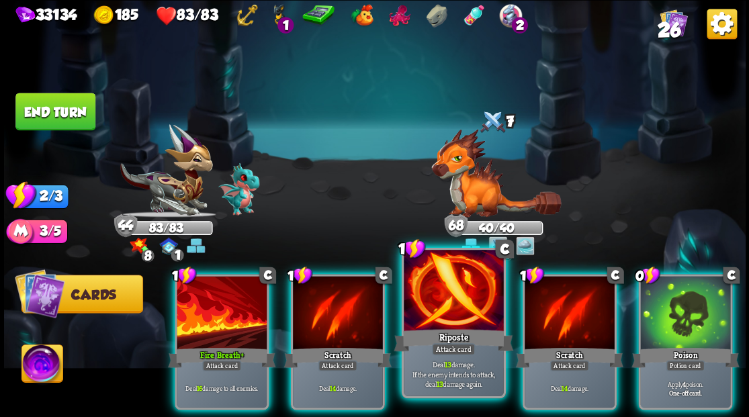
click at [433, 323] on div at bounding box center [453, 292] width 99 height 84
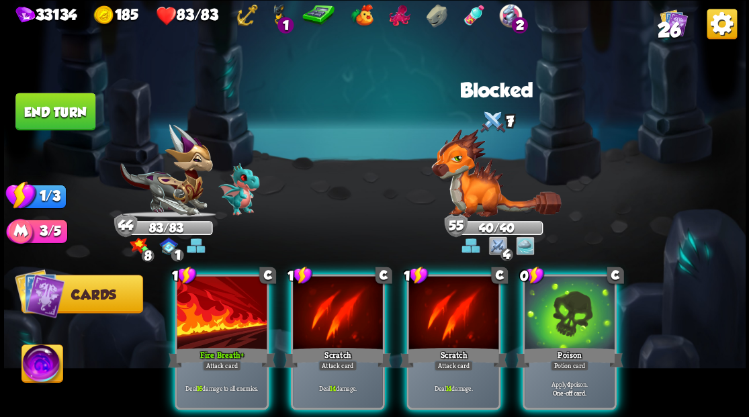
click at [583, 312] on div at bounding box center [570, 314] width 90 height 76
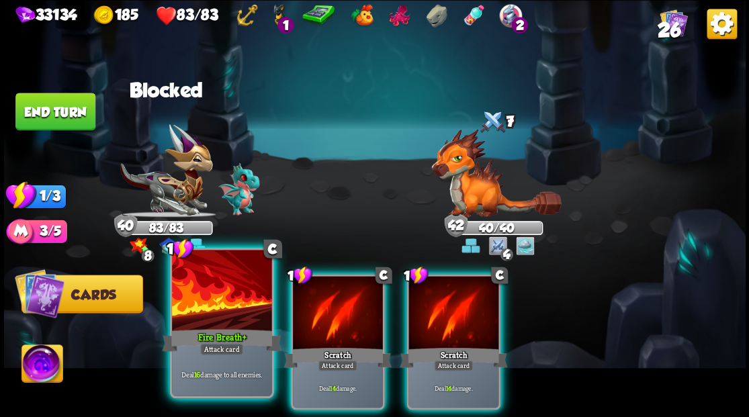
click at [214, 303] on div at bounding box center [221, 292] width 99 height 84
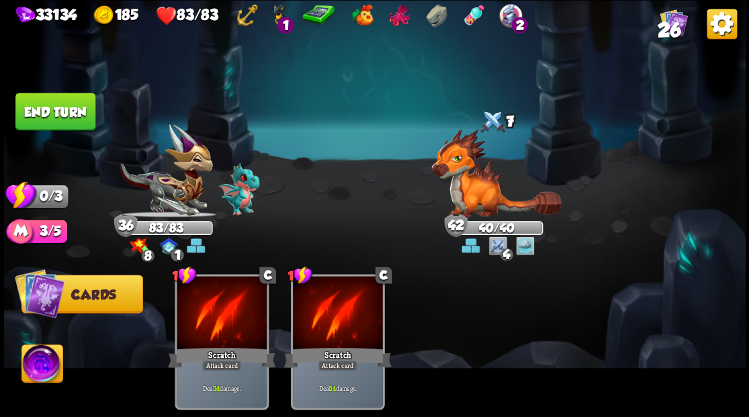
click at [214, 303] on div at bounding box center [222, 314] width 90 height 76
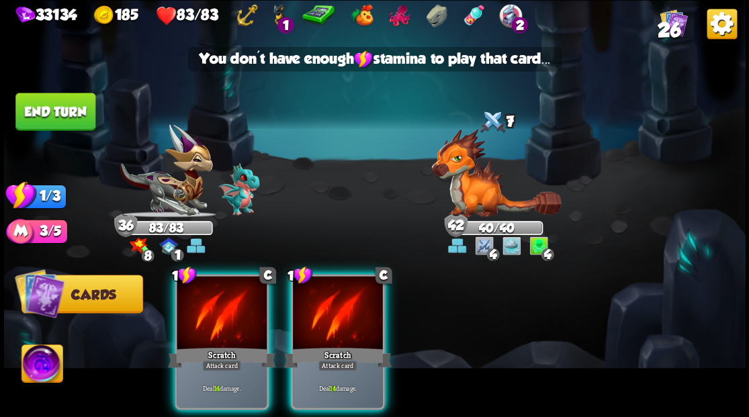
drag, startPoint x: 70, startPoint y: 112, endPoint x: 310, endPoint y: 176, distance: 248.9
click at [70, 115] on button "End turn" at bounding box center [55, 112] width 80 height 38
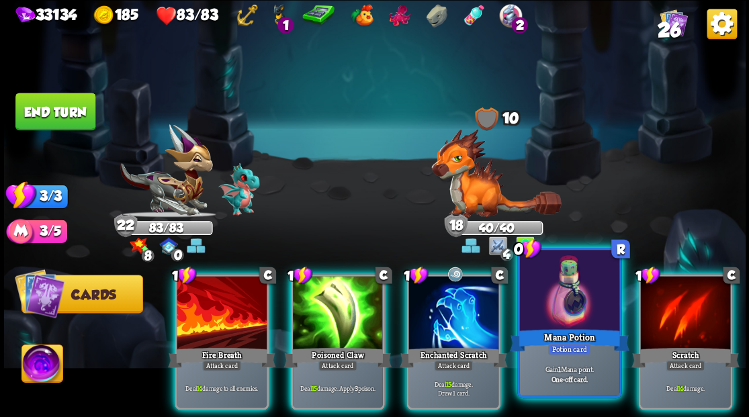
click at [571, 310] on div at bounding box center [568, 292] width 99 height 84
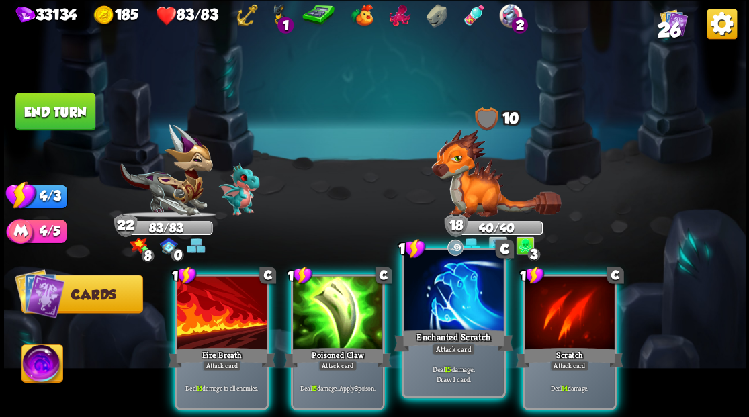
click at [456, 309] on div at bounding box center [453, 292] width 99 height 84
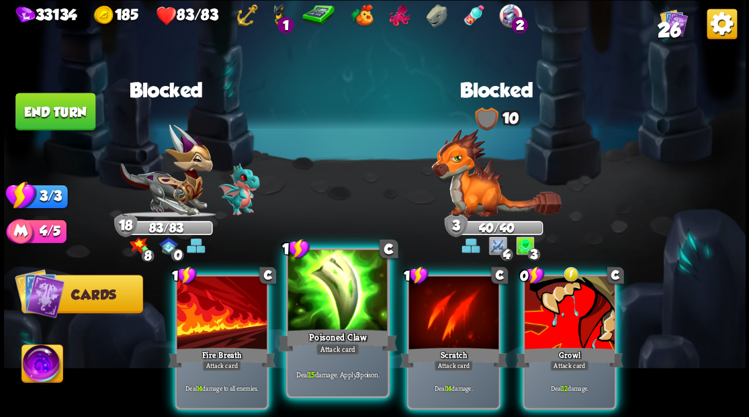
click at [335, 315] on div at bounding box center [337, 292] width 99 height 84
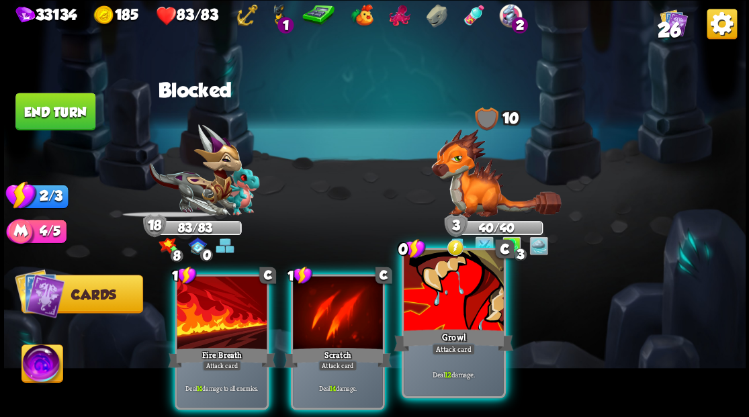
click at [460, 323] on div at bounding box center [453, 292] width 99 height 84
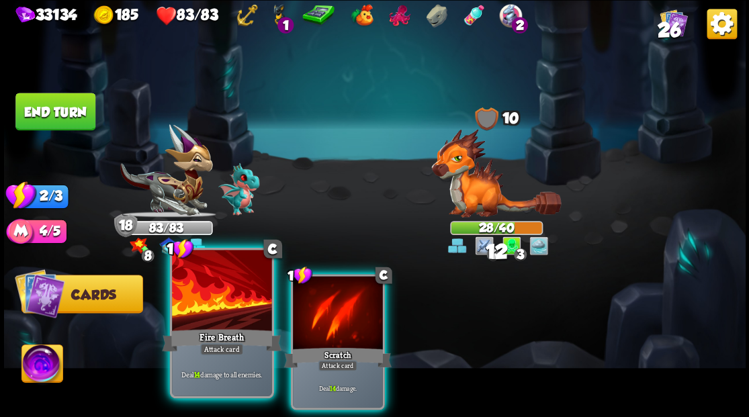
click at [211, 323] on div at bounding box center [221, 292] width 99 height 84
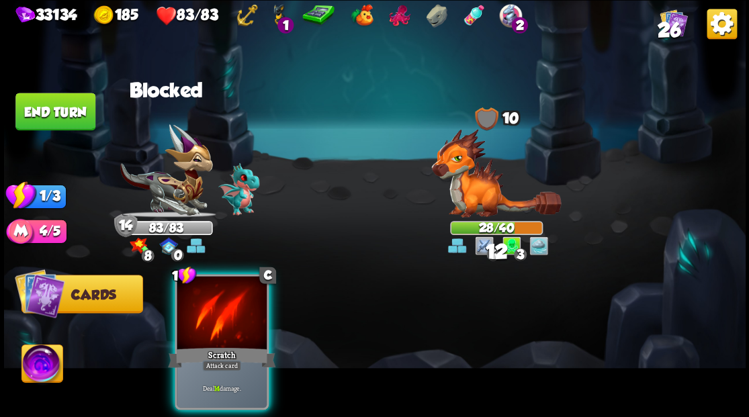
click at [212, 321] on div at bounding box center [222, 314] width 90 height 76
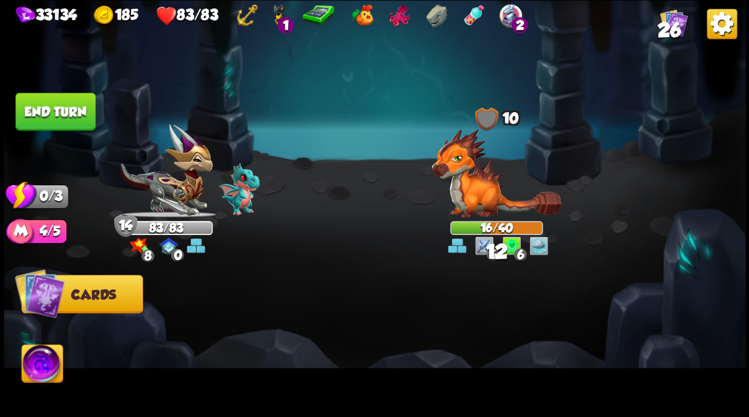
drag, startPoint x: 65, startPoint y: 111, endPoint x: 392, endPoint y: 297, distance: 377.1
click at [64, 113] on button "End turn" at bounding box center [55, 112] width 80 height 38
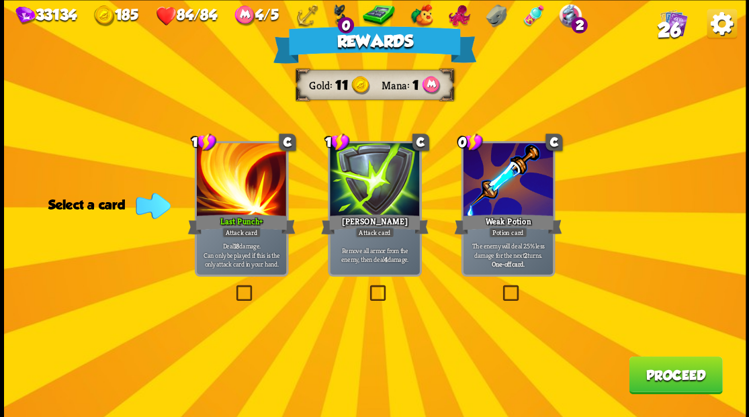
click at [367, 287] on label at bounding box center [367, 287] width 0 height 0
click at [0, 0] on input "checkbox" at bounding box center [0, 0] width 0 height 0
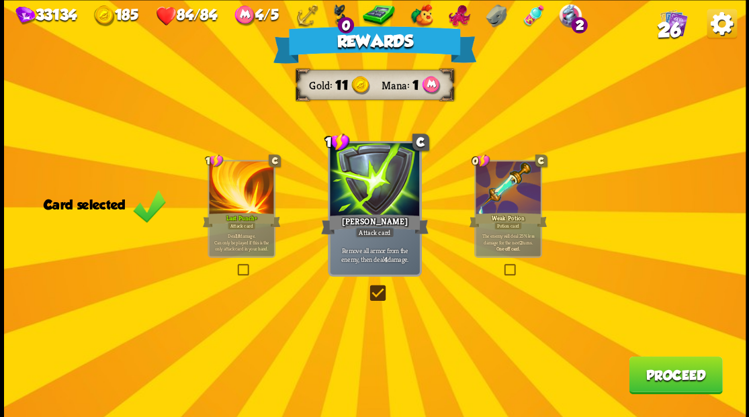
click at [664, 384] on button "Proceed" at bounding box center [675, 375] width 93 height 38
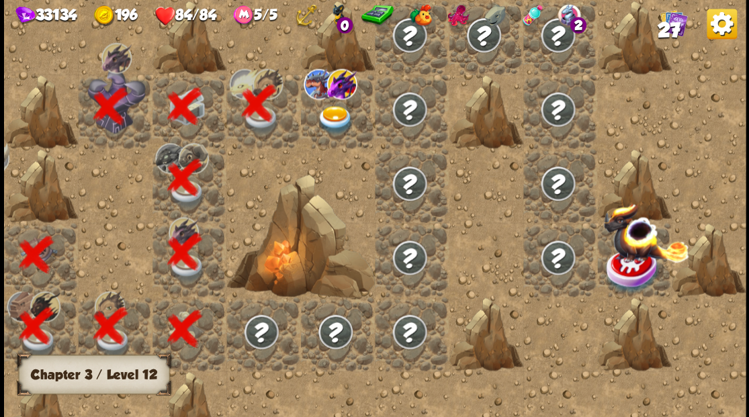
click at [331, 117] on img at bounding box center [335, 120] width 37 height 29
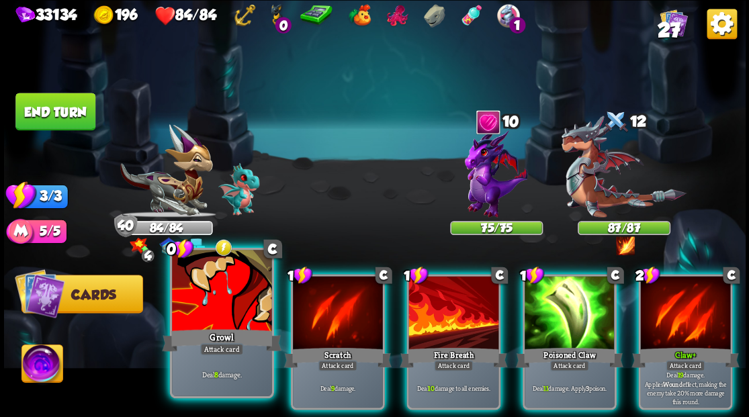
click at [222, 301] on div at bounding box center [221, 292] width 99 height 84
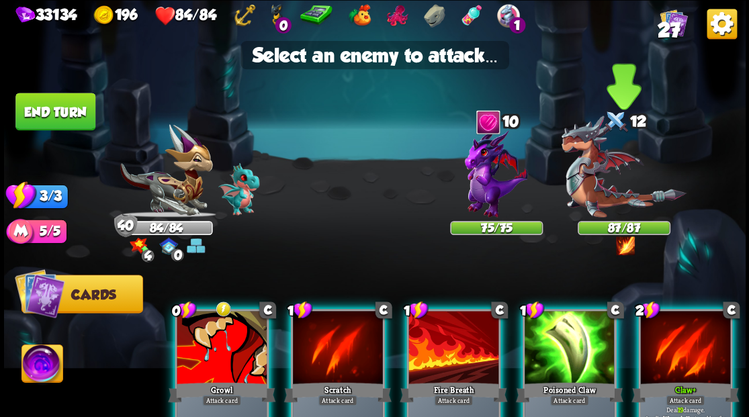
click at [585, 177] on img at bounding box center [623, 167] width 125 height 102
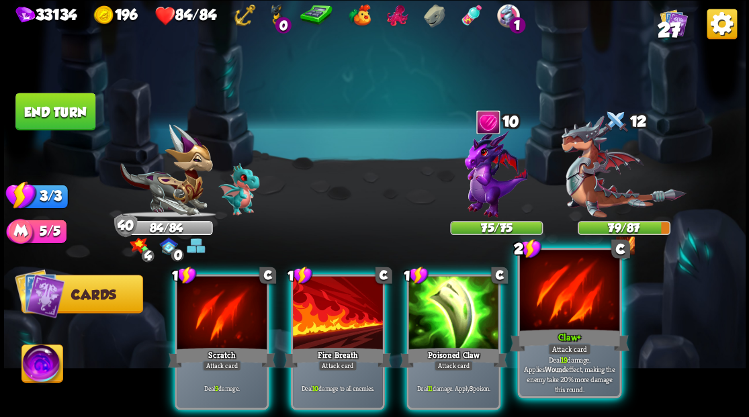
click at [566, 296] on div at bounding box center [568, 292] width 99 height 84
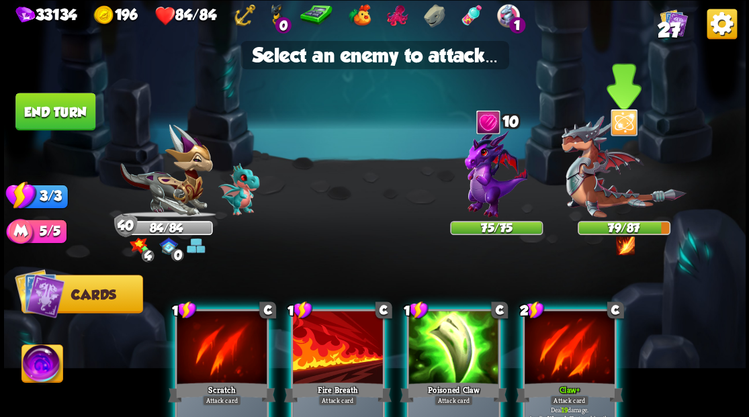
click at [595, 188] on img at bounding box center [623, 167] width 125 height 102
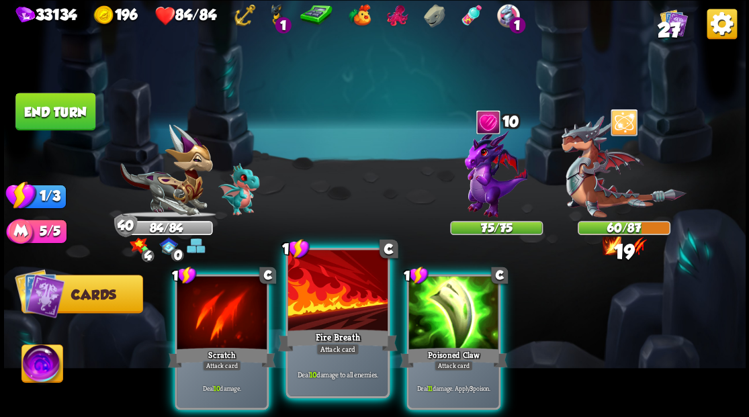
click at [340, 315] on div at bounding box center [337, 292] width 99 height 84
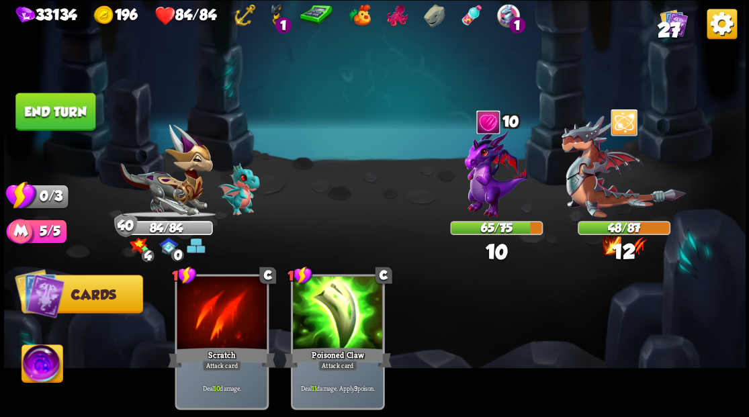
click at [85, 122] on button "End turn" at bounding box center [55, 112] width 80 height 38
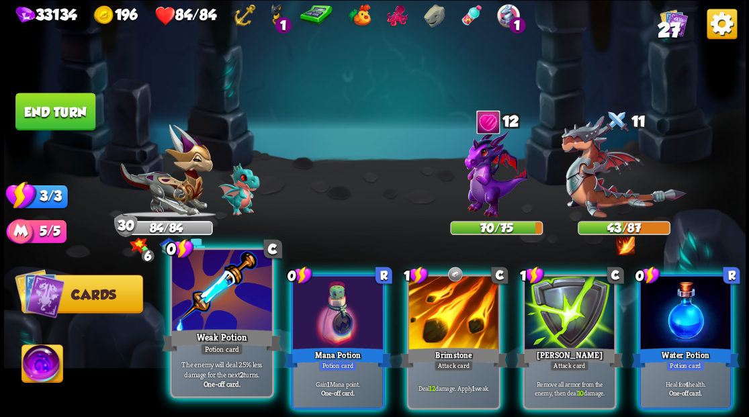
click at [222, 298] on div at bounding box center [221, 292] width 99 height 84
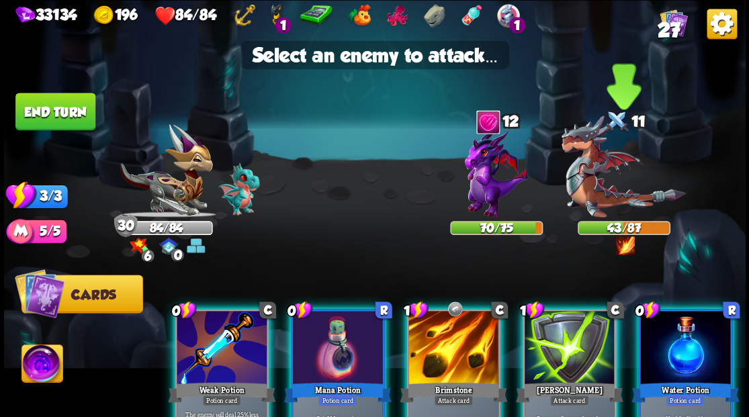
click at [603, 192] on img at bounding box center [623, 167] width 125 height 102
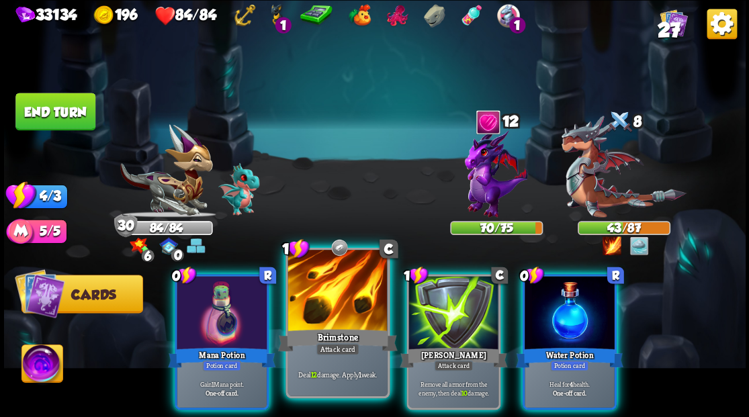
click at [329, 302] on div at bounding box center [337, 292] width 99 height 84
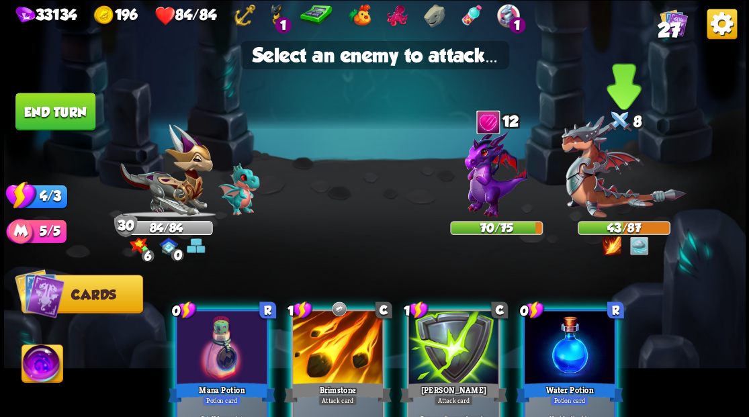
click at [592, 171] on img at bounding box center [623, 167] width 125 height 102
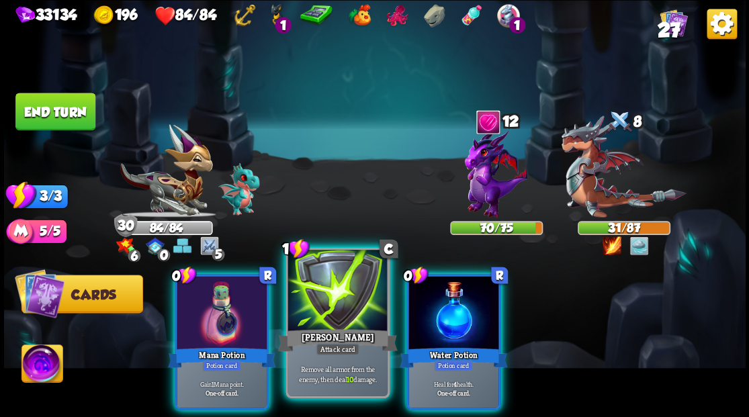
click at [336, 293] on div at bounding box center [337, 292] width 99 height 84
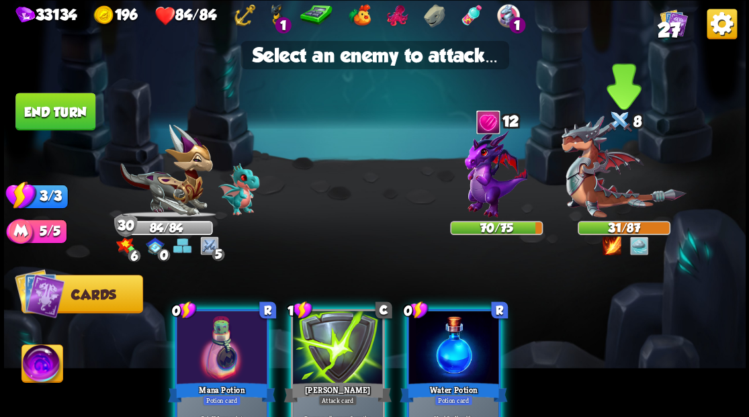
click at [592, 175] on img at bounding box center [623, 167] width 125 height 102
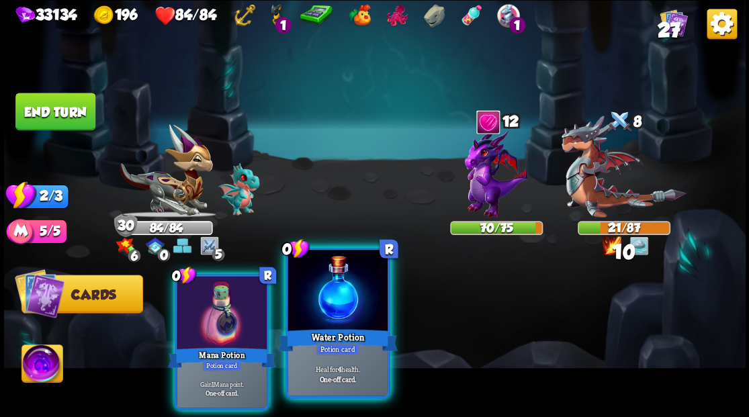
click at [341, 323] on div at bounding box center [337, 292] width 99 height 84
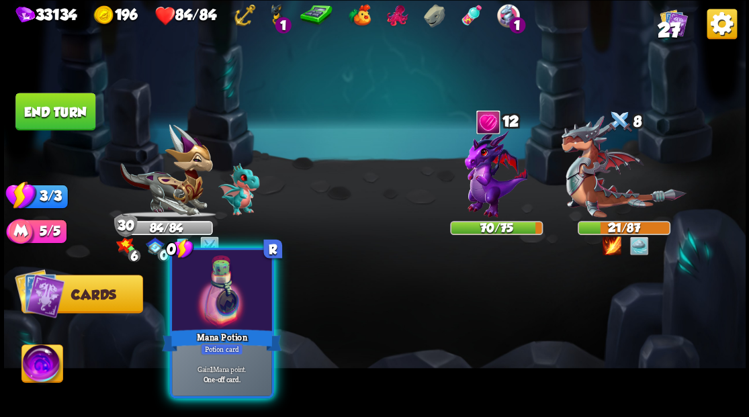
click at [235, 320] on div at bounding box center [221, 292] width 99 height 84
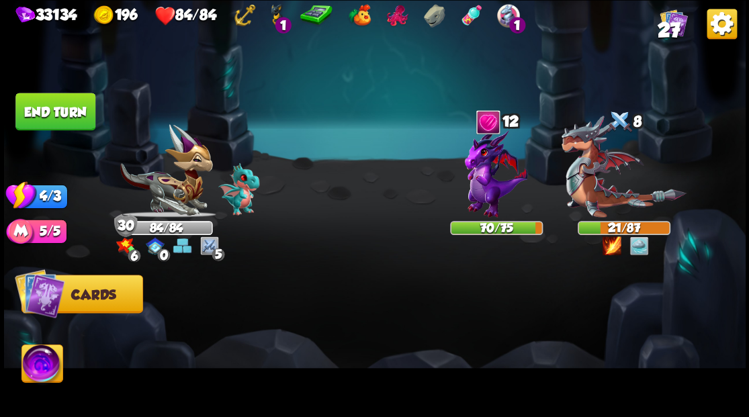
click at [44, 110] on button "End turn" at bounding box center [55, 112] width 80 height 38
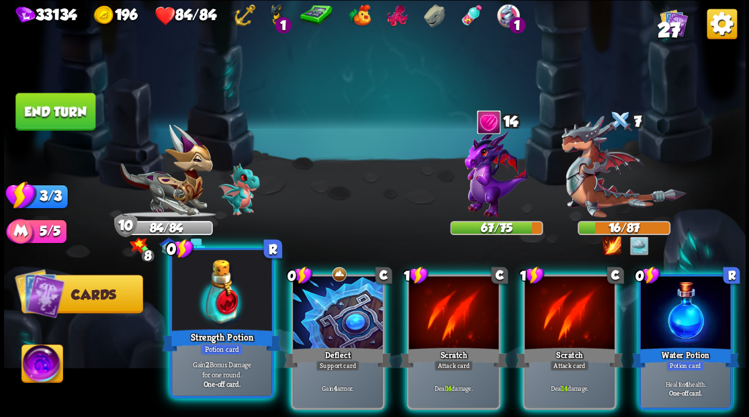
click at [215, 298] on div at bounding box center [221, 292] width 99 height 84
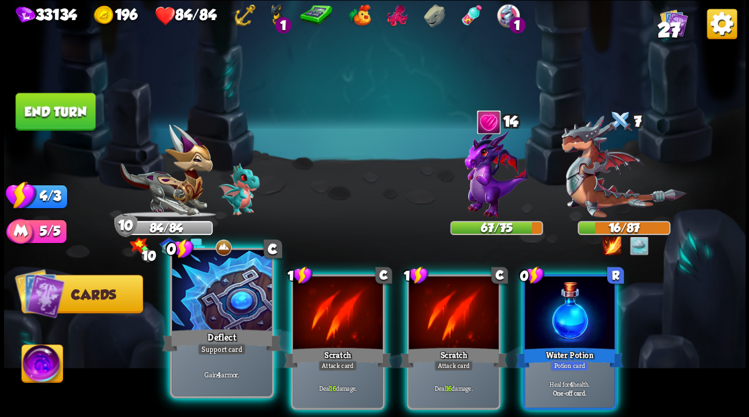
click at [215, 298] on div at bounding box center [221, 292] width 99 height 84
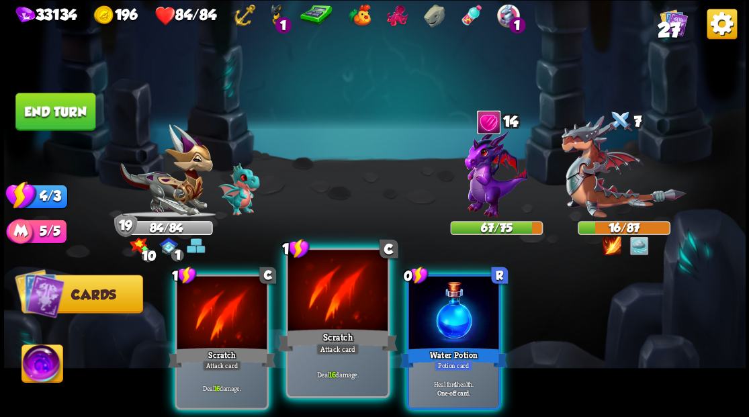
drag, startPoint x: 471, startPoint y: 310, endPoint x: 368, endPoint y: 316, distance: 103.6
click at [470, 311] on div at bounding box center [454, 314] width 90 height 76
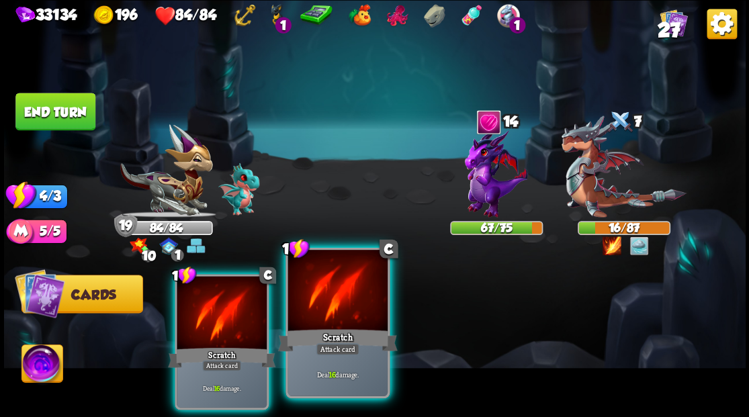
click at [349, 312] on div at bounding box center [337, 292] width 99 height 84
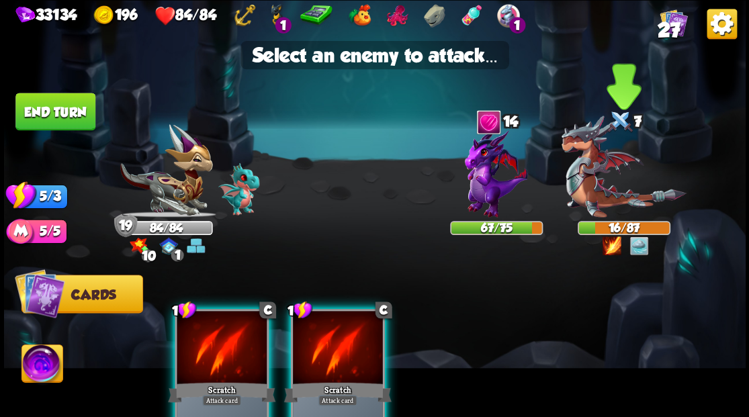
click at [573, 203] on img at bounding box center [623, 167] width 125 height 102
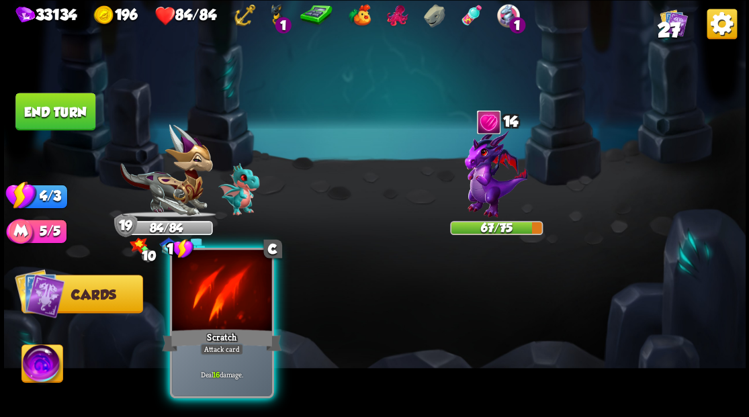
click at [235, 306] on div at bounding box center [221, 292] width 99 height 84
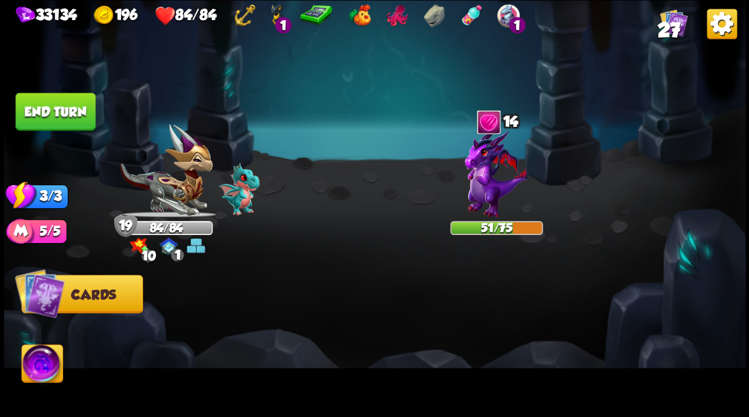
drag, startPoint x: 66, startPoint y: 117, endPoint x: 595, endPoint y: 313, distance: 564.8
click at [68, 117] on button "End turn" at bounding box center [55, 112] width 80 height 38
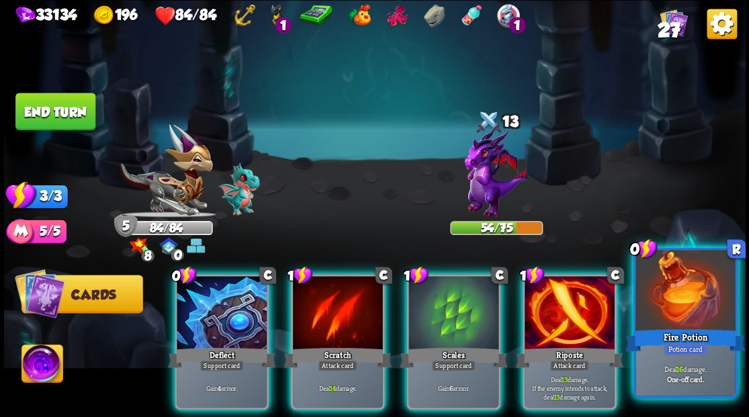
click at [684, 301] on div at bounding box center [685, 292] width 99 height 84
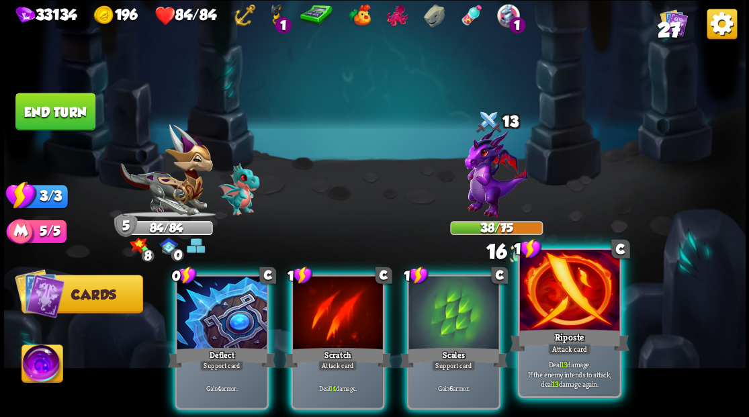
click at [587, 319] on div at bounding box center [568, 292] width 99 height 84
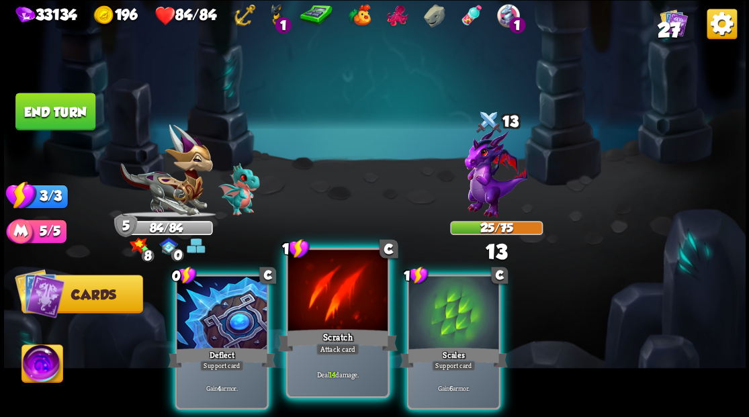
click at [312, 304] on div at bounding box center [337, 292] width 99 height 84
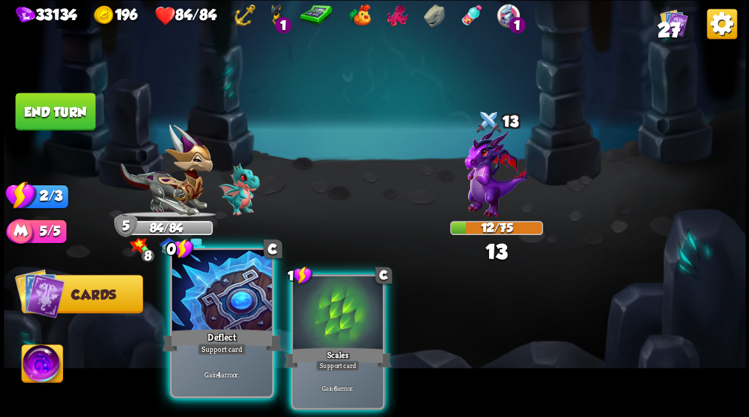
click at [222, 302] on div at bounding box center [221, 292] width 99 height 84
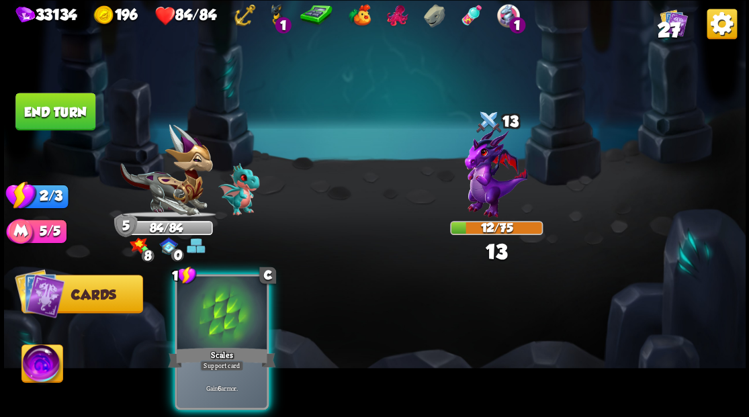
click at [237, 306] on div at bounding box center [222, 314] width 90 height 76
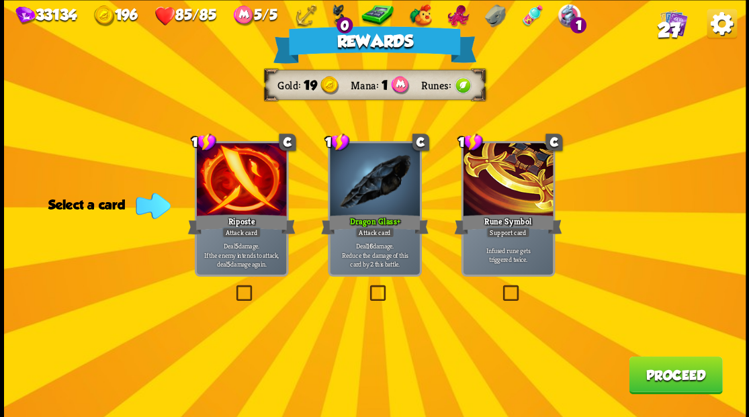
click at [664, 381] on button "Proceed" at bounding box center [675, 375] width 93 height 38
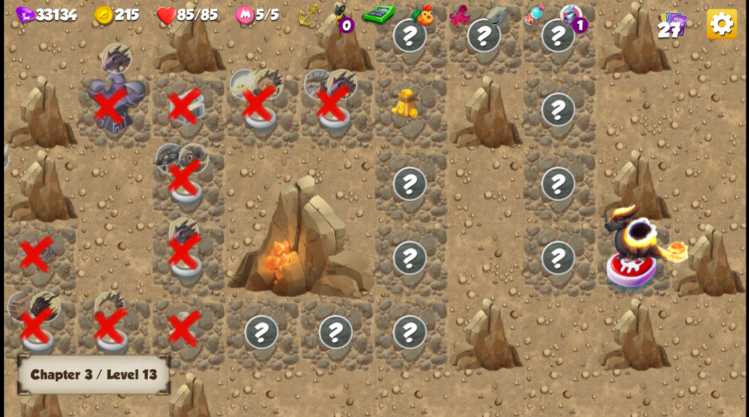
click at [403, 107] on img at bounding box center [409, 103] width 37 height 30
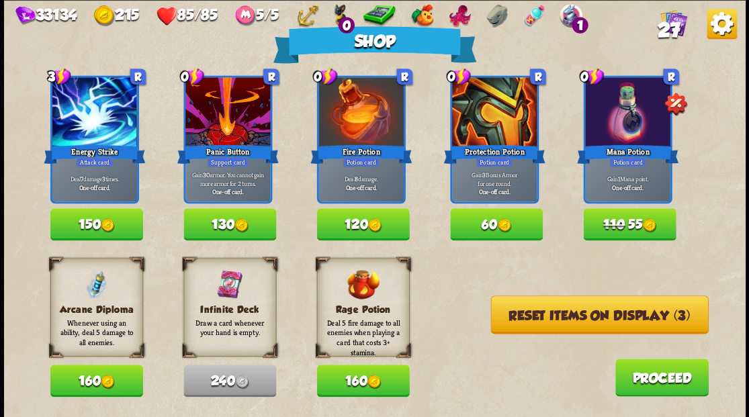
click at [532, 325] on button "Reset items on display (3)" at bounding box center [600, 315] width 218 height 38
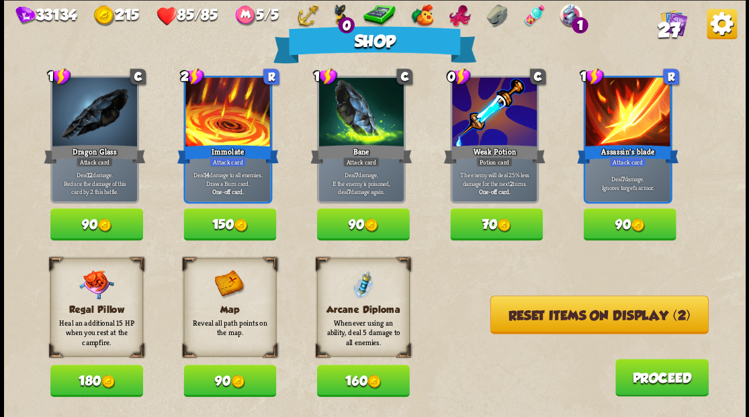
click at [613, 234] on button "90" at bounding box center [629, 224] width 93 height 32
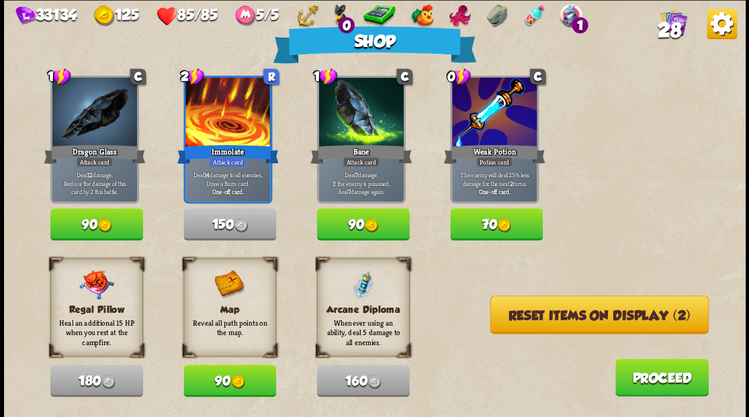
click at [582, 322] on button "Reset items on display (2)" at bounding box center [599, 315] width 218 height 38
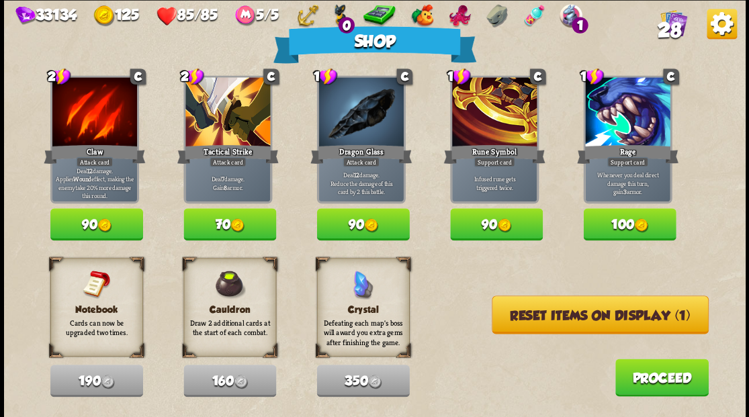
click at [582, 322] on button "Reset items on display (1)" at bounding box center [600, 315] width 217 height 38
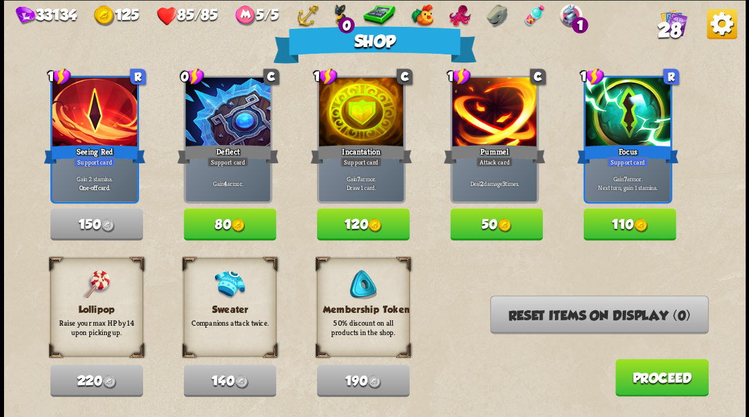
click at [644, 383] on button "Proceed" at bounding box center [661, 378] width 93 height 38
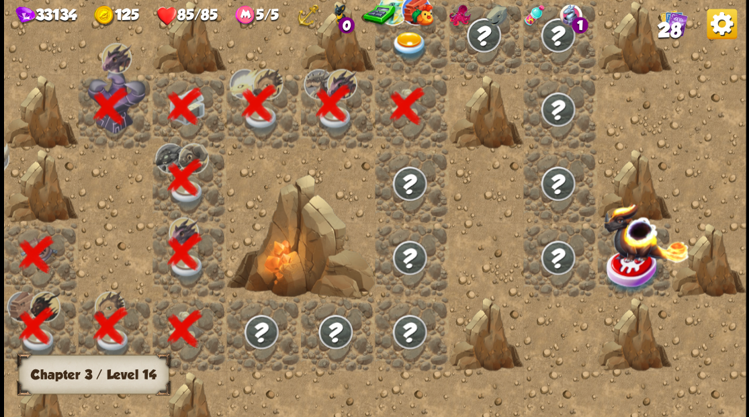
click at [405, 56] on img at bounding box center [409, 46] width 37 height 29
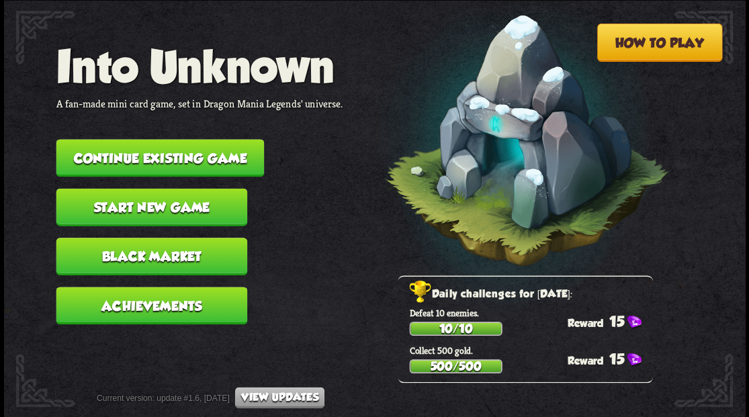
click at [175, 168] on button "Continue existing game" at bounding box center [160, 158] width 208 height 38
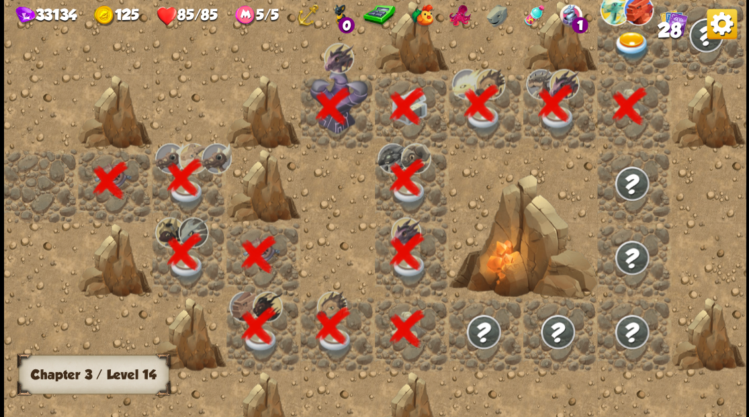
scroll to position [0, 258]
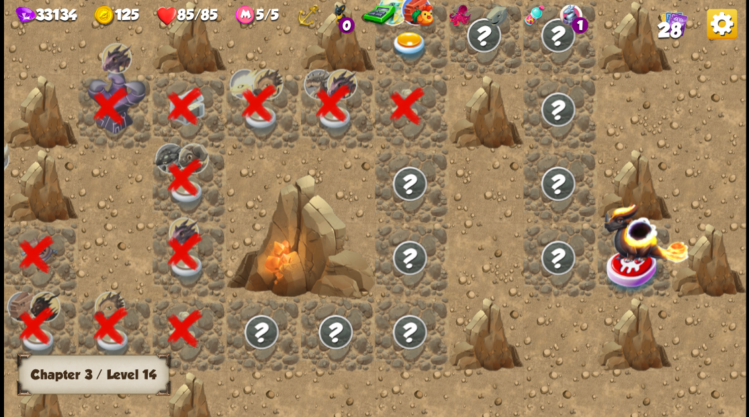
click at [416, 63] on div at bounding box center [412, 37] width 74 height 74
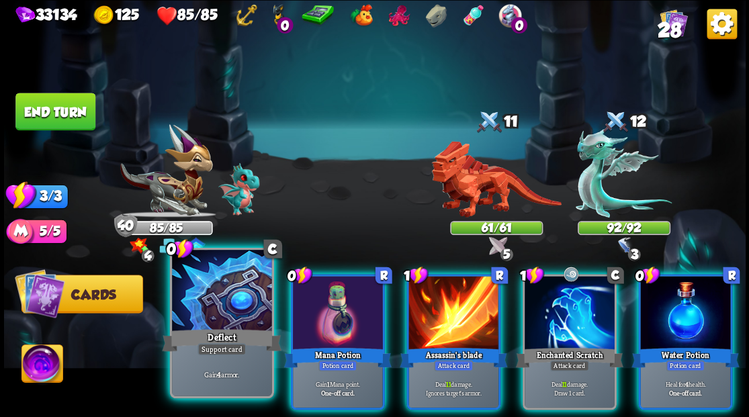
click at [204, 311] on div at bounding box center [221, 292] width 99 height 84
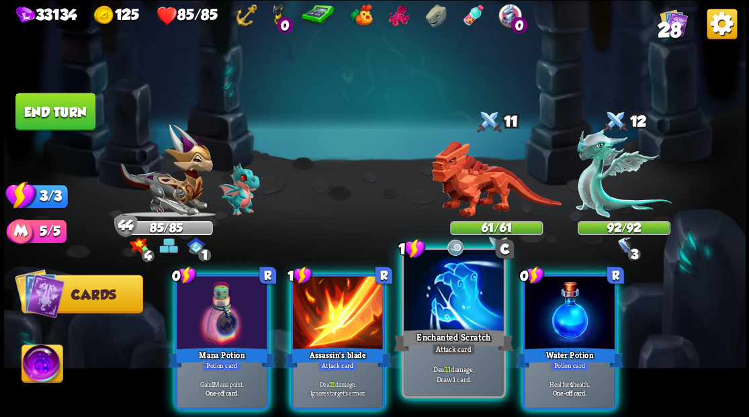
click at [465, 302] on div at bounding box center [453, 292] width 99 height 84
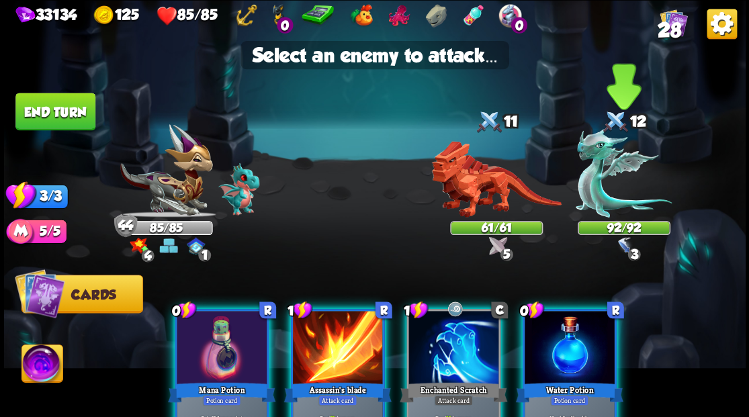
click at [599, 179] on img at bounding box center [624, 172] width 96 height 89
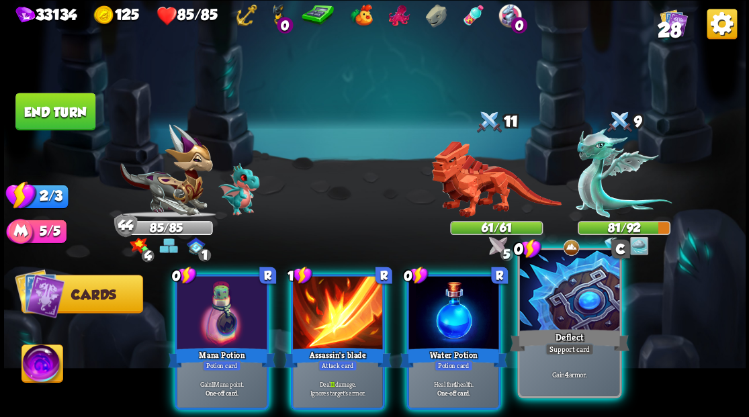
click at [557, 321] on div at bounding box center [568, 292] width 99 height 84
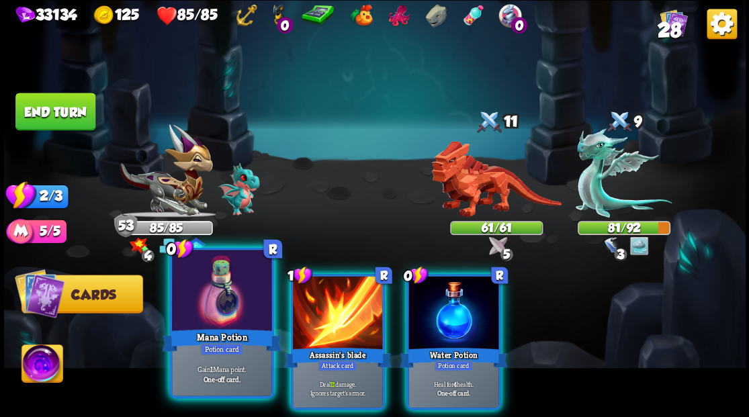
click at [190, 307] on div at bounding box center [221, 292] width 99 height 84
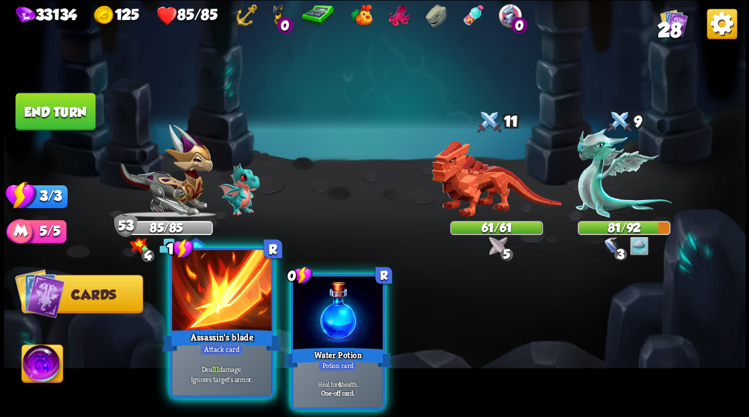
click at [195, 289] on div at bounding box center [221, 292] width 99 height 84
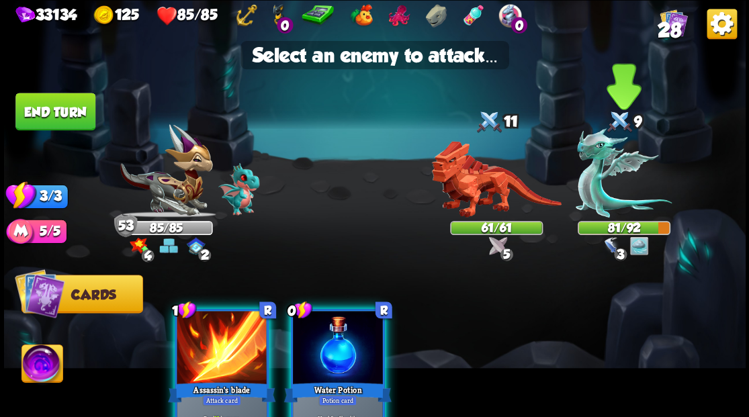
click at [599, 180] on img at bounding box center [624, 172] width 96 height 89
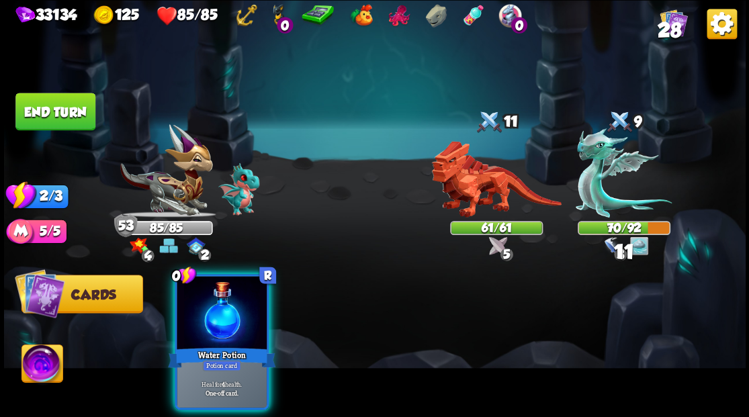
drag, startPoint x: 227, startPoint y: 298, endPoint x: 199, endPoint y: 269, distance: 40.9
click at [225, 298] on div at bounding box center [222, 314] width 90 height 76
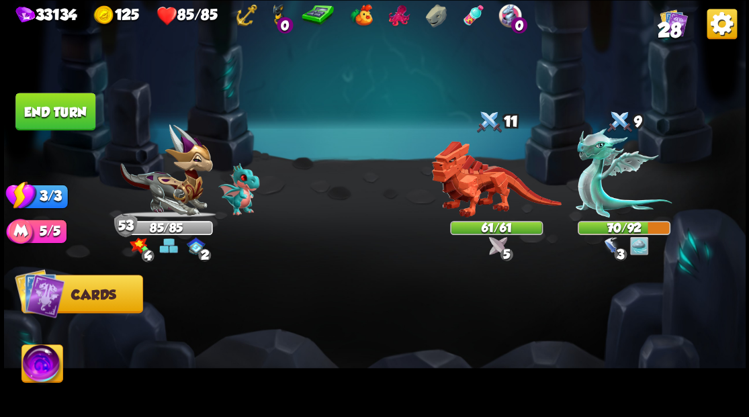
drag, startPoint x: 62, startPoint y: 110, endPoint x: 433, endPoint y: 324, distance: 427.5
click at [63, 110] on button "End turn" at bounding box center [55, 112] width 80 height 38
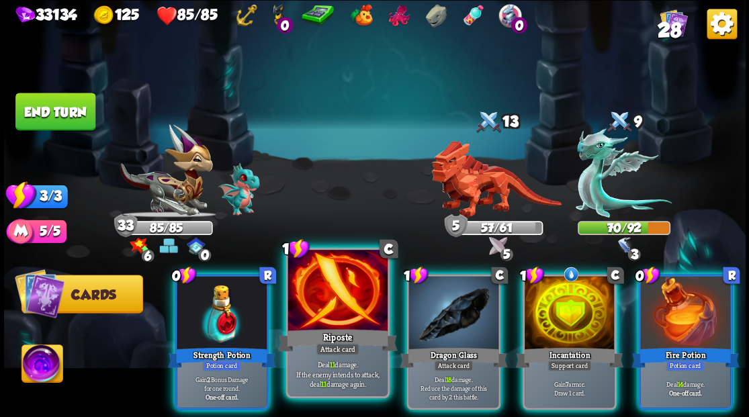
click at [344, 315] on div at bounding box center [337, 292] width 99 height 84
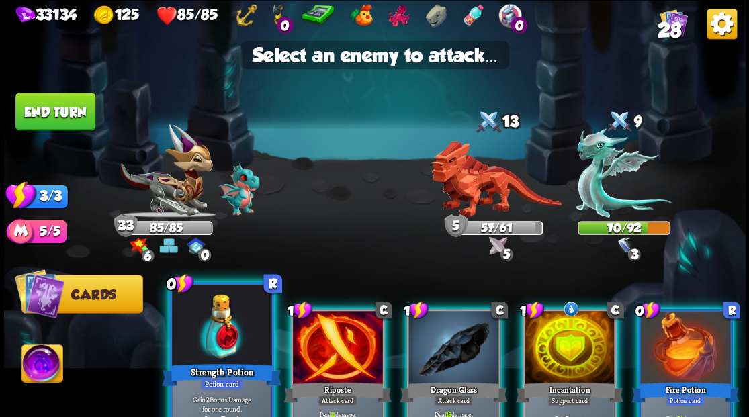
click at [214, 315] on div at bounding box center [221, 326] width 99 height 84
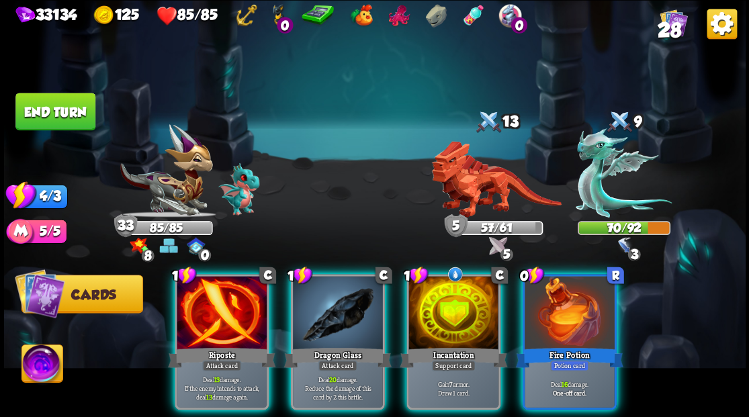
click at [214, 315] on div at bounding box center [222, 314] width 90 height 76
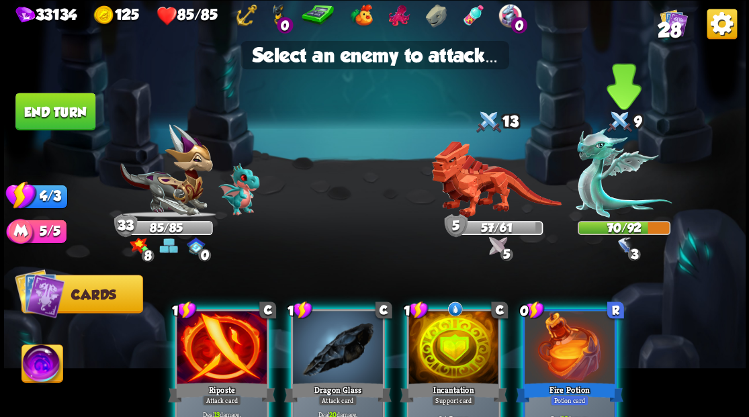
click at [600, 179] on img at bounding box center [624, 172] width 96 height 89
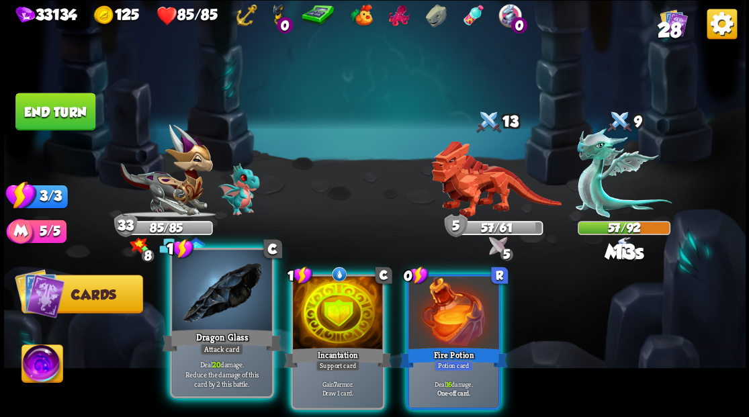
click at [202, 321] on div at bounding box center [221, 292] width 99 height 84
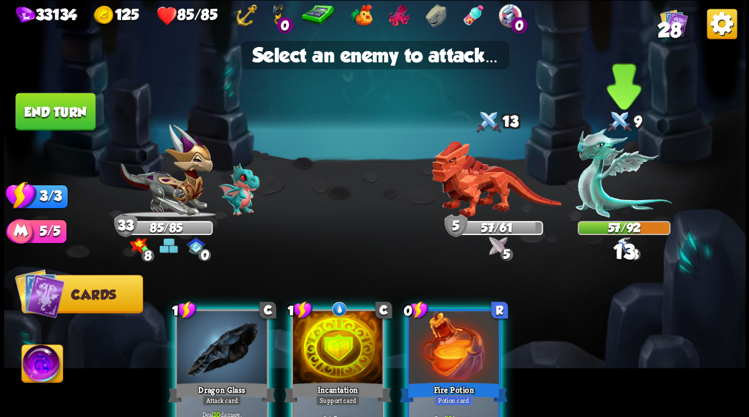
click at [597, 194] on img at bounding box center [624, 172] width 96 height 89
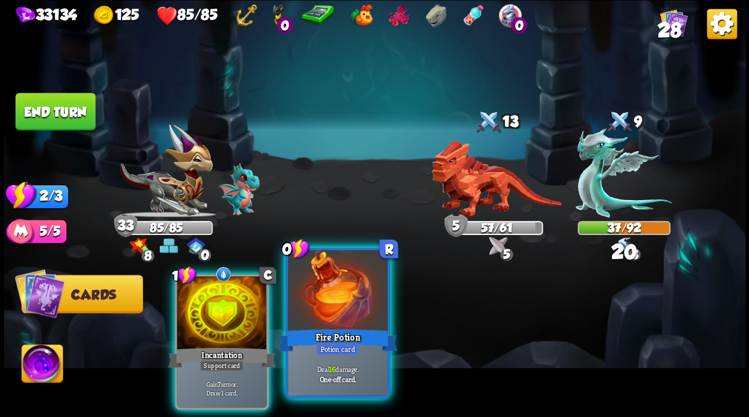
click at [310, 304] on div at bounding box center [337, 292] width 99 height 84
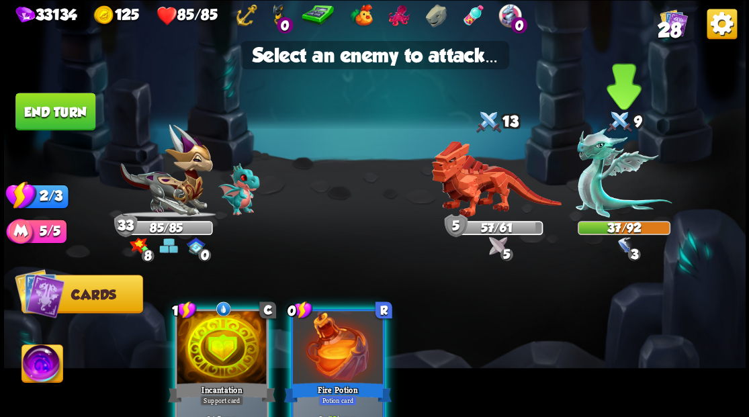
click at [589, 179] on img at bounding box center [624, 172] width 96 height 89
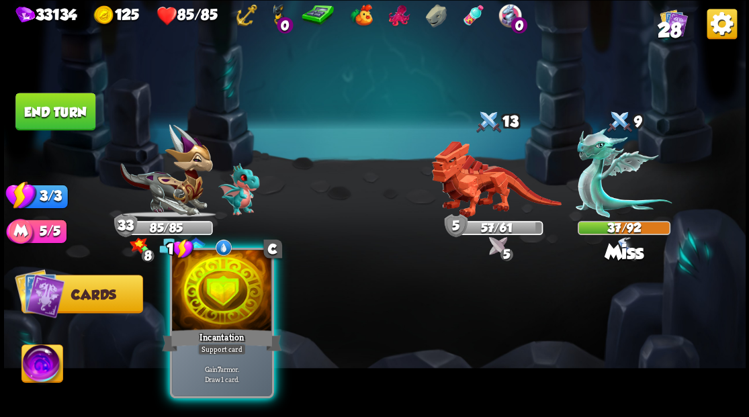
click at [211, 300] on div at bounding box center [221, 292] width 99 height 84
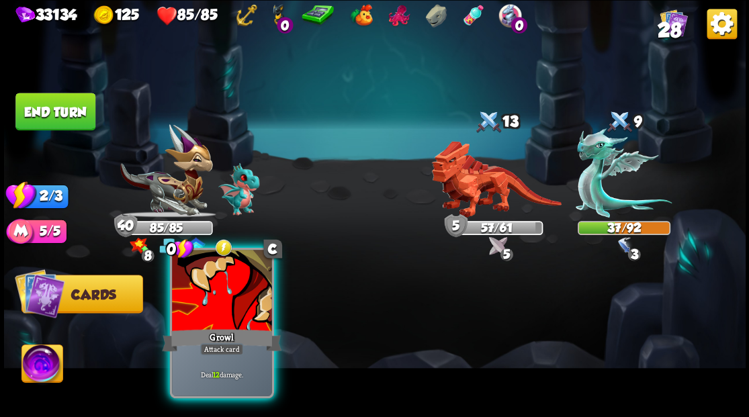
click at [224, 322] on div at bounding box center [221, 292] width 99 height 84
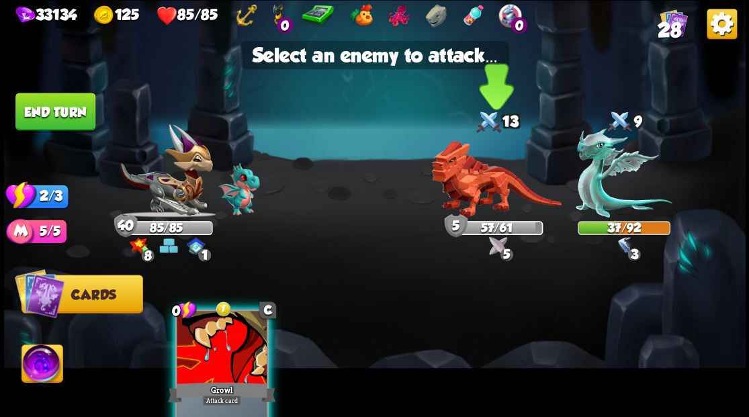
click at [464, 187] on img at bounding box center [496, 179] width 130 height 77
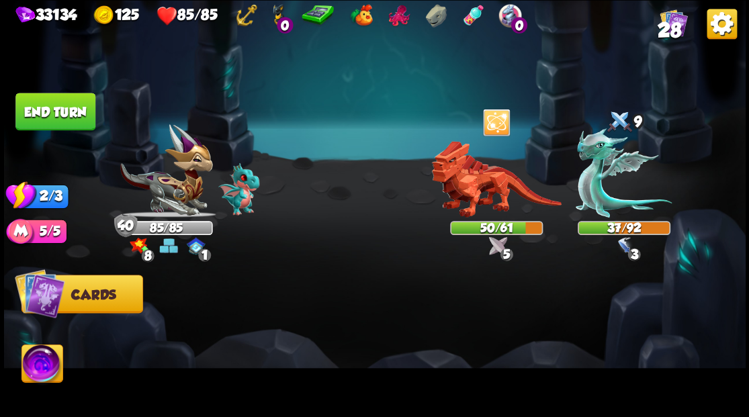
click at [50, 114] on button "End turn" at bounding box center [55, 112] width 80 height 38
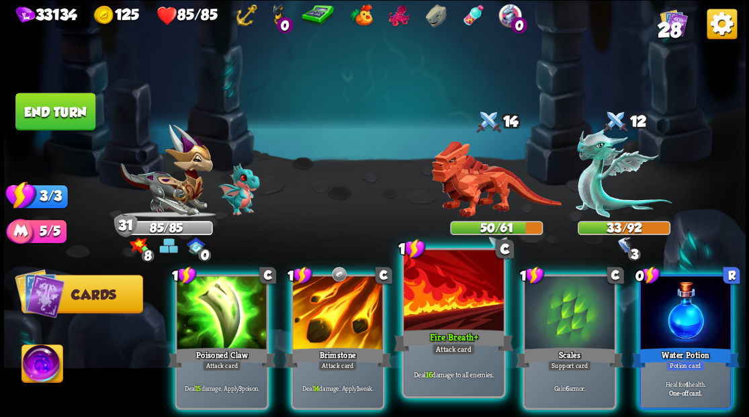
click at [450, 315] on div at bounding box center [453, 292] width 99 height 84
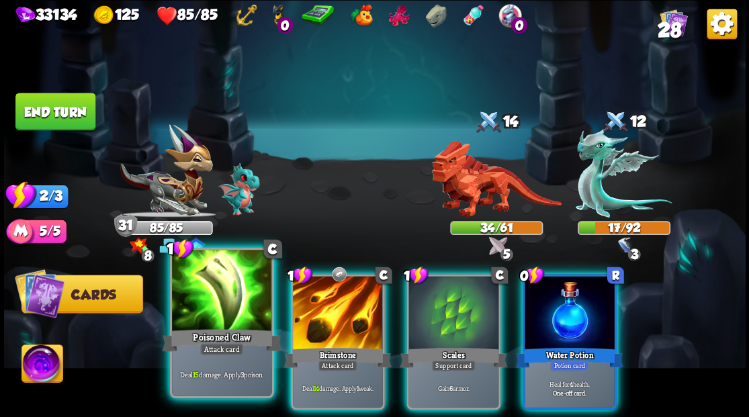
click at [226, 309] on div at bounding box center [221, 292] width 99 height 84
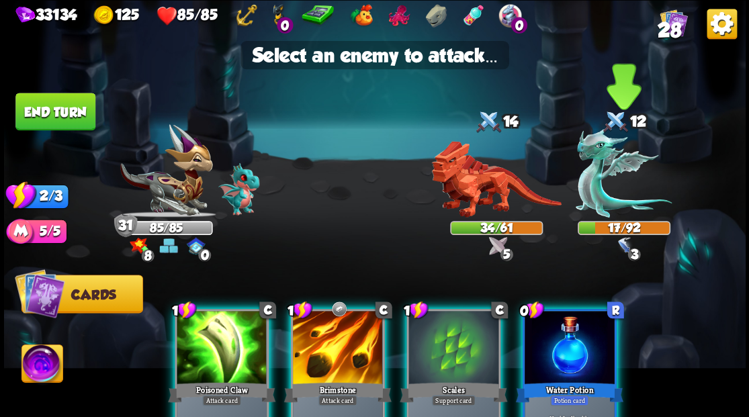
click at [590, 175] on img at bounding box center [624, 172] width 96 height 89
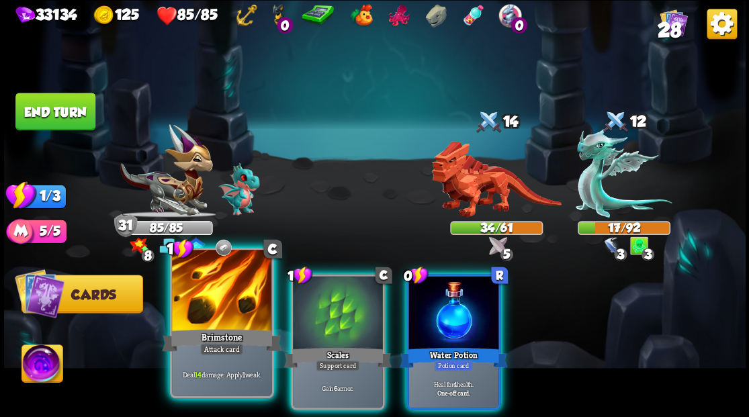
click at [182, 325] on div at bounding box center [221, 292] width 99 height 84
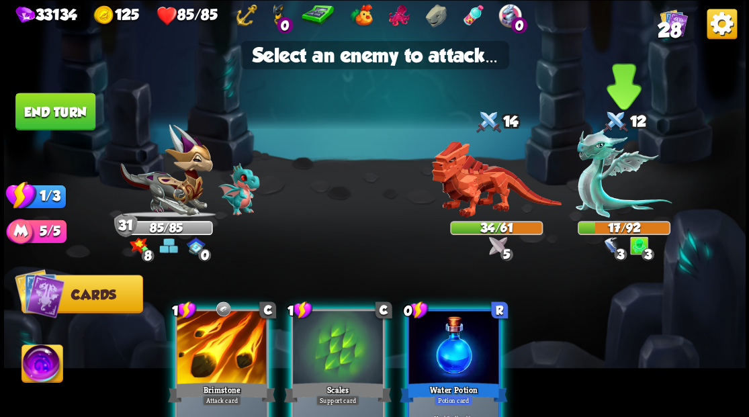
click at [595, 191] on img at bounding box center [624, 172] width 96 height 89
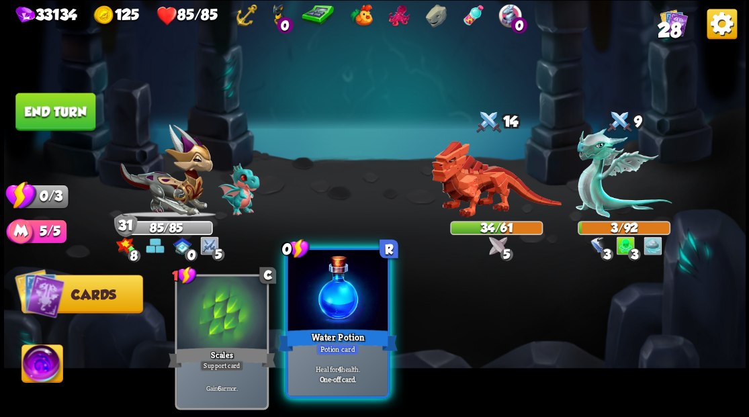
click at [327, 310] on div at bounding box center [337, 292] width 99 height 84
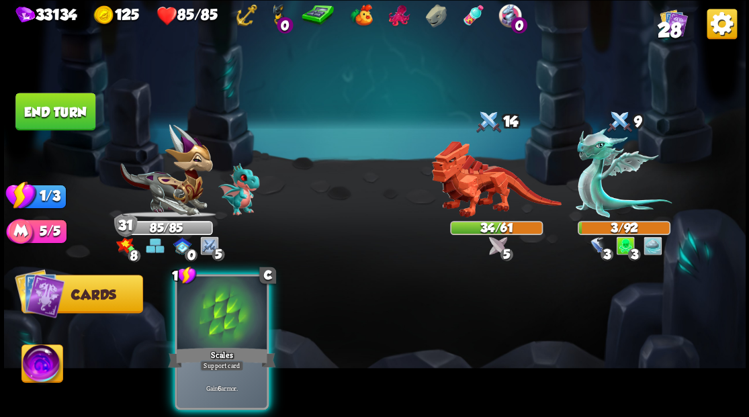
click at [70, 110] on button "End turn" at bounding box center [55, 112] width 81 height 38
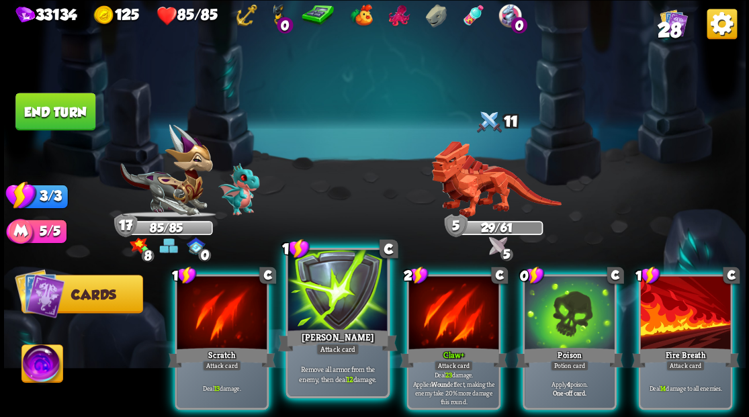
click at [328, 320] on div at bounding box center [337, 292] width 99 height 84
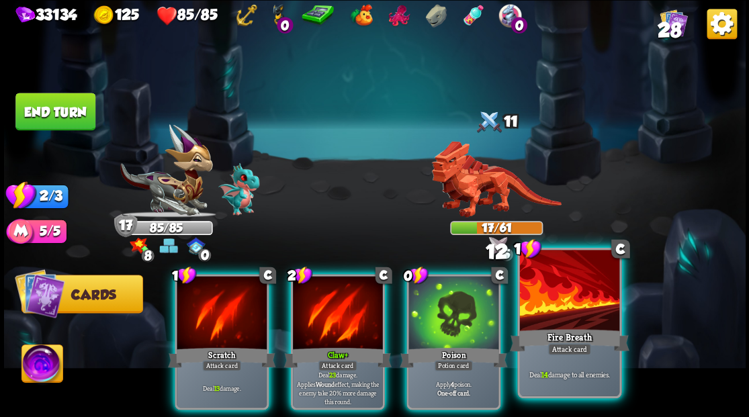
click at [575, 315] on div at bounding box center [568, 292] width 99 height 84
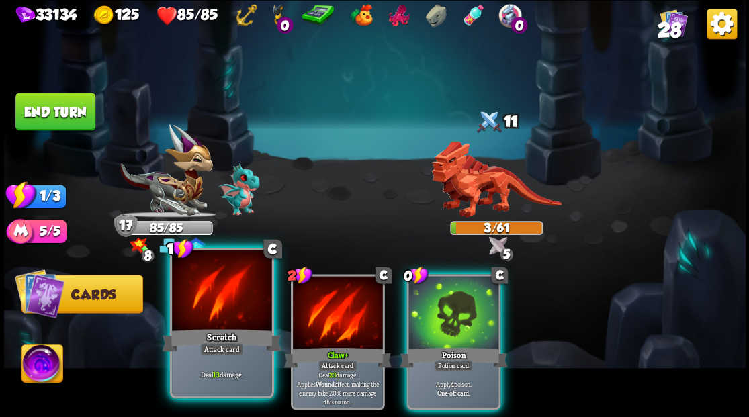
click at [224, 320] on div at bounding box center [221, 292] width 99 height 84
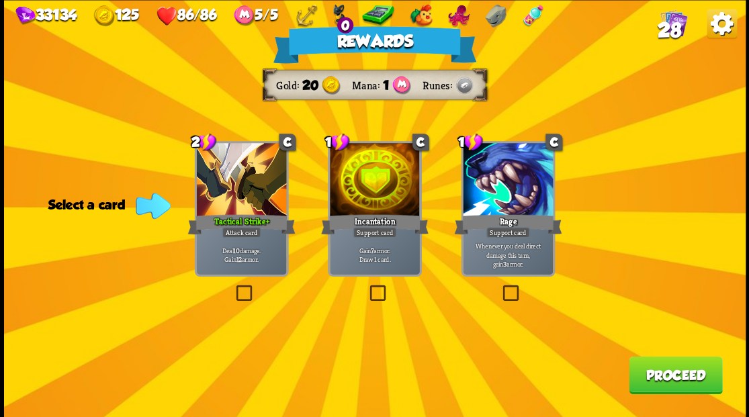
click at [683, 390] on button "Proceed" at bounding box center [675, 375] width 93 height 38
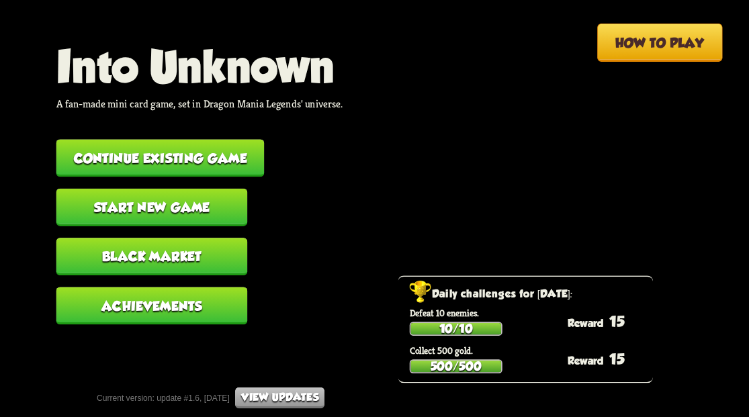
click at [188, 157] on button "Continue existing game" at bounding box center [160, 158] width 208 height 38
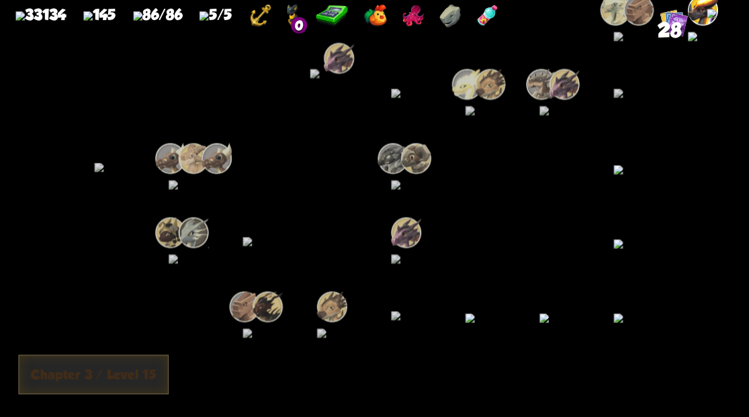
scroll to position [0, 258]
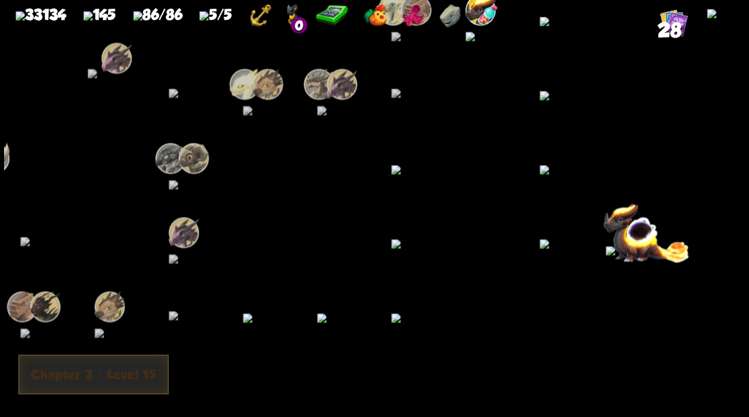
click at [485, 41] on img at bounding box center [483, 36] width 37 height 9
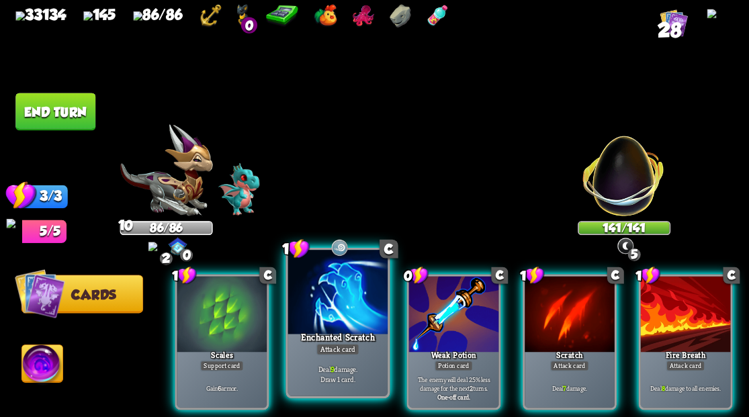
click at [316, 333] on div "Enchanted Scratch" at bounding box center [338, 340] width 120 height 27
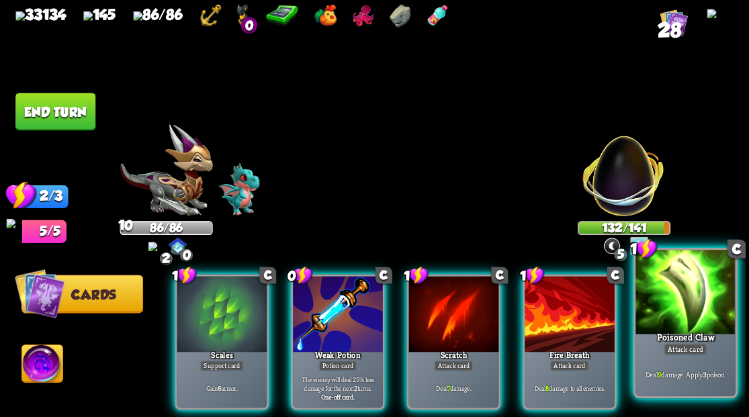
click at [705, 308] on div at bounding box center [685, 292] width 99 height 84
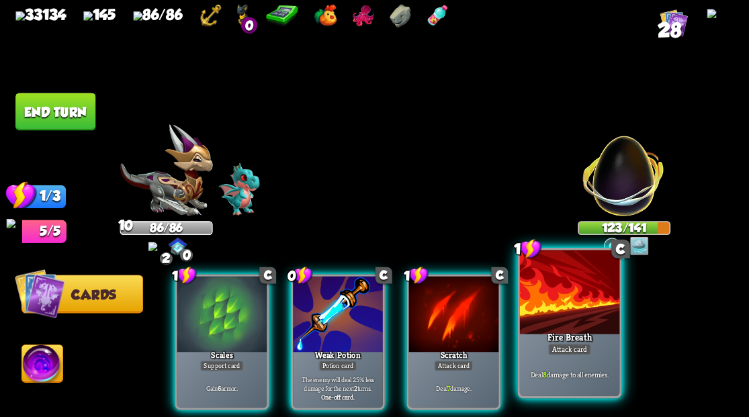
click at [559, 315] on div at bounding box center [568, 292] width 99 height 84
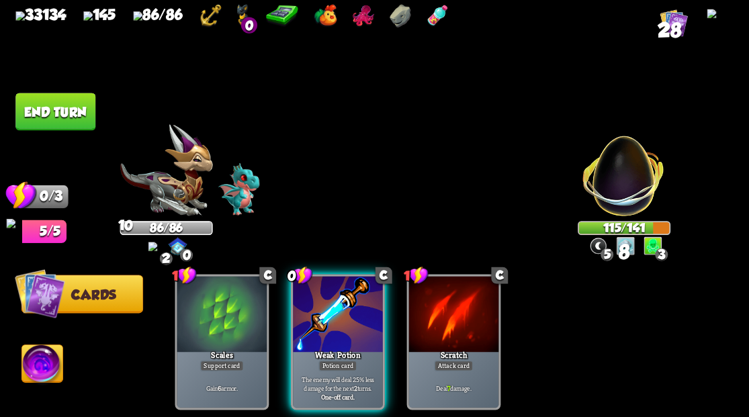
drag, startPoint x: 339, startPoint y: 306, endPoint x: 218, endPoint y: 224, distance: 145.6
click at [325, 300] on div at bounding box center [338, 314] width 90 height 76
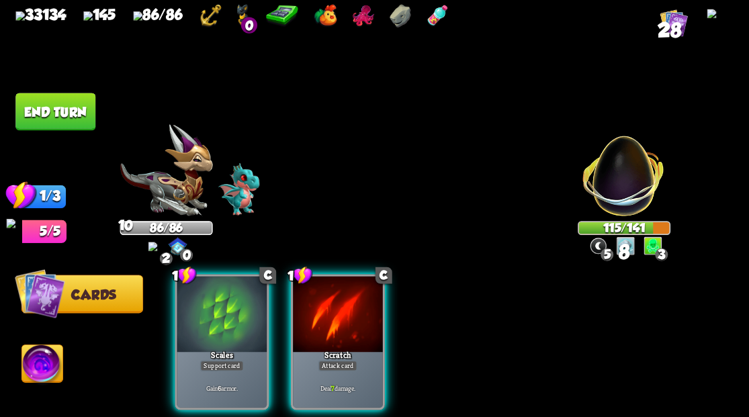
click at [73, 116] on button "End turn" at bounding box center [55, 112] width 80 height 38
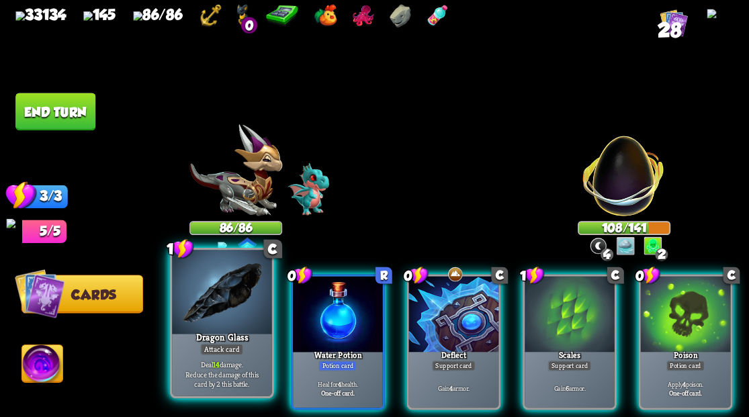
click at [215, 280] on div at bounding box center [221, 292] width 99 height 84
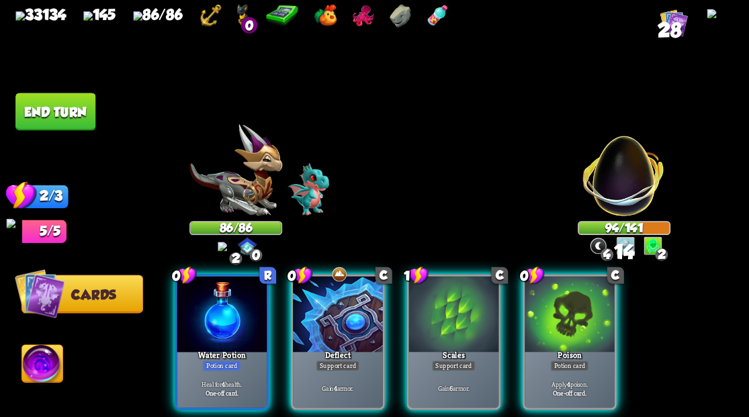
click at [565, 315] on div at bounding box center [570, 314] width 90 height 76
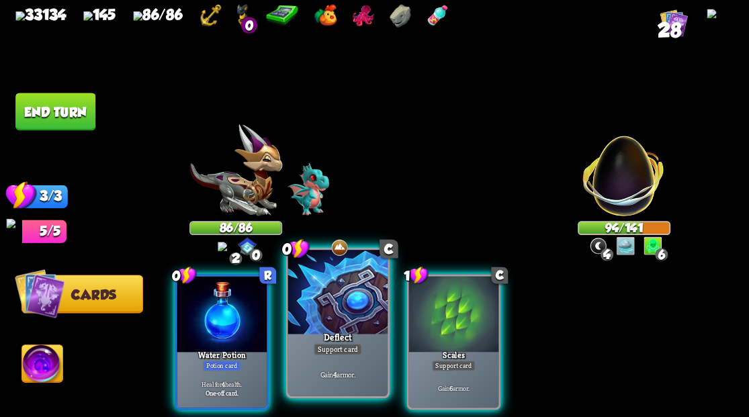
click at [337, 311] on div at bounding box center [337, 292] width 99 height 84
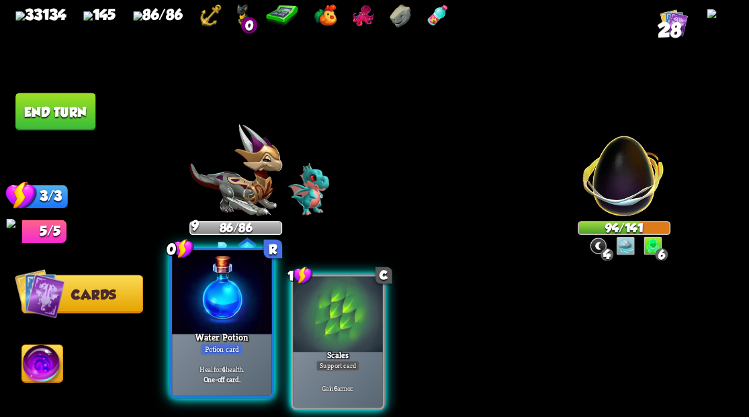
click at [213, 300] on div at bounding box center [221, 292] width 99 height 84
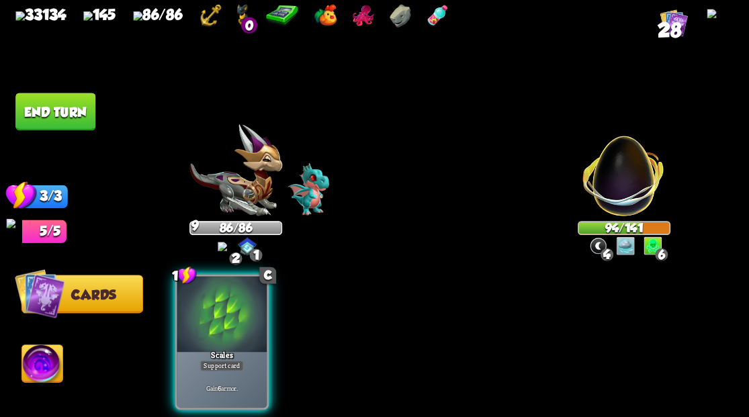
click at [213, 300] on div at bounding box center [222, 314] width 90 height 76
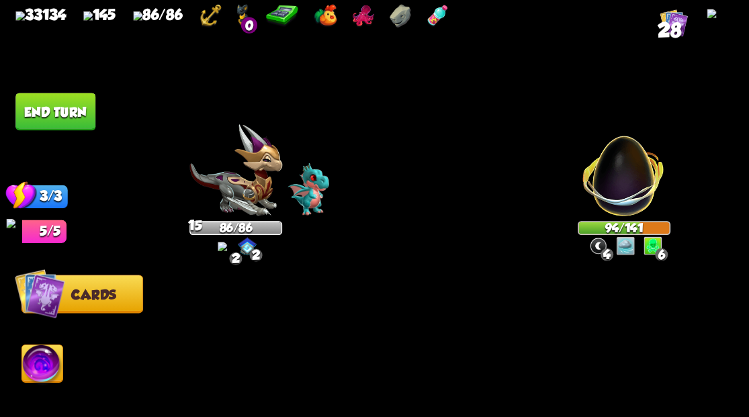
click at [60, 118] on button "End turn" at bounding box center [55, 112] width 80 height 38
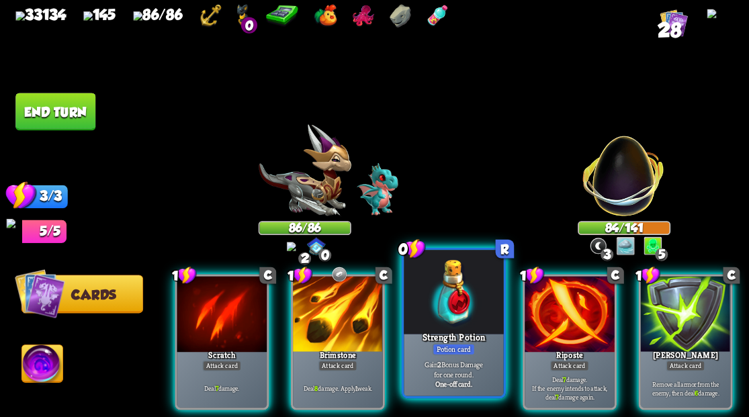
click at [450, 304] on div at bounding box center [453, 292] width 99 height 84
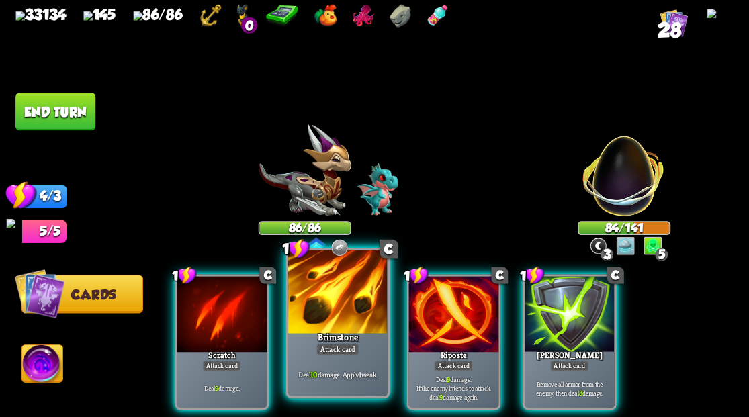
click at [312, 337] on div "Brimstone" at bounding box center [338, 340] width 120 height 27
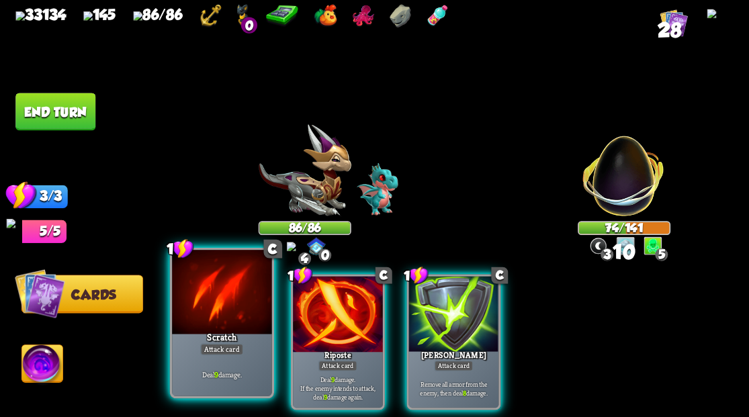
click at [203, 319] on div at bounding box center [221, 292] width 99 height 84
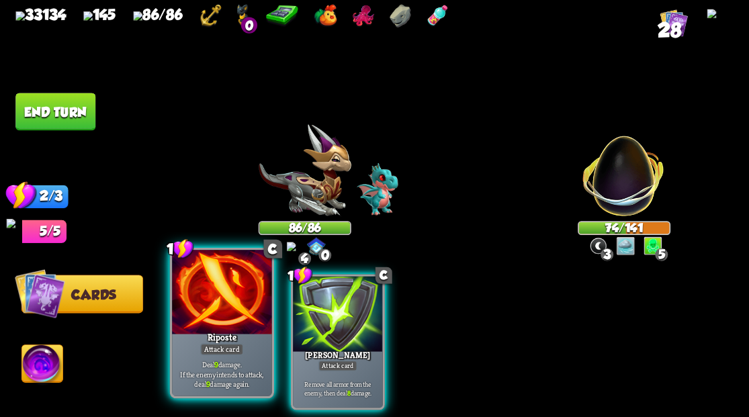
click at [203, 319] on div at bounding box center [221, 292] width 99 height 84
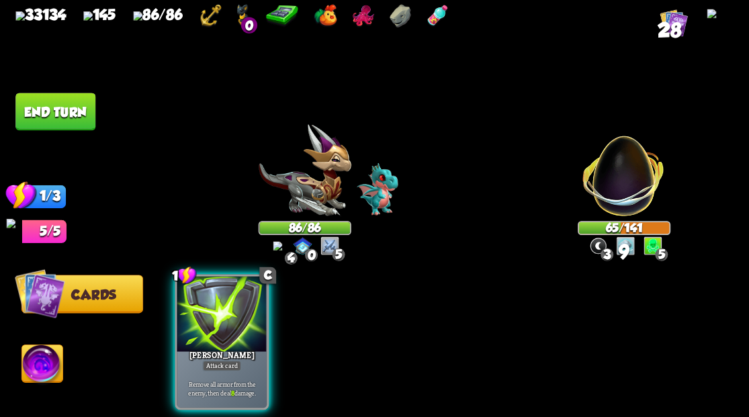
click at [203, 319] on div at bounding box center [222, 314] width 90 height 76
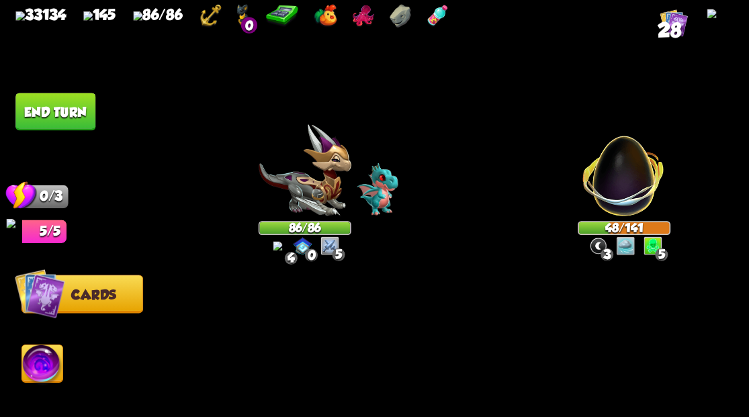
click at [79, 113] on button "End turn" at bounding box center [55, 112] width 80 height 38
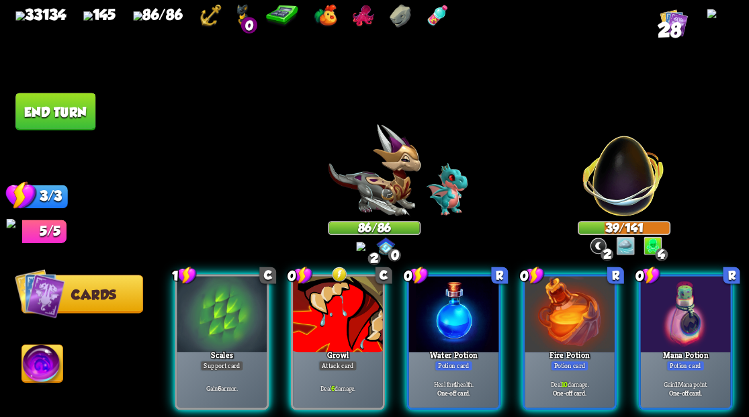
click at [666, 319] on div at bounding box center [685, 314] width 90 height 76
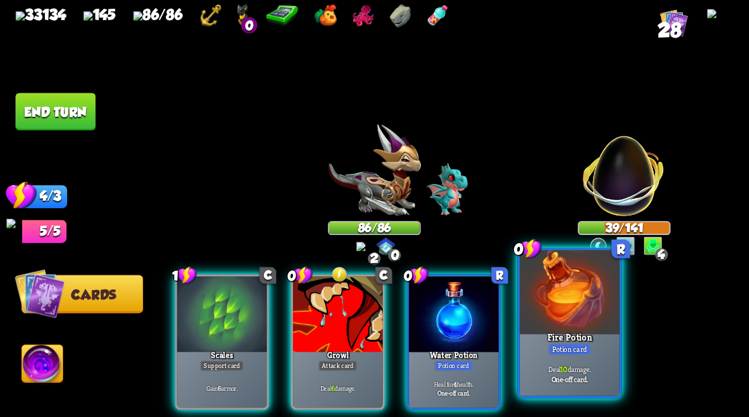
click at [582, 308] on div at bounding box center [568, 292] width 99 height 84
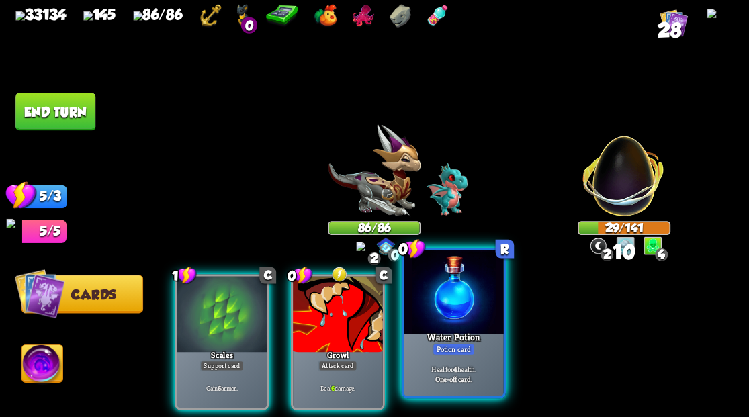
click at [458, 310] on div at bounding box center [453, 292] width 99 height 84
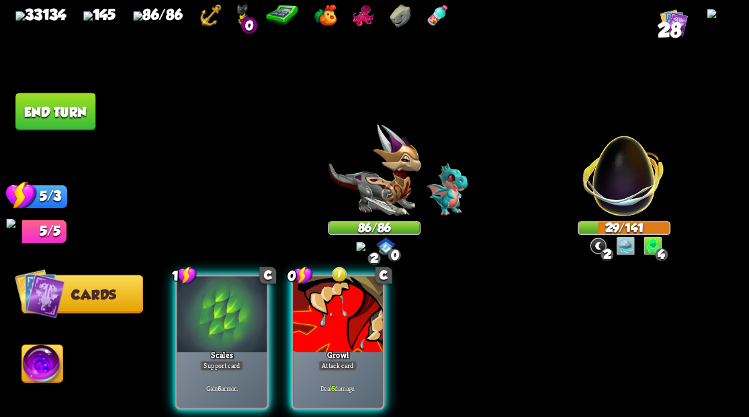
click at [332, 316] on div at bounding box center [338, 314] width 90 height 76
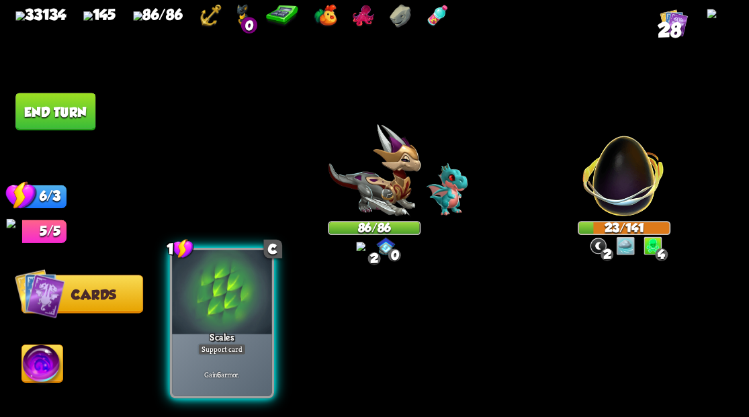
click at [214, 310] on div at bounding box center [221, 292] width 99 height 84
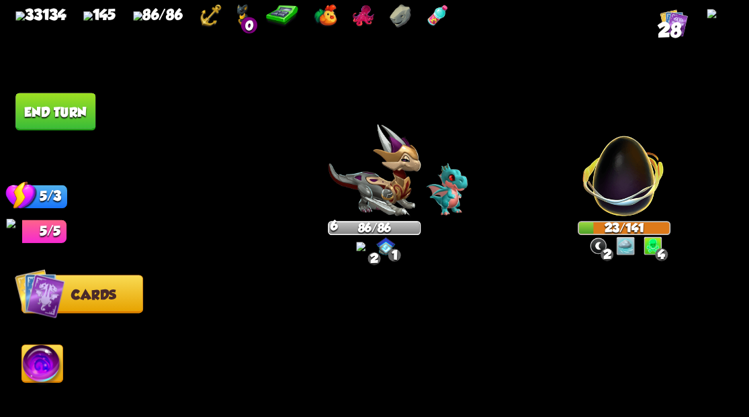
click at [50, 115] on button "End turn" at bounding box center [55, 112] width 80 height 38
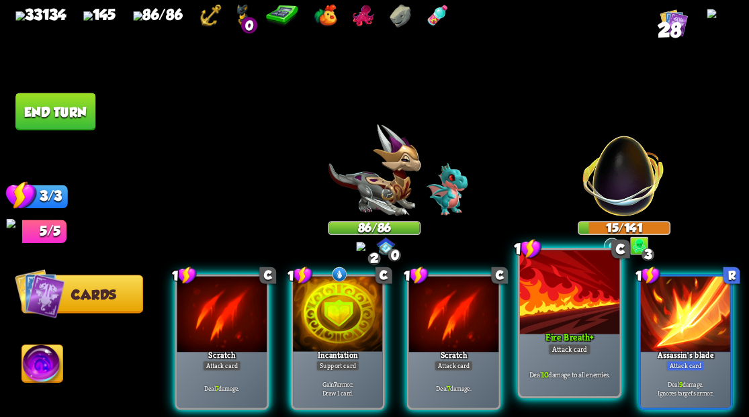
click at [574, 307] on div at bounding box center [568, 292] width 99 height 84
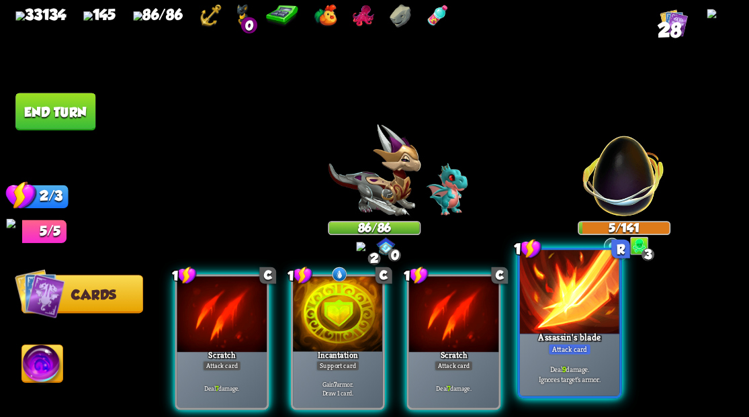
click at [576, 333] on div "Assassin's blade" at bounding box center [569, 340] width 120 height 27
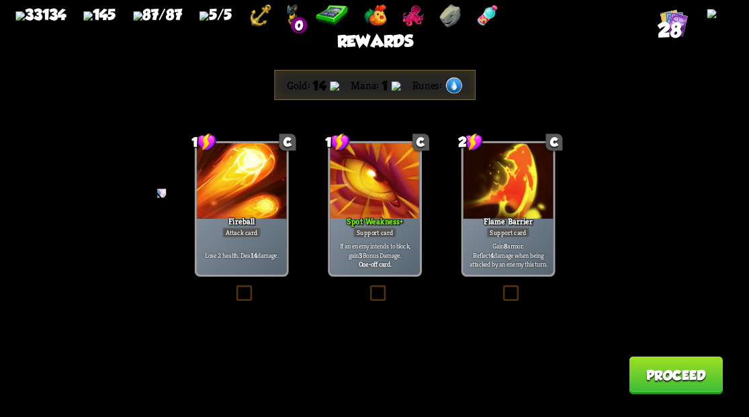
click at [648, 383] on button "Proceed" at bounding box center [675, 375] width 93 height 38
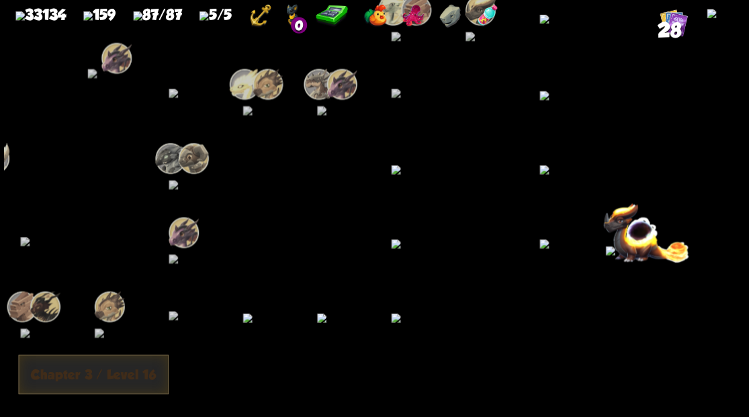
click at [567, 56] on div at bounding box center [560, 37] width 74 height 74
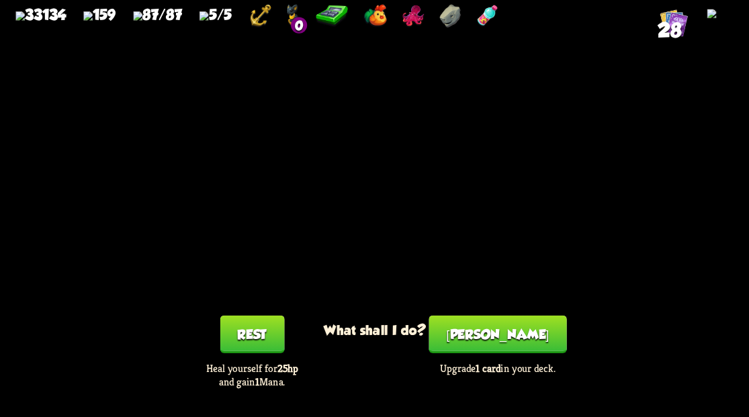
click at [489, 338] on button "Smith" at bounding box center [498, 334] width 138 height 38
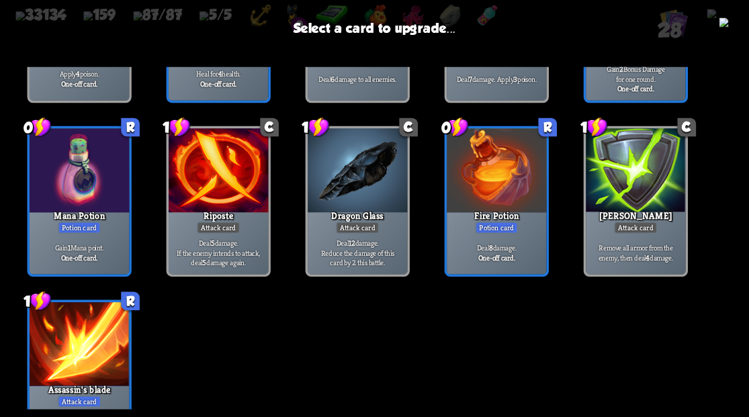
scroll to position [582, 0]
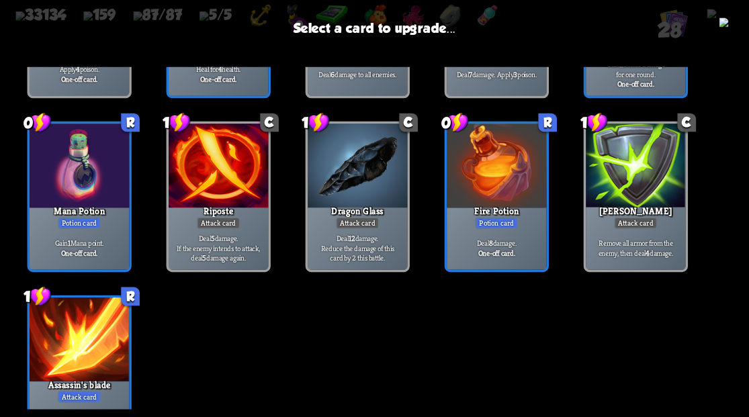
click at [635, 176] on div at bounding box center [634, 166] width 99 height 84
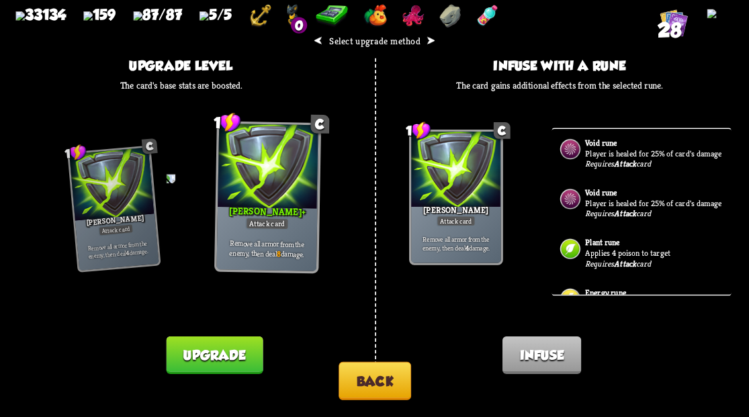
click at [216, 353] on button "Upgrade" at bounding box center [214, 355] width 97 height 38
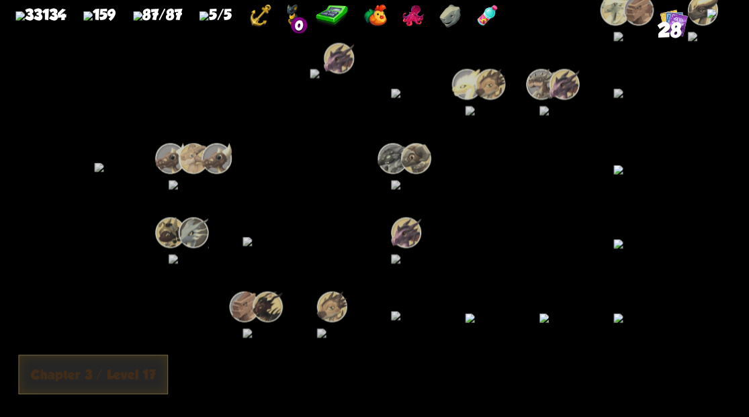
scroll to position [0, 258]
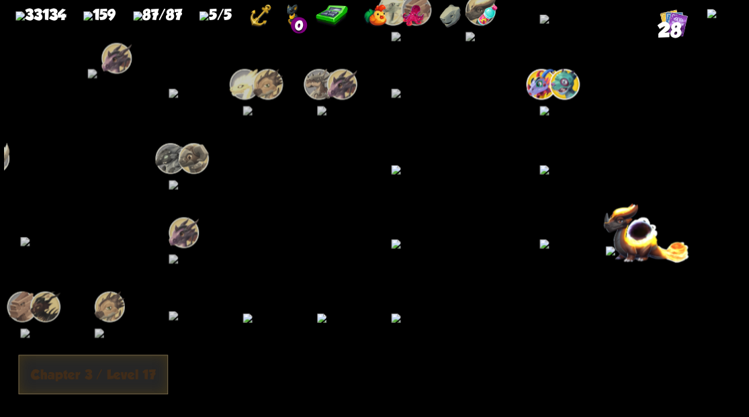
click at [558, 115] on img at bounding box center [557, 110] width 37 height 9
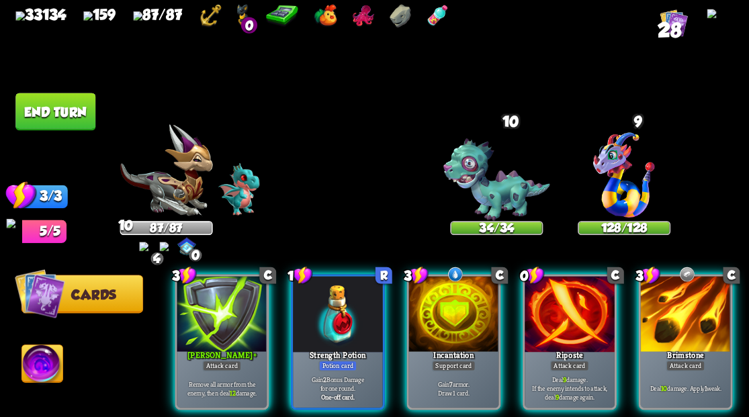
click at [42, 366] on img at bounding box center [42, 366] width 41 height 42
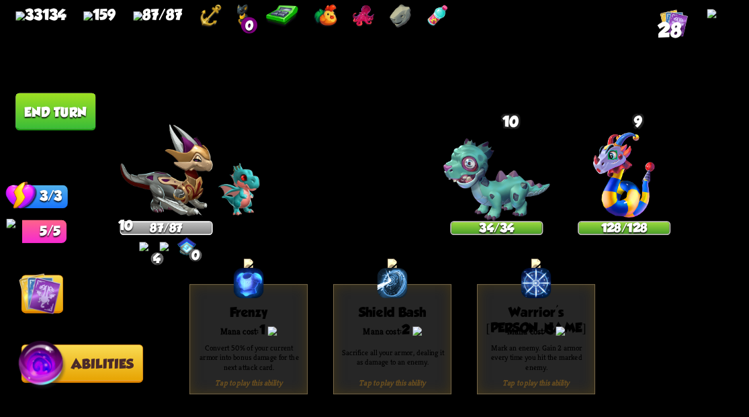
click at [534, 332] on div "Mana cost: 3" at bounding box center [535, 330] width 117 height 15
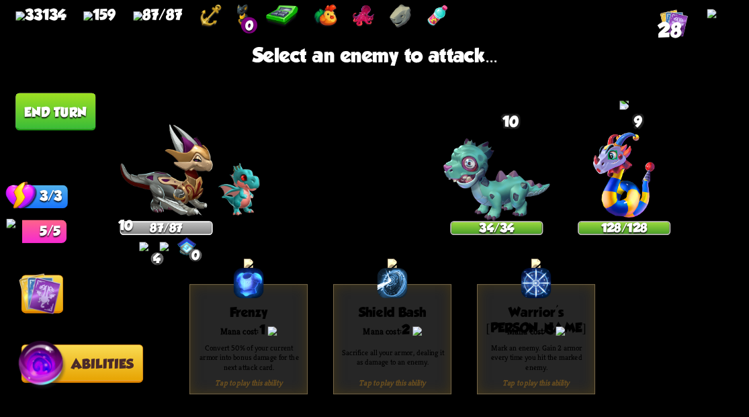
click at [616, 183] on img at bounding box center [624, 174] width 62 height 85
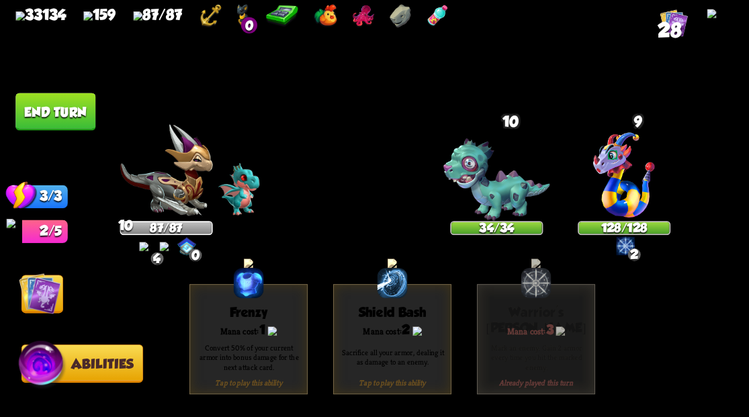
drag, startPoint x: 40, startPoint y: 305, endPoint x: 280, endPoint y: 230, distance: 250.8
click at [42, 305] on img at bounding box center [40, 293] width 42 height 42
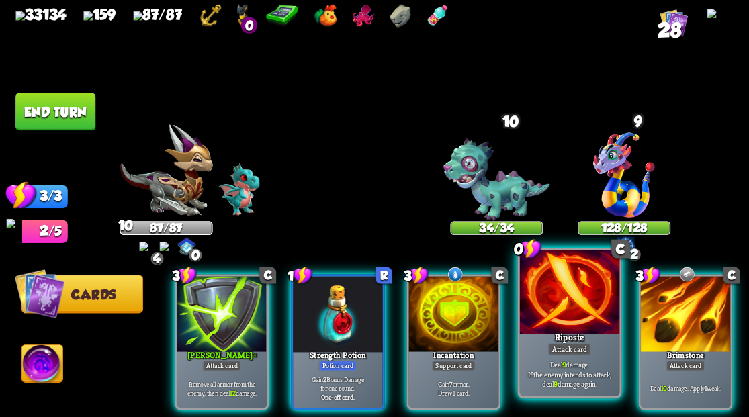
click at [559, 302] on div at bounding box center [568, 292] width 99 height 84
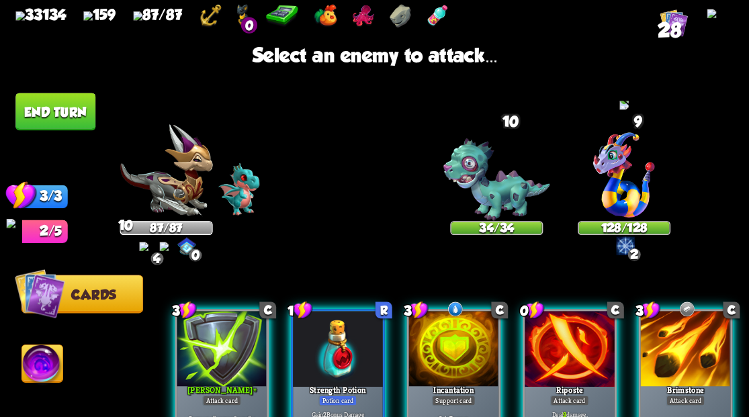
click at [624, 166] on img at bounding box center [624, 174] width 62 height 85
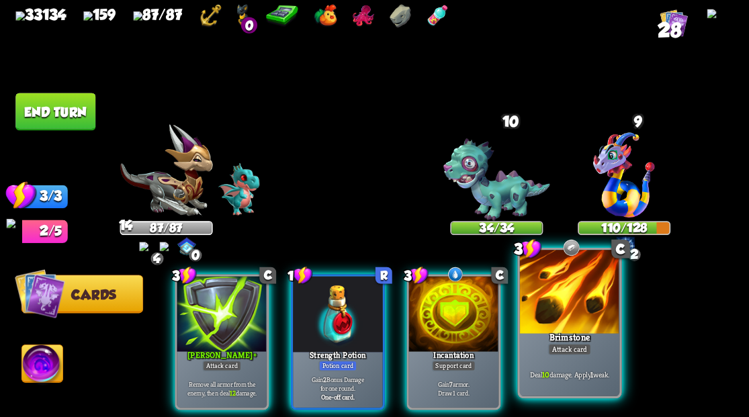
click at [556, 299] on div at bounding box center [568, 292] width 99 height 84
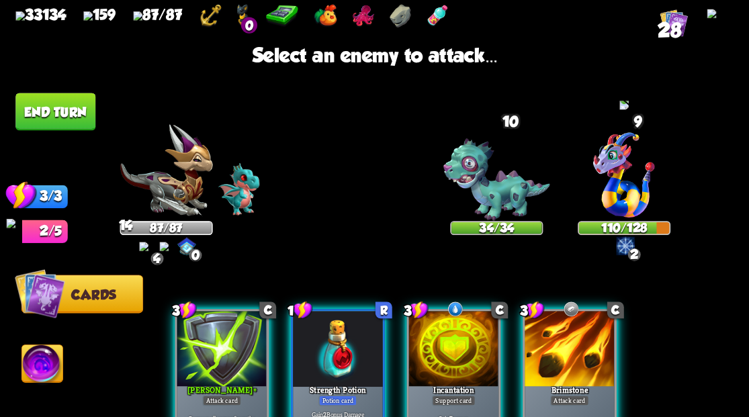
click at [610, 190] on img at bounding box center [624, 174] width 62 height 85
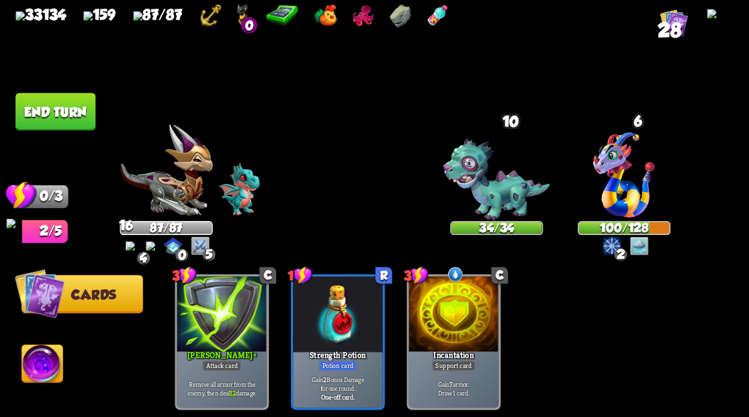
click at [50, 111] on button "End turn" at bounding box center [55, 112] width 80 height 38
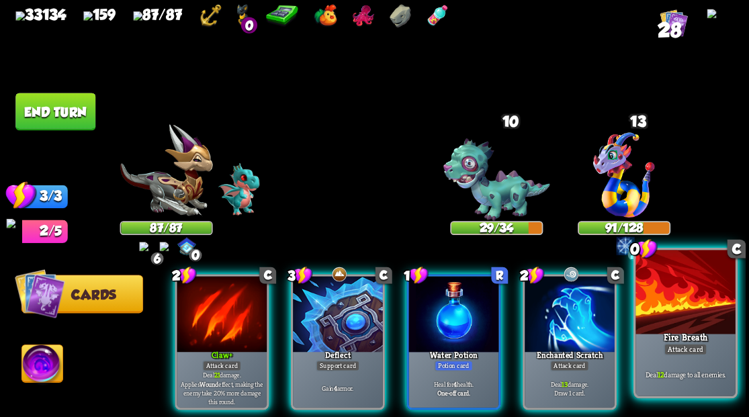
click at [704, 302] on div at bounding box center [685, 292] width 99 height 84
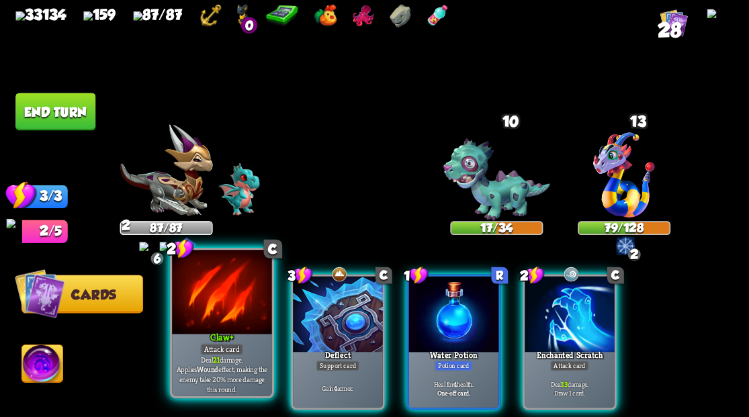
click at [227, 317] on div at bounding box center [221, 292] width 99 height 84
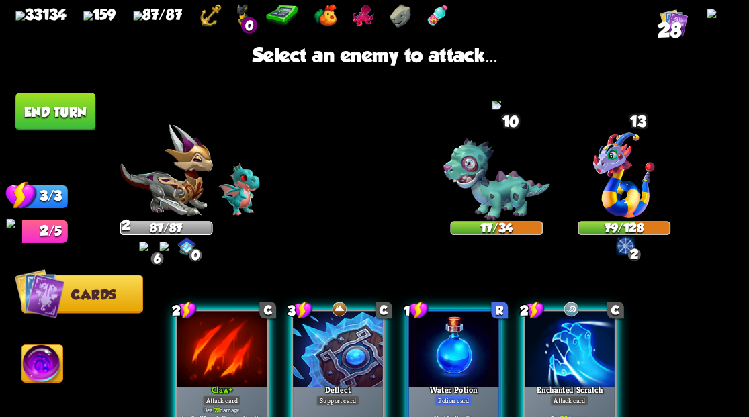
click at [478, 200] on img at bounding box center [496, 179] width 107 height 83
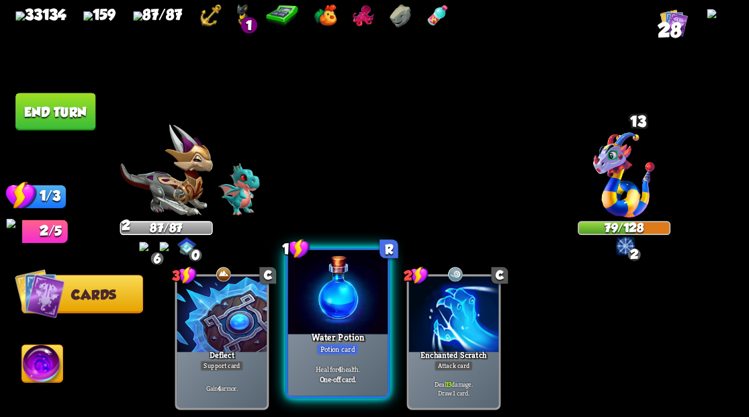
click at [339, 301] on div at bounding box center [337, 292] width 99 height 84
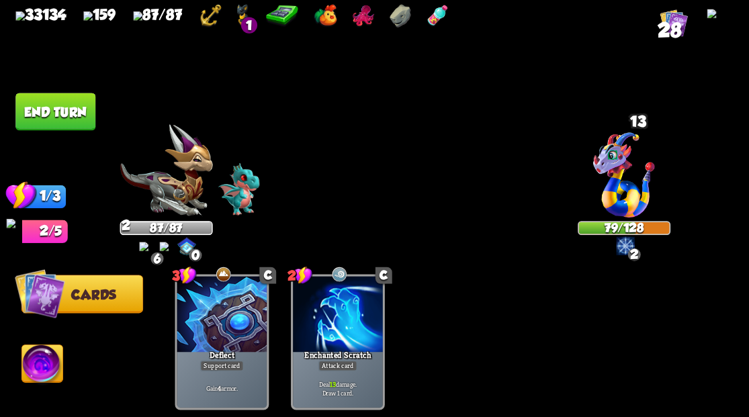
click at [62, 102] on button "End turn" at bounding box center [55, 112] width 80 height 38
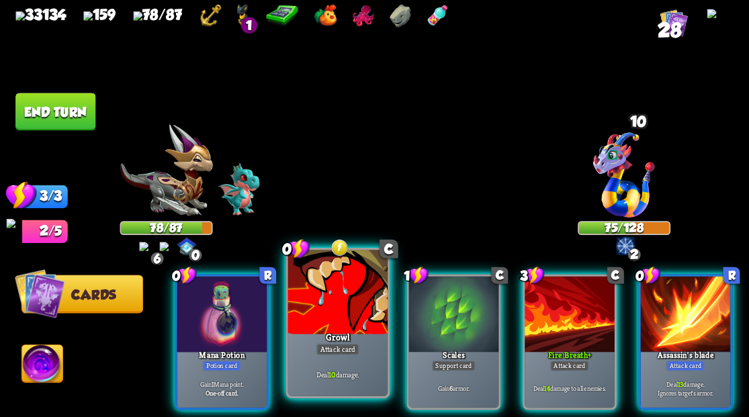
click at [320, 302] on div at bounding box center [337, 292] width 99 height 84
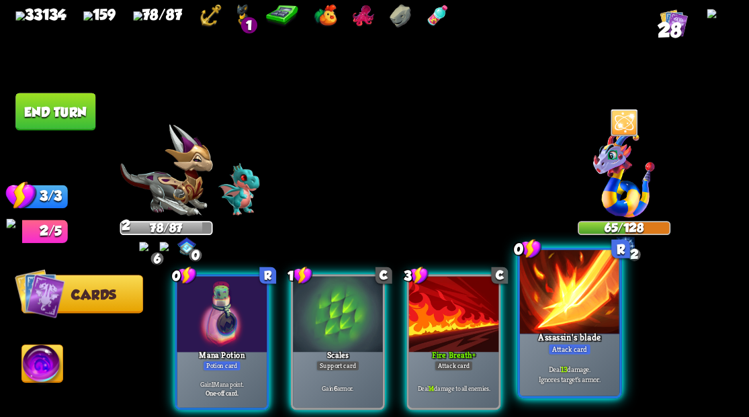
click at [578, 306] on div at bounding box center [568, 292] width 99 height 84
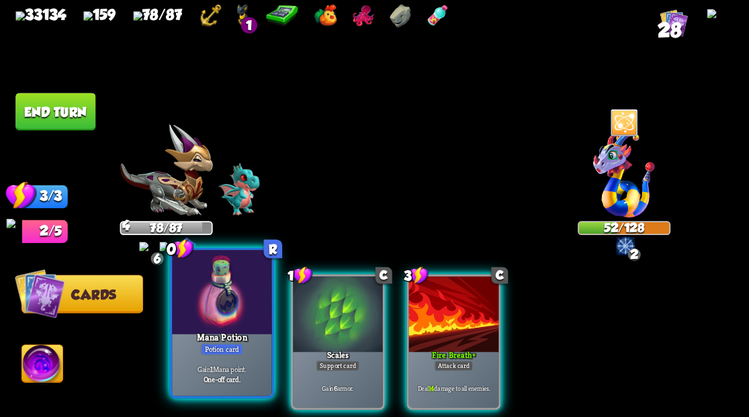
click at [196, 325] on div at bounding box center [221, 292] width 99 height 84
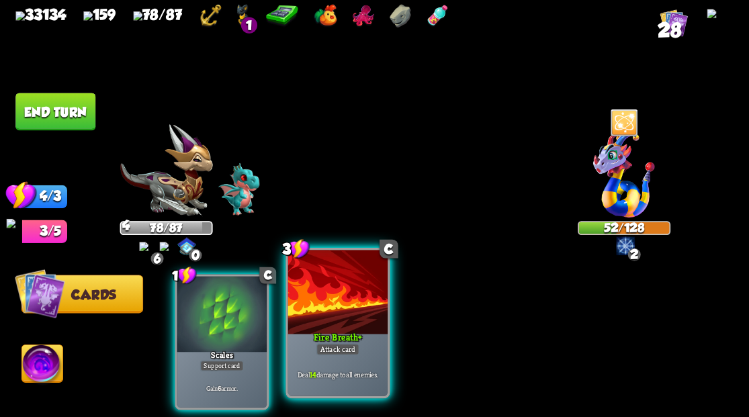
click at [334, 325] on div at bounding box center [337, 292] width 99 height 84
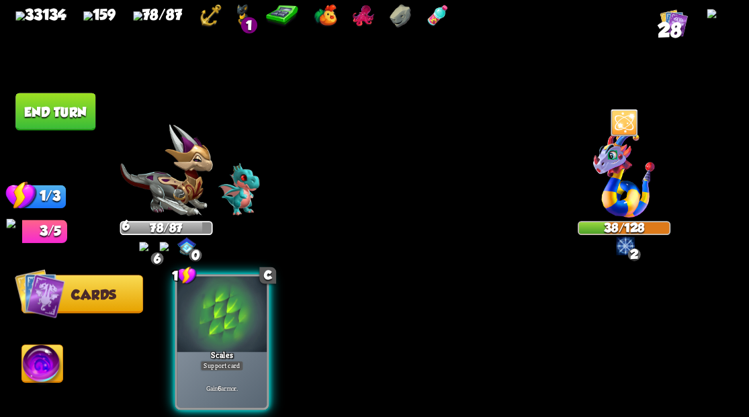
drag, startPoint x: 220, startPoint y: 317, endPoint x: 193, endPoint y: 262, distance: 61.3
click at [220, 313] on div at bounding box center [222, 314] width 90 height 76
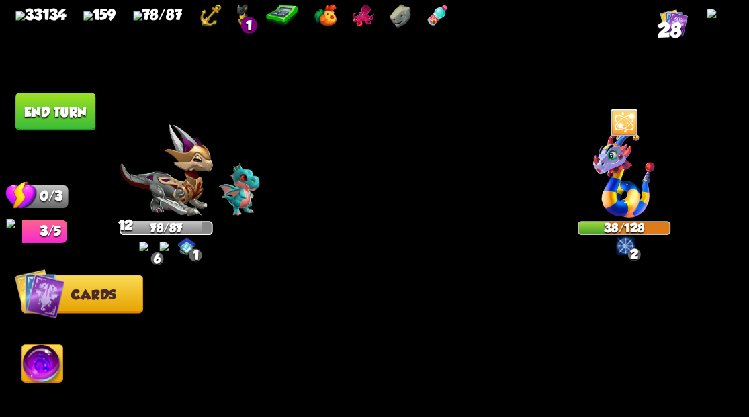
click at [67, 111] on button "End turn" at bounding box center [55, 112] width 80 height 38
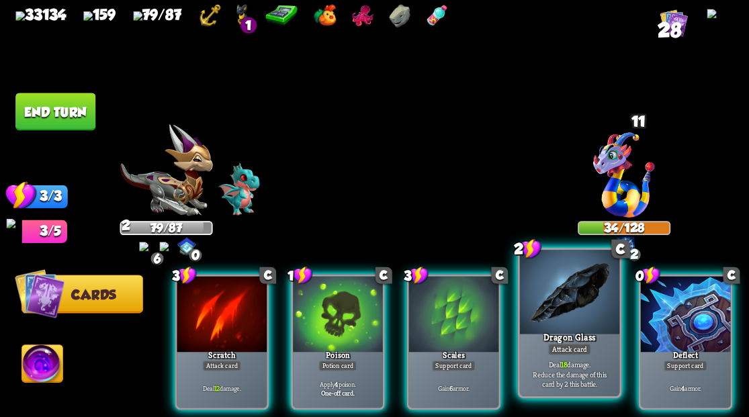
click at [555, 313] on div at bounding box center [568, 292] width 99 height 84
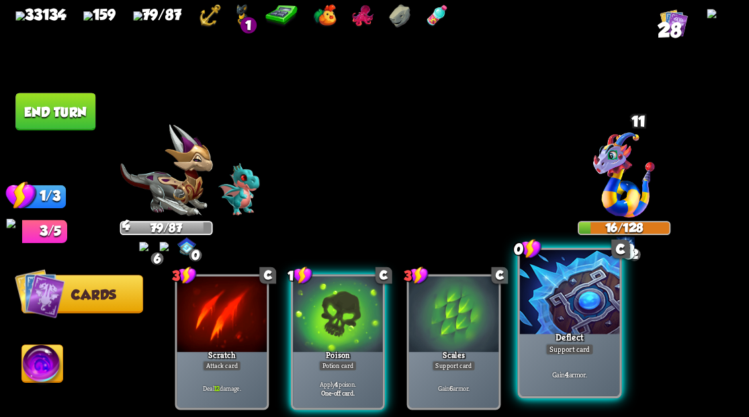
click at [559, 308] on div at bounding box center [568, 292] width 99 height 84
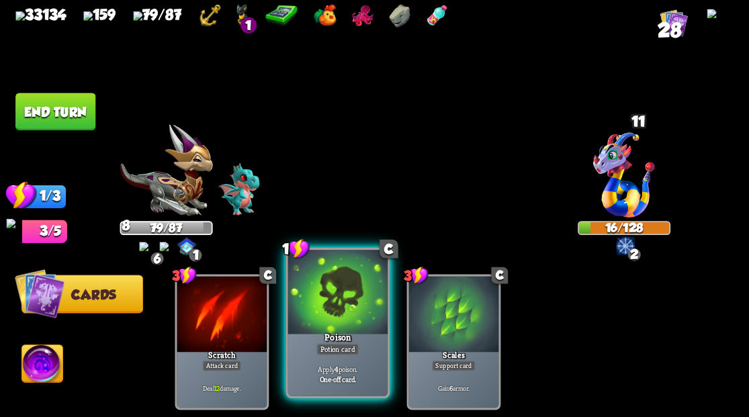
click at [333, 315] on div at bounding box center [337, 292] width 99 height 84
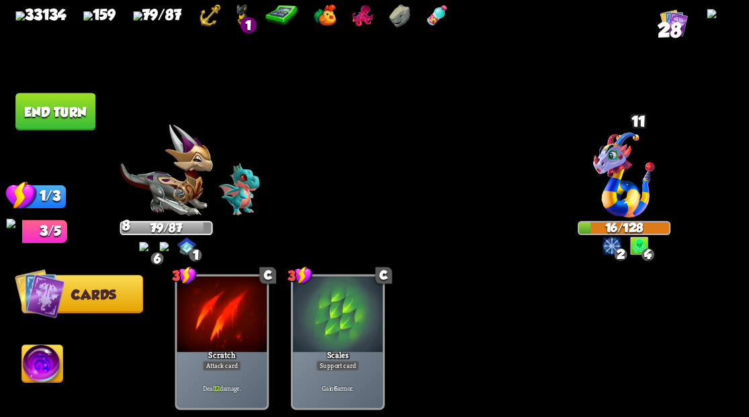
click at [45, 111] on button "End turn" at bounding box center [55, 112] width 80 height 38
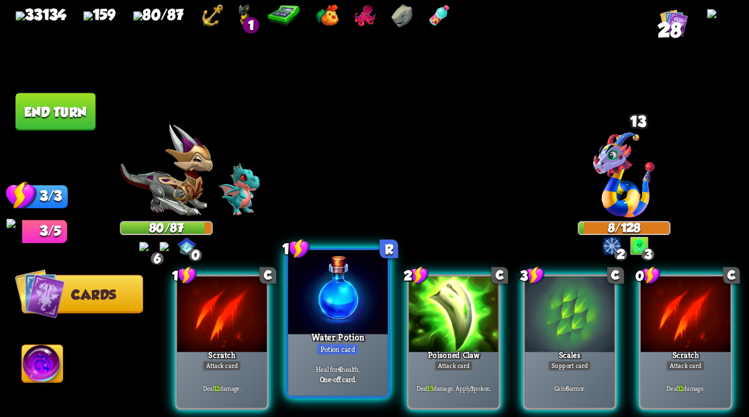
click at [317, 310] on div at bounding box center [337, 292] width 99 height 84
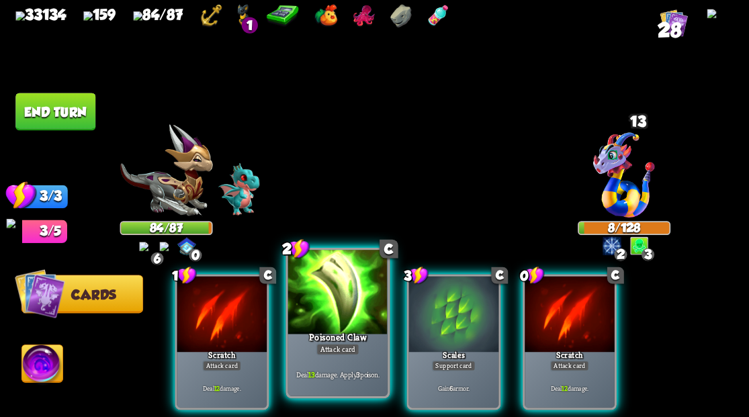
click at [325, 303] on div at bounding box center [337, 292] width 99 height 84
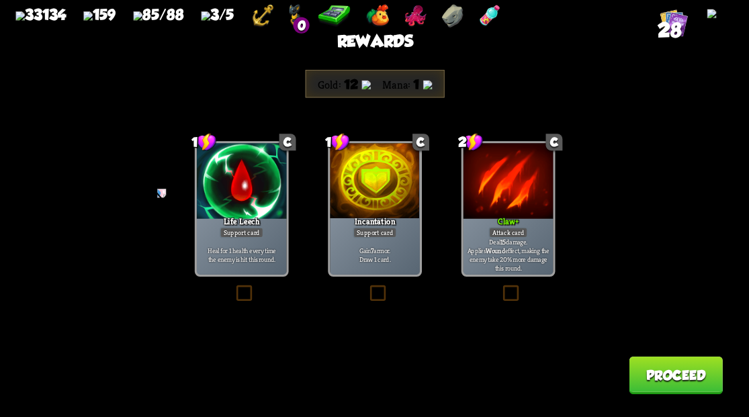
click at [680, 375] on button "Proceed" at bounding box center [675, 375] width 93 height 38
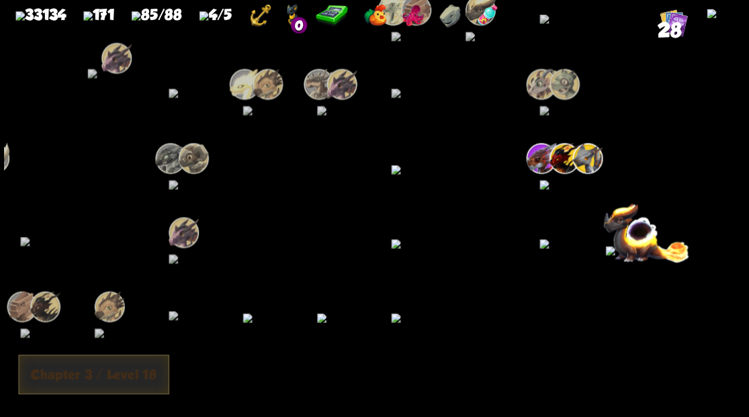
click at [559, 189] on img at bounding box center [557, 183] width 37 height 9
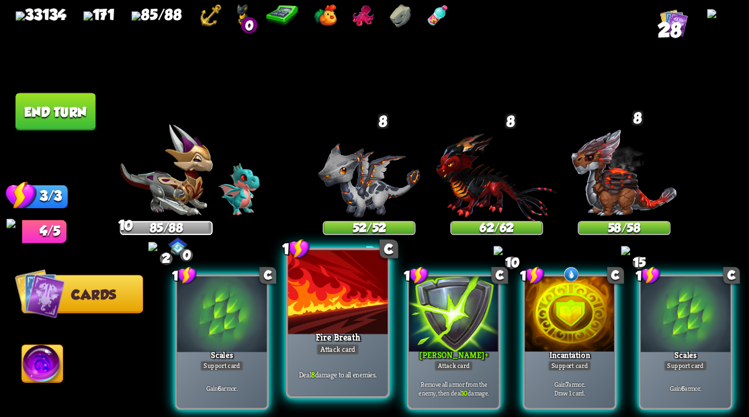
click at [336, 296] on div at bounding box center [337, 292] width 99 height 84
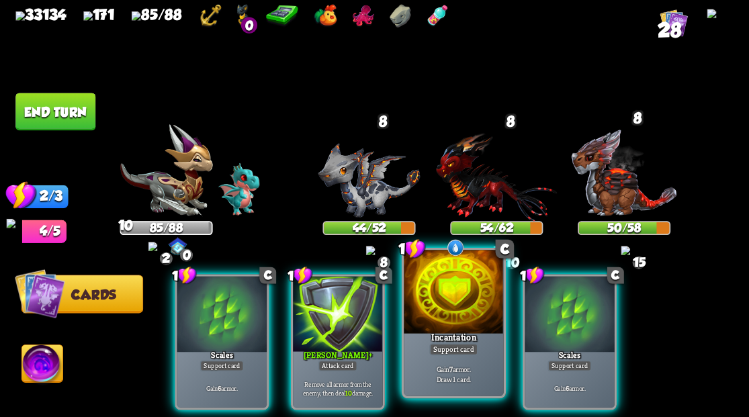
click at [454, 296] on div at bounding box center [453, 292] width 99 height 84
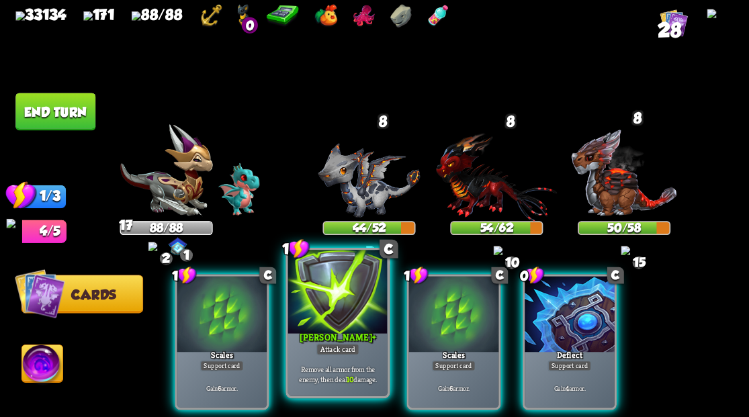
click at [333, 298] on div at bounding box center [337, 292] width 99 height 84
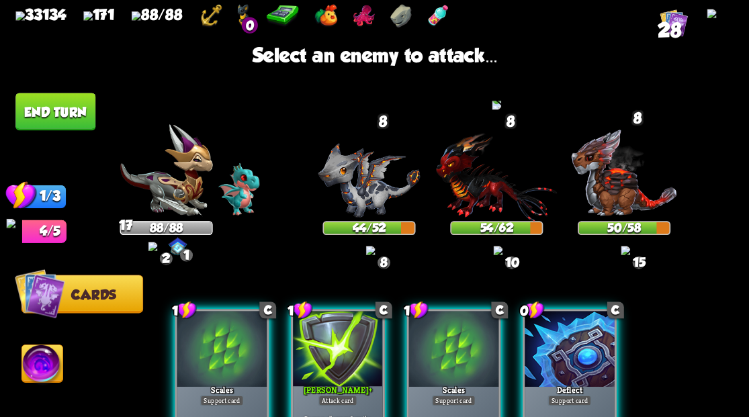
click at [476, 183] on img at bounding box center [496, 176] width 120 height 89
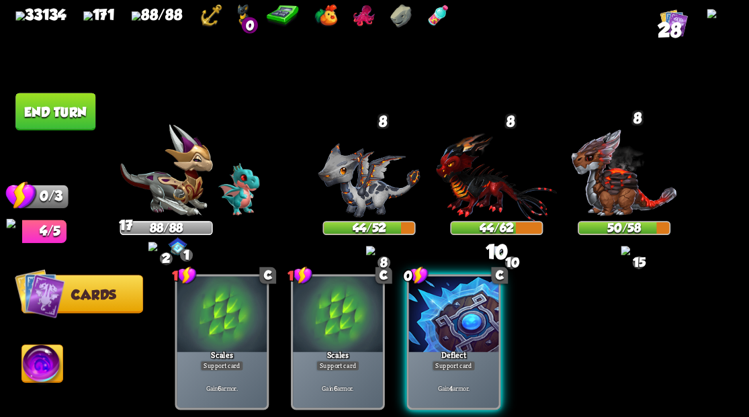
click at [464, 345] on div "Deflect" at bounding box center [454, 357] width 108 height 24
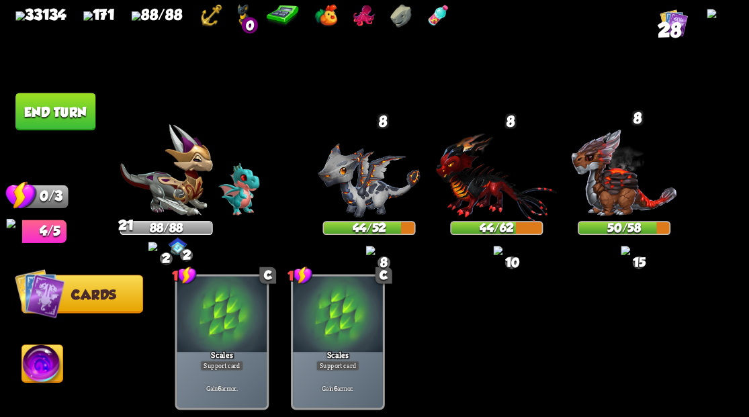
click at [43, 114] on button "End turn" at bounding box center [55, 112] width 80 height 38
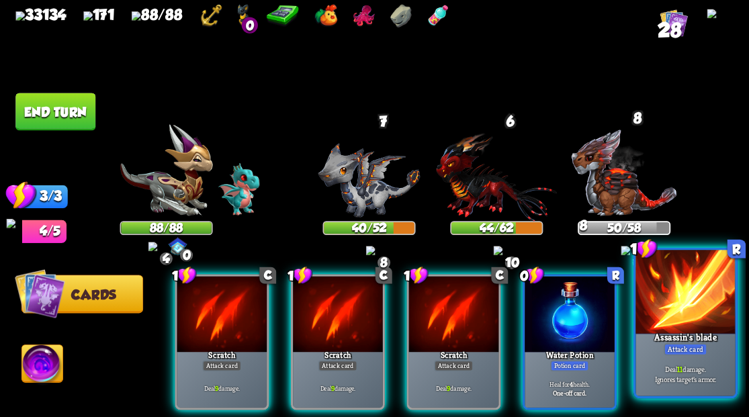
click at [684, 300] on div at bounding box center [685, 292] width 99 height 84
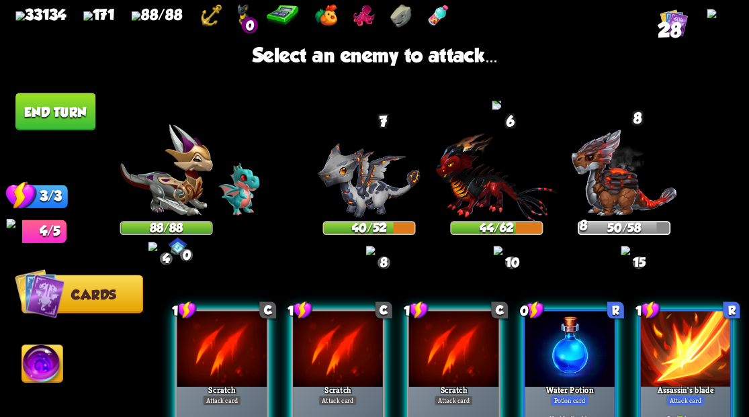
click at [474, 195] on img at bounding box center [496, 176] width 120 height 89
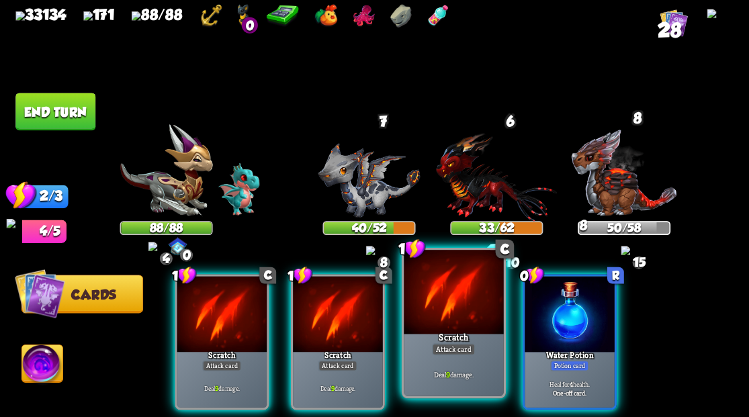
click at [441, 313] on div at bounding box center [453, 292] width 99 height 84
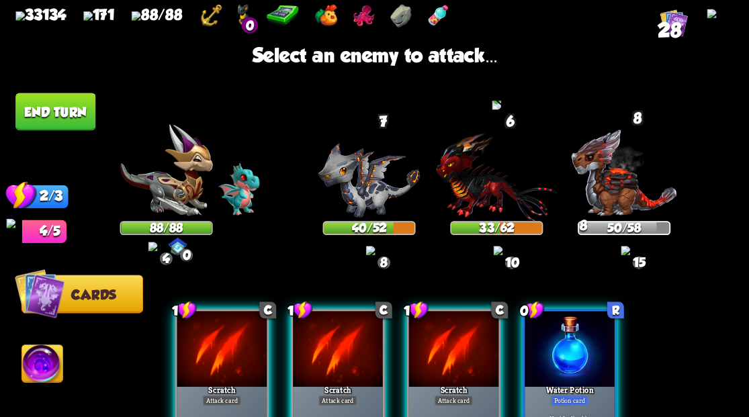
click at [464, 180] on img at bounding box center [496, 176] width 120 height 89
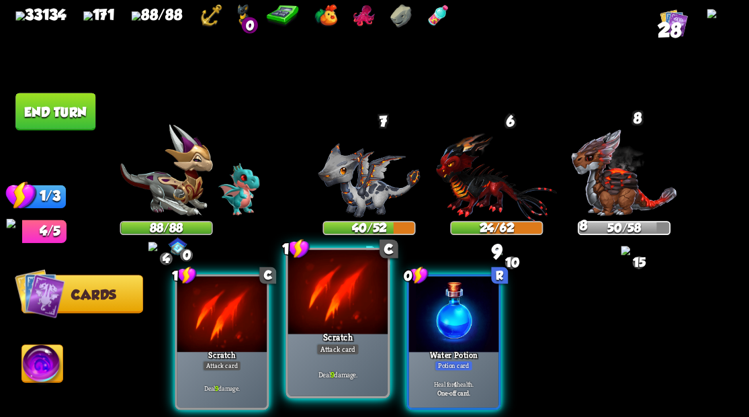
click at [332, 324] on div at bounding box center [337, 292] width 99 height 84
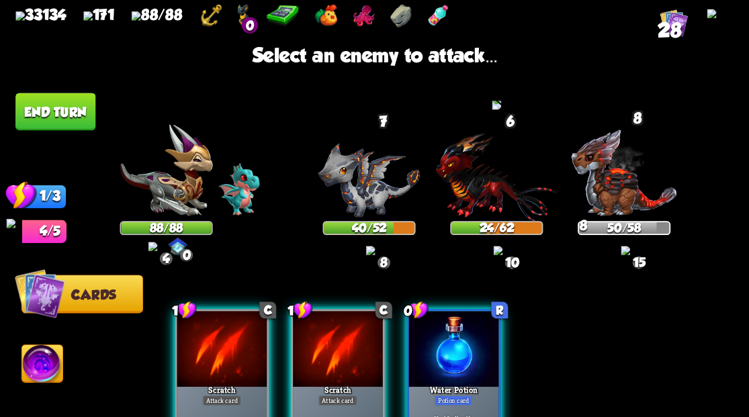
click at [473, 188] on img at bounding box center [496, 176] width 120 height 89
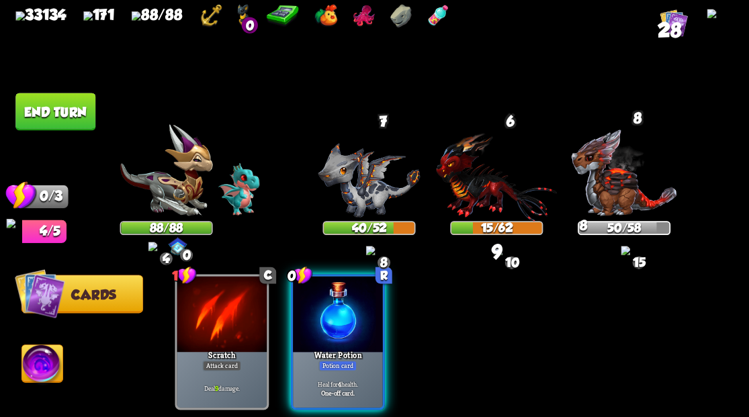
click at [351, 345] on div "Water Potion" at bounding box center [338, 357] width 108 height 24
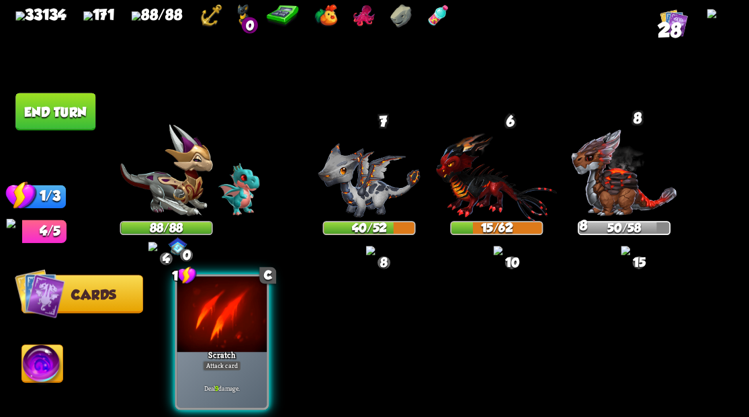
click at [48, 108] on button "End turn" at bounding box center [55, 112] width 80 height 38
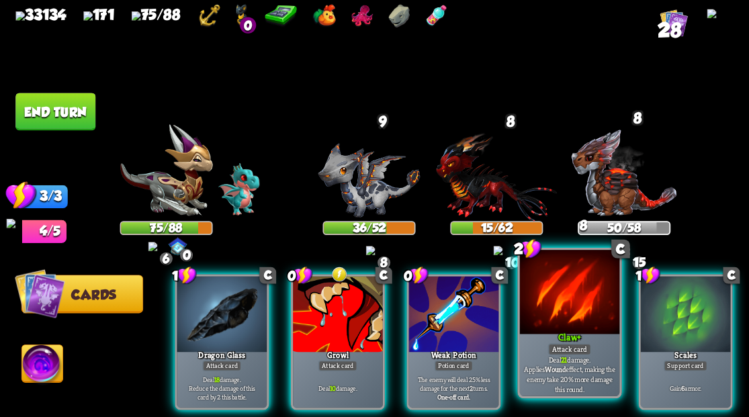
click at [551, 308] on div at bounding box center [568, 292] width 99 height 84
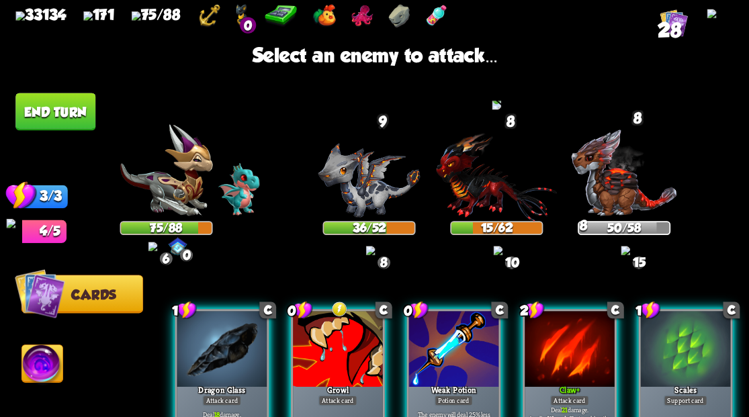
click at [475, 181] on img at bounding box center [496, 176] width 120 height 89
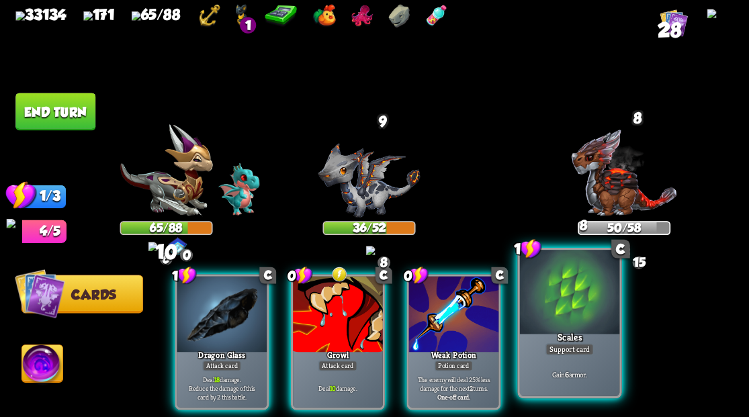
click at [558, 312] on div at bounding box center [568, 292] width 99 height 84
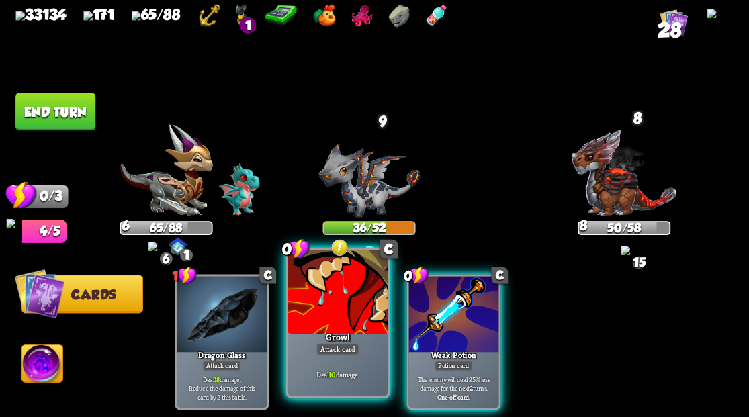
drag, startPoint x: 347, startPoint y: 316, endPoint x: 338, endPoint y: 278, distance: 38.8
click at [345, 315] on div at bounding box center [337, 292] width 99 height 84
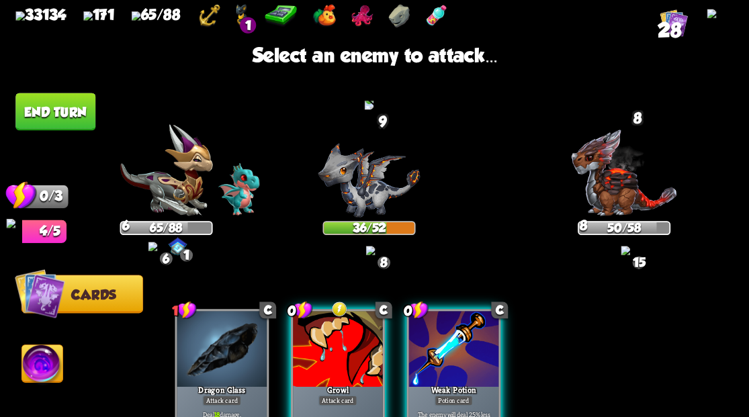
click at [345, 184] on img at bounding box center [369, 179] width 102 height 75
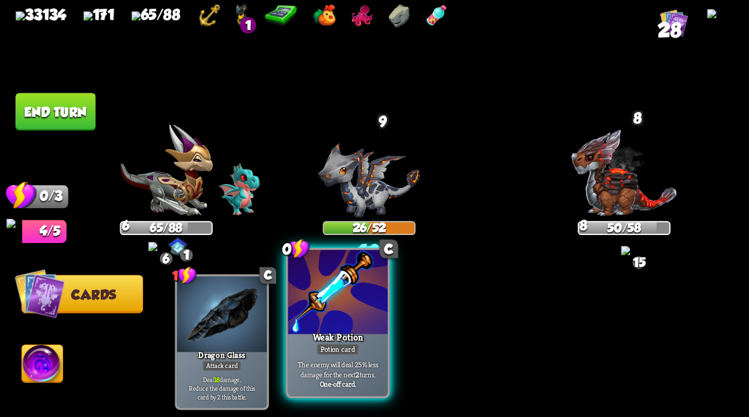
click at [336, 312] on div at bounding box center [337, 292] width 99 height 84
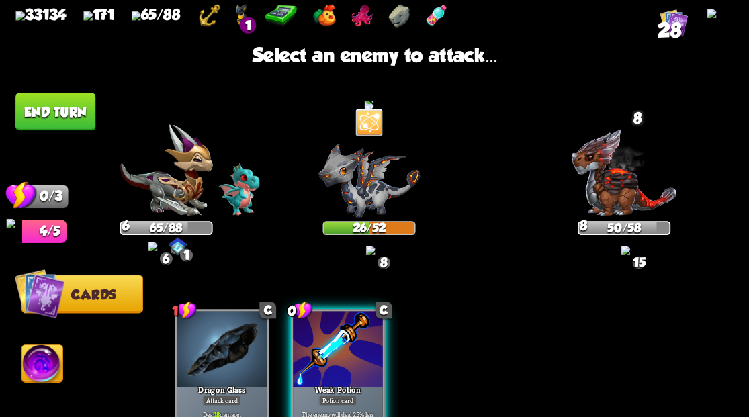
click at [349, 187] on img at bounding box center [369, 179] width 102 height 75
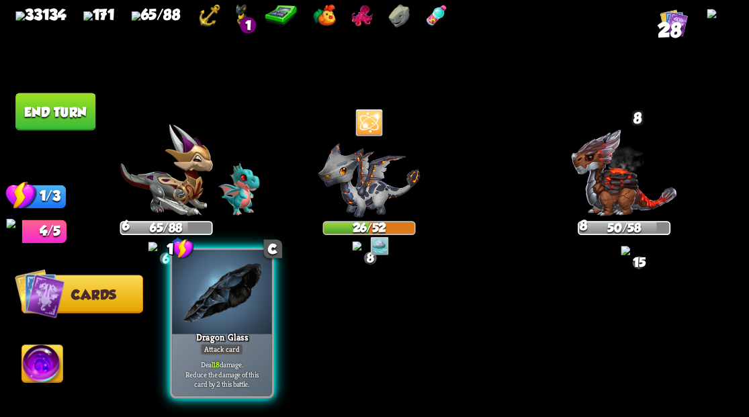
click at [206, 306] on div at bounding box center [221, 292] width 99 height 84
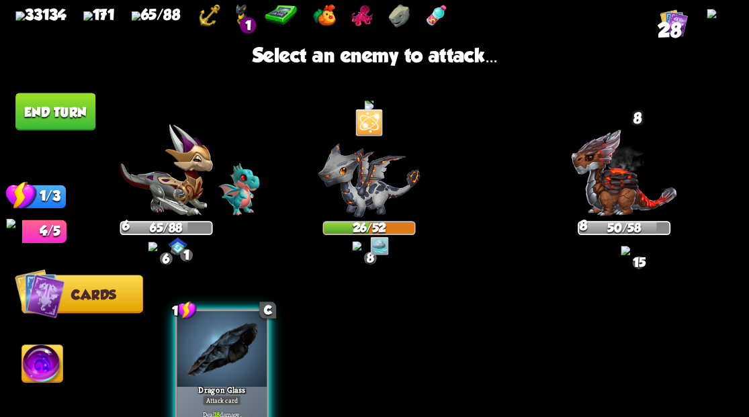
click at [375, 196] on img at bounding box center [369, 179] width 102 height 75
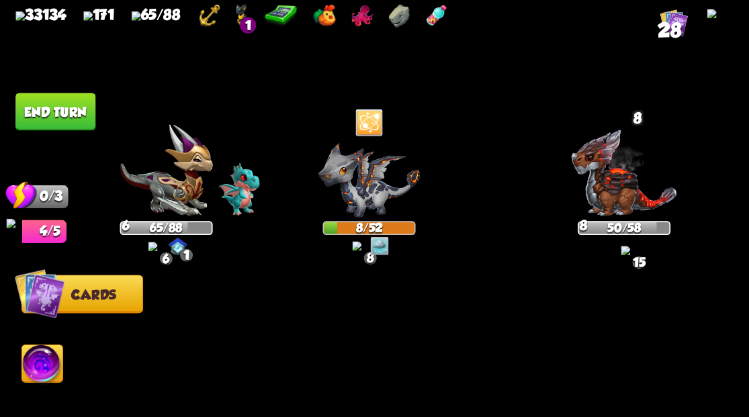
click at [52, 109] on button "End turn" at bounding box center [55, 112] width 80 height 38
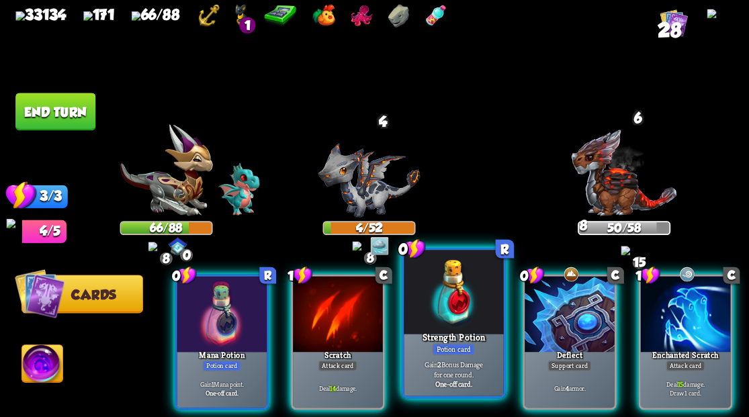
click at [442, 304] on div at bounding box center [453, 292] width 99 height 84
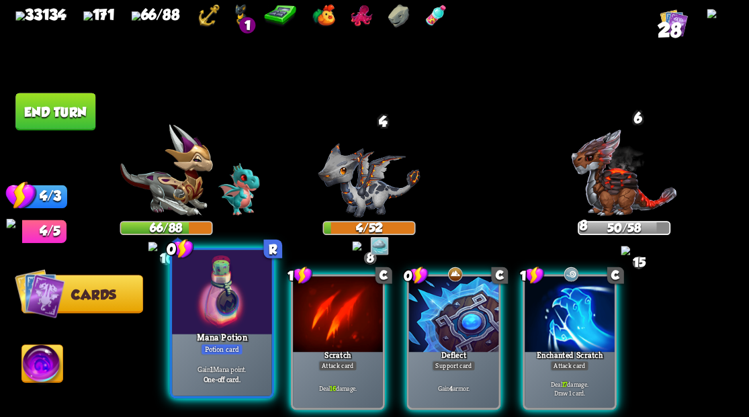
click at [213, 310] on div at bounding box center [221, 292] width 99 height 84
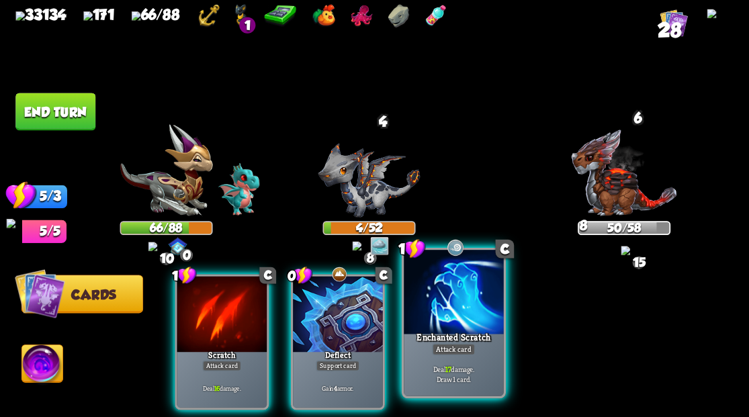
click at [454, 296] on div at bounding box center [453, 292] width 99 height 84
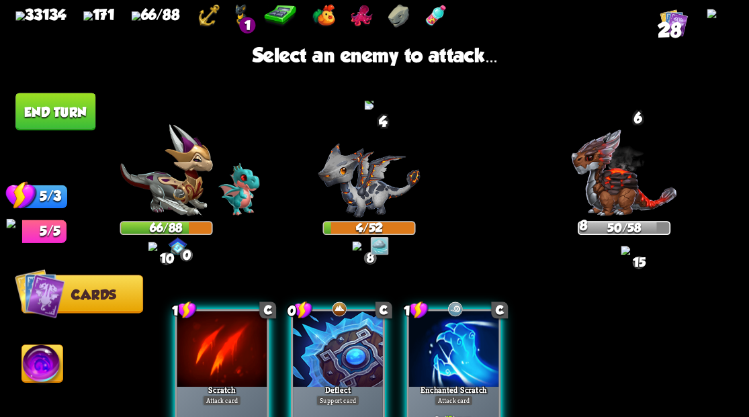
click at [347, 188] on img at bounding box center [369, 179] width 102 height 75
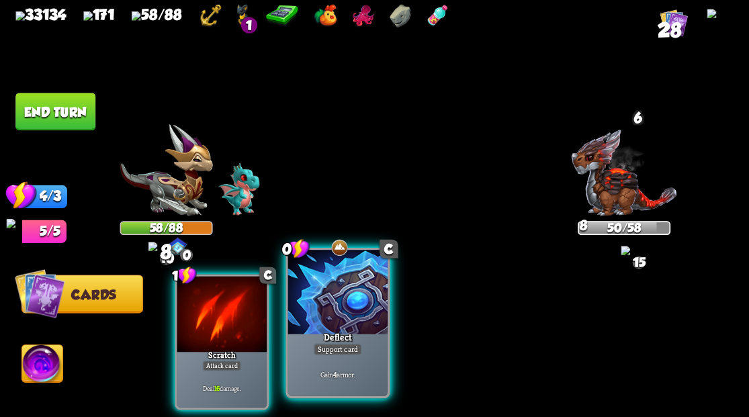
click at [343, 329] on div "Deflect" at bounding box center [338, 340] width 120 height 27
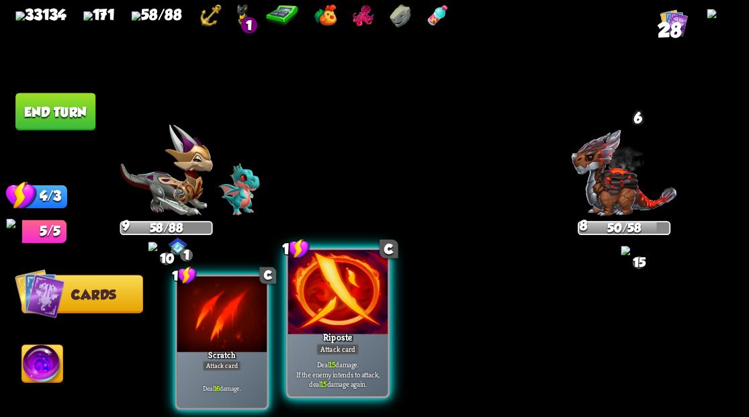
click at [329, 312] on div at bounding box center [337, 292] width 99 height 84
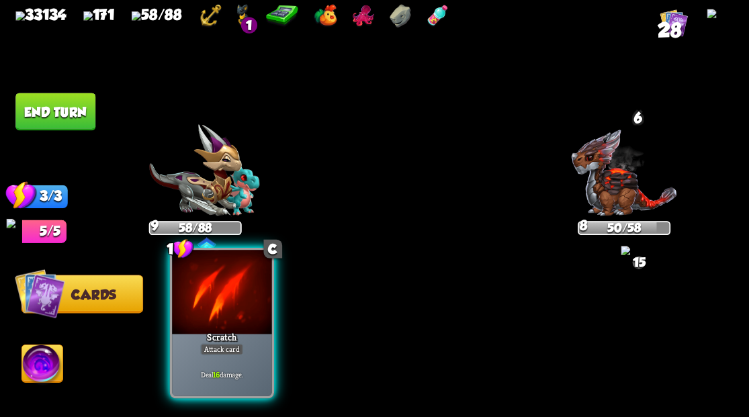
click at [226, 319] on div at bounding box center [221, 292] width 99 height 84
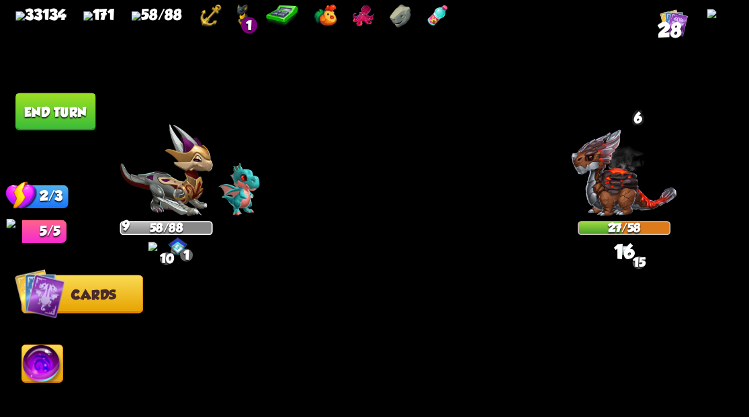
click at [62, 110] on button "End turn" at bounding box center [55, 112] width 80 height 38
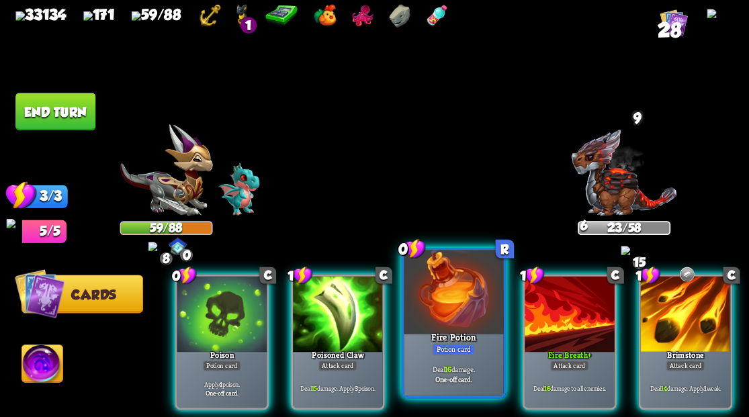
click at [444, 318] on div at bounding box center [453, 292] width 99 height 84
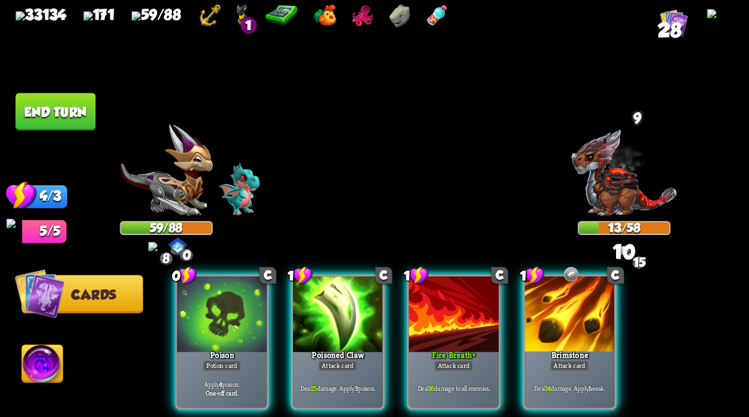
click at [569, 317] on div at bounding box center [570, 314] width 90 height 76
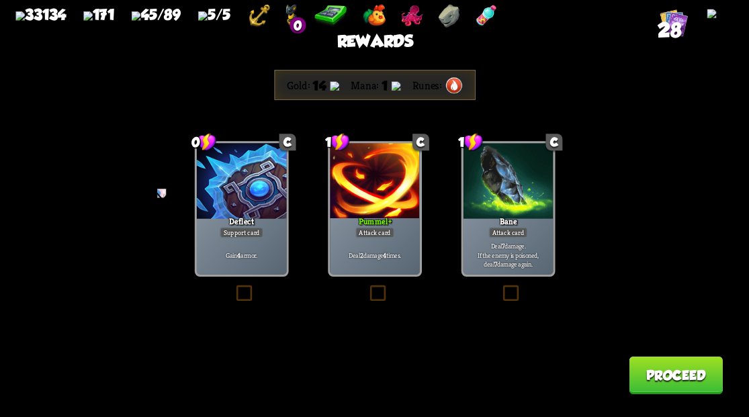
click at [500, 287] on label at bounding box center [500, 287] width 0 height 0
click at [0, 0] on input "checkbox" at bounding box center [0, 0] width 0 height 0
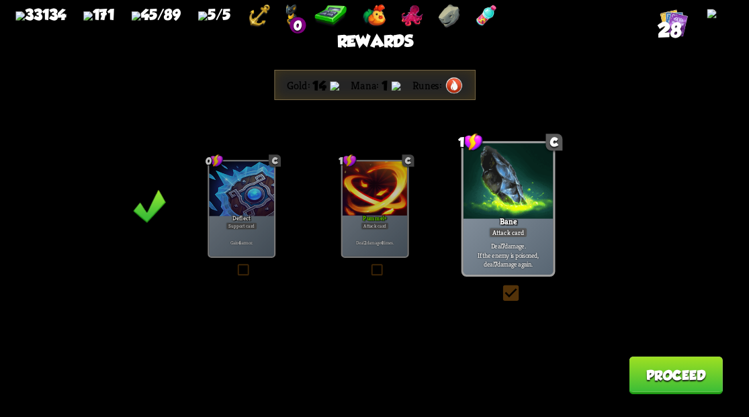
click at [662, 374] on button "Proceed" at bounding box center [675, 375] width 93 height 38
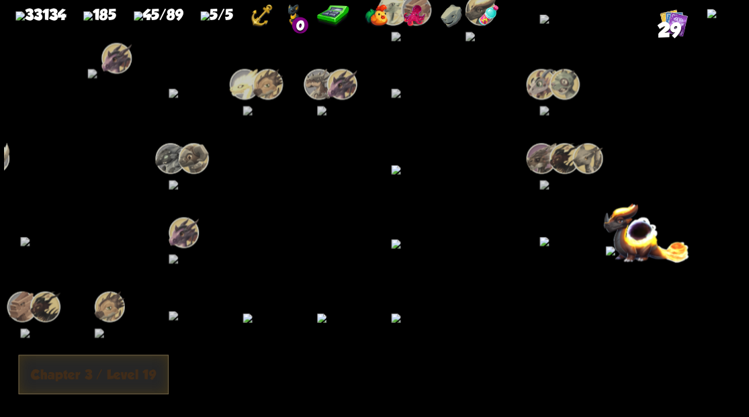
click at [547, 246] on img at bounding box center [557, 241] width 37 height 9
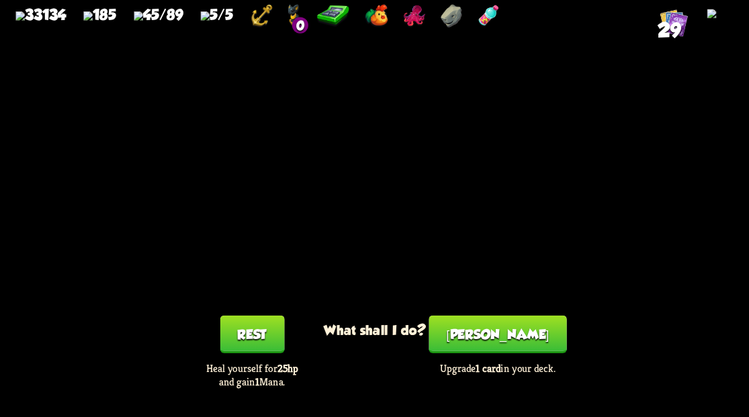
click at [258, 341] on button "Rest" at bounding box center [252, 334] width 65 height 38
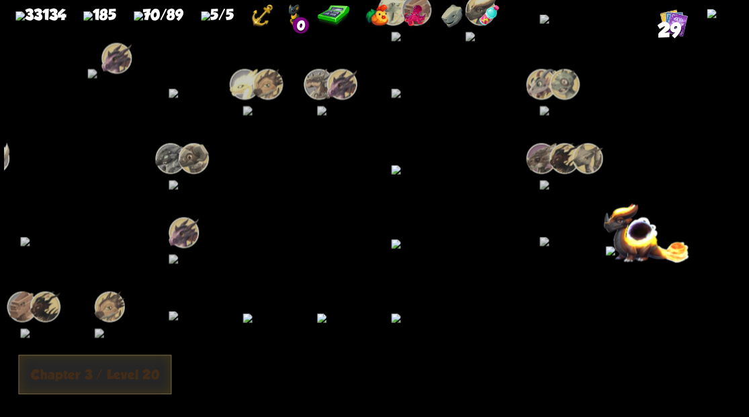
click at [628, 257] on img at bounding box center [646, 232] width 86 height 60
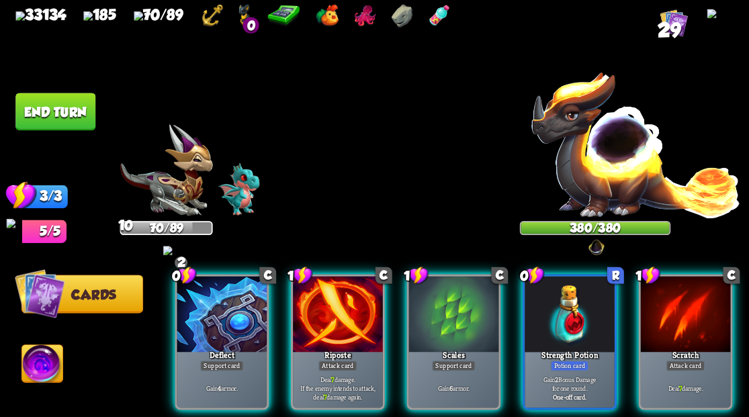
click at [37, 368] on img at bounding box center [42, 366] width 41 height 42
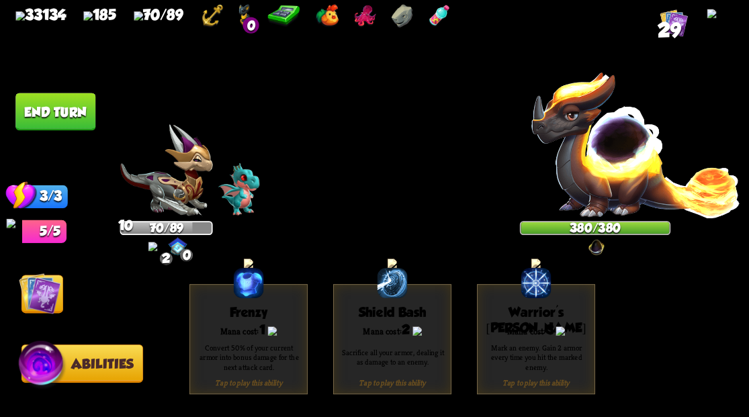
click at [530, 327] on div "Mana cost: 3" at bounding box center [535, 330] width 117 height 15
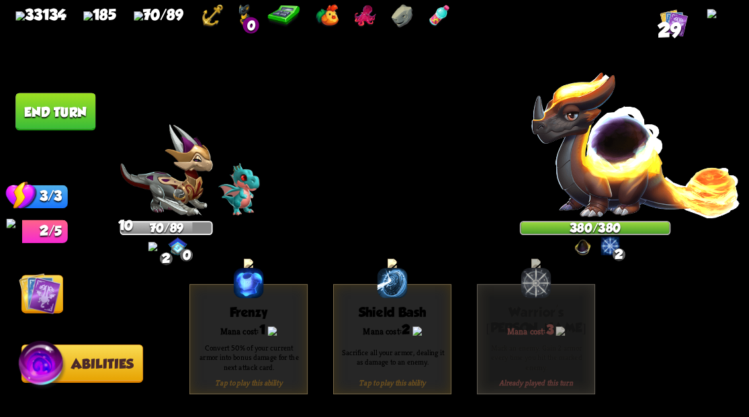
click at [30, 292] on img at bounding box center [40, 293] width 42 height 42
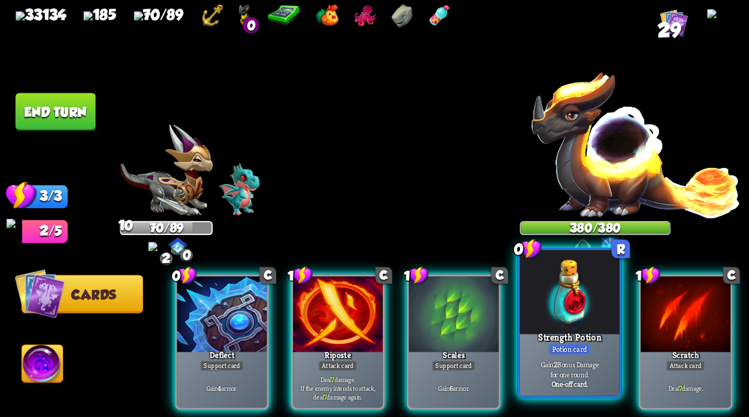
click at [559, 298] on div at bounding box center [568, 292] width 99 height 84
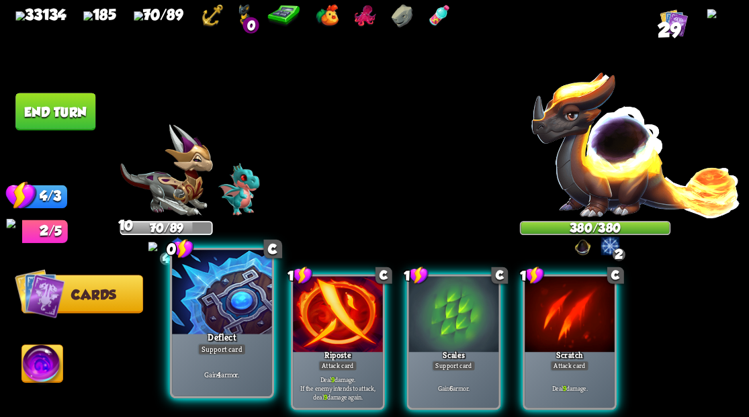
click at [228, 304] on div at bounding box center [221, 292] width 99 height 84
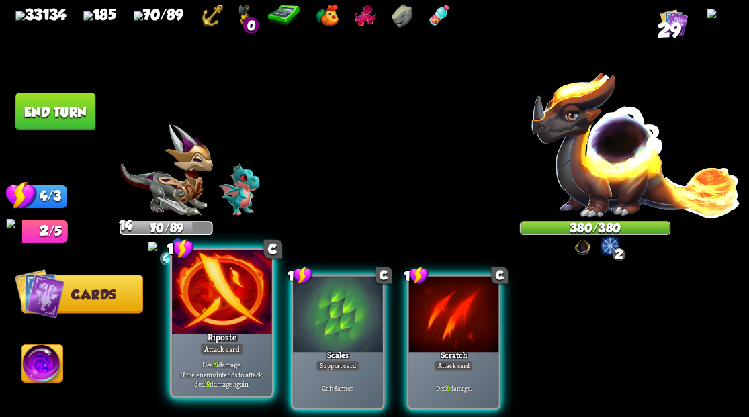
click at [228, 305] on div at bounding box center [221, 292] width 99 height 84
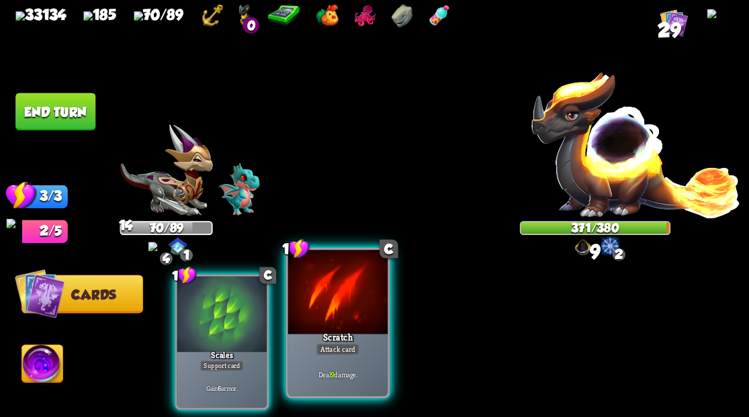
click at [336, 318] on div at bounding box center [337, 292] width 99 height 84
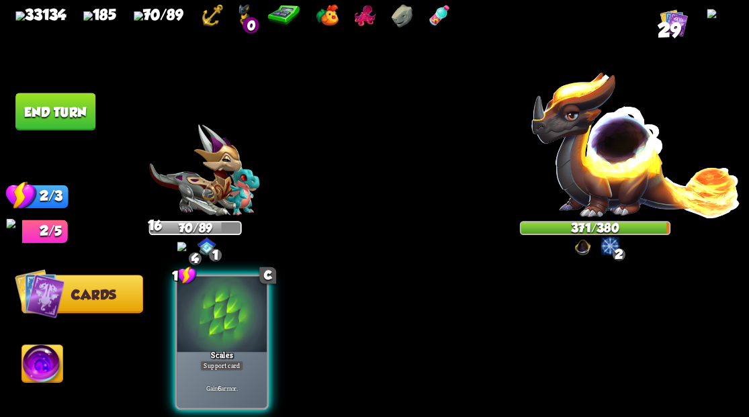
drag, startPoint x: 224, startPoint y: 322, endPoint x: 161, endPoint y: 206, distance: 131.7
click at [220, 313] on div at bounding box center [222, 314] width 90 height 76
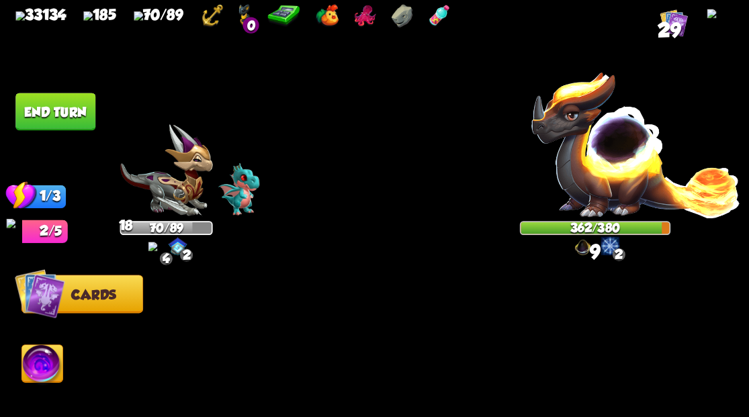
click at [56, 110] on button "End turn" at bounding box center [55, 112] width 80 height 38
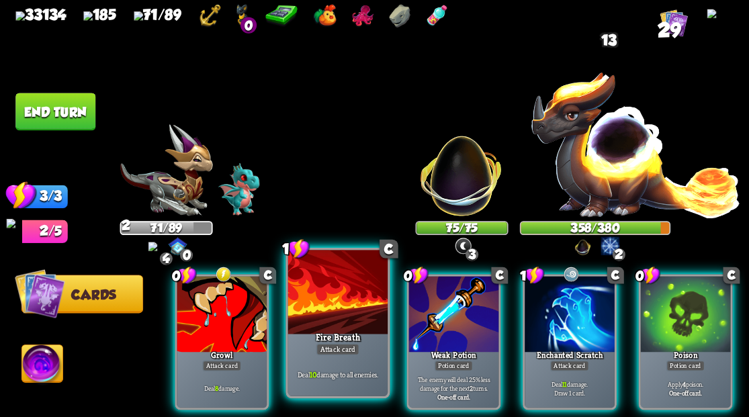
click at [322, 313] on div at bounding box center [337, 292] width 99 height 84
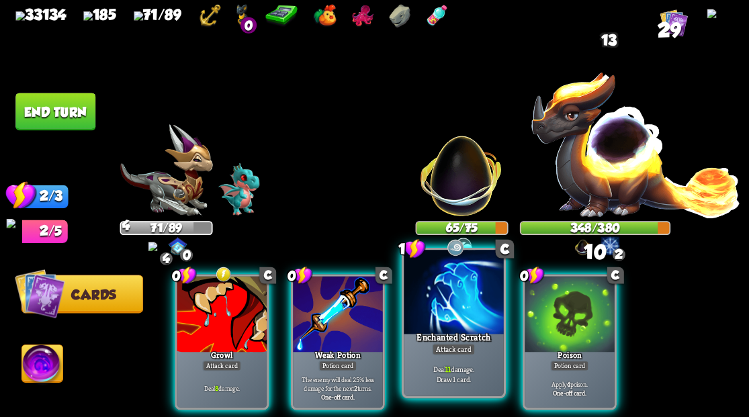
click at [456, 305] on div at bounding box center [453, 292] width 99 height 84
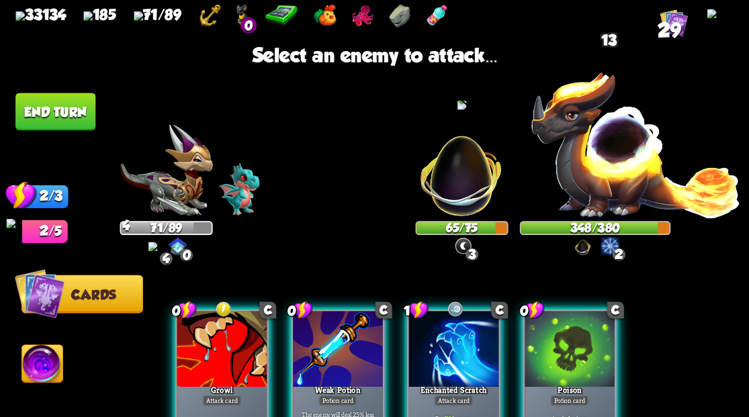
click at [452, 193] on img at bounding box center [461, 168] width 97 height 97
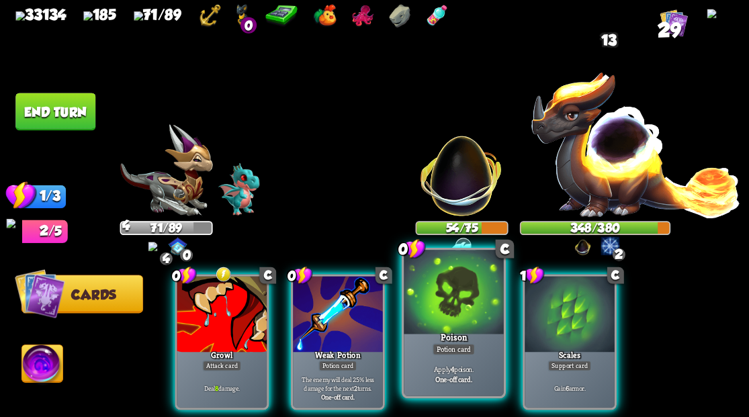
click at [458, 313] on div at bounding box center [453, 292] width 99 height 84
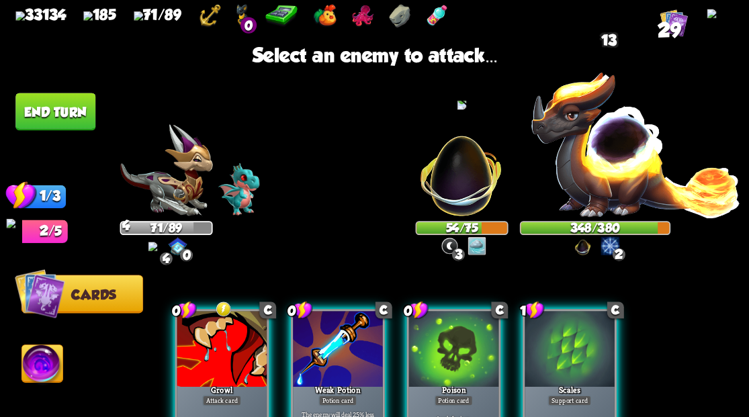
click at [456, 187] on img at bounding box center [461, 168] width 97 height 97
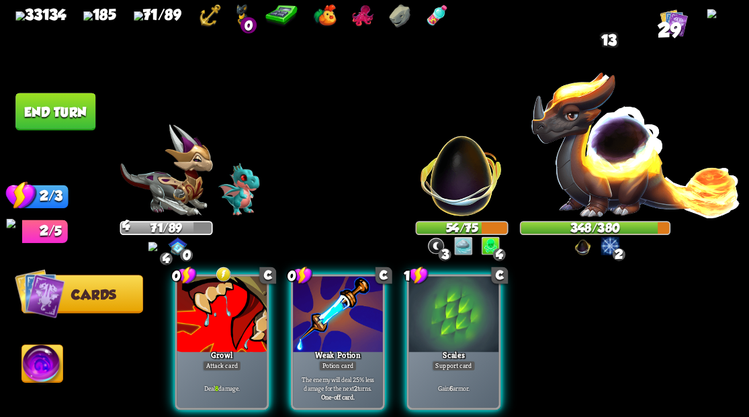
click at [469, 325] on div at bounding box center [454, 314] width 90 height 76
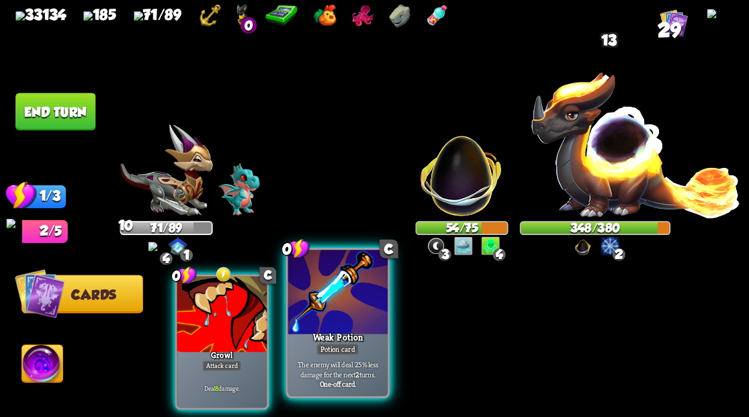
click at [351, 310] on div at bounding box center [337, 292] width 99 height 84
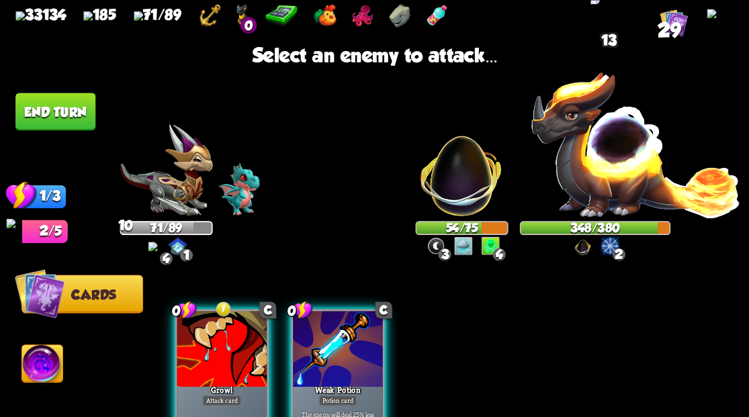
click at [585, 153] on img at bounding box center [635, 143] width 211 height 147
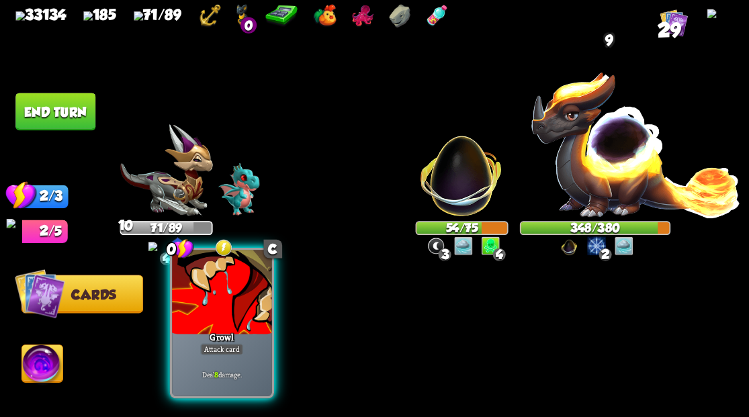
click at [218, 310] on div at bounding box center [221, 292] width 99 height 84
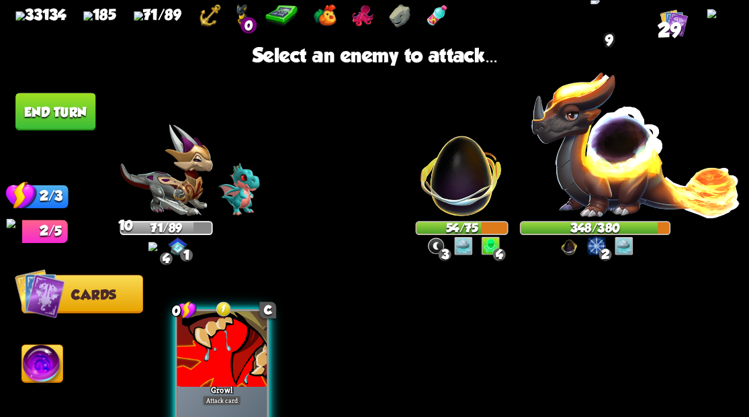
click at [595, 160] on img at bounding box center [635, 143] width 211 height 147
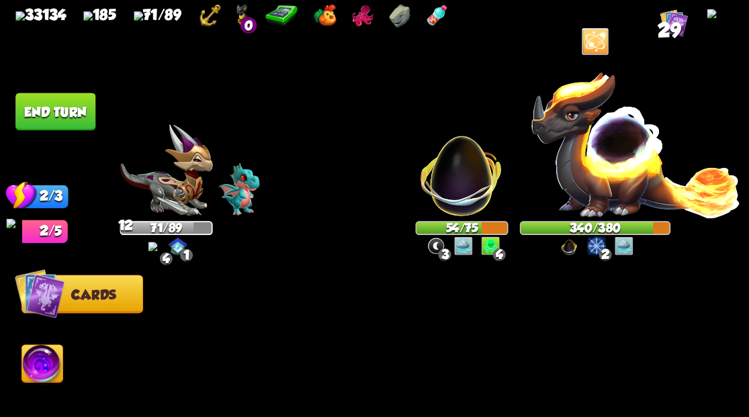
click at [43, 114] on button "End turn" at bounding box center [55, 112] width 80 height 38
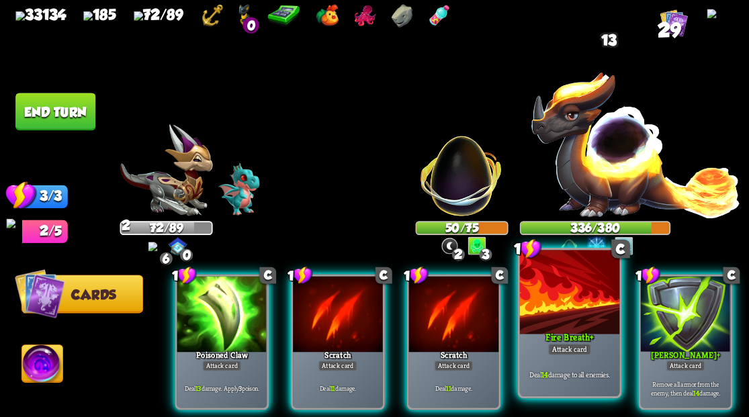
click at [554, 313] on div at bounding box center [568, 292] width 99 height 84
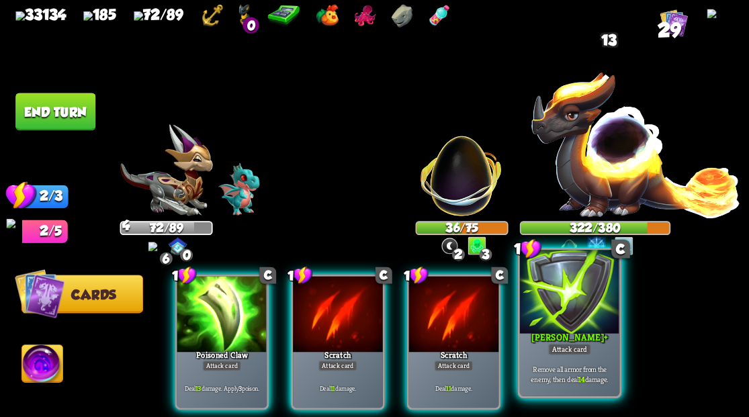
drag, startPoint x: 552, startPoint y: 312, endPoint x: 544, endPoint y: 296, distance: 17.4
click at [551, 308] on div at bounding box center [568, 292] width 99 height 84
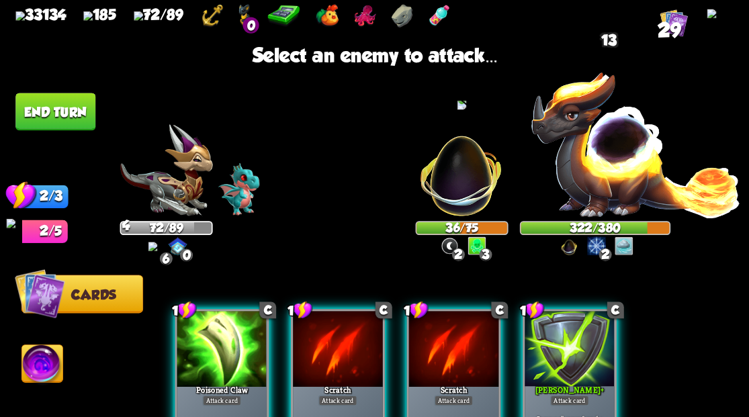
click at [460, 188] on img at bounding box center [461, 168] width 97 height 97
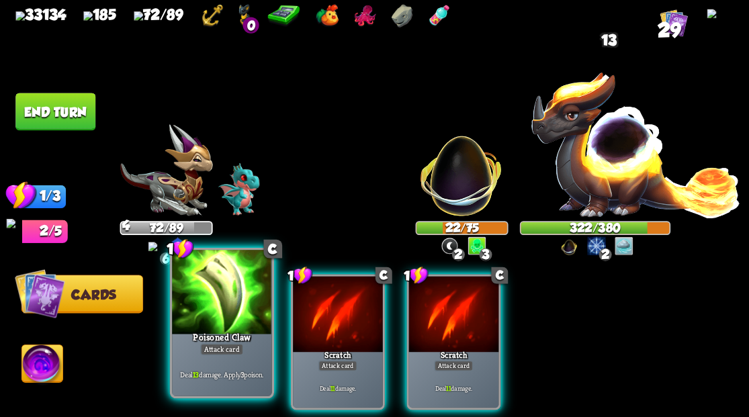
click at [204, 317] on div at bounding box center [221, 292] width 99 height 84
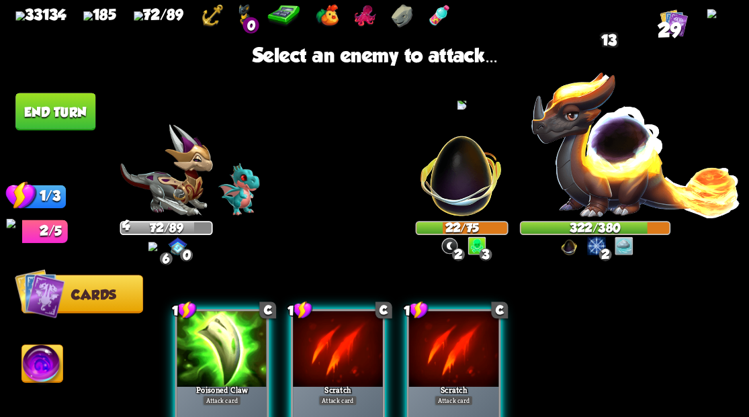
click at [446, 185] on img at bounding box center [461, 168] width 97 height 97
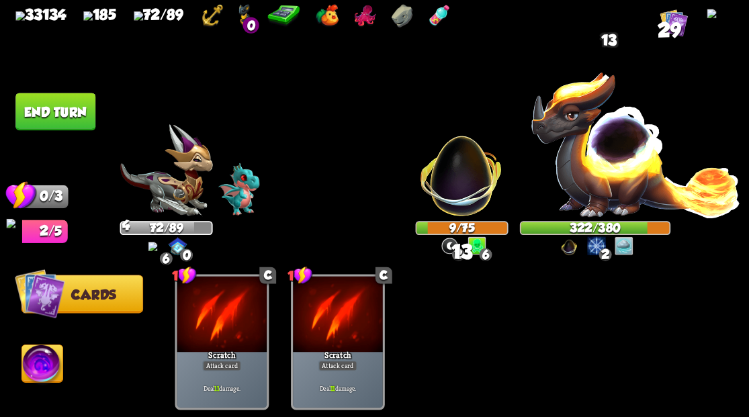
click at [33, 106] on button "End turn" at bounding box center [55, 112] width 80 height 38
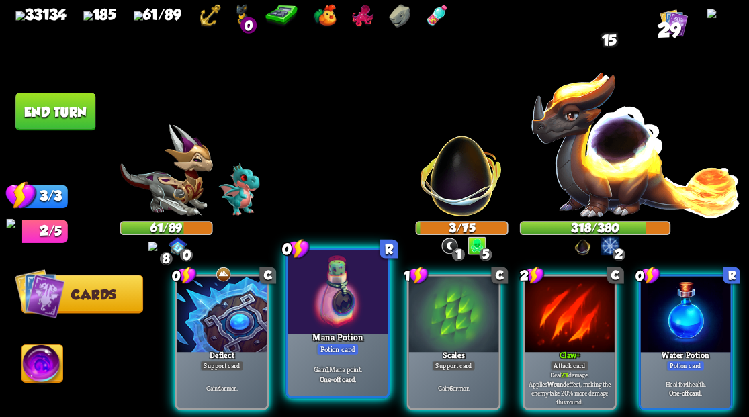
click at [336, 309] on div at bounding box center [337, 292] width 99 height 84
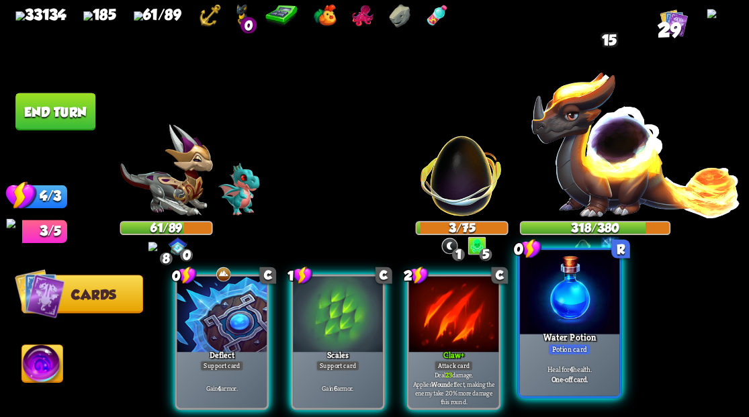
click at [586, 302] on div at bounding box center [568, 292] width 99 height 84
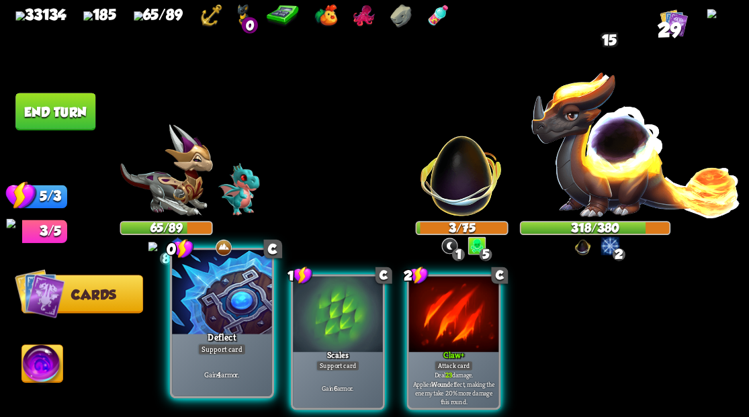
click at [224, 325] on div at bounding box center [221, 292] width 99 height 84
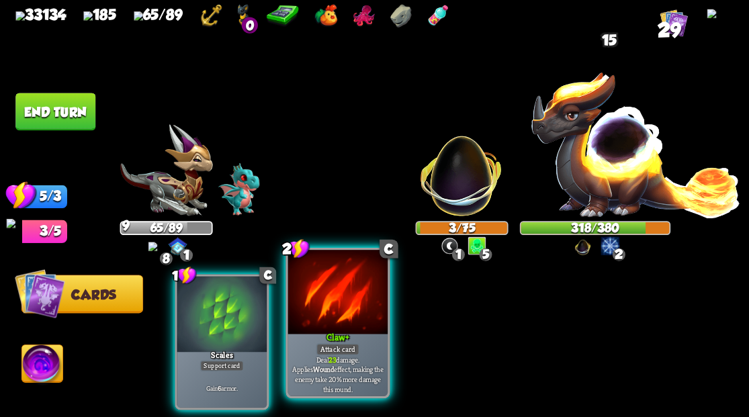
click at [328, 297] on div at bounding box center [337, 292] width 99 height 84
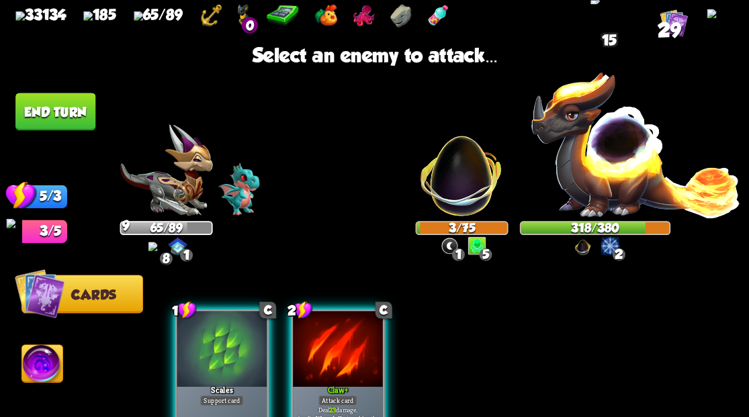
click at [621, 162] on img at bounding box center [635, 143] width 211 height 147
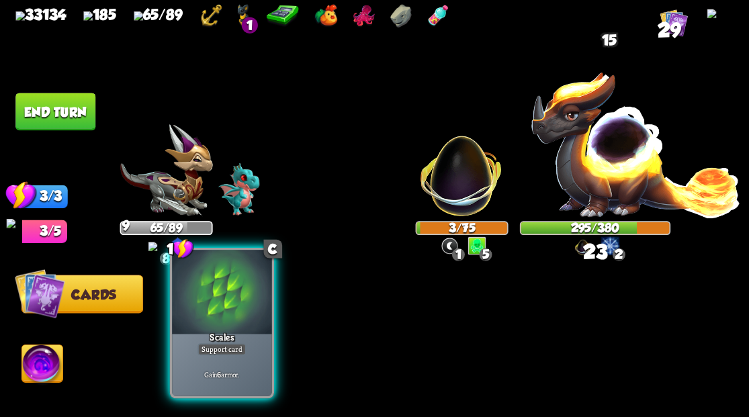
click at [207, 301] on div at bounding box center [221, 292] width 99 height 84
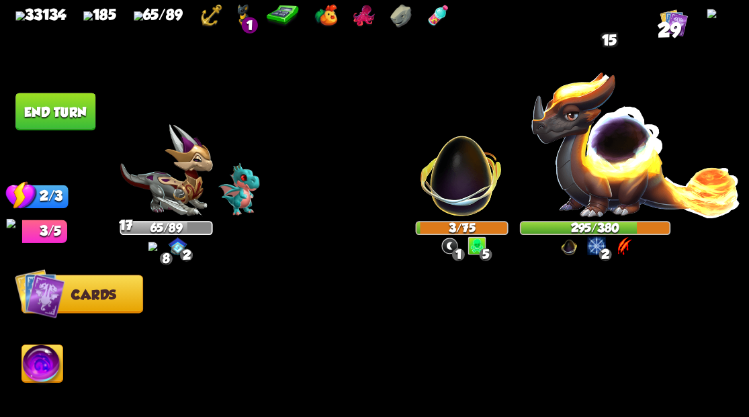
click at [50, 113] on button "End turn" at bounding box center [55, 112] width 80 height 38
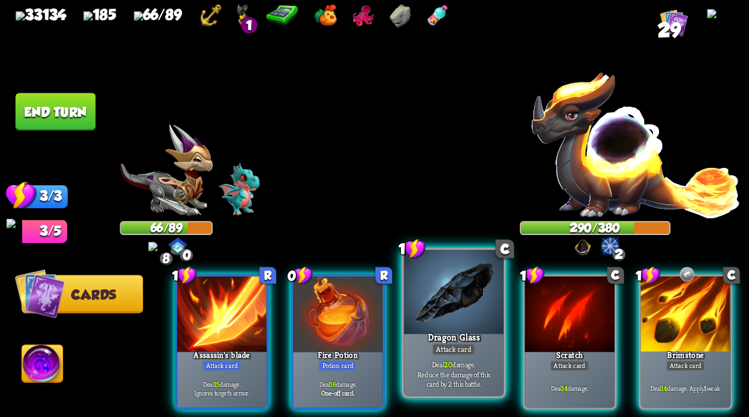
click at [451, 311] on div at bounding box center [453, 292] width 99 height 84
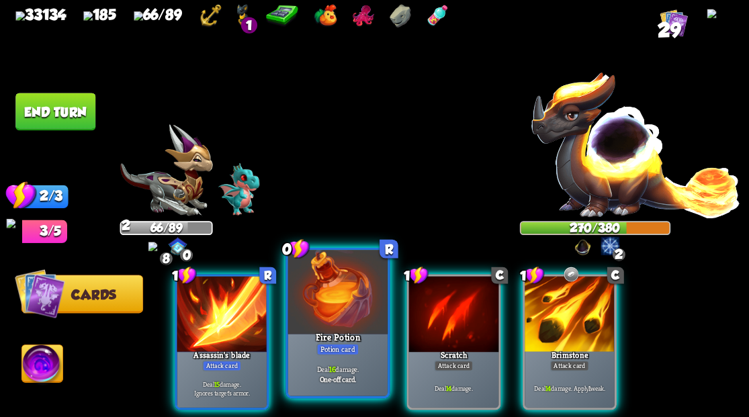
click at [319, 312] on div at bounding box center [337, 292] width 99 height 84
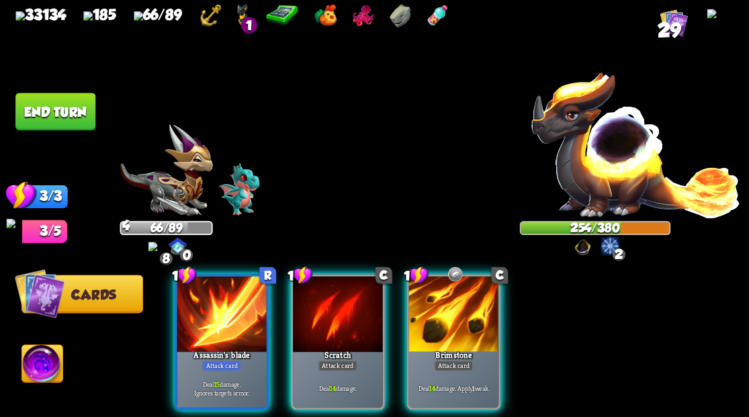
click at [159, 349] on div "1 R Assassin's blade Attack card Deal 15 damage. Ignores target's armor. 1 C Sc…" at bounding box center [448, 324] width 593 height 185
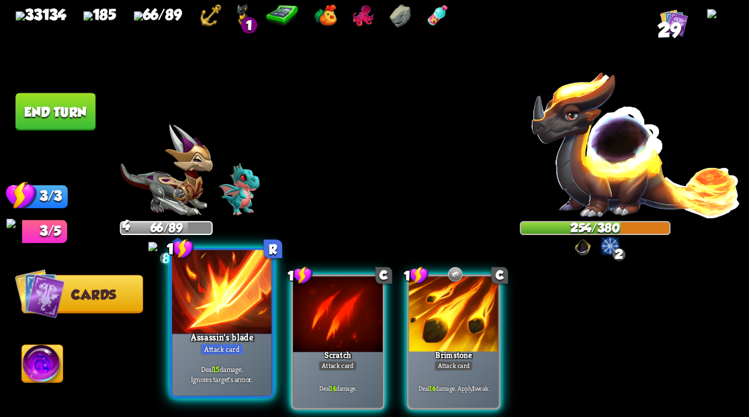
click at [235, 313] on div at bounding box center [221, 292] width 99 height 84
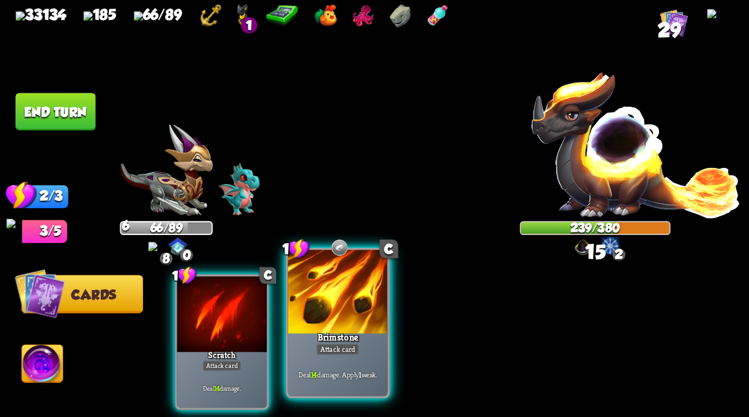
click at [353, 310] on div at bounding box center [337, 292] width 99 height 84
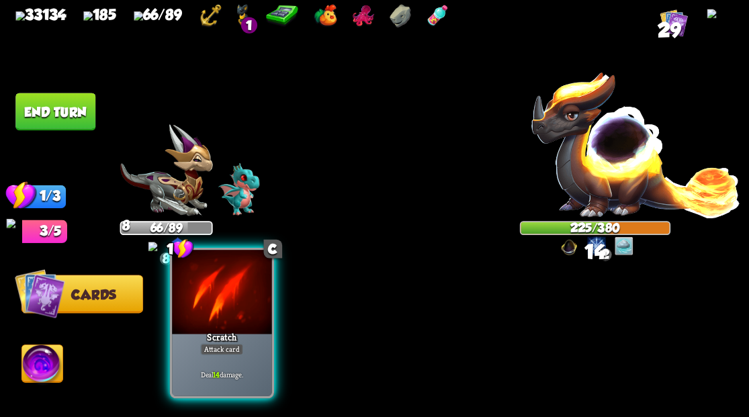
click at [218, 329] on div "Scratch" at bounding box center [222, 340] width 120 height 27
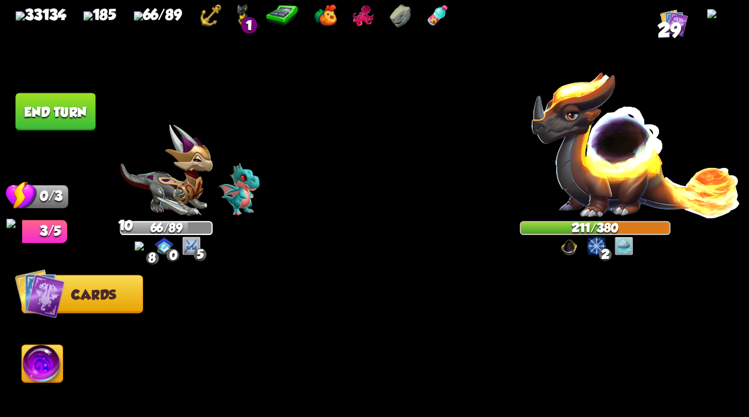
click at [587, 152] on img at bounding box center [635, 143] width 211 height 147
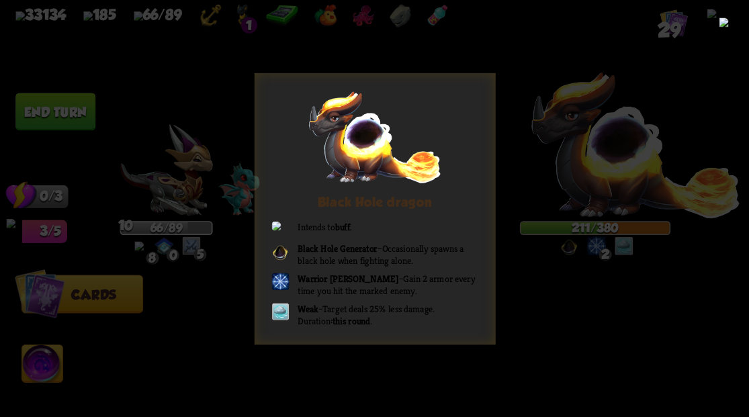
click at [719, 38] on img at bounding box center [723, 33] width 9 height 32
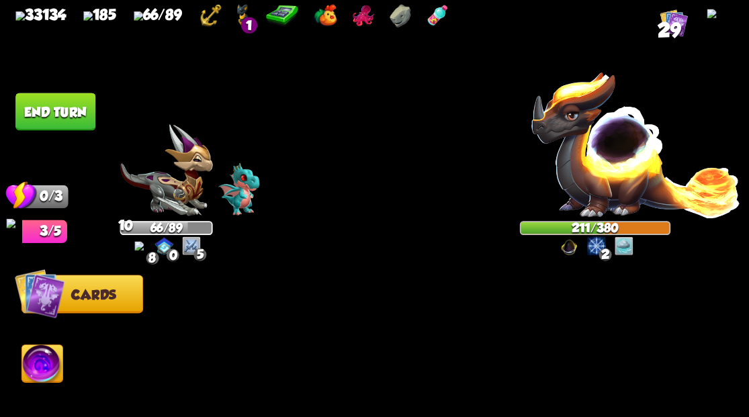
click at [62, 109] on button "End turn" at bounding box center [55, 112] width 80 height 38
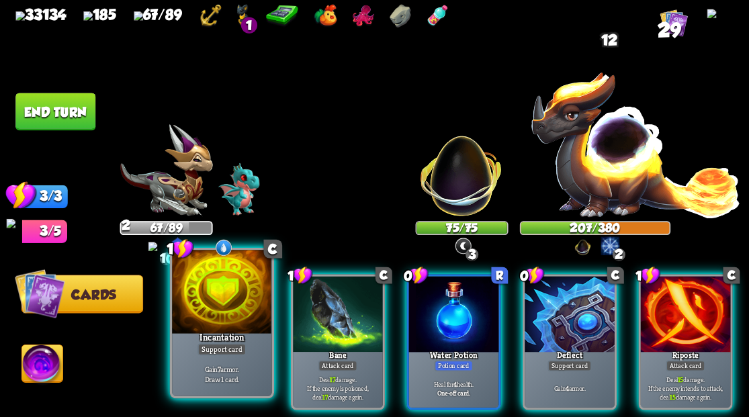
click at [220, 294] on div at bounding box center [221, 292] width 99 height 84
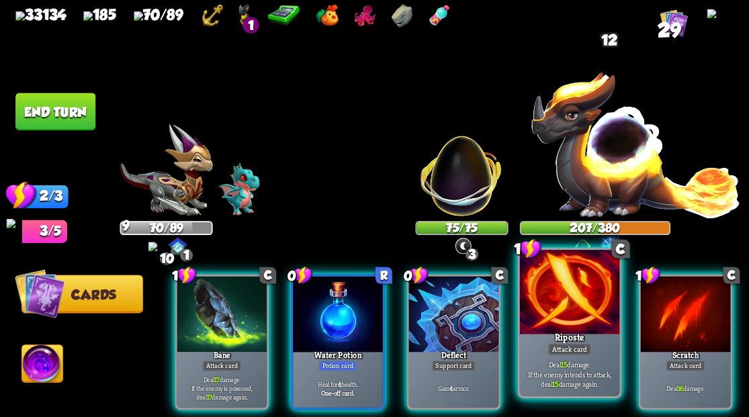
click at [567, 313] on div at bounding box center [568, 292] width 99 height 84
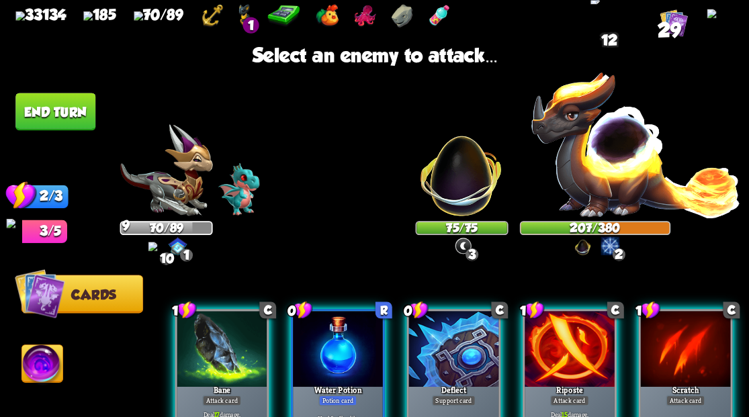
click at [644, 159] on img at bounding box center [635, 143] width 211 height 147
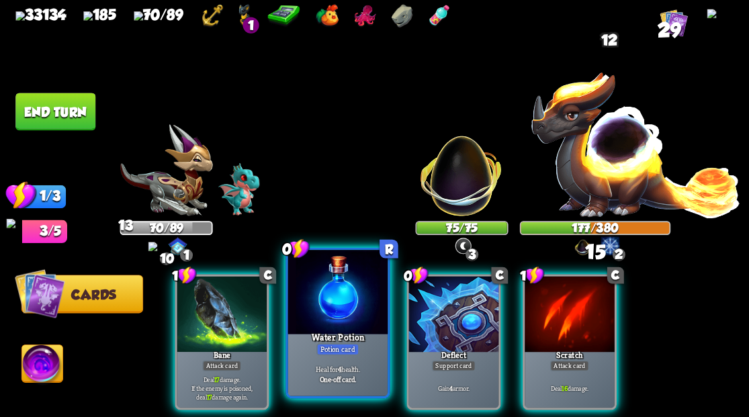
click at [342, 315] on div at bounding box center [337, 292] width 99 height 84
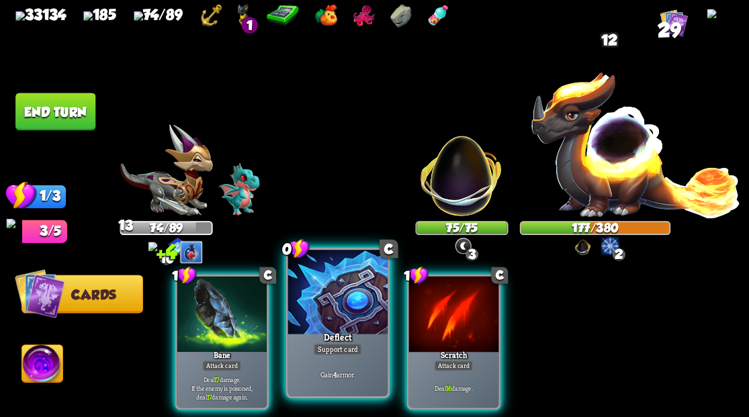
click at [345, 317] on div at bounding box center [337, 292] width 99 height 84
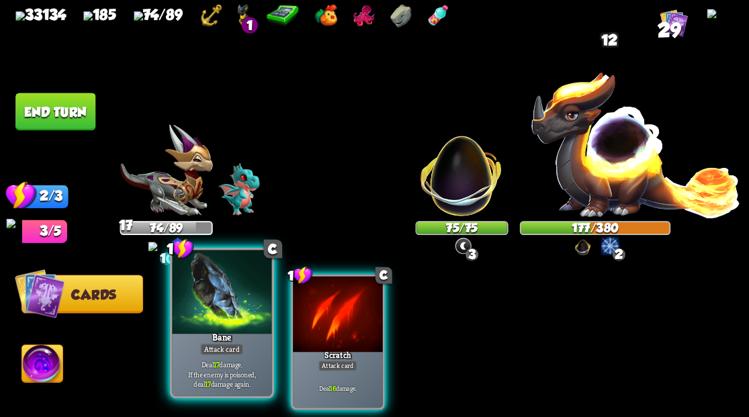
click at [216, 315] on div at bounding box center [221, 292] width 99 height 84
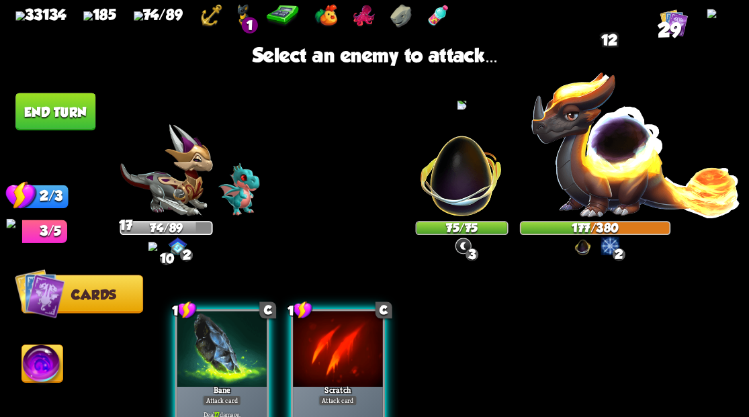
click at [466, 187] on img at bounding box center [461, 168] width 97 height 97
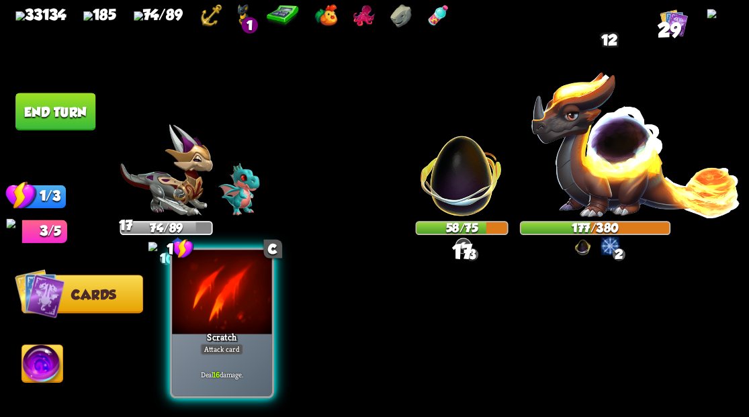
click at [230, 318] on div at bounding box center [221, 292] width 99 height 84
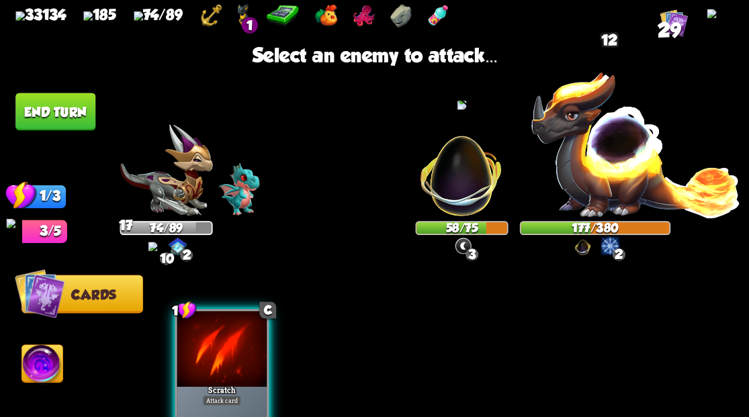
click at [449, 183] on img at bounding box center [461, 168] width 97 height 97
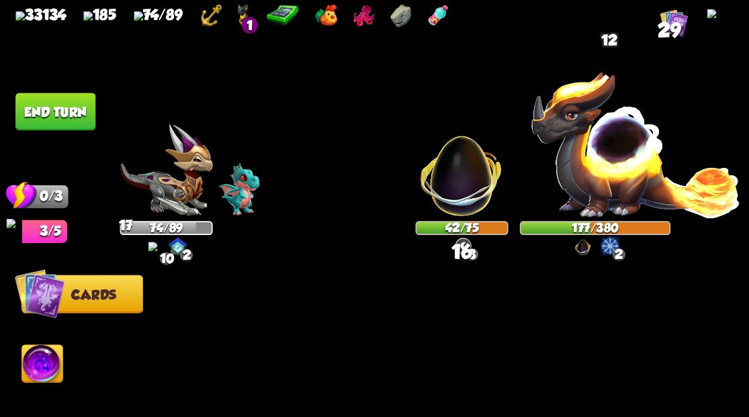
click at [58, 110] on button "End turn" at bounding box center [55, 112] width 80 height 38
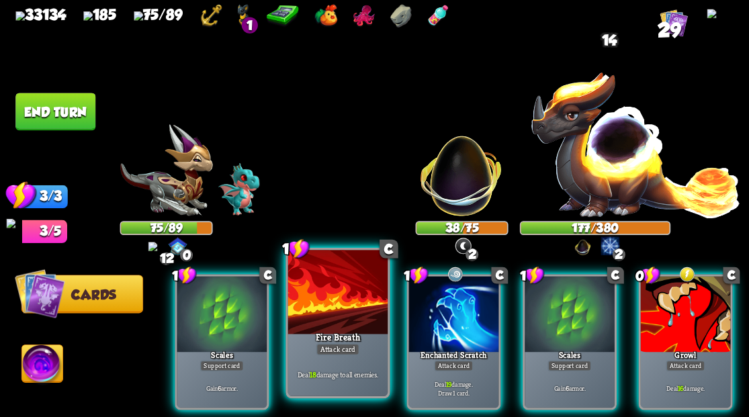
click at [343, 310] on div at bounding box center [337, 292] width 99 height 84
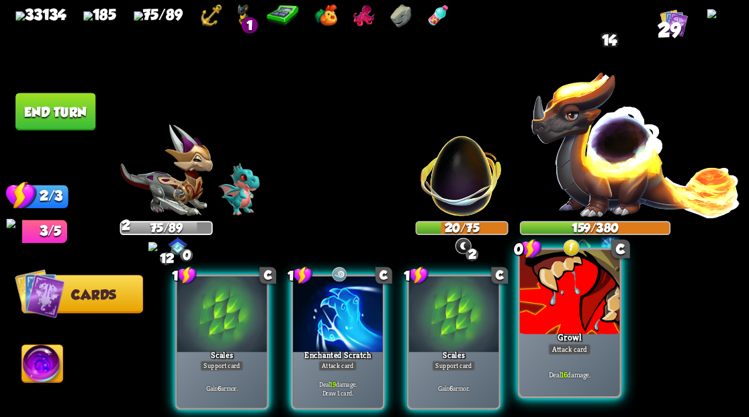
click at [554, 320] on div at bounding box center [568, 292] width 99 height 84
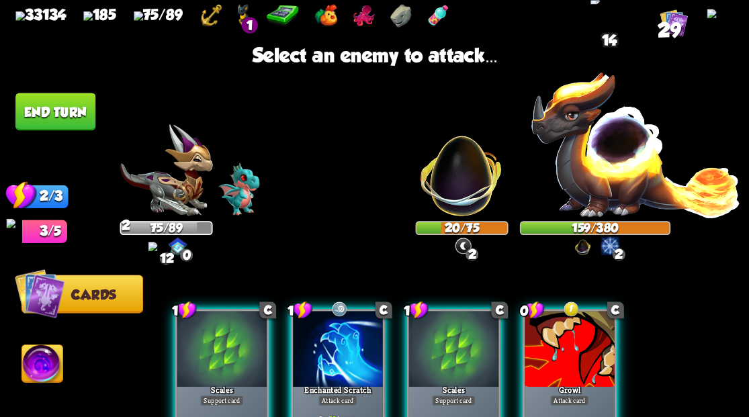
click at [628, 163] on img at bounding box center [635, 143] width 211 height 147
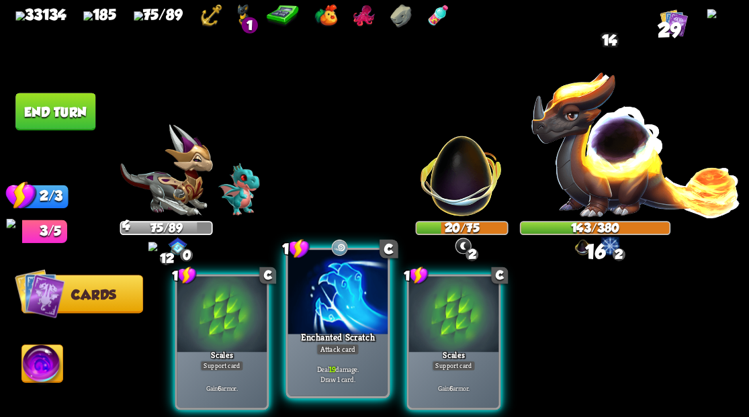
click at [339, 312] on div at bounding box center [337, 292] width 99 height 84
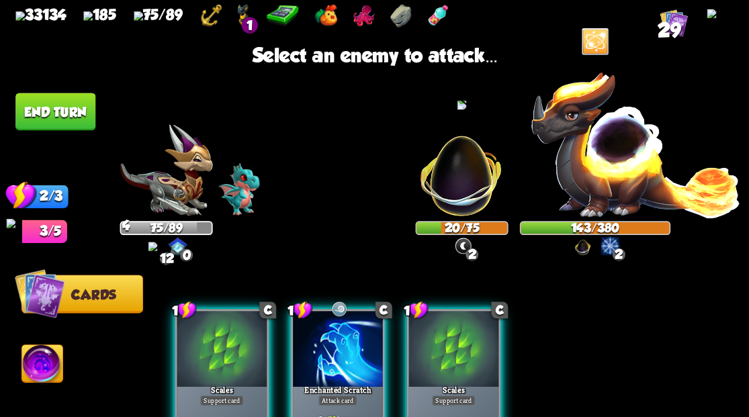
click at [460, 187] on img at bounding box center [461, 168] width 97 height 97
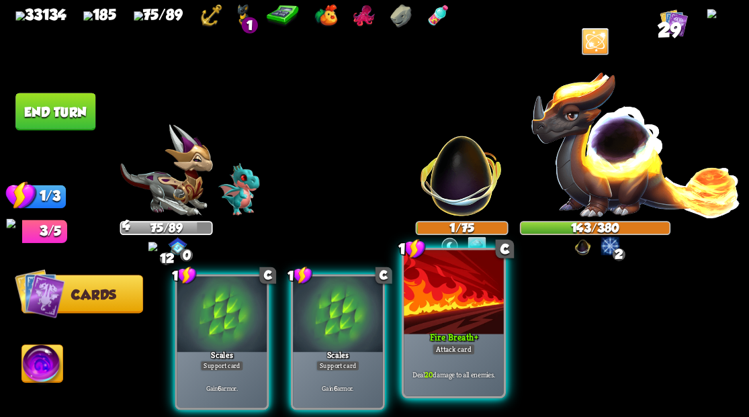
click at [461, 334] on div "Fire Breath +" at bounding box center [454, 340] width 120 height 27
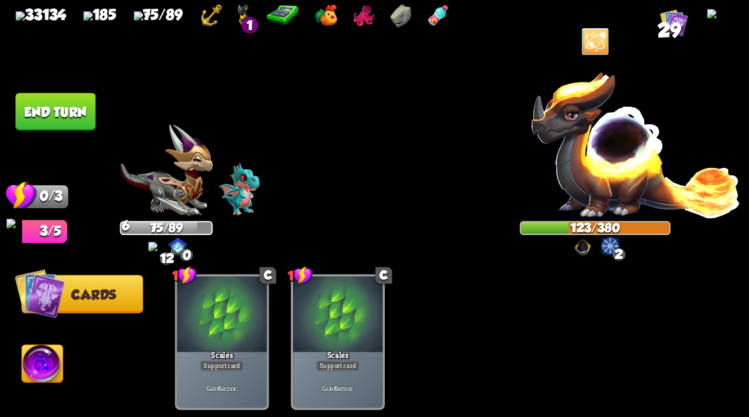
click at [46, 115] on button "End turn" at bounding box center [55, 111] width 82 height 38
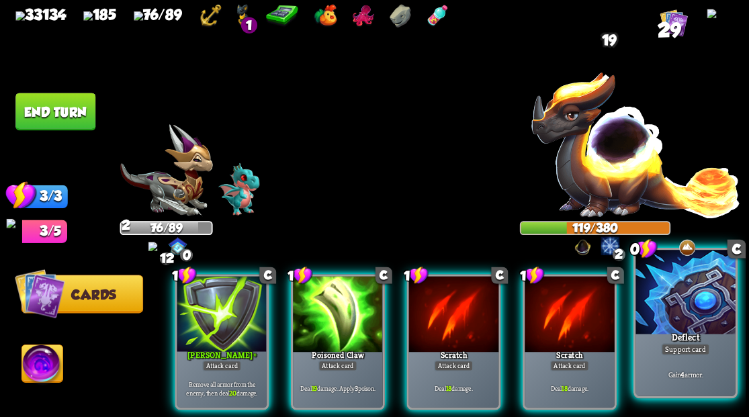
click at [711, 303] on div at bounding box center [685, 292] width 99 height 84
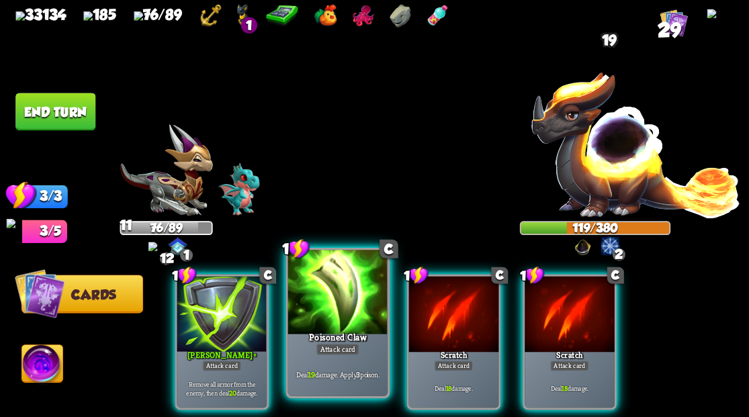
click at [329, 298] on div at bounding box center [337, 292] width 99 height 84
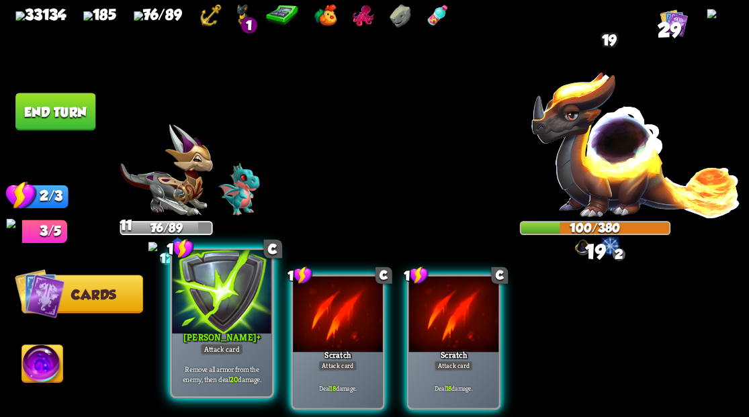
click at [214, 303] on div at bounding box center [221, 292] width 99 height 84
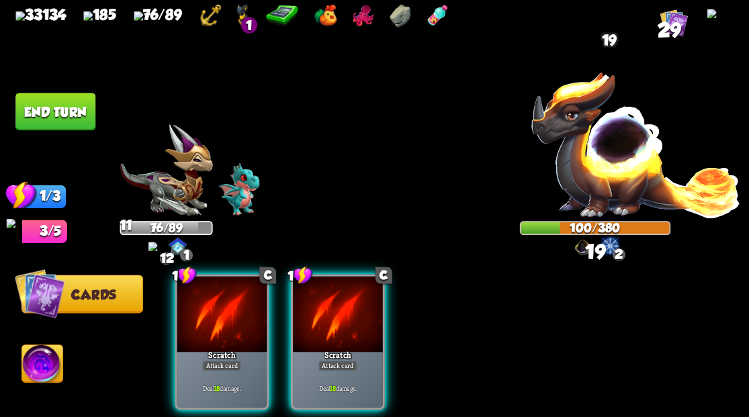
click at [214, 303] on div at bounding box center [222, 314] width 90 height 76
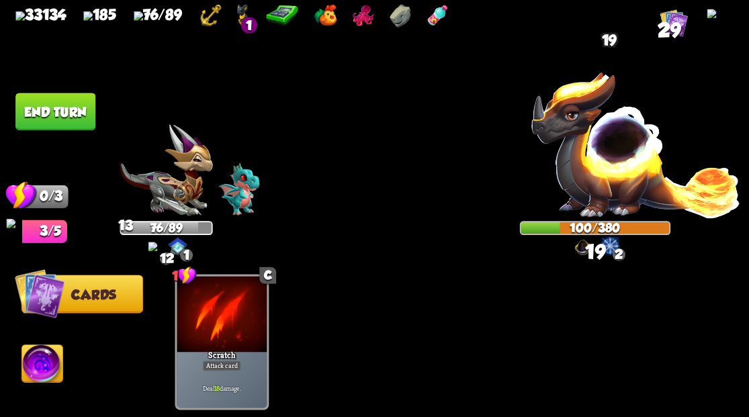
click at [214, 303] on div at bounding box center [222, 314] width 90 height 76
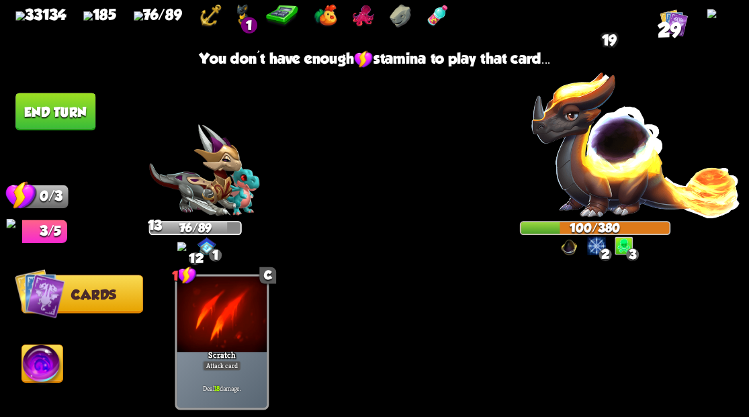
click at [64, 110] on button "End turn" at bounding box center [55, 112] width 80 height 38
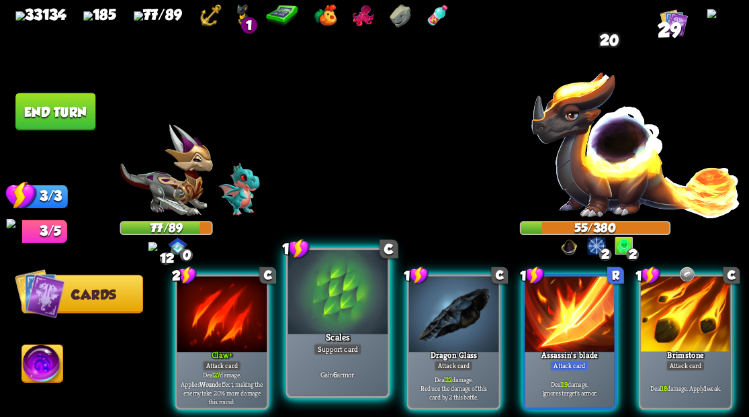
click at [318, 312] on div at bounding box center [337, 292] width 99 height 84
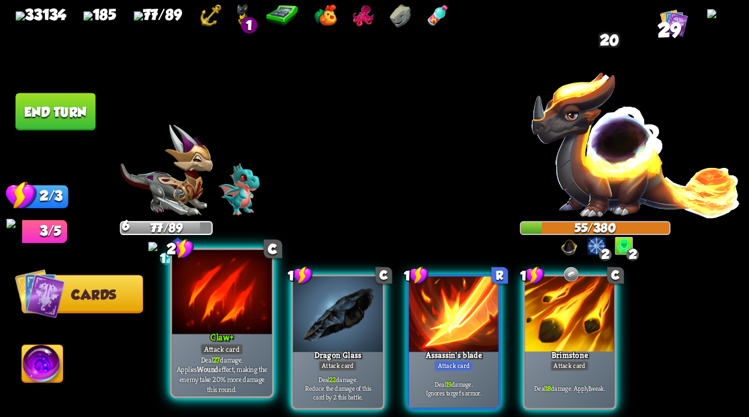
click at [208, 293] on div at bounding box center [221, 292] width 99 height 84
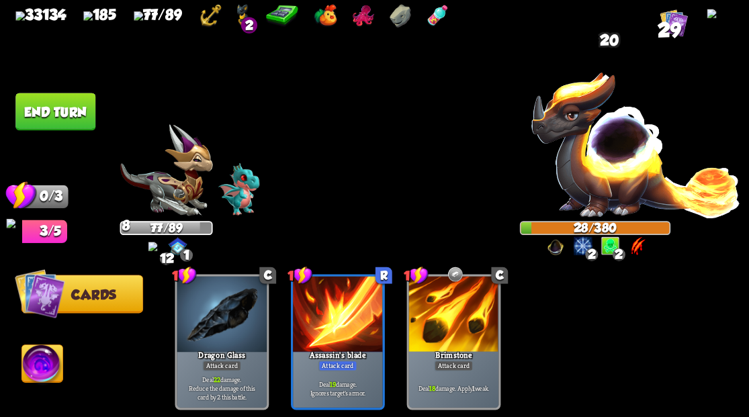
click at [78, 112] on button "End turn" at bounding box center [55, 112] width 80 height 38
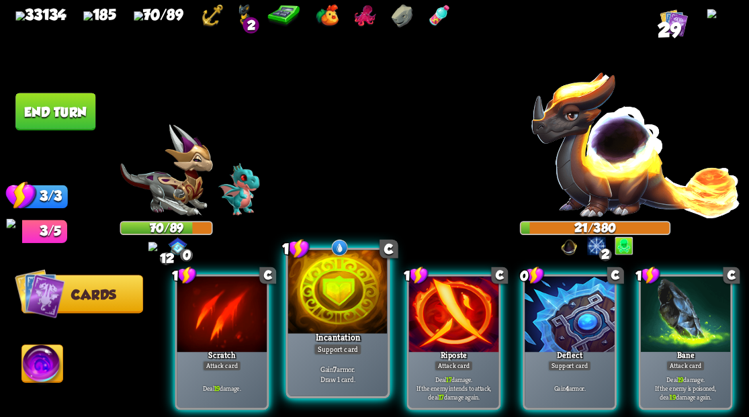
click at [326, 304] on div at bounding box center [337, 292] width 99 height 84
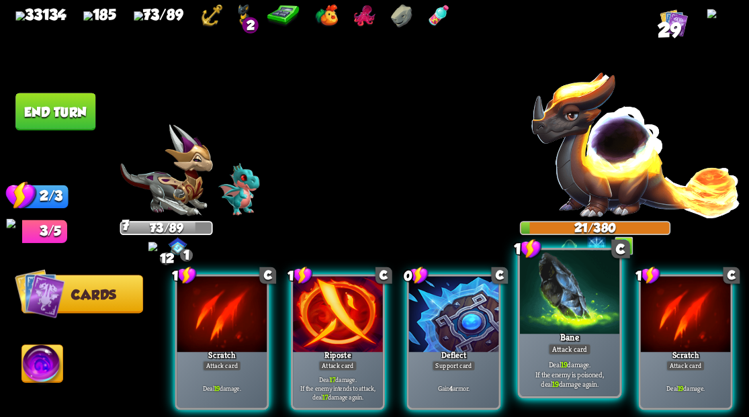
click at [566, 302] on div at bounding box center [568, 292] width 99 height 84
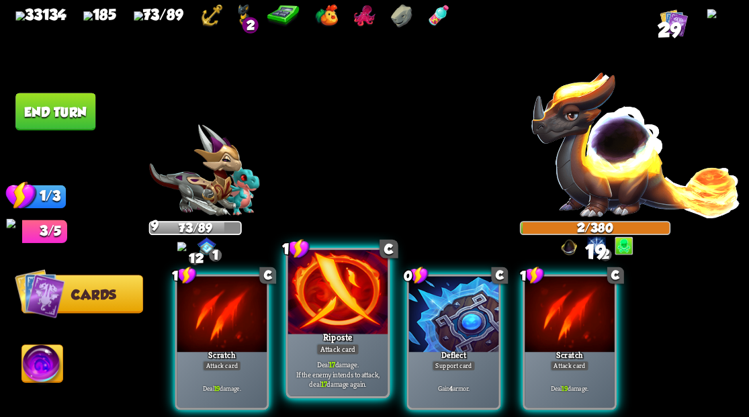
click at [346, 309] on div at bounding box center [337, 292] width 99 height 84
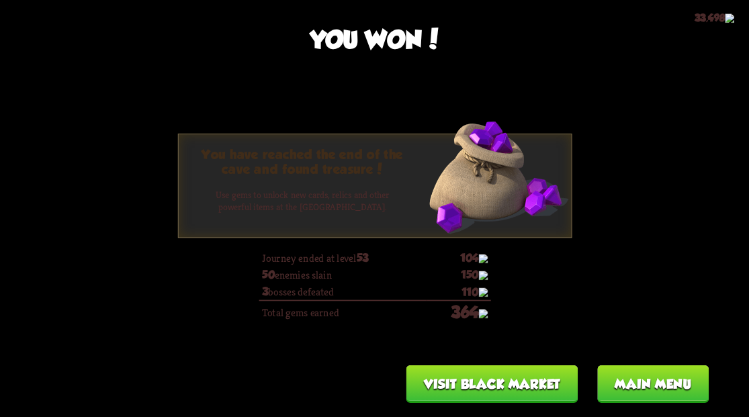
click at [625, 397] on button "Main menu" at bounding box center [653, 384] width 112 height 38
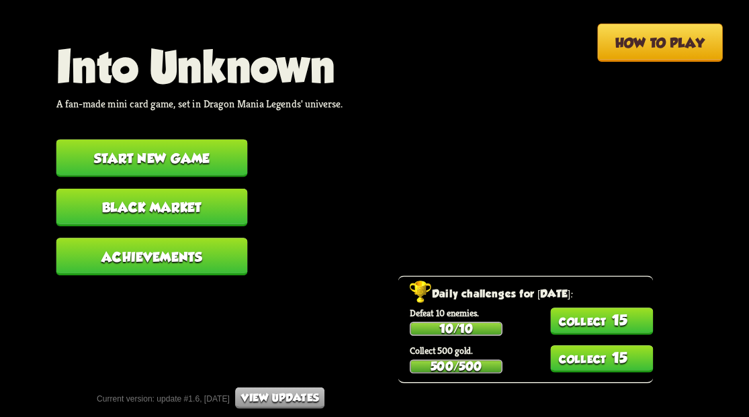
click at [176, 159] on button "Start new game" at bounding box center [152, 158] width 192 height 38
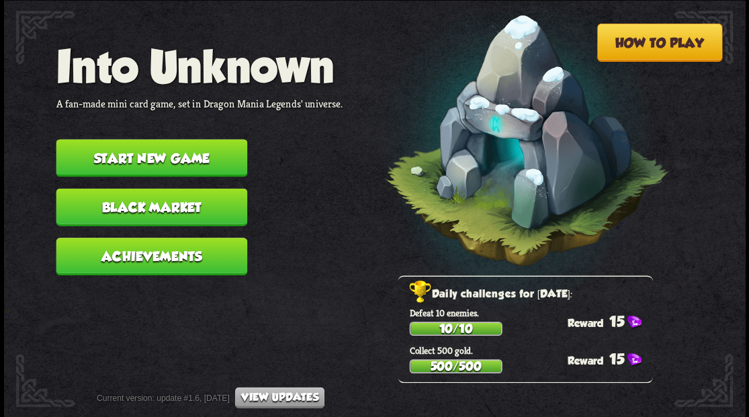
click at [163, 157] on button "Start new game" at bounding box center [152, 158] width 192 height 38
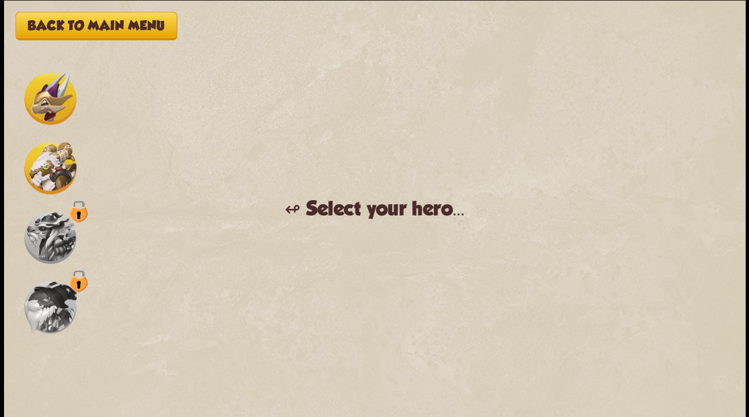
click at [52, 93] on img at bounding box center [50, 99] width 52 height 52
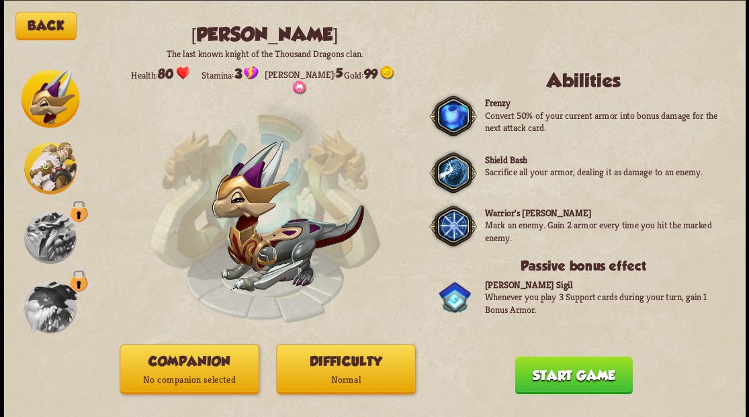
click at [200, 367] on button "Companion No companion selected" at bounding box center [189, 369] width 139 height 50
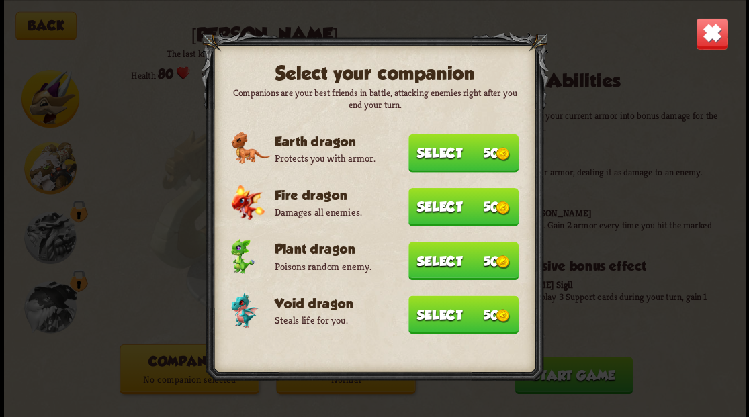
click at [437, 315] on button "Select 50" at bounding box center [464, 315] width 110 height 38
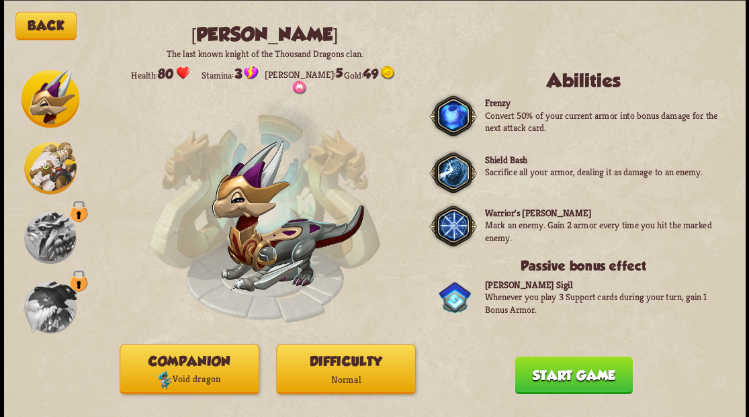
click at [575, 376] on button "Start game" at bounding box center [574, 375] width 118 height 38
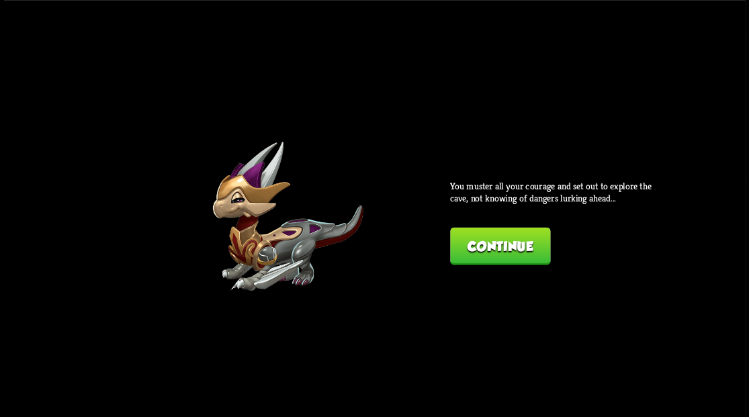
click at [495, 247] on button "Continue" at bounding box center [500, 246] width 100 height 38
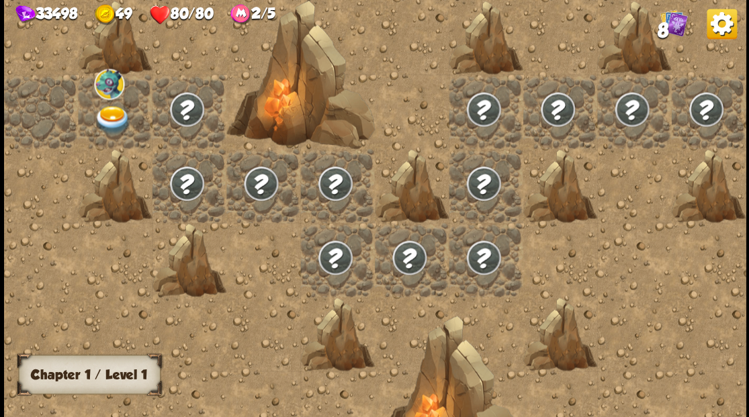
click at [103, 122] on img at bounding box center [112, 120] width 37 height 29
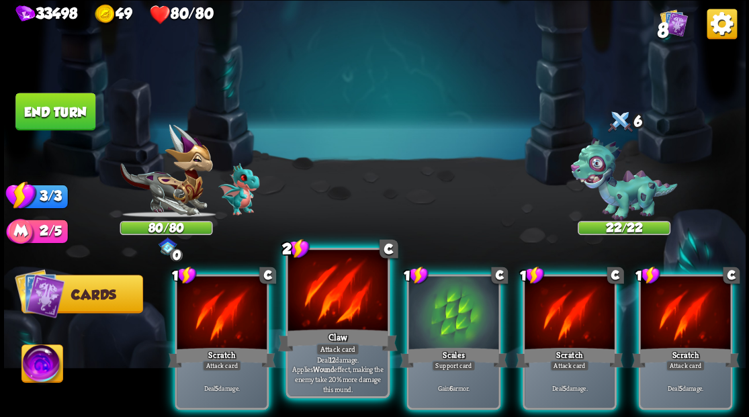
click at [315, 288] on div at bounding box center [337, 292] width 99 height 84
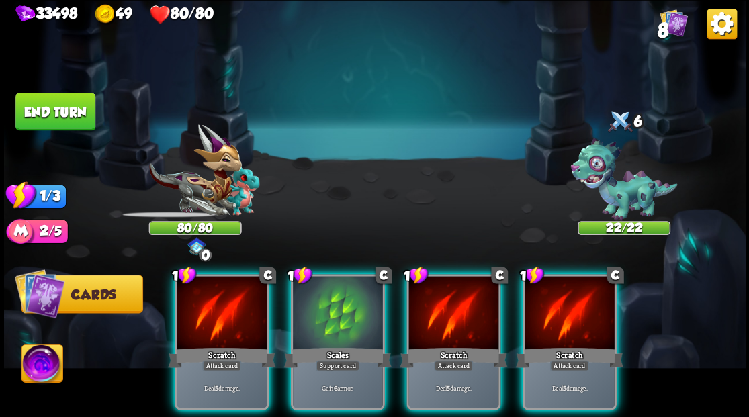
click at [315, 288] on div at bounding box center [338, 314] width 90 height 76
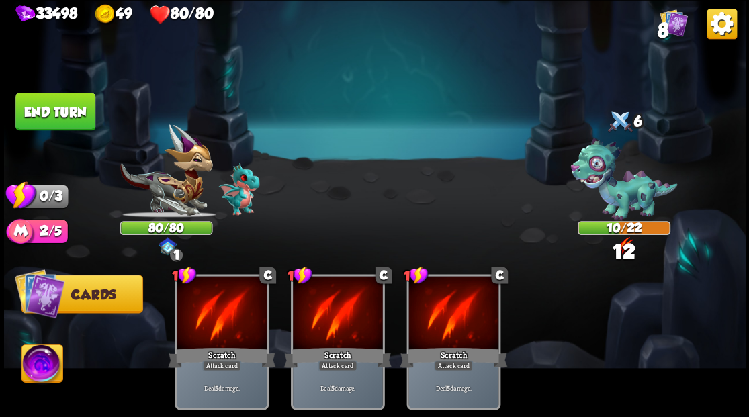
click at [74, 114] on button "End turn" at bounding box center [55, 112] width 80 height 38
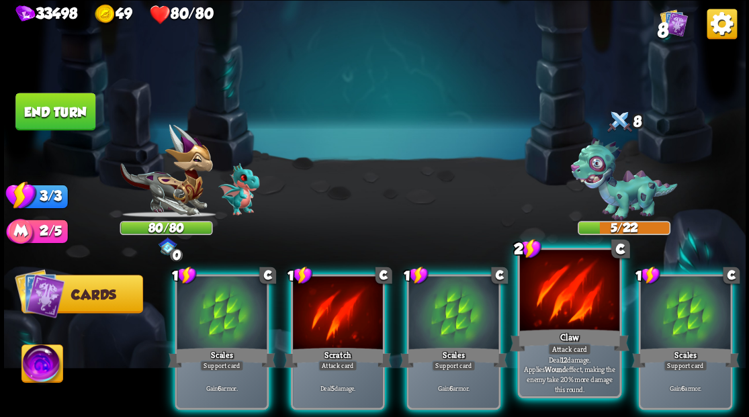
click at [552, 297] on div at bounding box center [568, 292] width 99 height 84
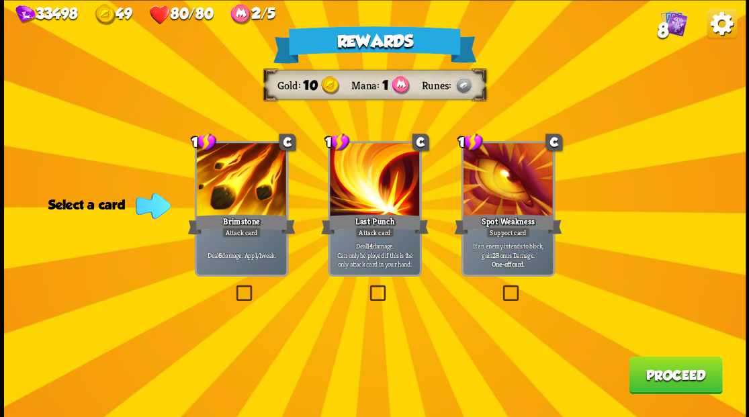
click at [233, 287] on label at bounding box center [233, 287] width 0 height 0
click at [0, 0] on input "checkbox" at bounding box center [0, 0] width 0 height 0
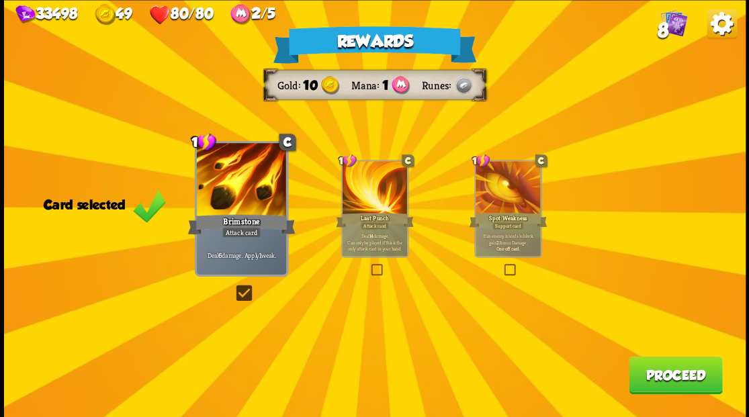
click at [672, 368] on button "Proceed" at bounding box center [675, 375] width 93 height 38
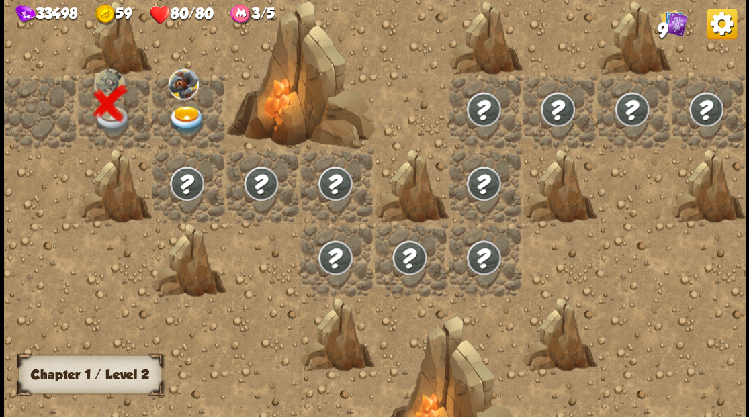
click at [177, 117] on img at bounding box center [186, 120] width 37 height 29
